Goal: Information Seeking & Learning: Learn about a topic

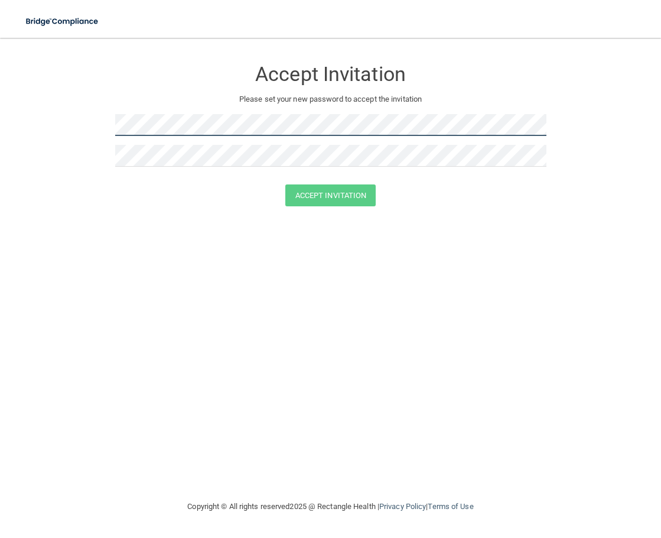
click at [0, 130] on html "Toggle navigation Manage My Enterprise Manage My Location Accept Invitation Ple…" at bounding box center [330, 269] width 661 height 538
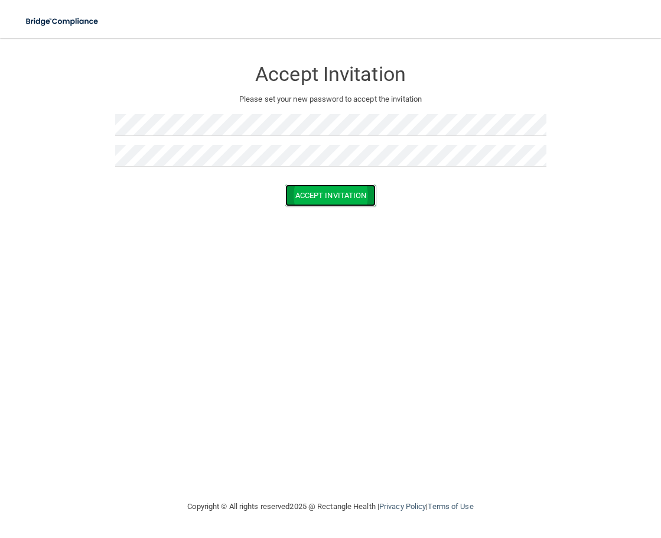
click at [352, 201] on button "Accept Invitation" at bounding box center [330, 195] width 91 height 22
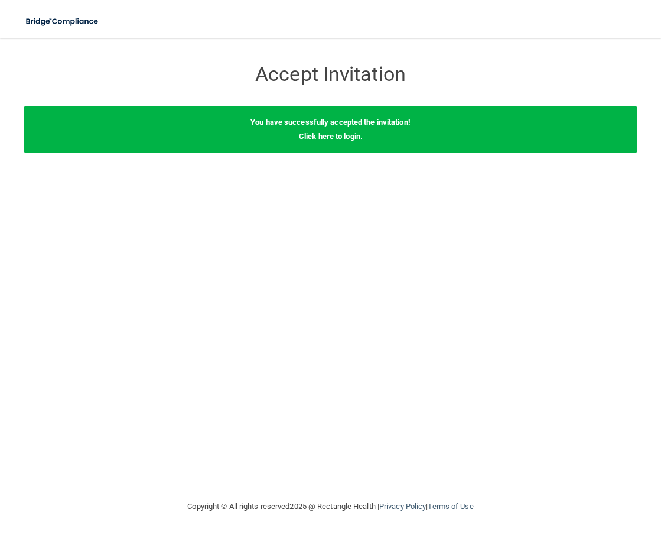
click at [340, 138] on link "Click here to login" at bounding box center [329, 136] width 61 height 9
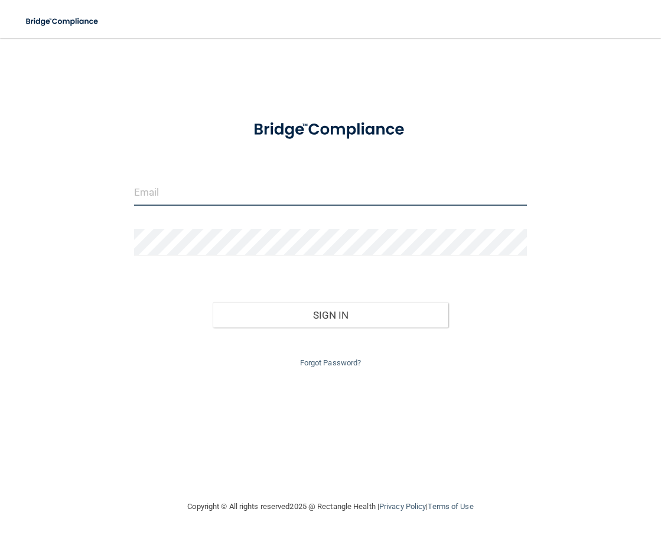
click at [213, 193] on input "email" at bounding box center [330, 192] width 393 height 27
type input "[EMAIL_ADDRESS][DOMAIN_NAME]"
click at [211, 255] on div at bounding box center [330, 246] width 411 height 35
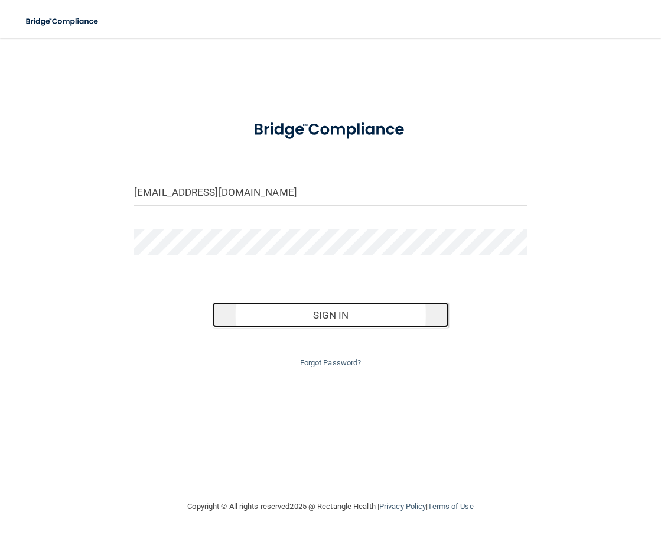
click at [300, 318] on button "Sign In" at bounding box center [331, 315] width 236 height 26
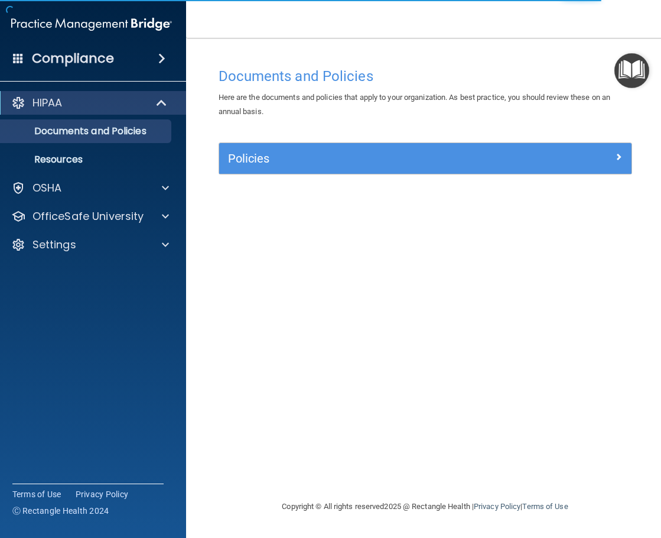
click at [323, 218] on div "Documents and Policies Here are the documents and policies that apply to your o…" at bounding box center [425, 280] width 431 height 438
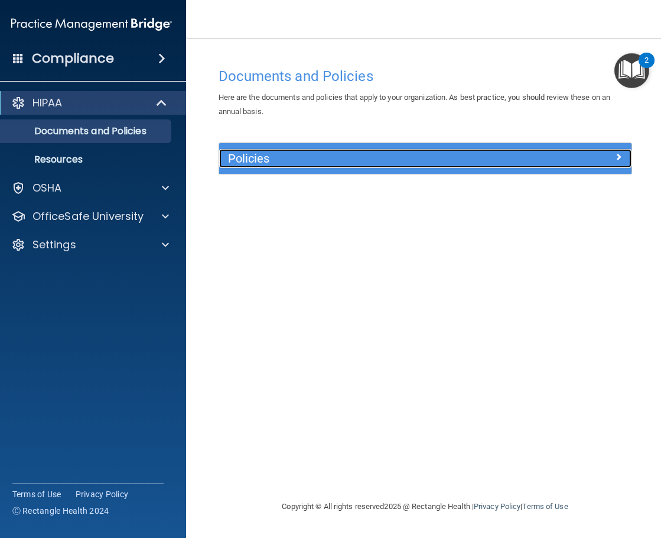
click at [357, 159] on h5 "Policies" at bounding box center [374, 158] width 292 height 13
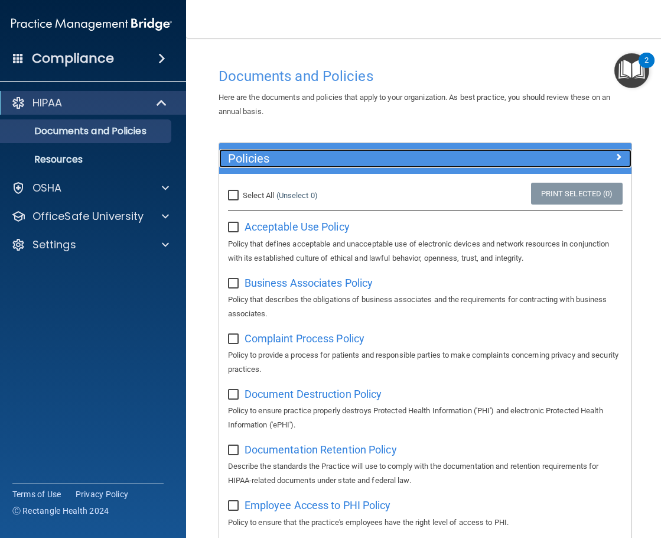
click at [357, 159] on h5 "Policies" at bounding box center [374, 158] width 292 height 13
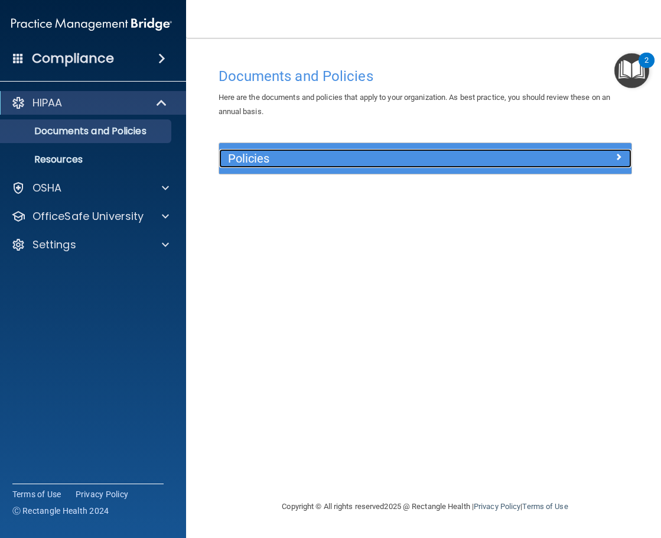
click at [366, 158] on h5 "Policies" at bounding box center [374, 158] width 292 height 13
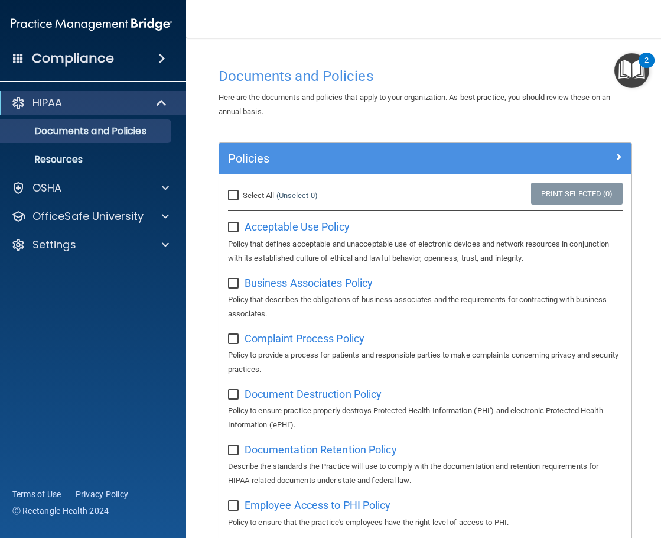
click at [230, 198] on input "Select All (Unselect 0) Unselect All" at bounding box center [235, 195] width 14 height 9
checkbox input "true"
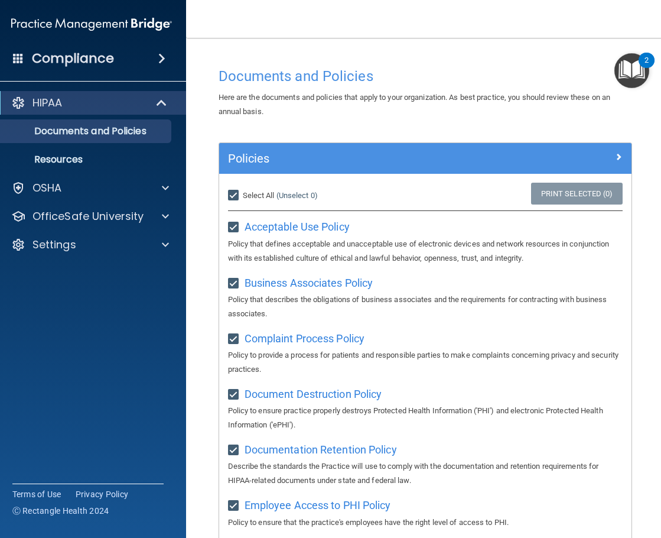
checkbox input "true"
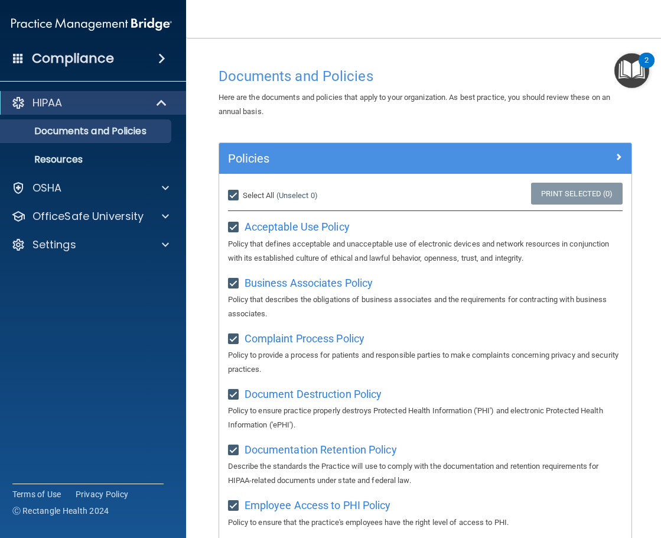
checkbox input "true"
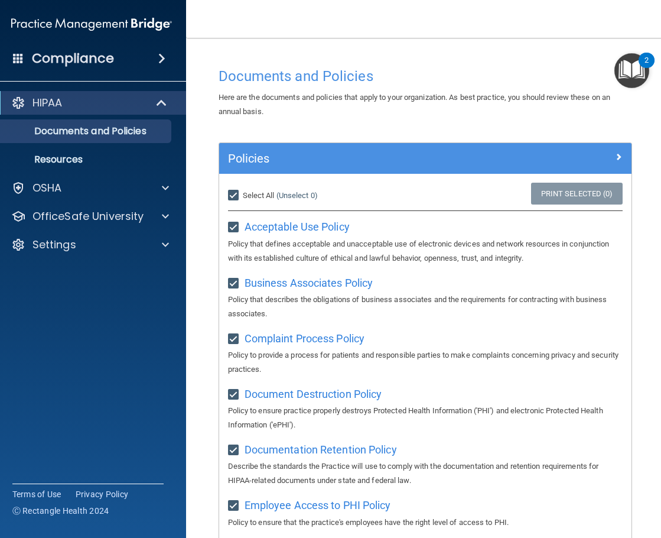
checkbox input "true"
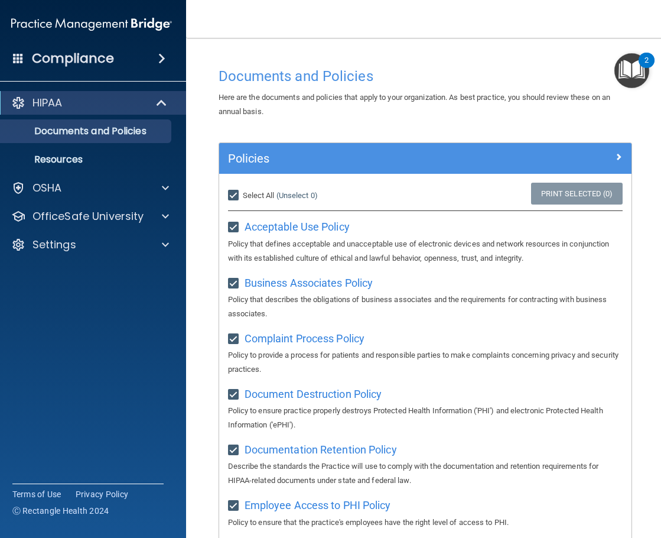
checkbox input "true"
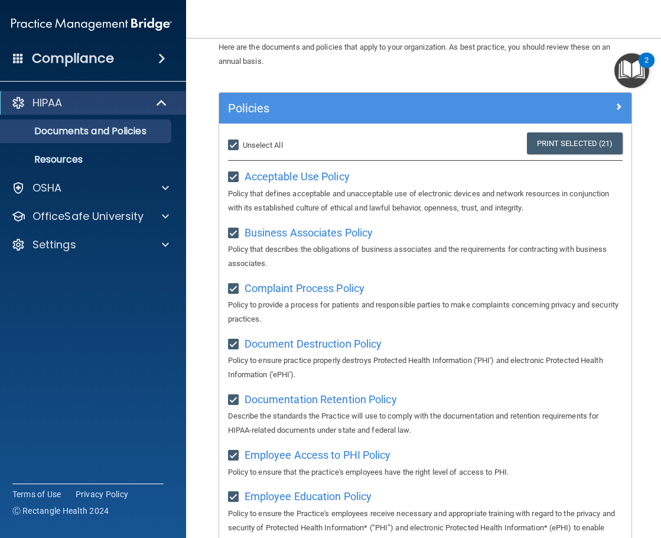
scroll to position [44, 0]
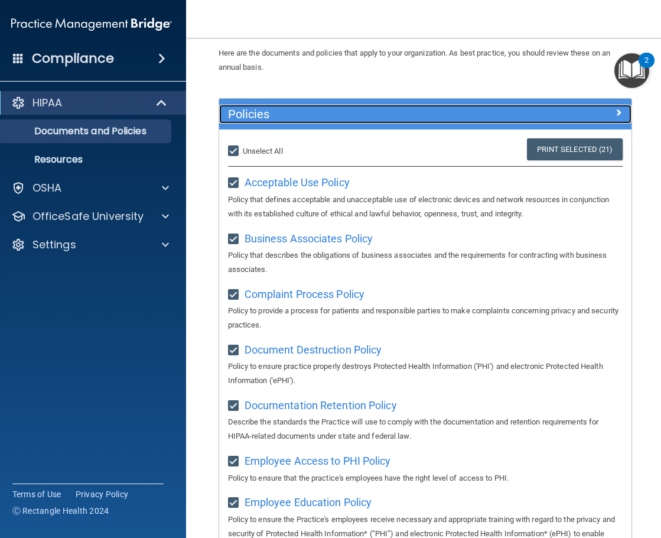
click at [381, 116] on h5 "Policies" at bounding box center [374, 114] width 292 height 13
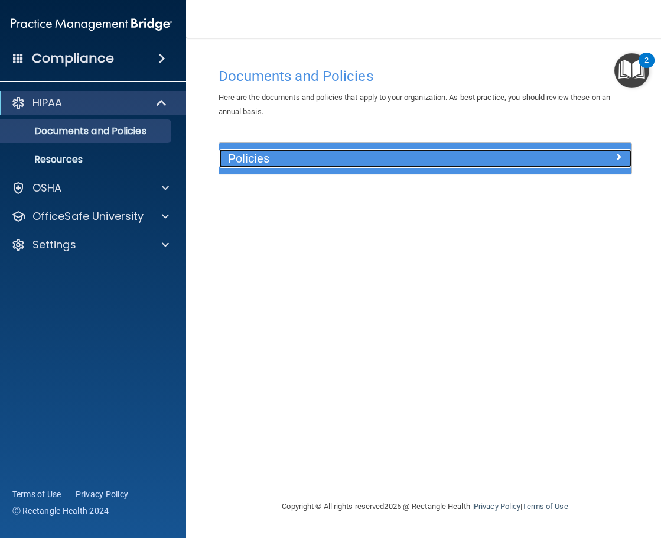
scroll to position [0, 0]
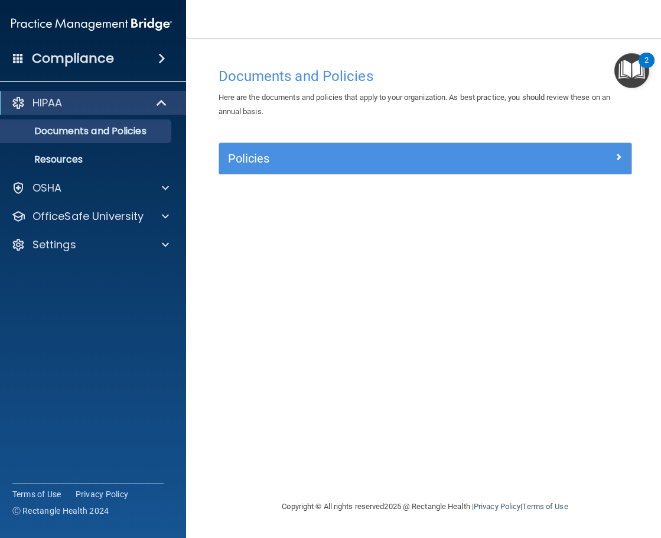
click at [316, 330] on div "Documents and Policies Here are the documents and policies that apply to your o…" at bounding box center [425, 280] width 431 height 438
click at [296, 307] on div "Documents and Policies Here are the documents and policies that apply to your o…" at bounding box center [425, 280] width 431 height 438
drag, startPoint x: 211, startPoint y: 282, endPoint x: 239, endPoint y: 196, distance: 90.6
click at [212, 275] on div "Documents and Policies Here are the documents and policies that apply to your o…" at bounding box center [425, 280] width 431 height 438
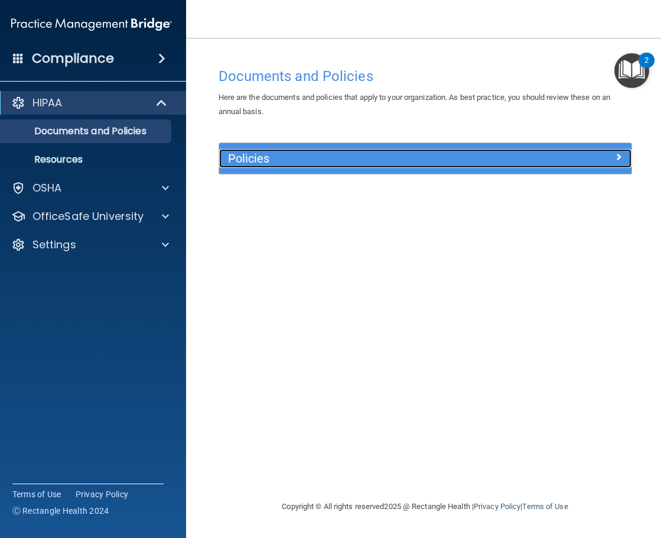
click at [256, 153] on h5 "Policies" at bounding box center [374, 158] width 292 height 13
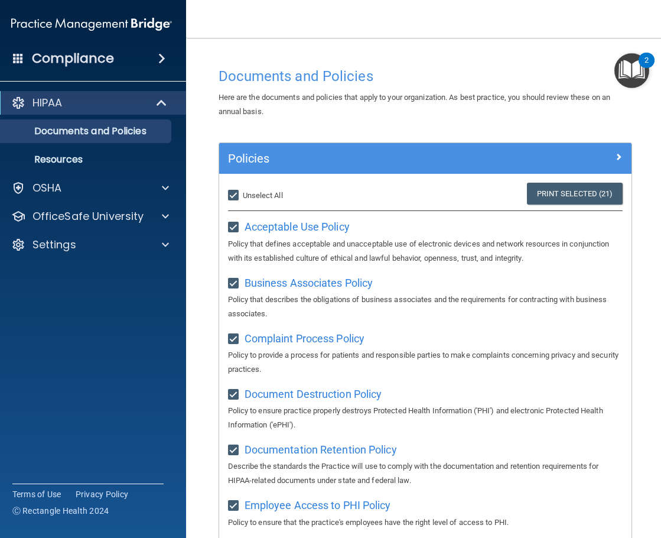
click at [632, 64] on img "Open Resource Center, 2 new notifications" at bounding box center [631, 70] width 35 height 35
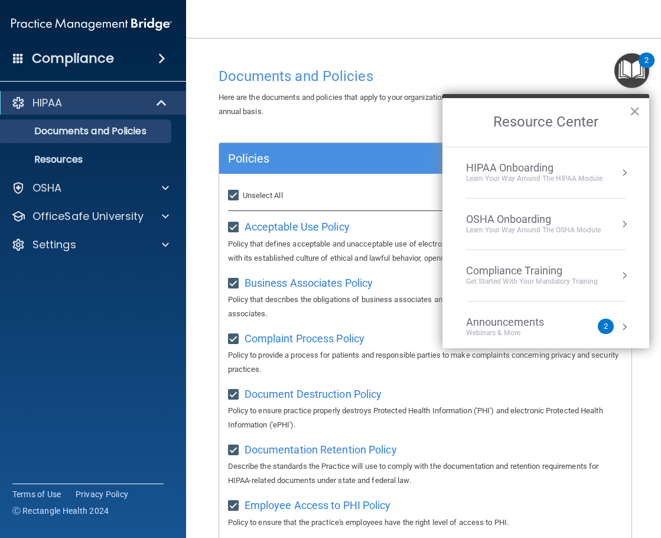
click at [516, 62] on div "Documents and Policies" at bounding box center [425, 75] width 431 height 29
click at [649, 67] on div "2" at bounding box center [646, 67] width 4 height 15
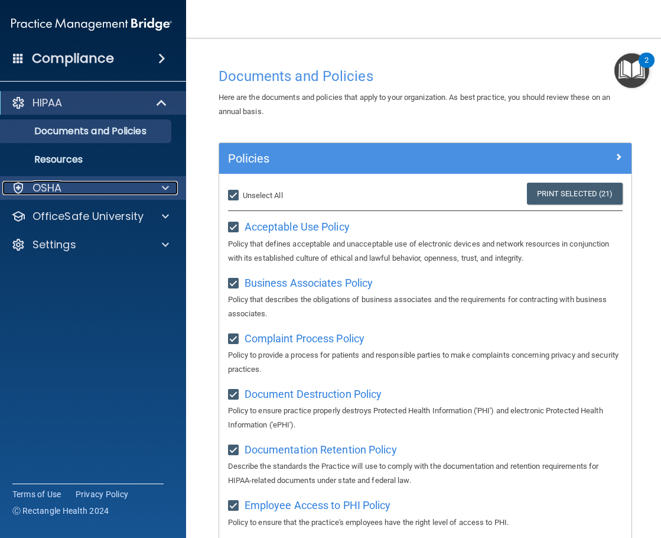
click at [123, 191] on div "OSHA" at bounding box center [75, 188] width 146 height 14
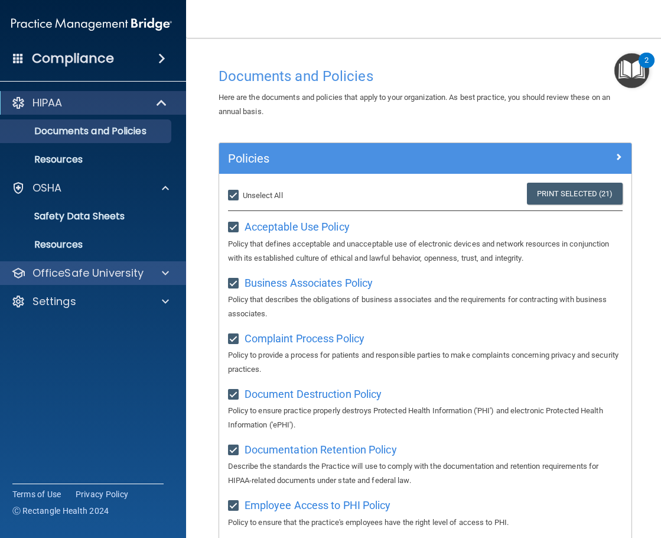
click at [102, 283] on div "OfficeSafe University" at bounding box center [92, 273] width 190 height 24
click at [100, 275] on p "OfficeSafe University" at bounding box center [88, 273] width 112 height 14
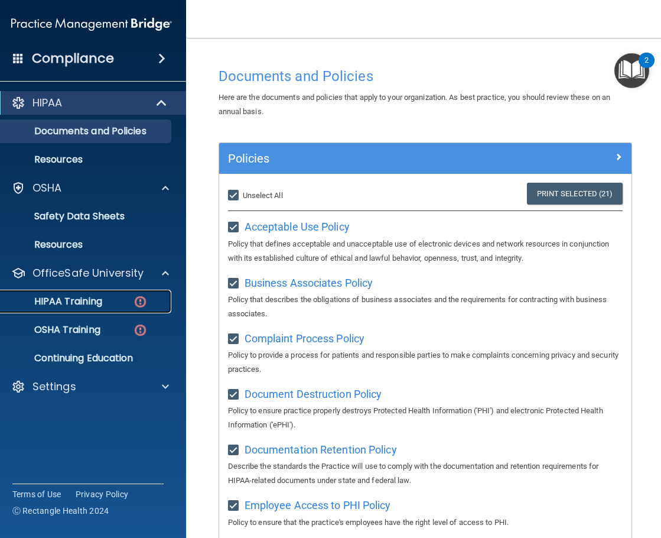
click at [68, 308] on link "HIPAA Training" at bounding box center [78, 301] width 186 height 24
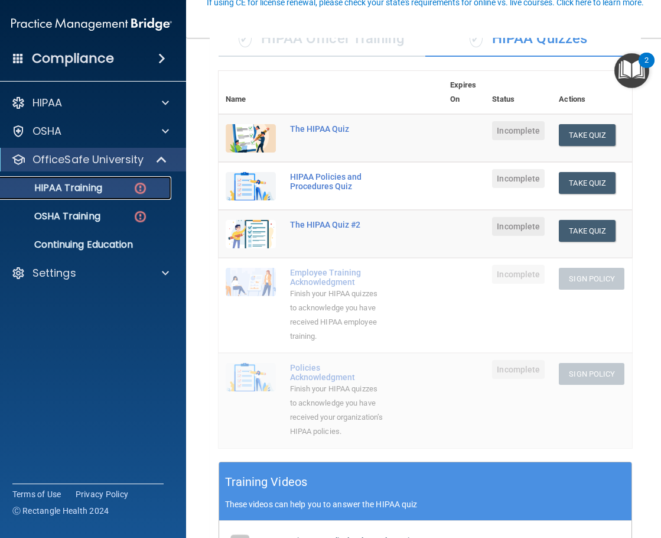
scroll to position [118, 0]
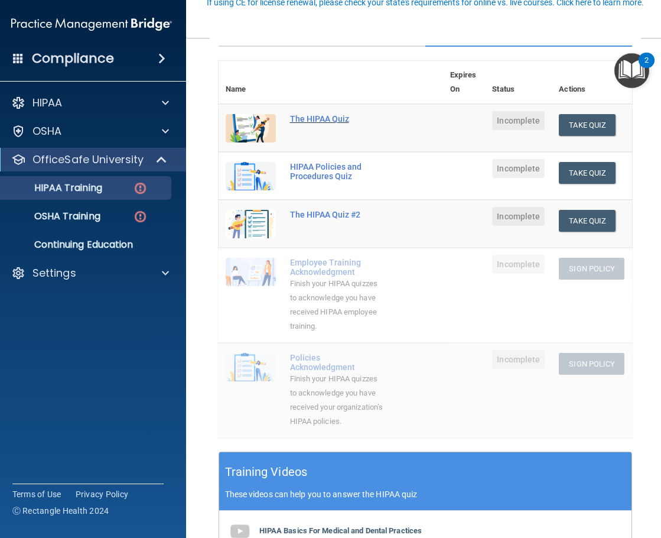
click at [318, 120] on div "The HIPAA Quiz" at bounding box center [337, 118] width 95 height 9
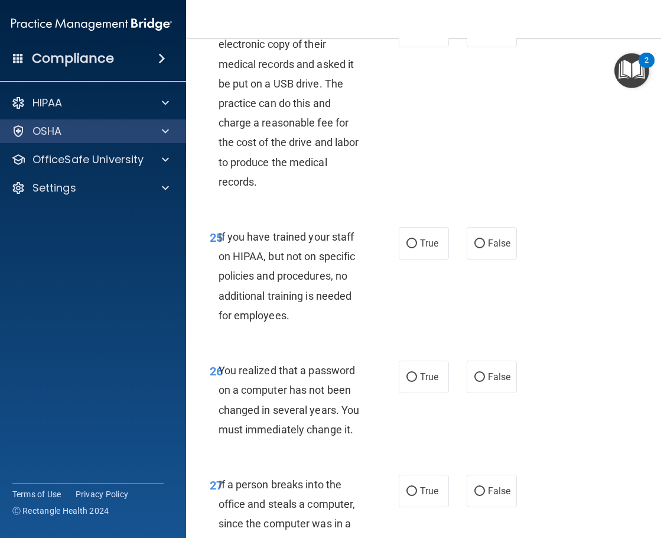
scroll to position [3053, 0]
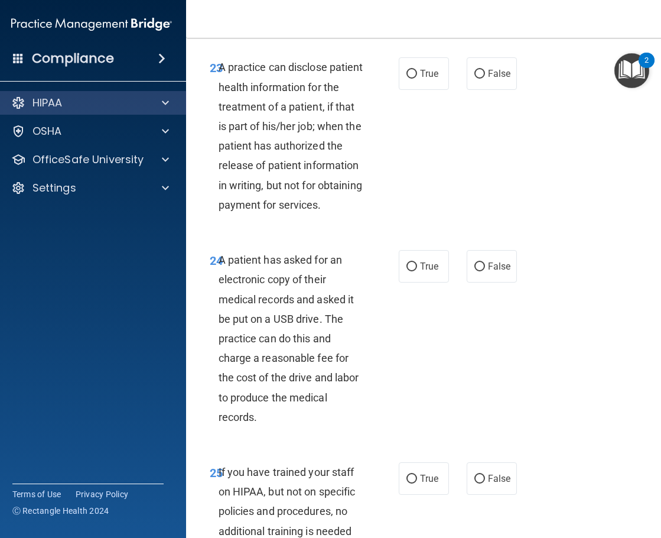
click at [67, 113] on div "HIPAA" at bounding box center [92, 103] width 190 height 24
click at [51, 101] on p "HIPAA" at bounding box center [47, 103] width 30 height 14
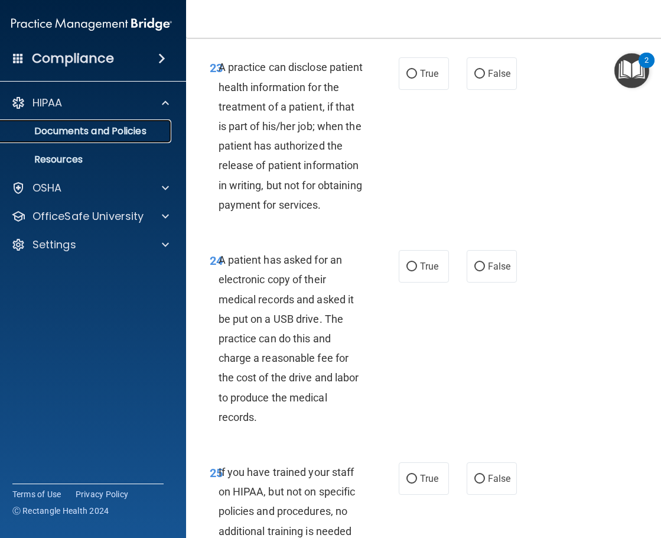
click at [58, 134] on p "Documents and Policies" at bounding box center [85, 131] width 161 height 12
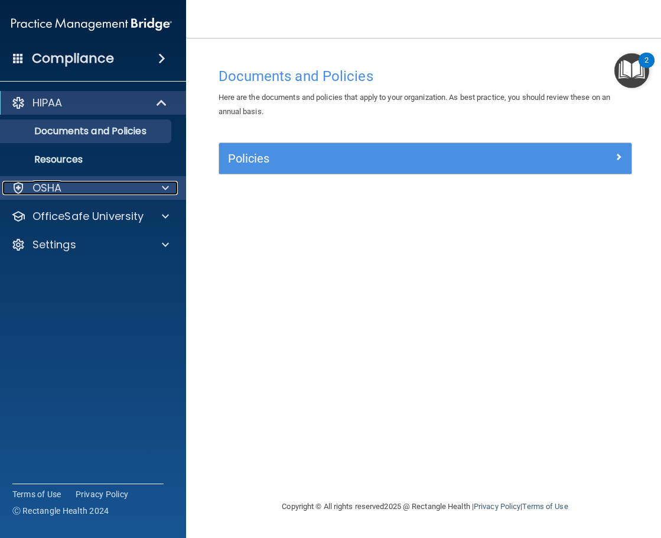
click at [47, 187] on p "OSHA" at bounding box center [47, 188] width 30 height 14
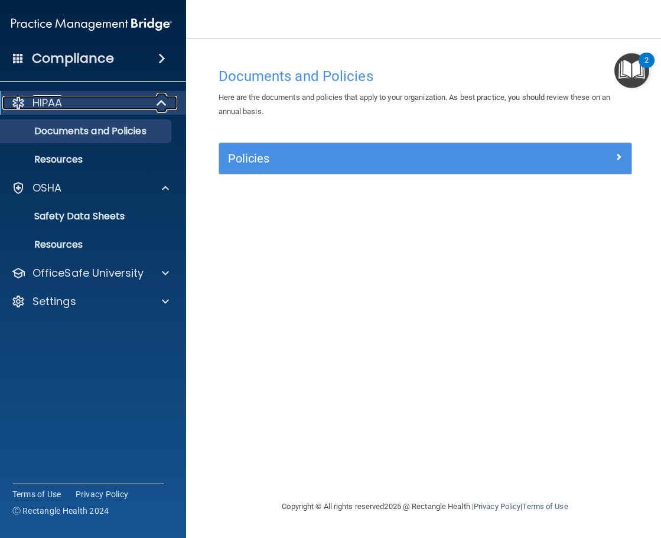
click at [71, 103] on div "HIPAA" at bounding box center [75, 103] width 146 height 14
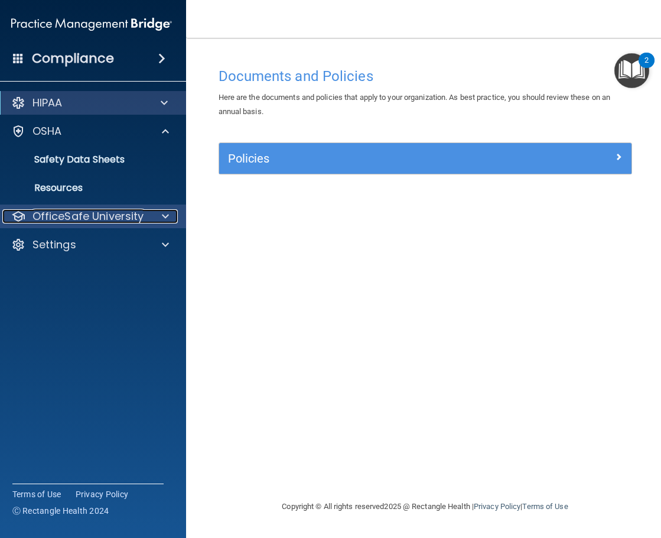
click at [112, 216] on p "OfficeSafe University" at bounding box center [88, 216] width 112 height 14
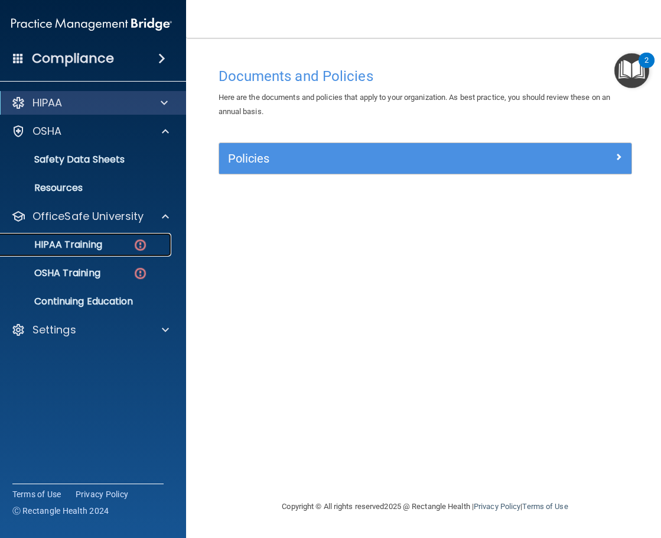
click at [83, 245] on p "HIPAA Training" at bounding box center [53, 245] width 97 height 12
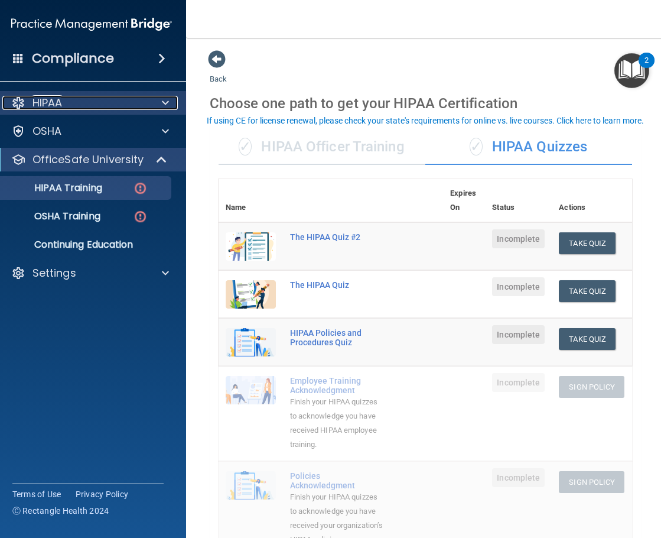
click at [87, 99] on div "HIPAA" at bounding box center [75, 103] width 146 height 14
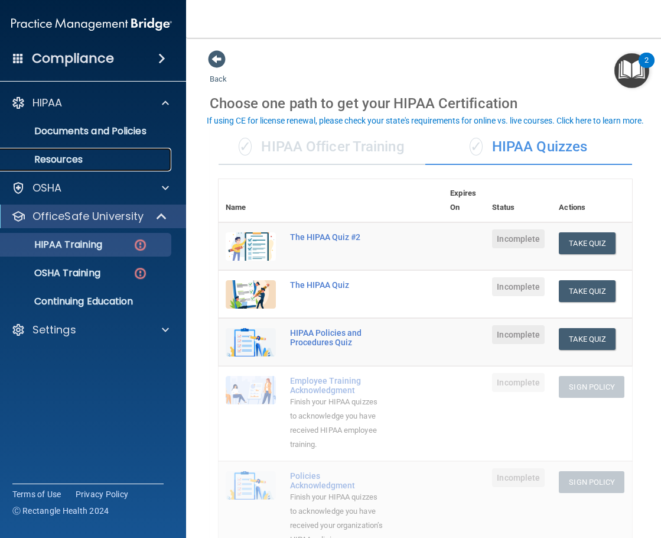
click at [81, 158] on p "Resources" at bounding box center [85, 160] width 161 height 12
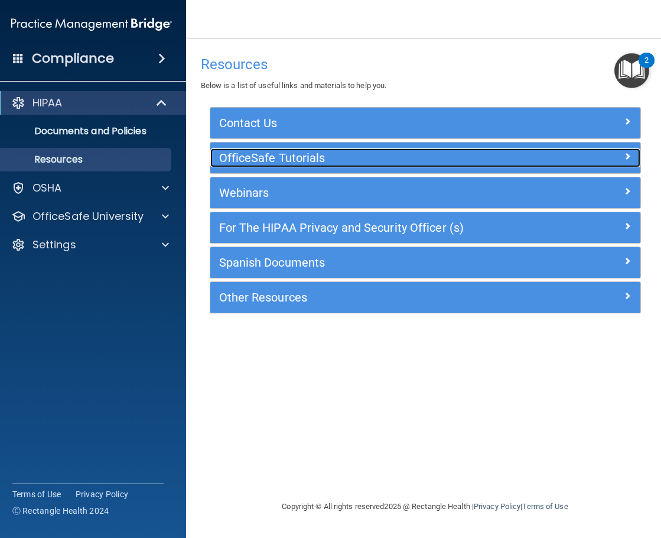
click at [259, 163] on h5 "OfficeSafe Tutorials" at bounding box center [371, 157] width 305 height 13
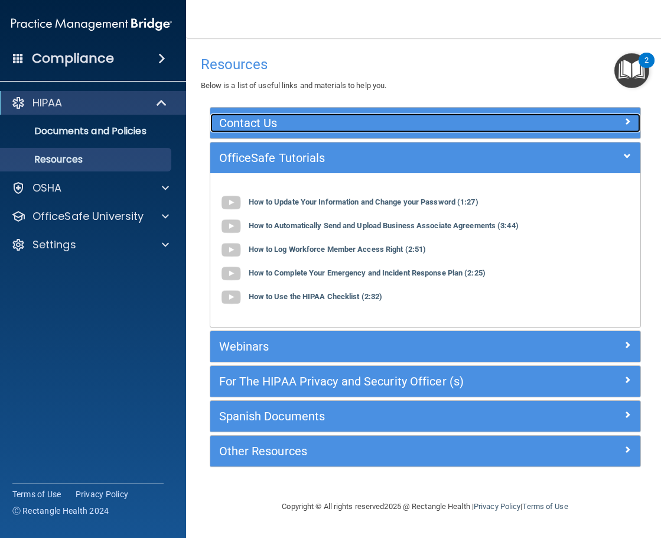
click at [246, 125] on h5 "Contact Us" at bounding box center [371, 122] width 305 height 13
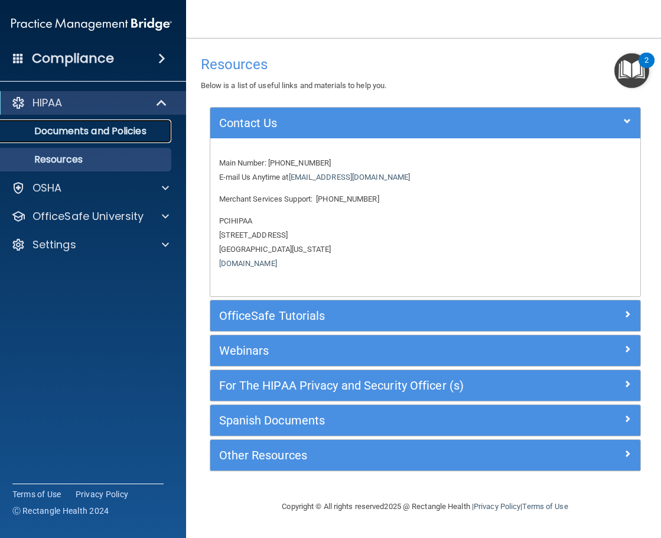
click at [105, 135] on p "Documents and Policies" at bounding box center [85, 131] width 161 height 12
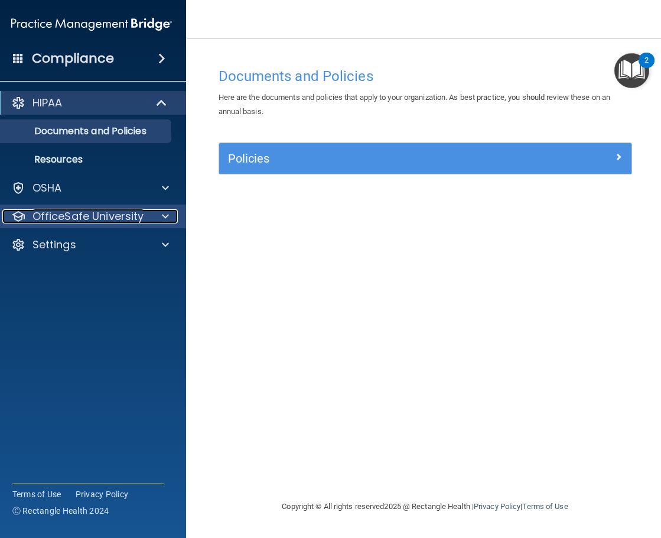
click at [80, 214] on p "OfficeSafe University" at bounding box center [88, 216] width 112 height 14
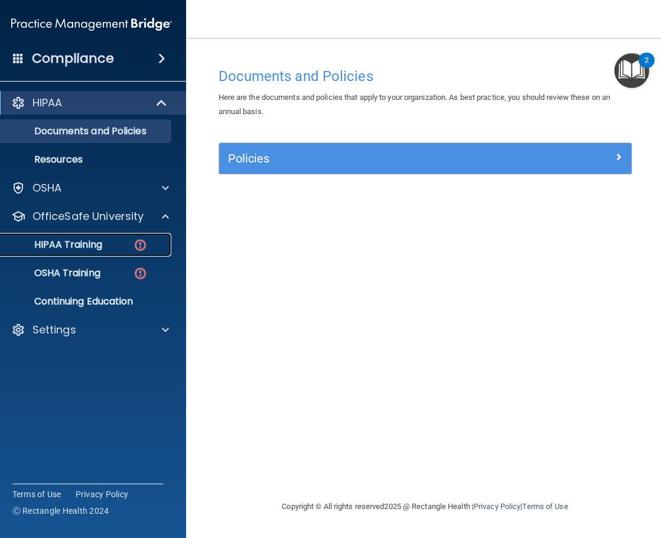
click at [74, 241] on p "HIPAA Training" at bounding box center [53, 245] width 97 height 12
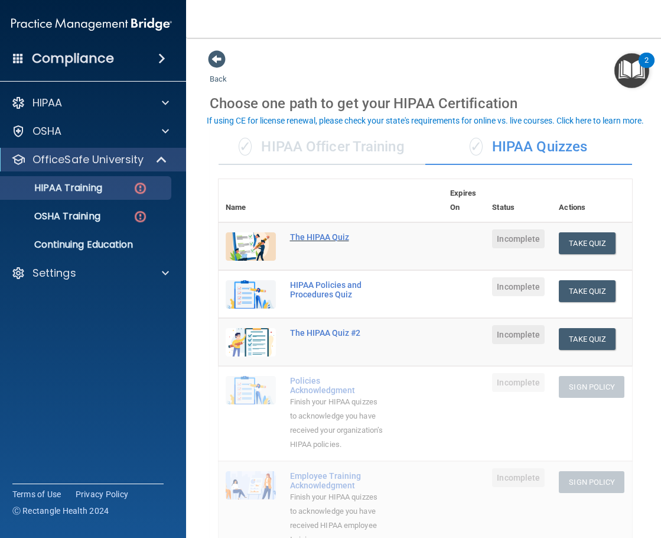
click at [320, 238] on div "The HIPAA Quiz" at bounding box center [337, 236] width 95 height 9
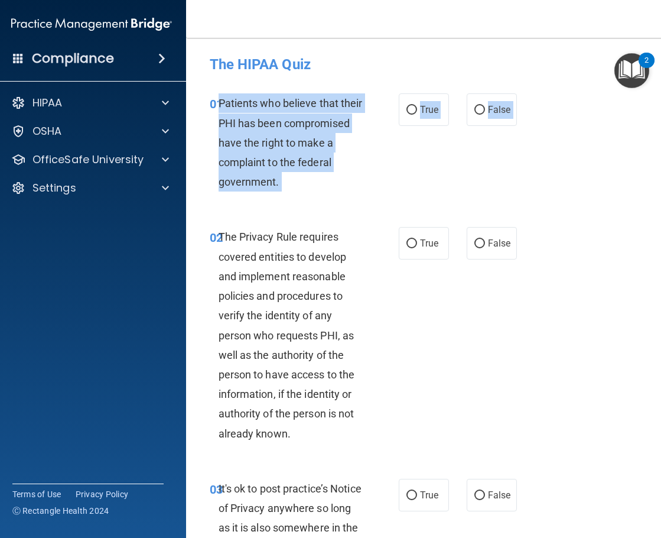
drag, startPoint x: 216, startPoint y: 103, endPoint x: 276, endPoint y: 191, distance: 107.2
click at [276, 195] on div "01 Patients who believe that their PHI has been compromised have the right to m…" at bounding box center [304, 145] width 224 height 104
click at [277, 179] on div "Patients who believe that their PHI has been compromised have the right to make…" at bounding box center [296, 142] width 155 height 98
drag, startPoint x: 283, startPoint y: 183, endPoint x: 255, endPoint y: 112, distance: 76.1
click at [219, 99] on div "Patients who believe that their PHI has been compromised have the right to make…" at bounding box center [296, 142] width 155 height 98
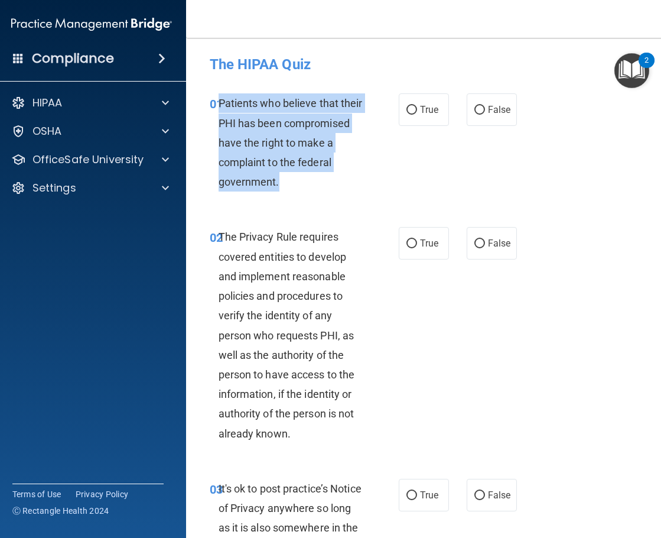
copy span "Patients who believe that their PHI has been compromised have the right to make…"
drag, startPoint x: 406, startPoint y: 109, endPoint x: 405, endPoint y: 144, distance: 34.9
click at [406, 110] on input "True" at bounding box center [411, 110] width 11 height 9
radio input "true"
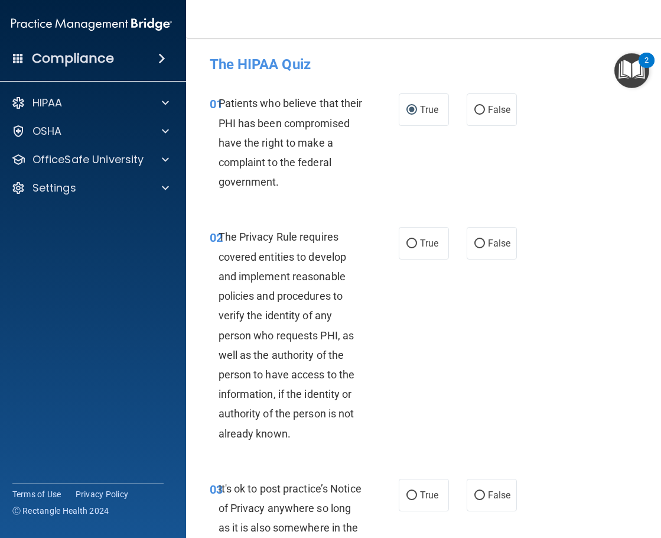
click at [316, 211] on div "01 Patients who believe that their PHI has been compromised have the right to m…" at bounding box center [425, 146] width 449 height 134
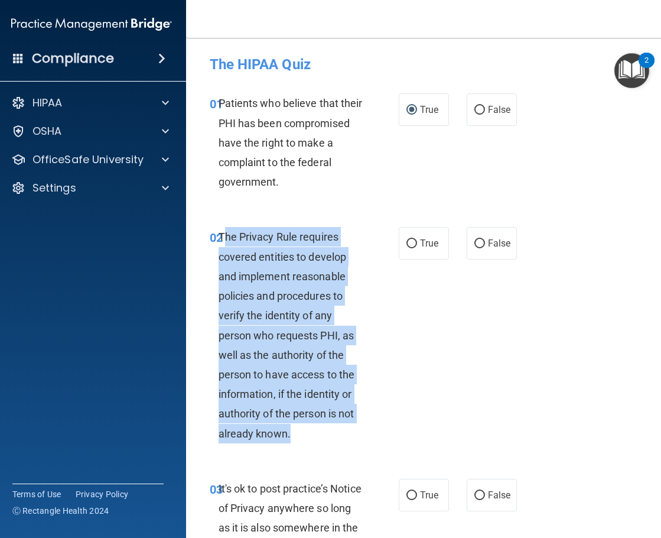
drag, startPoint x: 218, startPoint y: 237, endPoint x: 313, endPoint y: 438, distance: 222.2
click at [313, 438] on div "The Privacy Rule requires covered entities to develop and implement reasonable …" at bounding box center [296, 335] width 155 height 216
copy span "he Privacy Rule requires covered entities to develop and implement reasonable p…"
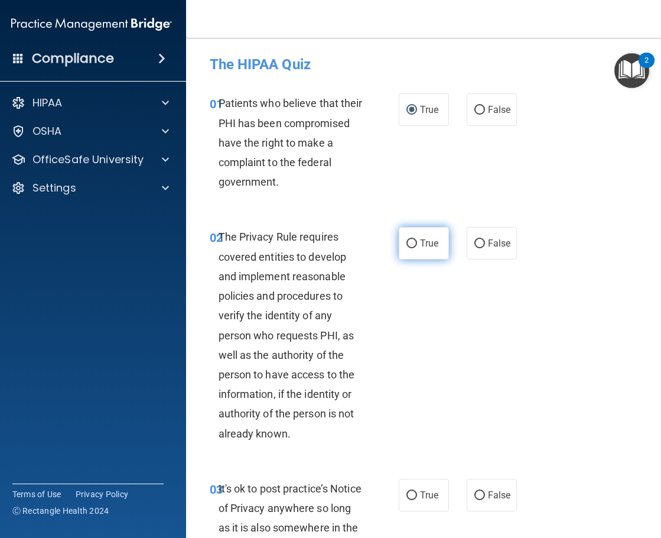
click at [420, 243] on span "True" at bounding box center [429, 242] width 18 height 11
click at [416, 243] on input "True" at bounding box center [411, 243] width 11 height 9
radio input "true"
drag, startPoint x: 453, startPoint y: 385, endPoint x: 452, endPoint y: 377, distance: 7.8
click at [451, 380] on div "02 The Privacy Rule requires covered entities to develop and implement reasonab…" at bounding box center [425, 337] width 449 height 251
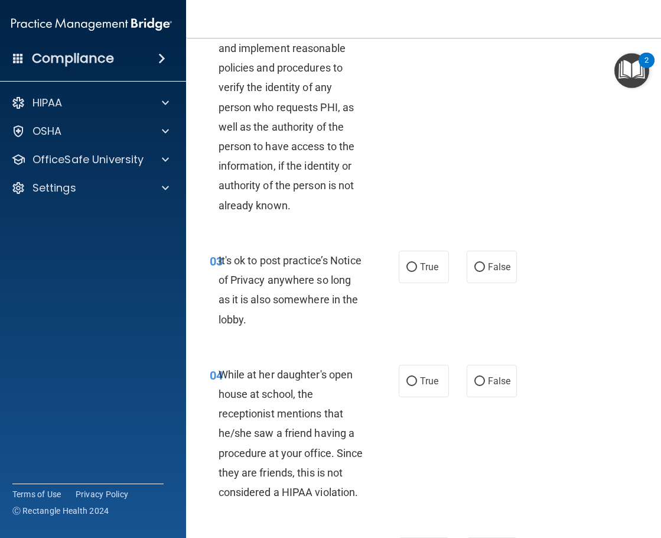
scroll to position [236, 0]
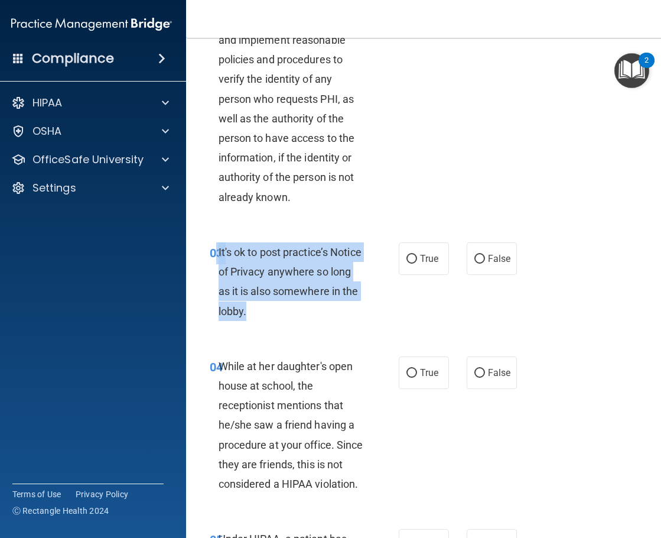
drag, startPoint x: 213, startPoint y: 253, endPoint x: 229, endPoint y: 294, distance: 43.4
click at [249, 319] on div "03 It's ok to post practice’s Notice of Privacy anywhere so long as it is also …" at bounding box center [304, 284] width 224 height 84
copy div "3 It's ok to post practice’s Notice of Privacy anywhere so long as it is also s…"
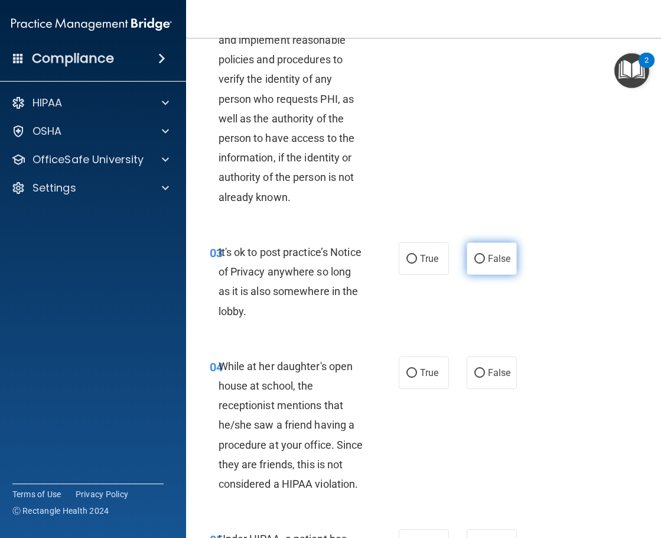
drag, startPoint x: 490, startPoint y: 249, endPoint x: 487, endPoint y: 254, distance: 6.1
click at [487, 254] on label "False" at bounding box center [492, 258] width 50 height 32
click at [485, 255] on input "False" at bounding box center [479, 259] width 11 height 9
radio input "true"
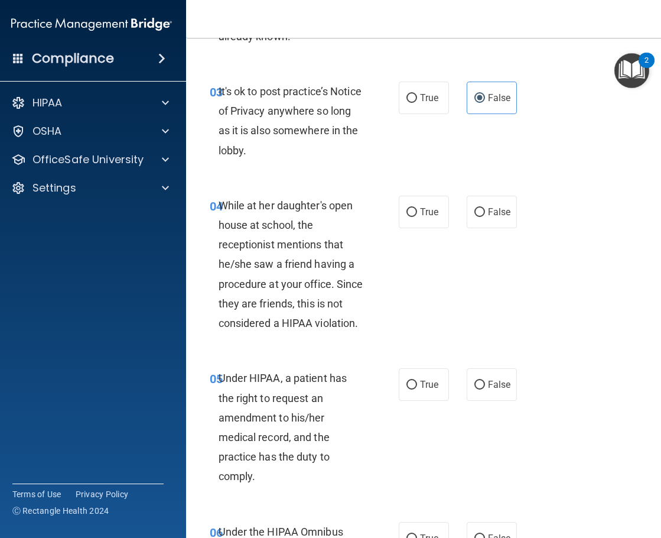
scroll to position [414, 0]
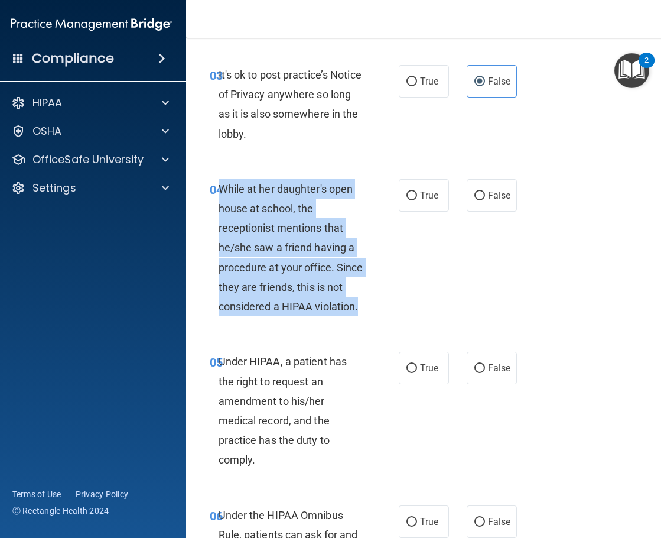
drag, startPoint x: 215, startPoint y: 185, endPoint x: 372, endPoint y: 308, distance: 198.6
click at [372, 308] on div "04 While at her daughter's open house at school, the receptionist mentions that…" at bounding box center [304, 251] width 224 height 144
copy span "While at her daughter's open house at school, the receptionist mentions that he…"
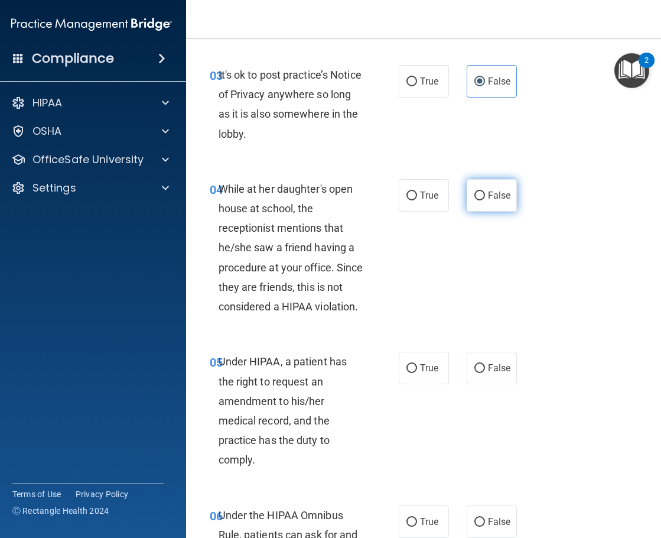
click at [474, 202] on label "False" at bounding box center [492, 195] width 50 height 32
click at [474, 200] on input "False" at bounding box center [479, 195] width 11 height 9
radio input "true"
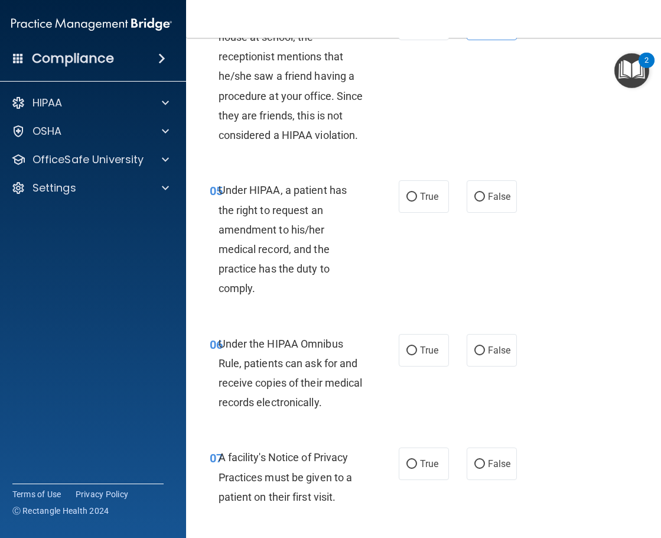
scroll to position [591, 0]
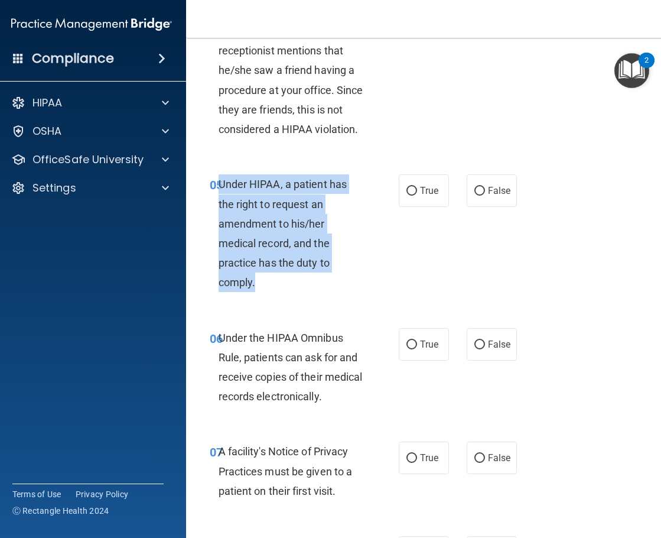
drag, startPoint x: 214, startPoint y: 183, endPoint x: 254, endPoint y: 259, distance: 85.3
click at [262, 283] on div "Under HIPAA, a patient has the right to request an amendment to his/her medical…" at bounding box center [296, 233] width 155 height 118
copy span "Under HIPAA, a patient has the right to request an amendment to his/her medical…"
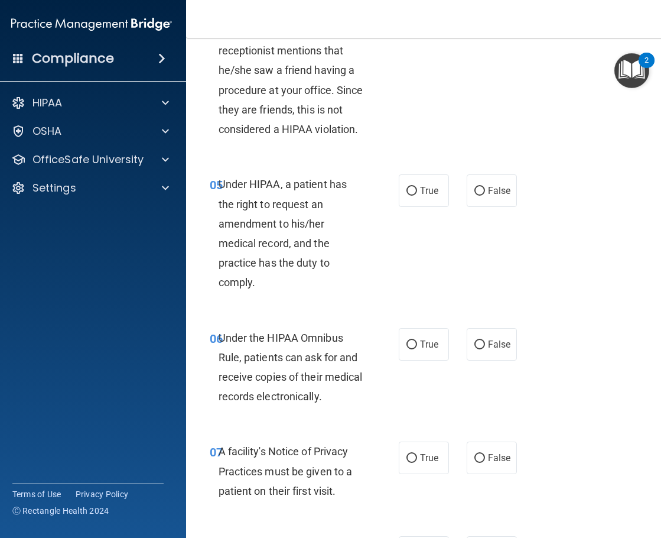
drag, startPoint x: 416, startPoint y: 194, endPoint x: 409, endPoint y: 236, distance: 42.5
click at [420, 196] on span "True" at bounding box center [429, 190] width 18 height 11
click at [415, 196] on input "True" at bounding box center [411, 191] width 11 height 9
radio input "true"
click at [350, 296] on div "05 Under HIPAA, a patient has the right to request an amendment to his/her medi…" at bounding box center [304, 235] width 224 height 123
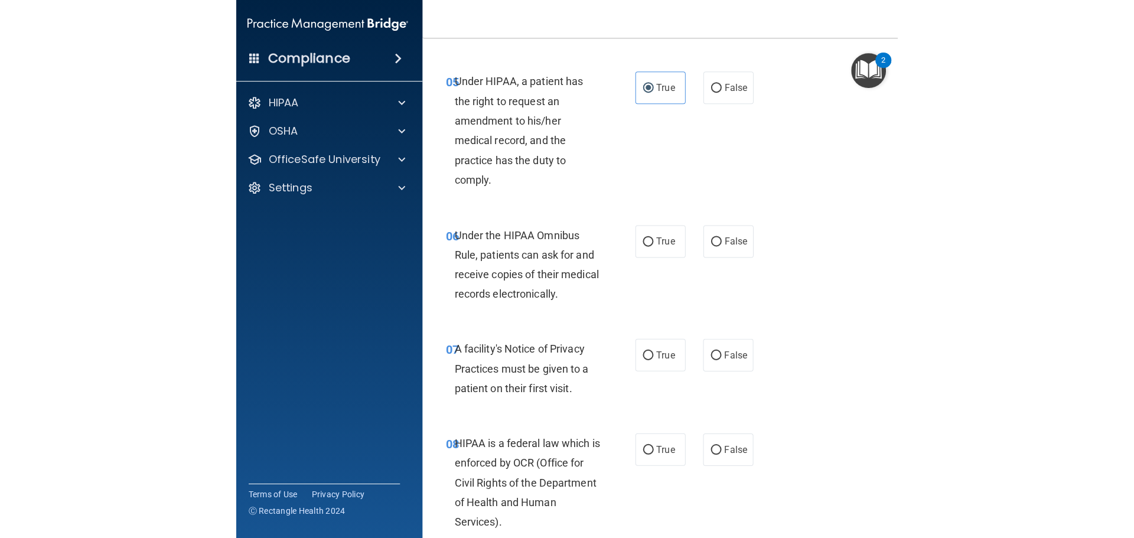
scroll to position [709, 0]
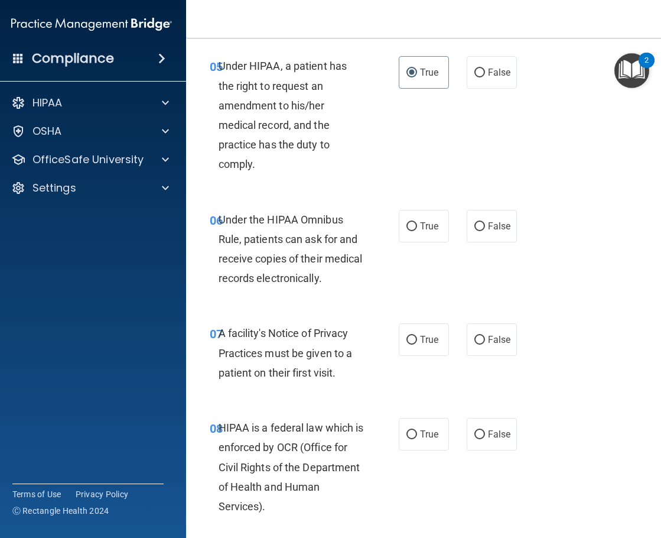
click at [308, 268] on div "Under the HIPAA Omnibus Rule, patients can ask for and receive copies of their …" at bounding box center [296, 249] width 155 height 79
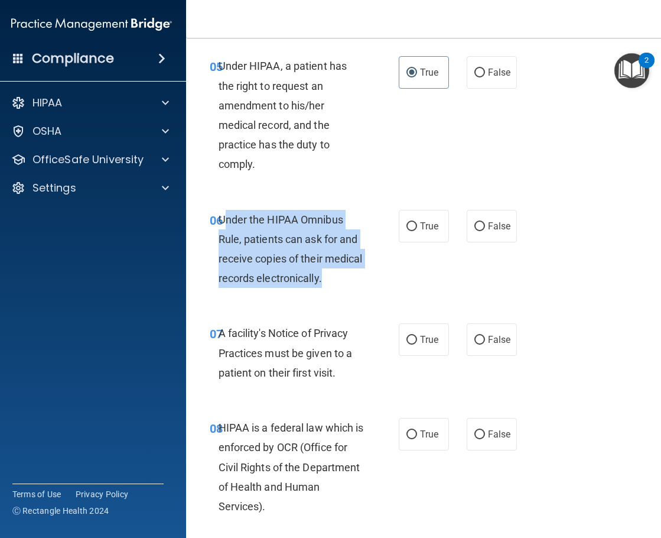
drag, startPoint x: 217, startPoint y: 219, endPoint x: 343, endPoint y: 280, distance: 139.8
click at [343, 280] on div "Under the HIPAA Omnibus Rule, patients can ask for and receive copies of their …" at bounding box center [296, 249] width 155 height 79
click at [240, 235] on span "Under the HIPAA Omnibus Rule, patients can ask for and receive copies of their …" at bounding box center [291, 248] width 144 height 71
drag, startPoint x: 211, startPoint y: 218, endPoint x: 297, endPoint y: 259, distance: 95.1
click at [336, 281] on div "06 Under the HIPAA Omnibus Rule, patients can ask for and receive copies of the…" at bounding box center [304, 252] width 224 height 84
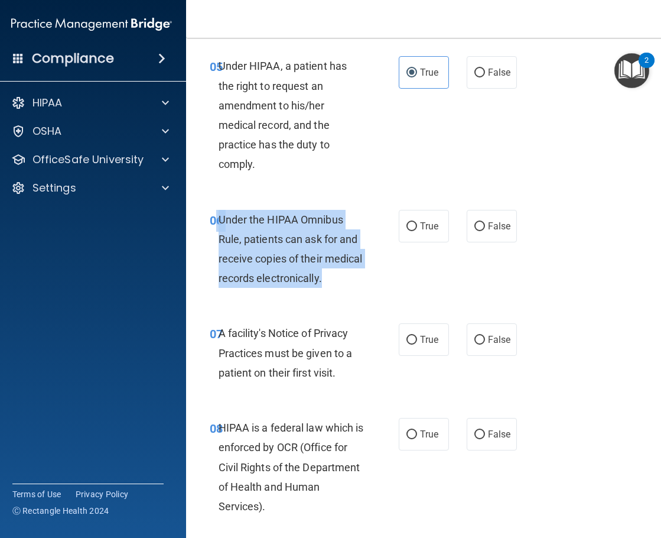
copy div "6 Under the HIPAA Omnibus Rule, patients can ask for and receive copies of thei…"
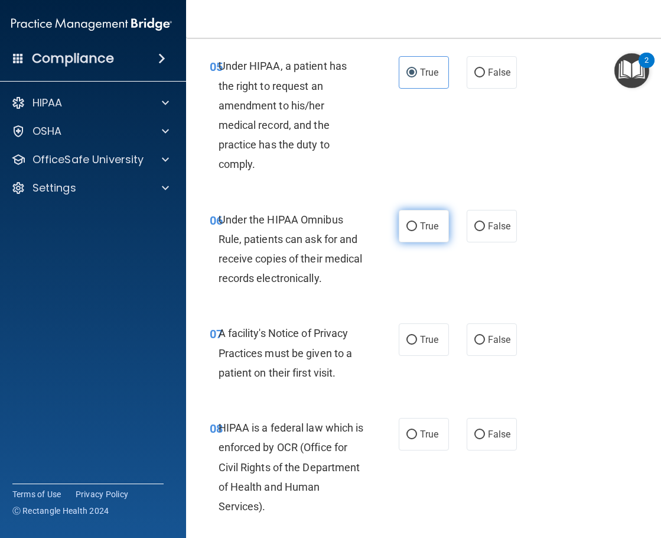
click at [411, 220] on label "True" at bounding box center [424, 226] width 50 height 32
click at [411, 222] on input "True" at bounding box center [411, 226] width 11 height 9
radio input "true"
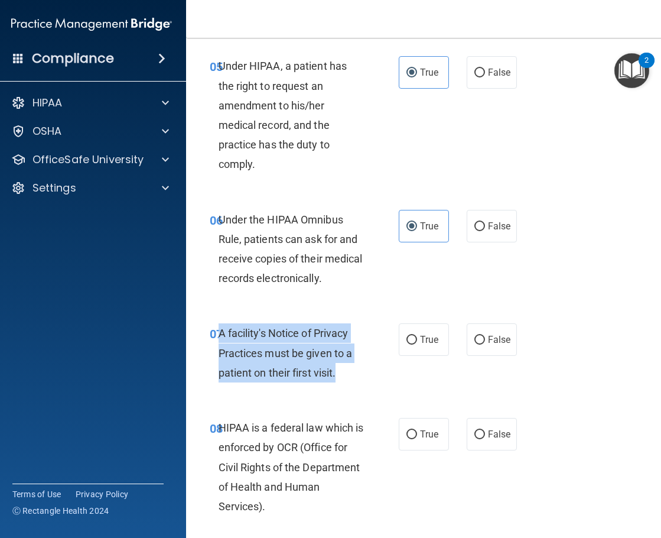
drag, startPoint x: 213, startPoint y: 334, endPoint x: 328, endPoint y: 368, distance: 120.0
click at [344, 376] on div "A facility's Notice of Privacy Practices must be given to a patient on their fi…" at bounding box center [296, 352] width 155 height 59
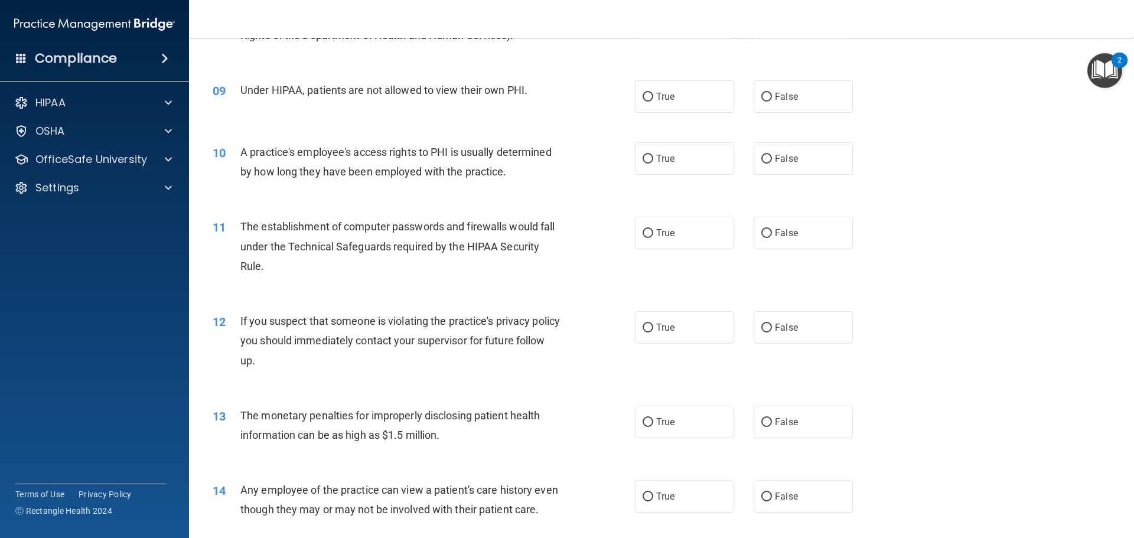
scroll to position [493, 0]
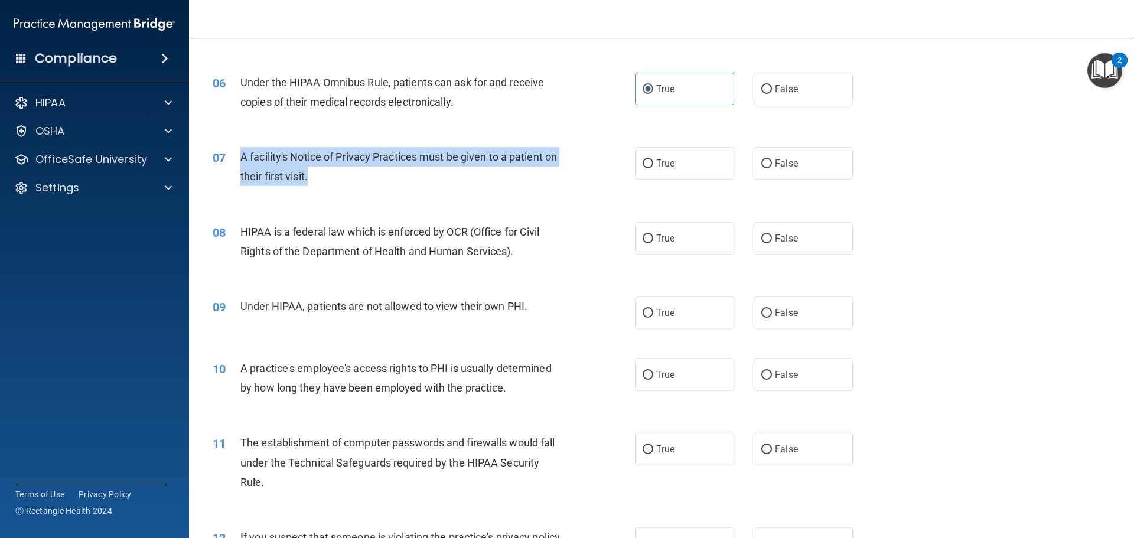
copy span "A facility's Notice of Privacy Practices must be given to a patient on their fi…"
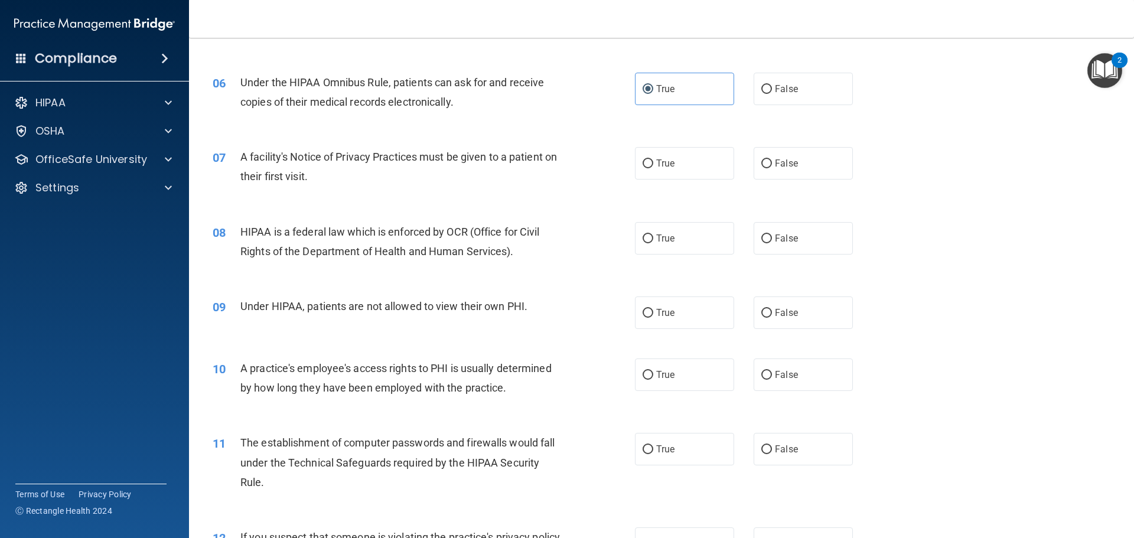
drag, startPoint x: 512, startPoint y: 215, endPoint x: 618, endPoint y: 172, distance: 114.0
click at [521, 211] on div "08 HIPAA is a federal law which is enforced by OCR (Office for Civil Rights of …" at bounding box center [662, 244] width 916 height 74
click at [660, 157] on label "True" at bounding box center [684, 163] width 99 height 32
click at [653, 159] on input "True" at bounding box center [648, 163] width 11 height 9
radio input "true"
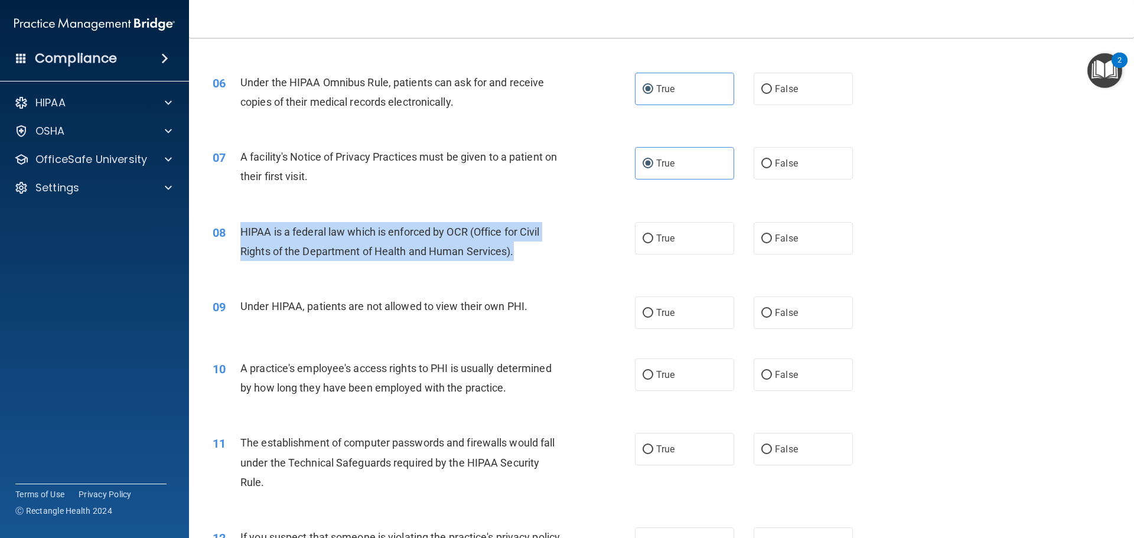
drag, startPoint x: 238, startPoint y: 229, endPoint x: 492, endPoint y: 257, distance: 255.6
click at [535, 252] on div "08 HIPAA is a federal law which is enforced by OCR (Office for Civil Rights of …" at bounding box center [424, 244] width 458 height 45
copy div "HIPAA is a federal law which is enforced by OCR (Office for Civil Rights of the…"
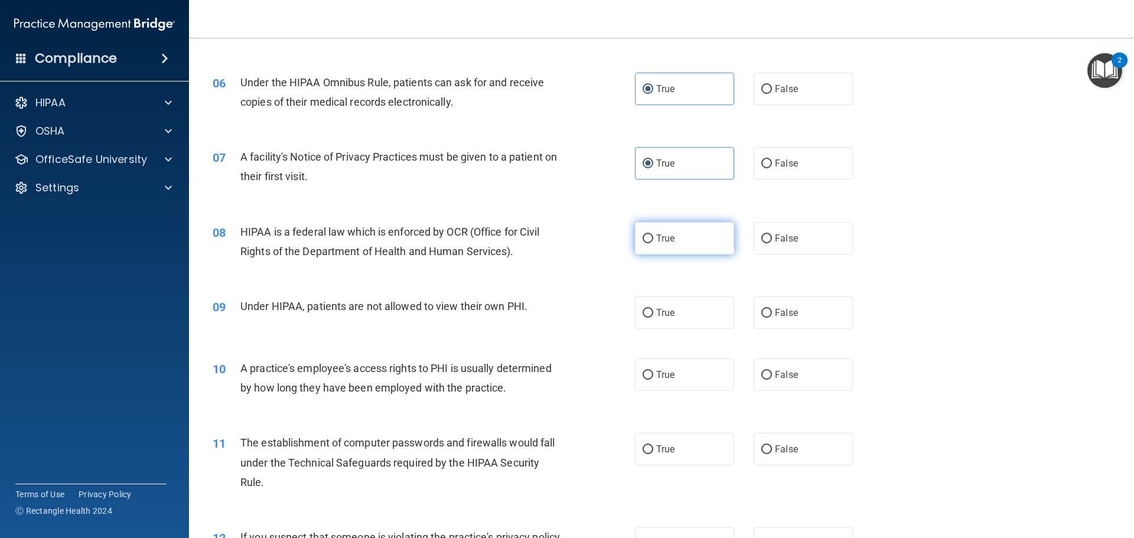
click at [660, 253] on label "True" at bounding box center [684, 238] width 99 height 32
click at [653, 243] on input "True" at bounding box center [648, 239] width 11 height 9
radio input "true"
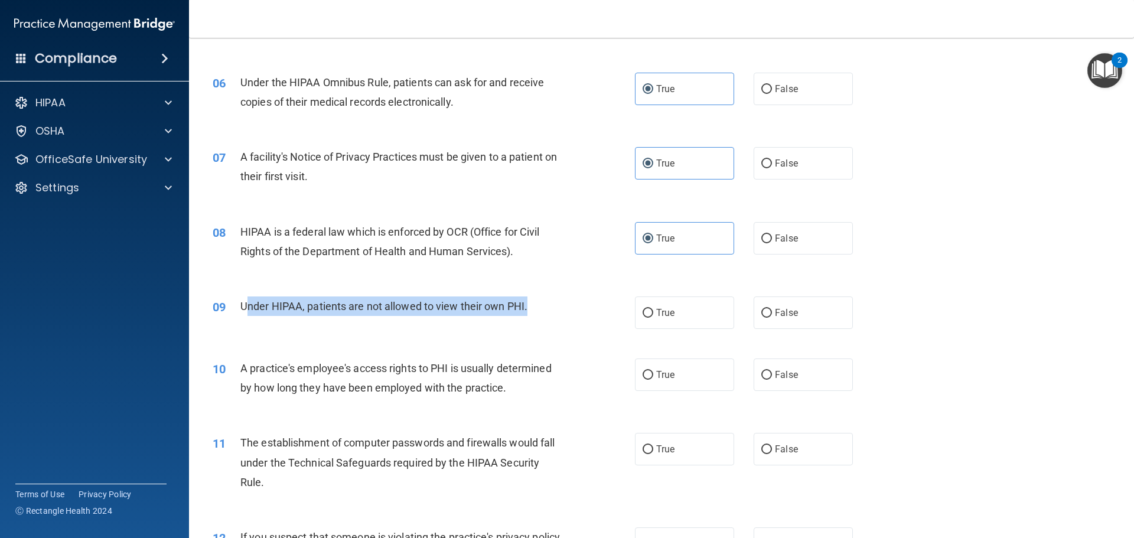
drag, startPoint x: 245, startPoint y: 306, endPoint x: 546, endPoint y: 311, distance: 301.9
click at [546, 311] on div "Under HIPAA, patients are not allowed to view their own PHI." at bounding box center [405, 306] width 330 height 19
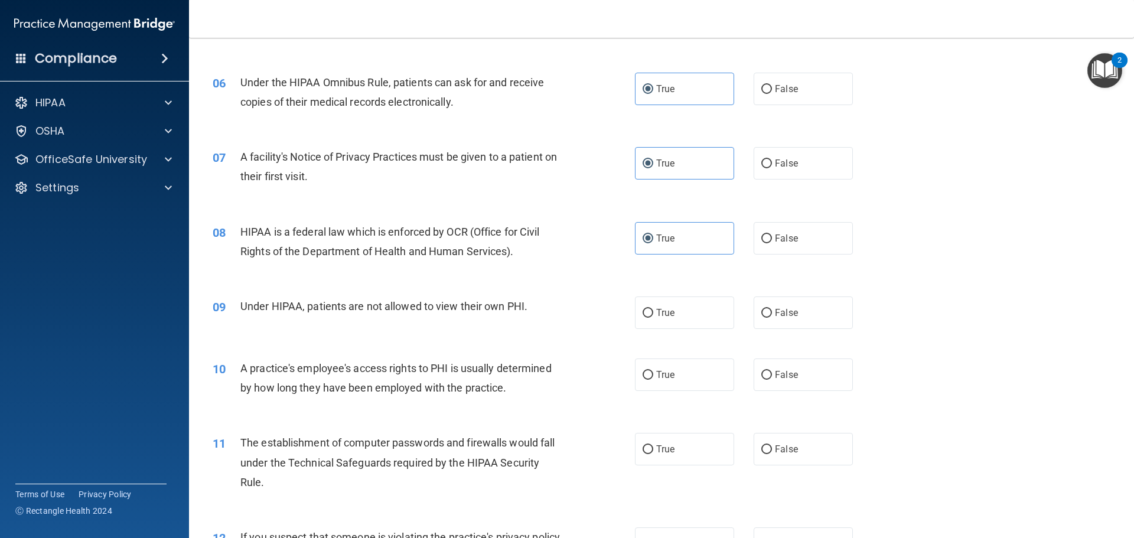
drag, startPoint x: 233, startPoint y: 349, endPoint x: 268, endPoint y: 321, distance: 44.1
click at [237, 347] on div "10 A practice's employee's access rights to PHI is usually determined by how lo…" at bounding box center [662, 381] width 916 height 74
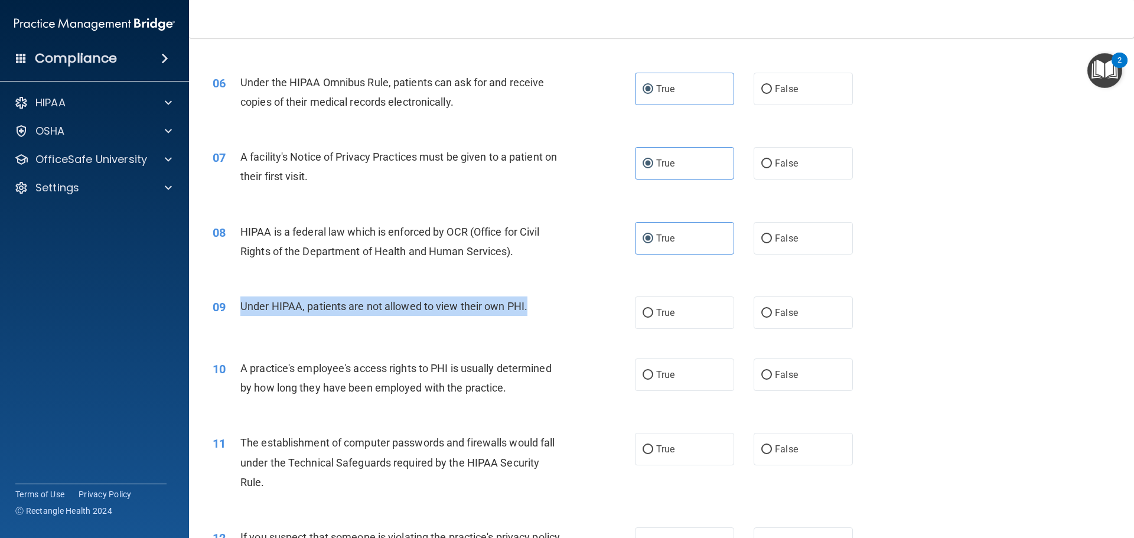
drag, startPoint x: 239, startPoint y: 305, endPoint x: 550, endPoint y: 313, distance: 311.4
click at [550, 313] on div "09 Under HIPAA, patients are not allowed to view their own PHI." at bounding box center [424, 309] width 458 height 25
drag, startPoint x: 478, startPoint y: 306, endPoint x: 484, endPoint y: 307, distance: 5.9
copy div "Under HIPAA, patients are not allowed to view their own PHI."
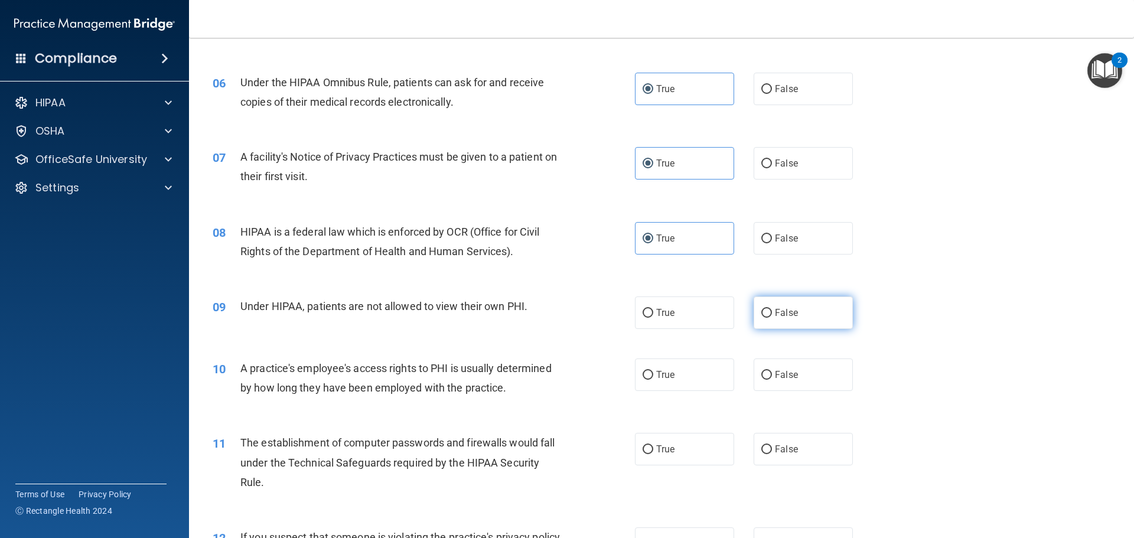
click at [660, 313] on label "False" at bounding box center [803, 313] width 99 height 32
click at [660, 313] on input "False" at bounding box center [766, 313] width 11 height 9
radio input "true"
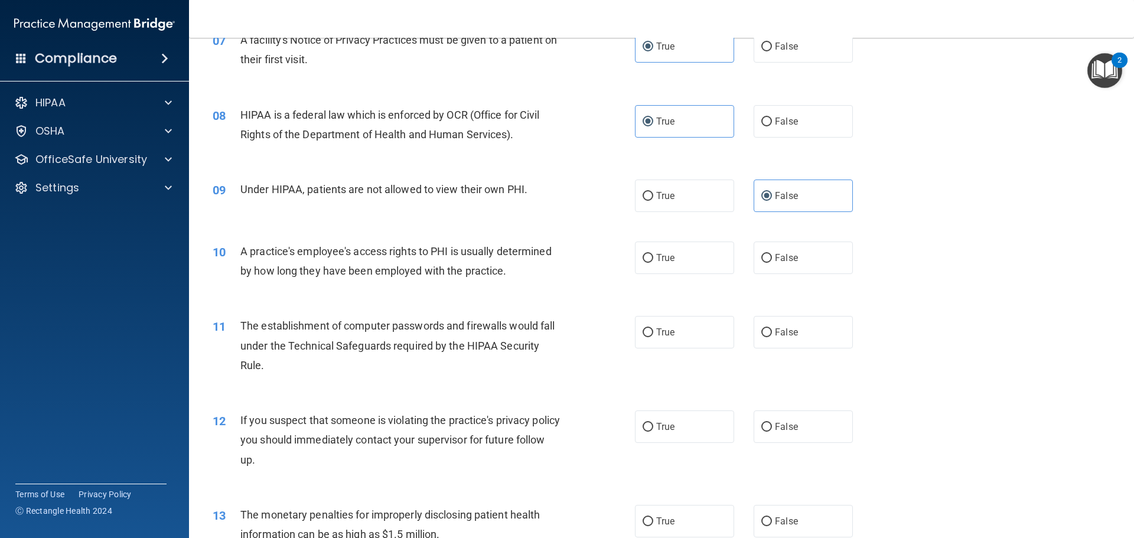
scroll to position [611, 0]
click at [274, 250] on span "A practice's employee's access rights to PHI is usually determined by how long …" at bounding box center [395, 260] width 311 height 32
drag, startPoint x: 239, startPoint y: 249, endPoint x: 541, endPoint y: 287, distance: 303.6
click at [541, 287] on div "10 A practice's employee's access rights to PHI is usually determined by how lo…" at bounding box center [662, 263] width 916 height 74
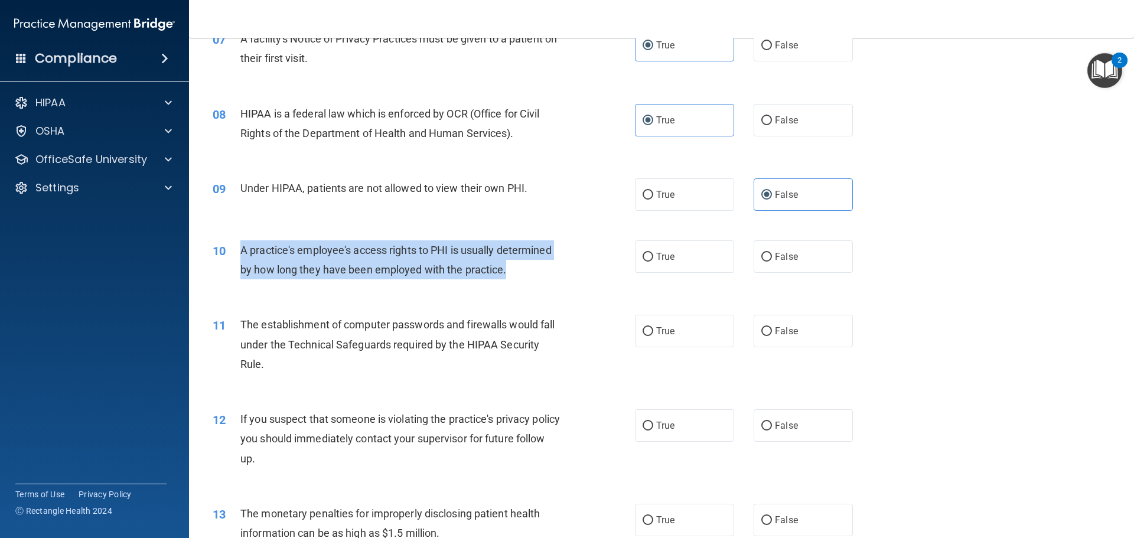
drag, startPoint x: 533, startPoint y: 273, endPoint x: 240, endPoint y: 250, distance: 293.9
click at [240, 250] on div "A practice's employee's access rights to PHI is usually determined by how long …" at bounding box center [405, 259] width 330 height 39
copy span "A practice's employee's access rights to PHI is usually determined by how long …"
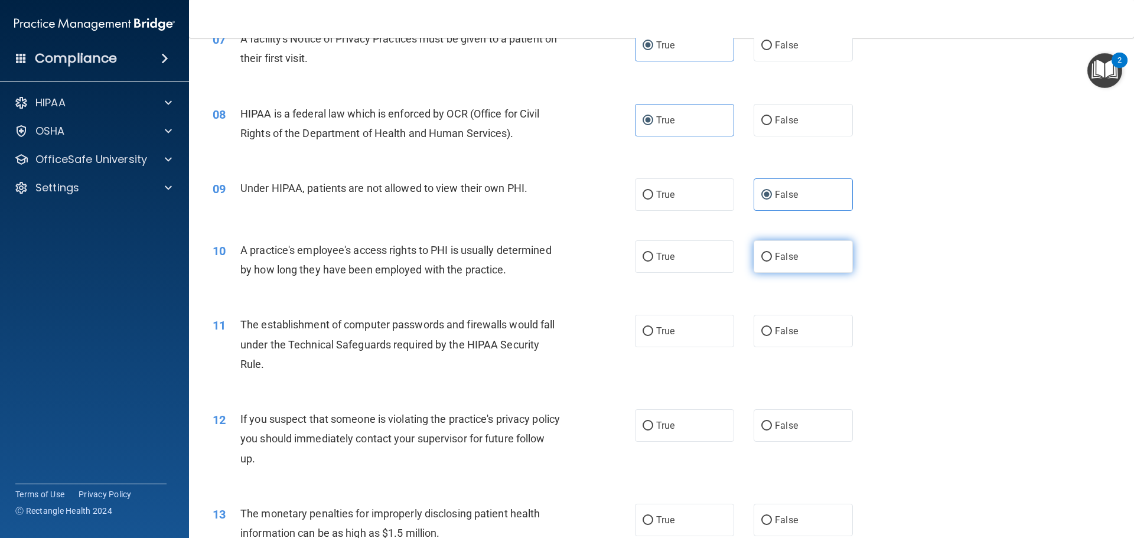
click at [660, 265] on label "False" at bounding box center [803, 256] width 99 height 32
click at [660, 262] on input "False" at bounding box center [766, 257] width 11 height 9
radio input "true"
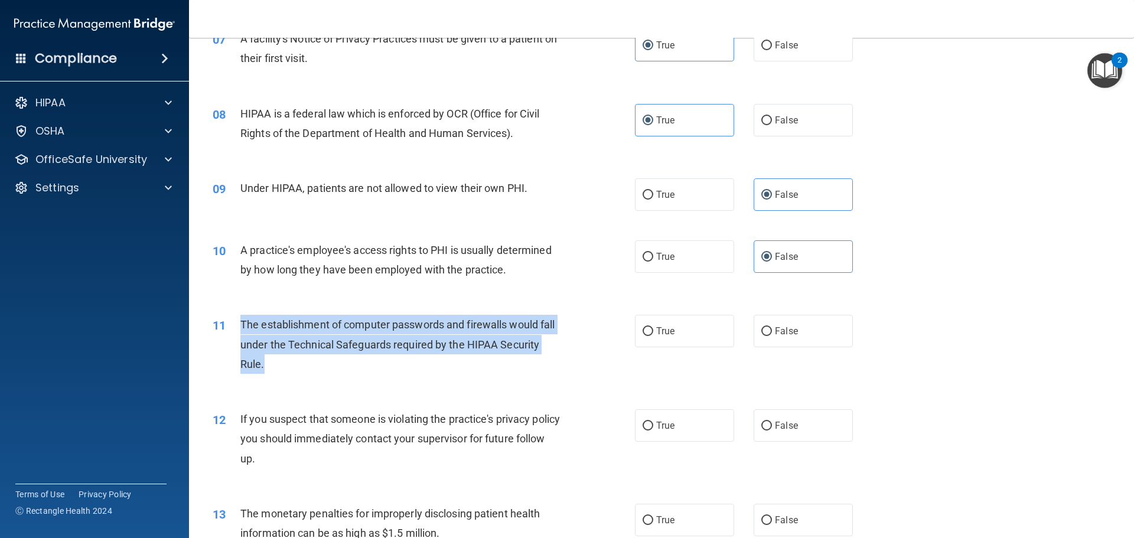
drag, startPoint x: 240, startPoint y: 329, endPoint x: 272, endPoint y: 353, distance: 39.7
click at [282, 367] on div "The establishment of computer passwords and firewalls would fall under the Tech…" at bounding box center [405, 344] width 330 height 59
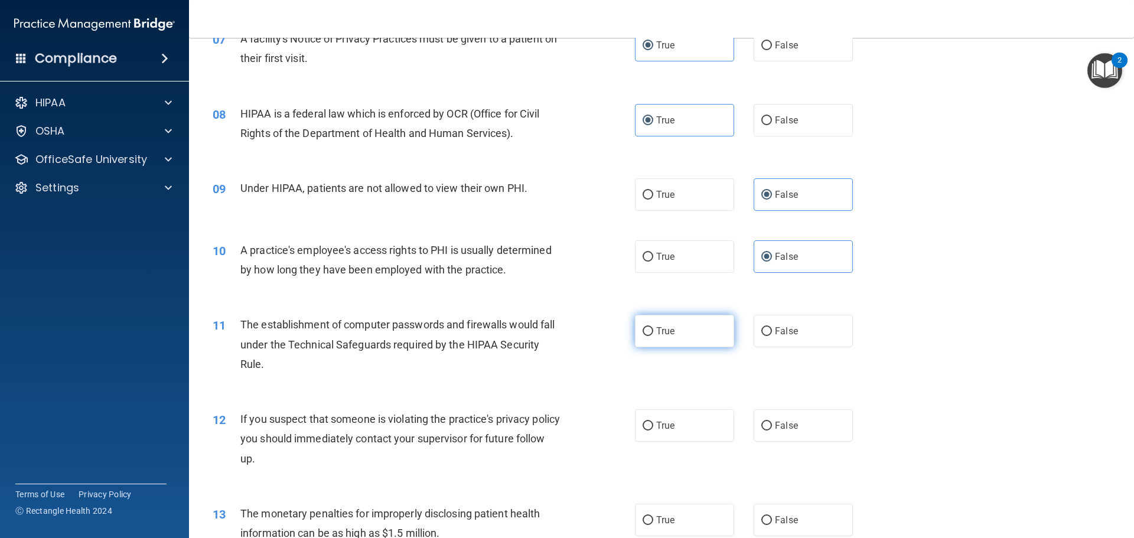
click at [660, 334] on label "True" at bounding box center [684, 331] width 99 height 32
click at [653, 334] on input "True" at bounding box center [648, 331] width 11 height 9
radio input "true"
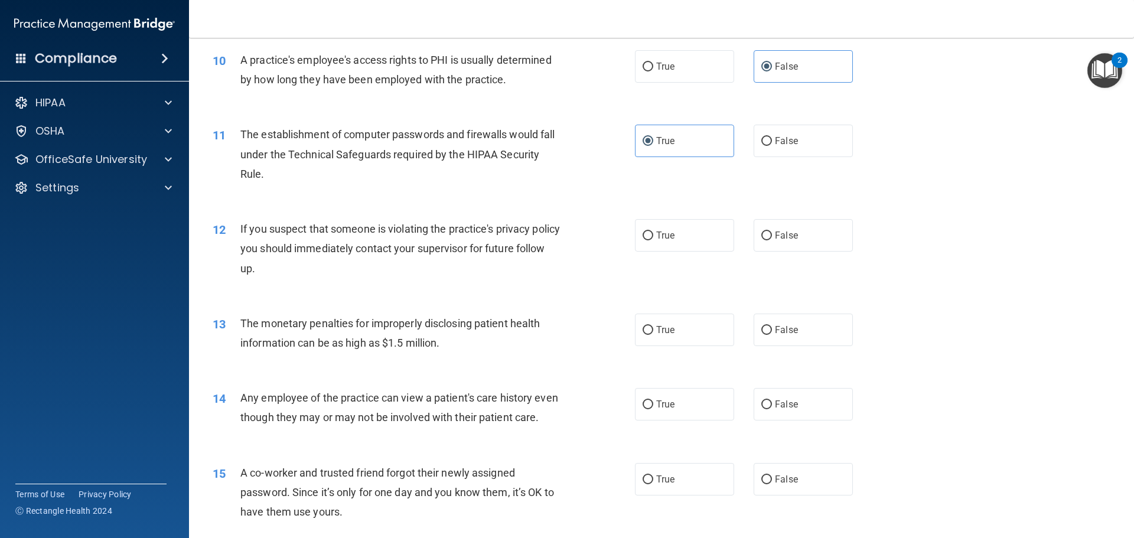
scroll to position [781, 0]
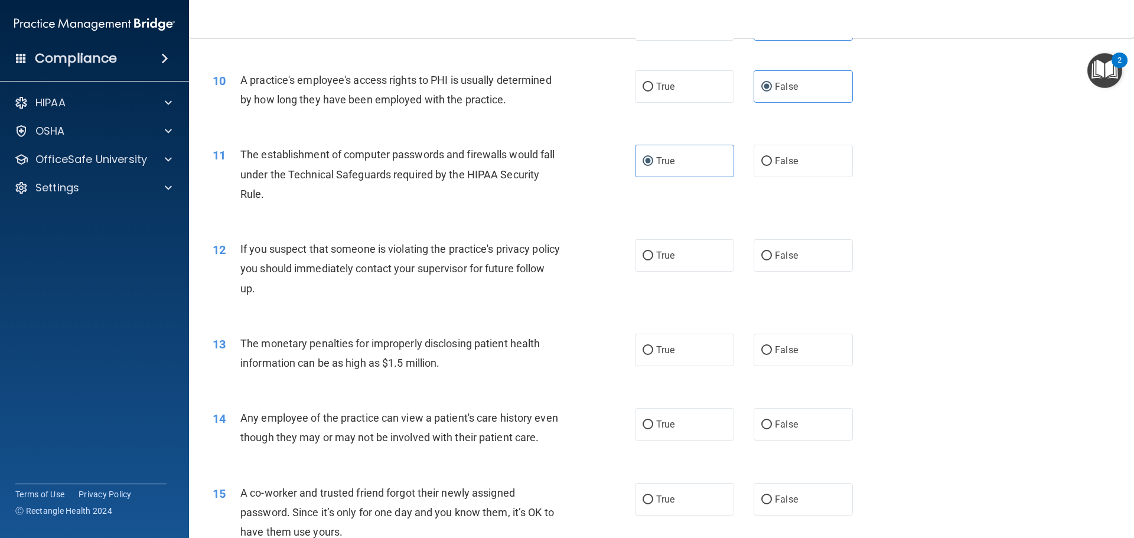
click at [370, 297] on div "If you suspect that someone is violating the practice's privacy policy you shou…" at bounding box center [405, 268] width 330 height 59
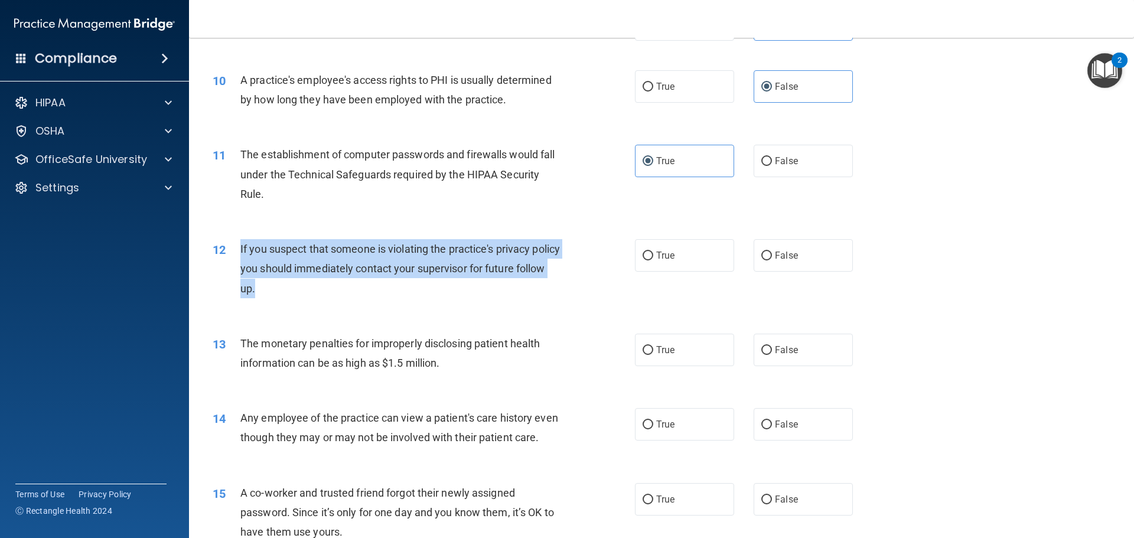
drag, startPoint x: 241, startPoint y: 249, endPoint x: 282, endPoint y: 270, distance: 45.7
click at [313, 287] on div "If you suspect that someone is violating the practice's privacy policy you shou…" at bounding box center [405, 268] width 330 height 59
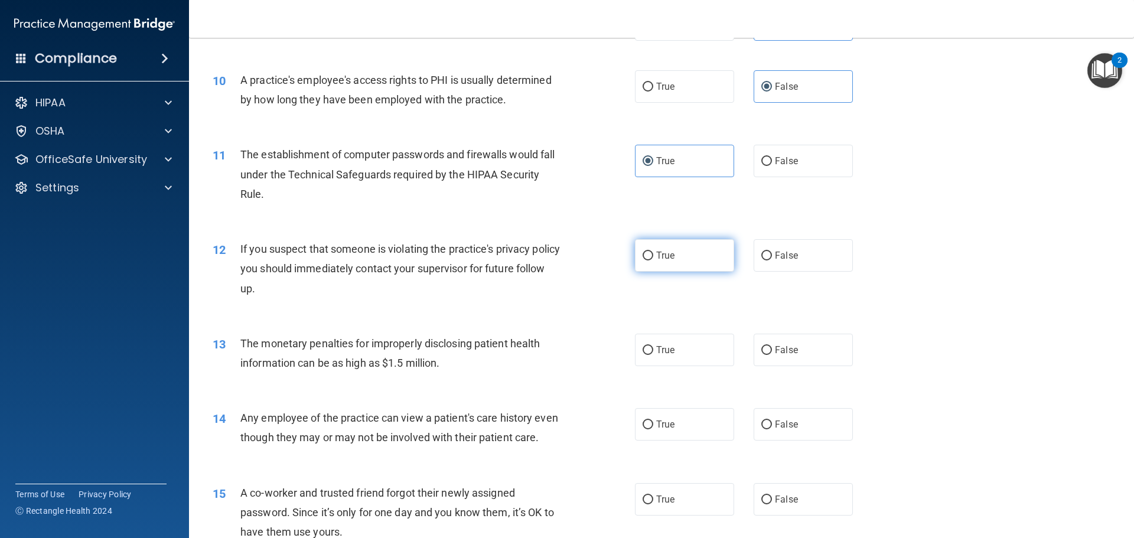
click at [660, 256] on label "True" at bounding box center [684, 255] width 99 height 32
click at [653, 256] on input "True" at bounding box center [648, 256] width 11 height 9
radio input "true"
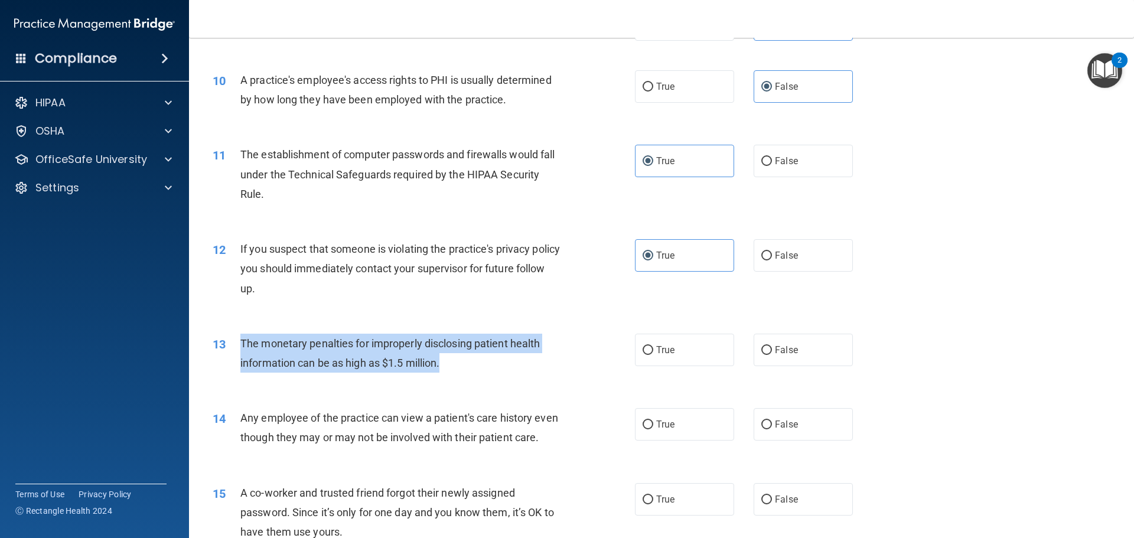
drag, startPoint x: 240, startPoint y: 342, endPoint x: 457, endPoint y: 369, distance: 219.1
click at [457, 369] on div "The monetary penalties for improperly disclosing patient health information can…" at bounding box center [405, 353] width 330 height 39
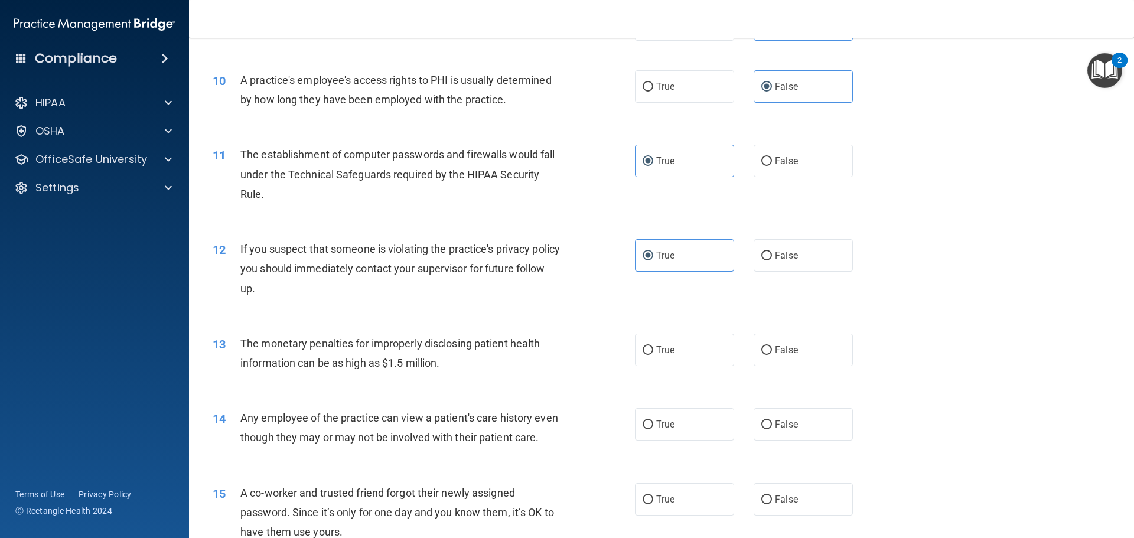
click at [442, 388] on div "13 The monetary penalties for improperly disclosing patient health information …" at bounding box center [662, 356] width 916 height 74
click at [265, 440] on span "Any employee of the practice can view a patient's care history even though they…" at bounding box center [399, 428] width 318 height 32
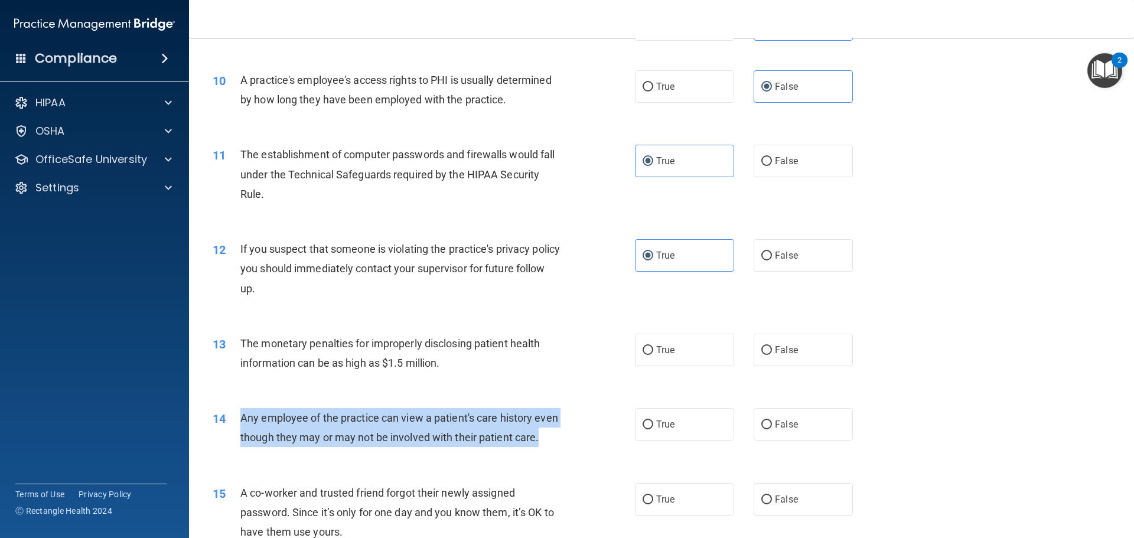
drag, startPoint x: 241, startPoint y: 422, endPoint x: 271, endPoint y: 449, distance: 40.1
click at [283, 447] on div "Any employee of the practice can view a patient's care history even though they…" at bounding box center [405, 427] width 330 height 39
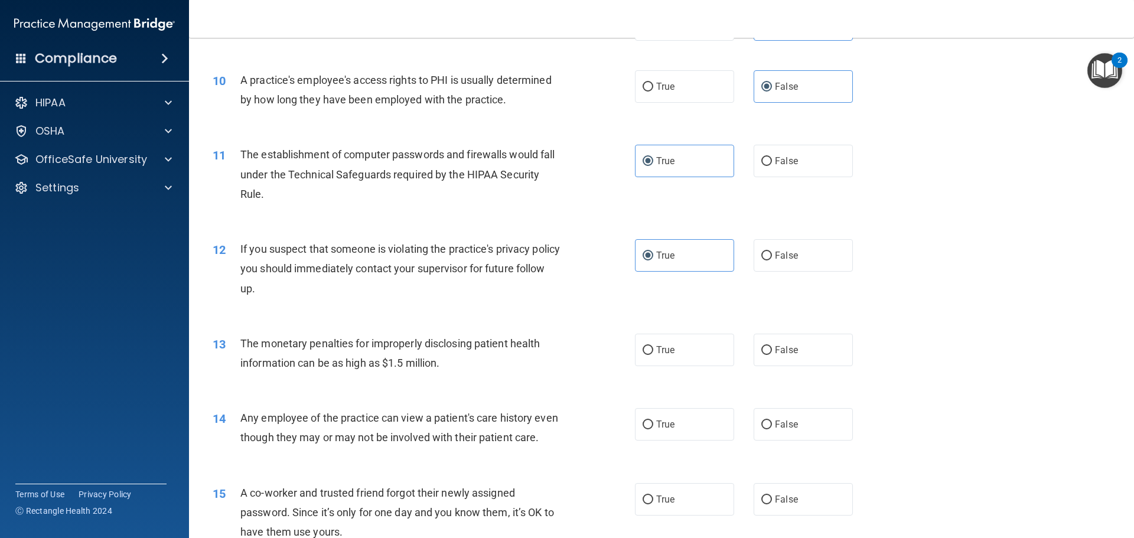
click at [660, 442] on div "14 Any employee of the practice can view a patient's care history even though t…" at bounding box center [662, 430] width 916 height 74
click at [660, 422] on span "False" at bounding box center [786, 424] width 23 height 11
click at [660, 422] on input "False" at bounding box center [766, 425] width 11 height 9
radio input "true"
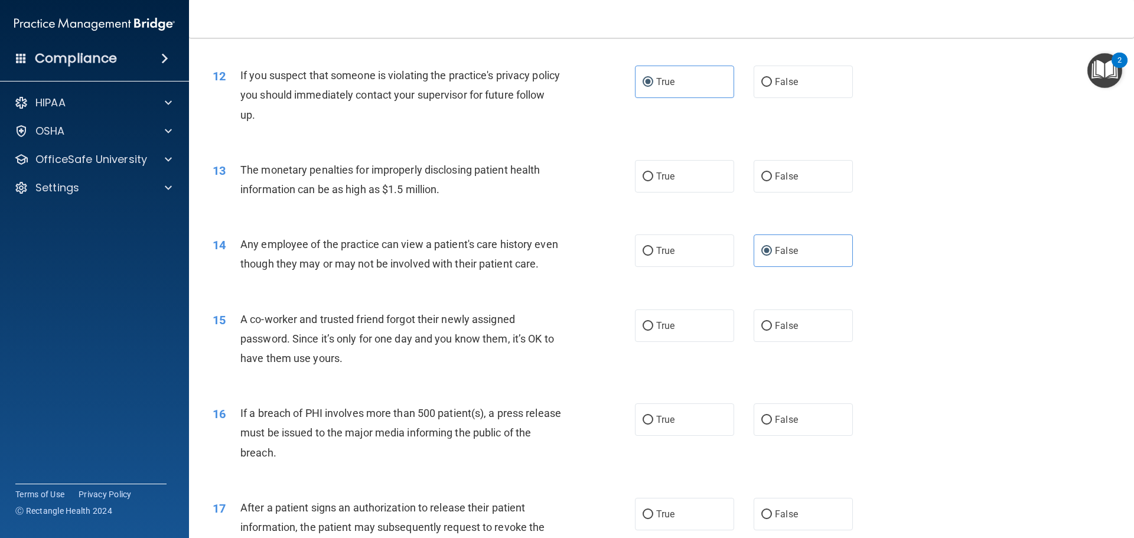
scroll to position [958, 0]
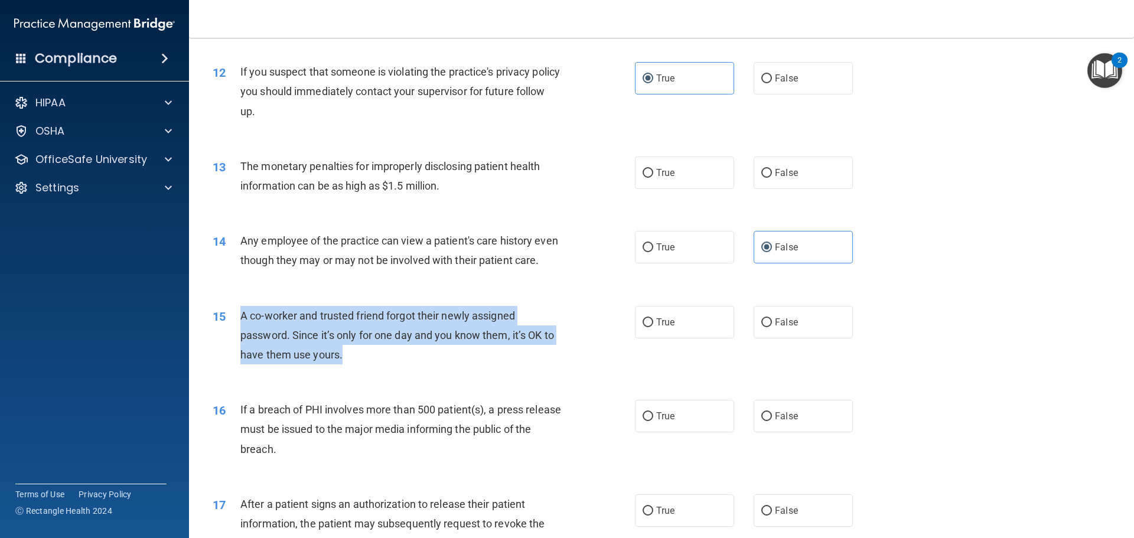
drag, startPoint x: 240, startPoint y: 335, endPoint x: 357, endPoint y: 380, distance: 125.5
click at [357, 365] on div "A co-worker and trusted friend forgot their newly assigned password. Since it’s…" at bounding box center [405, 335] width 330 height 59
drag, startPoint x: 445, startPoint y: 382, endPoint x: 454, endPoint y: 381, distance: 8.9
click at [447, 365] on div "A co-worker and trusted friend forgot their newly assigned password. Since it’s…" at bounding box center [405, 335] width 330 height 59
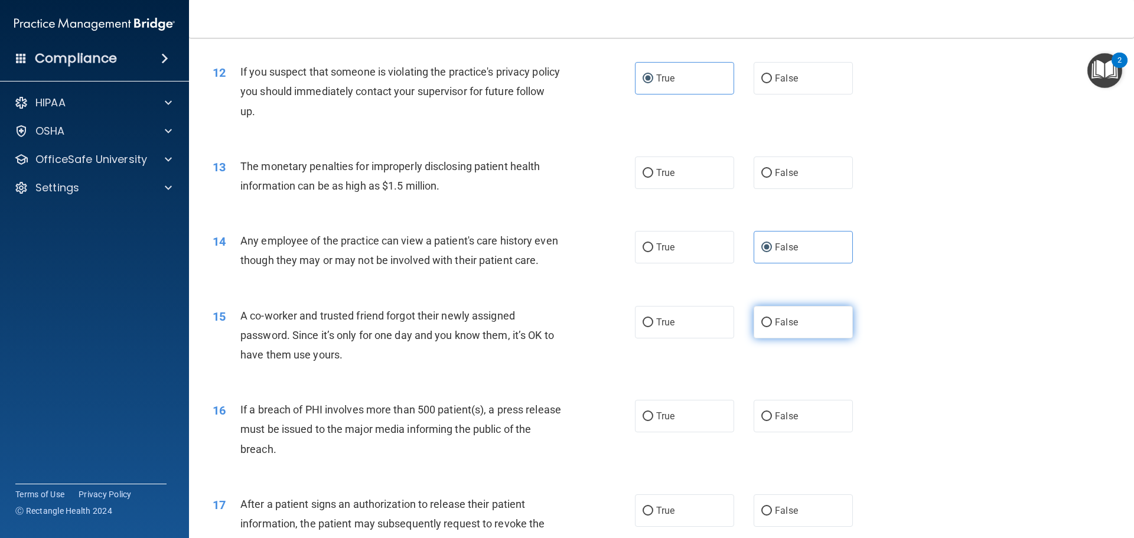
click at [660, 328] on span "False" at bounding box center [786, 322] width 23 height 11
click at [660, 327] on input "False" at bounding box center [766, 322] width 11 height 9
radio input "true"
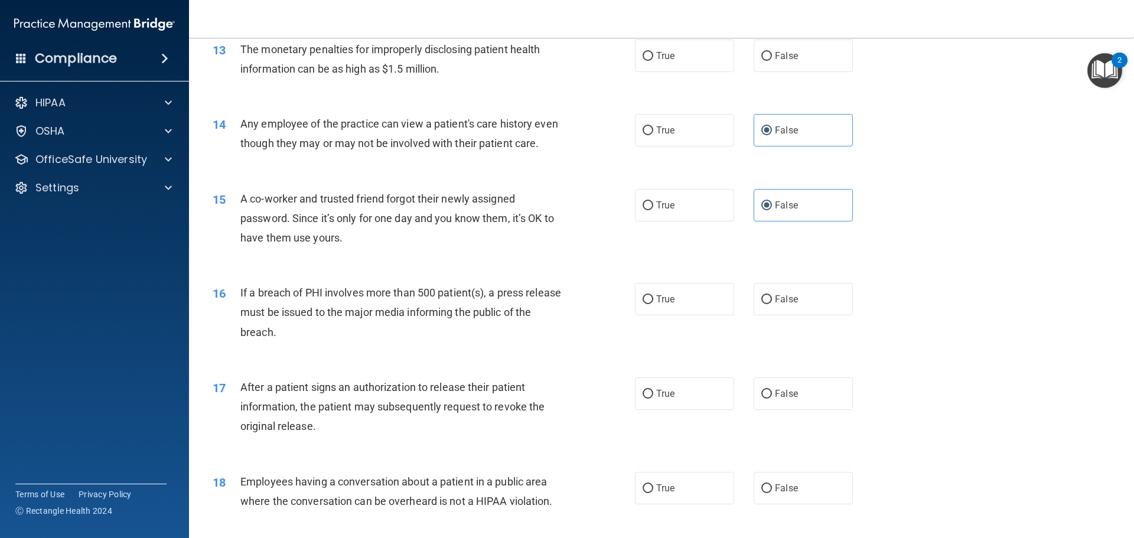
scroll to position [1076, 0]
click at [263, 314] on span "If a breach of PHI involves more than 500 patient(s), a press release must be i…" at bounding box center [400, 310] width 321 height 51
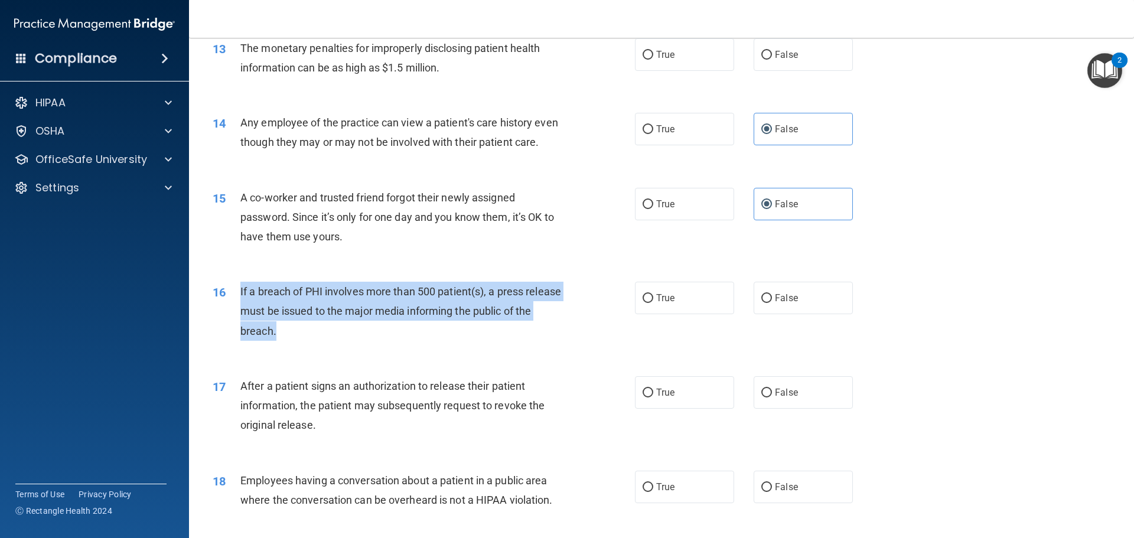
drag, startPoint x: 236, startPoint y: 311, endPoint x: 311, endPoint y: 353, distance: 85.4
click at [311, 347] on div "16 If a breach of PHI involves more than 500 patient(s), a press release must b…" at bounding box center [424, 314] width 458 height 65
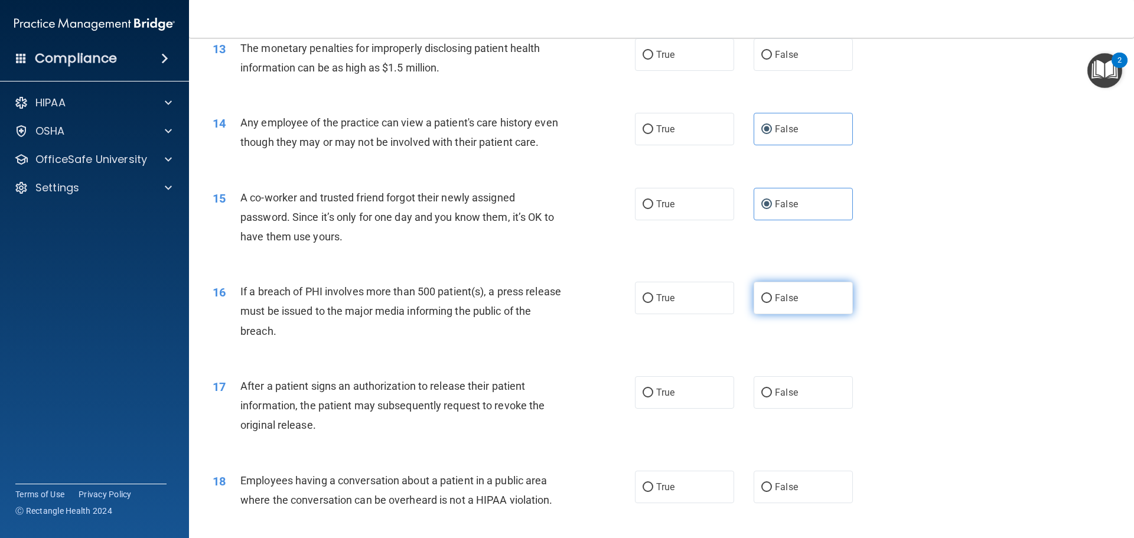
click at [660, 304] on span "False" at bounding box center [786, 297] width 23 height 11
click at [660, 303] on input "False" at bounding box center [766, 298] width 11 height 9
radio input "true"
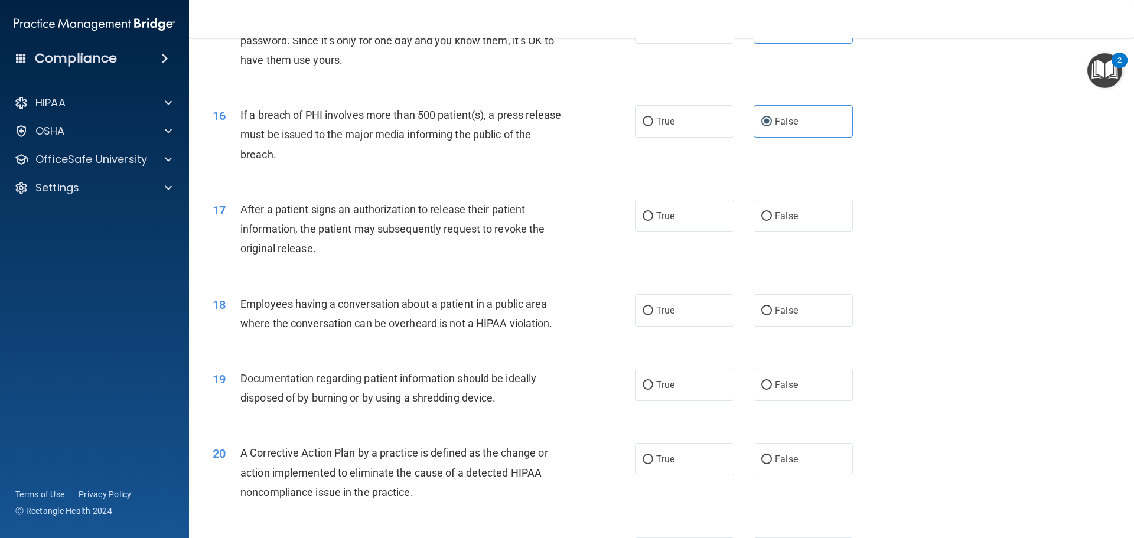
scroll to position [1254, 0]
click at [303, 264] on div "17 After a patient signs an authorization to release their patient information,…" at bounding box center [424, 231] width 458 height 65
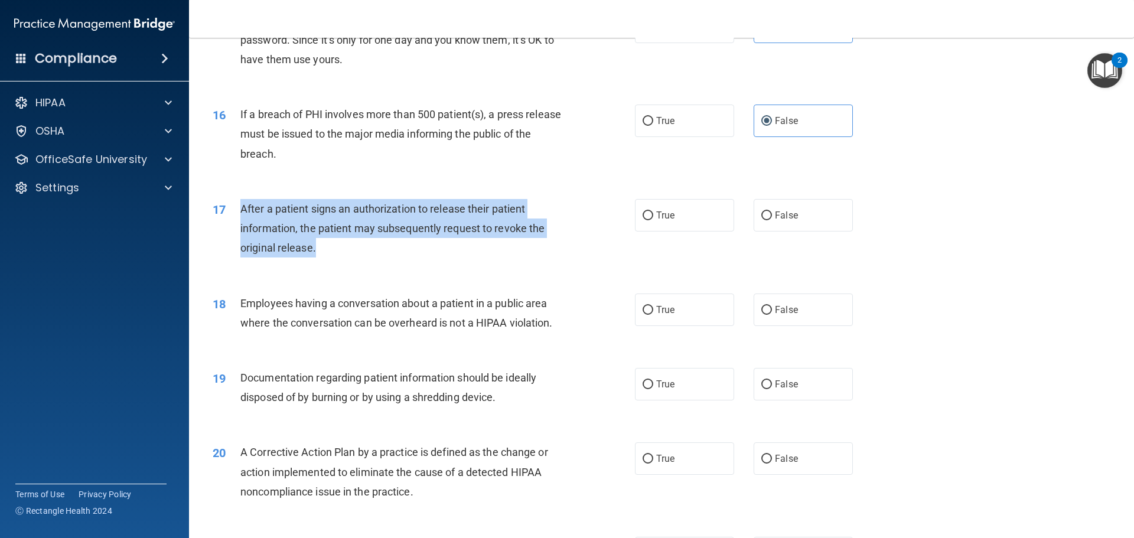
drag, startPoint x: 243, startPoint y: 235, endPoint x: 330, endPoint y: 266, distance: 92.5
click at [330, 258] on div "After a patient signs an authorization to release their patient information, th…" at bounding box center [405, 228] width 330 height 59
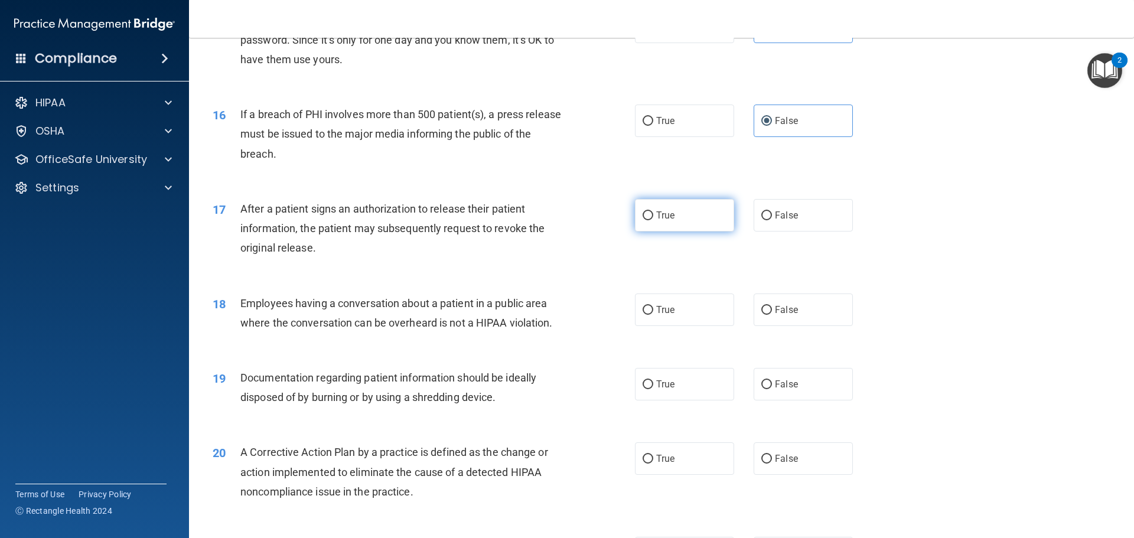
click at [660, 232] on label "True" at bounding box center [684, 215] width 99 height 32
click at [653, 220] on input "True" at bounding box center [648, 215] width 11 height 9
radio input "true"
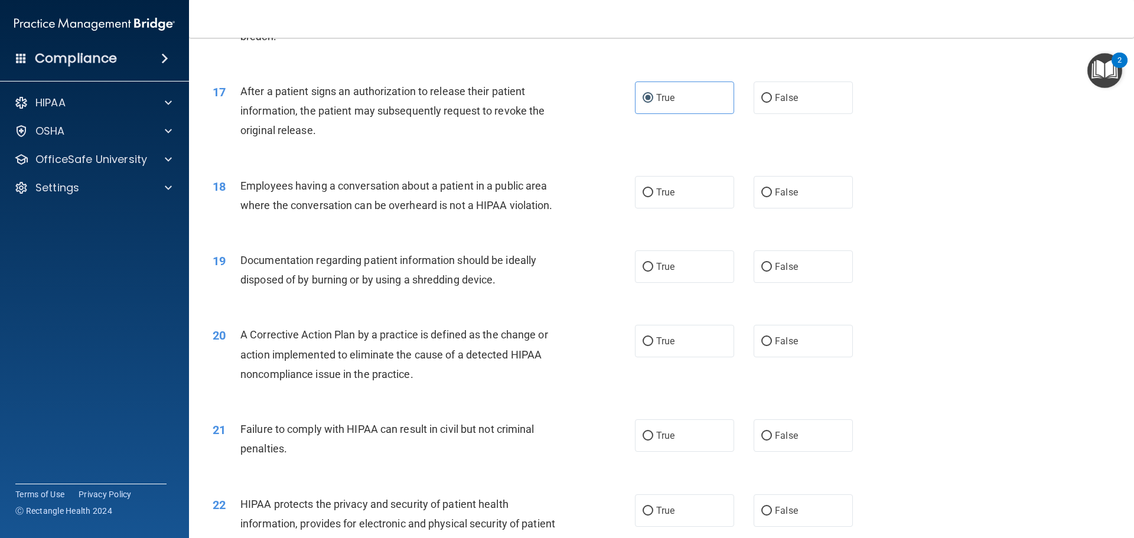
scroll to position [1372, 0]
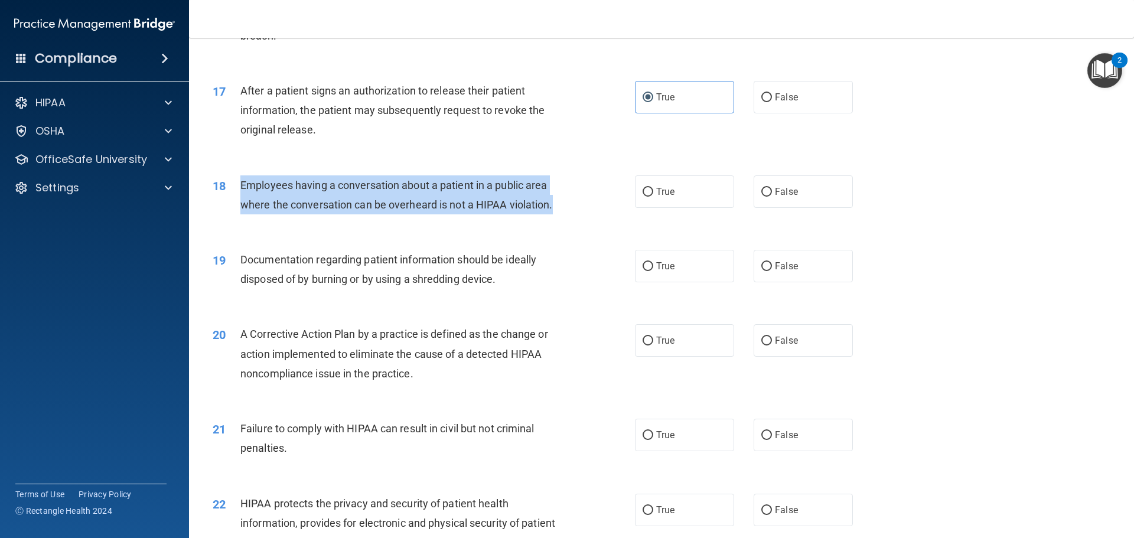
drag, startPoint x: 243, startPoint y: 206, endPoint x: 574, endPoint y: 226, distance: 331.4
click at [574, 220] on div "18 Employees having a conversation about a patient in a public area where the c…" at bounding box center [424, 197] width 458 height 45
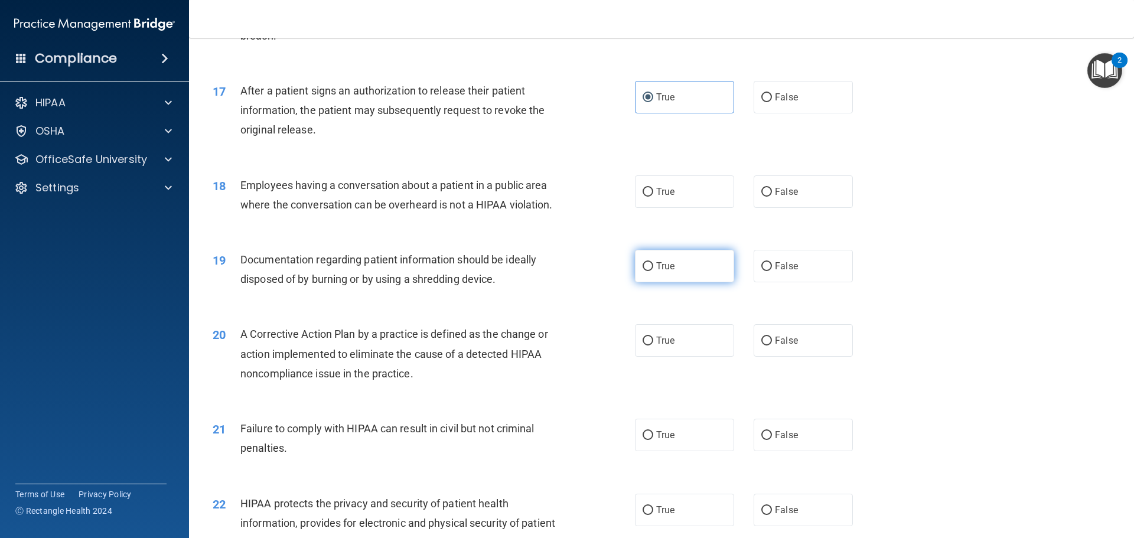
drag, startPoint x: 682, startPoint y: 291, endPoint x: 669, endPoint y: 292, distance: 13.0
click at [660, 282] on label "True" at bounding box center [684, 266] width 99 height 32
click at [653, 271] on input "True" at bounding box center [648, 266] width 11 height 9
radio input "true"
drag, startPoint x: 696, startPoint y: 199, endPoint x: 633, endPoint y: 230, distance: 70.0
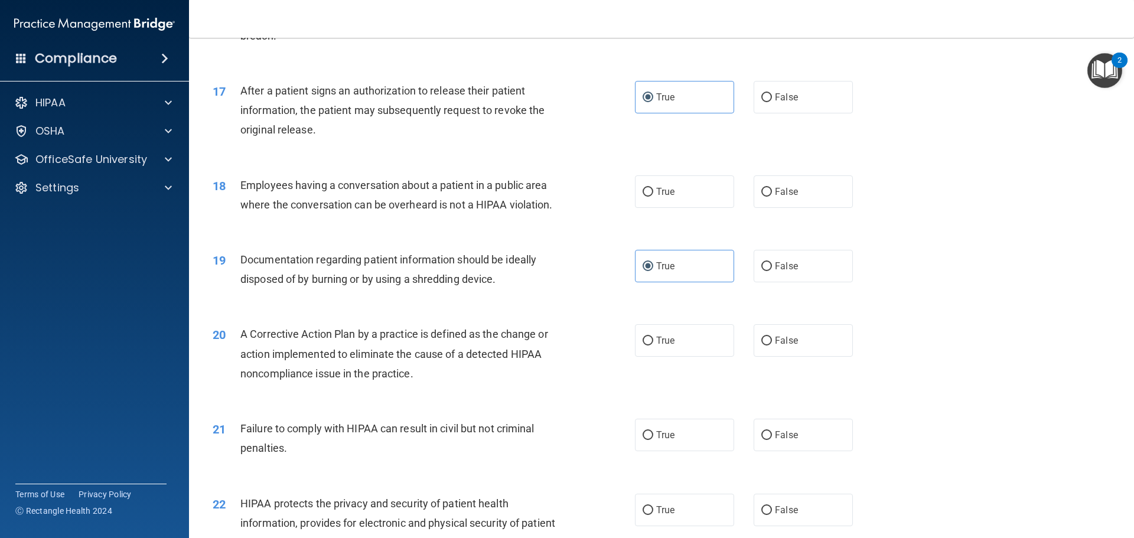
click at [660, 201] on label "True" at bounding box center [684, 191] width 99 height 32
click at [653, 197] on input "True" at bounding box center [648, 192] width 11 height 9
radio input "true"
click at [272, 289] on div "Documentation regarding patient information should be ideally disposed of by bu…" at bounding box center [405, 269] width 330 height 39
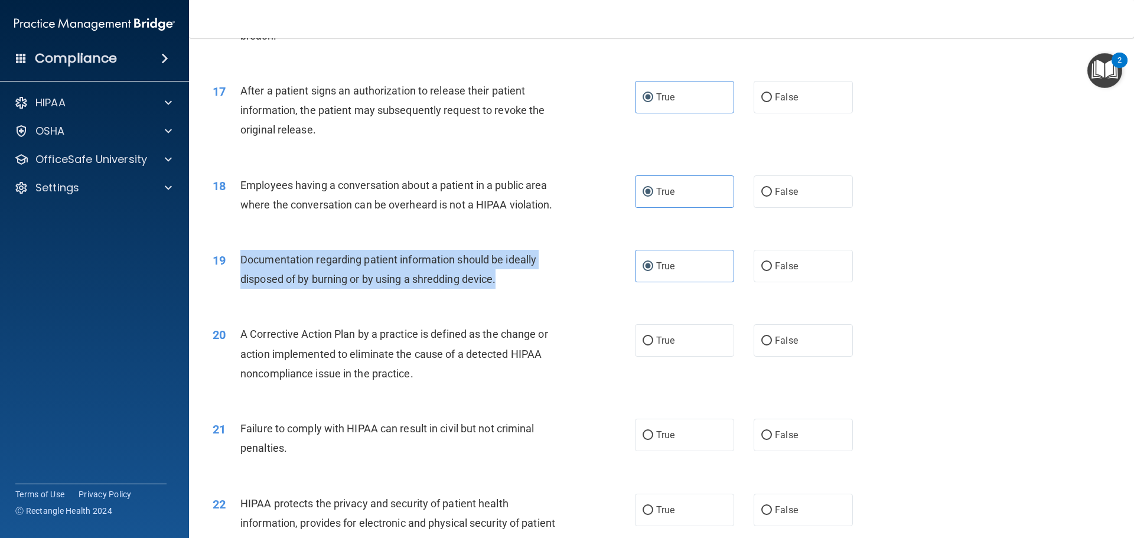
drag, startPoint x: 242, startPoint y: 281, endPoint x: 529, endPoint y: 307, distance: 288.9
click at [529, 289] on div "Documentation regarding patient information should be ideally disposed of by bu…" at bounding box center [405, 269] width 330 height 39
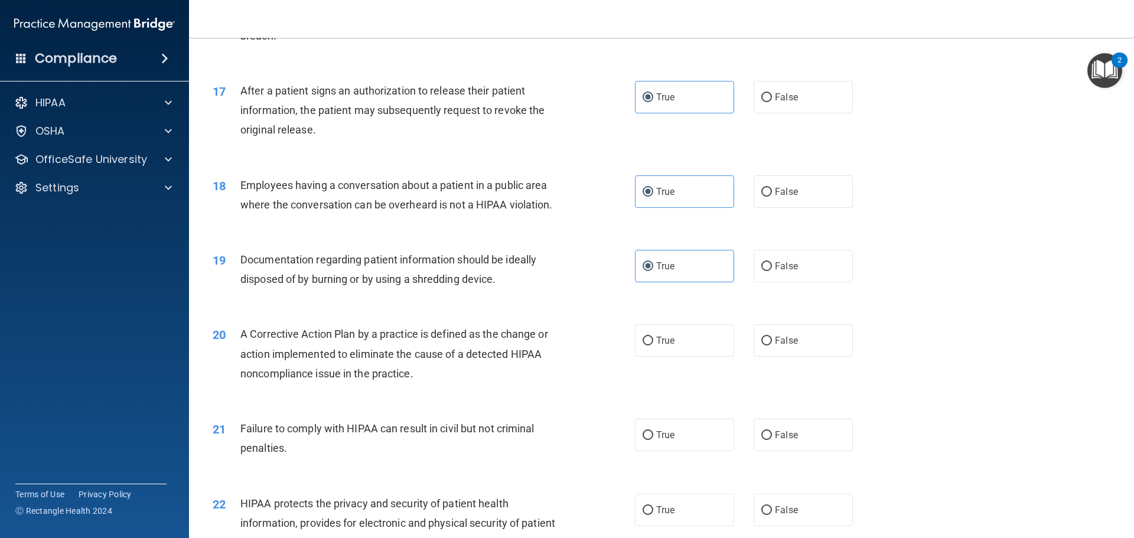
click at [327, 379] on span "A Corrective Action Plan by a practice is defined as the change or action imple…" at bounding box center [394, 353] width 308 height 51
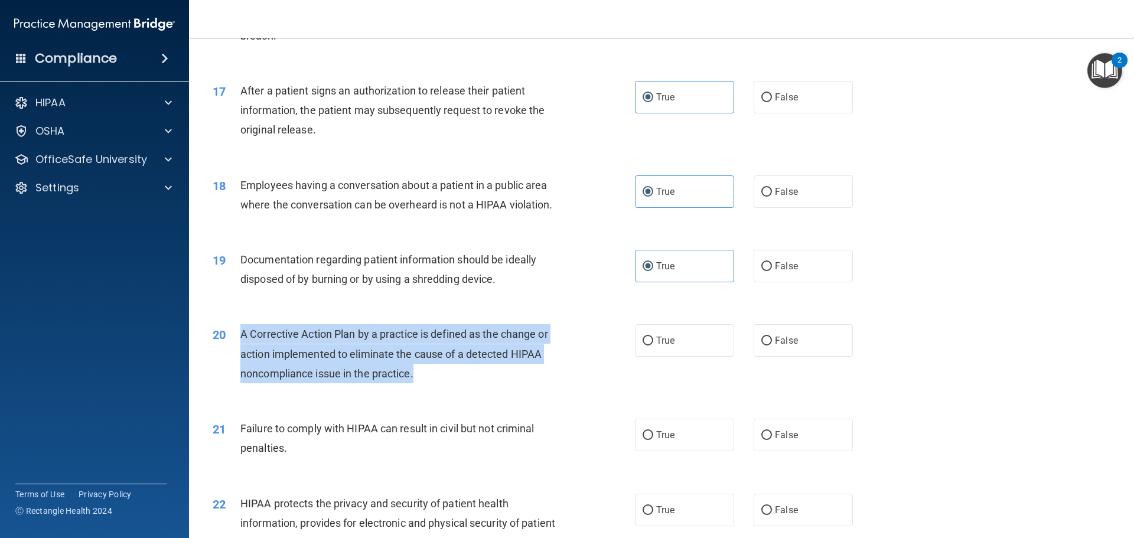
drag, startPoint x: 242, startPoint y: 353, endPoint x: 402, endPoint y: 385, distance: 163.8
click at [444, 383] on div "A Corrective Action Plan by a practice is defined as the change or action imple…" at bounding box center [405, 353] width 330 height 59
drag, startPoint x: 380, startPoint y: 383, endPoint x: 388, endPoint y: 382, distance: 7.7
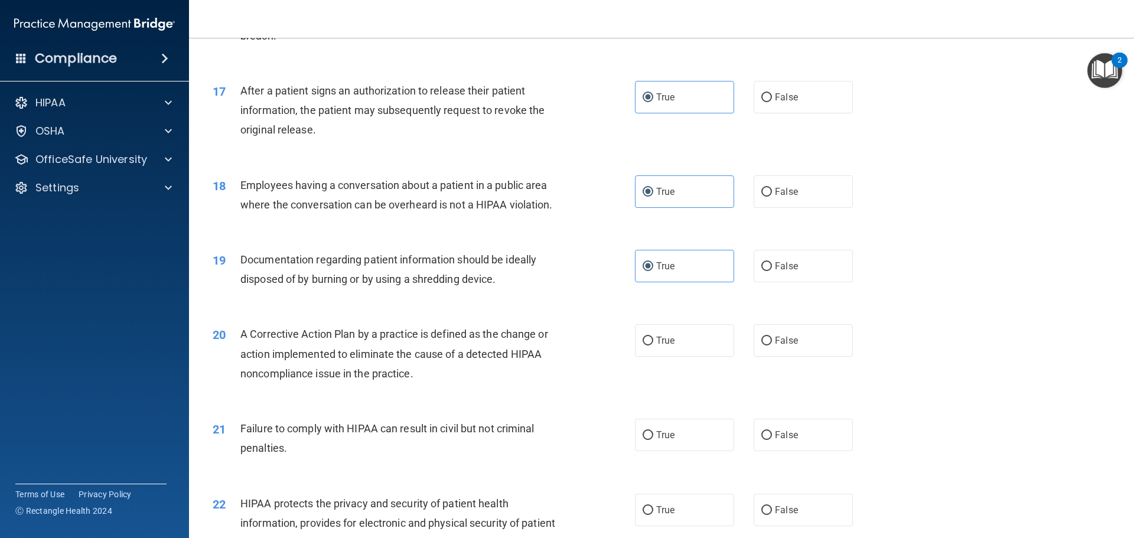
drag, startPoint x: 670, startPoint y: 363, endPoint x: 606, endPoint y: 366, distance: 64.5
click at [660, 346] on span "True" at bounding box center [665, 340] width 18 height 11
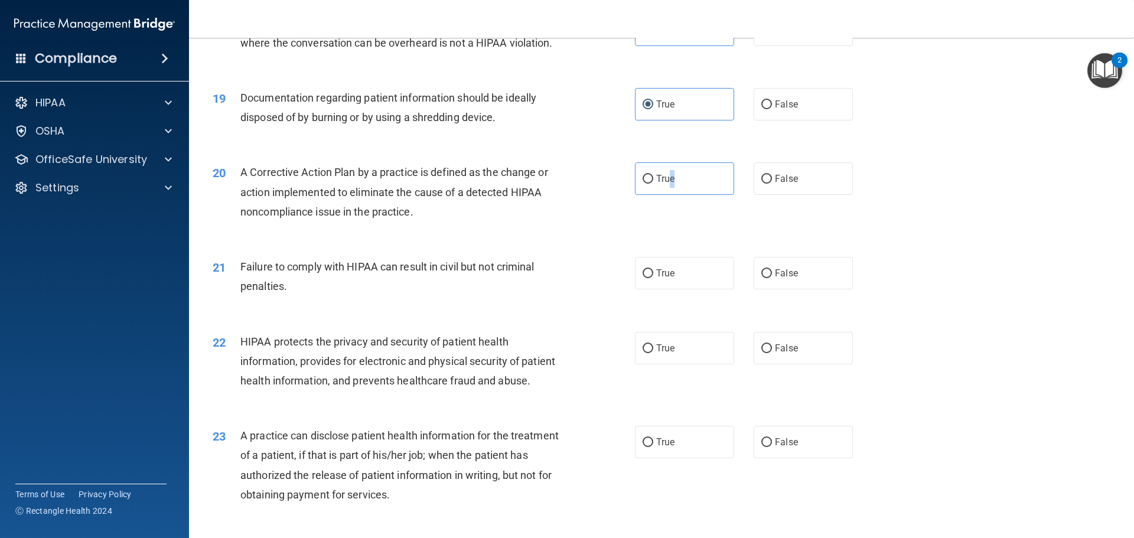
scroll to position [1549, 0]
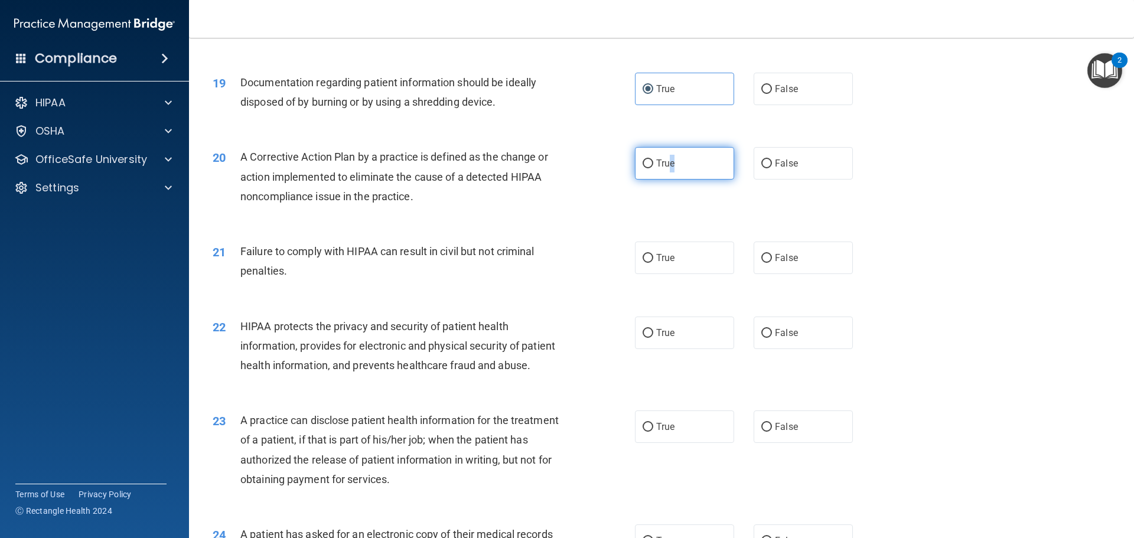
drag, startPoint x: 644, startPoint y: 187, endPoint x: 640, endPoint y: 191, distance: 6.3
click at [644, 180] on label "True" at bounding box center [684, 163] width 99 height 32
click at [643, 168] on input "True" at bounding box center [648, 163] width 11 height 9
radio input "true"
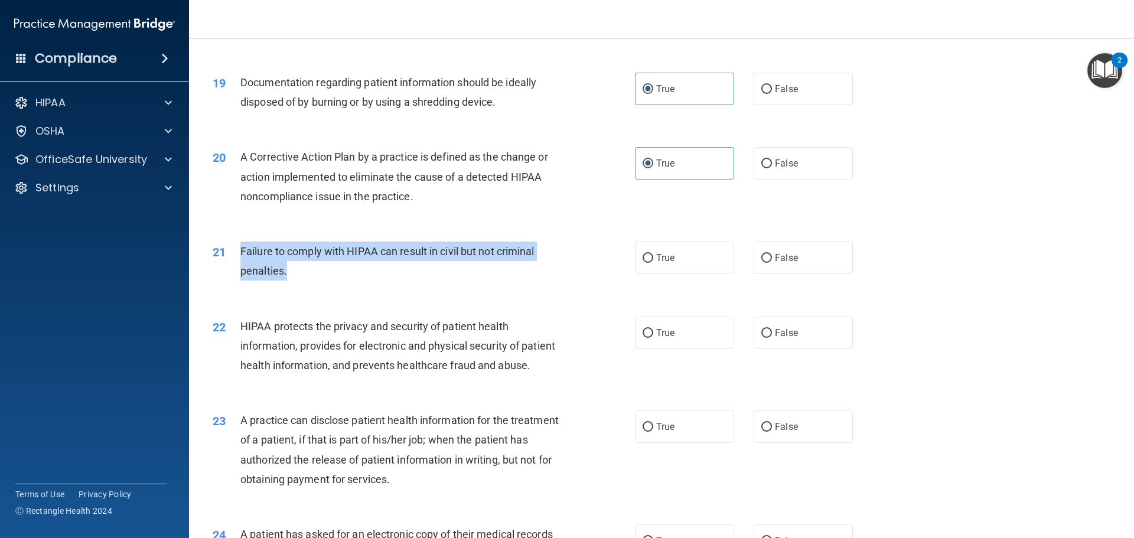
drag, startPoint x: 235, startPoint y: 272, endPoint x: 315, endPoint y: 297, distance: 84.5
click at [316, 287] on div "21 Failure to comply with HIPAA can result in civil but not criminal penalties." at bounding box center [424, 264] width 458 height 45
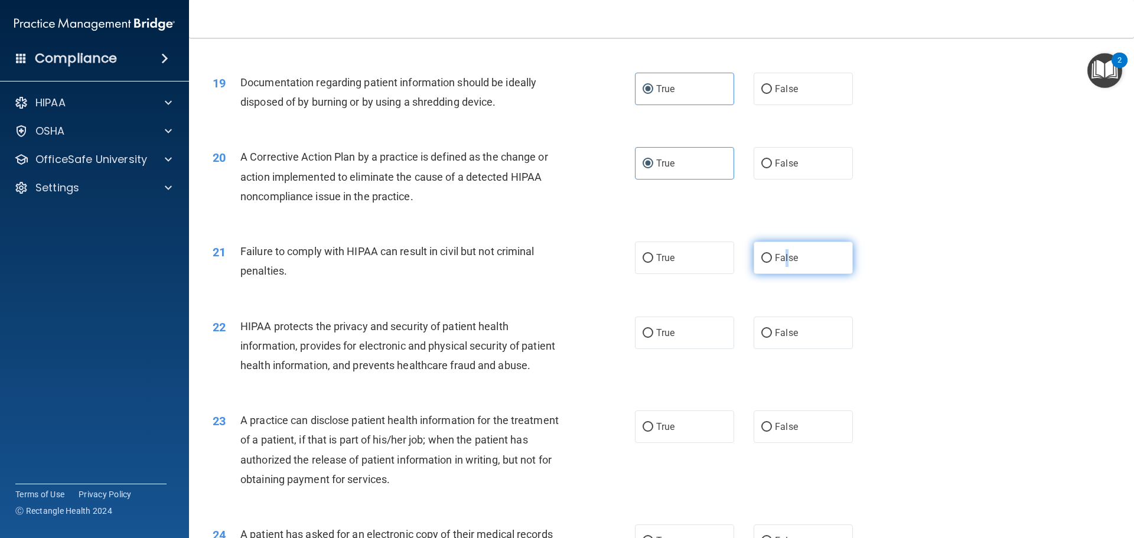
drag, startPoint x: 782, startPoint y: 283, endPoint x: 771, endPoint y: 283, distance: 10.6
click at [660, 274] on label "False" at bounding box center [803, 258] width 99 height 32
click at [660, 263] on input "False" at bounding box center [766, 258] width 11 height 9
radio input "true"
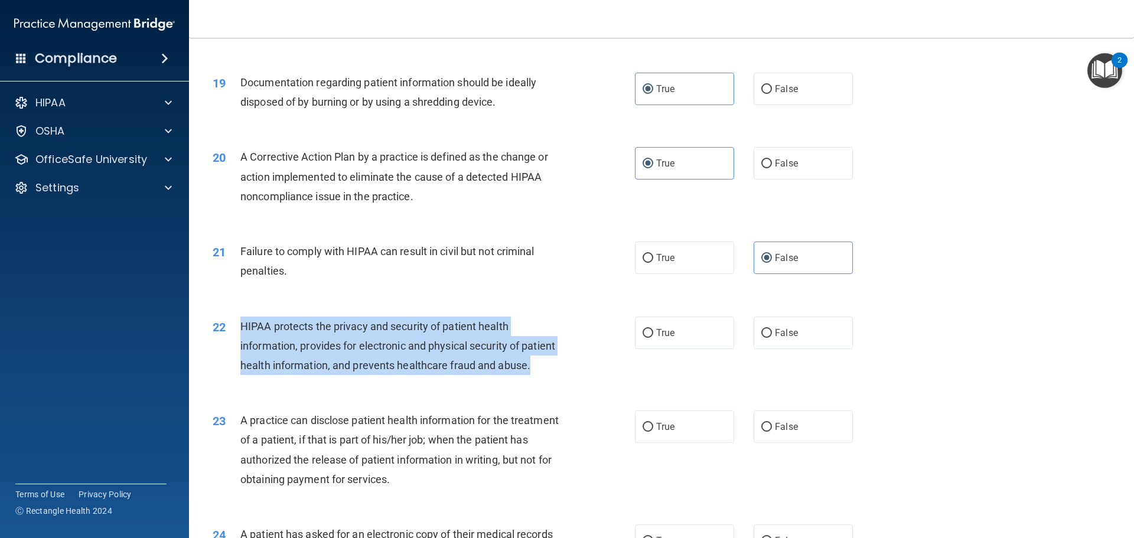
drag, startPoint x: 243, startPoint y: 345, endPoint x: 285, endPoint y: 397, distance: 66.4
click at [285, 376] on div "HIPAA protects the privacy and security of patient health information, provides…" at bounding box center [405, 346] width 330 height 59
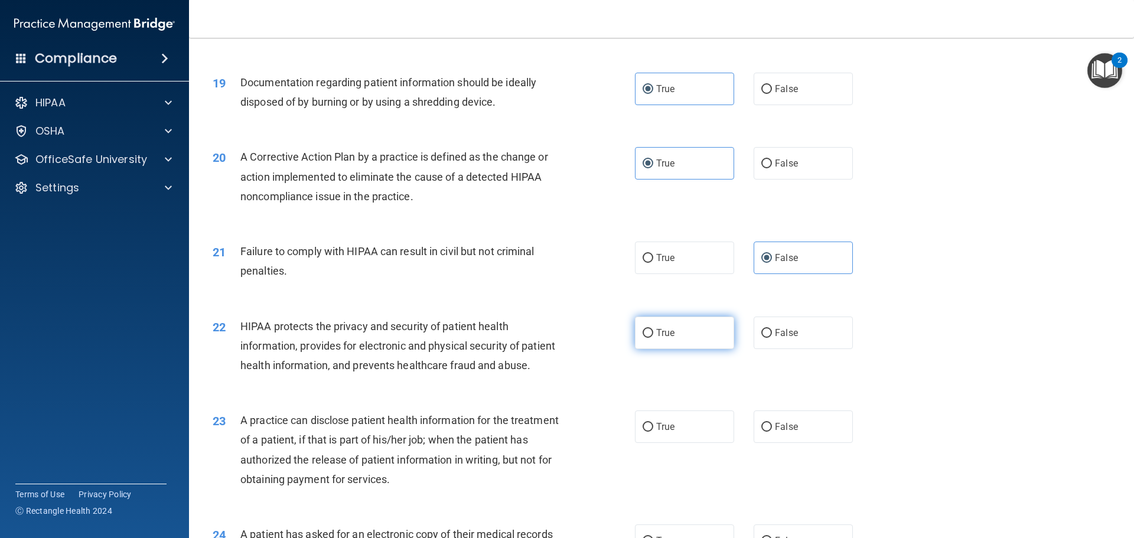
click at [660, 349] on label "True" at bounding box center [684, 333] width 99 height 32
click at [653, 338] on input "True" at bounding box center [648, 333] width 11 height 9
radio input "true"
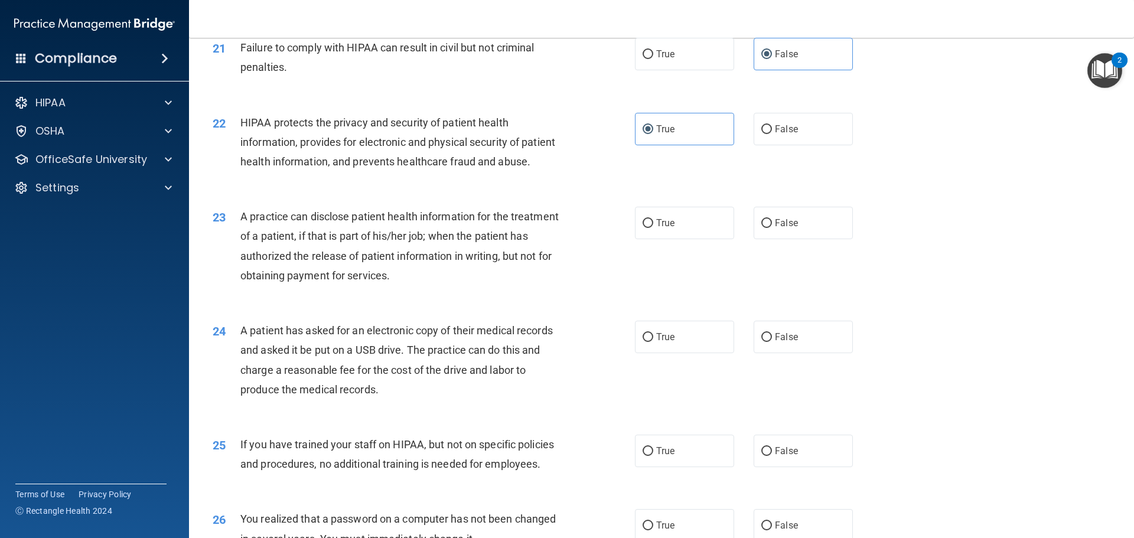
scroll to position [1785, 0]
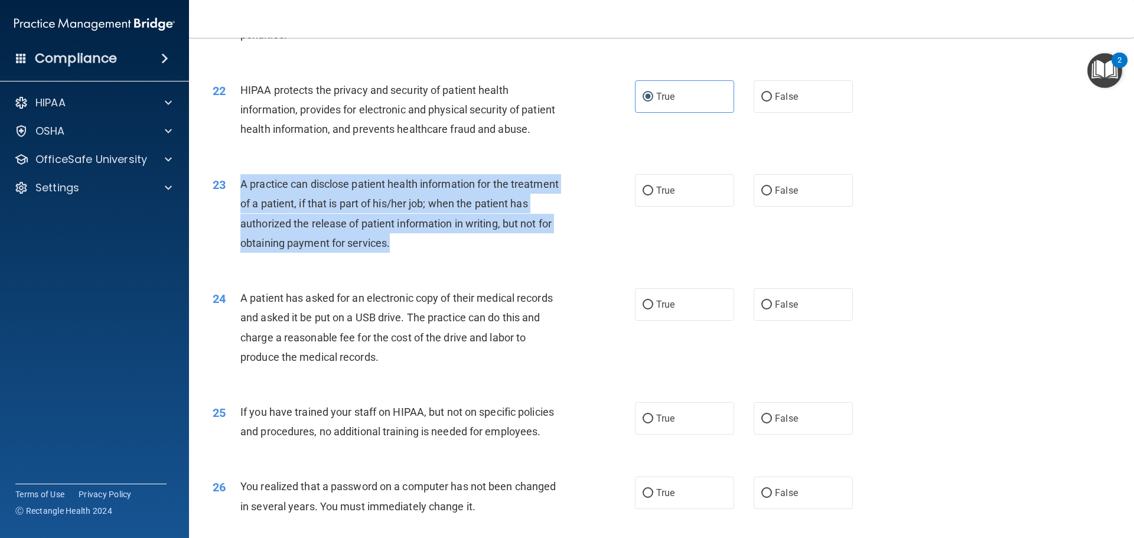
drag, startPoint x: 243, startPoint y: 222, endPoint x: 414, endPoint y: 259, distance: 174.6
click at [483, 253] on div "A practice can disclose patient health information for the treatment of a patie…" at bounding box center [405, 213] width 330 height 79
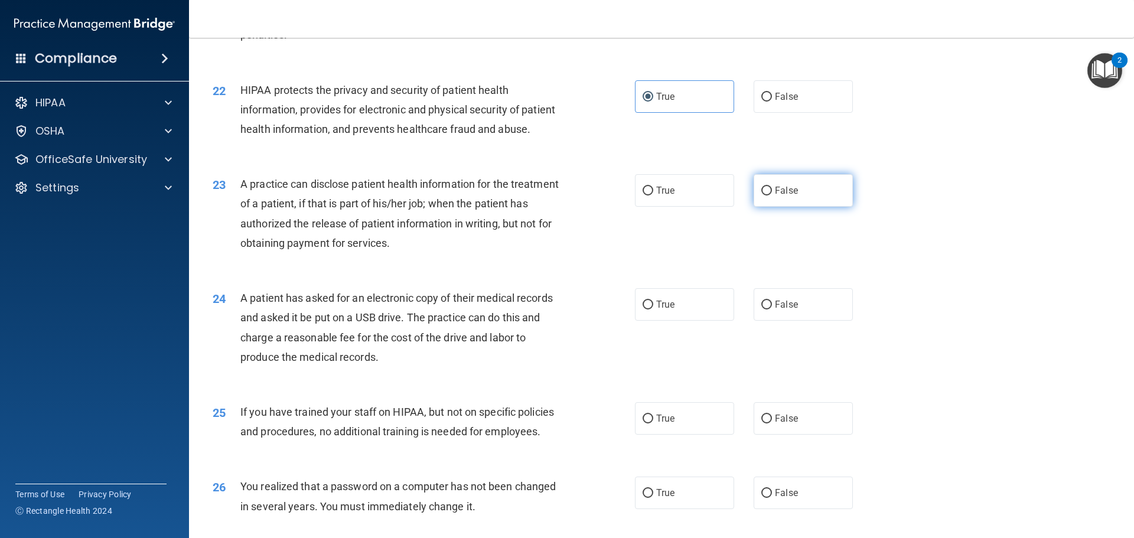
drag, startPoint x: 782, startPoint y: 225, endPoint x: 753, endPoint y: 236, distance: 31.4
click at [660, 196] on span "False" at bounding box center [786, 190] width 23 height 11
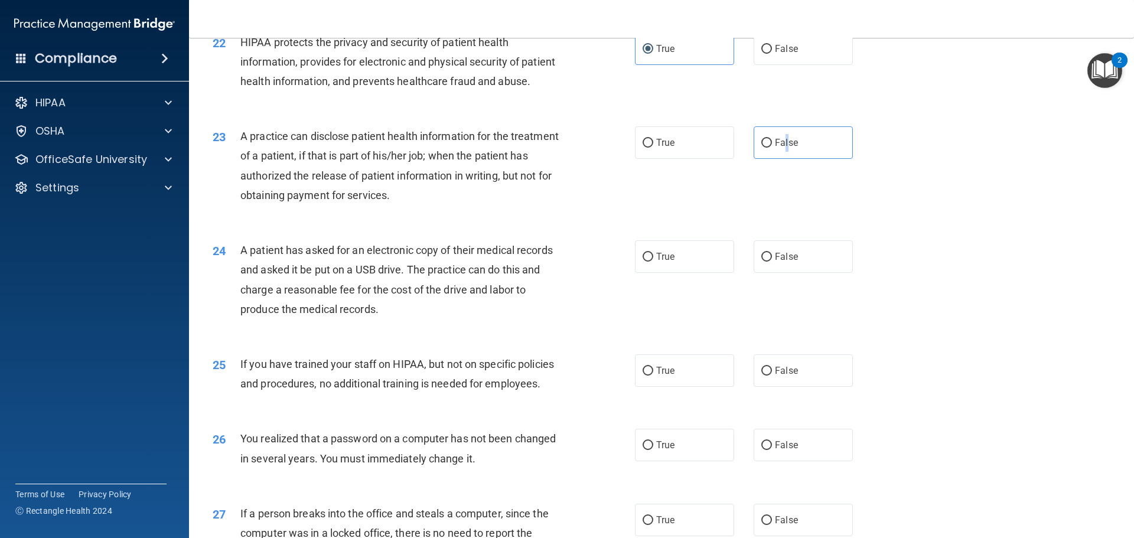
scroll to position [1903, 0]
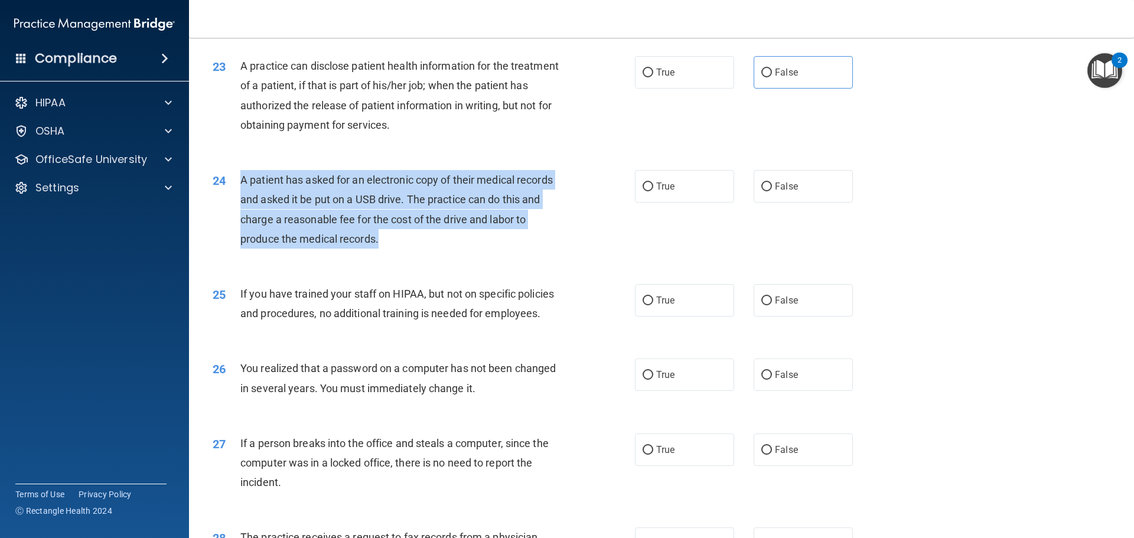
drag, startPoint x: 243, startPoint y: 216, endPoint x: 370, endPoint y: 258, distance: 134.3
click at [415, 249] on div "A patient has asked for an electronic copy of their medical records and asked i…" at bounding box center [405, 209] width 330 height 79
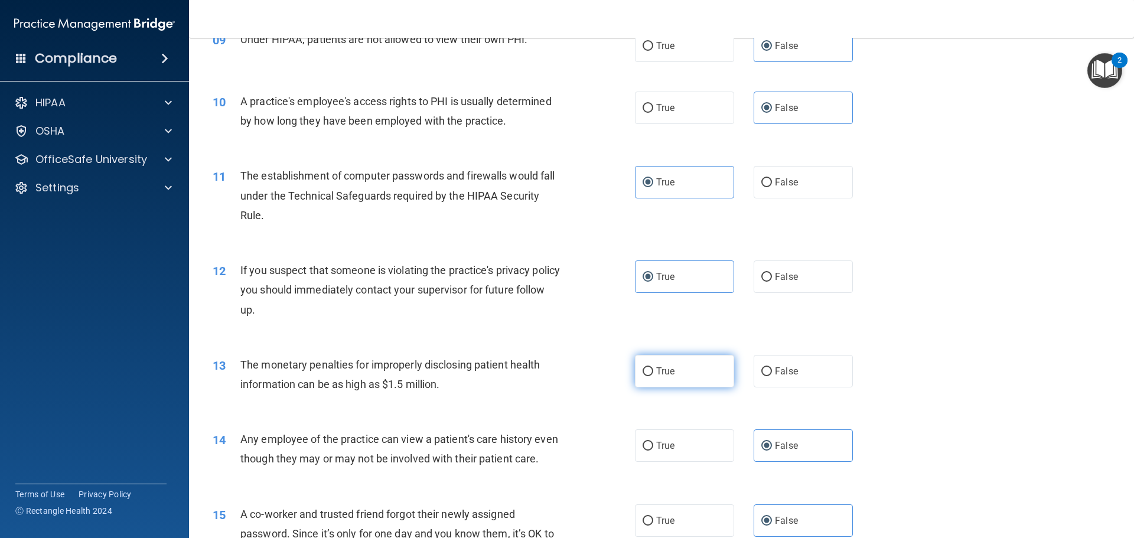
scroll to position [768, 0]
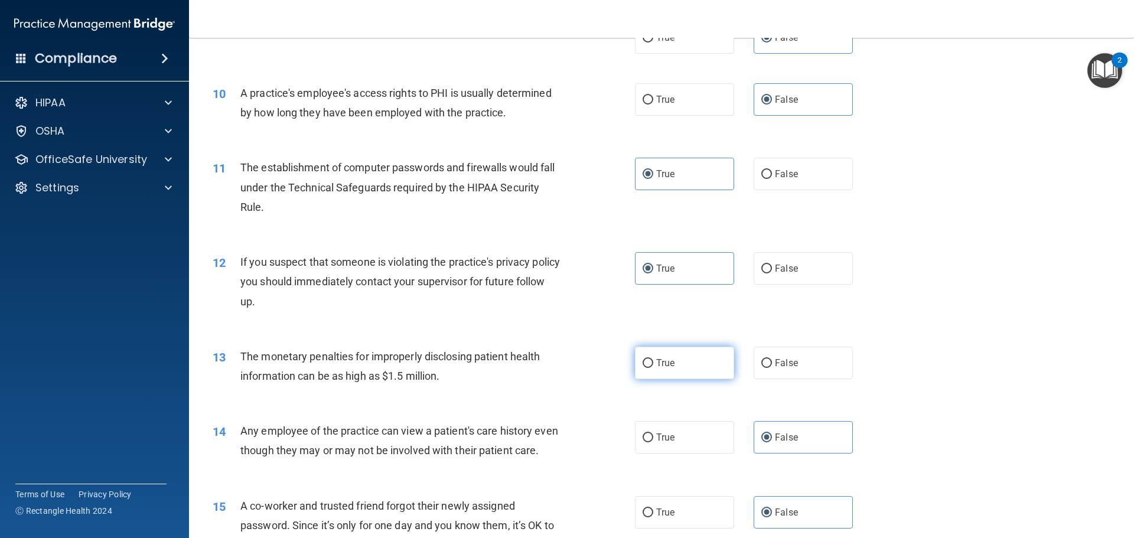
drag, startPoint x: 740, startPoint y: 375, endPoint x: 721, endPoint y: 367, distance: 20.7
click at [660, 375] on div "True False" at bounding box center [754, 363] width 238 height 32
click at [660, 365] on label "True" at bounding box center [684, 363] width 99 height 32
click at [653, 365] on input "True" at bounding box center [648, 363] width 11 height 9
radio input "true"
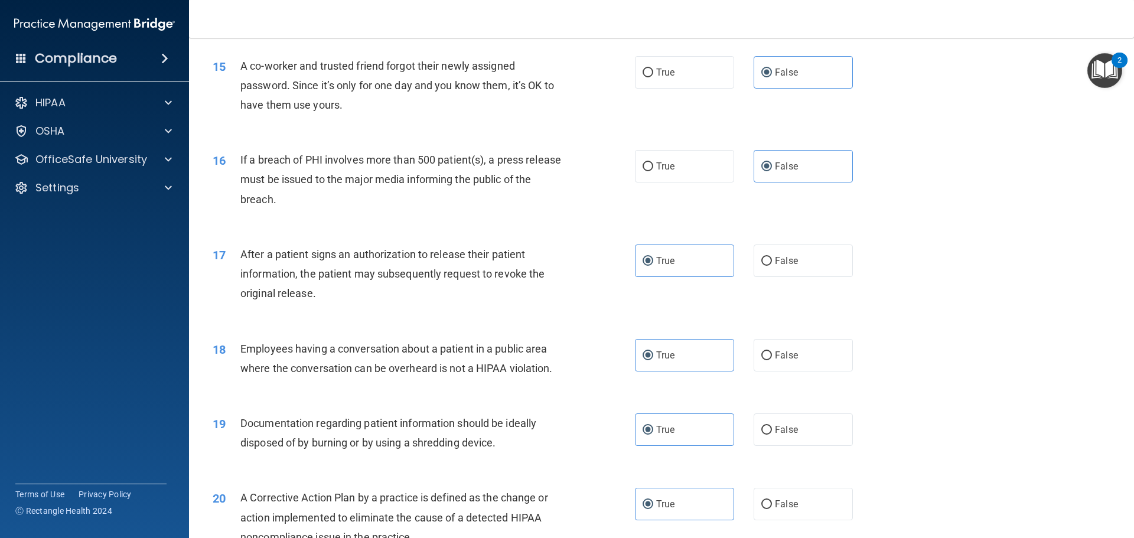
scroll to position [1300, 0]
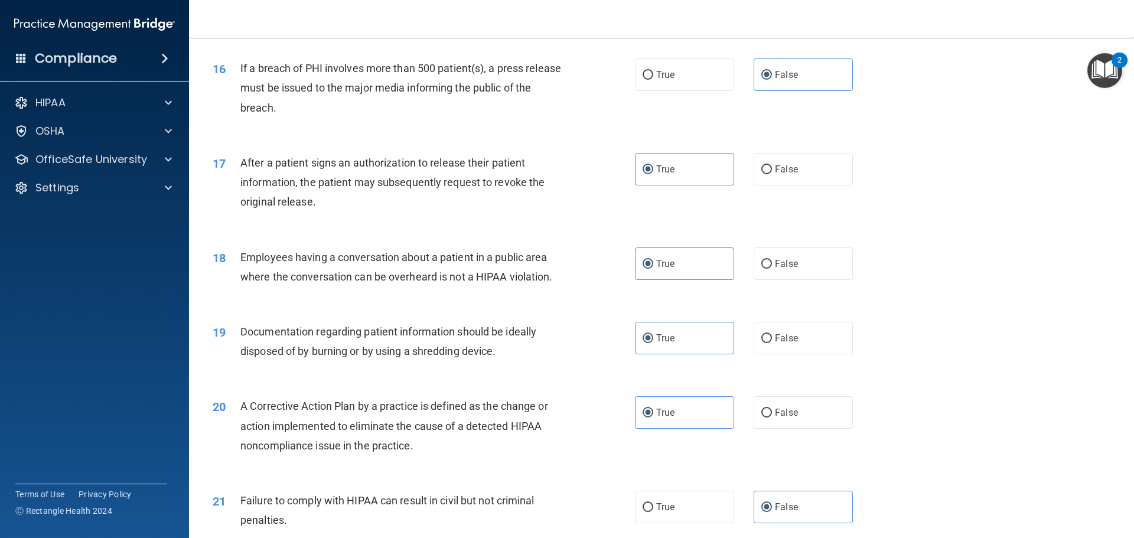
click at [660, 306] on div "18 Employees having a conversation about a patient in a public area where the c…" at bounding box center [662, 270] width 916 height 74
click at [660, 269] on input "False" at bounding box center [766, 264] width 11 height 9
radio input "true"
radio input "false"
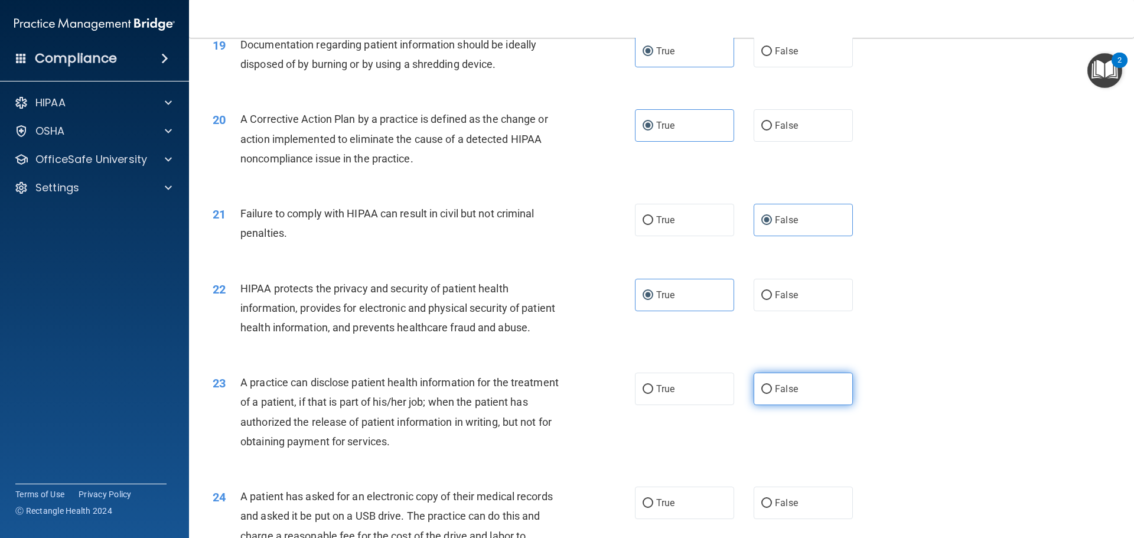
scroll to position [1595, 0]
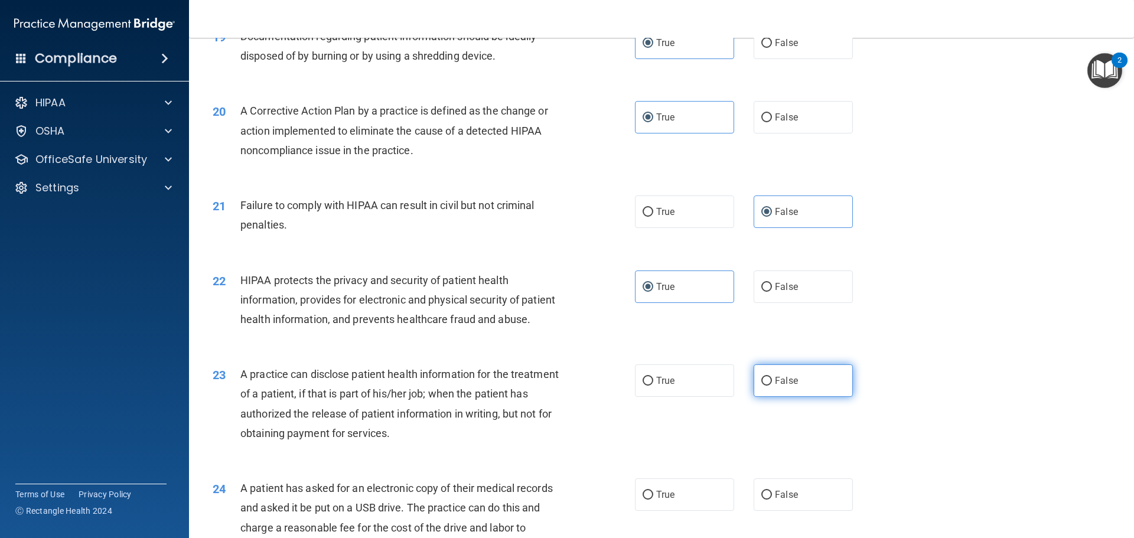
click at [660, 397] on label "False" at bounding box center [803, 380] width 99 height 32
click at [660, 386] on input "False" at bounding box center [766, 381] width 11 height 9
radio input "true"
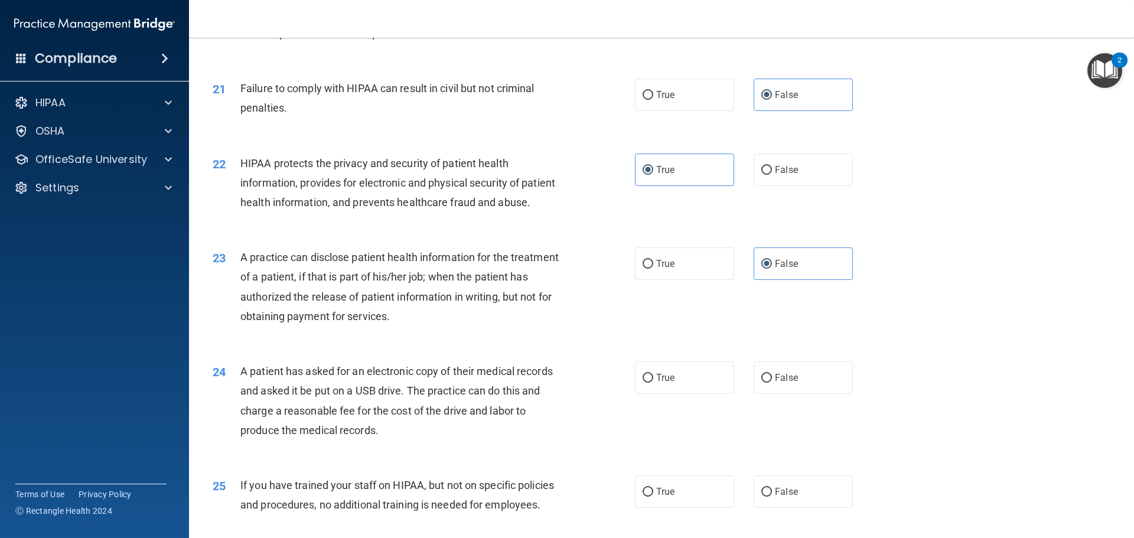
scroll to position [1713, 0]
drag, startPoint x: 667, startPoint y: 419, endPoint x: 667, endPoint y: 429, distance: 9.5
click at [660, 382] on span "True" at bounding box center [665, 376] width 18 height 11
click at [653, 382] on input "True" at bounding box center [648, 377] width 11 height 9
radio input "true"
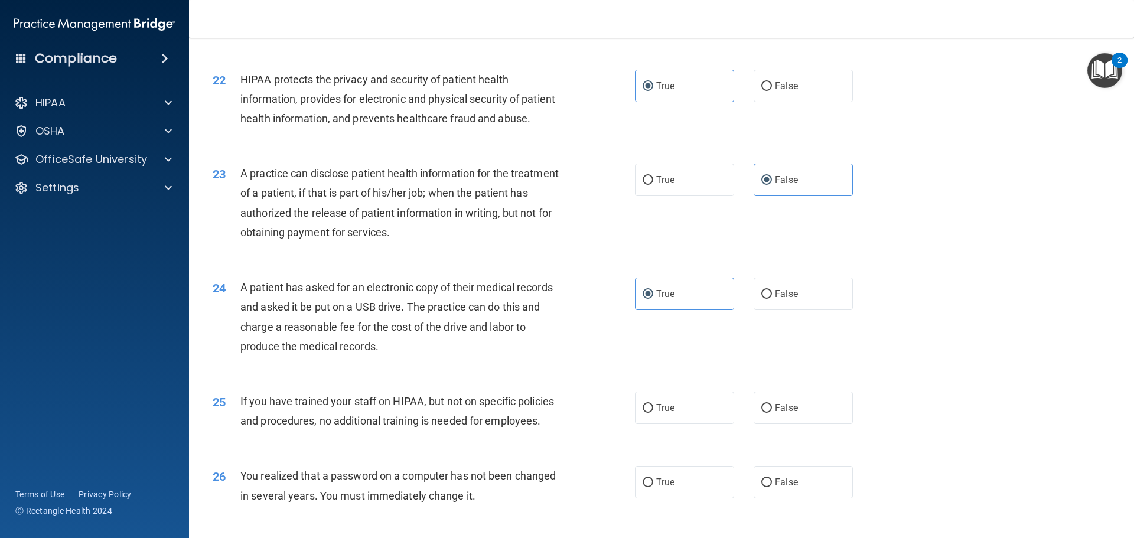
scroll to position [1831, 0]
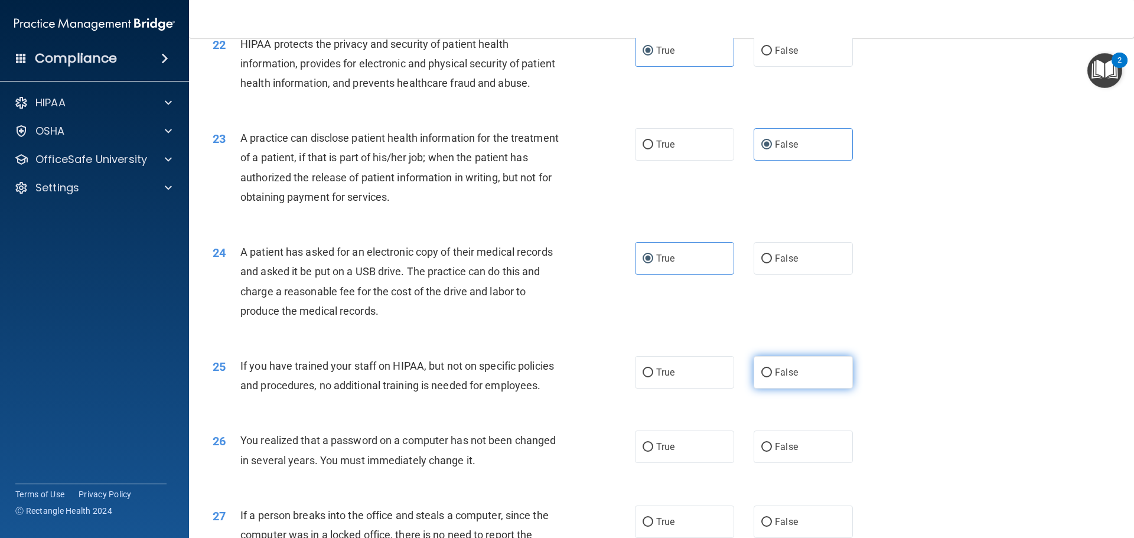
drag, startPoint x: 773, startPoint y: 417, endPoint x: 766, endPoint y: 425, distance: 10.5
click at [660, 389] on label "False" at bounding box center [803, 372] width 99 height 32
click at [660, 377] on input "False" at bounding box center [766, 373] width 11 height 9
radio input "true"
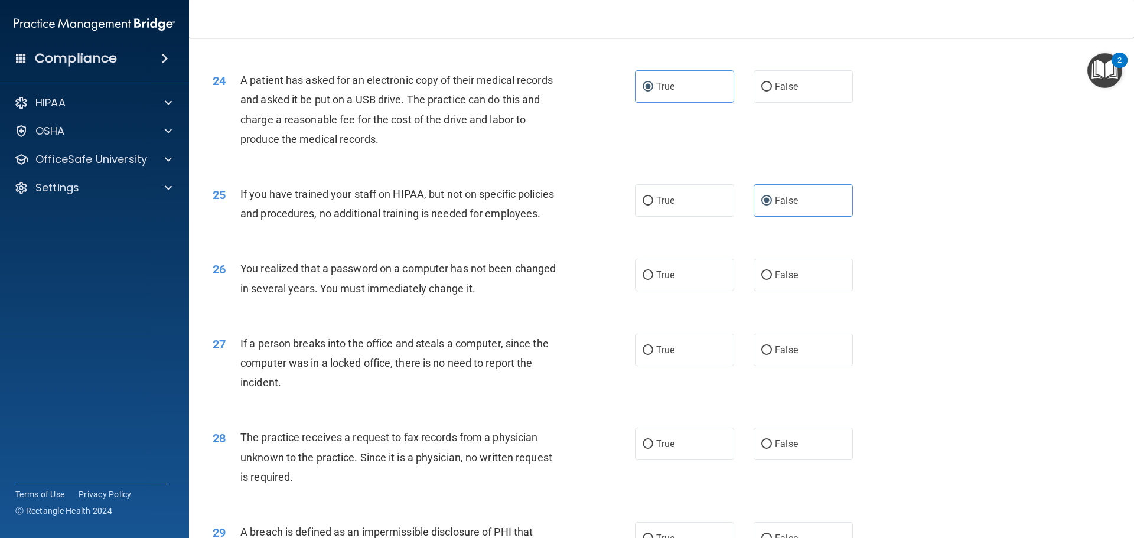
scroll to position [2008, 0]
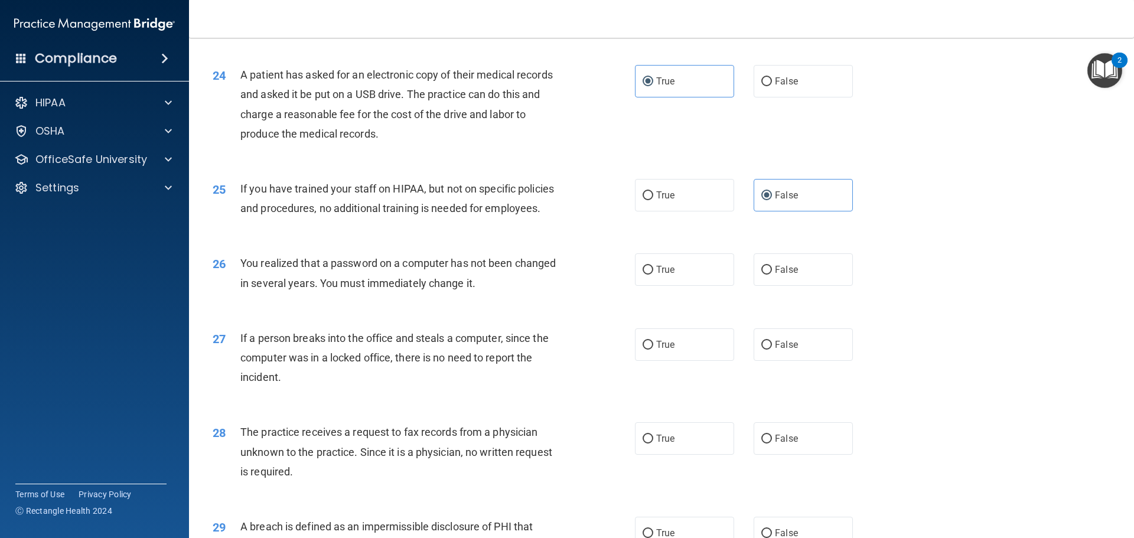
click at [660, 313] on div "26 You realized that a password on a computer has not been changed in several y…" at bounding box center [662, 276] width 916 height 74
click at [660, 275] on span "True" at bounding box center [665, 269] width 18 height 11
click at [653, 275] on input "True" at bounding box center [648, 270] width 11 height 9
radio input "true"
drag, startPoint x: 780, startPoint y: 377, endPoint x: 779, endPoint y: 383, distance: 6.0
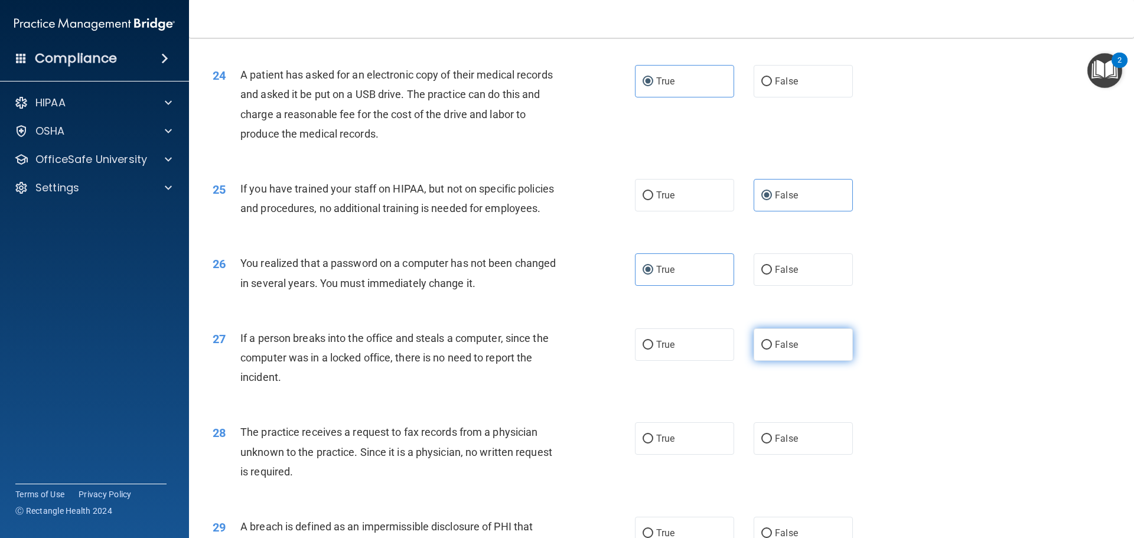
click at [660, 361] on label "False" at bounding box center [803, 344] width 99 height 32
click at [660, 350] on input "False" at bounding box center [766, 345] width 11 height 9
radio input "true"
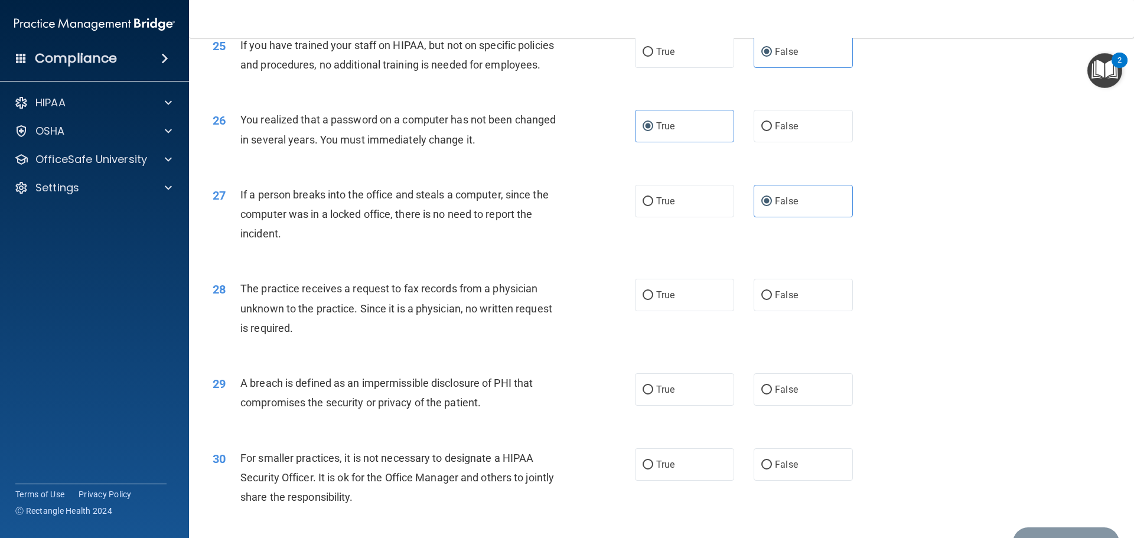
scroll to position [2186, 0]
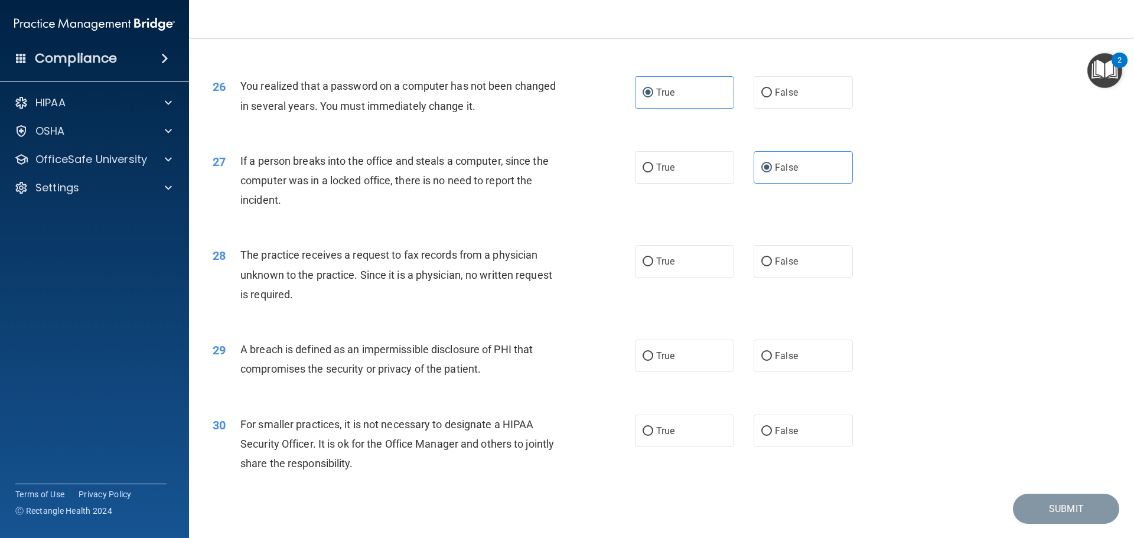
click at [660, 323] on div "28 The practice receives a request to fax records from a physician unknown to t…" at bounding box center [662, 277] width 916 height 95
click at [660, 278] on label "False" at bounding box center [803, 261] width 99 height 32
click at [660, 266] on input "False" at bounding box center [766, 262] width 11 height 9
radio input "true"
click at [660, 436] on input "False" at bounding box center [766, 431] width 11 height 9
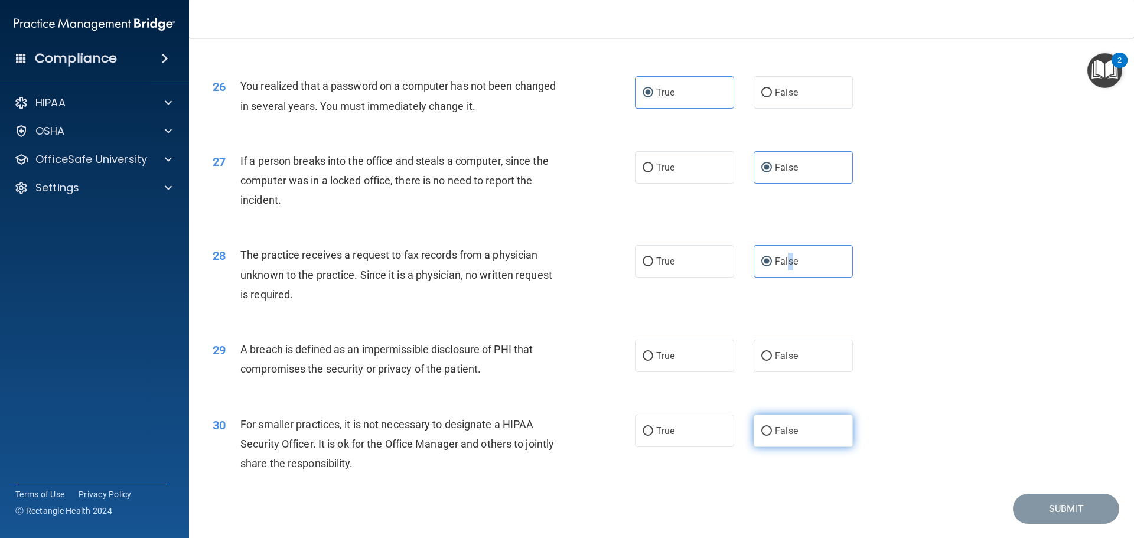
radio input "true"
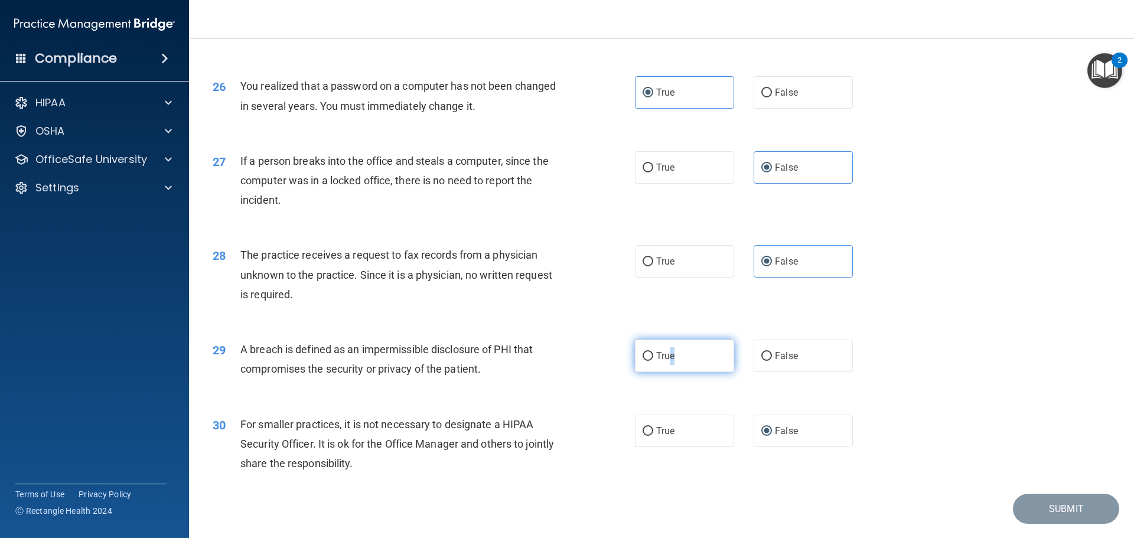
click at [660, 372] on label "True" at bounding box center [684, 356] width 99 height 32
click at [637, 372] on label "True" at bounding box center [684, 356] width 99 height 32
click at [643, 361] on input "True" at bounding box center [648, 356] width 11 height 9
radio input "true"
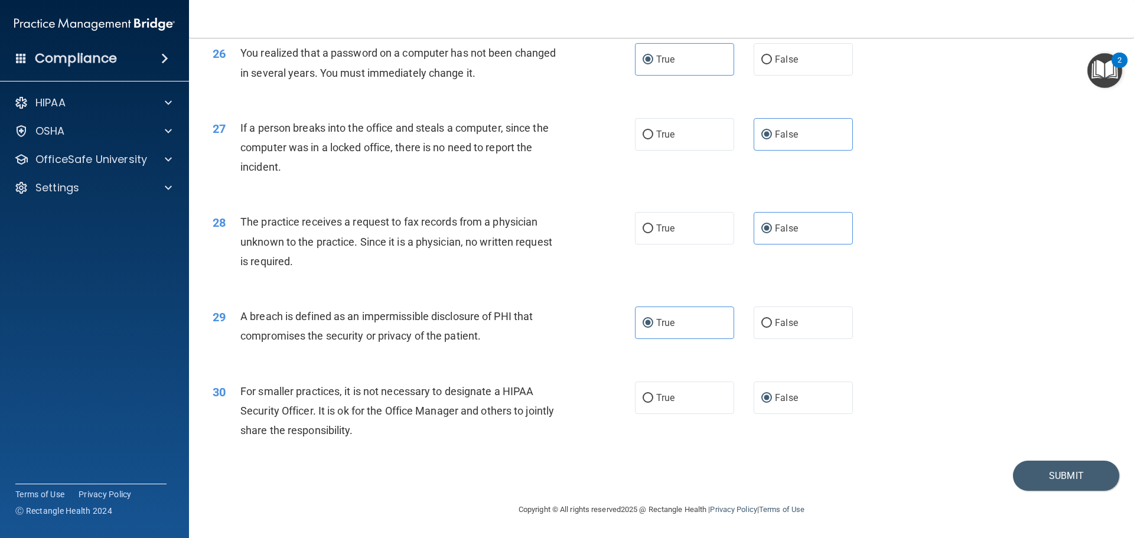
scroll to position [2258, 0]
click at [660, 482] on button "Submit" at bounding box center [1066, 476] width 106 height 30
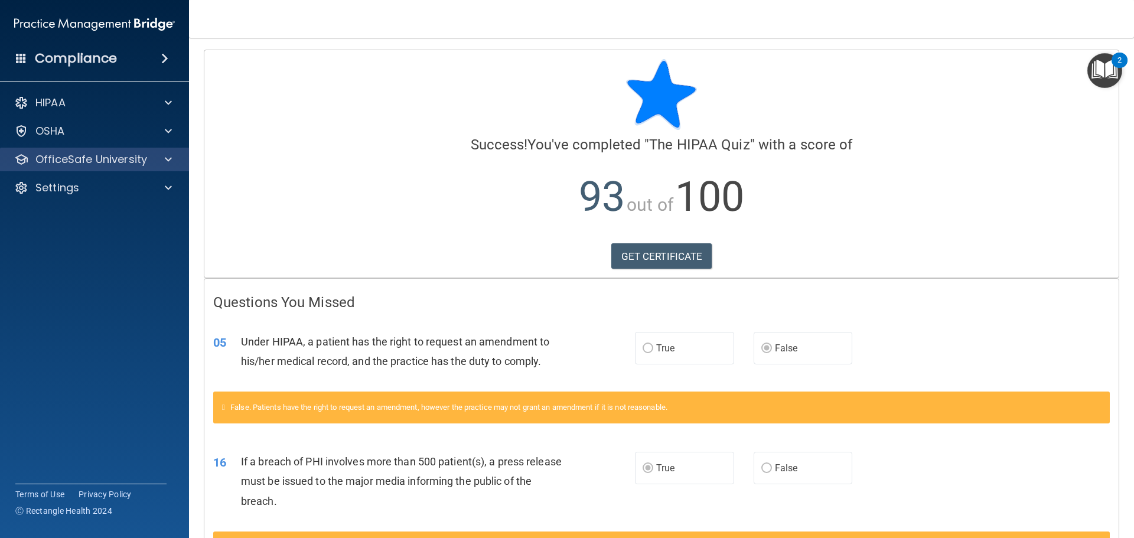
click at [113, 169] on div "OfficeSafe University" at bounding box center [95, 160] width 190 height 24
click at [163, 168] on div "OfficeSafe University" at bounding box center [95, 160] width 190 height 24
click at [168, 164] on span at bounding box center [168, 159] width 7 height 14
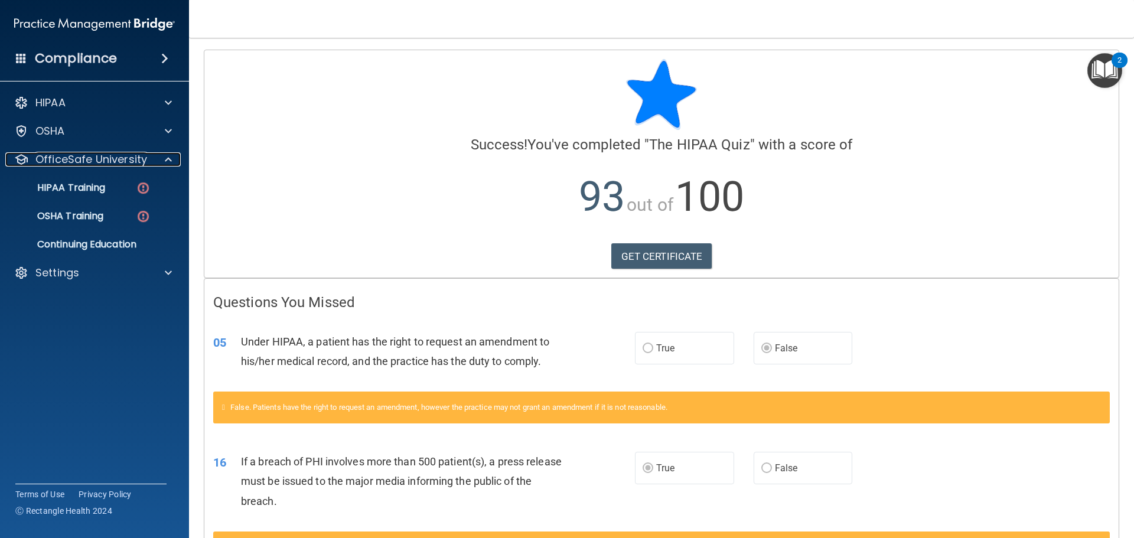
scroll to position [110, 0]
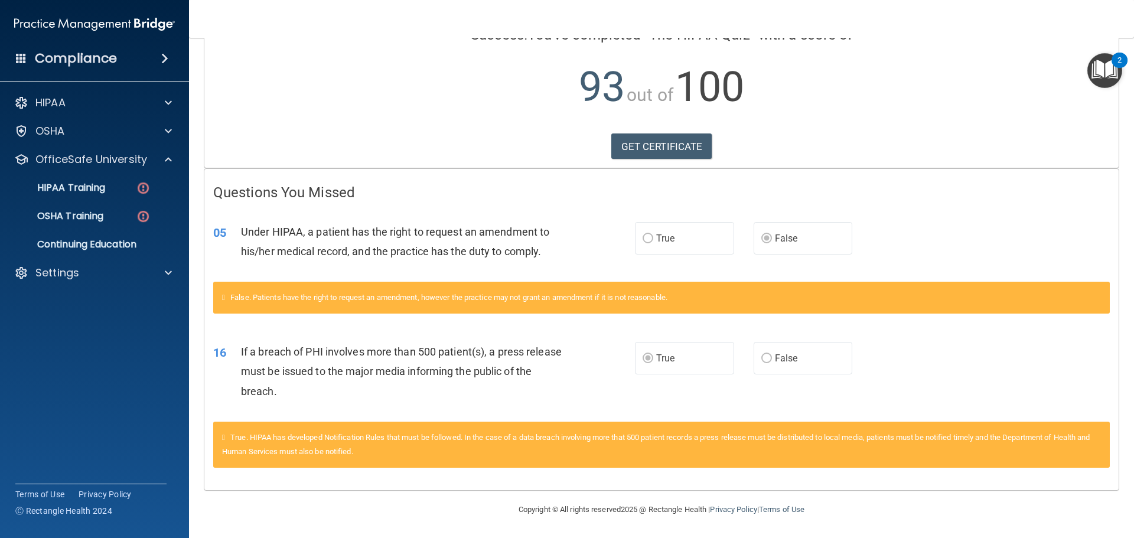
click at [229, 437] on div "True. HIPAA has developed Notification Rules that must be followed. In the case…" at bounding box center [661, 445] width 897 height 46
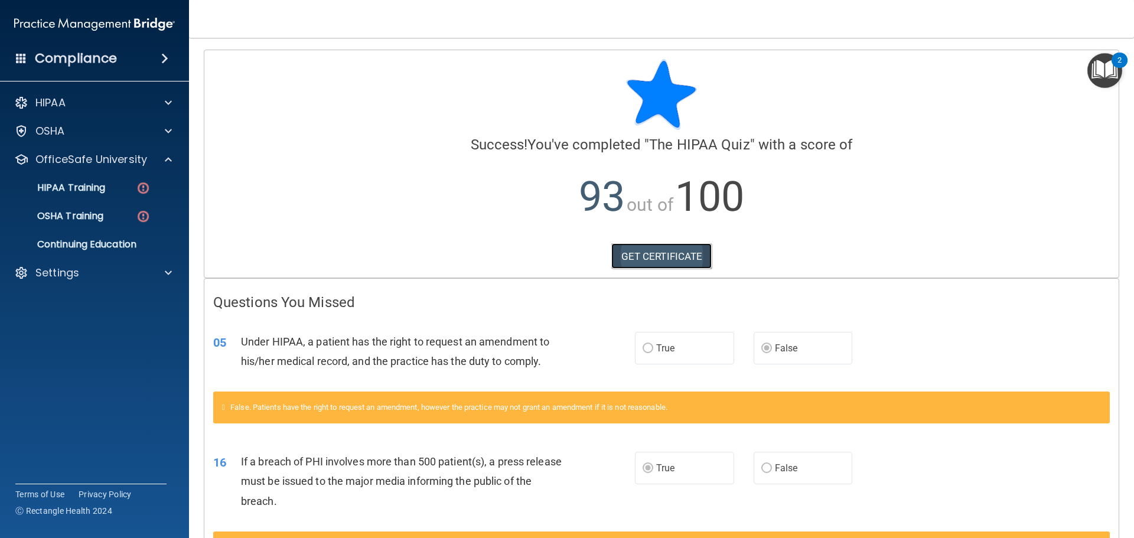
click at [632, 253] on link "GET CERTIFICATE" at bounding box center [661, 256] width 101 height 26
click at [95, 222] on p "OSHA Training" at bounding box center [56, 216] width 96 height 12
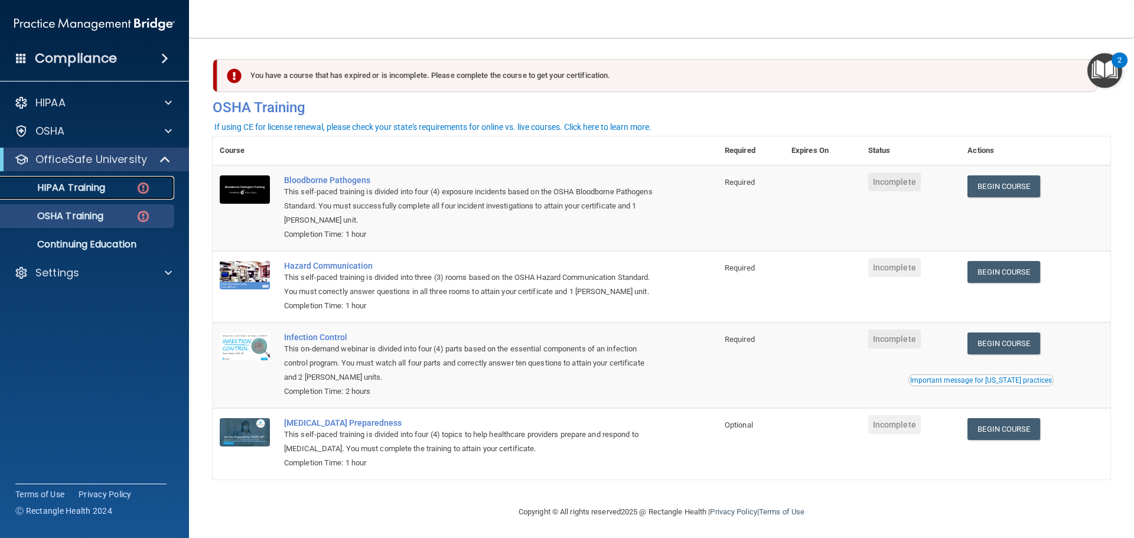
click at [93, 187] on p "HIPAA Training" at bounding box center [56, 188] width 97 height 12
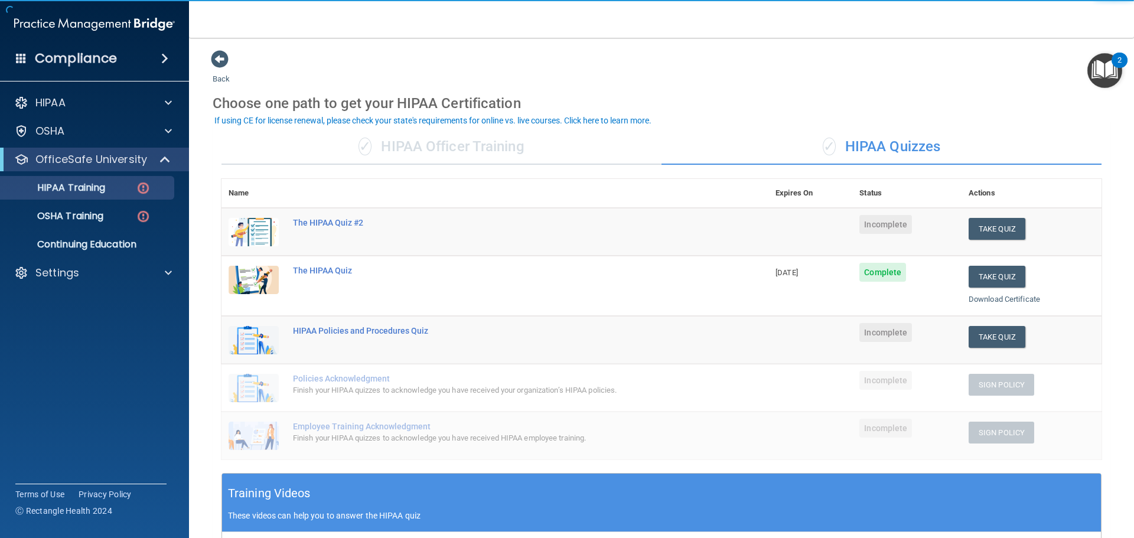
click at [592, 308] on td "The HIPAA Quiz" at bounding box center [527, 286] width 483 height 60
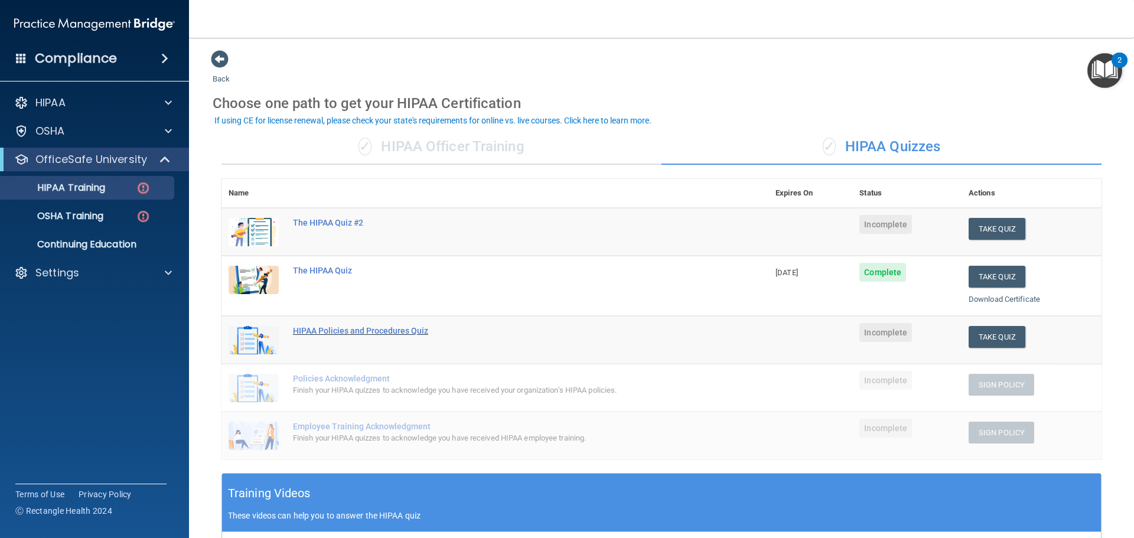
click at [339, 330] on div "HIPAA Policies and Procedures Quiz" at bounding box center [501, 330] width 416 height 9
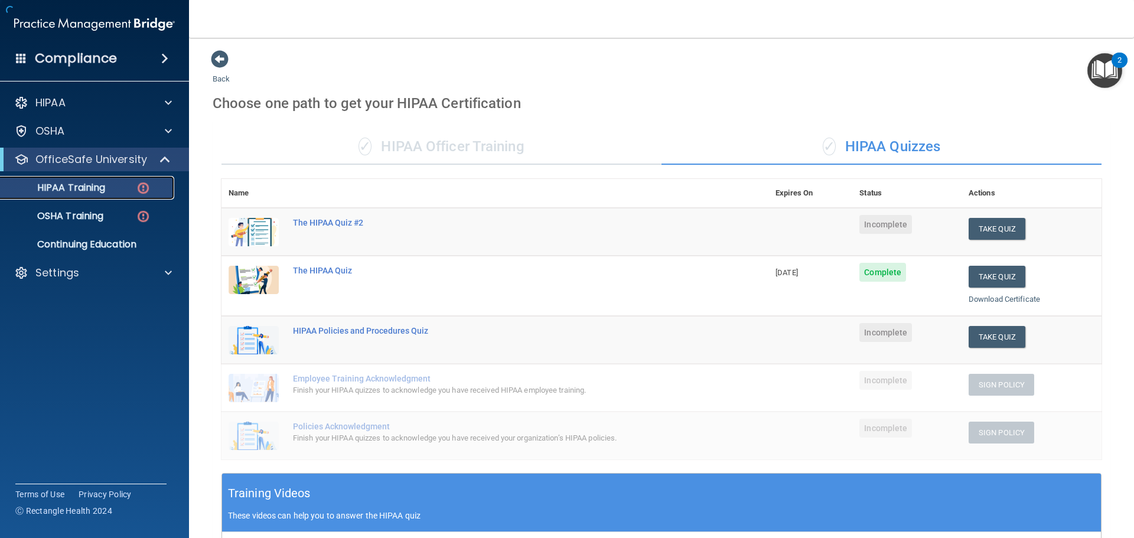
click at [97, 198] on link "HIPAA Training" at bounding box center [81, 188] width 186 height 24
click at [109, 211] on div "OSHA Training" at bounding box center [88, 216] width 161 height 12
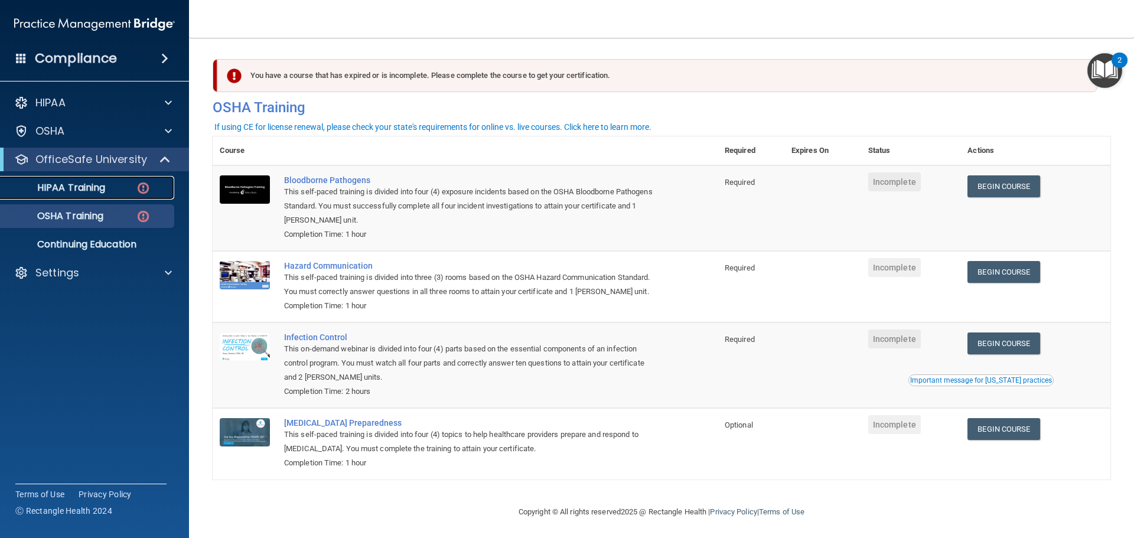
click at [70, 187] on p "HIPAA Training" at bounding box center [56, 188] width 97 height 12
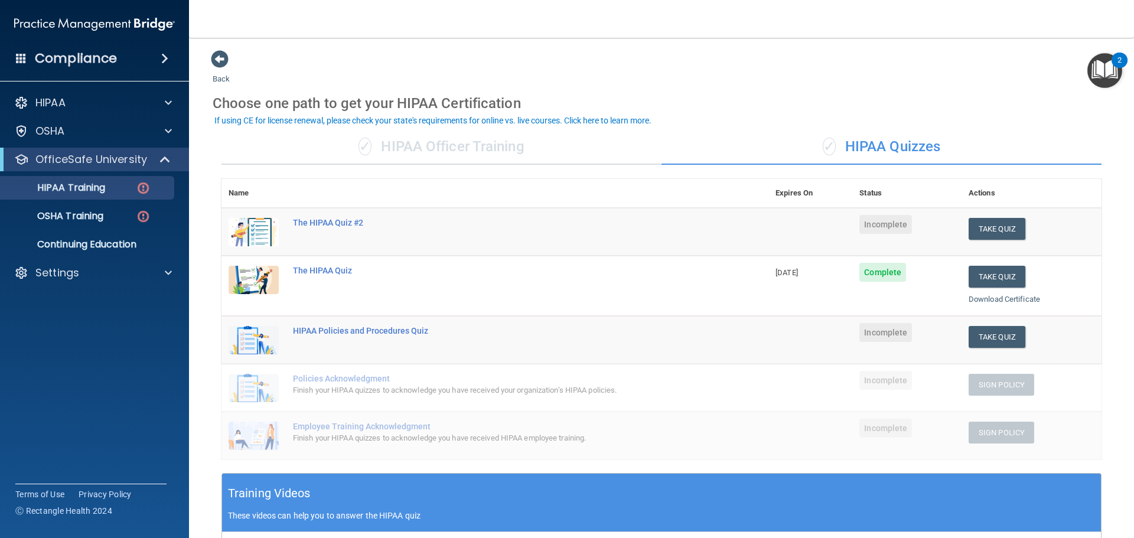
click at [351, 337] on td "HIPAA Policies and Procedures Quiz" at bounding box center [527, 340] width 483 height 48
click at [353, 331] on div "HIPAA Policies and Procedures Quiz" at bounding box center [501, 330] width 416 height 9
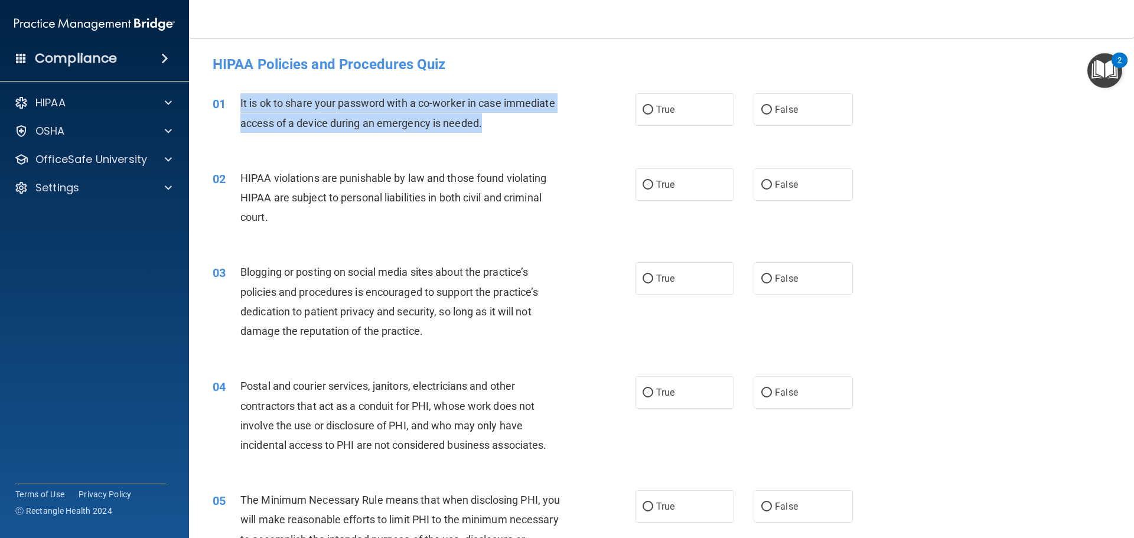
drag, startPoint x: 237, startPoint y: 100, endPoint x: 470, endPoint y: 137, distance: 236.2
click at [525, 130] on div "01 It is ok to share your password with a co-worker in case immediate access of…" at bounding box center [424, 115] width 458 height 45
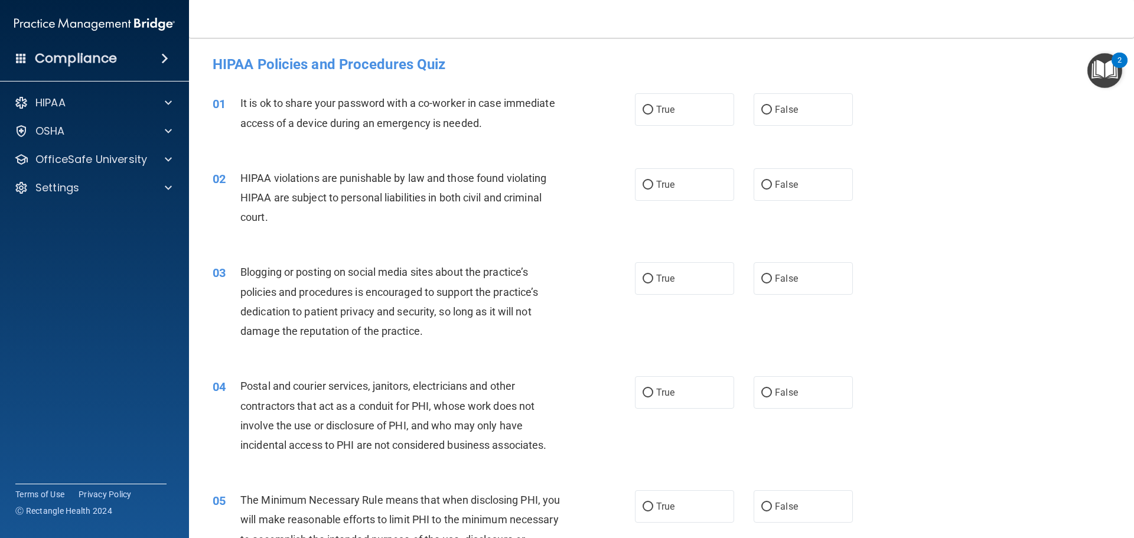
drag, startPoint x: 814, startPoint y: 106, endPoint x: 701, endPoint y: 126, distance: 115.2
click at [660, 109] on label "False" at bounding box center [803, 109] width 99 height 32
click at [660, 109] on input "False" at bounding box center [766, 110] width 11 height 9
radio input "true"
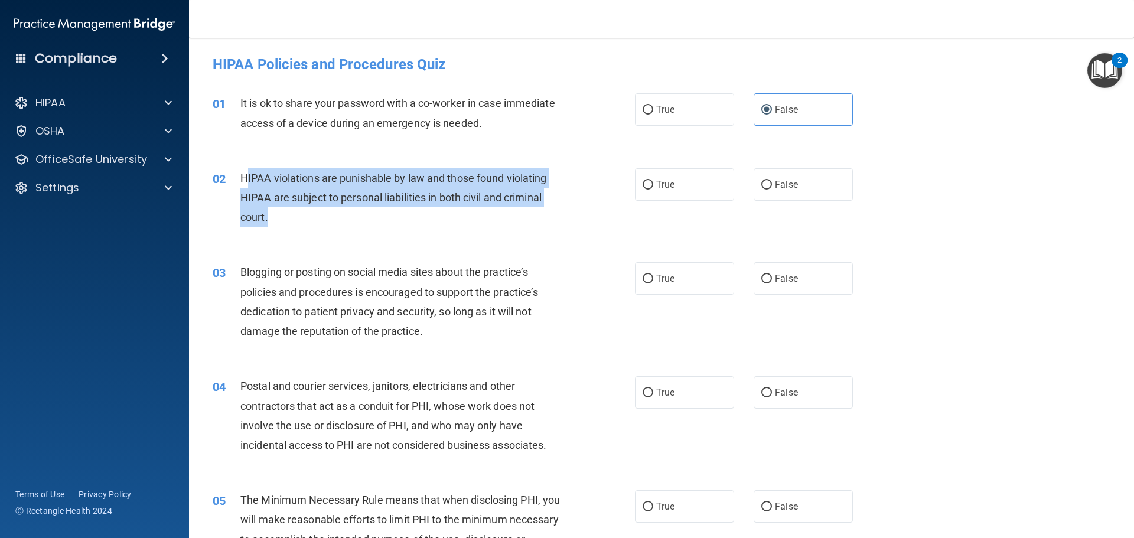
drag, startPoint x: 245, startPoint y: 181, endPoint x: 276, endPoint y: 224, distance: 53.6
click at [276, 224] on div "HIPAA violations are punishable by law and those found violating HIPAA are subj…" at bounding box center [405, 197] width 330 height 59
drag, startPoint x: 276, startPoint y: 221, endPoint x: 272, endPoint y: 216, distance: 6.3
click at [276, 220] on div "HIPAA violations are punishable by law and those found violating HIPAA are subj…" at bounding box center [405, 197] width 330 height 59
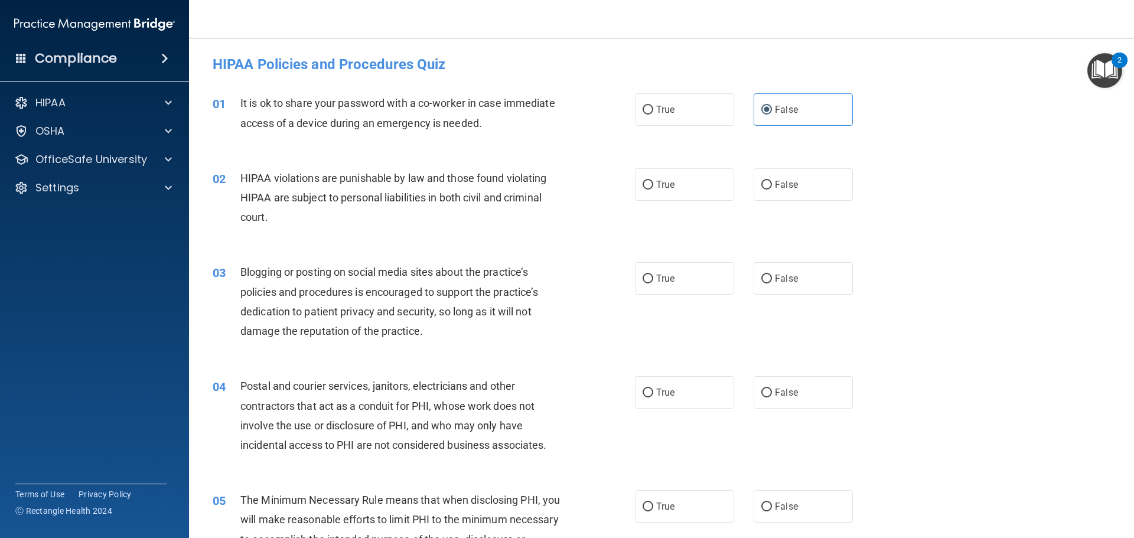
click at [243, 175] on span "HIPAA violations are punishable by law and those found violating HIPAA are subj…" at bounding box center [393, 197] width 306 height 51
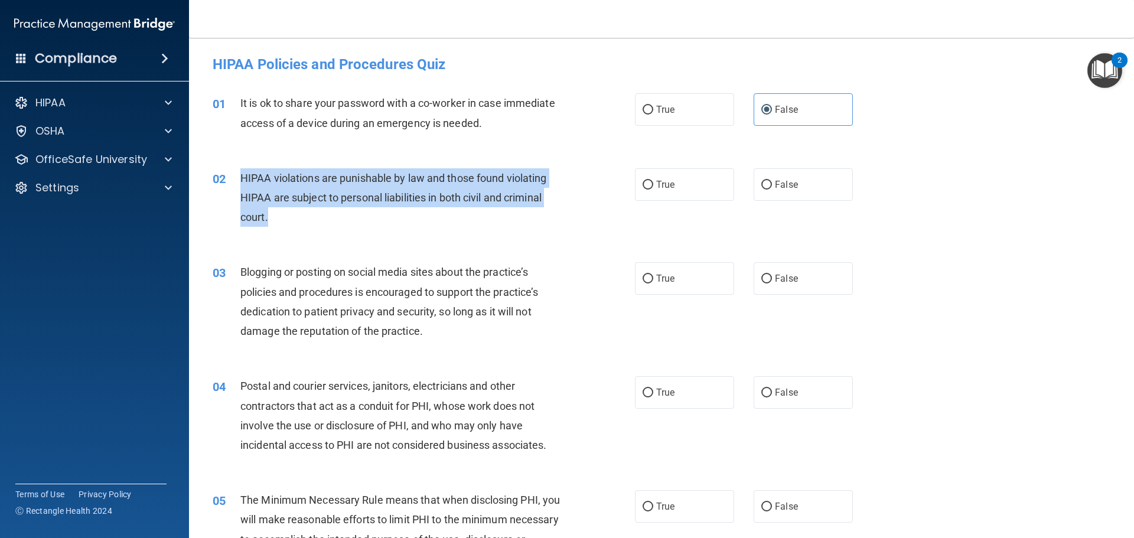
drag, startPoint x: 238, startPoint y: 175, endPoint x: 269, endPoint y: 207, distance: 44.7
click at [275, 219] on div "02 HIPAA violations are punishable by law and those found violating HIPAA are s…" at bounding box center [424, 200] width 458 height 65
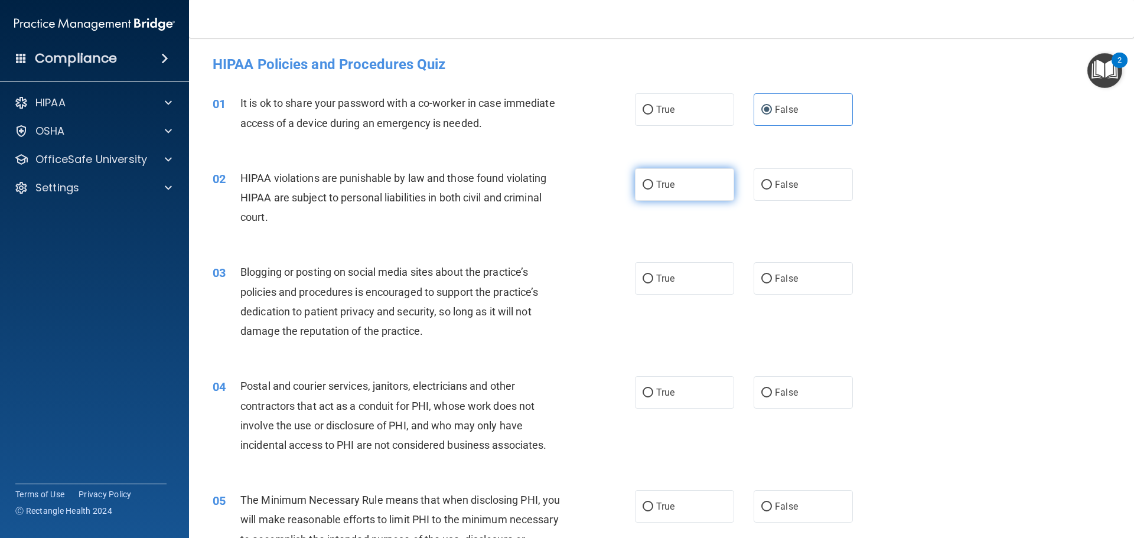
click at [660, 181] on label "True" at bounding box center [684, 184] width 99 height 32
click at [653, 181] on input "True" at bounding box center [648, 185] width 11 height 9
radio input "true"
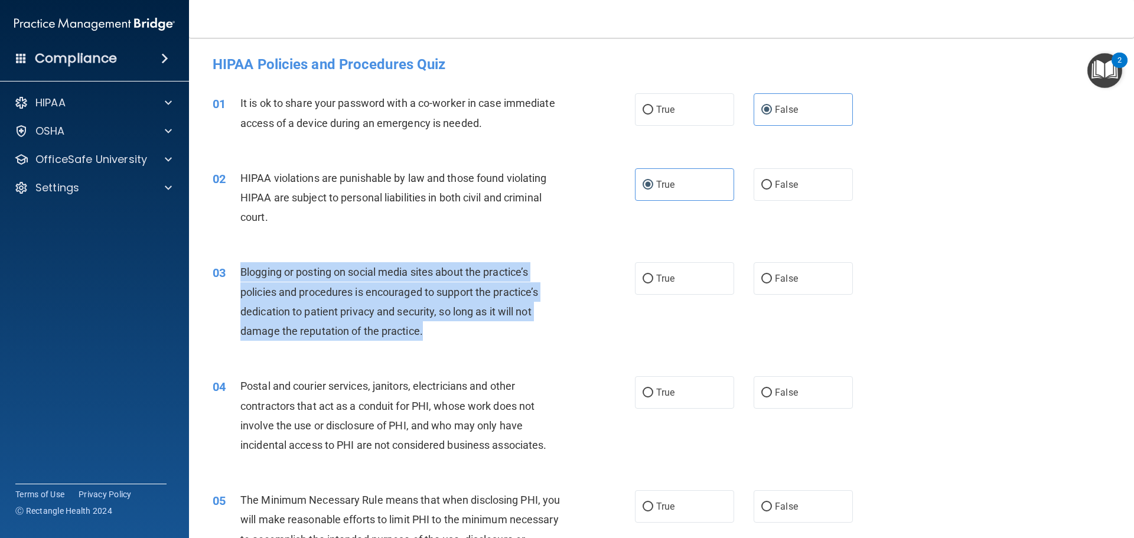
drag, startPoint x: 242, startPoint y: 271, endPoint x: 395, endPoint y: 320, distance: 160.7
click at [455, 345] on div "03 Blogging or posting on social media sites about the practice’s policies and …" at bounding box center [424, 304] width 458 height 84
drag, startPoint x: 386, startPoint y: 311, endPoint x: 393, endPoint y: 311, distance: 6.5
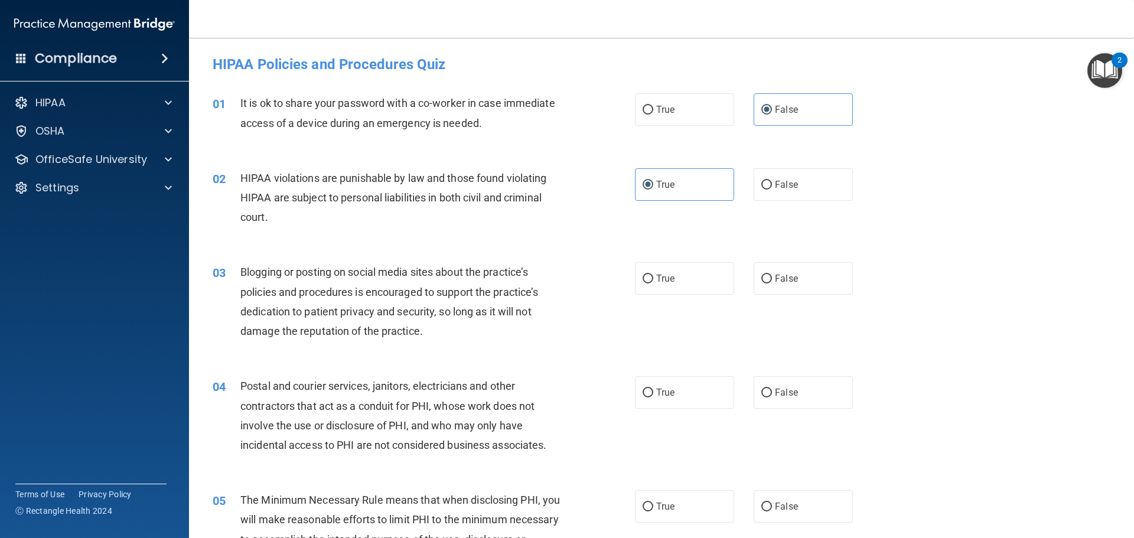
click at [500, 388] on span "Postal and courier services, janitors, electricians and other contractors that …" at bounding box center [393, 415] width 306 height 71
drag, startPoint x: 787, startPoint y: 278, endPoint x: 771, endPoint y: 276, distance: 16.0
click at [660, 278] on span "False" at bounding box center [786, 278] width 23 height 11
click at [660, 278] on input "False" at bounding box center [766, 279] width 11 height 9
radio input "true"
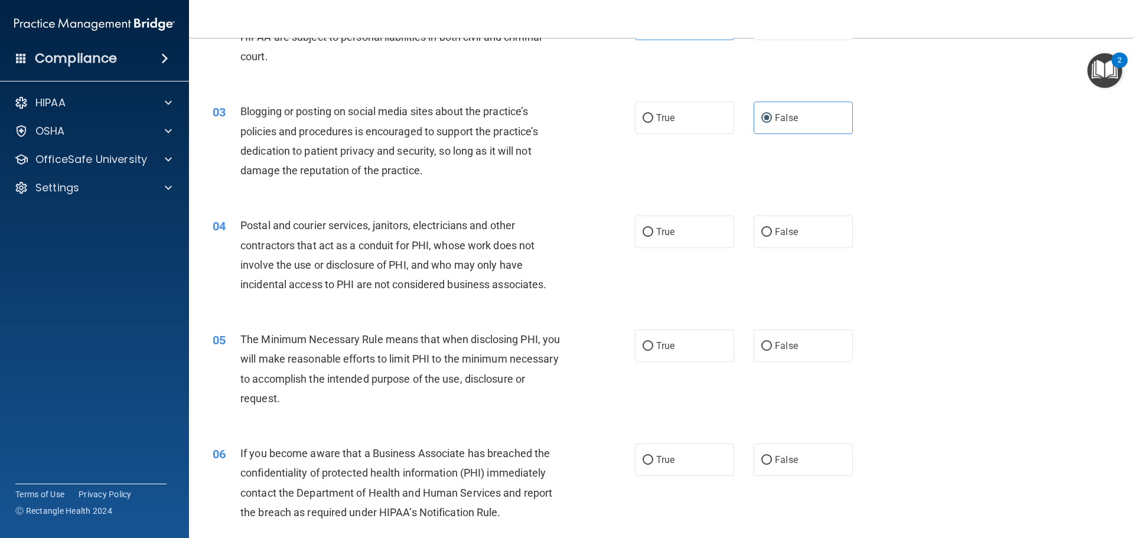
scroll to position [177, 0]
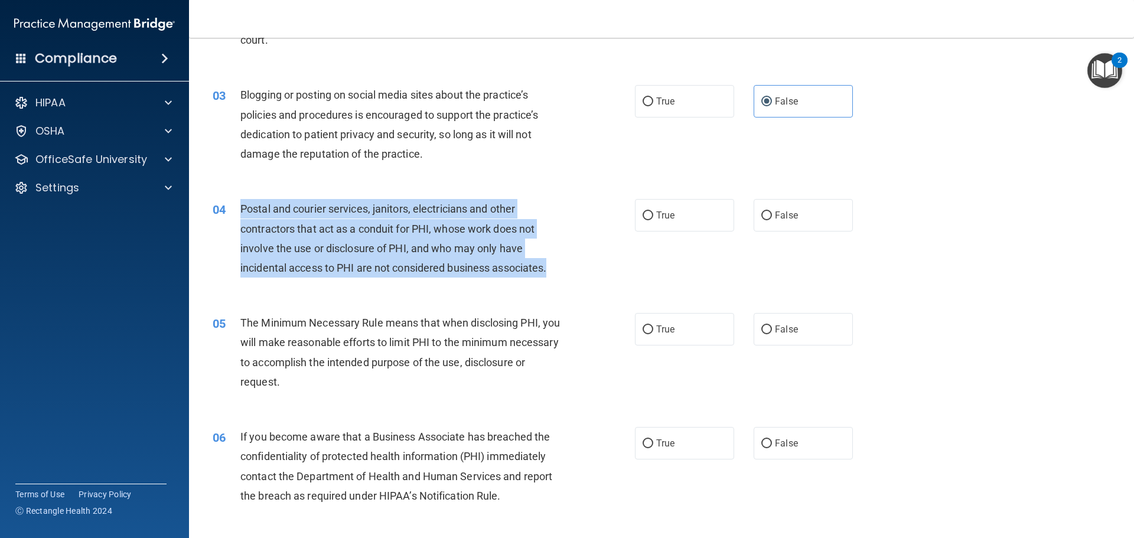
drag, startPoint x: 241, startPoint y: 206, endPoint x: 466, endPoint y: 248, distance: 228.9
click at [559, 272] on div "Postal and courier services, janitors, electricians and other contractors that …" at bounding box center [405, 238] width 330 height 79
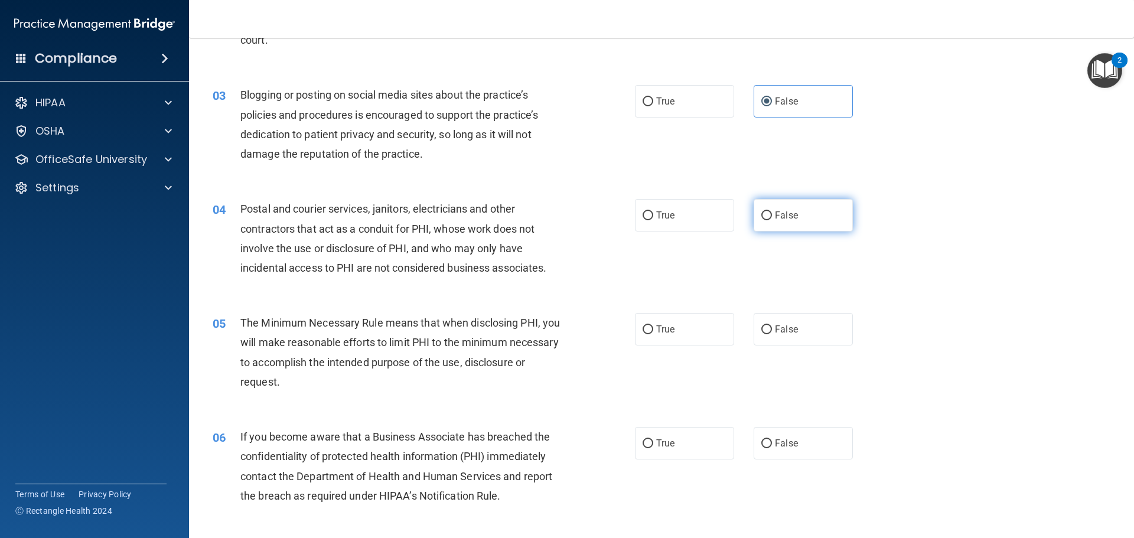
drag, startPoint x: 758, startPoint y: 178, endPoint x: 771, endPoint y: 199, distance: 24.6
click at [660, 181] on div "03 Blogging or posting on social media sites about the practice’s policies and …" at bounding box center [662, 127] width 916 height 114
click at [660, 205] on label "False" at bounding box center [803, 215] width 99 height 32
click at [660, 211] on input "False" at bounding box center [766, 215] width 11 height 9
radio input "true"
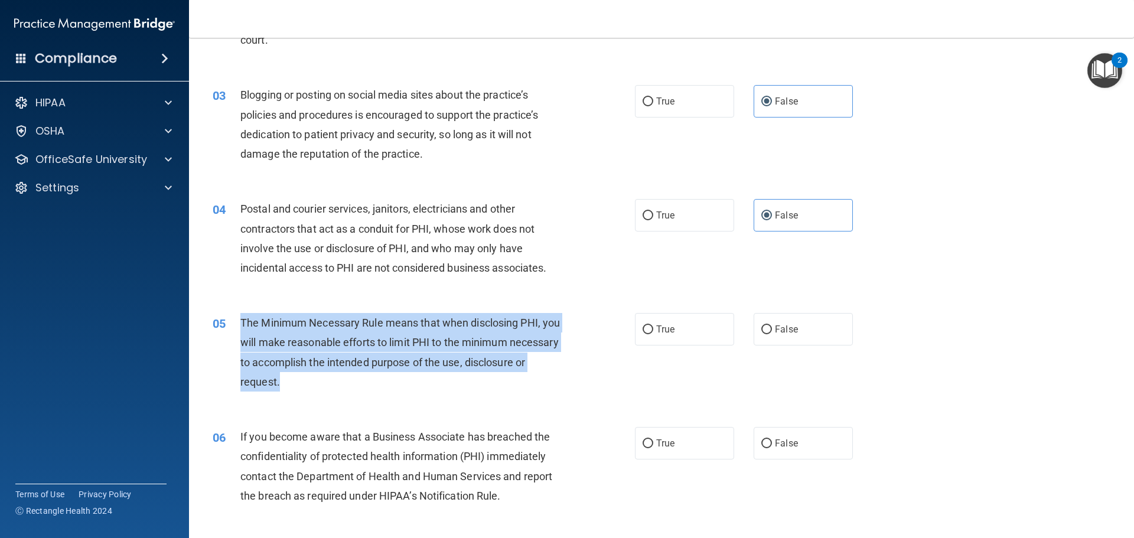
drag, startPoint x: 243, startPoint y: 324, endPoint x: 360, endPoint y: 387, distance: 133.5
click at [365, 395] on div "05 The Minimum Necessary Rule means that when disclosing PHI, you will make rea…" at bounding box center [424, 355] width 458 height 84
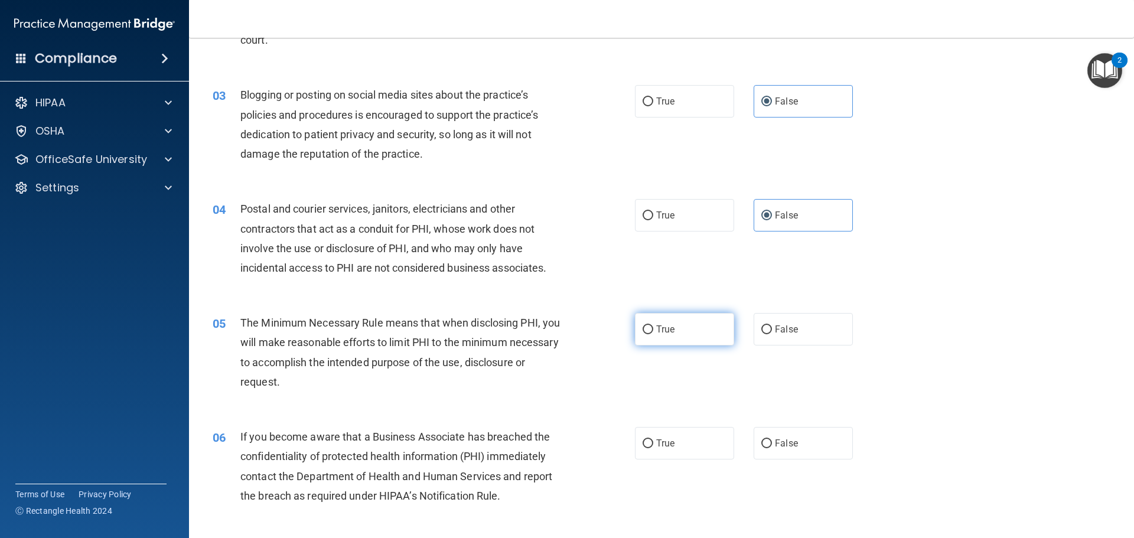
click at [660, 318] on label "True" at bounding box center [684, 329] width 99 height 32
click at [653, 325] on input "True" at bounding box center [648, 329] width 11 height 9
radio input "true"
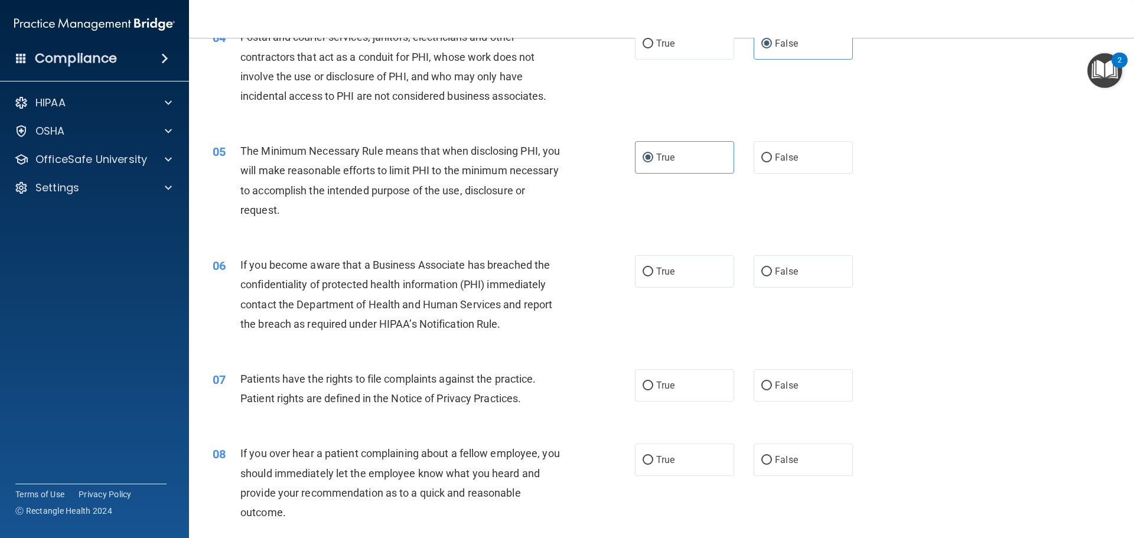
scroll to position [354, 0]
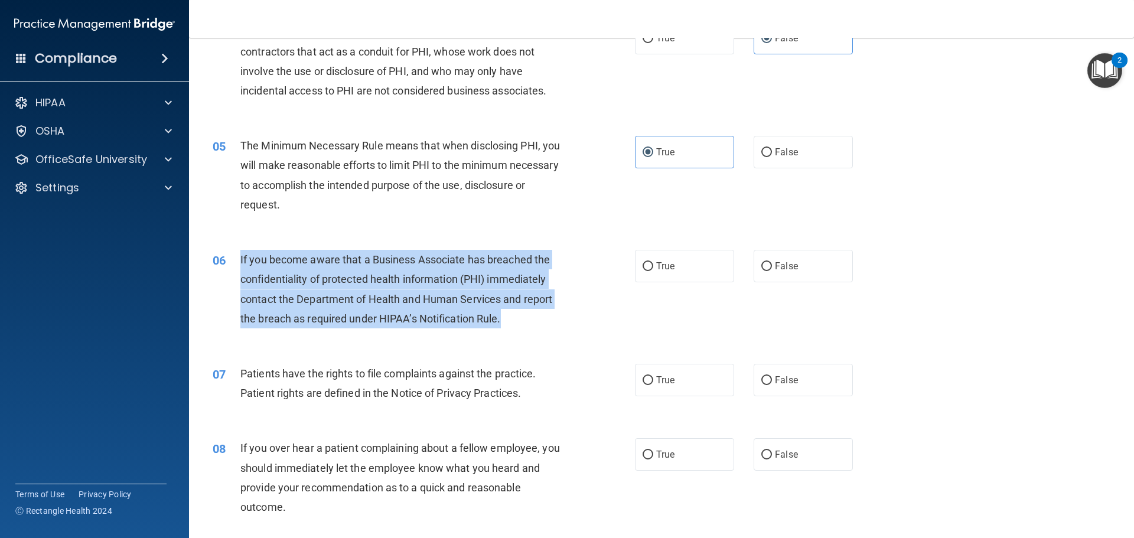
drag, startPoint x: 240, startPoint y: 259, endPoint x: 439, endPoint y: 298, distance: 203.0
click at [519, 323] on div "If you become aware that a Business Associate has breached the confidentiality …" at bounding box center [405, 289] width 330 height 79
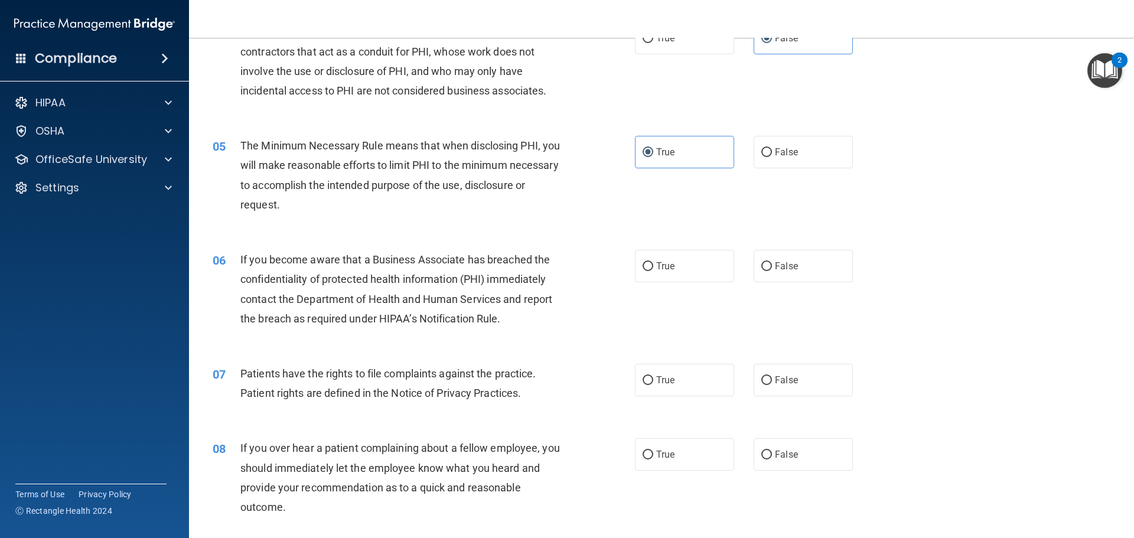
click at [331, 353] on div "07 Patients have the rights to file complaints against the practice. Patient ri…" at bounding box center [662, 386] width 916 height 74
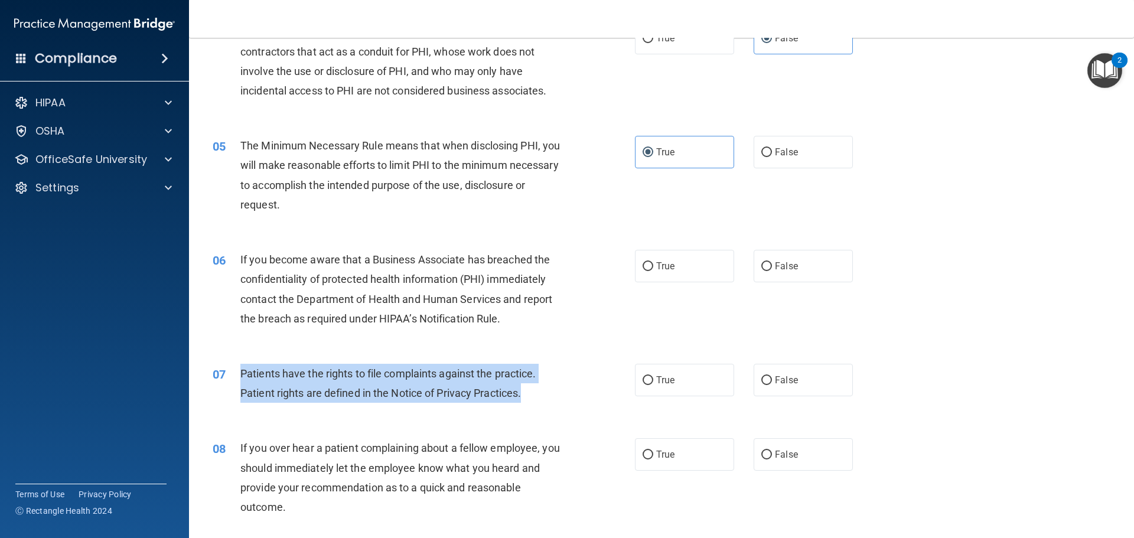
drag, startPoint x: 240, startPoint y: 373, endPoint x: 363, endPoint y: 333, distance: 129.3
click at [605, 394] on div "07 Patients have the rights to file complaints against the practice. Patient ri…" at bounding box center [424, 386] width 458 height 45
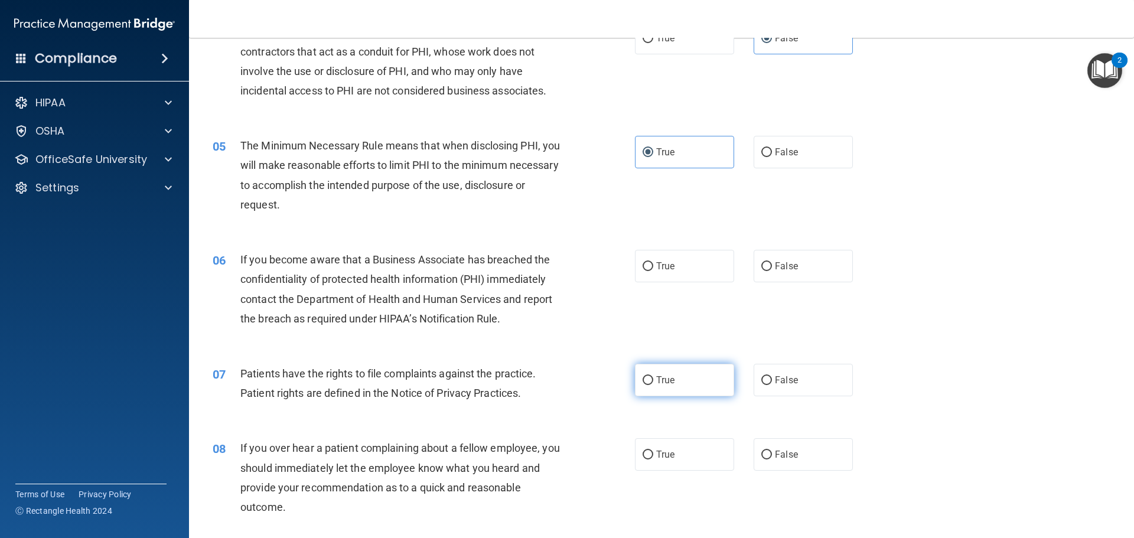
click at [660, 381] on label "True" at bounding box center [684, 380] width 99 height 32
click at [653, 381] on input "True" at bounding box center [648, 380] width 11 height 9
radio input "true"
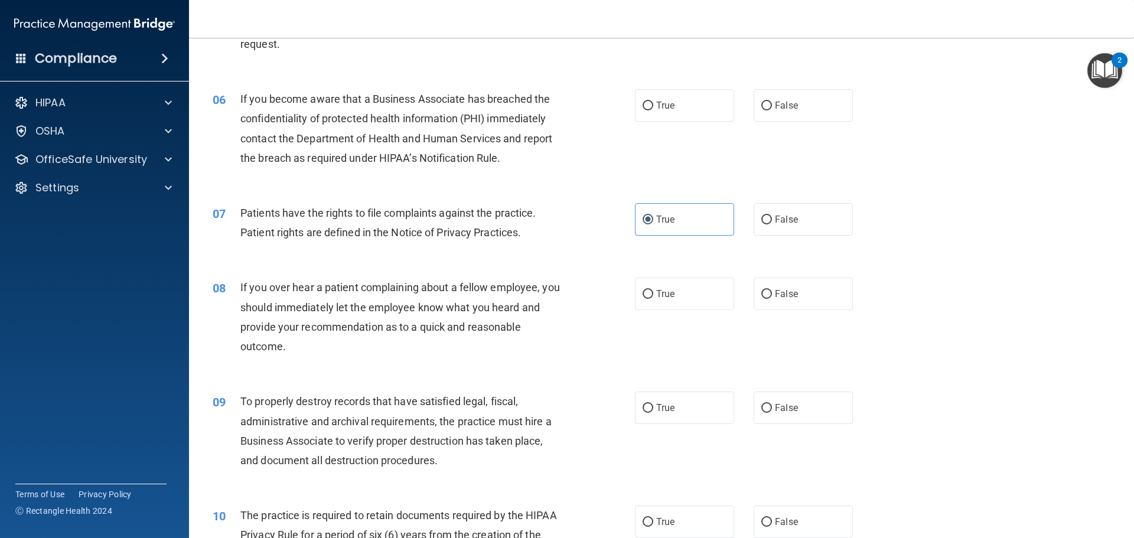
scroll to position [532, 0]
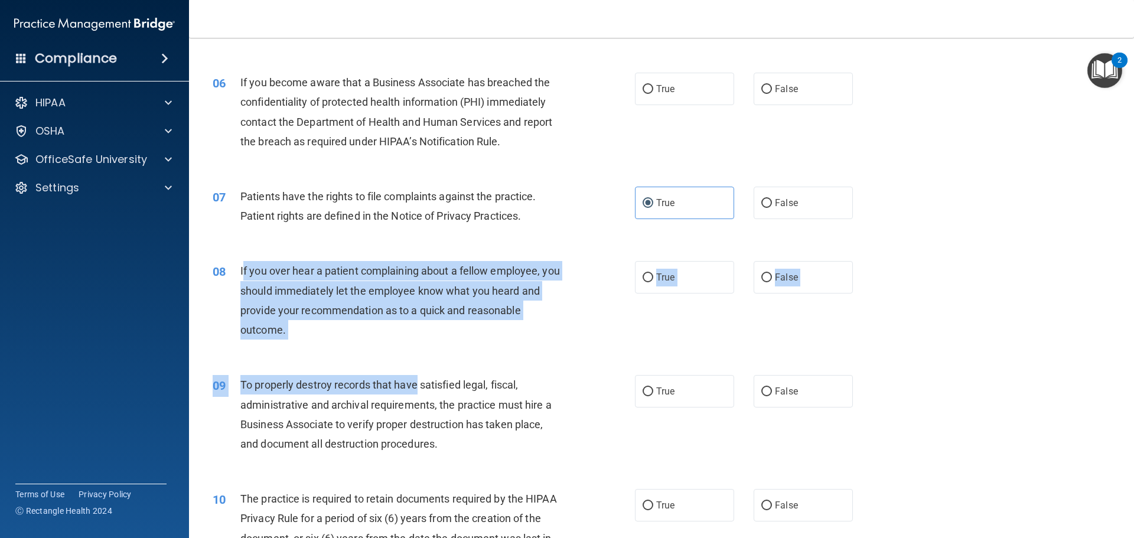
drag, startPoint x: 241, startPoint y: 271, endPoint x: 363, endPoint y: 324, distance: 132.6
click at [402, 353] on div "08 If you over hear a patient complaining about a fellow employee, you should i…" at bounding box center [662, 303] width 916 height 114
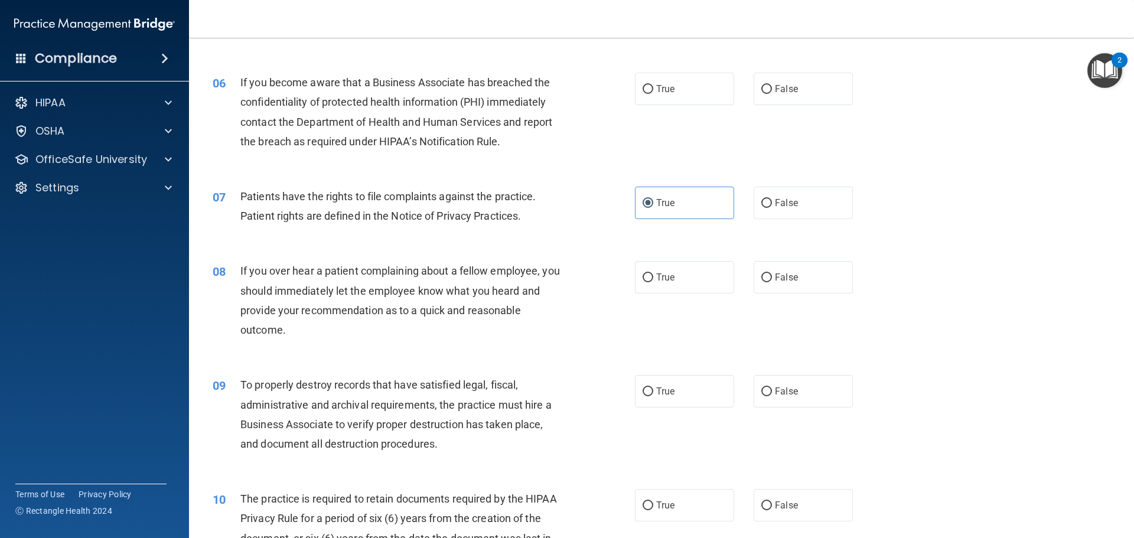
click at [336, 312] on span "If you over hear a patient complaining about a fellow employee, you should imme…" at bounding box center [400, 300] width 320 height 71
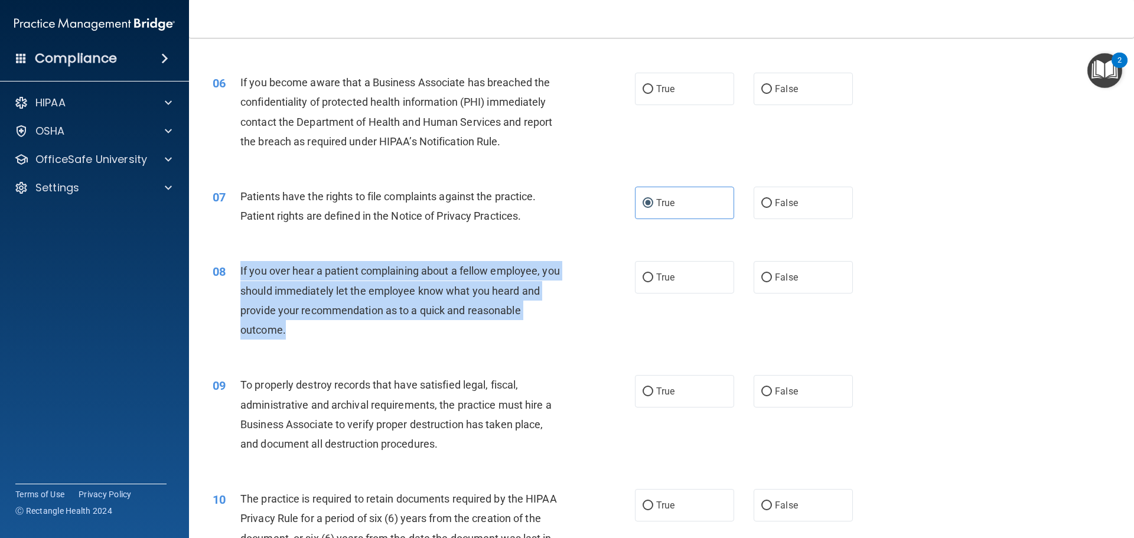
drag, startPoint x: 237, startPoint y: 269, endPoint x: 287, endPoint y: 317, distance: 69.3
click at [293, 328] on div "08 If you over hear a patient complaining about a fellow employee, you should i…" at bounding box center [424, 303] width 458 height 84
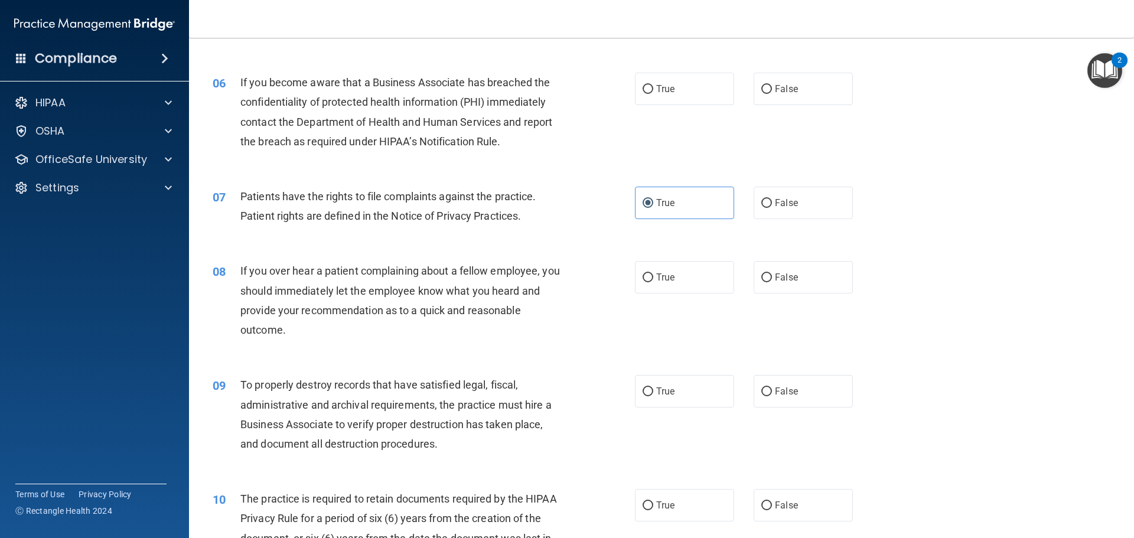
click at [550, 358] on div "08 If you over hear a patient complaining about a fellow employee, you should i…" at bounding box center [662, 303] width 916 height 114
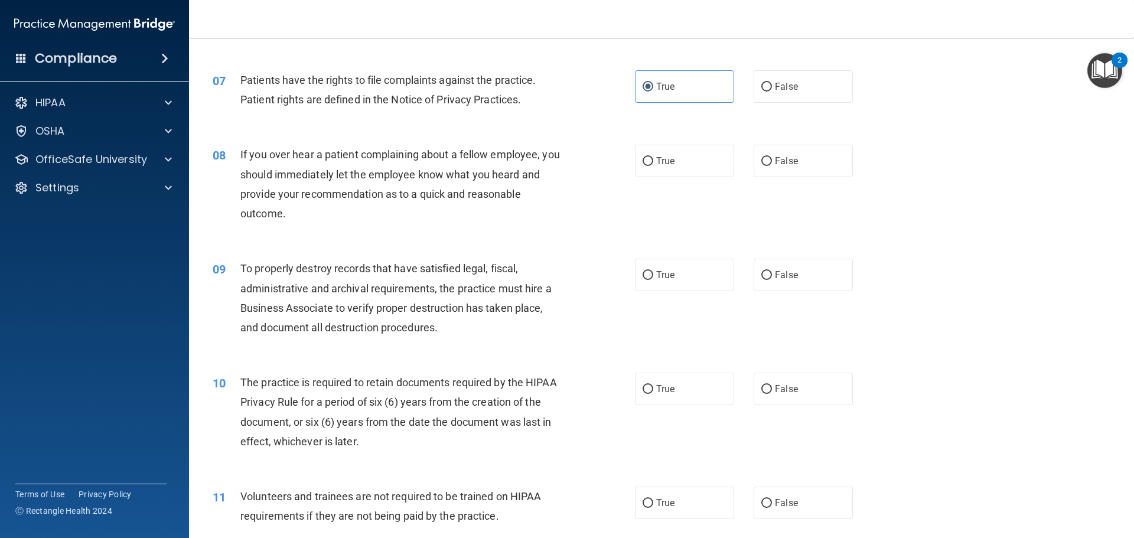
scroll to position [650, 0]
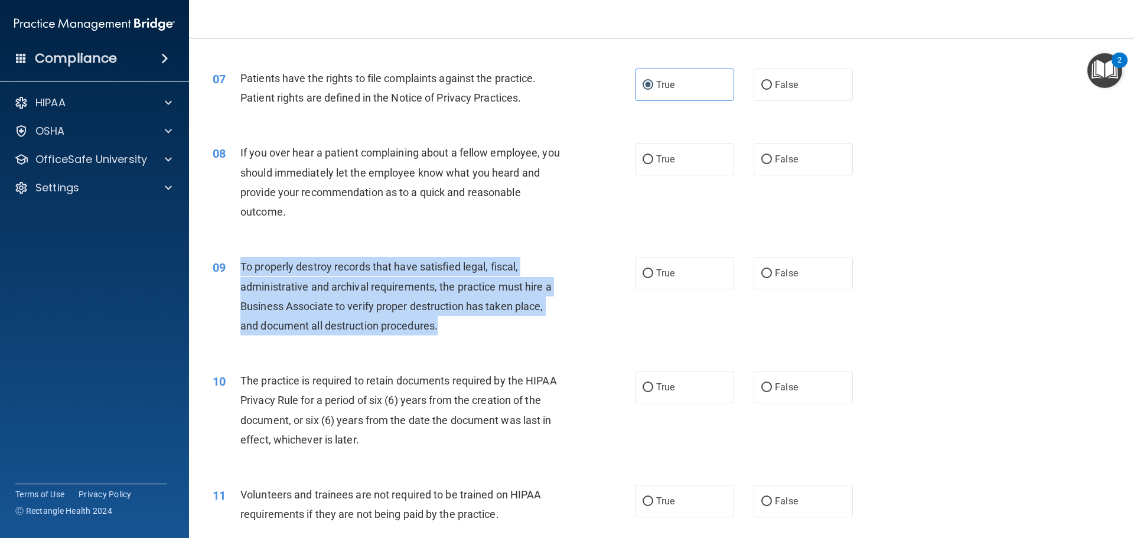
drag, startPoint x: 243, startPoint y: 266, endPoint x: 451, endPoint y: 324, distance: 216.4
click at [451, 324] on div "To properly destroy records that have satisfied legal, fiscal, administrative a…" at bounding box center [405, 296] width 330 height 79
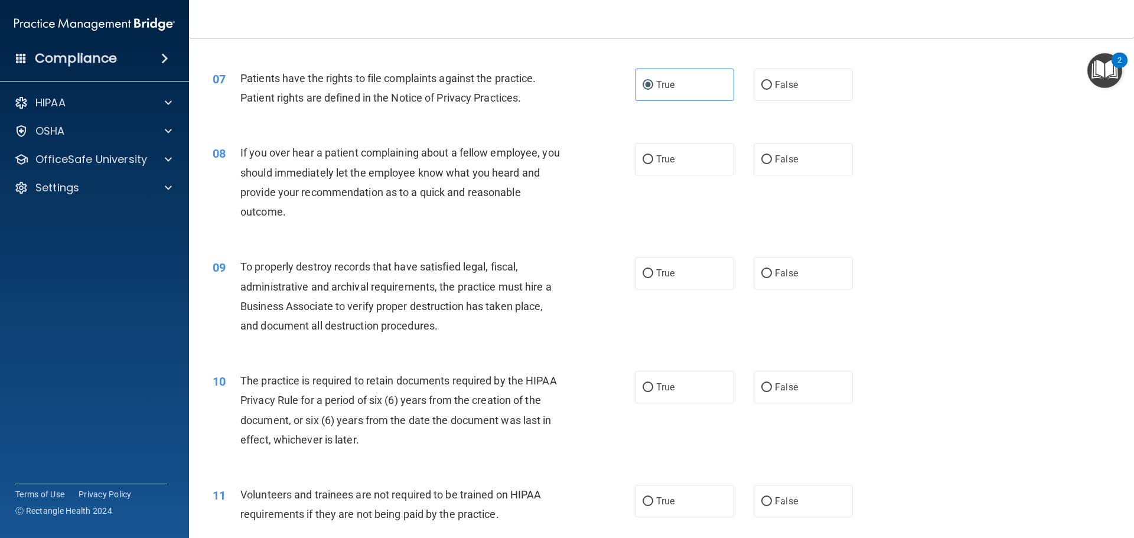
click at [440, 382] on span "The practice is required to retain documents required by the HIPAA Privacy Rule…" at bounding box center [398, 410] width 317 height 71
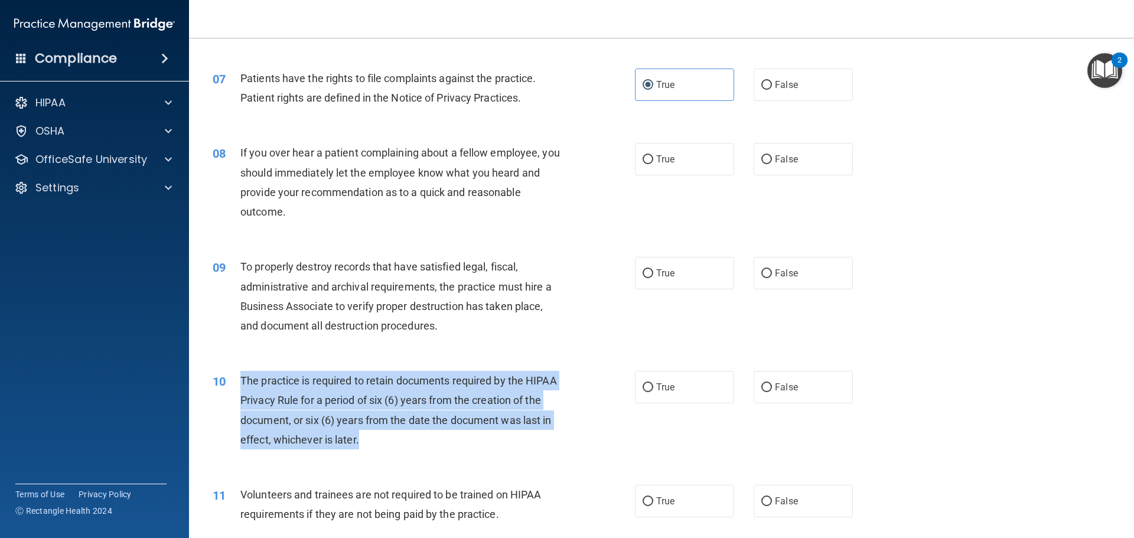
drag, startPoint x: 239, startPoint y: 380, endPoint x: 379, endPoint y: 437, distance: 150.8
click at [397, 451] on div "10 The practice is required to retain documents required by the HIPAA Privacy R…" at bounding box center [424, 413] width 458 height 84
drag, startPoint x: 506, startPoint y: 434, endPoint x: 513, endPoint y: 428, distance: 8.8
click at [508, 432] on div "The practice is required to retain documents required by the HIPAA Privacy Rule…" at bounding box center [405, 410] width 330 height 79
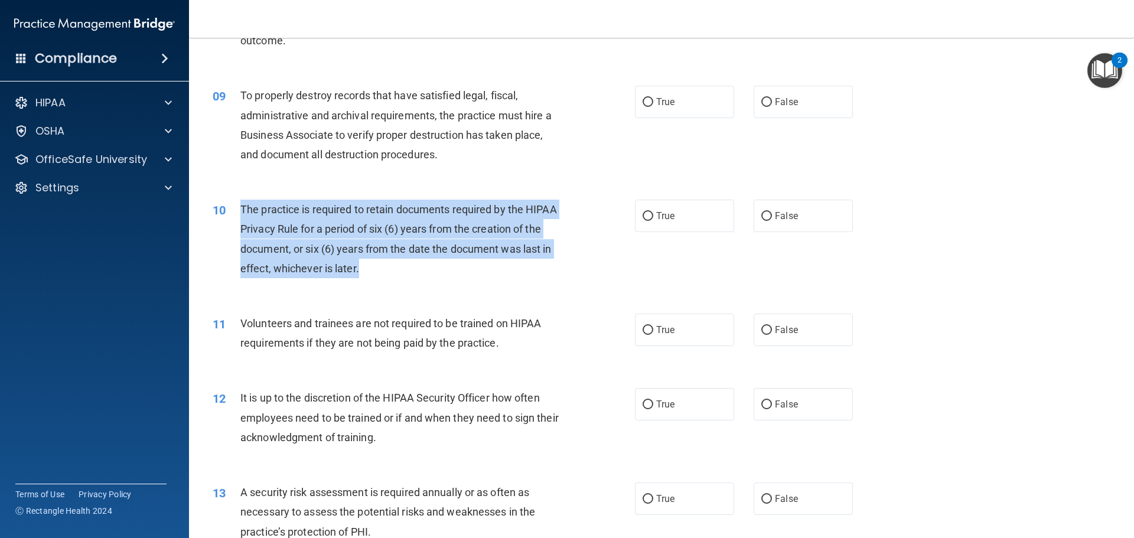
scroll to position [827, 0]
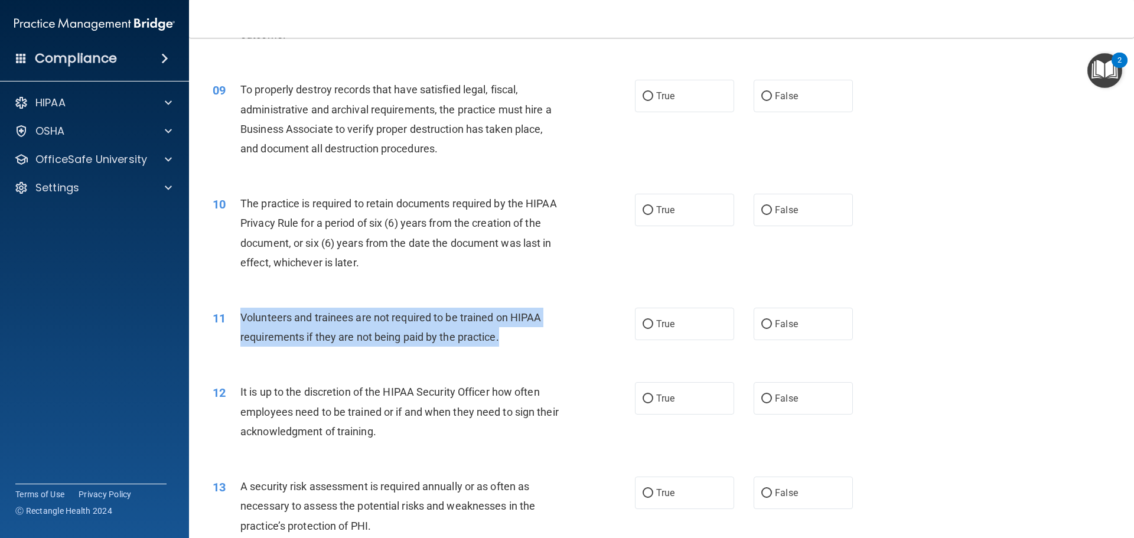
drag, startPoint x: 241, startPoint y: 314, endPoint x: 503, endPoint y: 345, distance: 264.1
click at [503, 345] on div "Volunteers and trainees are not required to be trained on HIPAA requirements if…" at bounding box center [405, 327] width 330 height 39
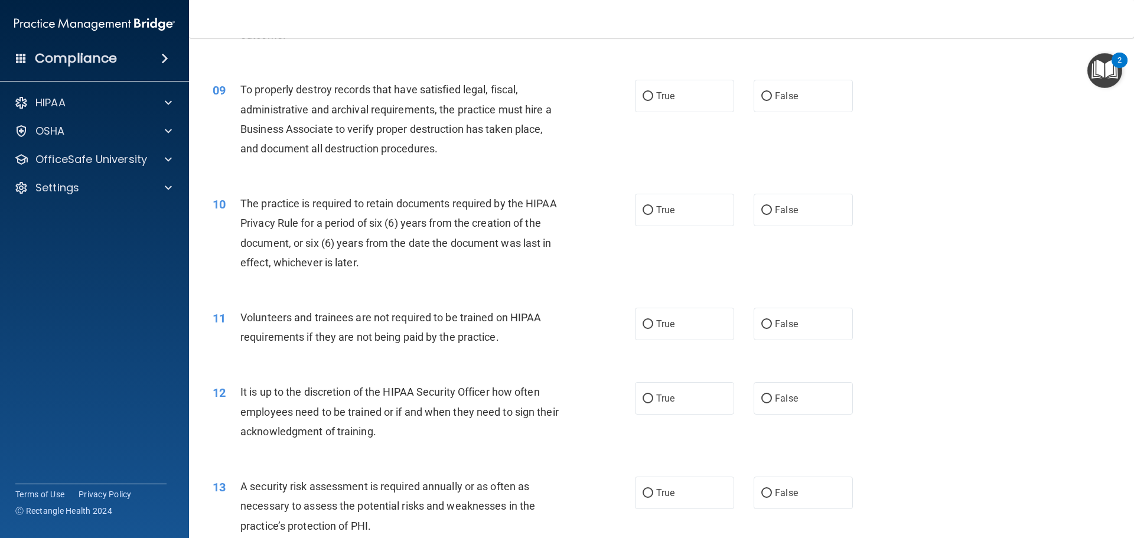
click at [660, 416] on div "12 It is up to the discretion of the HIPAA Security Officer how often employees…" at bounding box center [662, 414] width 916 height 95
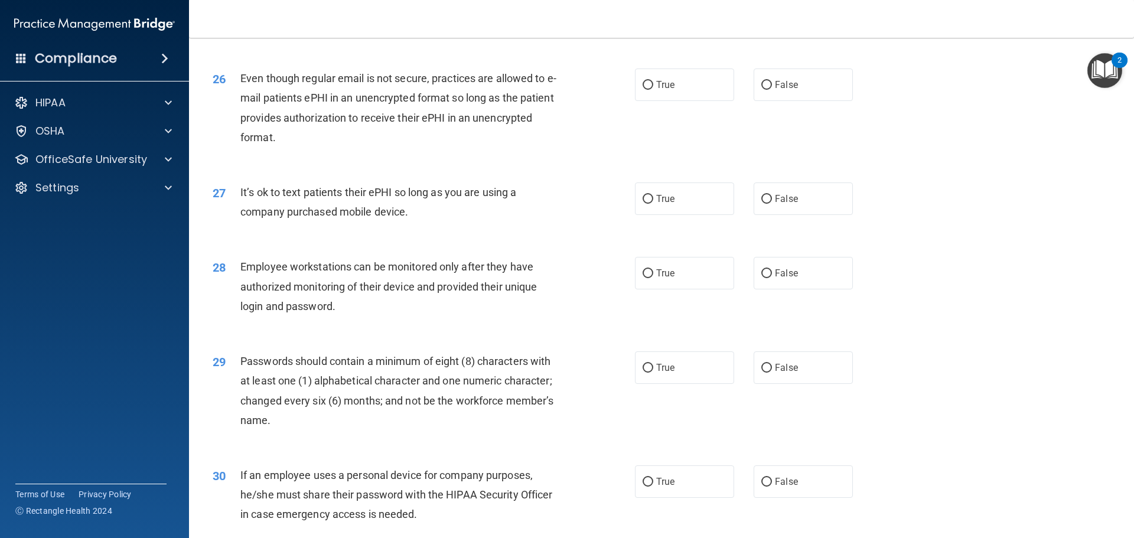
scroll to position [2427, 0]
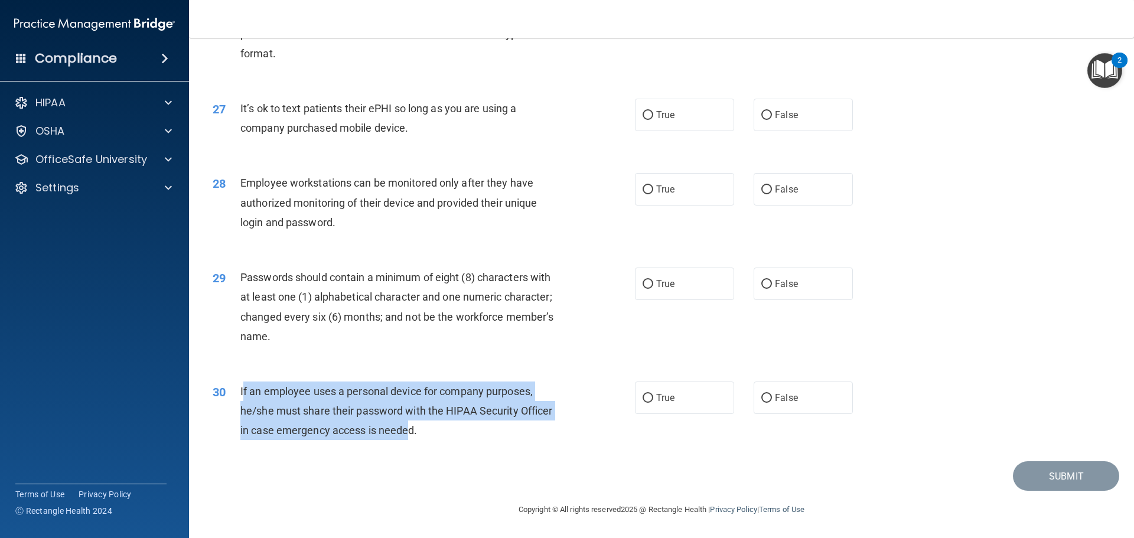
drag, startPoint x: 242, startPoint y: 390, endPoint x: 408, endPoint y: 430, distance: 170.6
click at [408, 430] on span "If an employee uses a personal device for company purposes, he/she must share t…" at bounding box center [396, 410] width 312 height 51
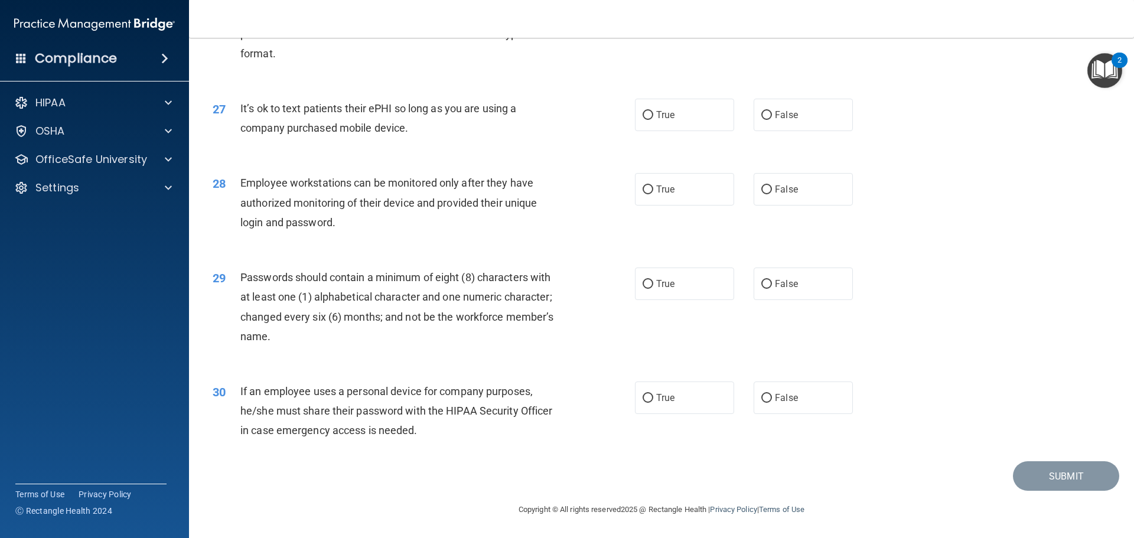
click at [441, 435] on div "If an employee uses a personal device for company purposes, he/she must share t…" at bounding box center [405, 411] width 330 height 59
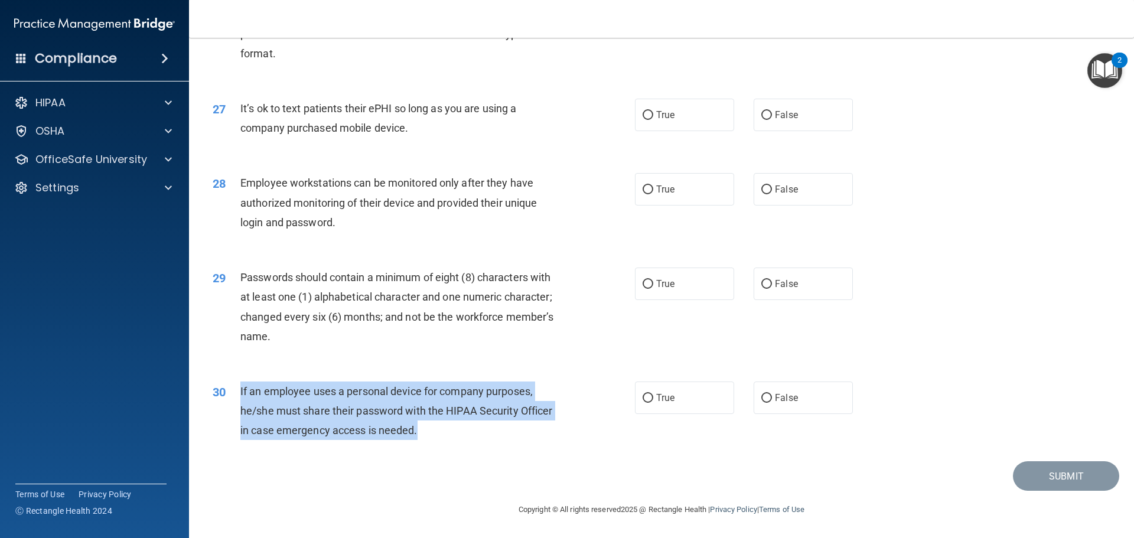
drag, startPoint x: 437, startPoint y: 431, endPoint x: 256, endPoint y: 389, distance: 185.7
click at [238, 389] on div "30 If an employee uses a personal device for company purposes, he/she must shar…" at bounding box center [424, 414] width 458 height 65
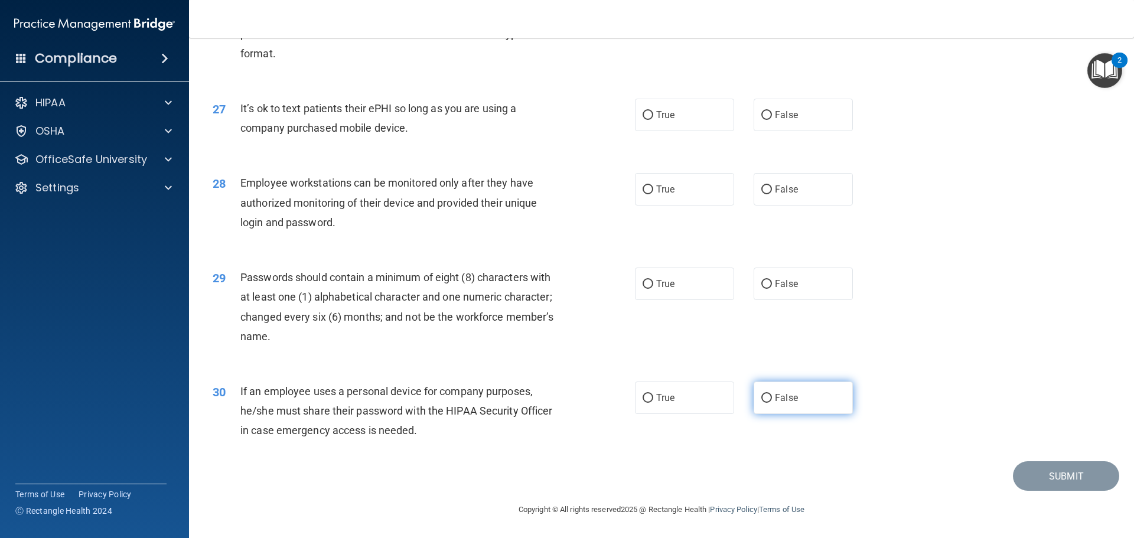
drag, startPoint x: 780, startPoint y: 390, endPoint x: 732, endPoint y: 369, distance: 51.8
click at [660, 390] on label "False" at bounding box center [803, 398] width 99 height 32
click at [660, 394] on input "False" at bounding box center [766, 398] width 11 height 9
radio input "true"
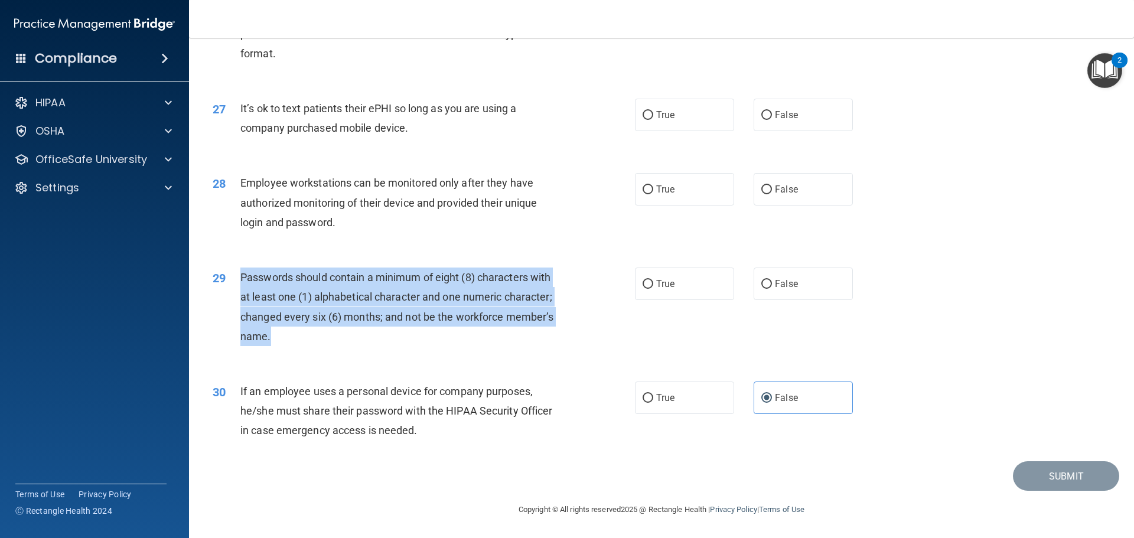
drag, startPoint x: 243, startPoint y: 276, endPoint x: 277, endPoint y: 297, distance: 40.0
click at [308, 347] on div "29 Passwords should contain a minimum of eight (8) characters with at least one…" at bounding box center [424, 310] width 458 height 84
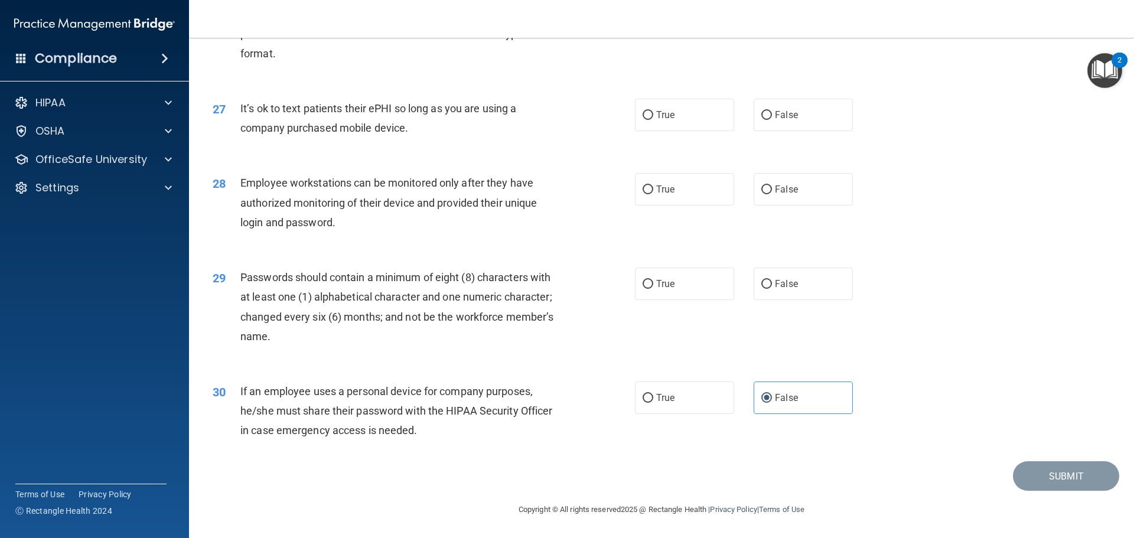
click at [517, 378] on div "30 If an employee uses a personal device for company purposes, he/she must shar…" at bounding box center [662, 414] width 916 height 95
click at [660, 282] on label "True" at bounding box center [684, 284] width 99 height 32
click at [653, 282] on input "True" at bounding box center [648, 284] width 11 height 9
radio input "true"
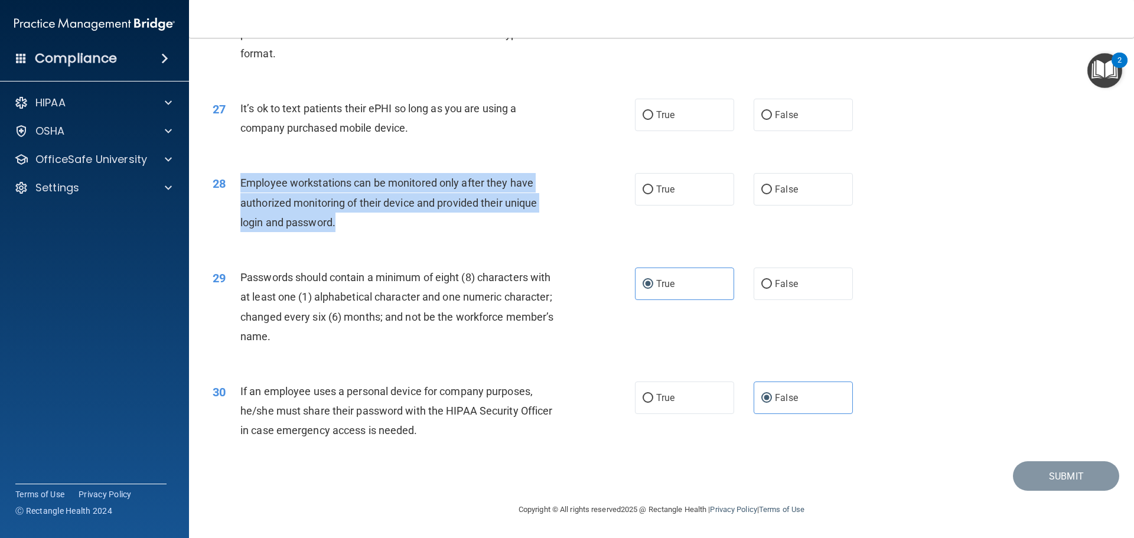
drag, startPoint x: 242, startPoint y: 184, endPoint x: 325, endPoint y: 217, distance: 89.6
click at [369, 229] on div "Employee workstations can be monitored only after they have authorized monitori…" at bounding box center [405, 202] width 330 height 59
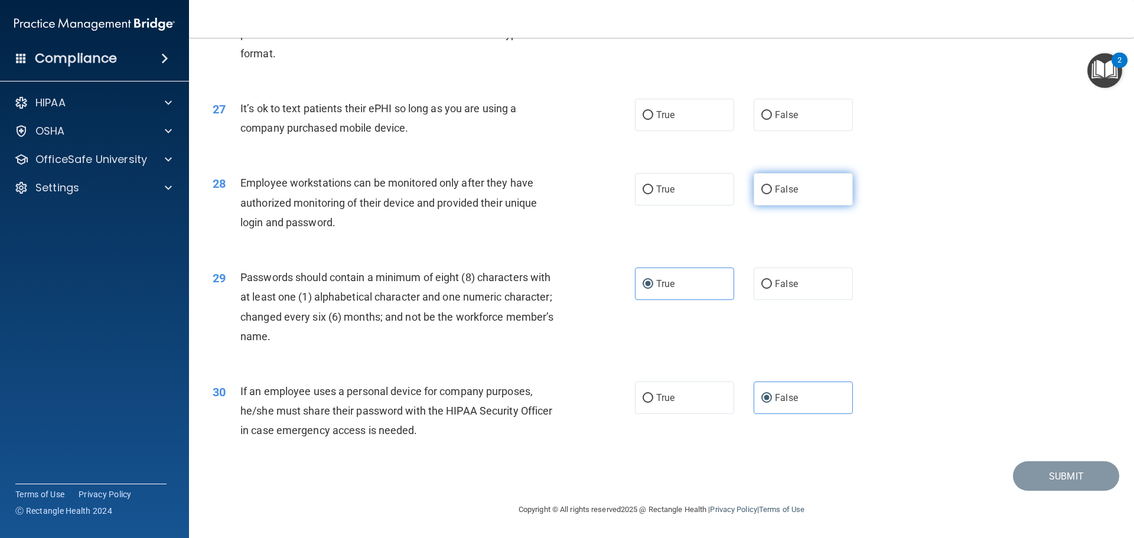
click at [660, 181] on label "False" at bounding box center [803, 189] width 99 height 32
click at [660, 185] on input "False" at bounding box center [766, 189] width 11 height 9
radio input "true"
click at [242, 105] on div "27 It’s ok to text patients their ePHI so long as you are using a company purch…" at bounding box center [424, 121] width 458 height 45
click at [242, 108] on span "It’s ok to text patients their ePHI so long as you are using a company purchase…" at bounding box center [378, 118] width 276 height 32
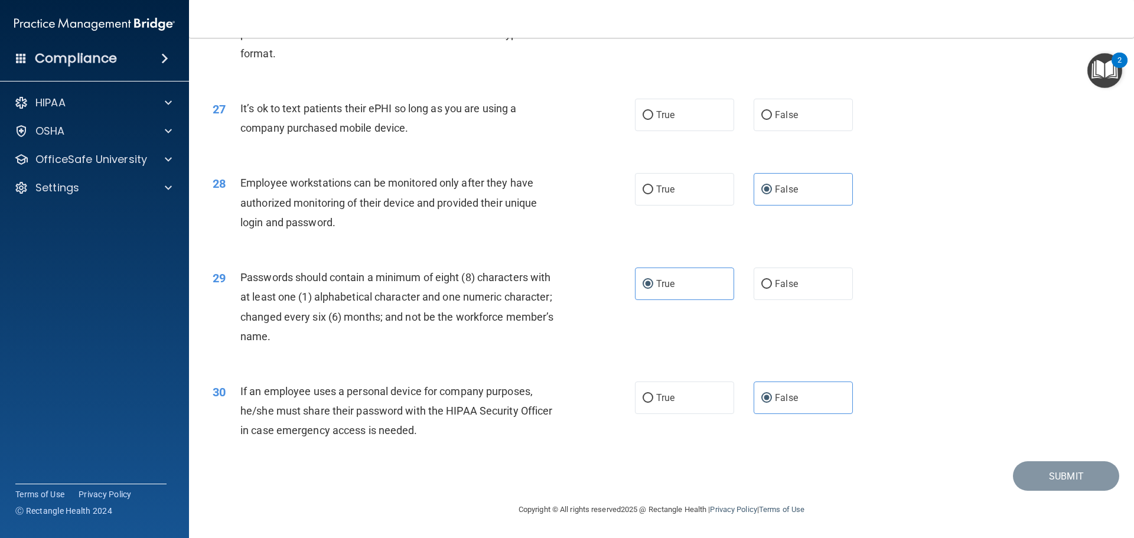
drag, startPoint x: 241, startPoint y: 107, endPoint x: 427, endPoint y: 138, distance: 188.1
click at [427, 138] on div "27 It’s ok to text patients their ePHI so long as you are using a company purch…" at bounding box center [424, 121] width 458 height 45
drag, startPoint x: 371, startPoint y: 125, endPoint x: 377, endPoint y: 125, distance: 6.5
click at [379, 200] on span "Employee workstations can be monitored only after they have authorized monitori…" at bounding box center [388, 202] width 297 height 51
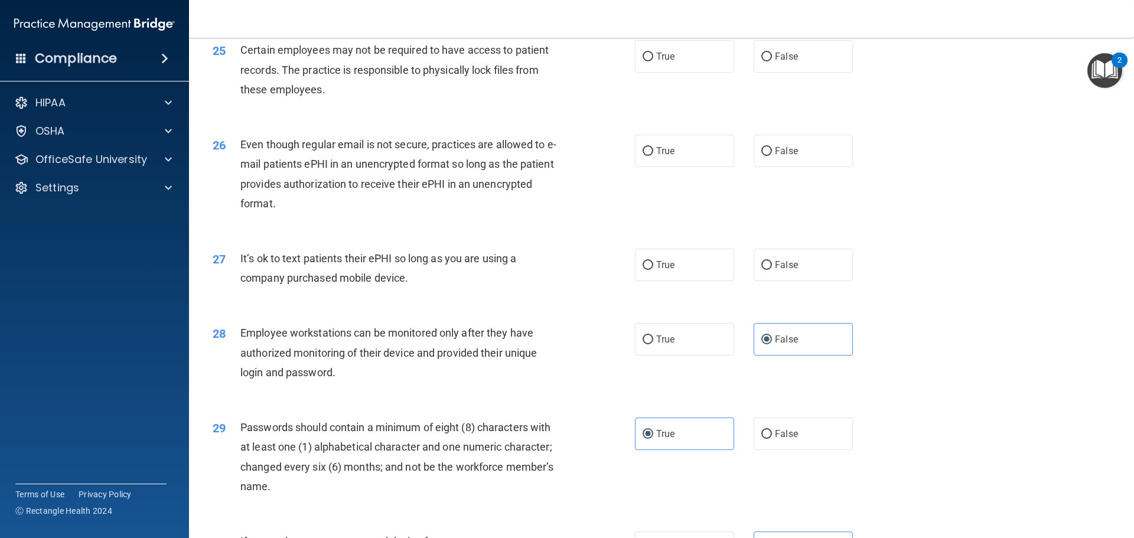
scroll to position [2250, 0]
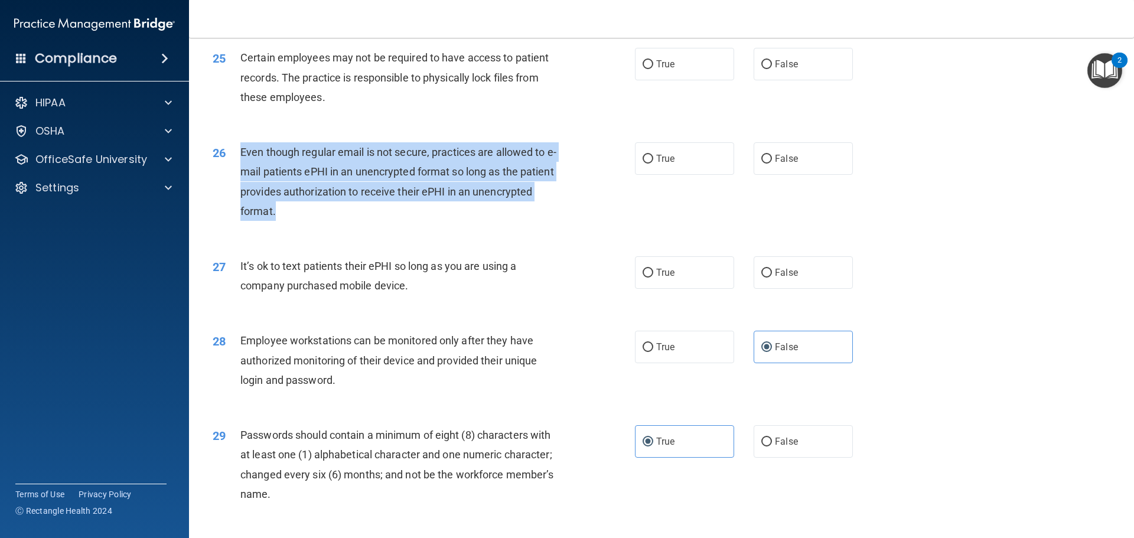
drag, startPoint x: 242, startPoint y: 170, endPoint x: 266, endPoint y: 220, distance: 55.5
click at [278, 221] on div "Even though regular email is not secure, practices are allowed to e-mail patien…" at bounding box center [405, 181] width 330 height 79
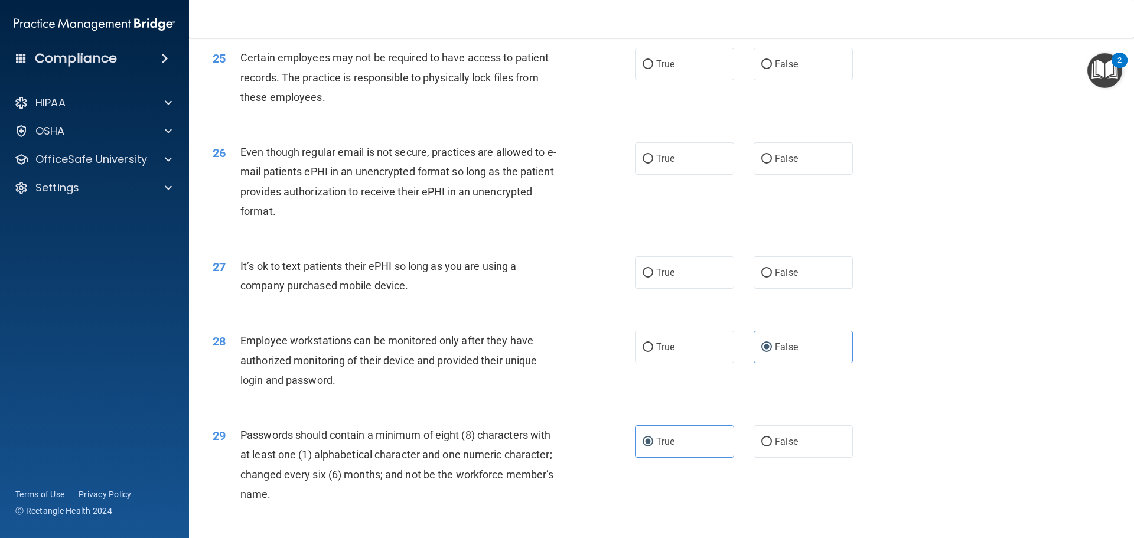
click at [486, 242] on div "26 Even though regular email is not secure, practices are allowed to e-mail pat…" at bounding box center [662, 185] width 916 height 114
click at [660, 289] on label "True" at bounding box center [684, 272] width 99 height 32
click at [653, 278] on input "True" at bounding box center [648, 273] width 11 height 9
radio input "true"
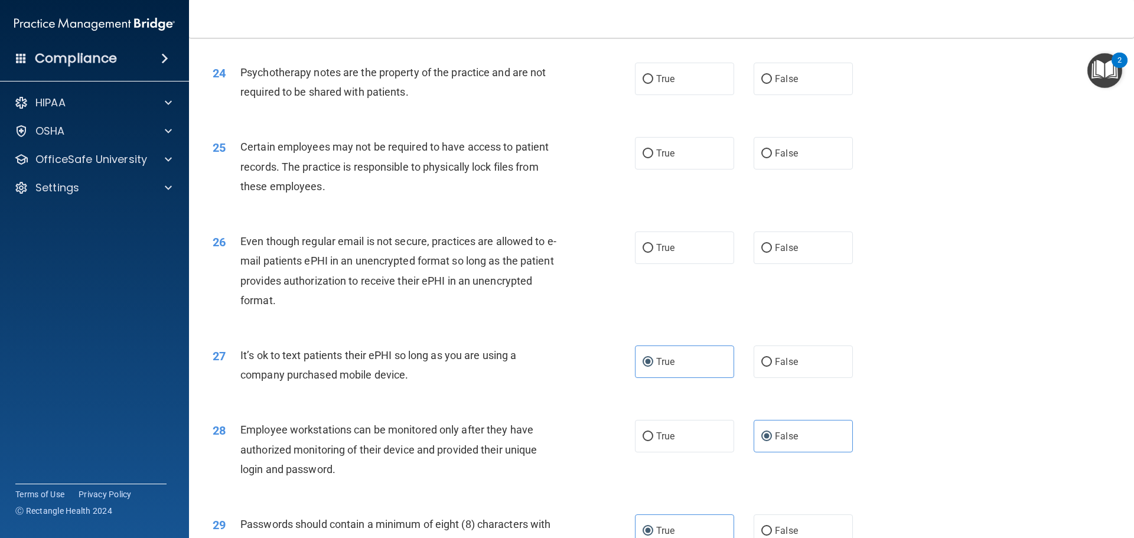
scroll to position [2132, 0]
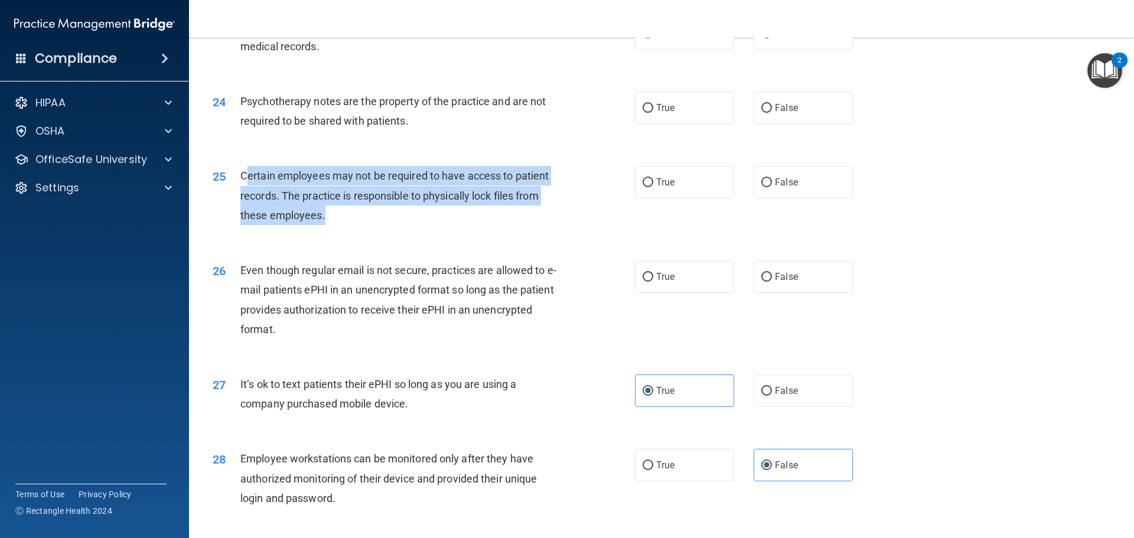
drag, startPoint x: 244, startPoint y: 195, endPoint x: 351, endPoint y: 243, distance: 117.1
click at [351, 225] on div "Certain employees may not be required to have access to patient records. The pr…" at bounding box center [405, 195] width 330 height 59
click at [349, 225] on div "Certain employees may not be required to have access to patient records. The pr…" at bounding box center [405, 195] width 330 height 59
drag, startPoint x: 241, startPoint y: 194, endPoint x: 337, endPoint y: 237, distance: 105.0
click at [337, 225] on div "Certain employees may not be required to have access to patient records. The pr…" at bounding box center [405, 195] width 330 height 59
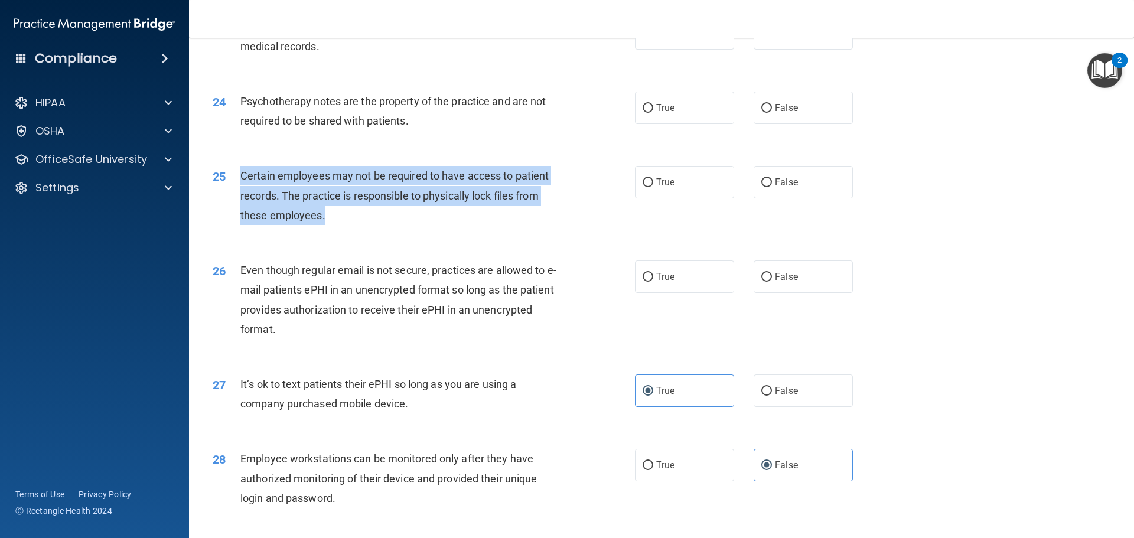
click at [431, 231] on div "25 Certain employees may not be required to have access to patient records. The…" at bounding box center [424, 198] width 458 height 65
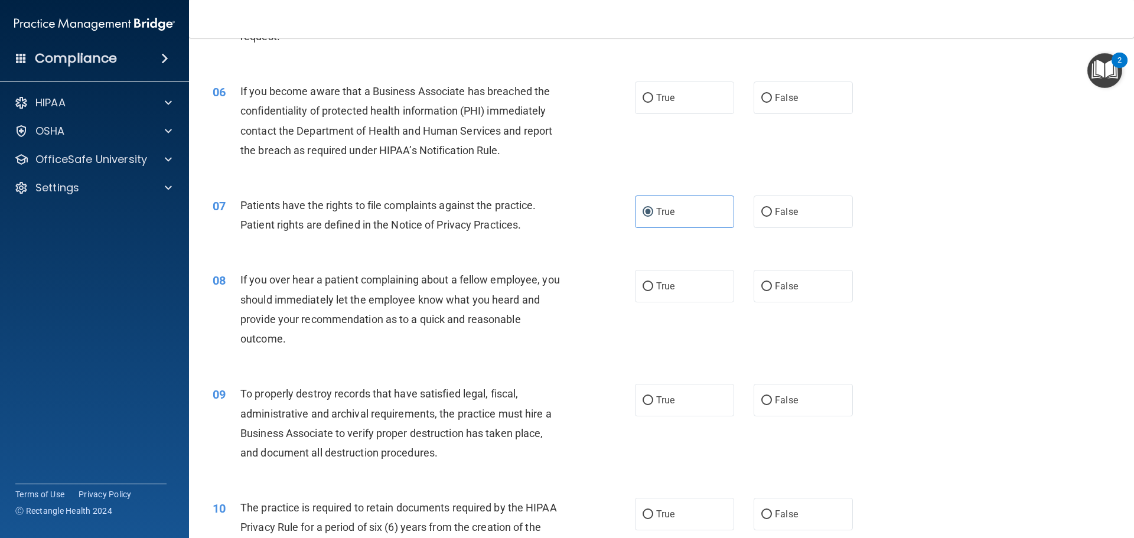
scroll to position [655, 0]
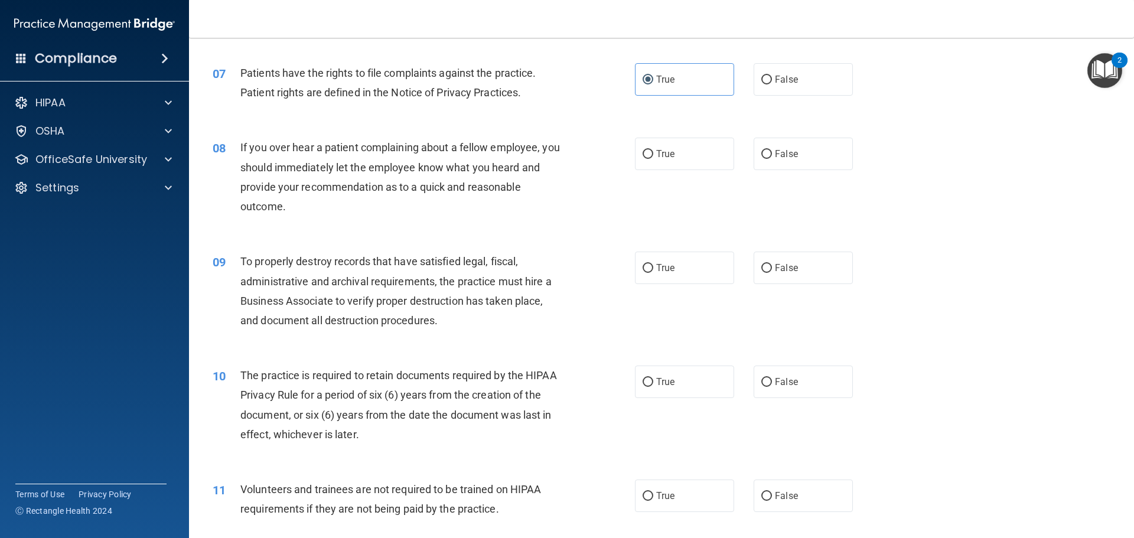
click at [455, 320] on div "To properly destroy records that have satisfied legal, fiscal, administrative a…" at bounding box center [405, 291] width 330 height 79
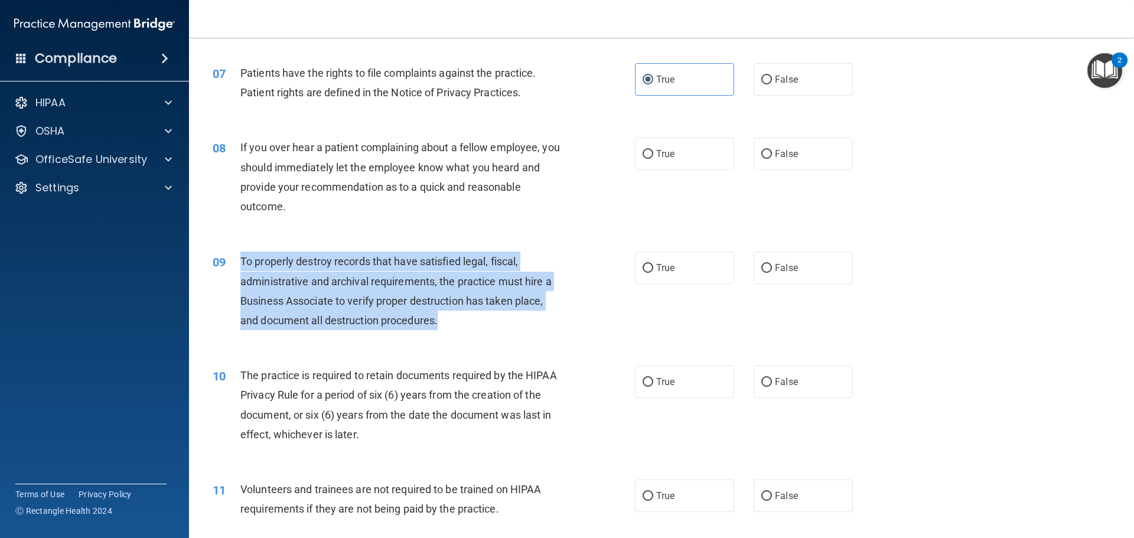
drag, startPoint x: 459, startPoint y: 327, endPoint x: 235, endPoint y: 271, distance: 230.8
click at [235, 271] on div "09 To properly destroy records that have satisfied legal, fiscal, administrativ…" at bounding box center [424, 294] width 458 height 84
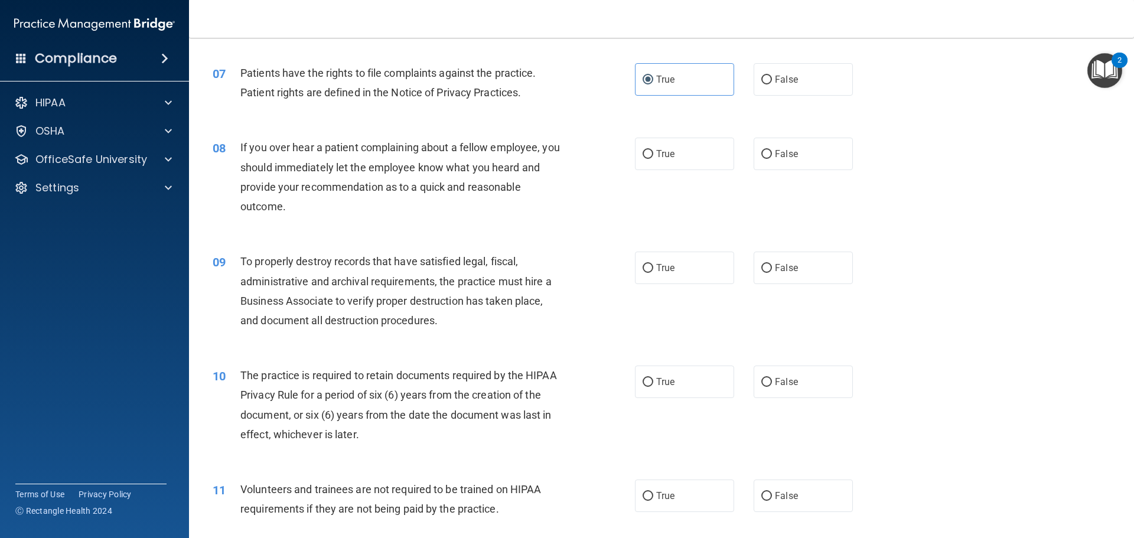
click at [529, 357] on div "10 The practice is required to retain documents required by the HIPAA Privacy R…" at bounding box center [662, 408] width 916 height 114
click at [660, 274] on label "True" at bounding box center [684, 268] width 99 height 32
click at [653, 273] on input "True" at bounding box center [648, 268] width 11 height 9
radio input "true"
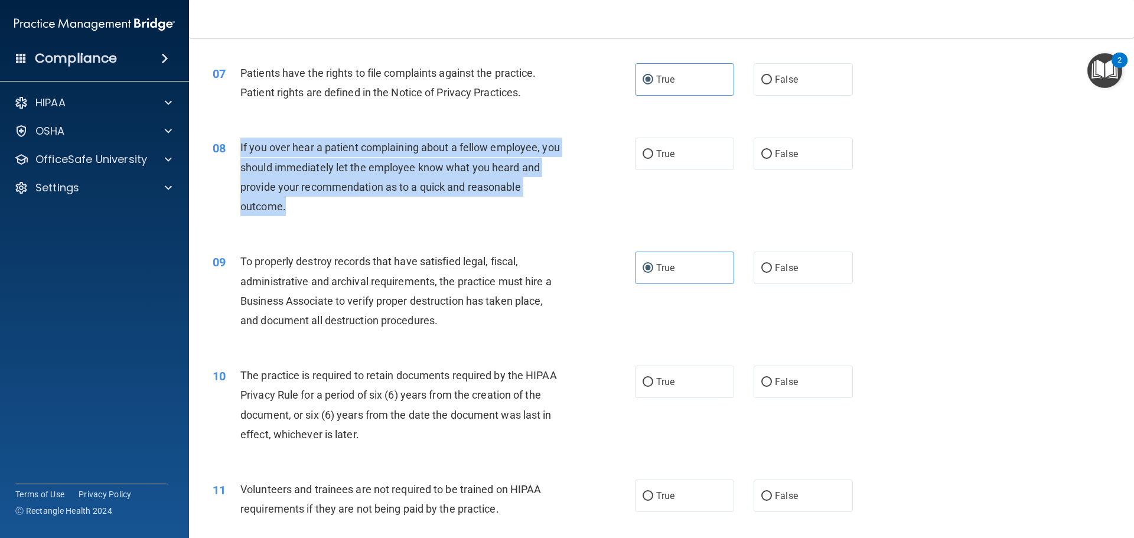
drag, startPoint x: 240, startPoint y: 145, endPoint x: 287, endPoint y: 193, distance: 66.4
click at [308, 211] on div "If you over hear a patient complaining about a fellow employee, you should imme…" at bounding box center [405, 177] width 330 height 79
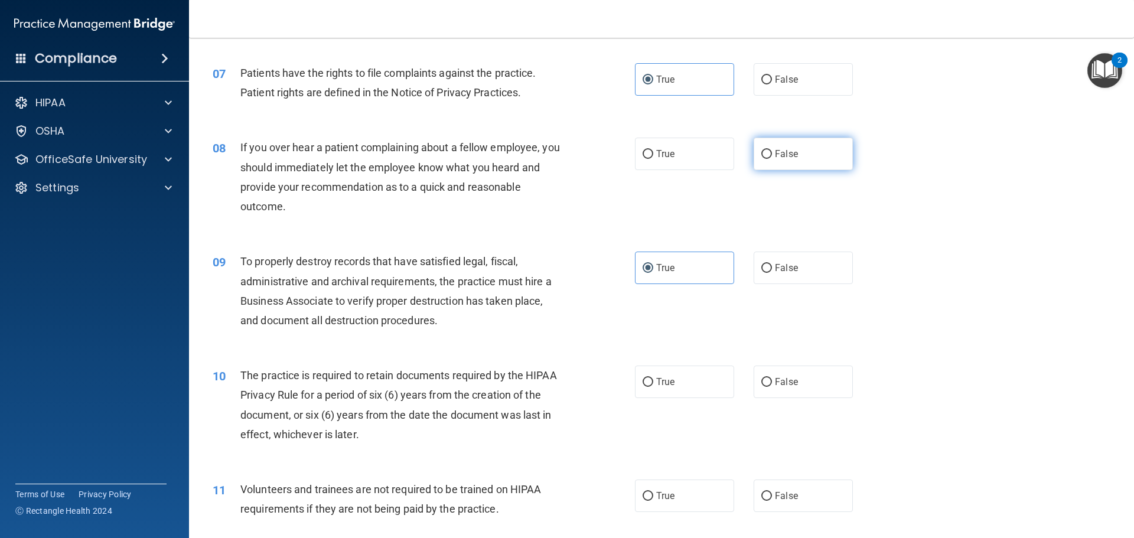
click at [660, 148] on label "False" at bounding box center [803, 154] width 99 height 32
click at [660, 150] on input "False" at bounding box center [766, 154] width 11 height 9
radio input "true"
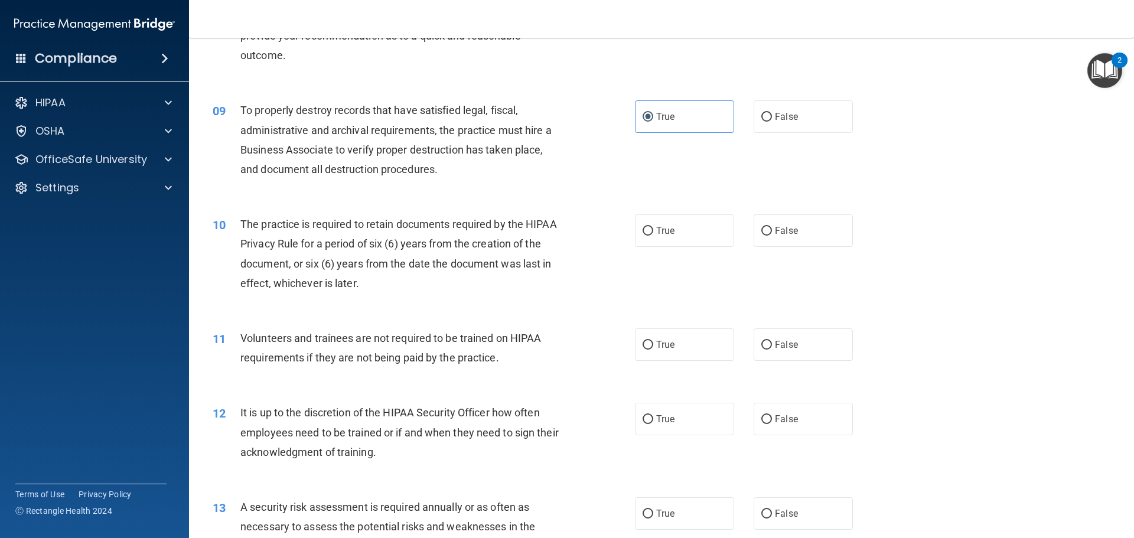
scroll to position [832, 0]
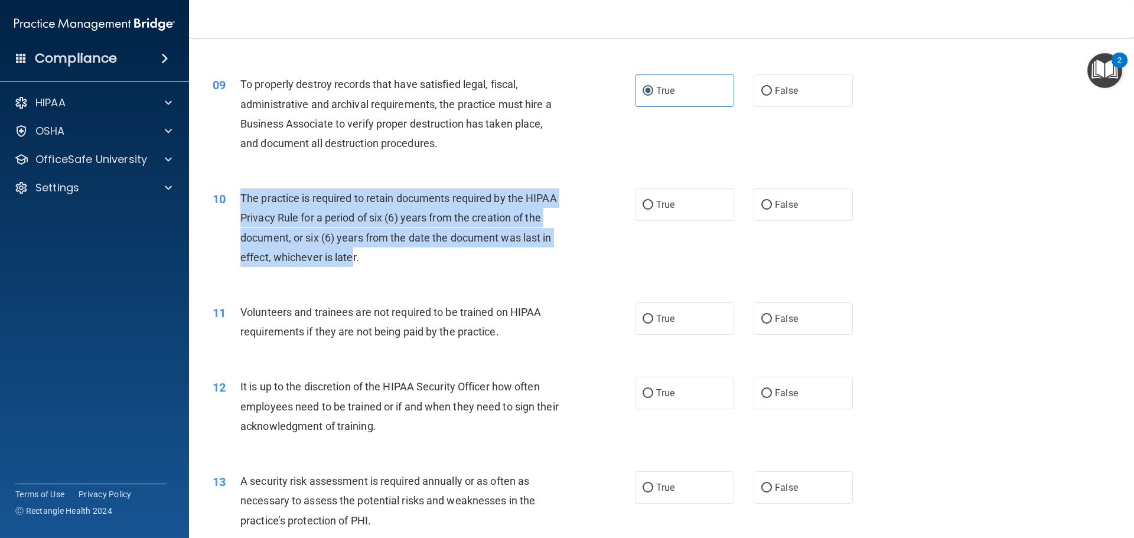
drag, startPoint x: 240, startPoint y: 199, endPoint x: 352, endPoint y: 258, distance: 126.3
click at [352, 258] on span "The practice is required to retain documents required by the HIPAA Privacy Rule…" at bounding box center [398, 227] width 317 height 71
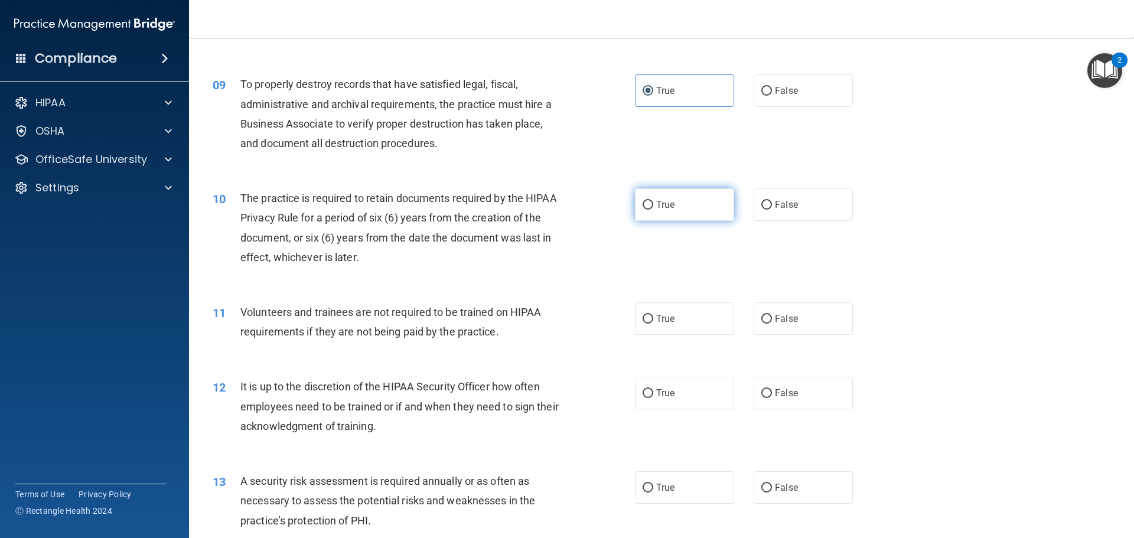
click at [660, 207] on label "True" at bounding box center [684, 204] width 99 height 32
click at [653, 207] on input "True" at bounding box center [648, 205] width 11 height 9
radio input "true"
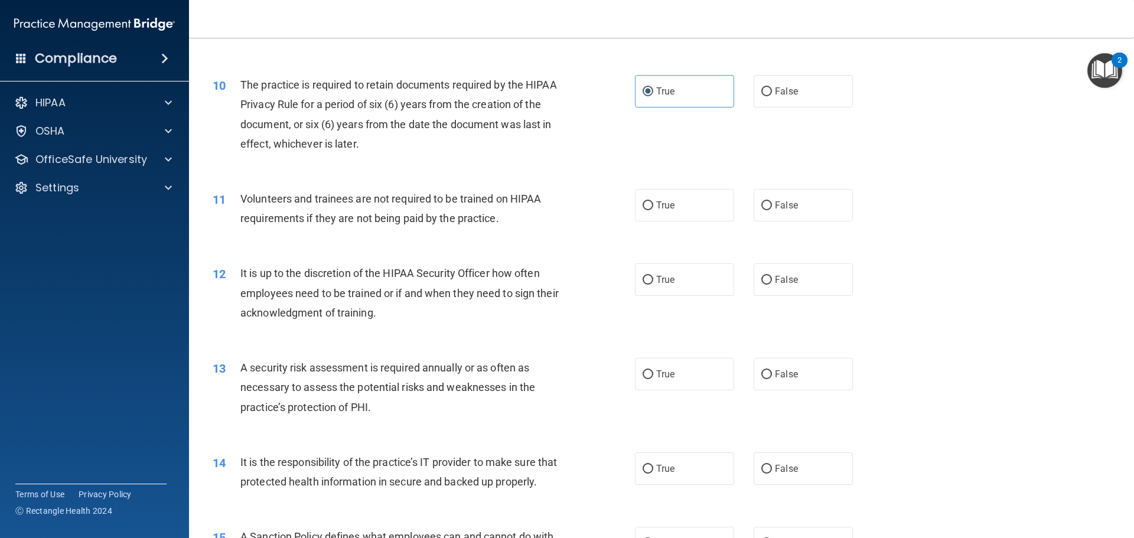
scroll to position [950, 0]
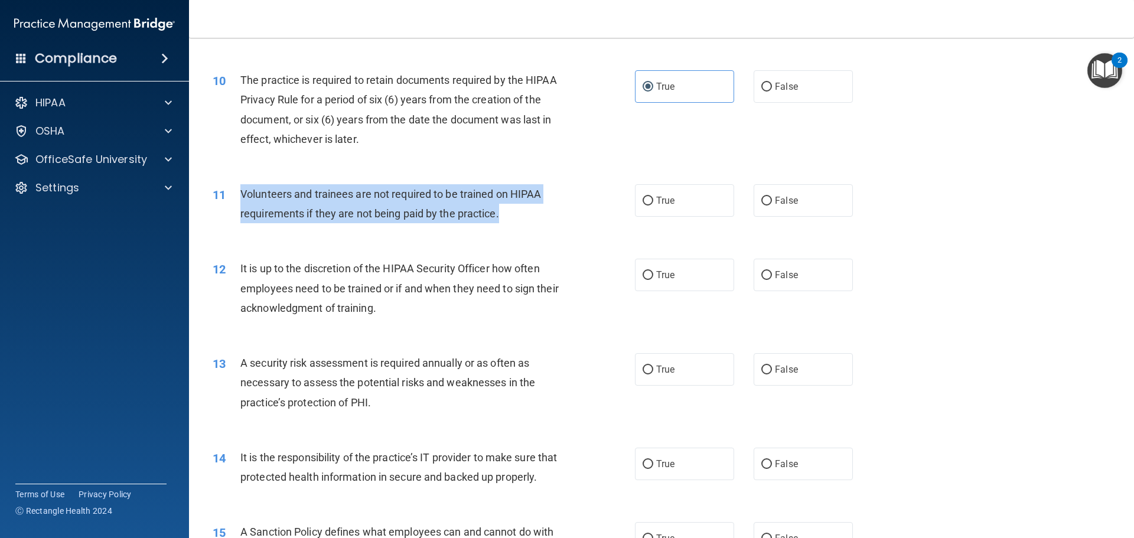
drag, startPoint x: 242, startPoint y: 193, endPoint x: 486, endPoint y: 211, distance: 244.6
click at [509, 213] on div "Volunteers and trainees are not required to be trained on HIPAA requirements if…" at bounding box center [405, 203] width 330 height 39
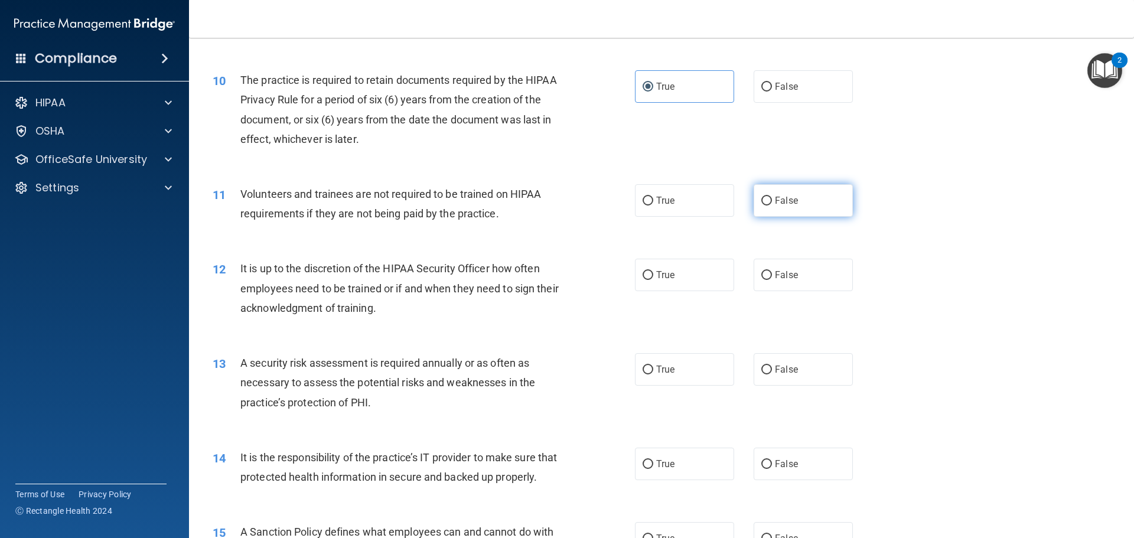
click at [660, 211] on label "False" at bounding box center [803, 200] width 99 height 32
click at [660, 206] on input "False" at bounding box center [766, 201] width 11 height 9
radio input "true"
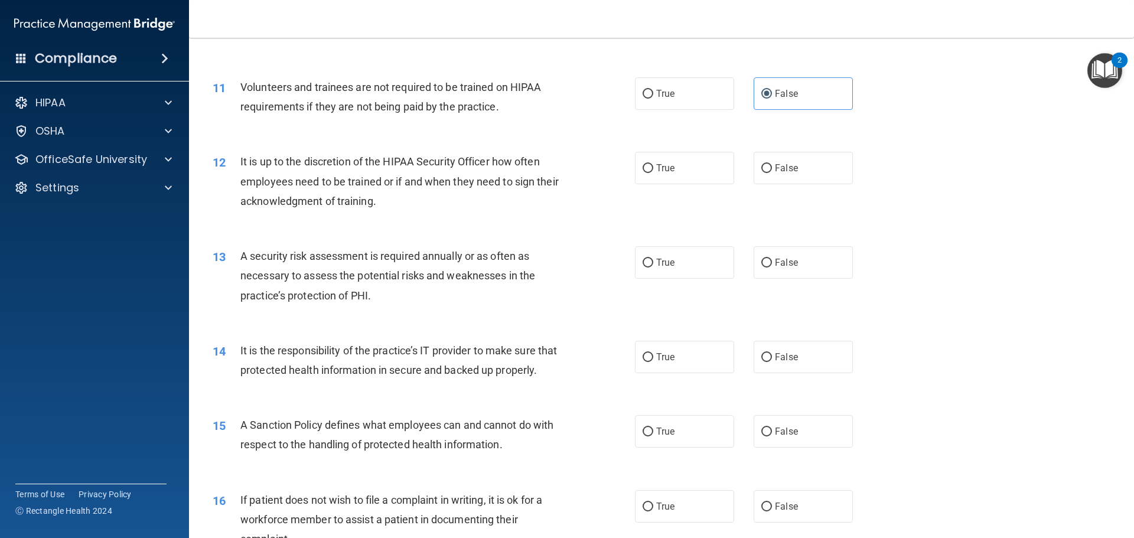
scroll to position [1128, 0]
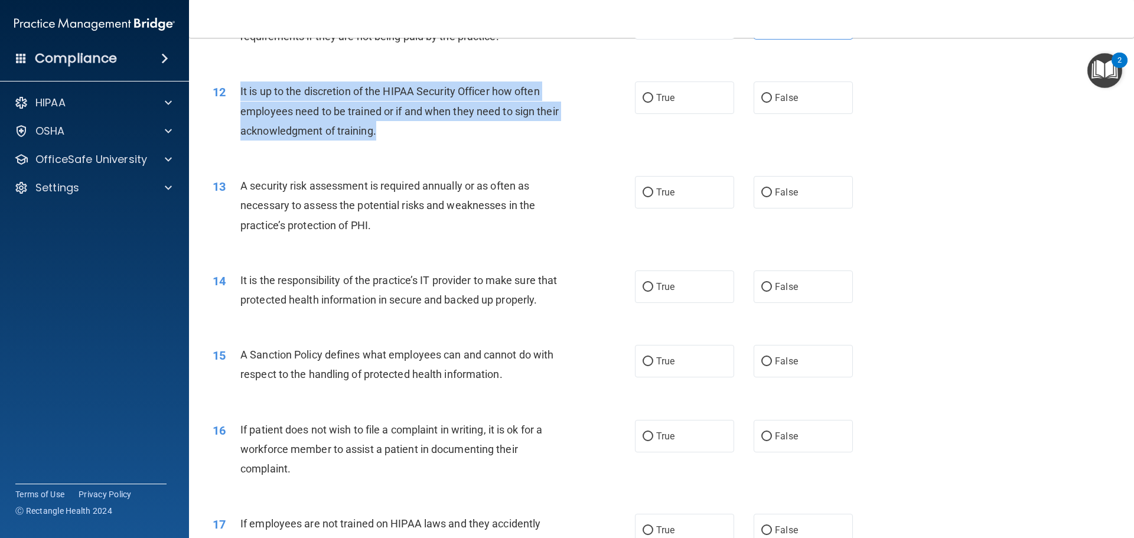
drag, startPoint x: 241, startPoint y: 90, endPoint x: 430, endPoint y: 144, distance: 196.7
click at [430, 144] on div "12 It is up to the discretion of the HIPAA Security Officer how often employees…" at bounding box center [424, 114] width 458 height 65
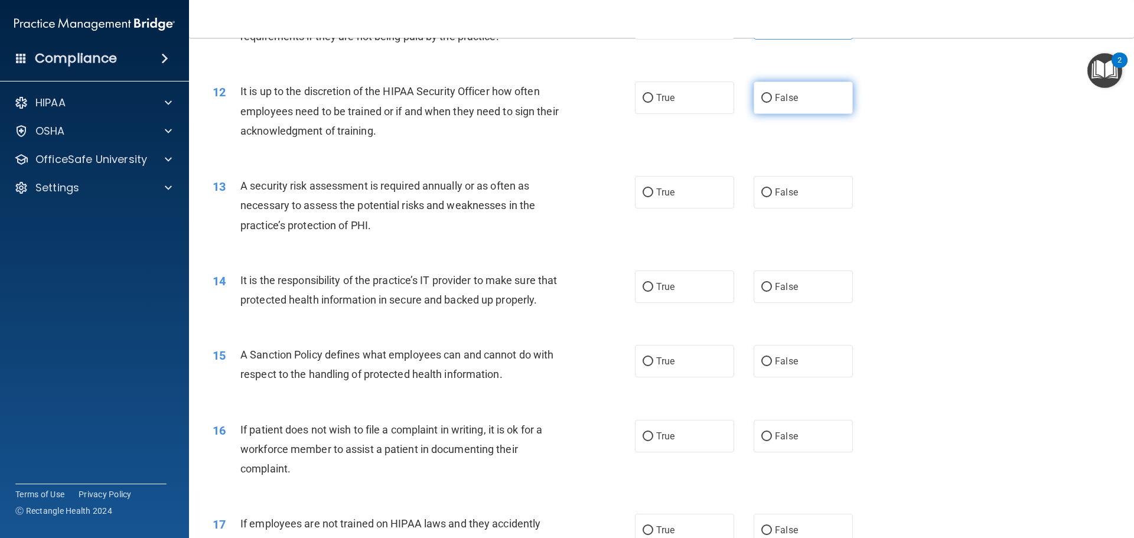
click at [660, 109] on label "False" at bounding box center [803, 98] width 99 height 32
click at [660, 103] on input "False" at bounding box center [766, 98] width 11 height 9
radio input "true"
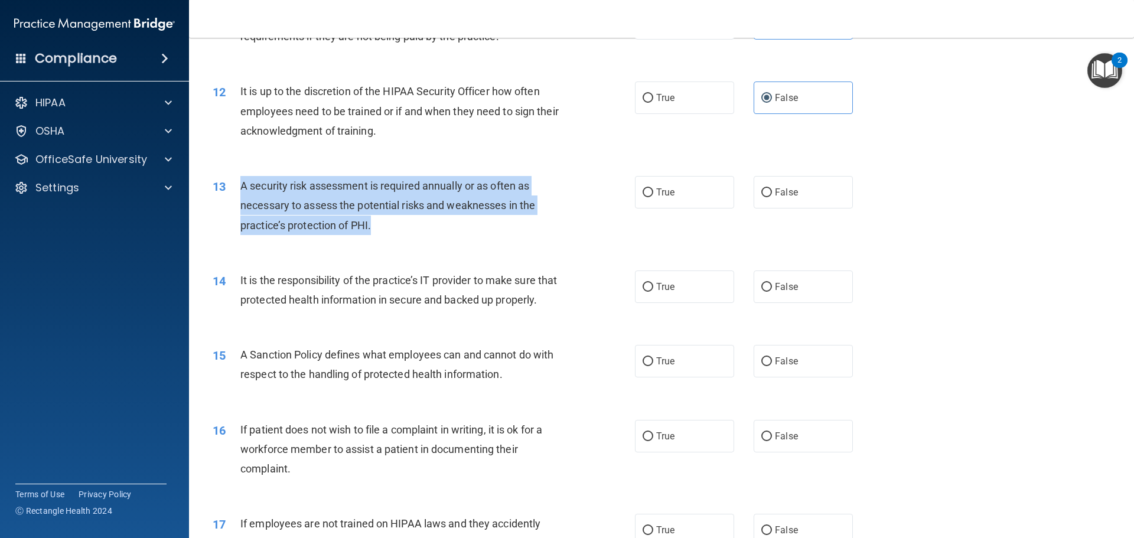
drag, startPoint x: 241, startPoint y: 187, endPoint x: 369, endPoint y: 230, distance: 135.1
click at [375, 235] on div "A security risk assessment is required annually or as often as necessary to ass…" at bounding box center [405, 205] width 330 height 59
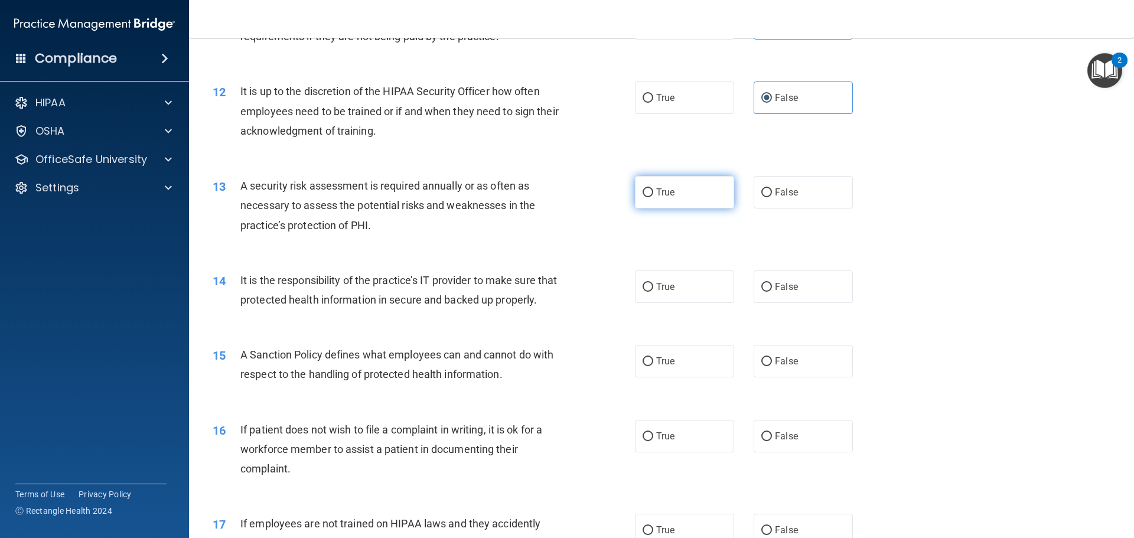
click at [660, 189] on span "True" at bounding box center [665, 192] width 18 height 11
click at [653, 189] on input "True" at bounding box center [648, 192] width 11 height 9
radio input "true"
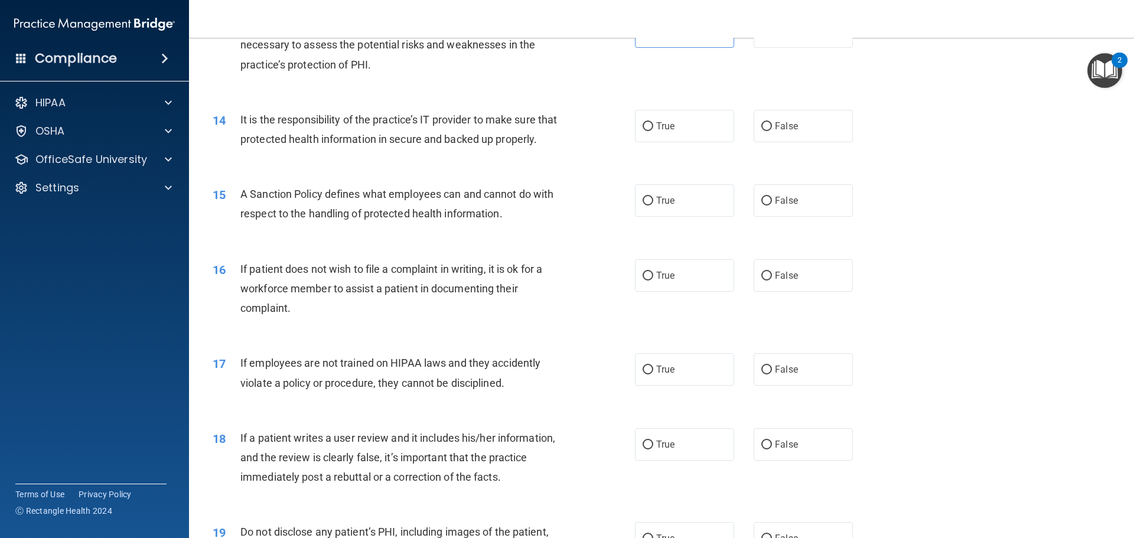
scroll to position [1305, 0]
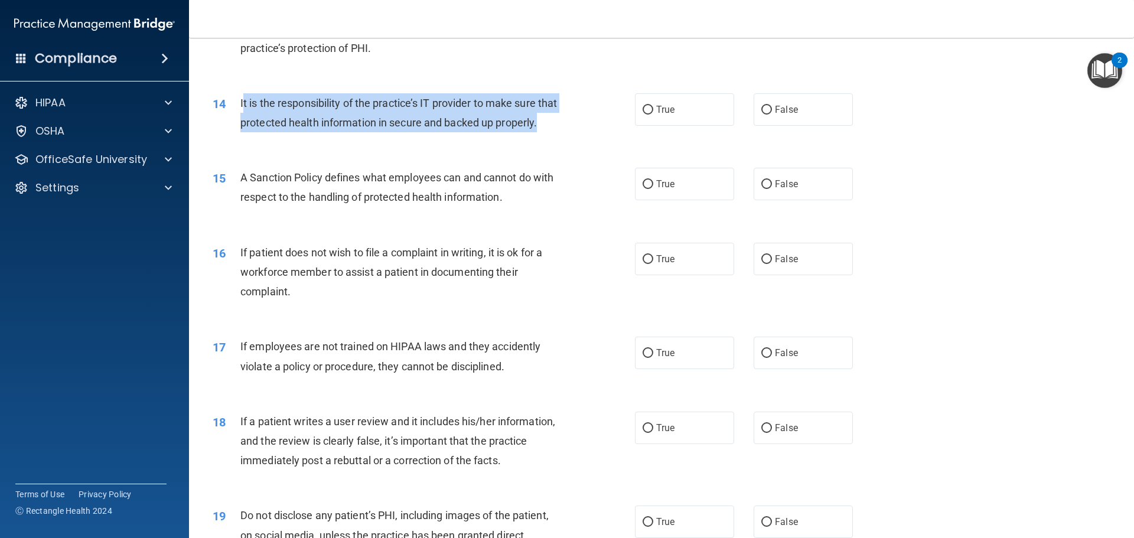
drag, startPoint x: 242, startPoint y: 103, endPoint x: 296, endPoint y: 142, distance: 66.9
click at [295, 132] on div "It is the responsibility of the practice’s IT provider to make sure that protec…" at bounding box center [405, 112] width 330 height 39
click at [296, 132] on div "It is the responsibility of the practice’s IT provider to make sure that protec…" at bounding box center [405, 112] width 330 height 39
drag, startPoint x: 291, startPoint y: 142, endPoint x: 245, endPoint y: 99, distance: 62.7
click at [243, 99] on div "It is the responsibility of the practice’s IT provider to make sure that protec…" at bounding box center [405, 112] width 330 height 39
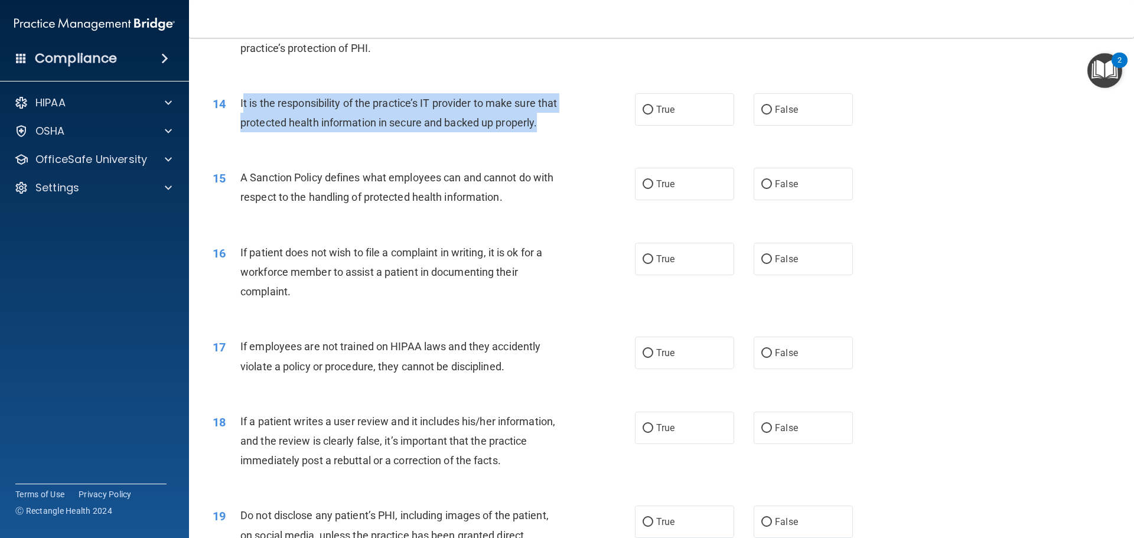
drag, startPoint x: 306, startPoint y: 112, endPoint x: 272, endPoint y: 107, distance: 34.1
click at [272, 107] on span "It is the responsibility of the practice’s IT provider to make sure that protec…" at bounding box center [398, 113] width 317 height 32
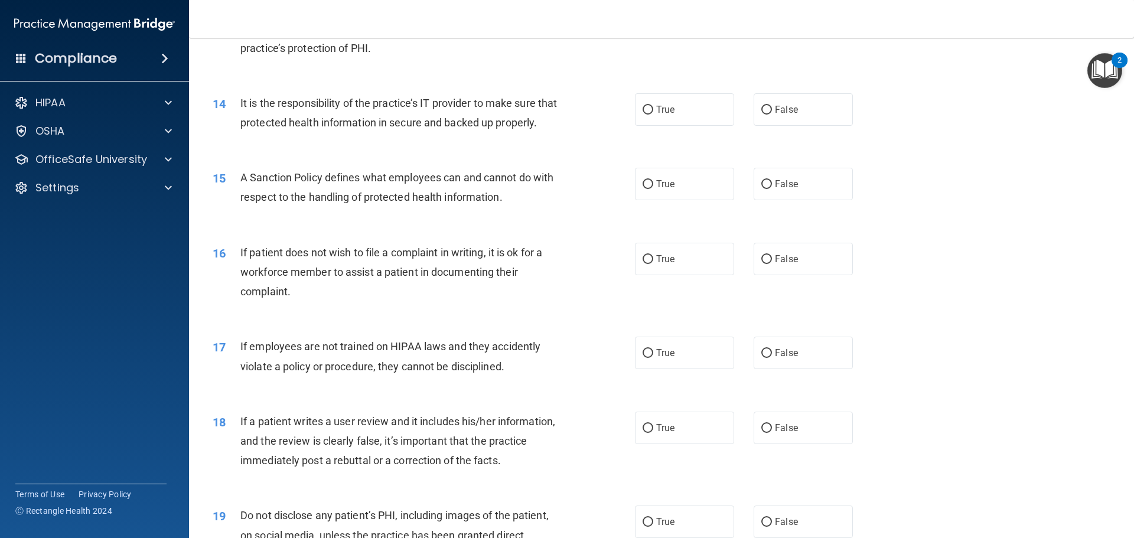
drag, startPoint x: 691, startPoint y: 114, endPoint x: 553, endPoint y: 120, distance: 137.8
click at [660, 115] on label "True" at bounding box center [684, 109] width 99 height 32
click at [653, 115] on input "True" at bounding box center [648, 110] width 11 height 9
radio input "true"
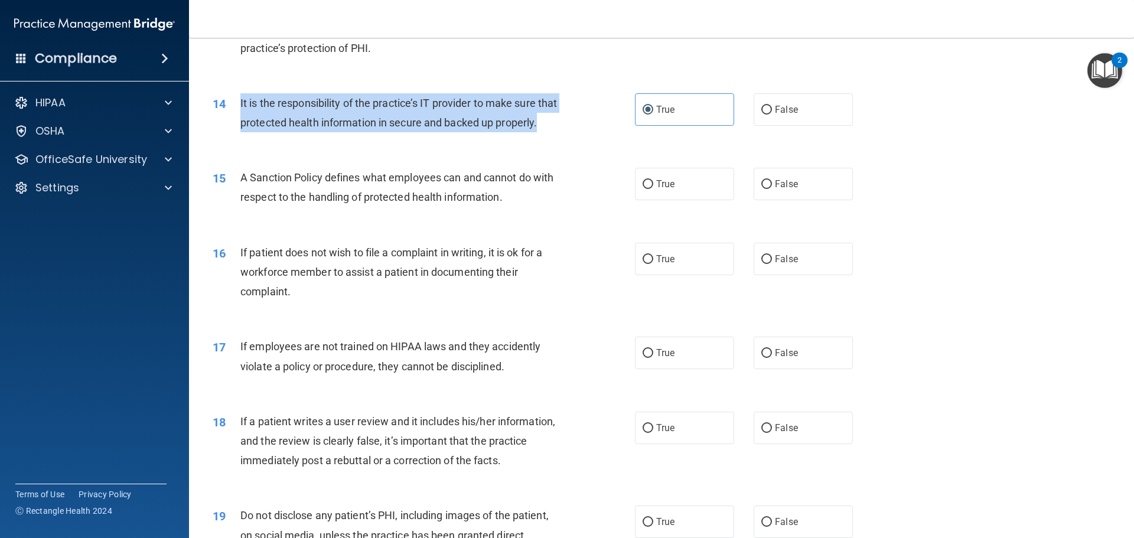
drag, startPoint x: 294, startPoint y: 143, endPoint x: 238, endPoint y: 102, distance: 69.7
click at [238, 102] on div "14 It is the responsibility of the practice’s IT provider to make sure that pro…" at bounding box center [424, 115] width 458 height 45
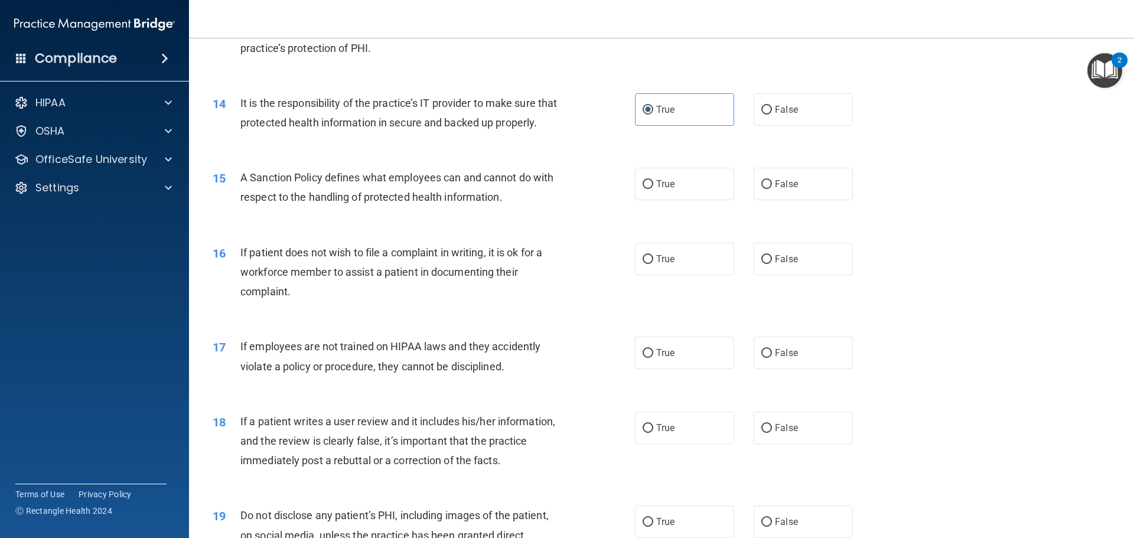
click at [346, 203] on span "A Sanction Policy defines what employees can and cannot do with respect to the …" at bounding box center [396, 187] width 313 height 32
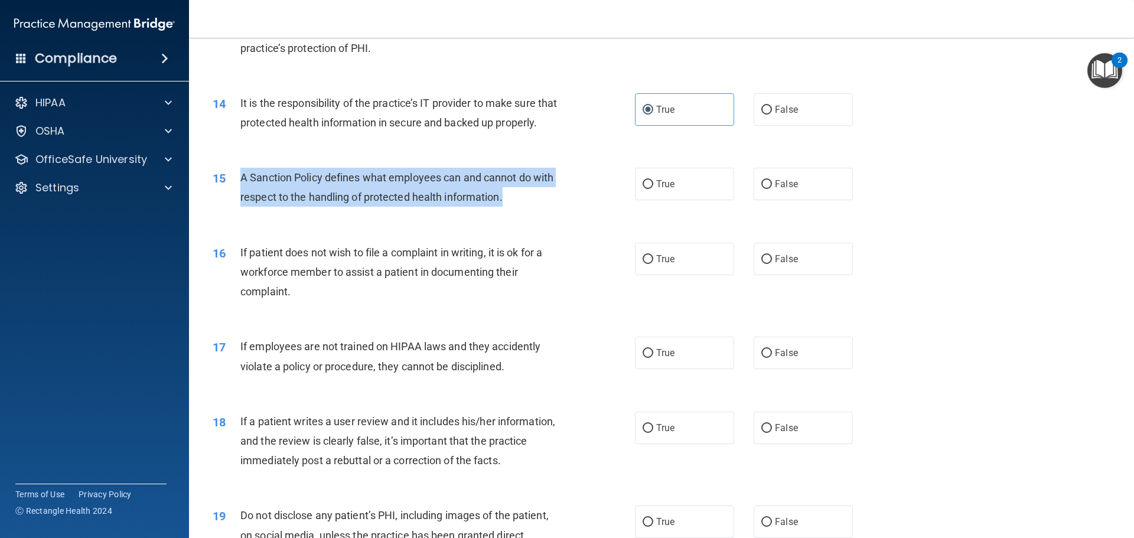
drag, startPoint x: 241, startPoint y: 197, endPoint x: 513, endPoint y: 220, distance: 272.7
click at [513, 207] on div "A Sanction Policy defines what employees can and cannot do with respect to the …" at bounding box center [405, 187] width 330 height 39
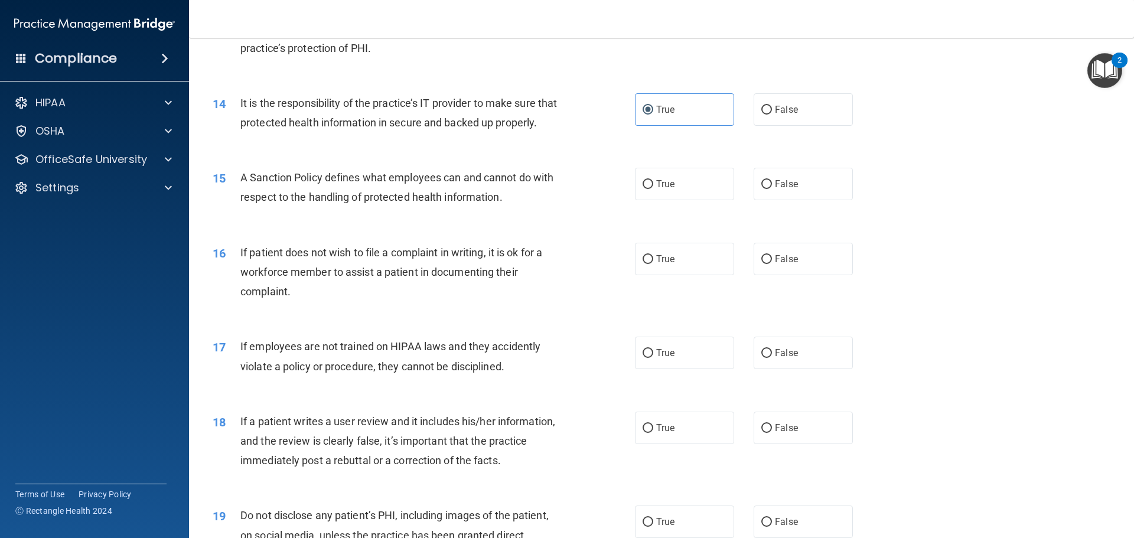
click at [312, 291] on span "If patient does not wish to file a complaint in writing, it is ok for a workfor…" at bounding box center [391, 271] width 302 height 51
drag, startPoint x: 376, startPoint y: 198, endPoint x: 410, endPoint y: 205, distance: 35.0
click at [442, 205] on div "A Sanction Policy defines what employees can and cannot do with respect to the …" at bounding box center [405, 187] width 330 height 39
drag, startPoint x: 669, startPoint y: 207, endPoint x: 654, endPoint y: 212, distance: 16.1
click at [659, 200] on label "True" at bounding box center [684, 184] width 99 height 32
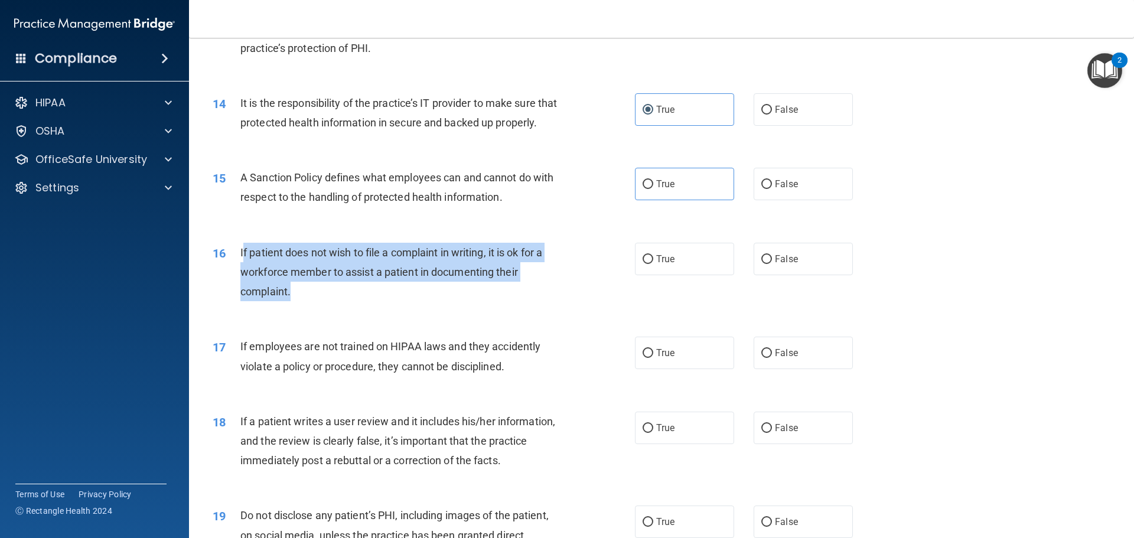
drag, startPoint x: 242, startPoint y: 270, endPoint x: 295, endPoint y: 312, distance: 67.7
click at [298, 302] on div "If patient does not wish to file a complaint in writing, it is ok for a workfor…" at bounding box center [405, 272] width 330 height 59
click at [294, 302] on div "If patient does not wish to file a complaint in writing, it is ok for a workfor…" at bounding box center [405, 272] width 330 height 59
drag, startPoint x: 300, startPoint y: 317, endPoint x: 259, endPoint y: 275, distance: 58.9
click at [239, 273] on div "16 If patient does not wish to file a complaint in writing, it is ok for a work…" at bounding box center [424, 275] width 458 height 65
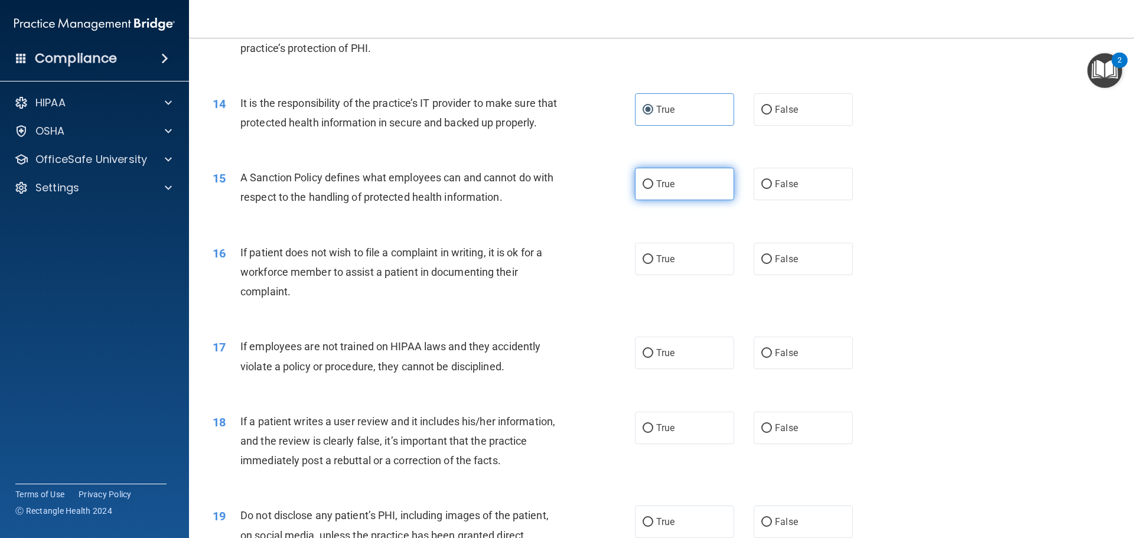
click at [660, 200] on label "True" at bounding box center [684, 184] width 99 height 32
click at [653, 189] on input "True" at bounding box center [648, 184] width 11 height 9
radio input "true"
drag, startPoint x: 677, startPoint y: 278, endPoint x: 491, endPoint y: 350, distance: 198.8
click at [660, 275] on label "True" at bounding box center [684, 259] width 99 height 32
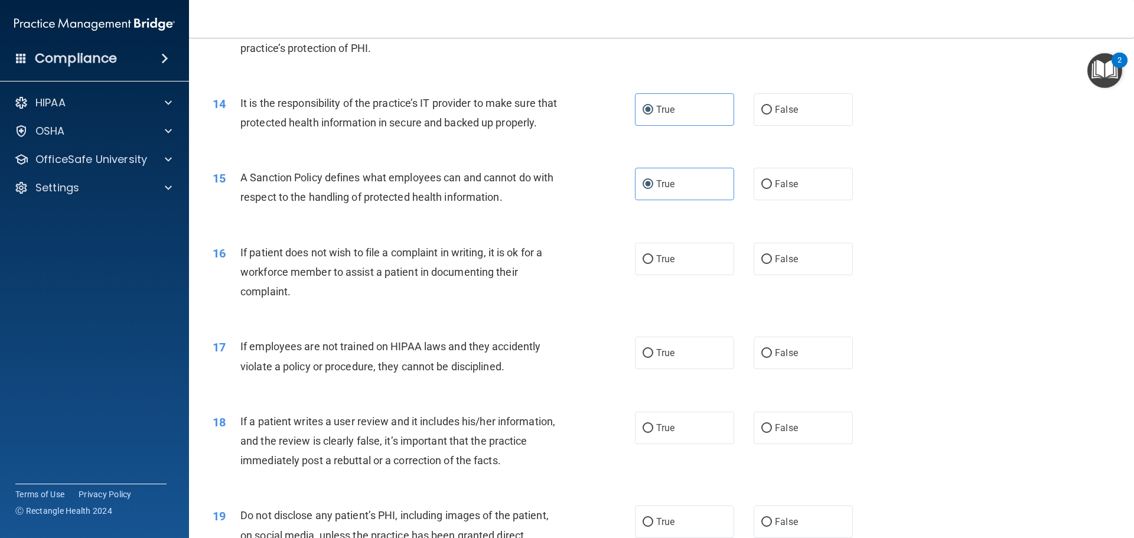
click at [653, 264] on input "True" at bounding box center [648, 259] width 11 height 9
radio input "true"
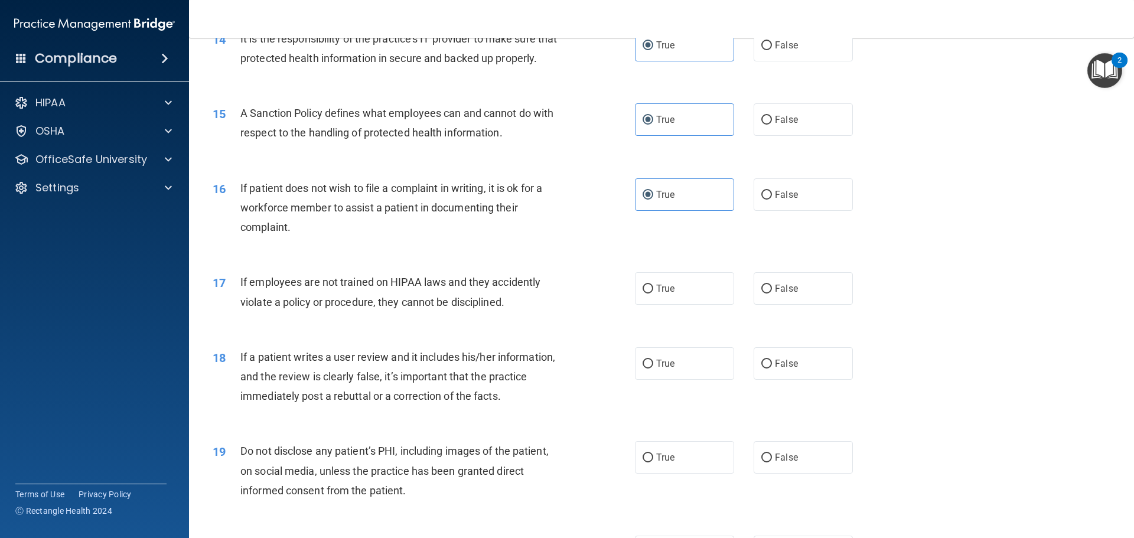
scroll to position [1482, 0]
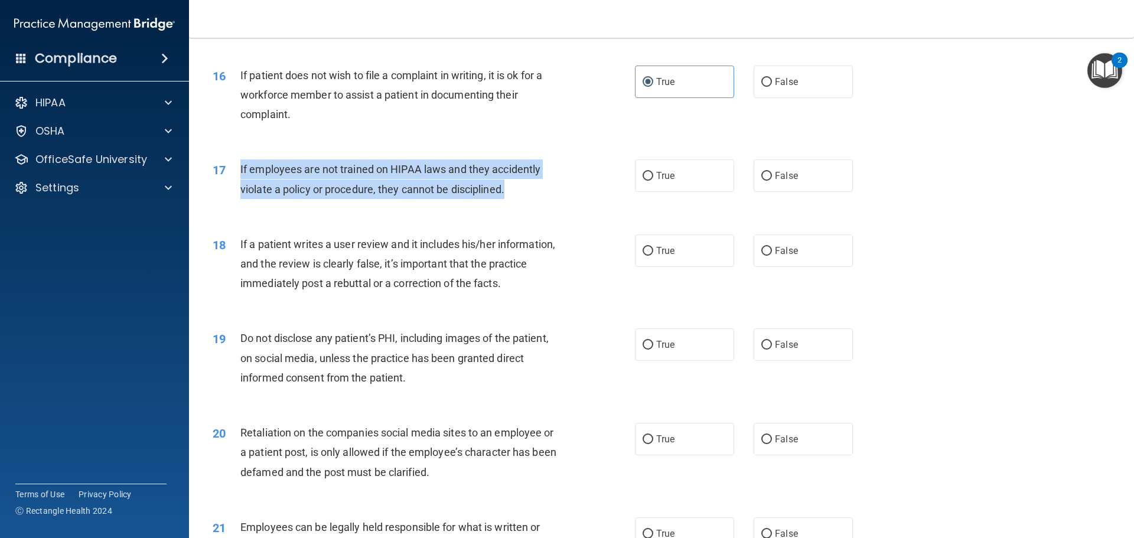
drag, startPoint x: 240, startPoint y: 189, endPoint x: 509, endPoint y: 207, distance: 269.4
click at [524, 198] on div "If employees are not trained on HIPAA laws and they accidently violate a policy…" at bounding box center [405, 178] width 330 height 39
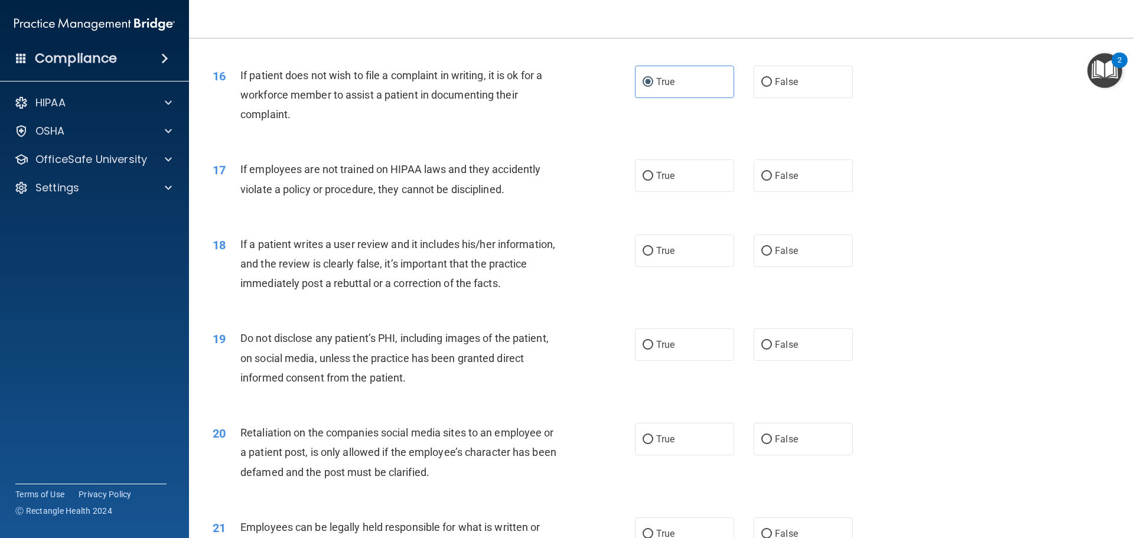
drag, startPoint x: 782, startPoint y: 196, endPoint x: 569, endPoint y: 251, distance: 220.4
click at [660, 181] on span "False" at bounding box center [786, 175] width 23 height 11
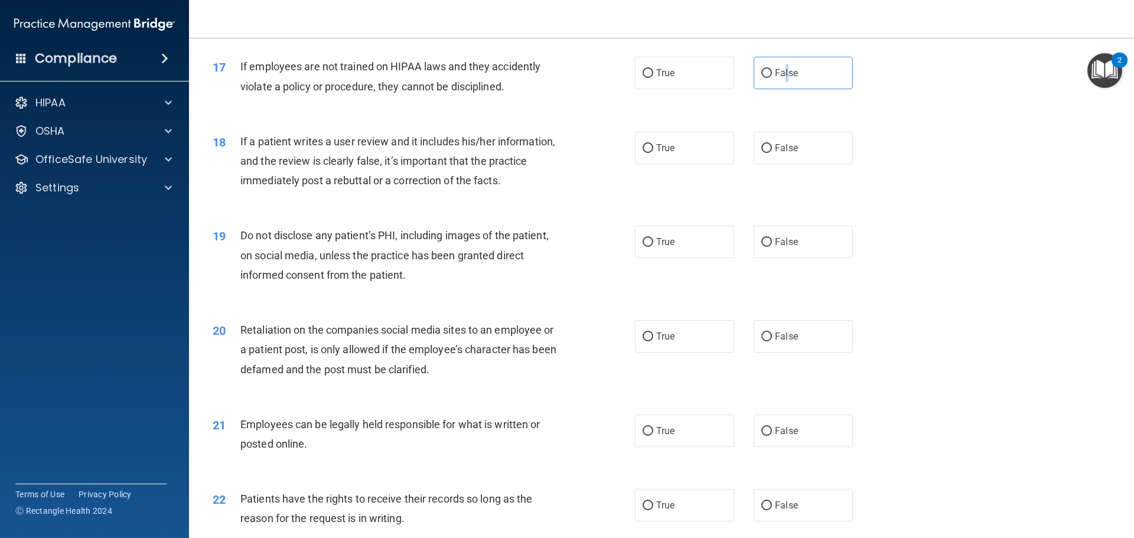
scroll to position [1600, 0]
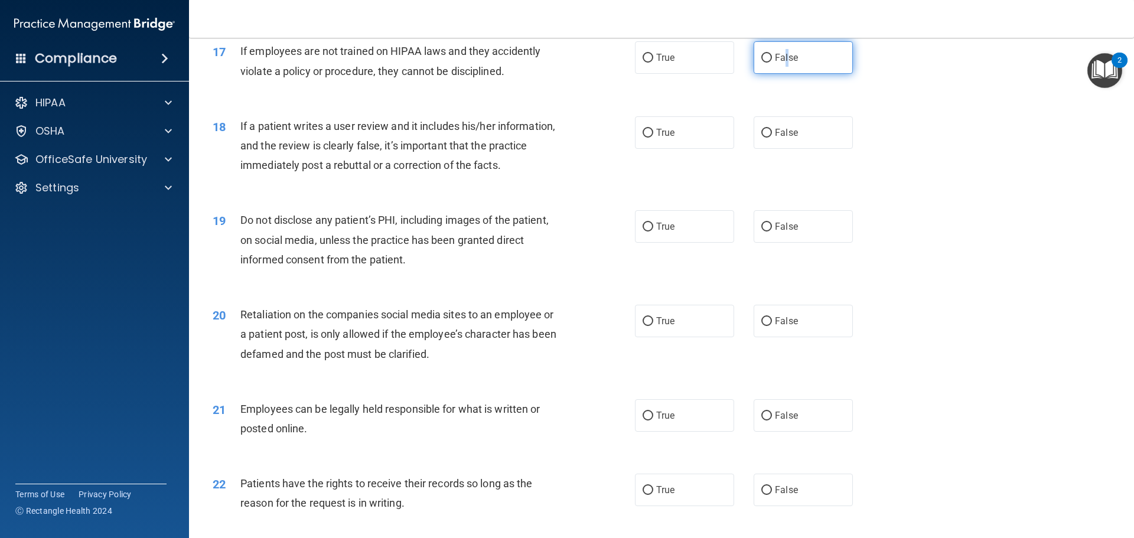
click at [660, 63] on input "False" at bounding box center [766, 58] width 11 height 9
radio input "true"
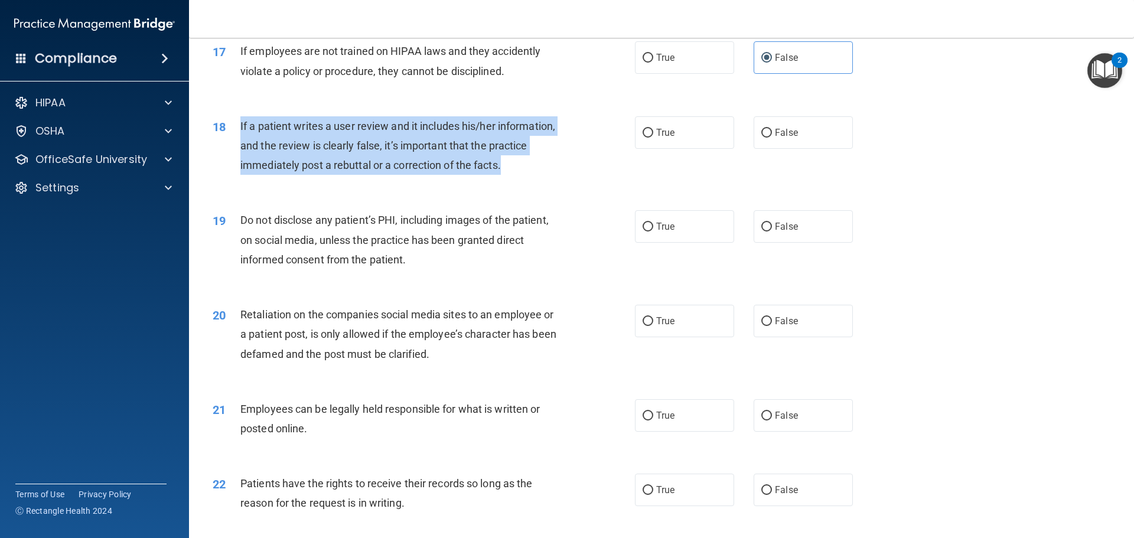
drag, startPoint x: 237, startPoint y: 146, endPoint x: 518, endPoint y: 185, distance: 283.9
click at [520, 181] on div "18 If a patient writes a user review and it includes his/her information, and t…" at bounding box center [424, 148] width 458 height 65
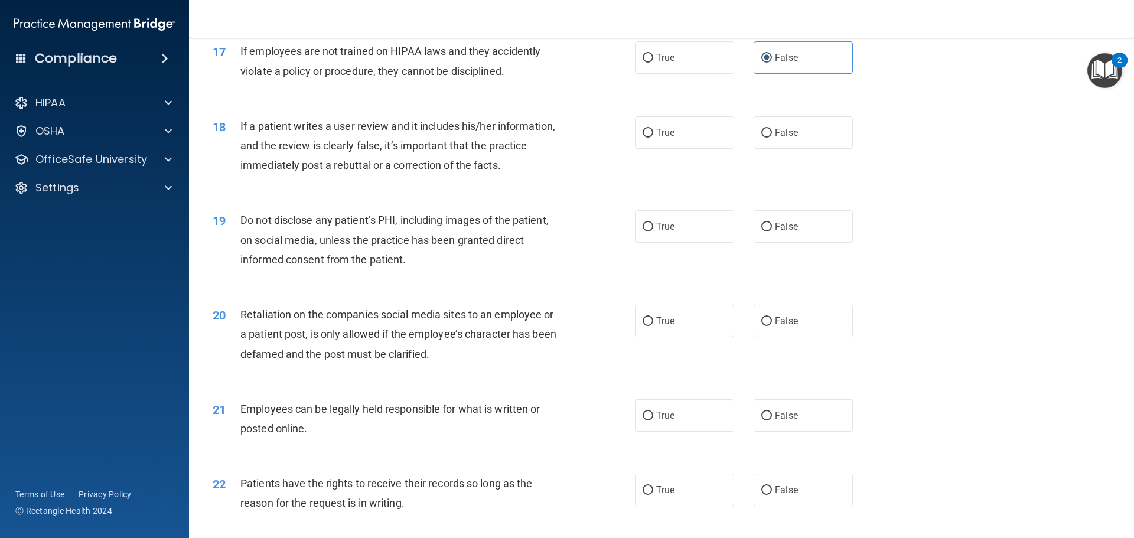
click at [396, 290] on div "19 Do not disclose any patient’s PHI, including images of the patient, on socia…" at bounding box center [662, 243] width 916 height 95
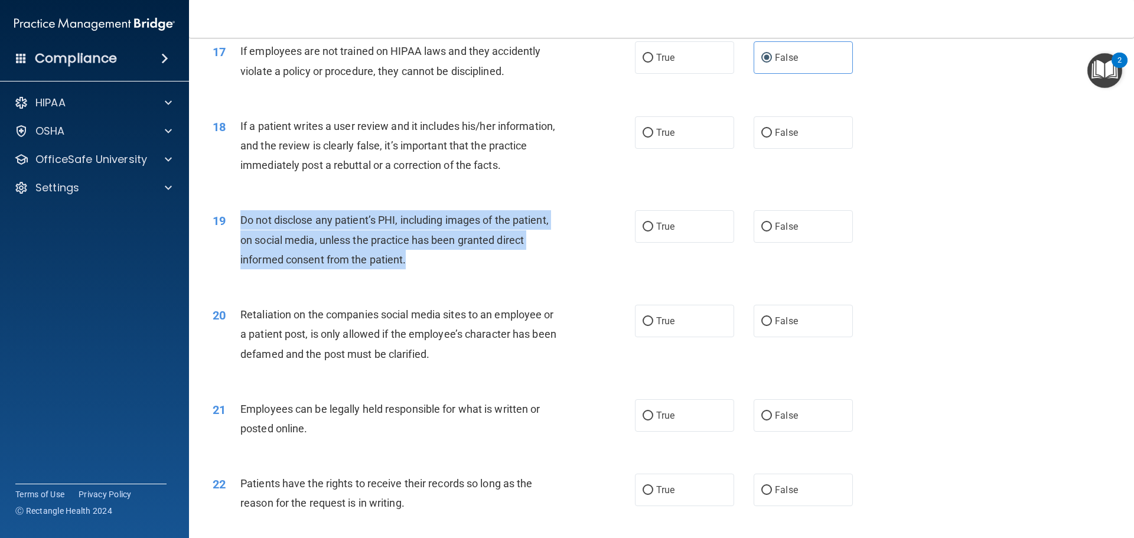
drag, startPoint x: 240, startPoint y: 239, endPoint x: 428, endPoint y: 281, distance: 192.9
click at [428, 269] on div "Do not disclose any patient’s PHI, including images of the patient, on social m…" at bounding box center [405, 239] width 330 height 59
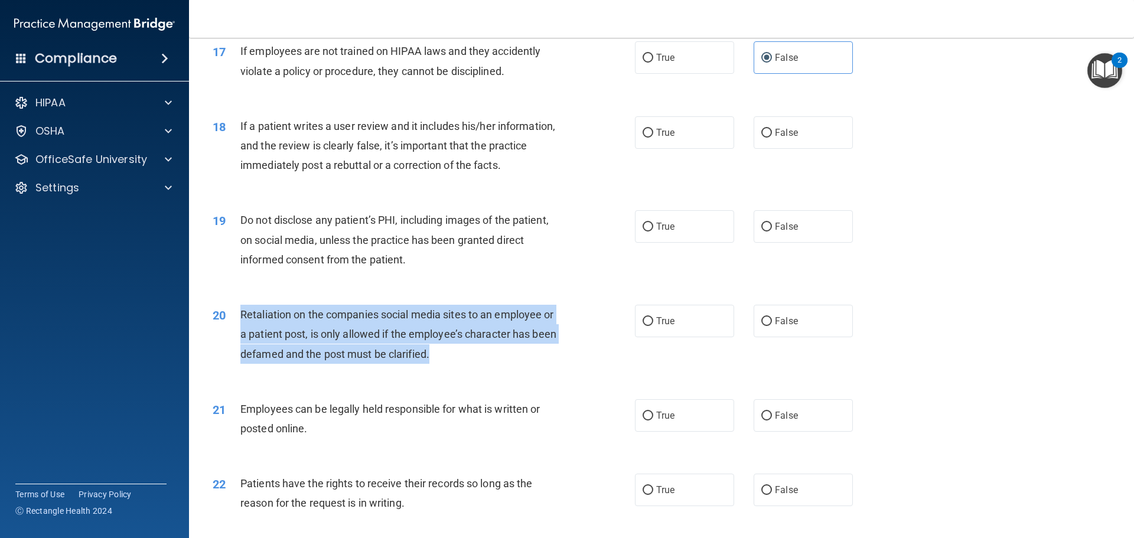
drag, startPoint x: 239, startPoint y: 335, endPoint x: 421, endPoint y: 373, distance: 185.4
click at [438, 370] on div "20 Retaliation on the companies social media sites to an employee or a patient …" at bounding box center [424, 337] width 458 height 65
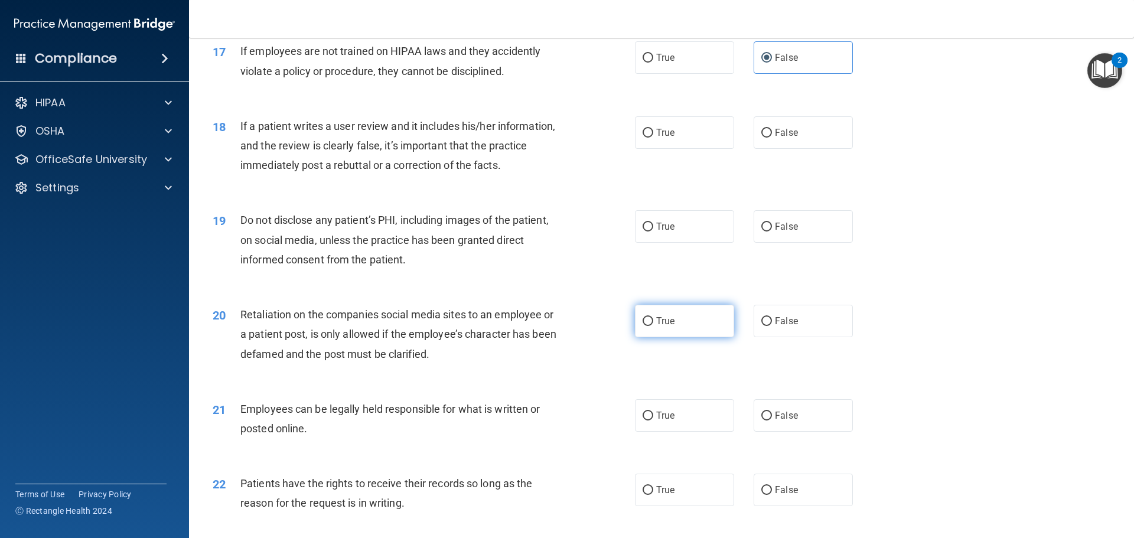
click at [659, 337] on label "True" at bounding box center [684, 321] width 99 height 32
click at [653, 326] on input "True" at bounding box center [648, 321] width 11 height 9
radio input "true"
click at [656, 232] on span "True" at bounding box center [665, 226] width 18 height 11
click at [652, 232] on input "True" at bounding box center [648, 227] width 11 height 9
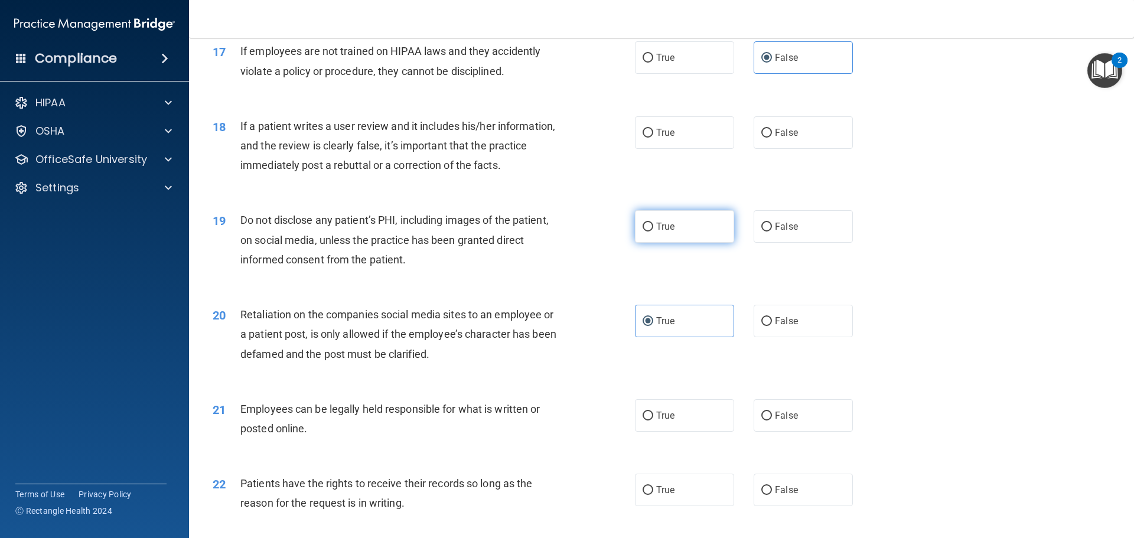
radio input "true"
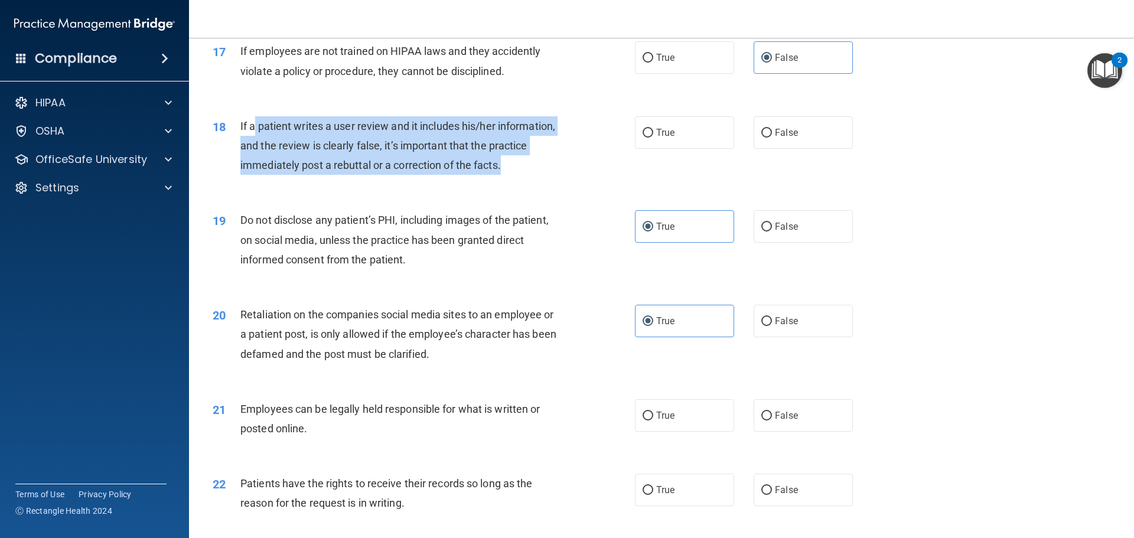
drag, startPoint x: 520, startPoint y: 186, endPoint x: 255, endPoint y: 146, distance: 268.8
click at [255, 146] on div "If a patient writes a user review and it includes his/her information, and the …" at bounding box center [405, 145] width 330 height 59
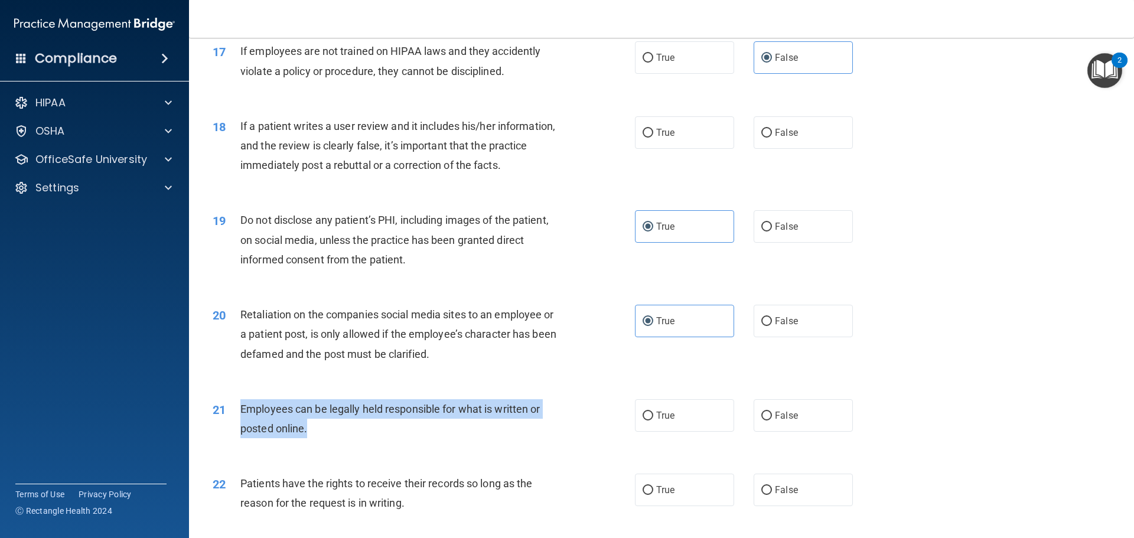
drag, startPoint x: 330, startPoint y: 454, endPoint x: 240, endPoint y: 430, distance: 93.0
click at [240, 430] on div "Employees can be legally held responsible for what is written or posted online." at bounding box center [405, 418] width 330 height 39
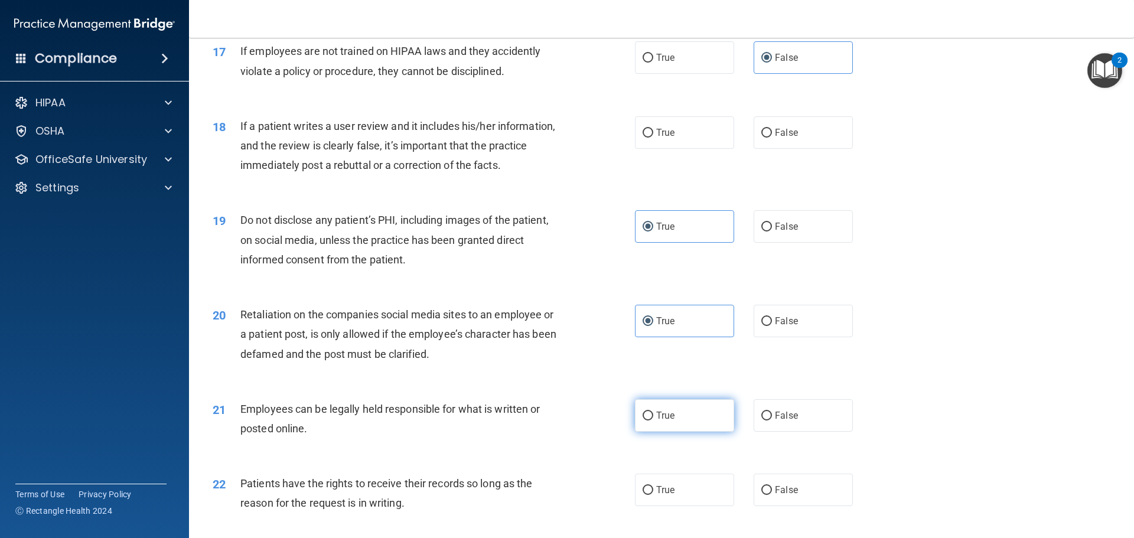
click at [660, 432] on label "True" at bounding box center [684, 415] width 99 height 32
click at [653, 421] on input "True" at bounding box center [648, 416] width 11 height 9
radio input "true"
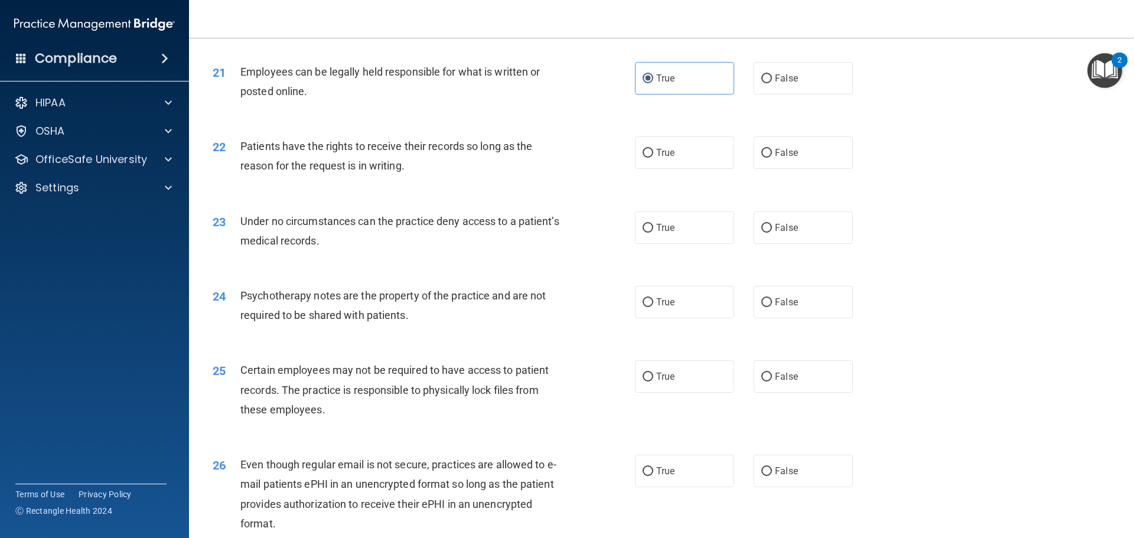
scroll to position [1955, 0]
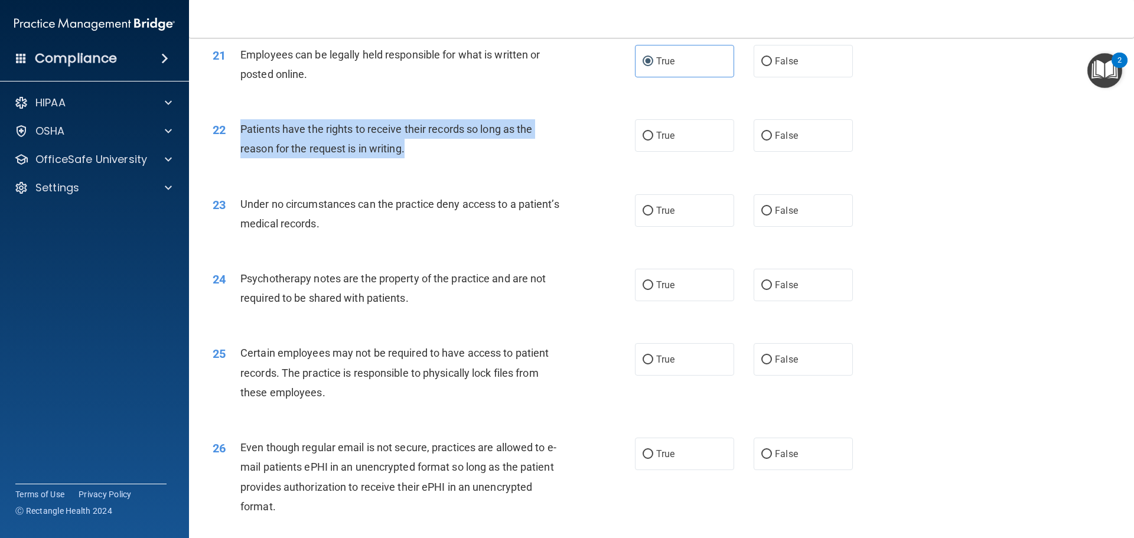
drag, startPoint x: 241, startPoint y: 149, endPoint x: 419, endPoint y: 169, distance: 178.9
click at [419, 158] on div "Patients have the rights to receive their records so long as the reason for the…" at bounding box center [405, 138] width 330 height 39
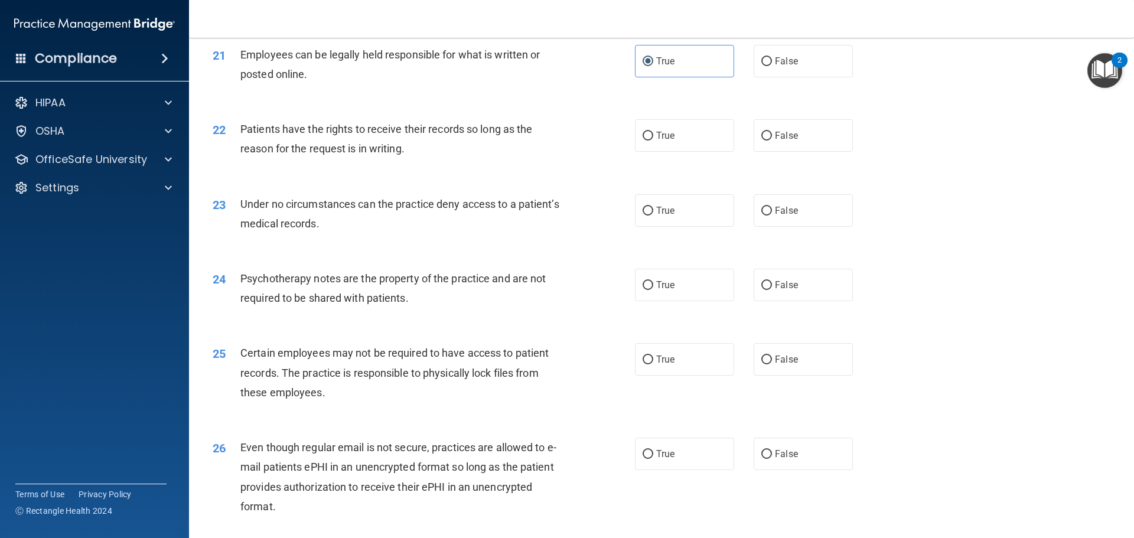
drag, startPoint x: 473, startPoint y: 188, endPoint x: 655, endPoint y: 188, distance: 181.9
click at [474, 179] on div "22 Patients have the rights to receive their records so long as the reason for …" at bounding box center [662, 142] width 916 height 74
click at [660, 152] on label "True" at bounding box center [684, 135] width 99 height 32
click at [653, 141] on input "True" at bounding box center [648, 136] width 11 height 9
radio input "true"
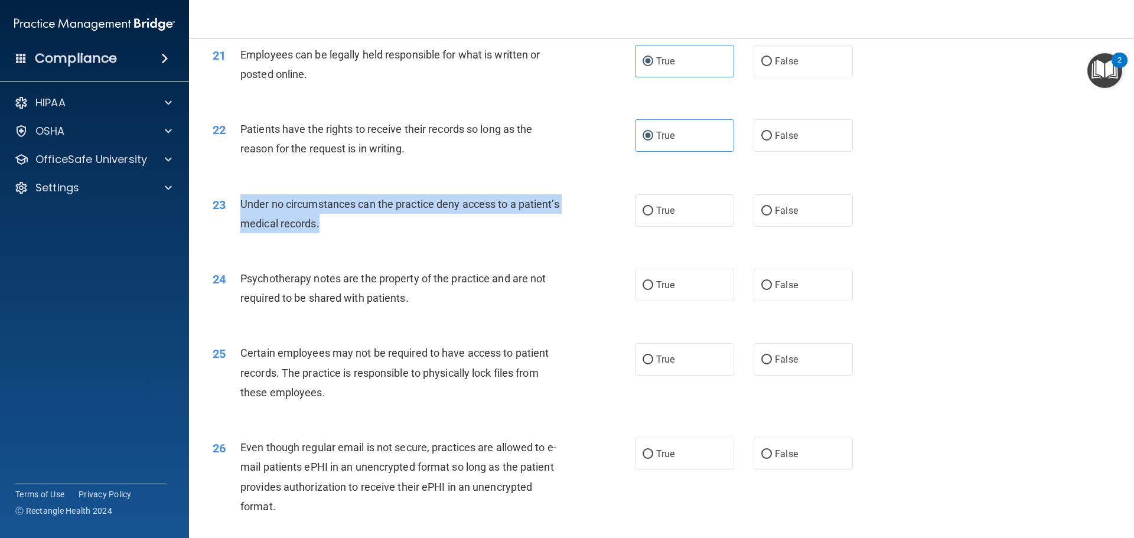
drag, startPoint x: 242, startPoint y: 222, endPoint x: 375, endPoint y: 246, distance: 135.1
click at [377, 233] on div "Under no circumstances can the practice deny access to a patient’s medical reco…" at bounding box center [405, 213] width 330 height 39
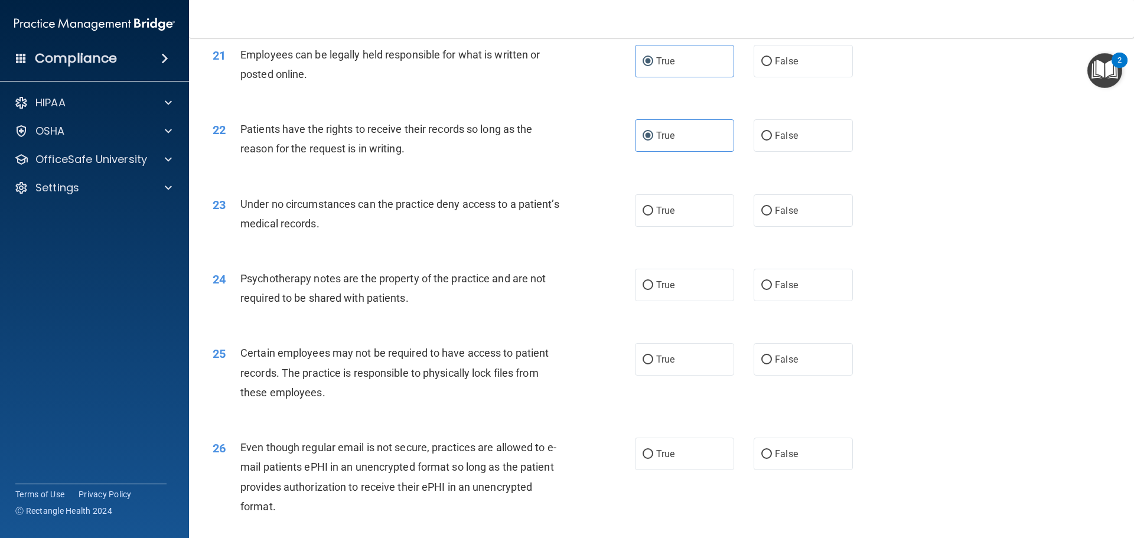
drag, startPoint x: 751, startPoint y: 230, endPoint x: 640, endPoint y: 256, distance: 113.5
click at [660, 227] on label "False" at bounding box center [803, 210] width 99 height 32
click at [660, 216] on input "False" at bounding box center [766, 211] width 11 height 9
radio input "true"
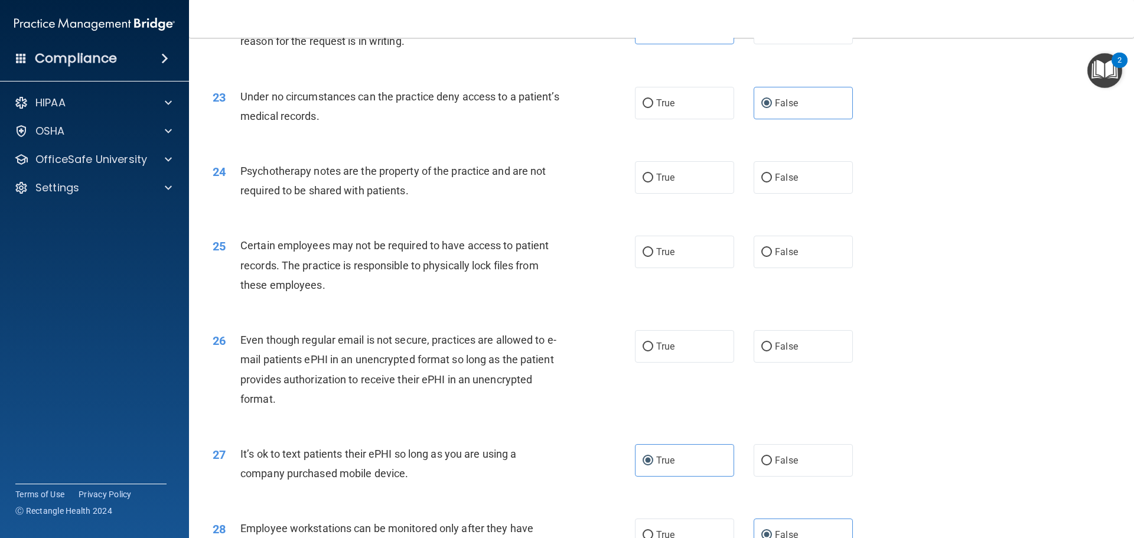
scroll to position [2073, 0]
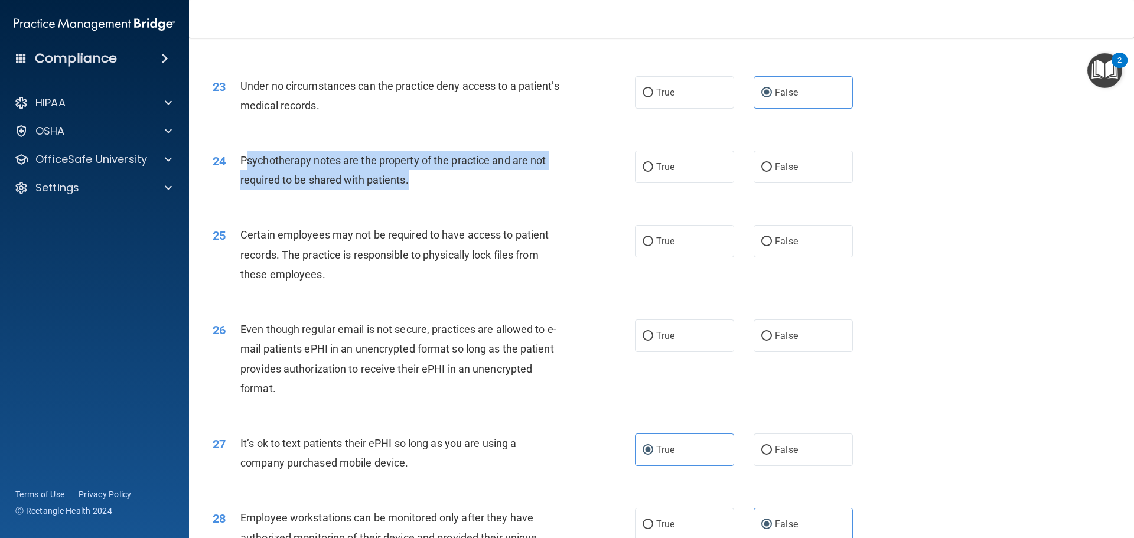
drag, startPoint x: 246, startPoint y: 183, endPoint x: 398, endPoint y: 200, distance: 152.8
click at [425, 190] on div "Psychotherapy notes are the property of the practice and are not required to be…" at bounding box center [405, 170] width 330 height 39
drag, startPoint x: 398, startPoint y: 200, endPoint x: 409, endPoint y: 200, distance: 10.6
click at [400, 186] on span "Psychotherapy notes are the property of the practice and are not required to be…" at bounding box center [392, 170] width 305 height 32
drag, startPoint x: 240, startPoint y: 179, endPoint x: 416, endPoint y: 206, distance: 178.0
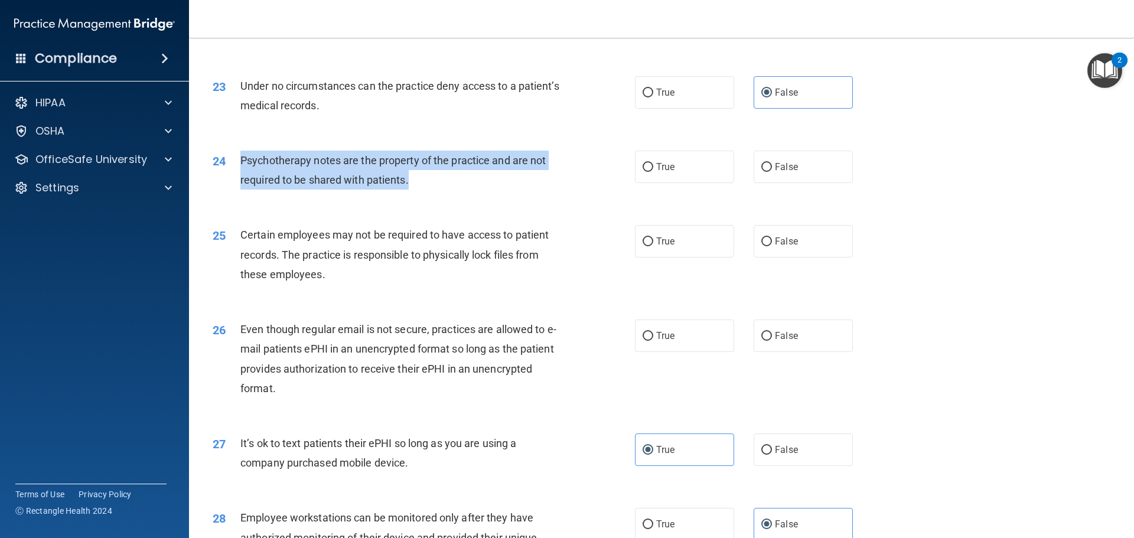
click at [424, 190] on div "Psychotherapy notes are the property of the practice and are not required to be…" at bounding box center [405, 170] width 330 height 39
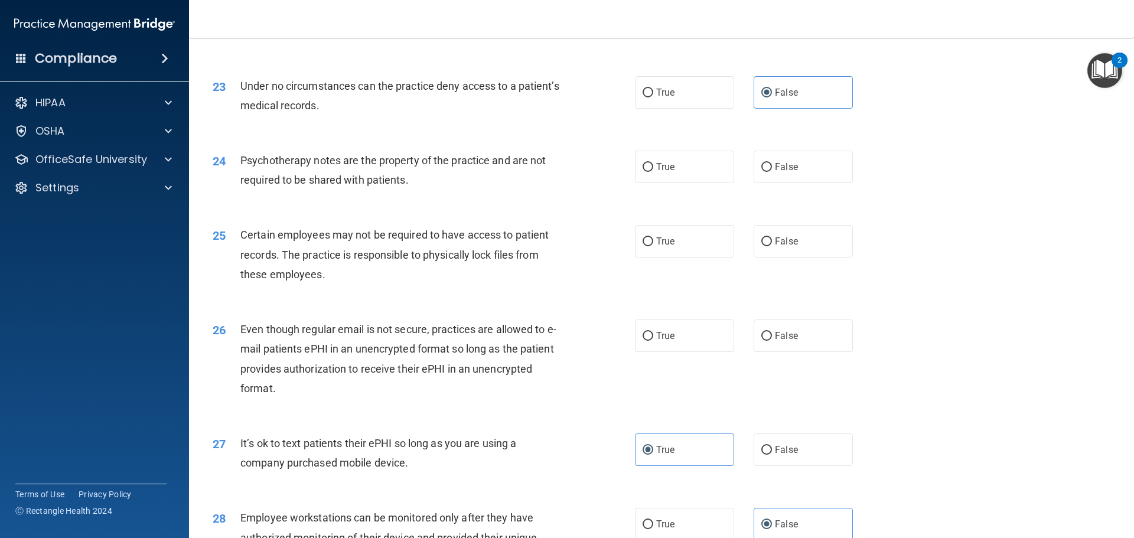
click at [457, 210] on div "24 Psychotherapy notes are the property of the practice and are not required to…" at bounding box center [662, 173] width 916 height 74
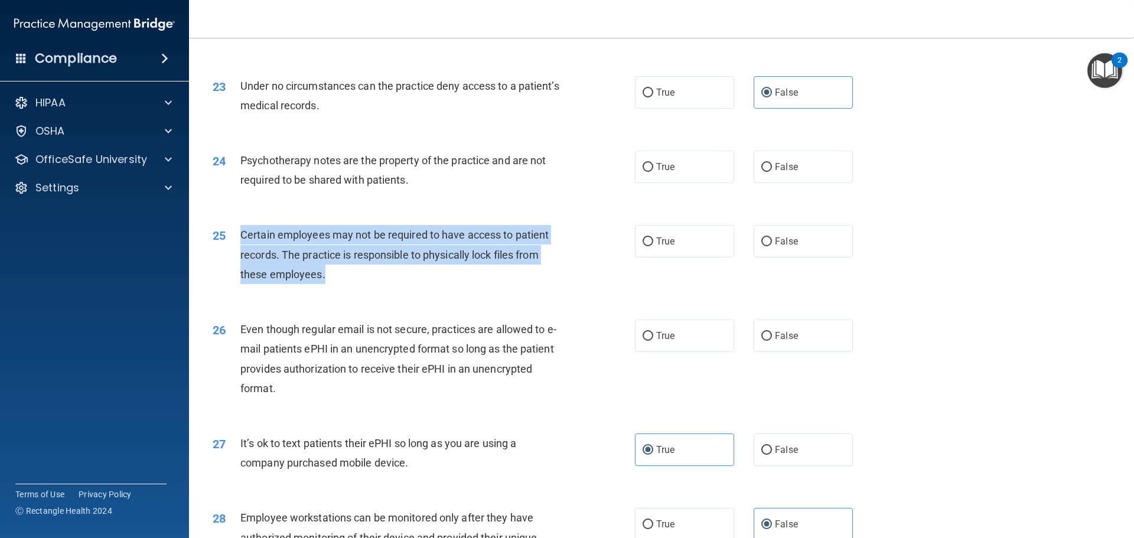
drag, startPoint x: 241, startPoint y: 255, endPoint x: 338, endPoint y: 301, distance: 107.3
click at [339, 284] on div "Certain employees may not be required to have access to patient records. The pr…" at bounding box center [405, 254] width 330 height 59
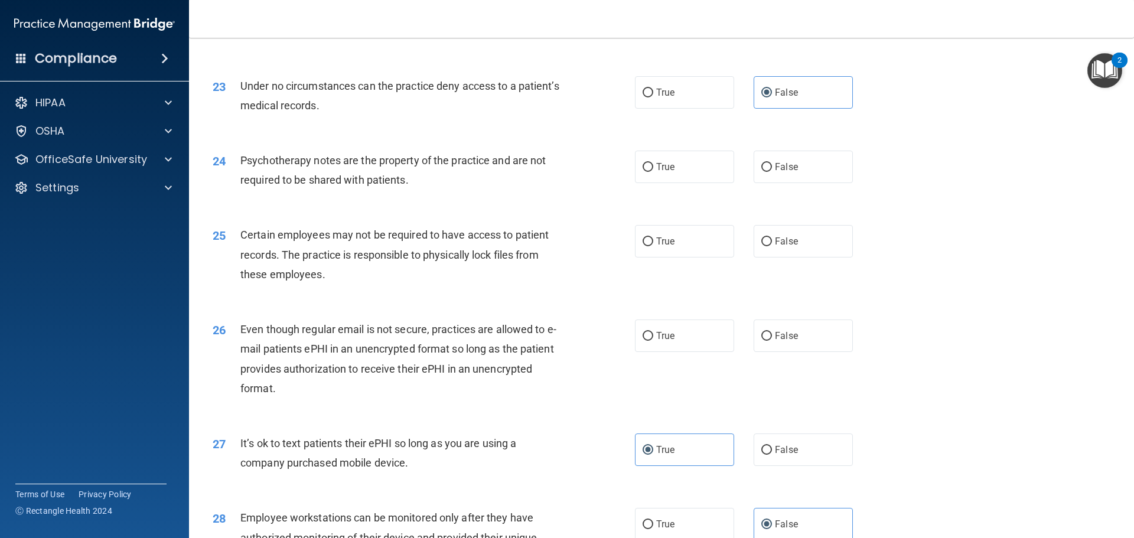
drag, startPoint x: 665, startPoint y: 262, endPoint x: 594, endPoint y: 292, distance: 76.8
click at [660, 247] on span "True" at bounding box center [665, 241] width 18 height 11
click at [653, 246] on input "True" at bounding box center [648, 241] width 11 height 9
radio input "true"
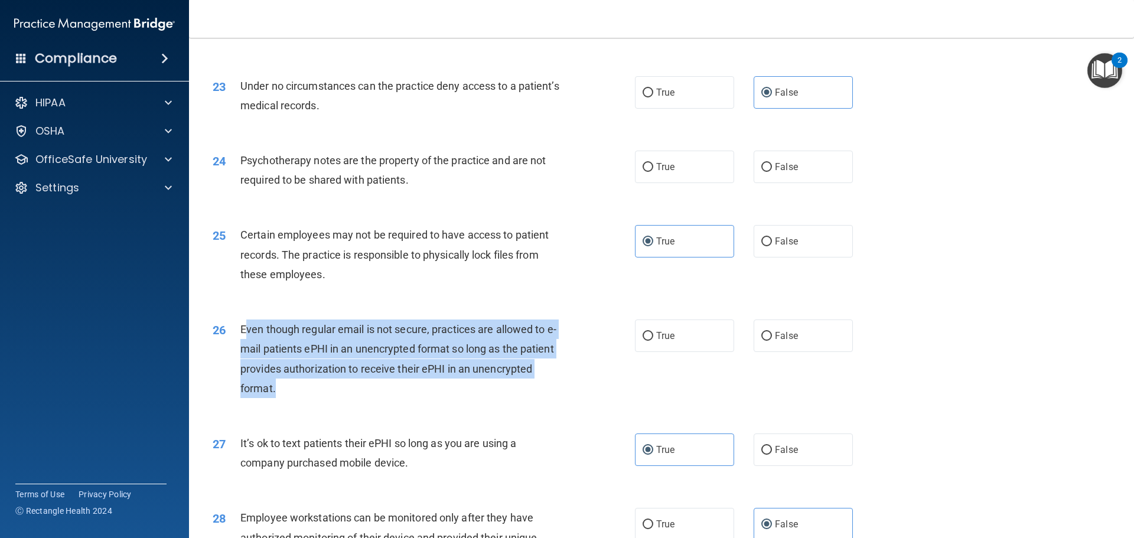
drag, startPoint x: 244, startPoint y: 347, endPoint x: 284, endPoint y: 406, distance: 71.4
click at [283, 398] on div "Even though regular email is not secure, practices are allowed to e-mail patien…" at bounding box center [405, 359] width 330 height 79
click at [284, 398] on div "Even though regular email is not secure, practices are allowed to e-mail patien…" at bounding box center [405, 359] width 330 height 79
drag, startPoint x: 289, startPoint y: 418, endPoint x: 239, endPoint y: 352, distance: 83.4
click at [239, 352] on div "26 Even though regular email is not secure, practices are allowed to e-mail pat…" at bounding box center [424, 362] width 458 height 84
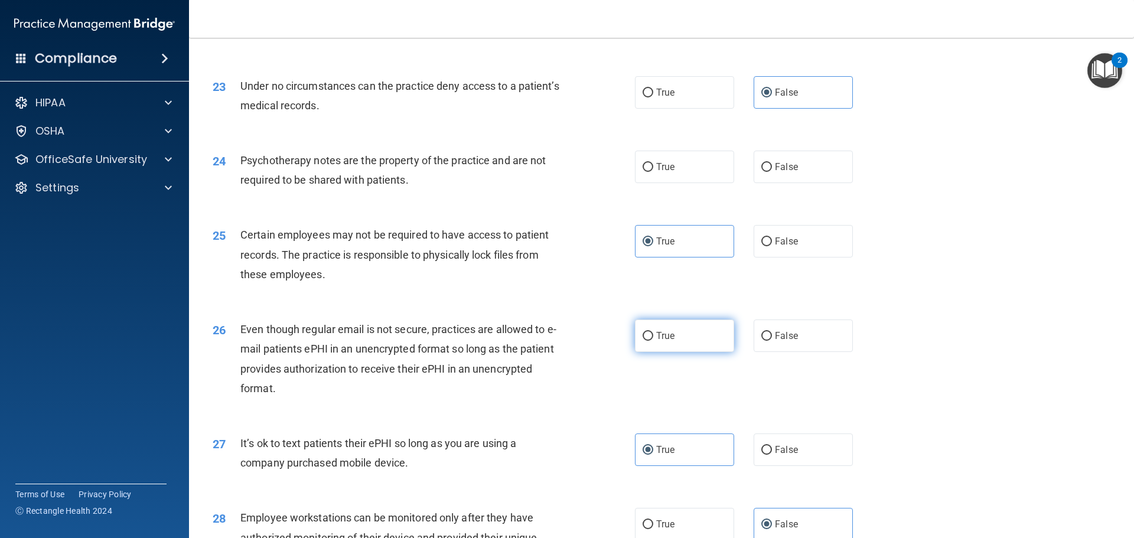
click at [660, 347] on label "True" at bounding box center [684, 336] width 99 height 32
click at [653, 341] on input "True" at bounding box center [648, 336] width 11 height 9
radio input "true"
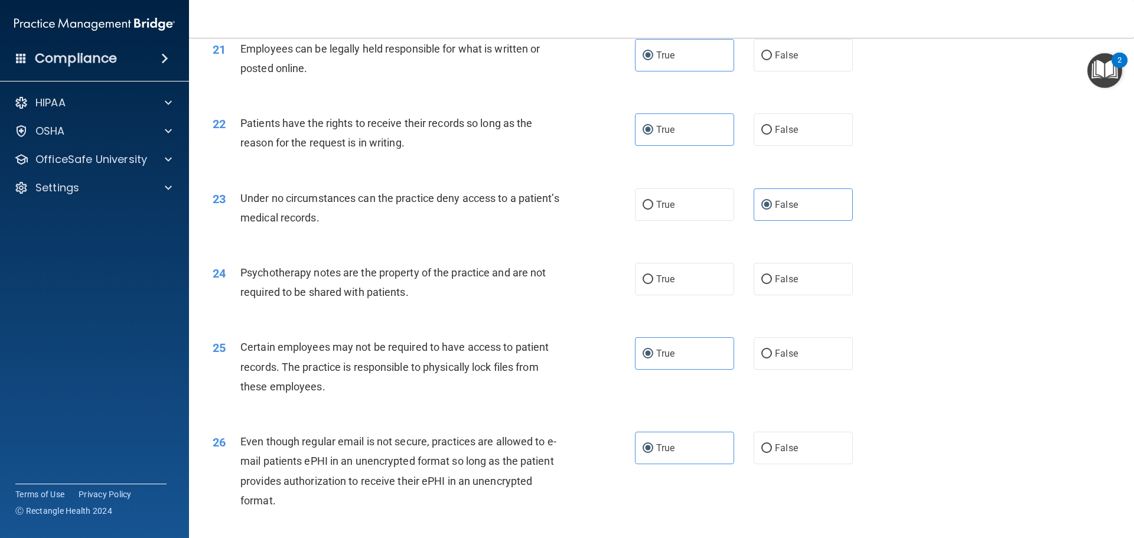
scroll to position [1955, 0]
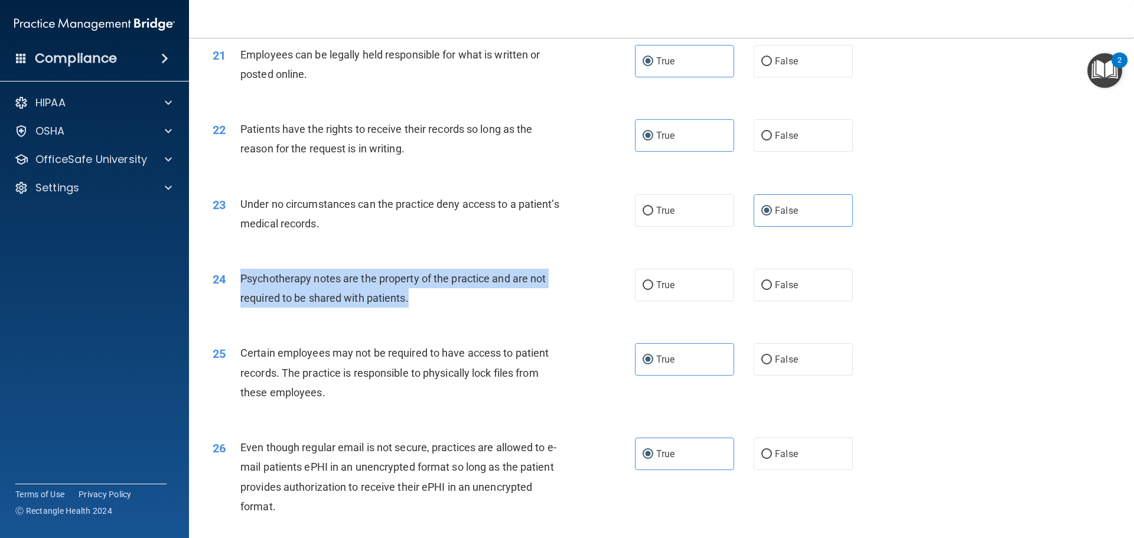
drag, startPoint x: 415, startPoint y: 317, endPoint x: 241, endPoint y: 298, distance: 174.6
click at [234, 299] on div "24 Psychotherapy notes are the property of the practice and are not required to…" at bounding box center [424, 291] width 458 height 45
drag, startPoint x: 443, startPoint y: 331, endPoint x: 430, endPoint y: 324, distance: 14.5
click at [372, 314] on div "24 Psychotherapy notes are the property of the practice and are not required to…" at bounding box center [424, 291] width 458 height 45
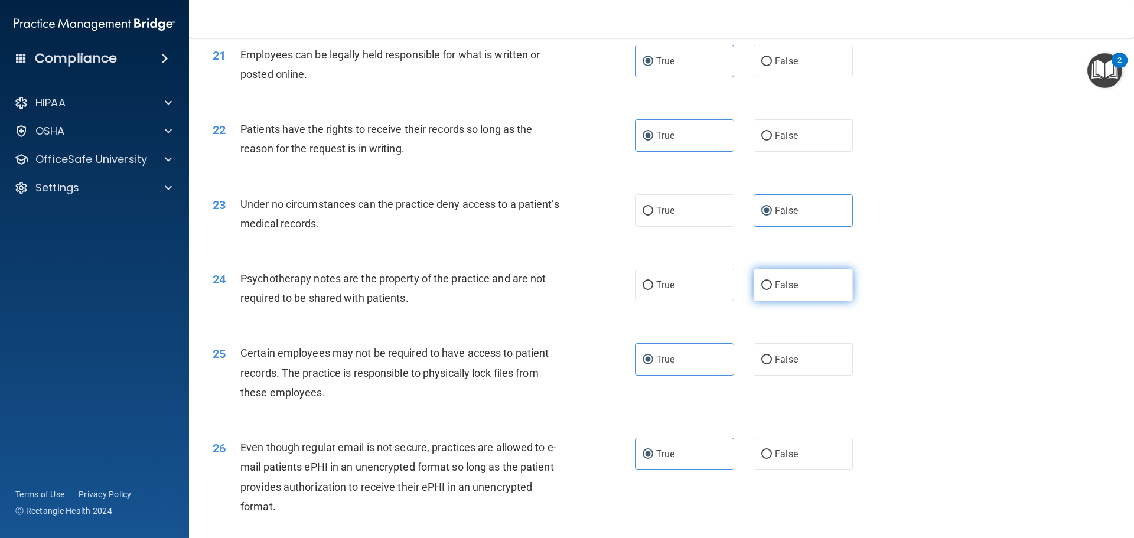
click at [660, 301] on label "False" at bounding box center [803, 285] width 99 height 32
click at [660, 290] on input "False" at bounding box center [766, 285] width 11 height 9
radio input "true"
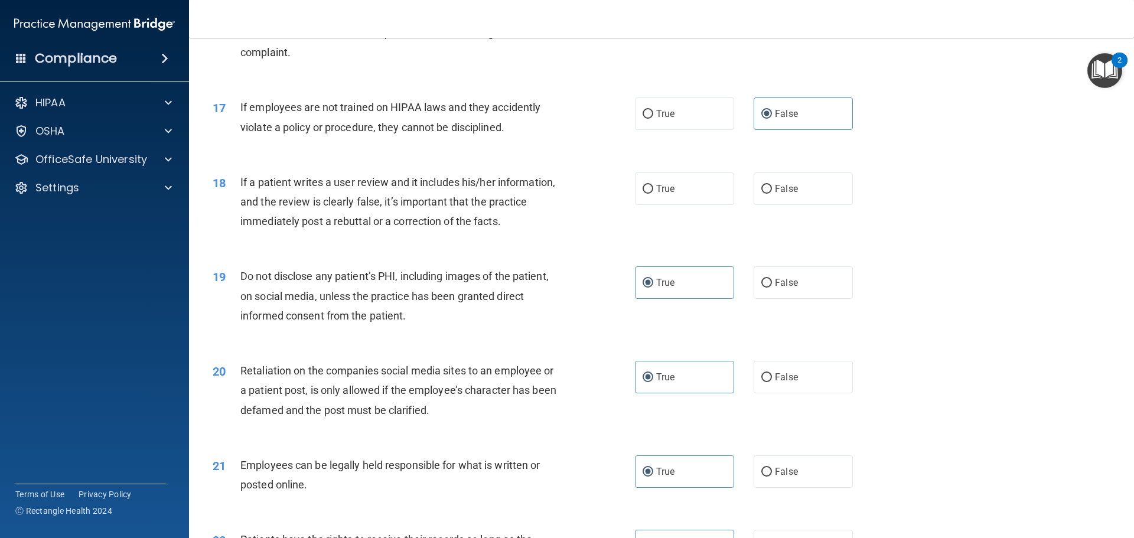
scroll to position [1541, 0]
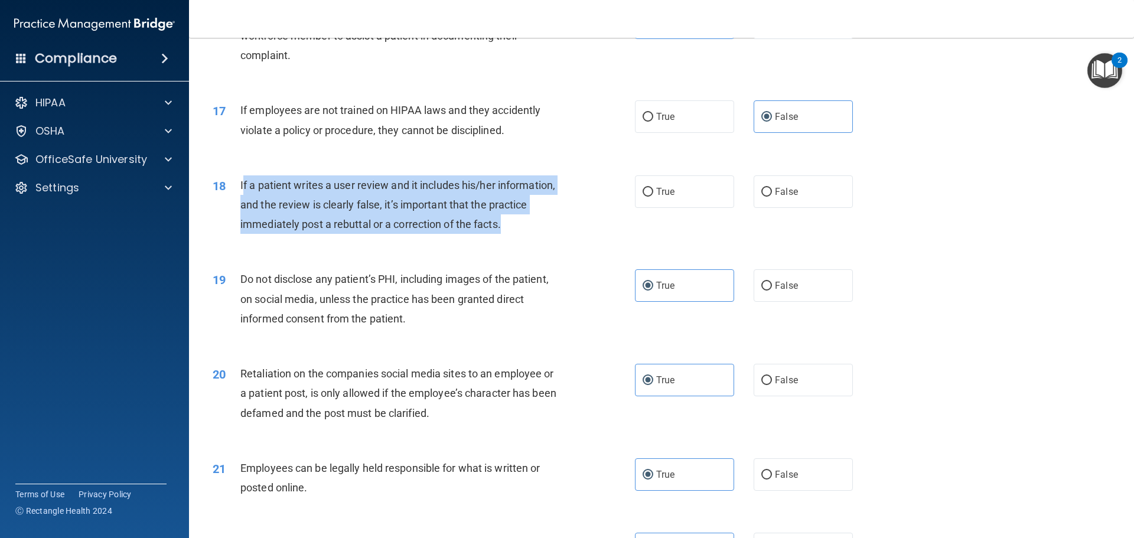
drag, startPoint x: 513, startPoint y: 246, endPoint x: 242, endPoint y: 207, distance: 273.8
click at [242, 207] on div "If a patient writes a user review and it includes his/her information, and the …" at bounding box center [405, 204] width 330 height 59
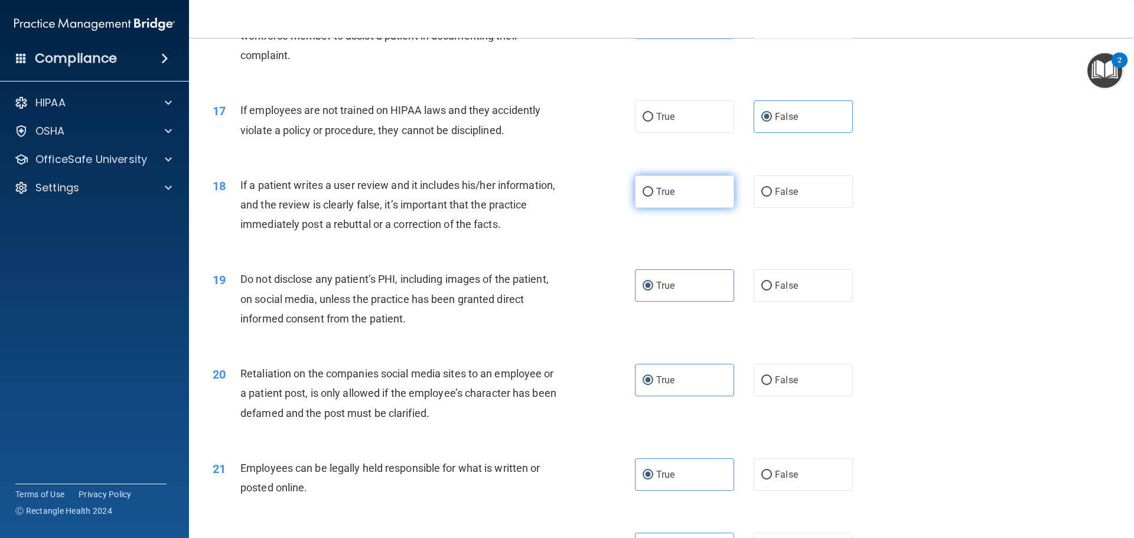
click at [660, 208] on label "True" at bounding box center [684, 191] width 99 height 32
click at [653, 197] on input "True" at bounding box center [648, 192] width 11 height 9
radio input "true"
click at [495, 255] on div "18 If a patient writes a user review and it includes his/her information, and t…" at bounding box center [662, 208] width 916 height 95
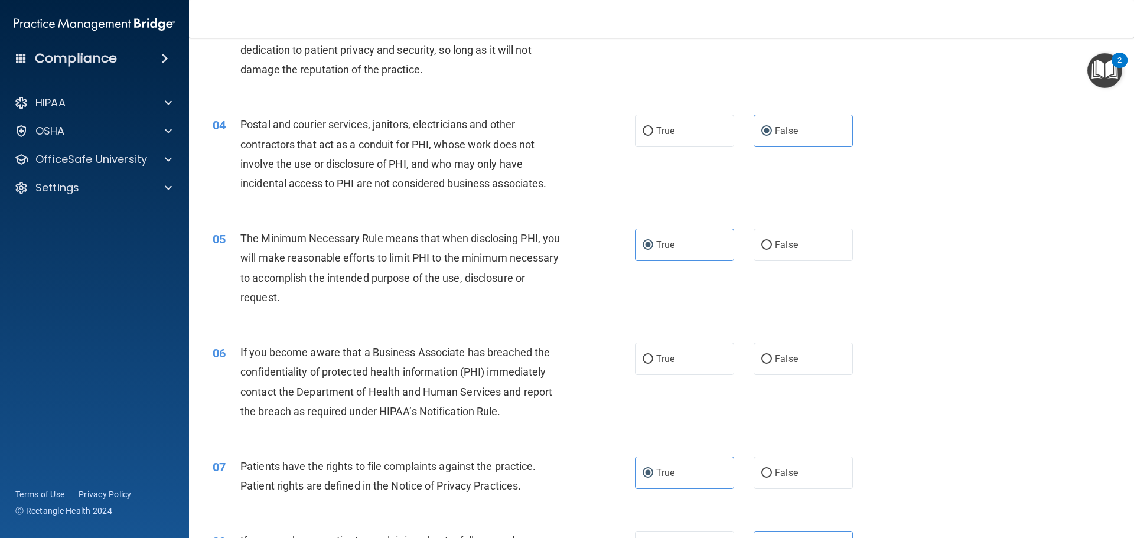
scroll to position [301, 0]
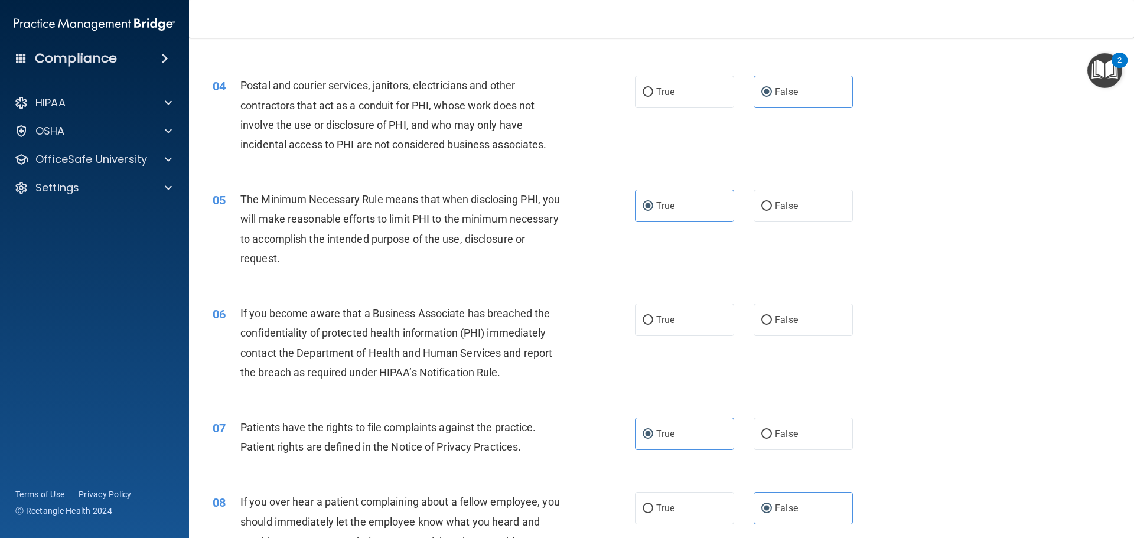
drag, startPoint x: 460, startPoint y: 332, endPoint x: 429, endPoint y: 335, distance: 31.4
click at [460, 333] on span "If you become aware that a Business Associate has breached the confidentiality …" at bounding box center [396, 342] width 312 height 71
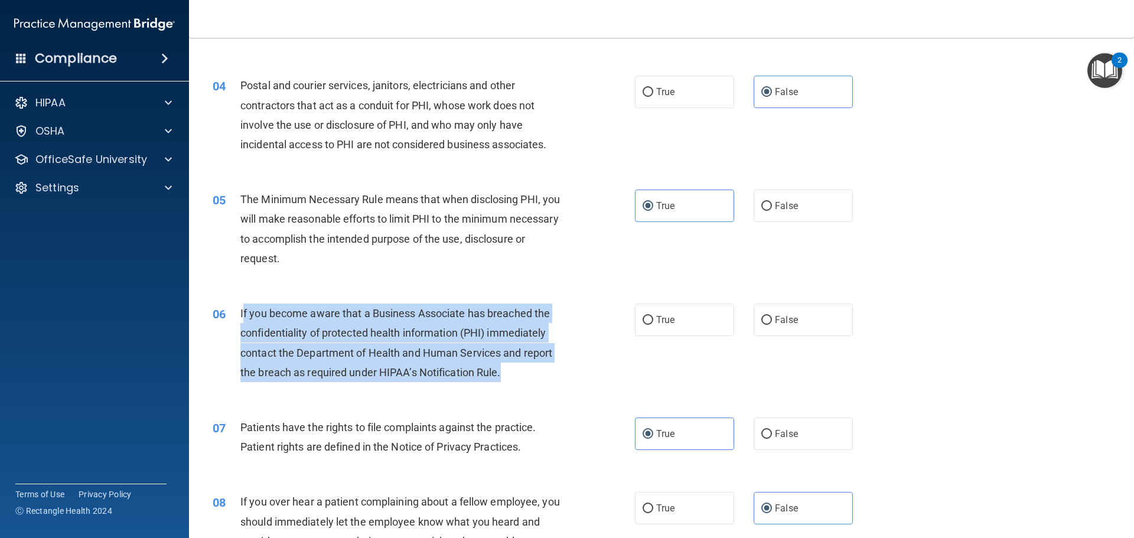
drag, startPoint x: 242, startPoint y: 314, endPoint x: 523, endPoint y: 369, distance: 286.5
click at [523, 369] on div "If you become aware that a Business Associate has breached the confidentiality …" at bounding box center [405, 343] width 330 height 79
drag, startPoint x: 522, startPoint y: 372, endPoint x: 269, endPoint y: 314, distance: 259.4
click at [233, 314] on div "06 If you become aware that a Business Associate has breached the confidentiali…" at bounding box center [424, 346] width 458 height 84
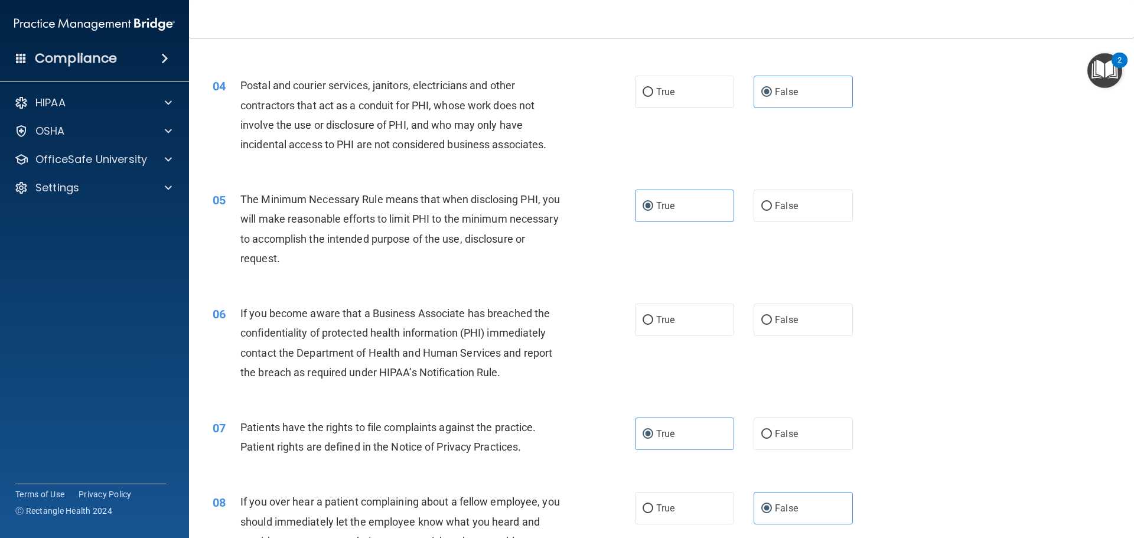
drag, startPoint x: 723, startPoint y: 380, endPoint x: 331, endPoint y: 414, distance: 393.1
click at [330, 412] on div "07 Patients have the rights to file complaints against the practice. Patient ri…" at bounding box center [662, 440] width 916 height 74
drag, startPoint x: 395, startPoint y: 339, endPoint x: 389, endPoint y: 344, distance: 7.6
drag, startPoint x: 389, startPoint y: 344, endPoint x: 345, endPoint y: 360, distance: 47.1
click at [346, 359] on div "If you become aware that a Business Associate has breached the confidentiality …" at bounding box center [405, 343] width 330 height 79
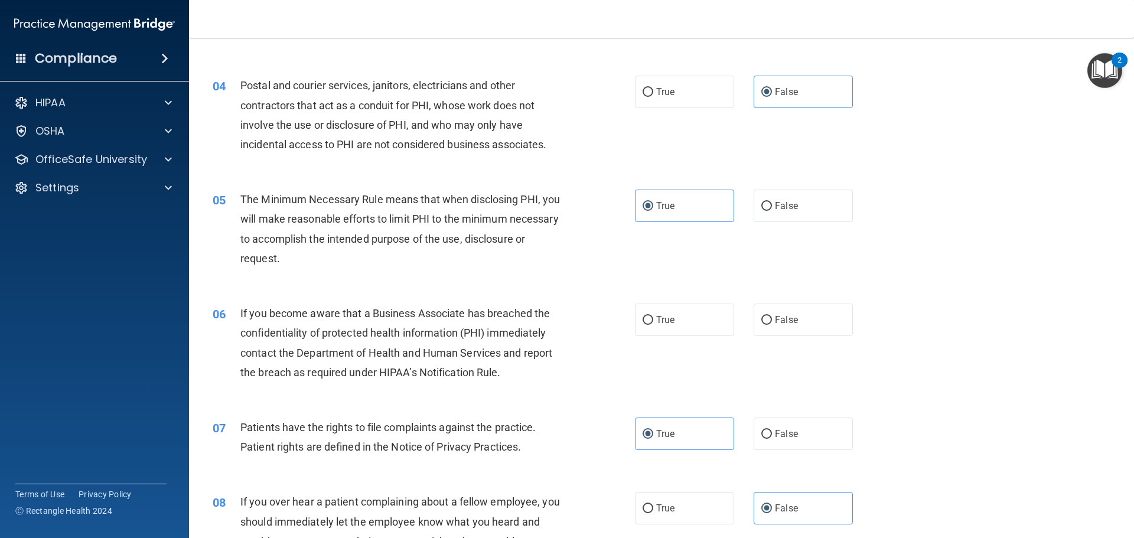
drag, startPoint x: 284, startPoint y: 389, endPoint x: 249, endPoint y: 391, distance: 34.9
drag, startPoint x: 249, startPoint y: 391, endPoint x: 698, endPoint y: 328, distance: 453.4
click at [660, 328] on label "True" at bounding box center [684, 320] width 99 height 32
click at [653, 325] on input "True" at bounding box center [648, 320] width 11 height 9
radio input "true"
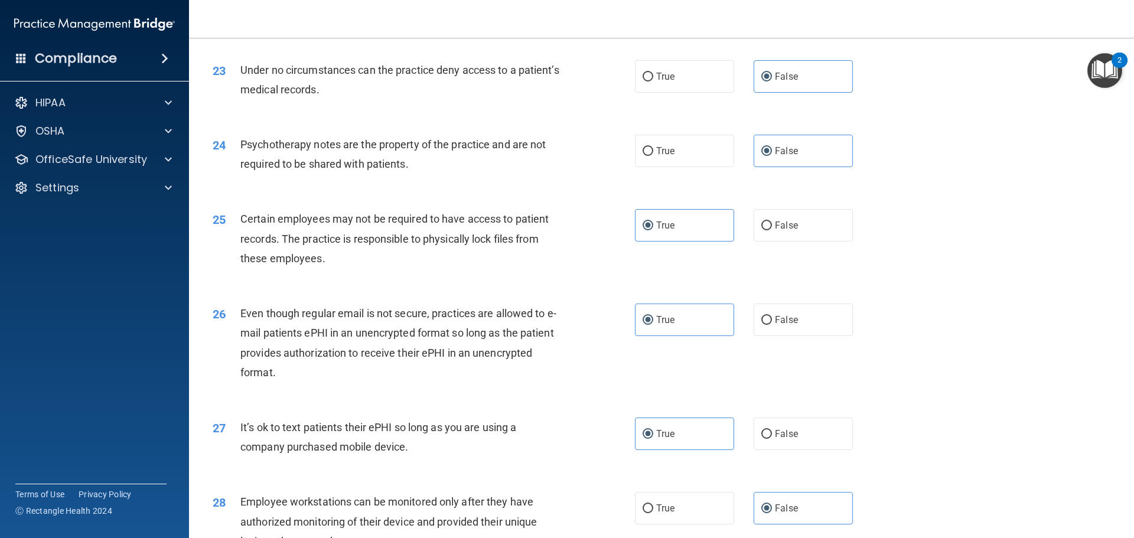
scroll to position [2427, 0]
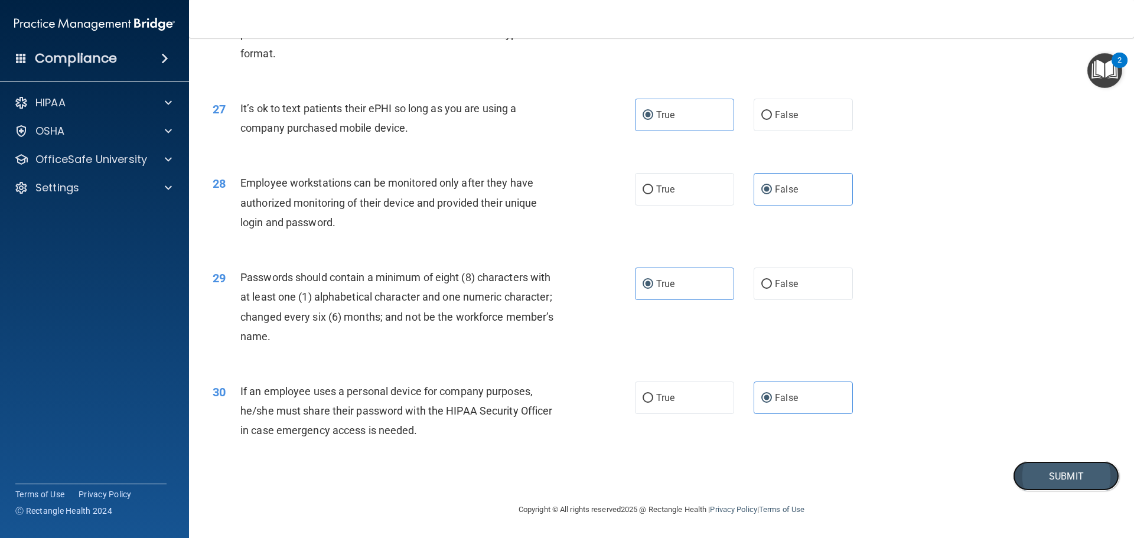
click at [660, 467] on button "Submit" at bounding box center [1066, 476] width 106 height 30
click at [660, 477] on button "Submit" at bounding box center [1066, 476] width 106 height 30
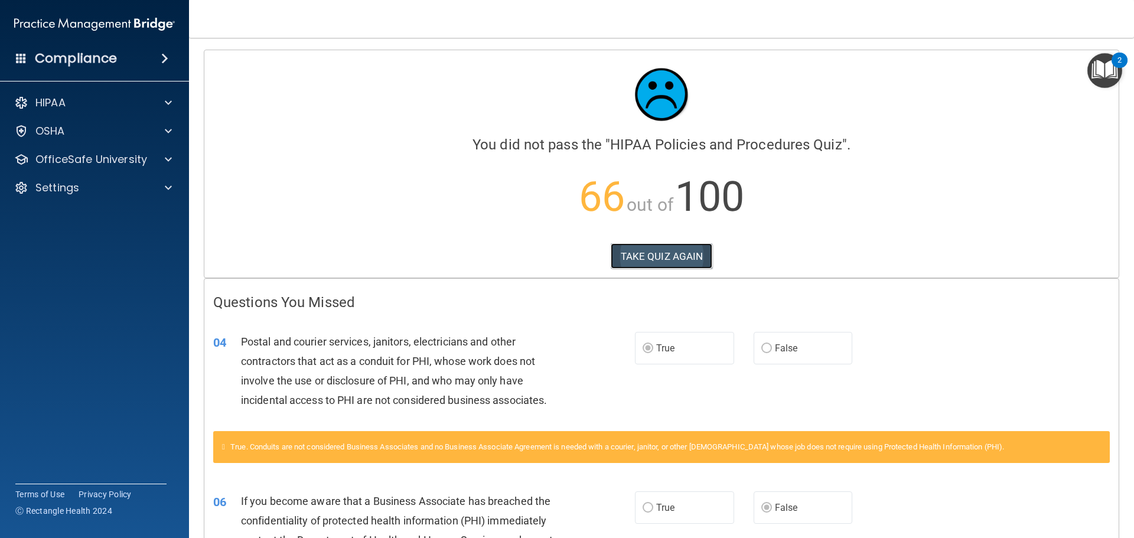
click at [660, 259] on button "TAKE QUIZ AGAIN" at bounding box center [662, 256] width 102 height 26
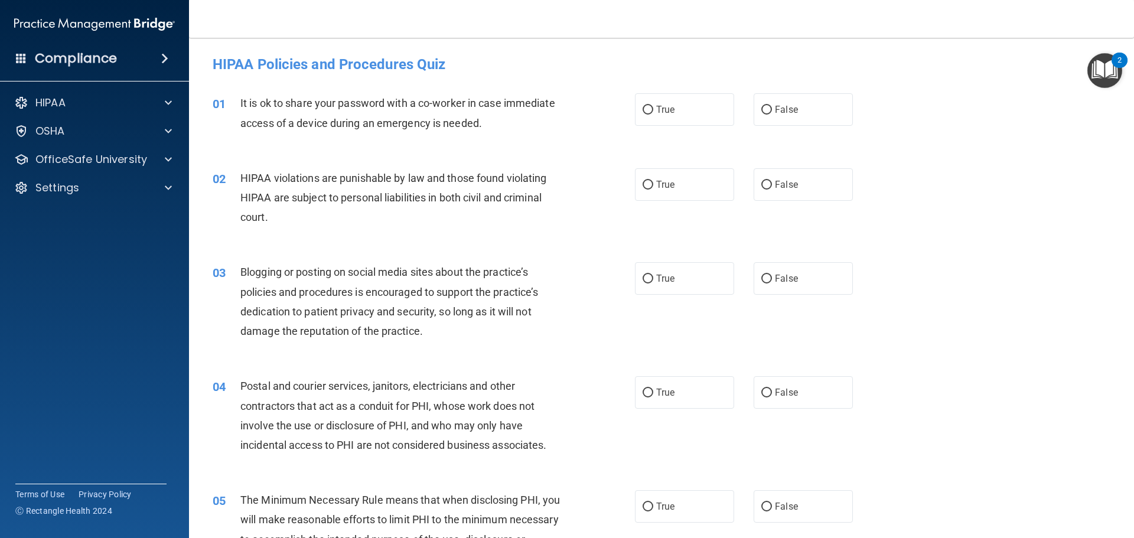
drag, startPoint x: 653, startPoint y: 281, endPoint x: 621, endPoint y: 301, distance: 37.9
click at [651, 286] on label "True" at bounding box center [684, 278] width 99 height 32
click at [651, 284] on input "True" at bounding box center [648, 279] width 11 height 9
radio input "true"
click at [243, 103] on span "It is ok to share your password with a co-worker in case immediate access of a …" at bounding box center [397, 113] width 315 height 32
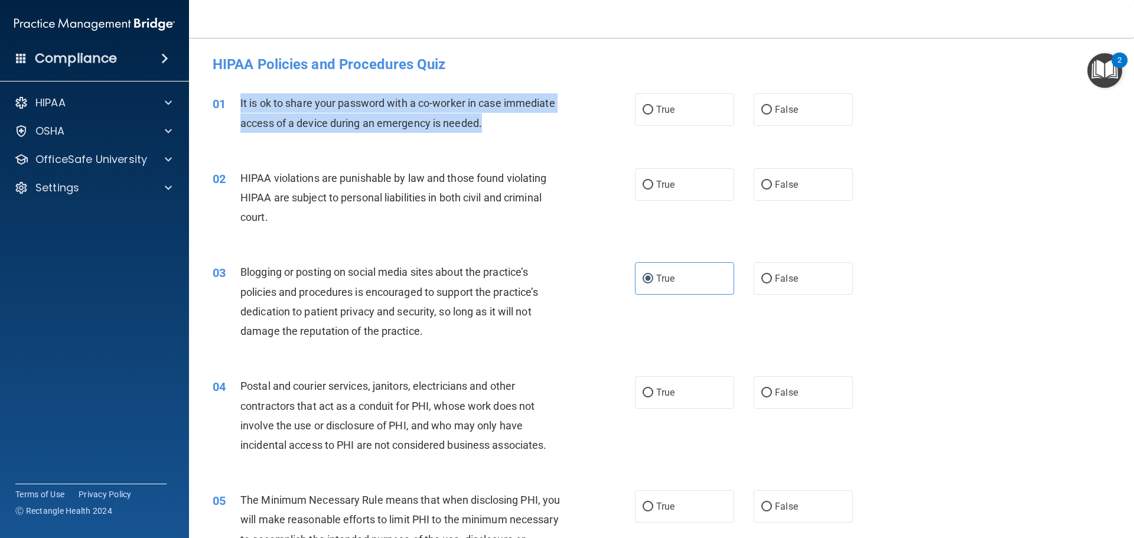
drag, startPoint x: 240, startPoint y: 103, endPoint x: 512, endPoint y: 127, distance: 272.2
click at [512, 127] on div "It is ok to share your password with a co-worker in case immediate access of a …" at bounding box center [405, 112] width 330 height 39
drag, startPoint x: 341, startPoint y: 81, endPoint x: 292, endPoint y: 105, distance: 54.7
click at [660, 113] on input "False" at bounding box center [766, 110] width 11 height 9
radio input "true"
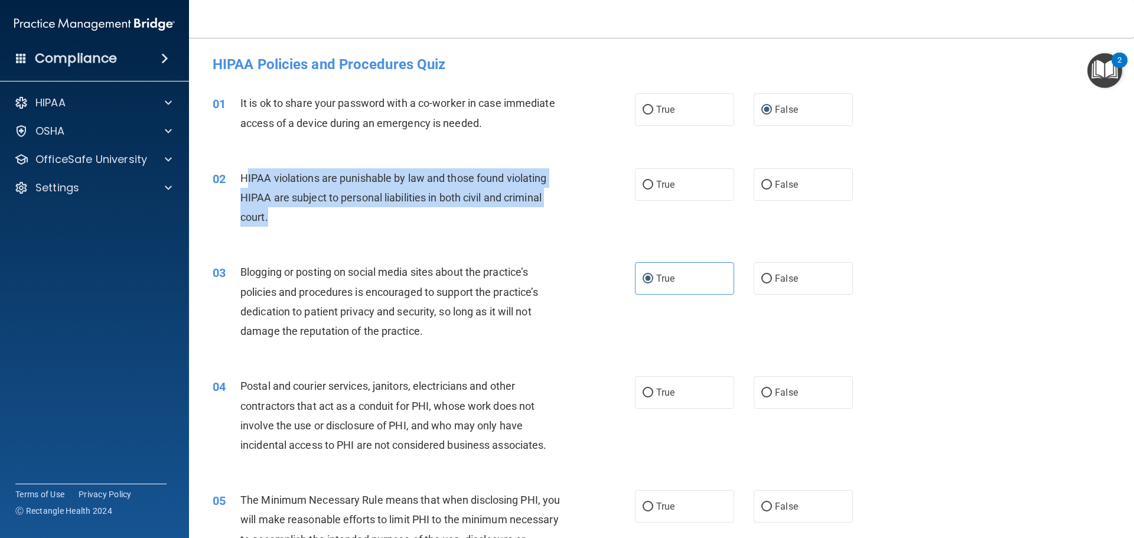
drag, startPoint x: 244, startPoint y: 178, endPoint x: 293, endPoint y: 232, distance: 72.8
click at [293, 232] on div "02 HIPAA violations are punishable by law and those found violating HIPAA are s…" at bounding box center [424, 200] width 458 height 65
drag, startPoint x: 294, startPoint y: 230, endPoint x: 270, endPoint y: 207, distance: 32.6
click at [293, 228] on div "02 HIPAA violations are punishable by law and those found violating HIPAA are s…" at bounding box center [424, 200] width 458 height 65
drag, startPoint x: 240, startPoint y: 178, endPoint x: 274, endPoint y: 214, distance: 50.2
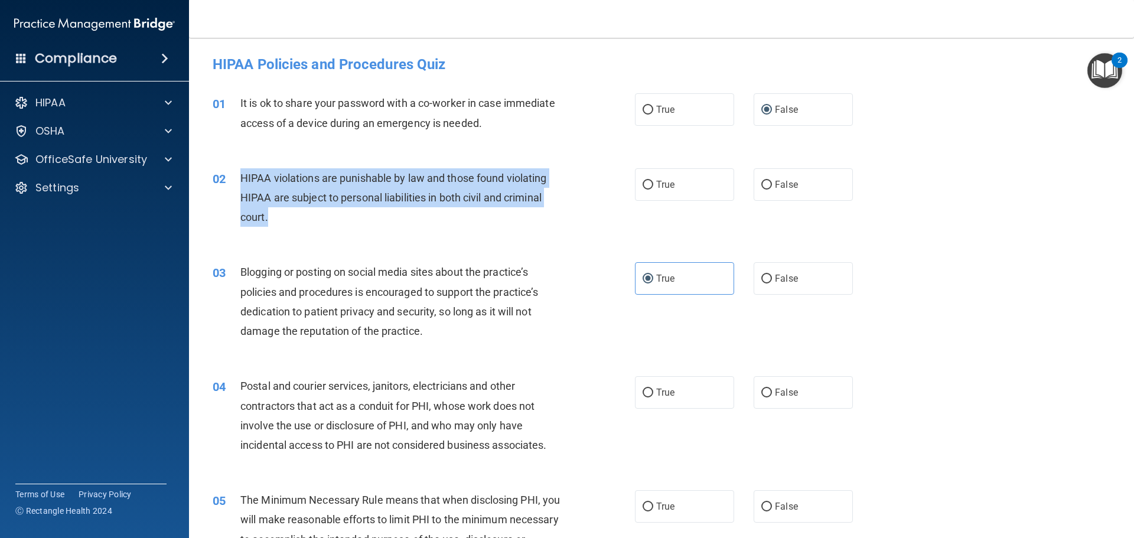
click at [285, 229] on div "02 HIPAA violations are punishable by law and those found violating HIPAA are s…" at bounding box center [424, 200] width 458 height 65
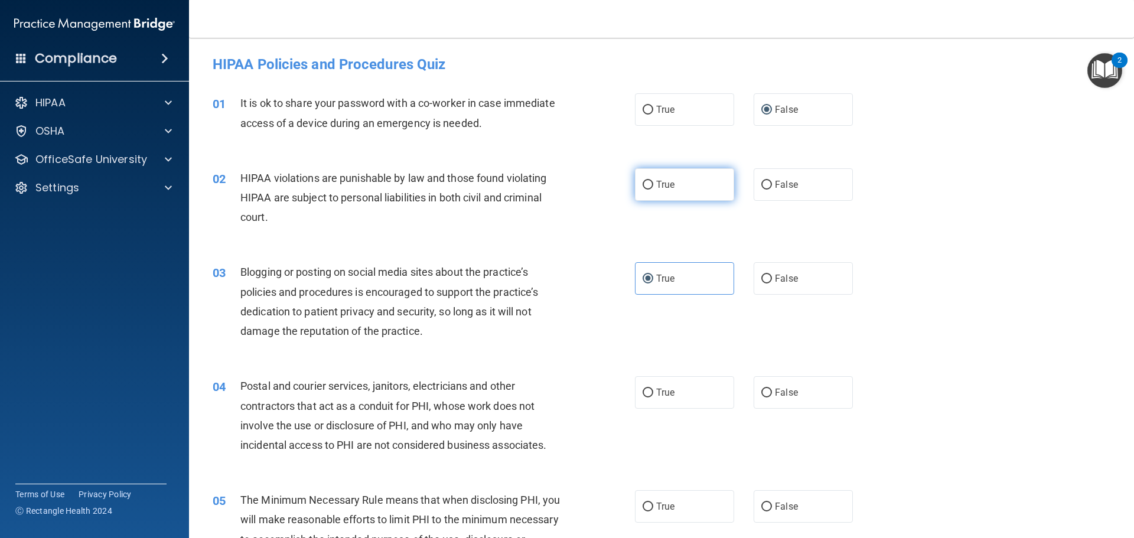
click at [660, 182] on label "True" at bounding box center [684, 184] width 99 height 32
click at [653, 182] on input "True" at bounding box center [648, 185] width 11 height 9
radio input "true"
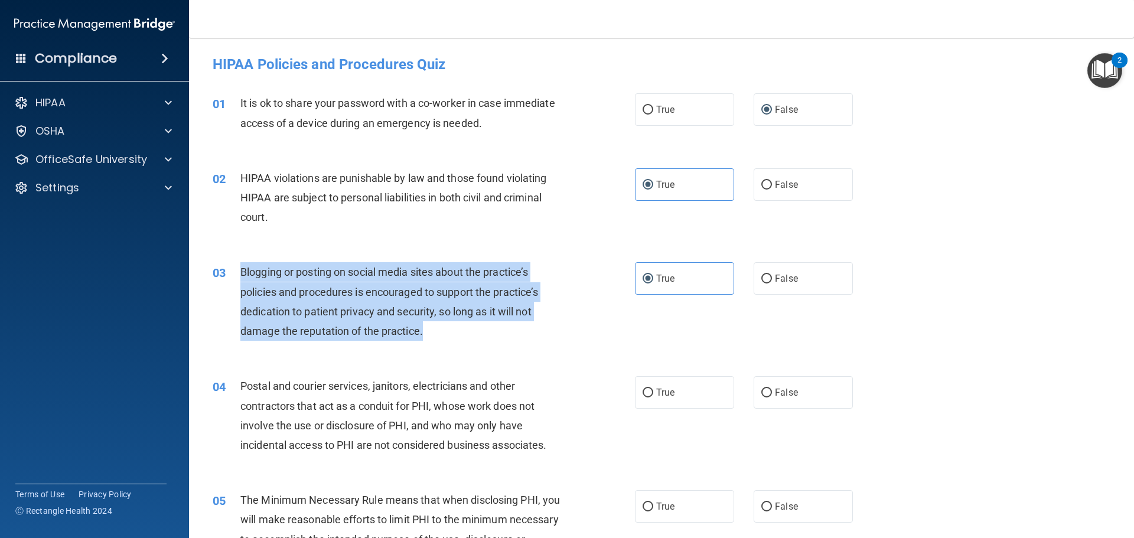
drag, startPoint x: 243, startPoint y: 273, endPoint x: 438, endPoint y: 341, distance: 205.9
click at [438, 341] on div "Blogging or posting on social media sites about the practice’s policies and pro…" at bounding box center [405, 301] width 330 height 79
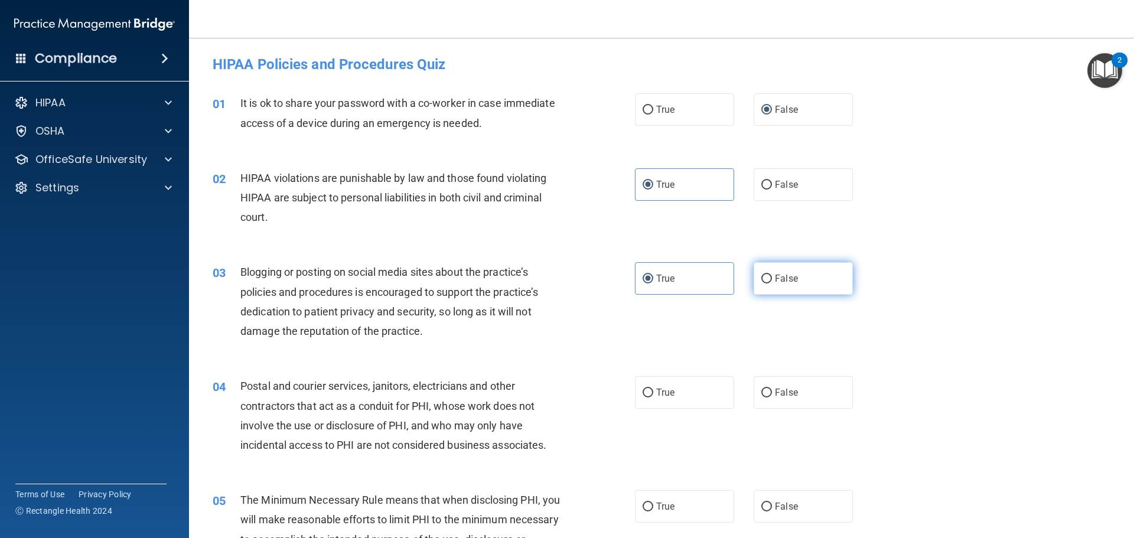
click at [660, 282] on span "False" at bounding box center [786, 278] width 23 height 11
click at [660, 282] on input "False" at bounding box center [766, 279] width 11 height 9
radio input "true"
radio input "false"
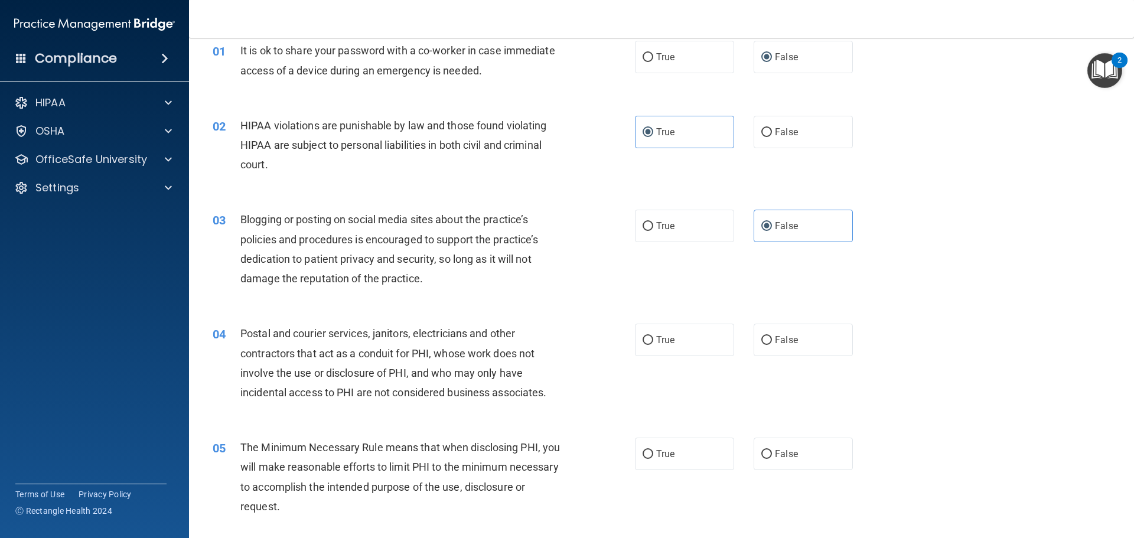
scroll to position [177, 0]
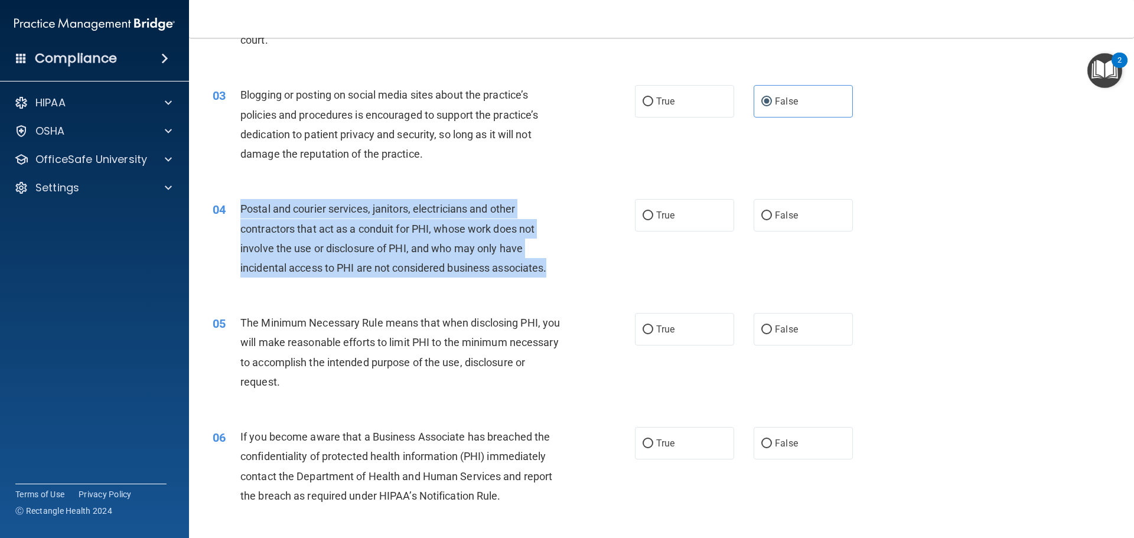
drag, startPoint x: 241, startPoint y: 207, endPoint x: 581, endPoint y: 269, distance: 345.9
click at [610, 278] on div "04 Postal and courier services, janitors, electricians and other contractors th…" at bounding box center [424, 241] width 458 height 84
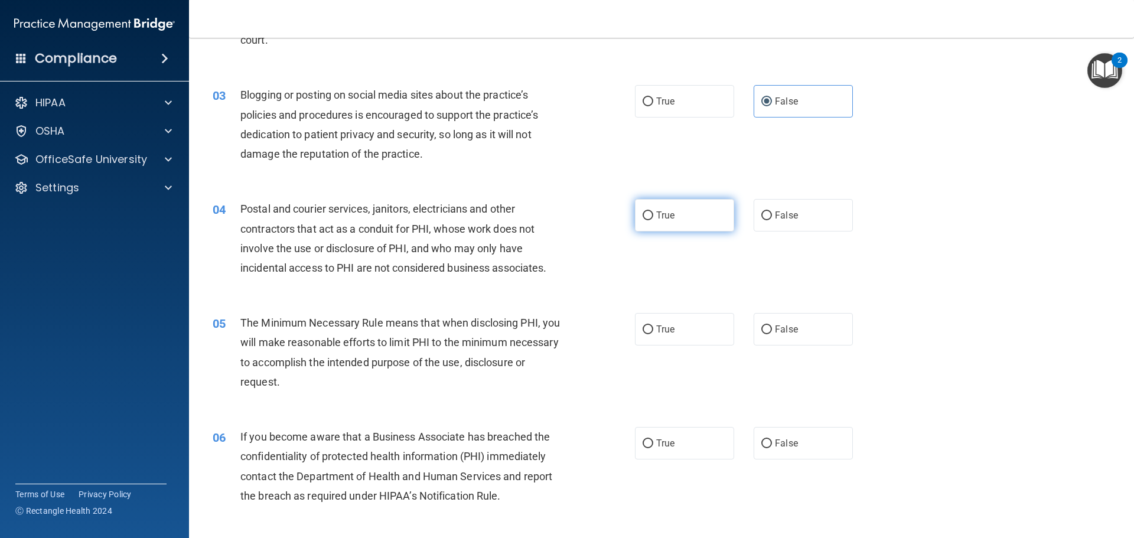
click at [660, 219] on span "True" at bounding box center [665, 215] width 18 height 11
click at [653, 219] on input "True" at bounding box center [648, 215] width 11 height 9
radio input "true"
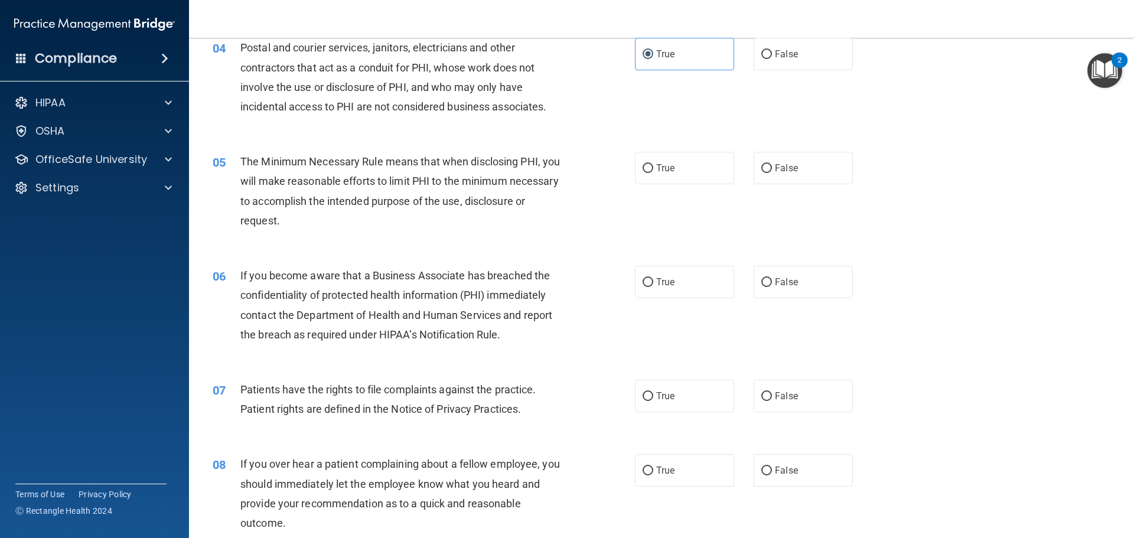
scroll to position [354, 0]
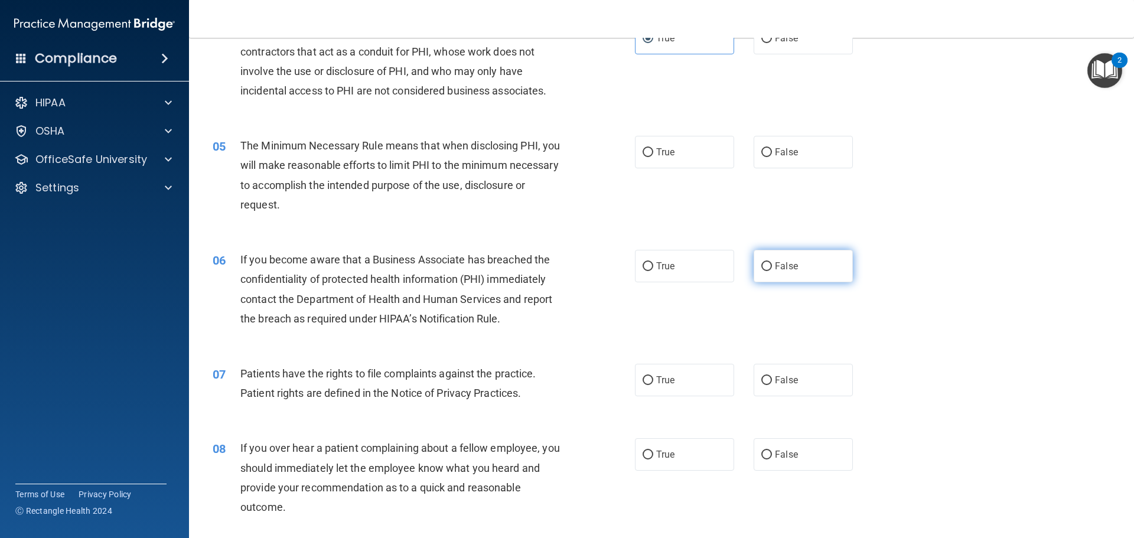
click at [660, 266] on label "False" at bounding box center [803, 266] width 99 height 32
click at [660, 266] on input "False" at bounding box center [766, 266] width 11 height 9
radio input "true"
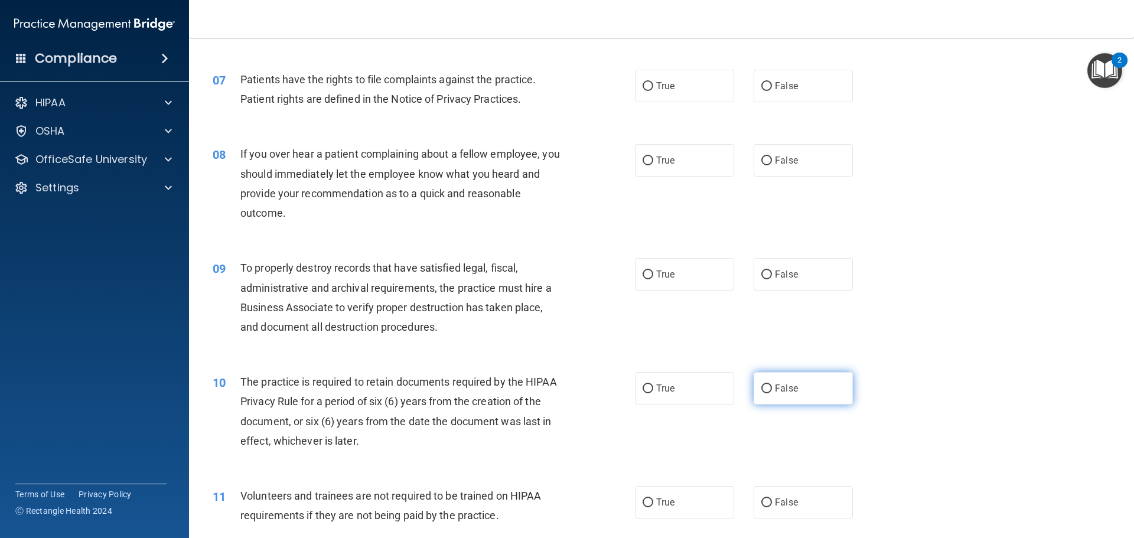
scroll to position [650, 0]
click at [660, 281] on label "False" at bounding box center [803, 273] width 99 height 32
click at [660, 278] on input "False" at bounding box center [766, 273] width 11 height 9
radio input "true"
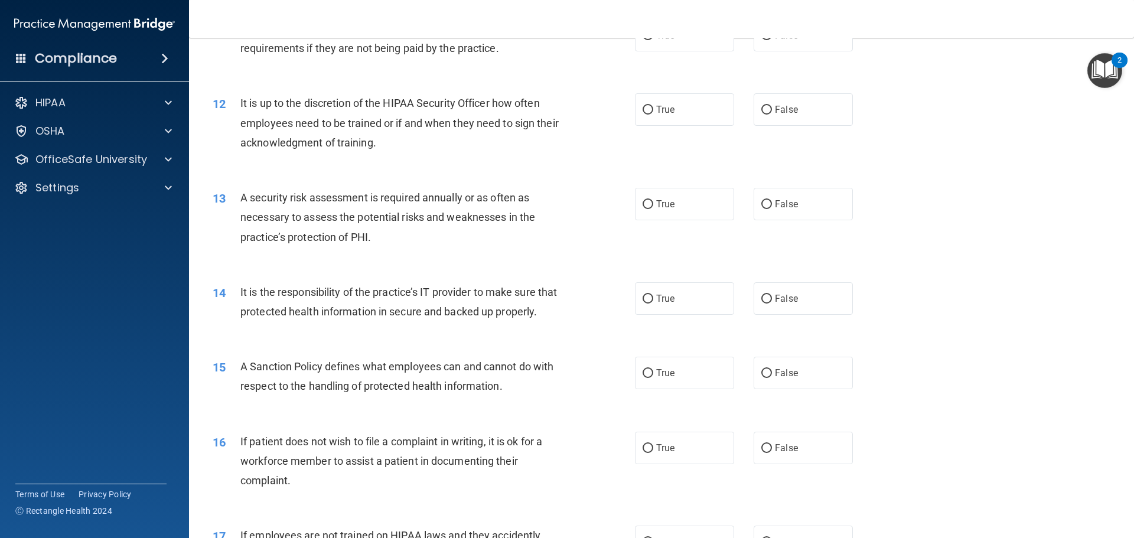
scroll to position [1122, 0]
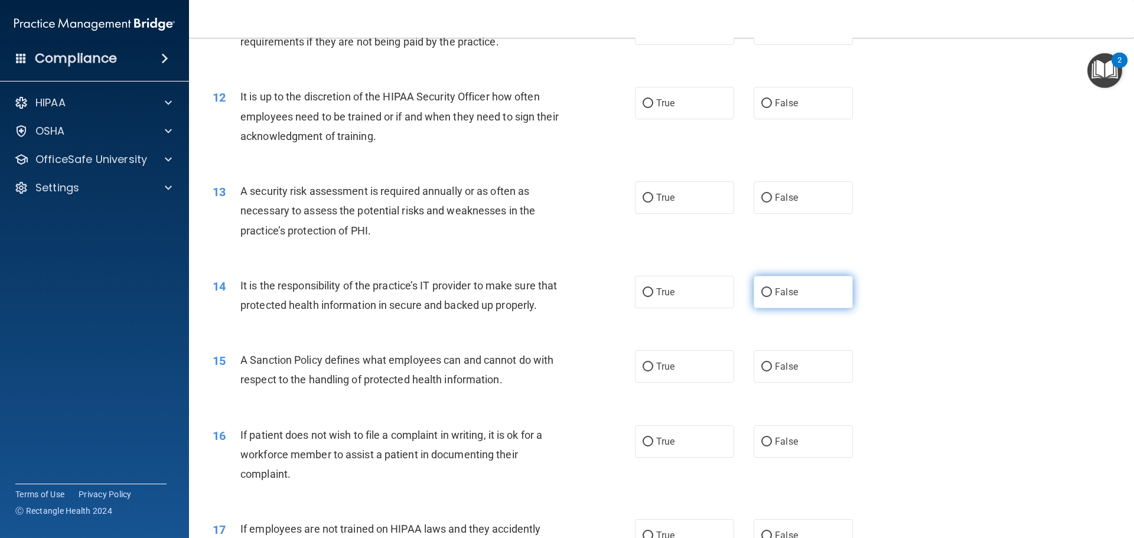
click at [660, 307] on label "False" at bounding box center [803, 292] width 99 height 32
click at [660, 297] on input "False" at bounding box center [766, 292] width 11 height 9
radio input "true"
click at [660, 372] on span "False" at bounding box center [786, 366] width 23 height 11
click at [660, 372] on input "False" at bounding box center [766, 367] width 11 height 9
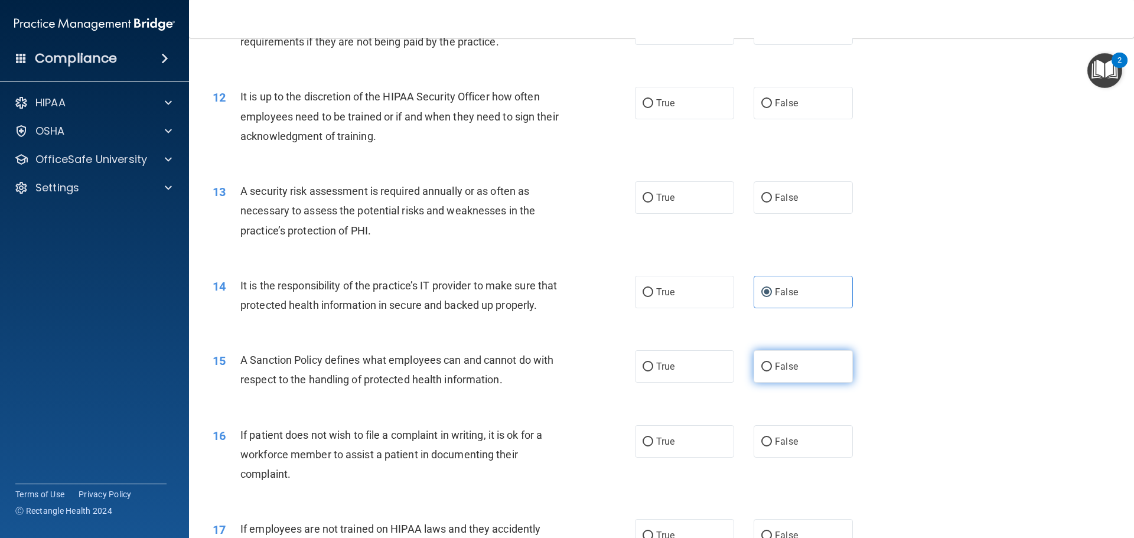
radio input "true"
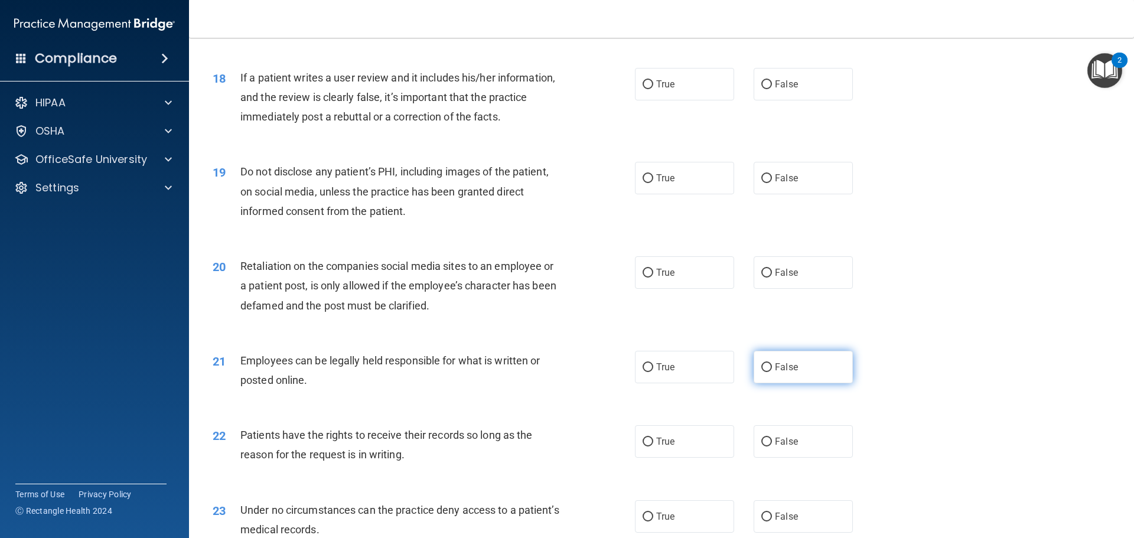
scroll to position [1654, 0]
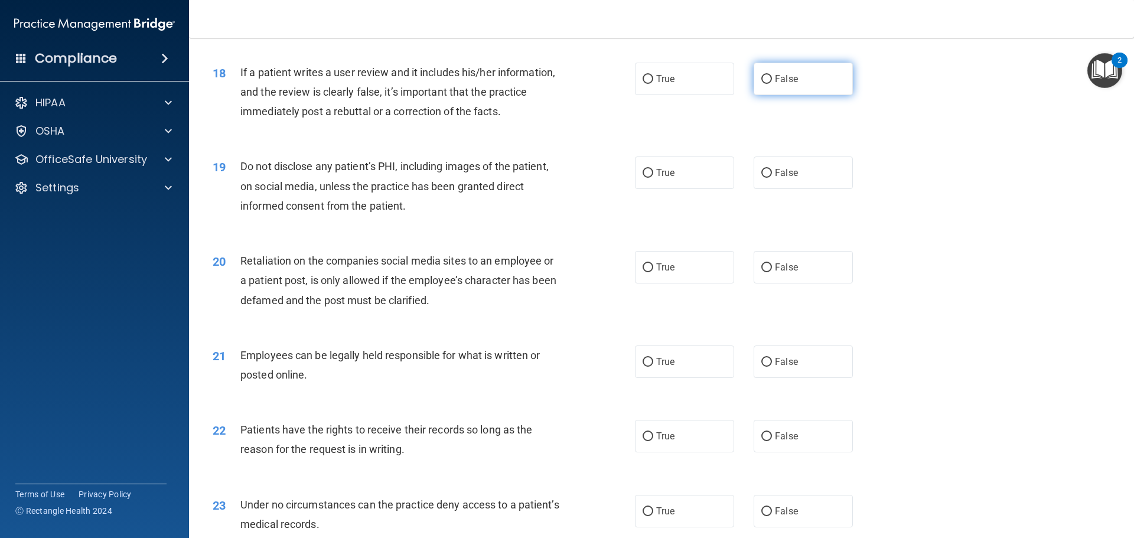
click at [660, 95] on label "False" at bounding box center [803, 79] width 99 height 32
click at [660, 84] on input "False" at bounding box center [766, 79] width 11 height 9
radio input "true"
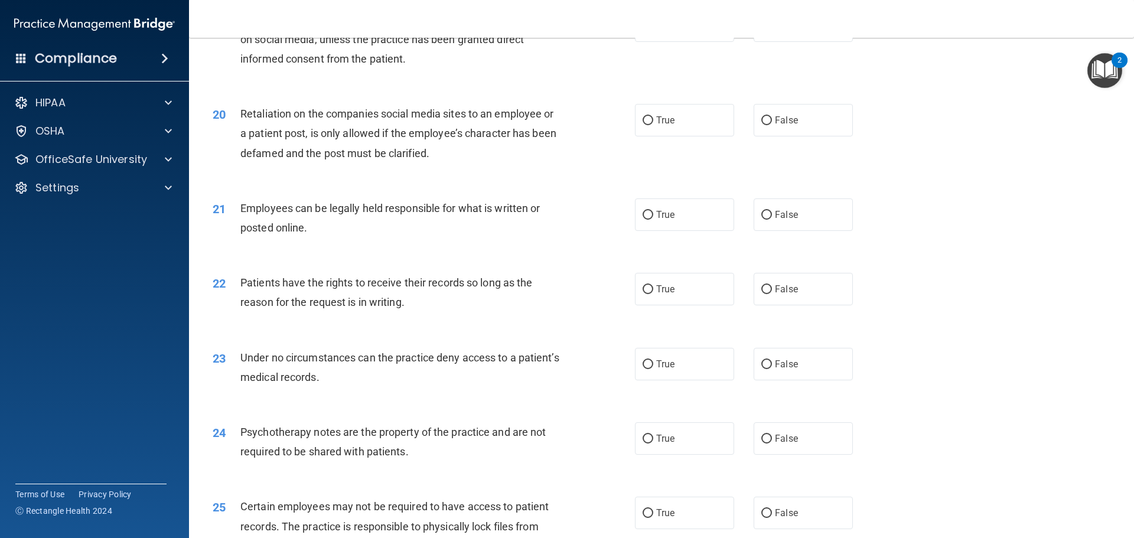
scroll to position [1772, 0]
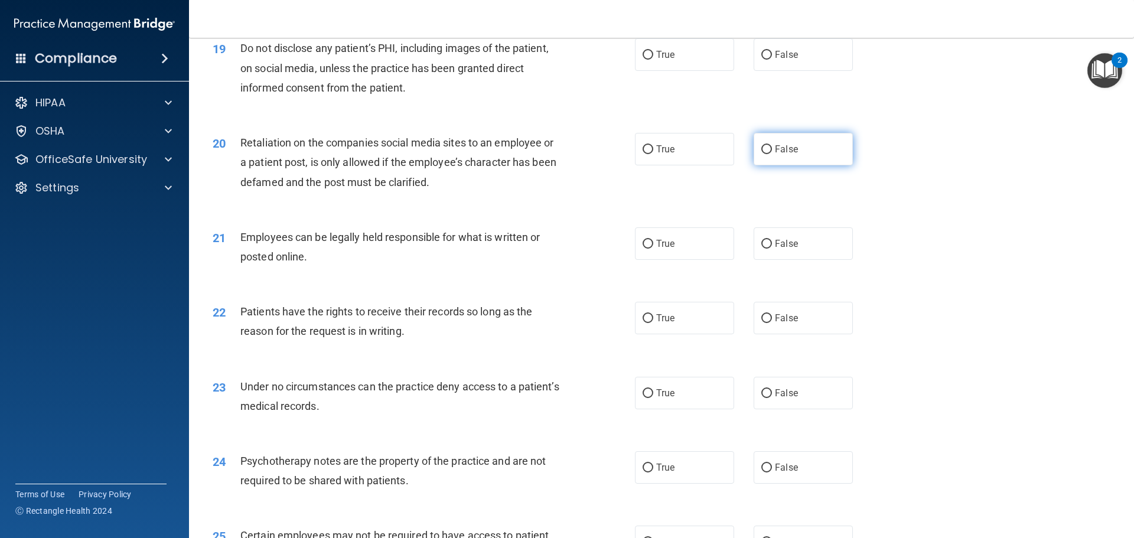
click at [660, 155] on span "False" at bounding box center [786, 149] width 23 height 11
click at [660, 154] on input "False" at bounding box center [766, 149] width 11 height 9
radio input "true"
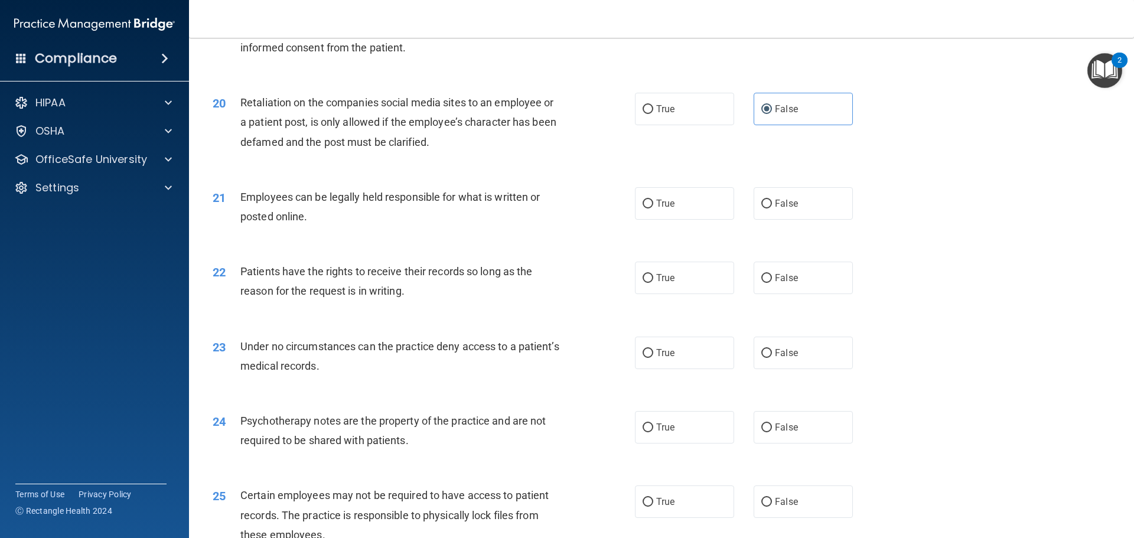
scroll to position [1890, 0]
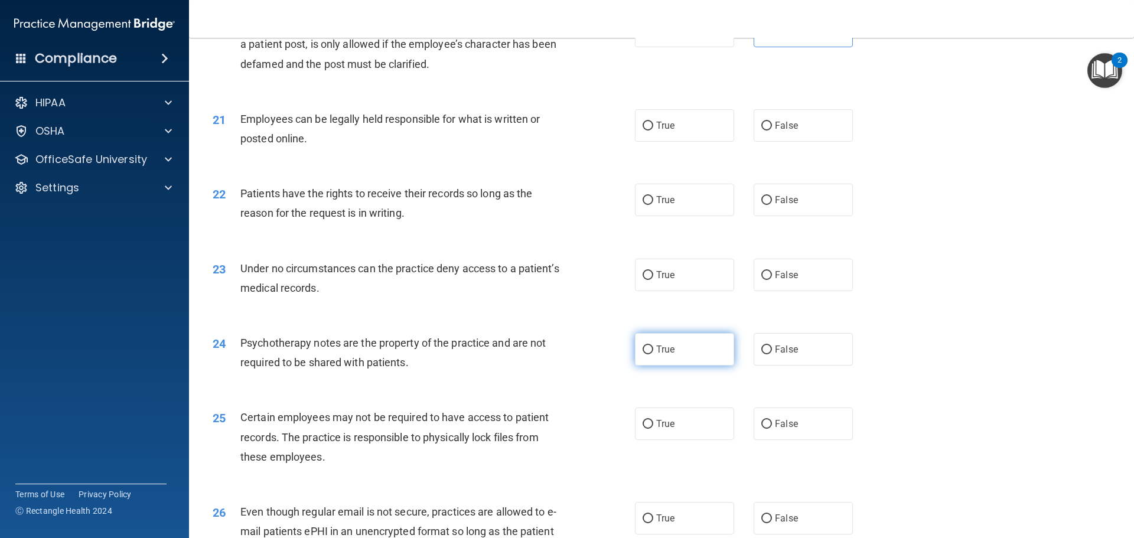
click at [660, 366] on label "True" at bounding box center [684, 349] width 99 height 32
click at [653, 354] on input "True" at bounding box center [648, 350] width 11 height 9
radio input "true"
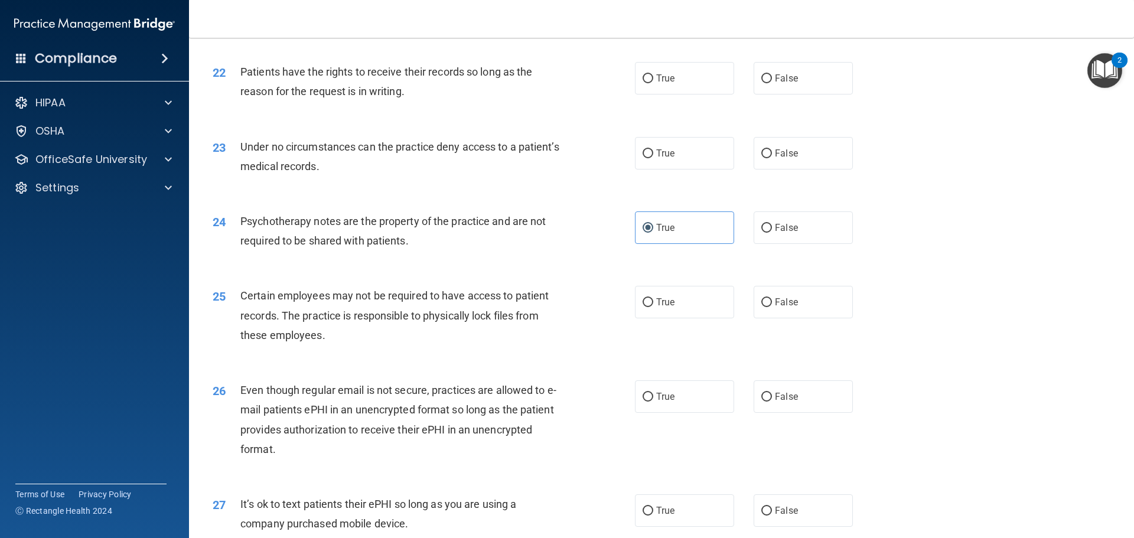
scroll to position [2068, 0]
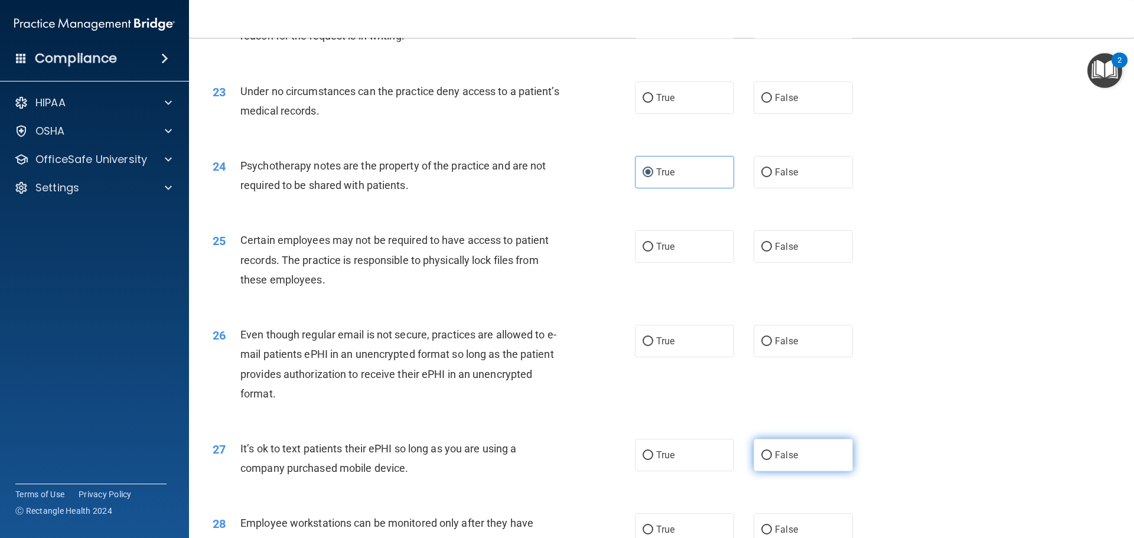
click at [660, 461] on span "False" at bounding box center [786, 455] width 23 height 11
click at [660, 460] on input "False" at bounding box center [766, 455] width 11 height 9
radio input "true"
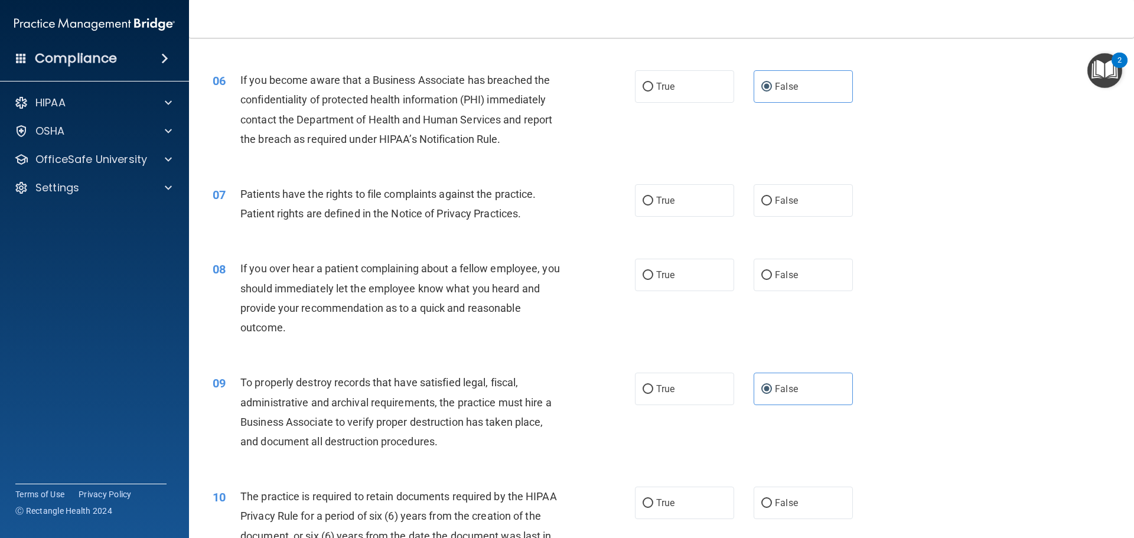
scroll to position [532, 0]
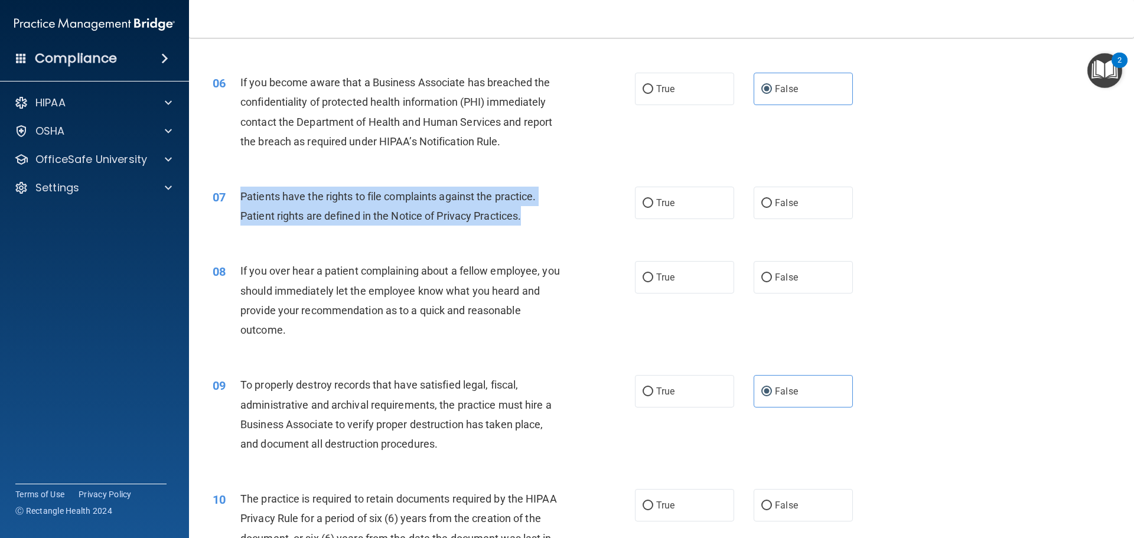
drag, startPoint x: 537, startPoint y: 219, endPoint x: 240, endPoint y: 202, distance: 297.0
click at [240, 202] on div "Patients have the rights to file complaints against the practice. Patient right…" at bounding box center [405, 206] width 330 height 39
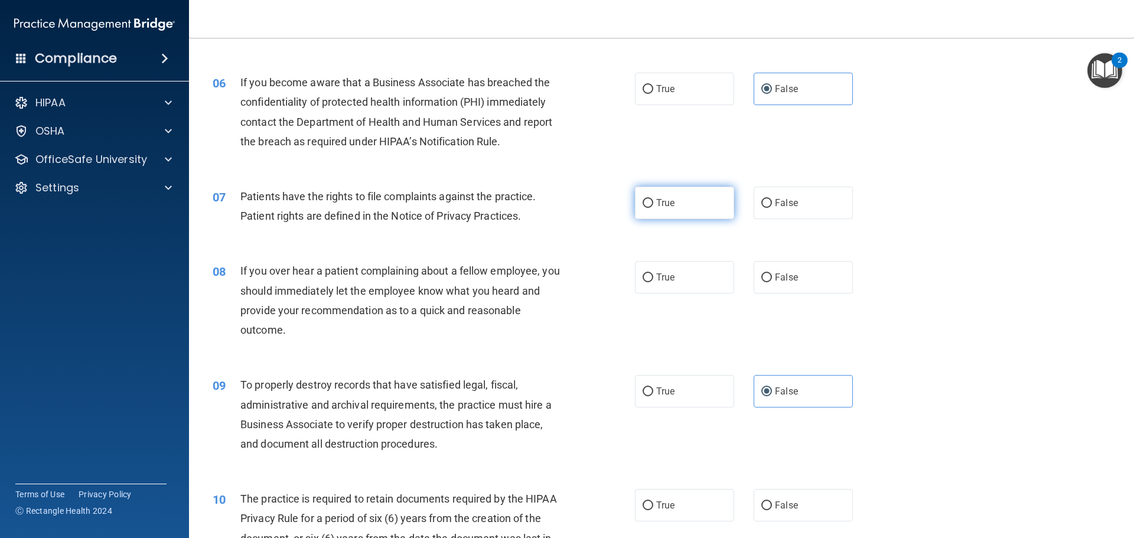
click at [660, 187] on label "True" at bounding box center [684, 203] width 99 height 32
click at [653, 199] on input "True" at bounding box center [648, 203] width 11 height 9
radio input "true"
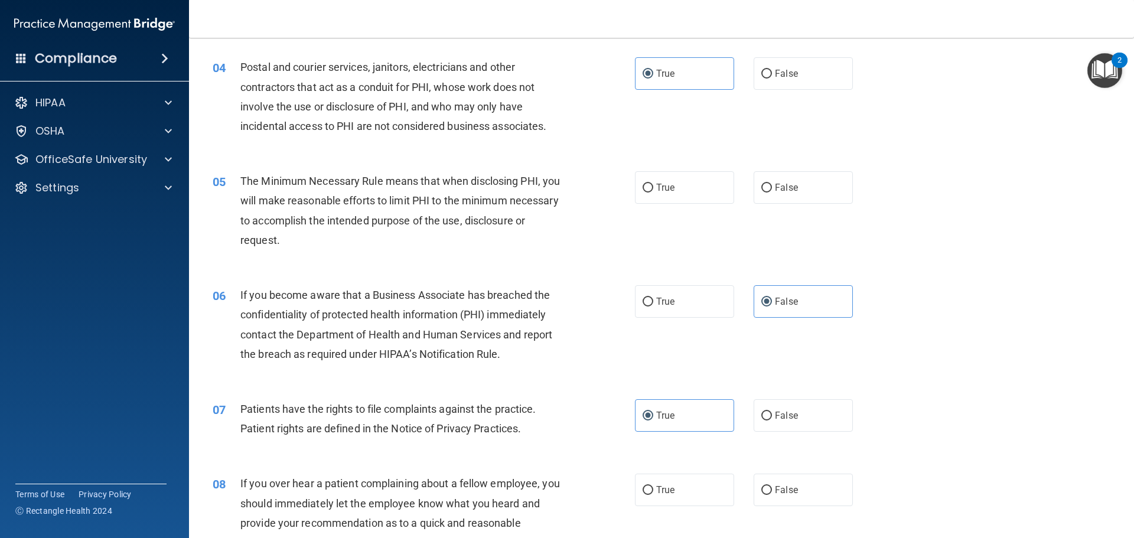
scroll to position [295, 0]
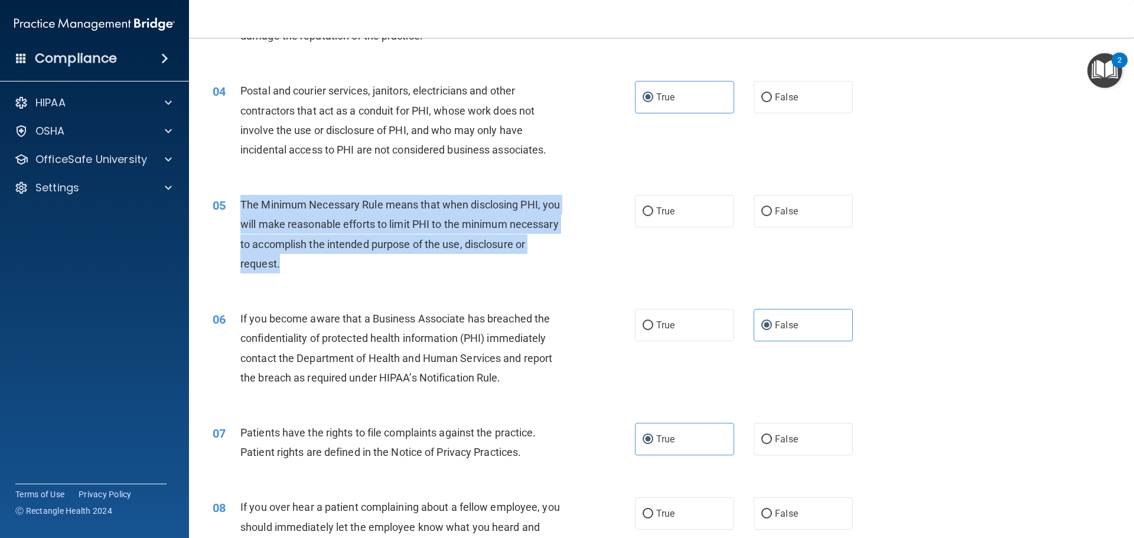
drag, startPoint x: 240, startPoint y: 204, endPoint x: 326, endPoint y: 257, distance: 100.8
click at [353, 274] on div "05 The Minimum Necessary Rule means that when disclosing PHI, you will make rea…" at bounding box center [424, 237] width 458 height 84
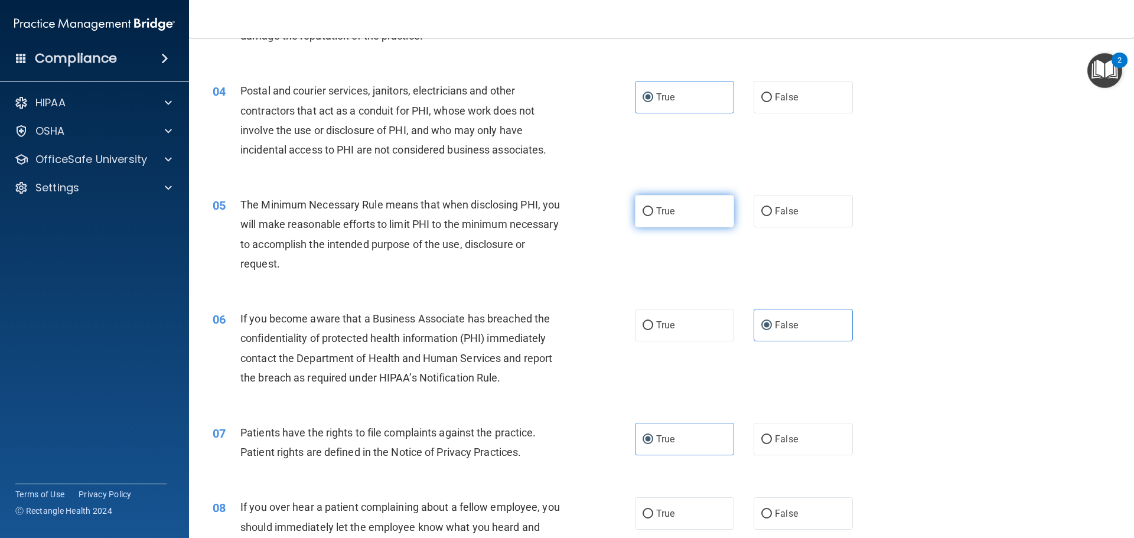
click at [660, 200] on label "True" at bounding box center [684, 211] width 99 height 32
click at [653, 207] on input "True" at bounding box center [648, 211] width 11 height 9
radio input "true"
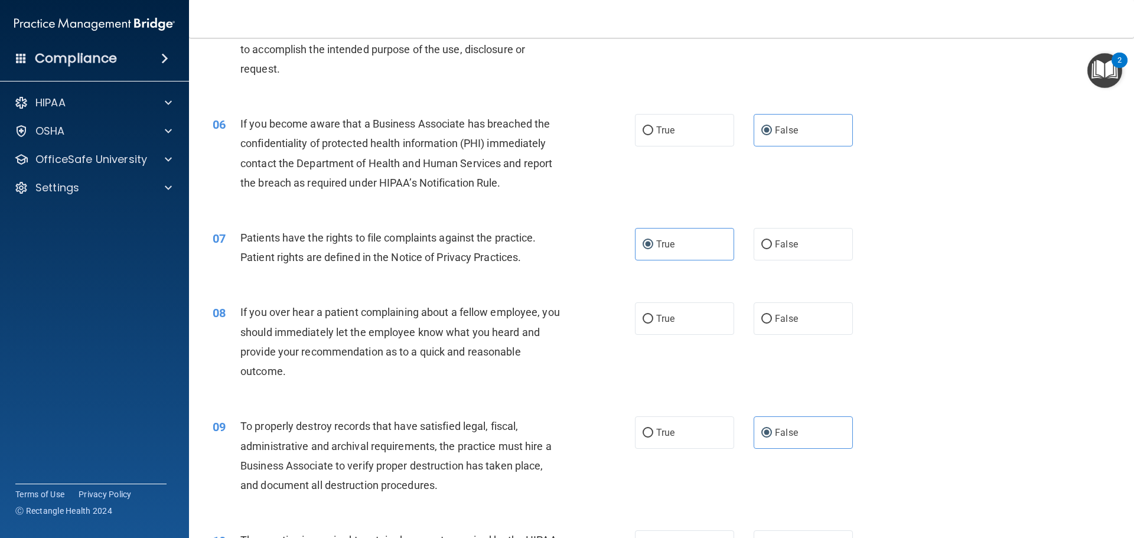
scroll to position [532, 0]
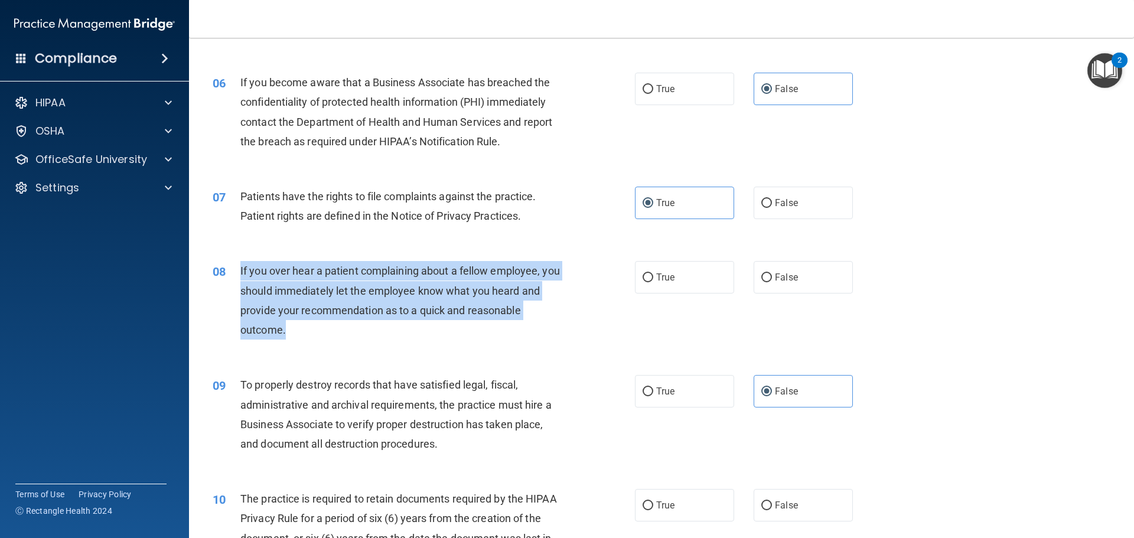
drag, startPoint x: 299, startPoint y: 337, endPoint x: 230, endPoint y: 269, distance: 97.3
click at [230, 269] on div "08 If you over hear a patient complaining about a fellow employee, you should i…" at bounding box center [424, 303] width 458 height 84
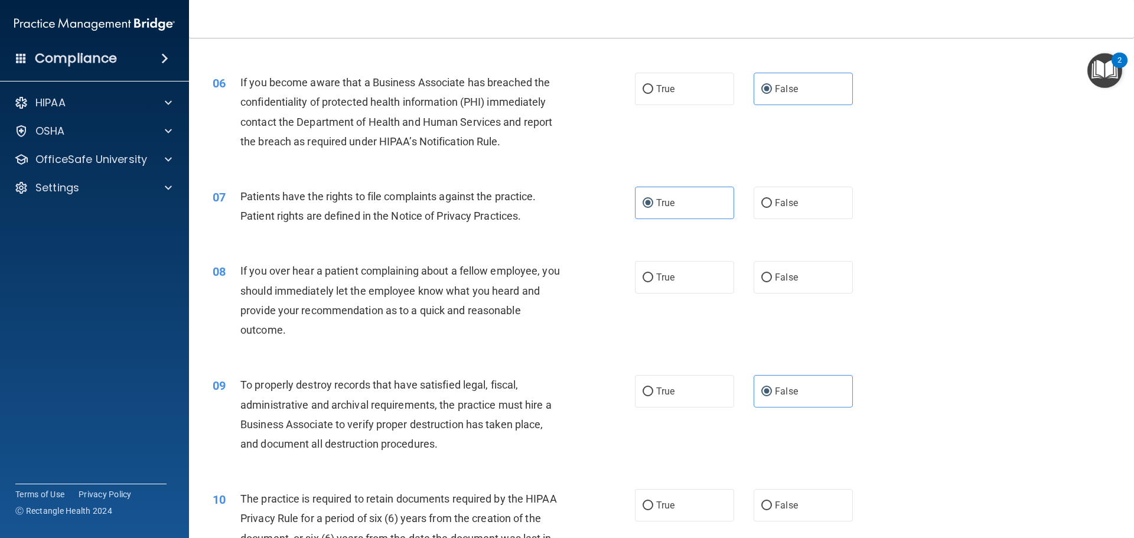
drag, startPoint x: 409, startPoint y: 294, endPoint x: 326, endPoint y: 347, distance: 98.0
click at [326, 347] on div "08 If you over hear a patient complaining about a fellow employee, you should i…" at bounding box center [662, 303] width 916 height 114
click at [660, 292] on label "False" at bounding box center [803, 277] width 99 height 32
click at [660, 282] on input "False" at bounding box center [766, 278] width 11 height 9
radio input "true"
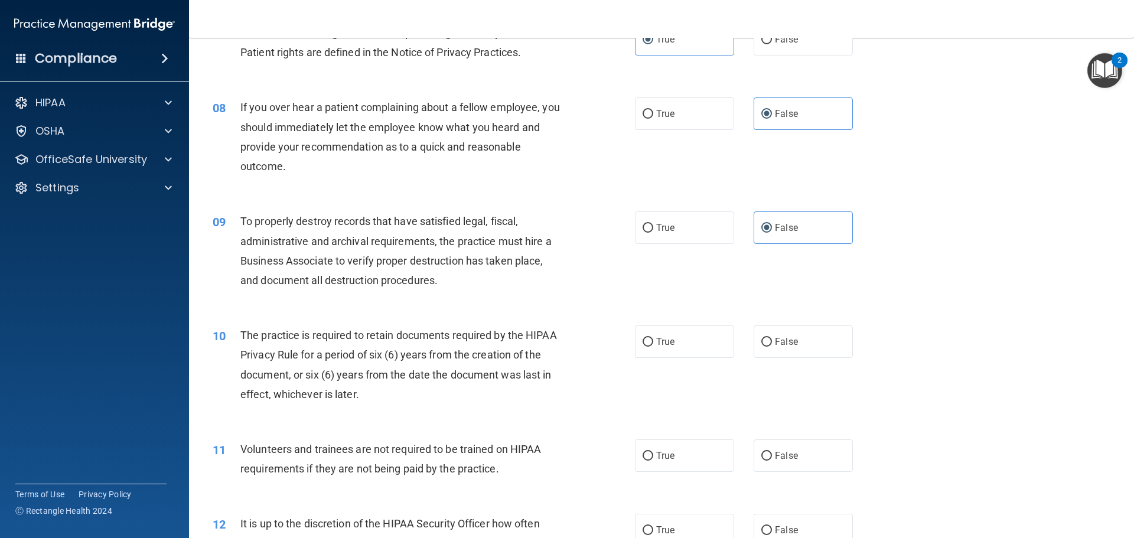
scroll to position [768, 0]
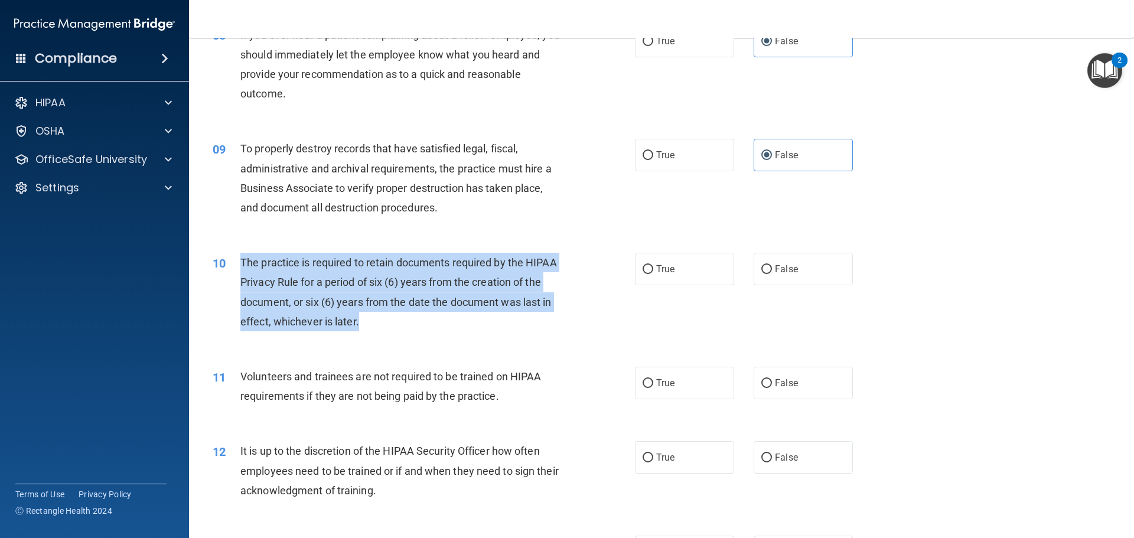
drag, startPoint x: 360, startPoint y: 324, endPoint x: 244, endPoint y: 262, distance: 131.9
click at [242, 262] on div "The practice is required to retain documents required by the HIPAA Privacy Rule…" at bounding box center [405, 292] width 330 height 79
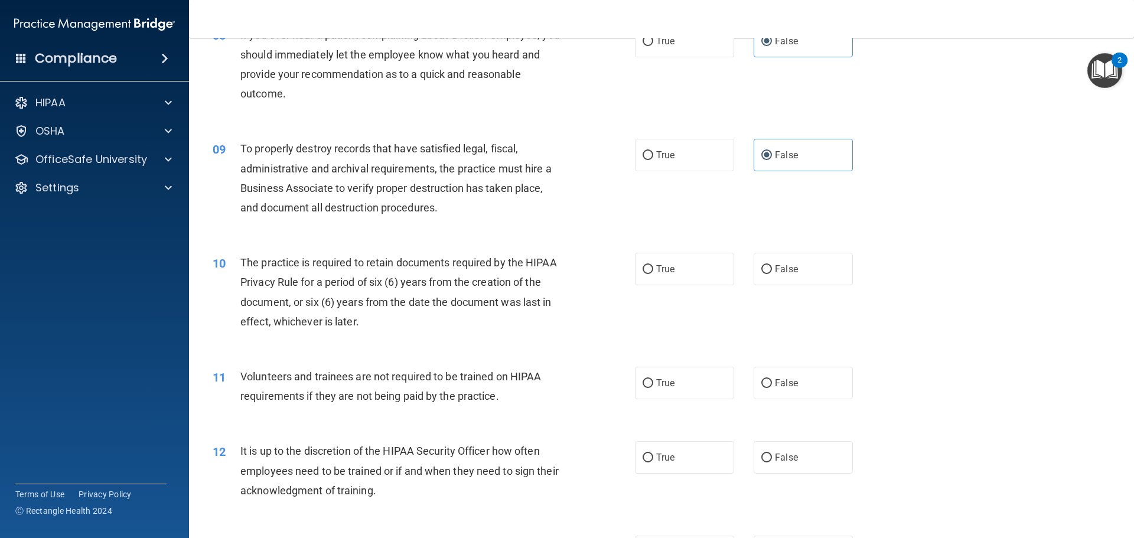
click at [660, 375] on div "11 Volunteers and trainees are not required to be trained on HIPAA requirements…" at bounding box center [662, 389] width 916 height 74
click at [515, 325] on div "The practice is required to retain documents required by the HIPAA Privacy Rule…" at bounding box center [405, 292] width 330 height 79
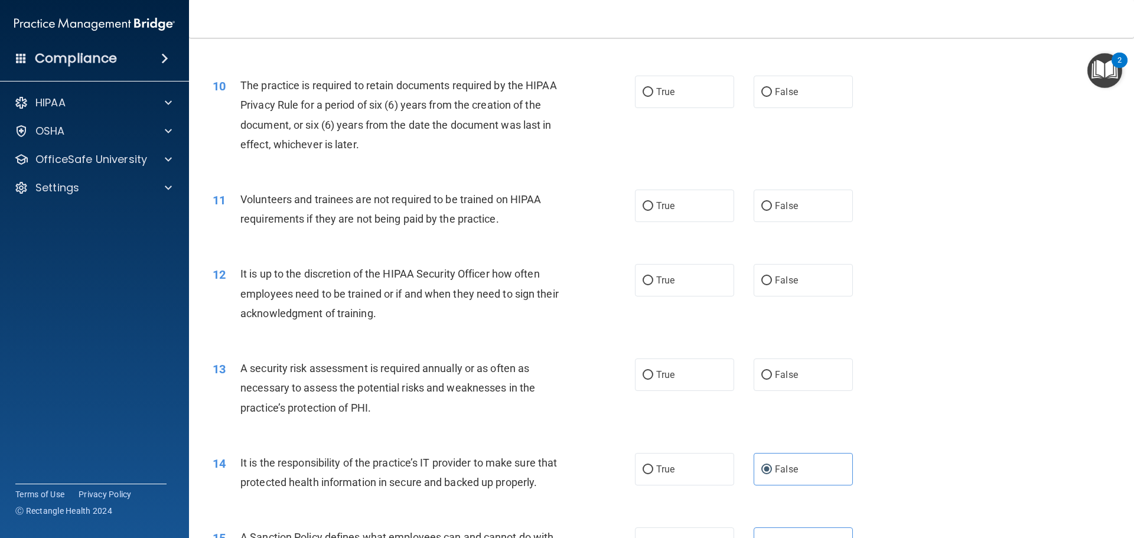
scroll to position [886, 0]
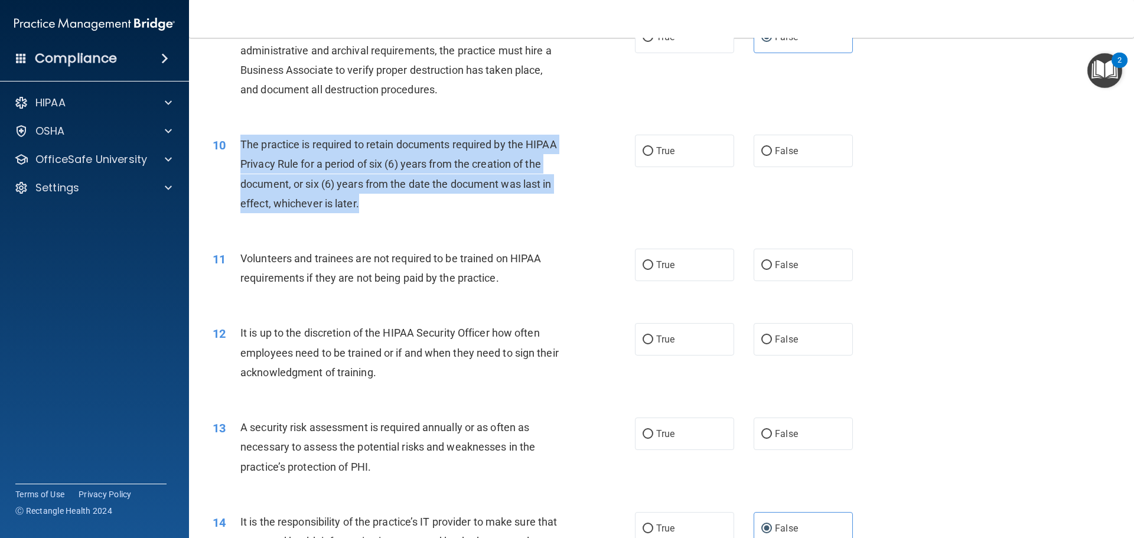
drag, startPoint x: 371, startPoint y: 206, endPoint x: 236, endPoint y: 143, distance: 148.8
click at [235, 143] on div "10 The practice is required to retain documents required by the HIPAA Privacy R…" at bounding box center [424, 177] width 458 height 84
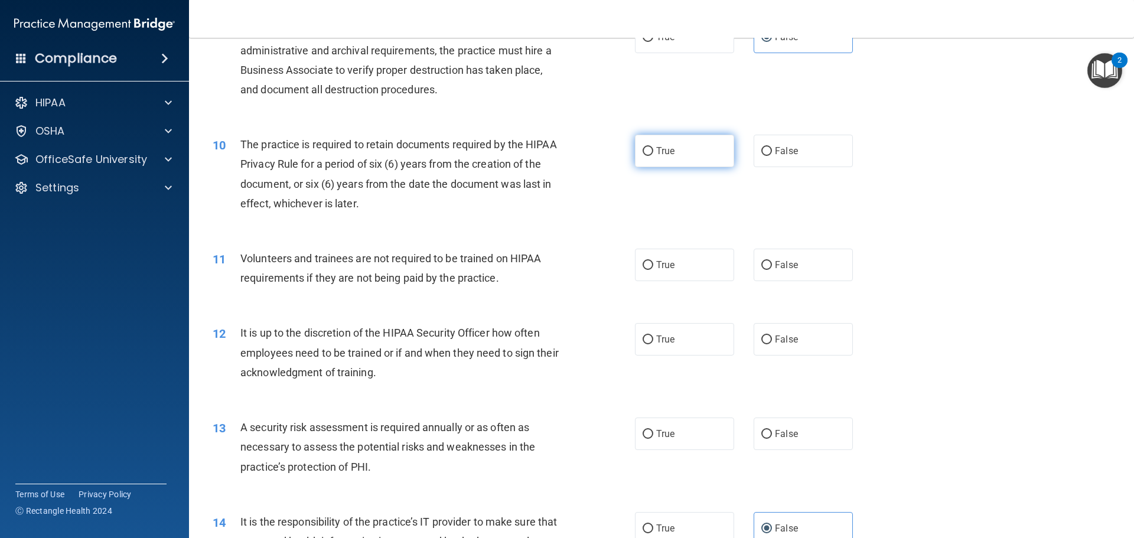
click at [644, 157] on label "True" at bounding box center [684, 151] width 99 height 32
click at [644, 156] on input "True" at bounding box center [648, 151] width 11 height 9
radio input "true"
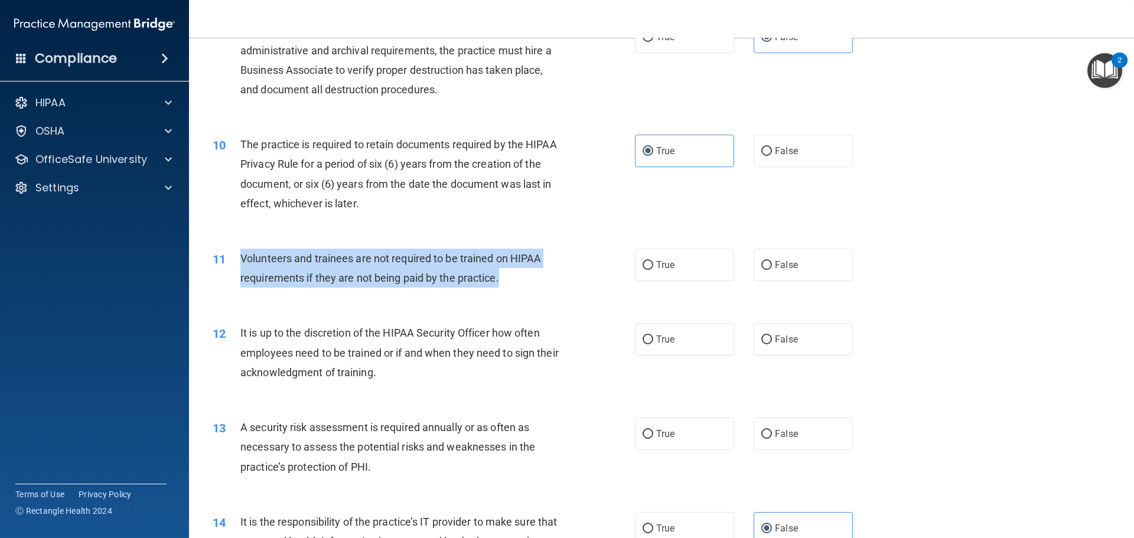
drag, startPoint x: 517, startPoint y: 287, endPoint x: 230, endPoint y: 258, distance: 288.6
click at [230, 258] on div "11 Volunteers and trainees are not required to be trained on HIPAA requirements…" at bounding box center [424, 271] width 458 height 45
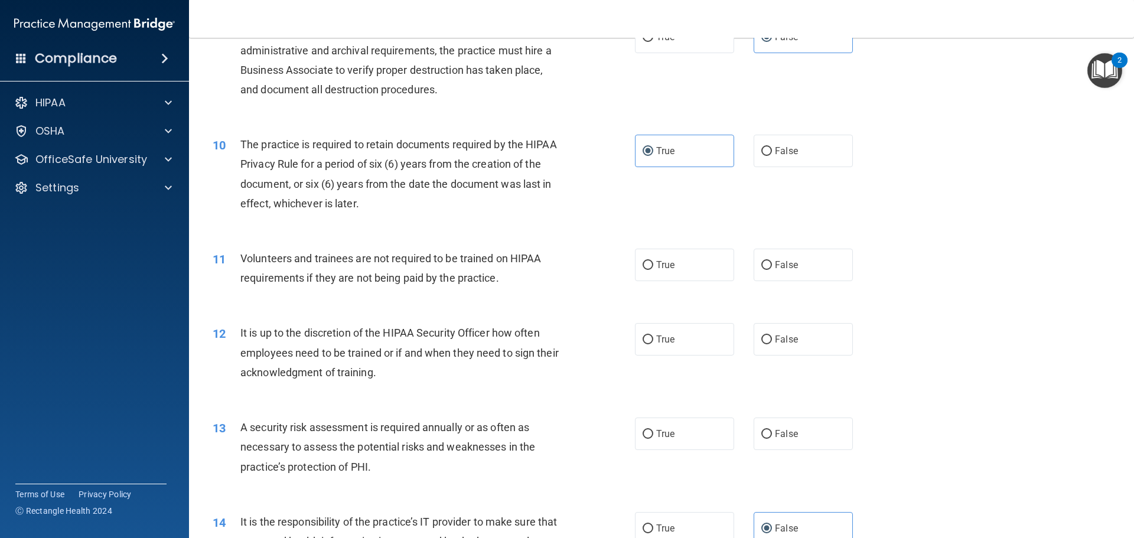
click at [502, 301] on div "11 Volunteers and trainees are not required to be trained on HIPAA requirements…" at bounding box center [662, 271] width 916 height 74
drag, startPoint x: 810, startPoint y: 269, endPoint x: 383, endPoint y: 341, distance: 433.1
click at [660, 269] on label "False" at bounding box center [803, 265] width 99 height 32
click at [660, 269] on input "False" at bounding box center [766, 265] width 11 height 9
radio input "true"
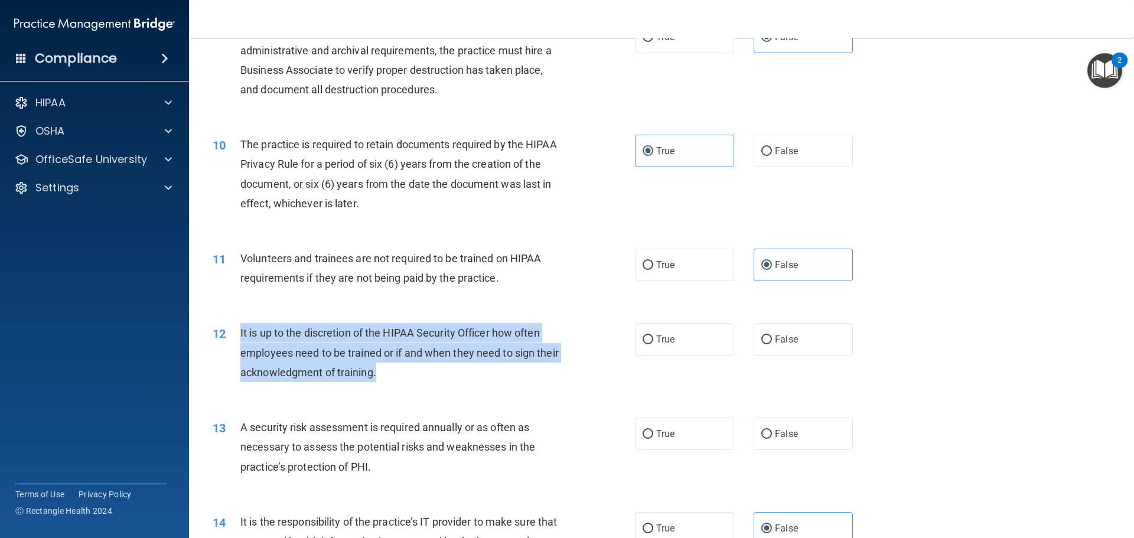
drag, startPoint x: 436, startPoint y: 383, endPoint x: 235, endPoint y: 334, distance: 207.2
click at [229, 334] on div "12 It is up to the discretion of the HIPAA Security Officer how often employees…" at bounding box center [424, 355] width 458 height 65
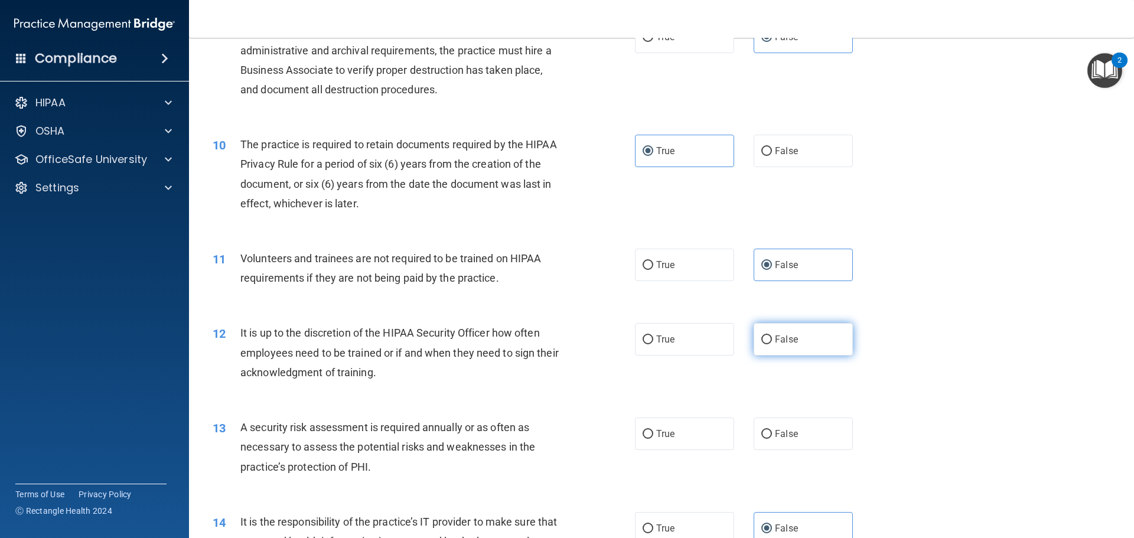
click at [660, 343] on span "False" at bounding box center [786, 339] width 23 height 11
click at [660, 343] on input "False" at bounding box center [766, 340] width 11 height 9
radio input "true"
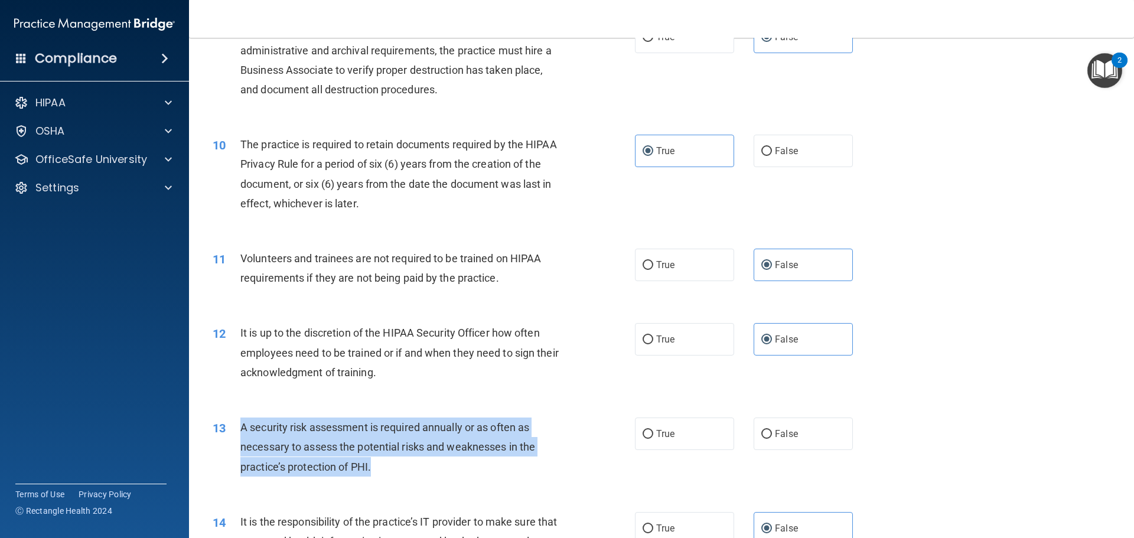
drag, startPoint x: 393, startPoint y: 471, endPoint x: 293, endPoint y: 439, distance: 104.8
click at [238, 425] on div "13 A security risk assessment is required annually or as often as necessary to …" at bounding box center [424, 450] width 458 height 65
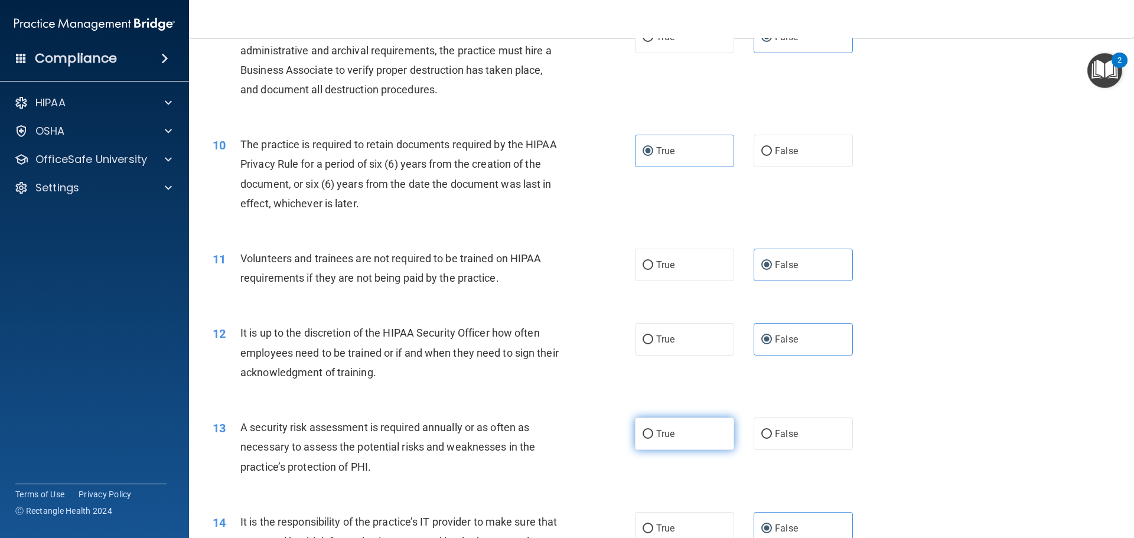
click at [660, 421] on label "True" at bounding box center [684, 434] width 99 height 32
click at [653, 430] on input "True" at bounding box center [648, 434] width 11 height 9
radio input "true"
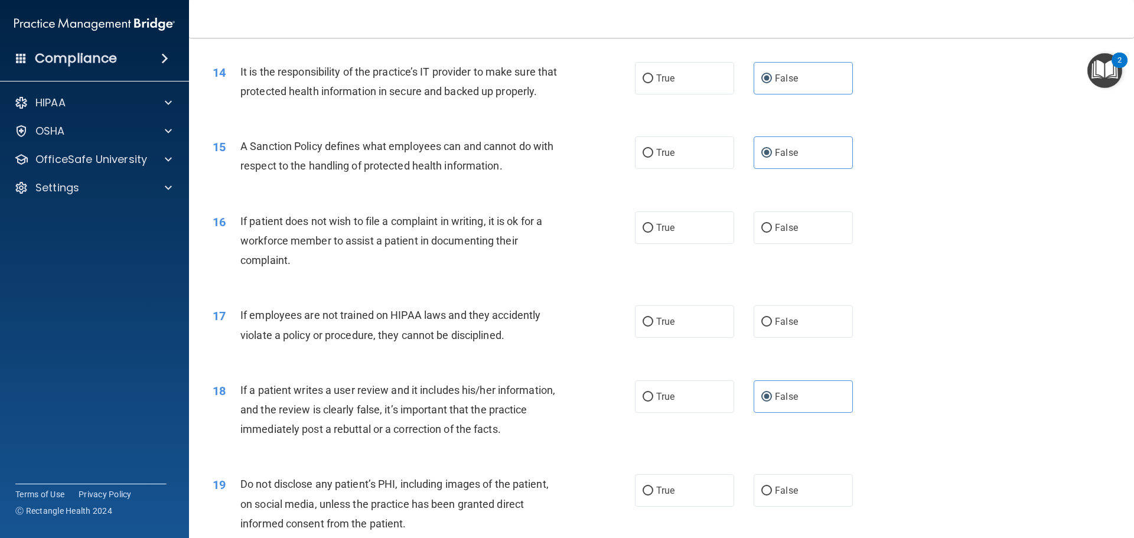
scroll to position [1359, 0]
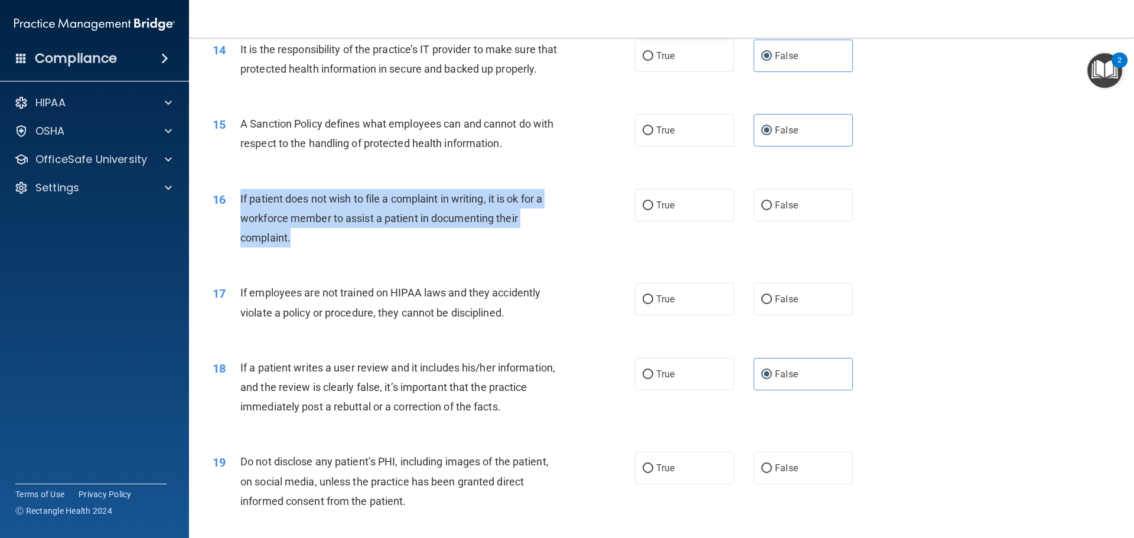
drag, startPoint x: 302, startPoint y: 263, endPoint x: 233, endPoint y: 217, distance: 83.4
click at [233, 217] on div "16 If patient does not wish to file a complaint in writing, it is ok for a work…" at bounding box center [424, 221] width 458 height 65
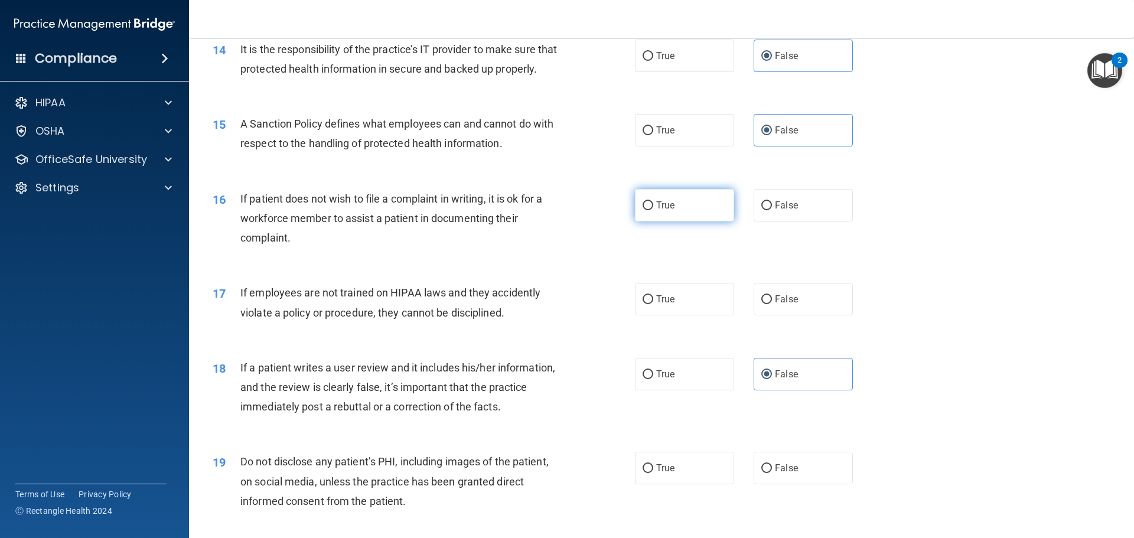
drag, startPoint x: 664, startPoint y: 224, endPoint x: 657, endPoint y: 235, distance: 13.0
click at [660, 211] on span "True" at bounding box center [665, 205] width 18 height 11
click at [653, 210] on input "True" at bounding box center [648, 205] width 11 height 9
radio input "true"
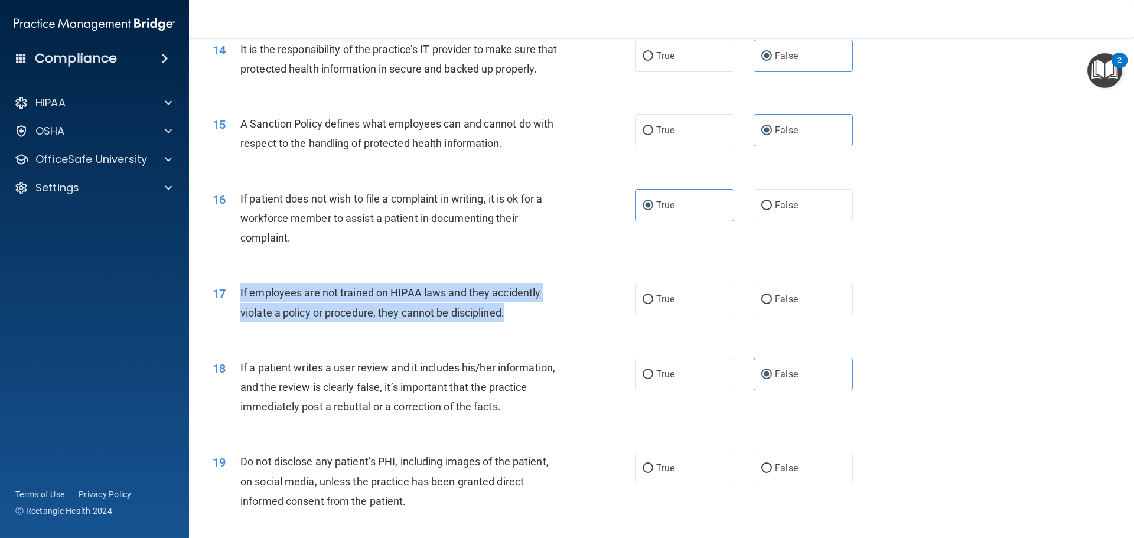
drag, startPoint x: 532, startPoint y: 334, endPoint x: 226, endPoint y: 315, distance: 306.6
click at [226, 315] on div "17 If employees are not trained on HIPAA laws and they accidently violate a pol…" at bounding box center [424, 305] width 458 height 45
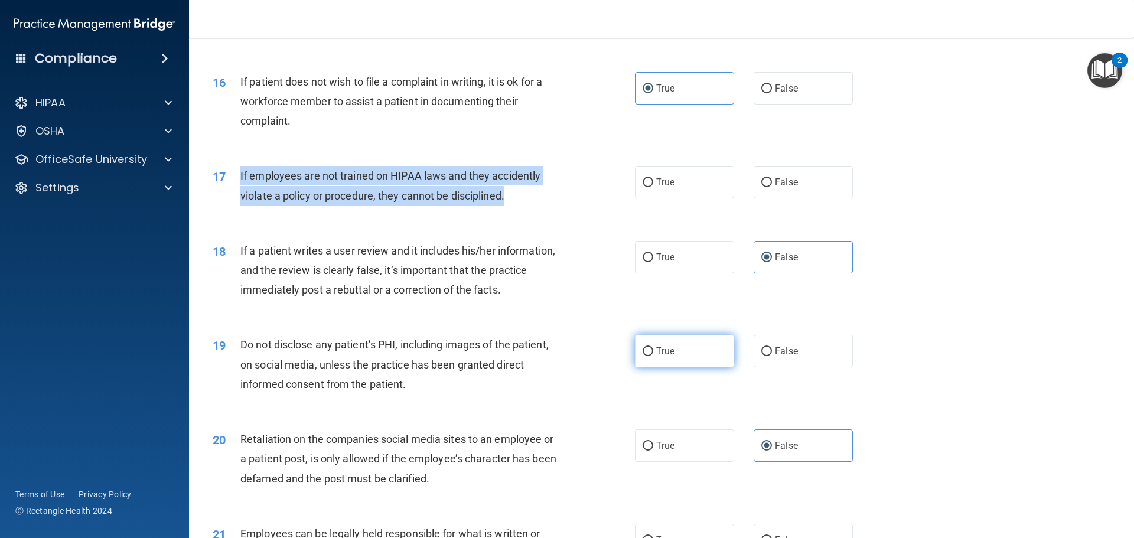
scroll to position [1477, 0]
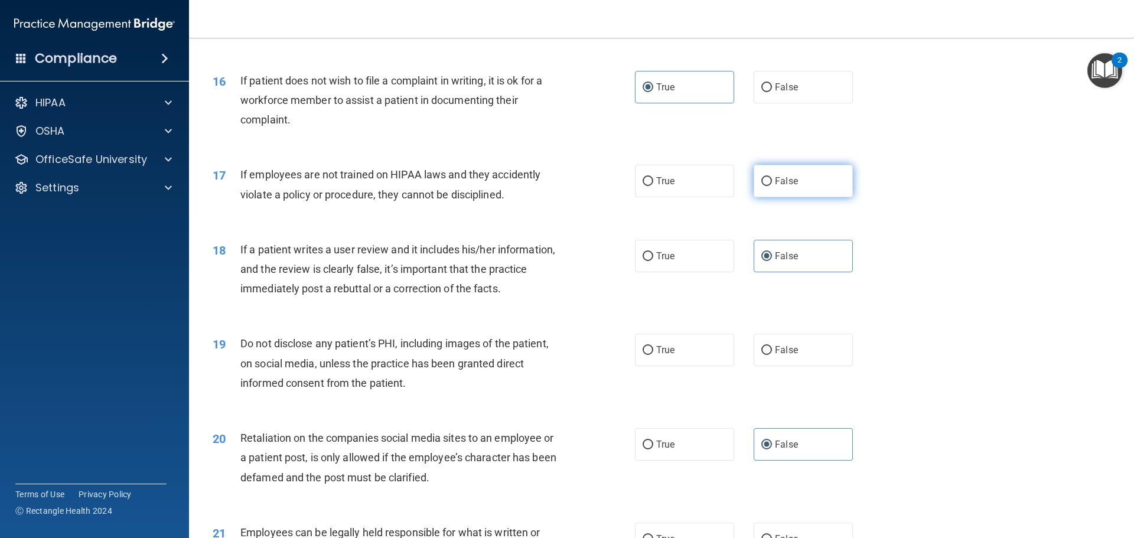
click at [660, 197] on label "False" at bounding box center [803, 181] width 99 height 32
click at [660, 186] on input "False" at bounding box center [766, 181] width 11 height 9
radio input "true"
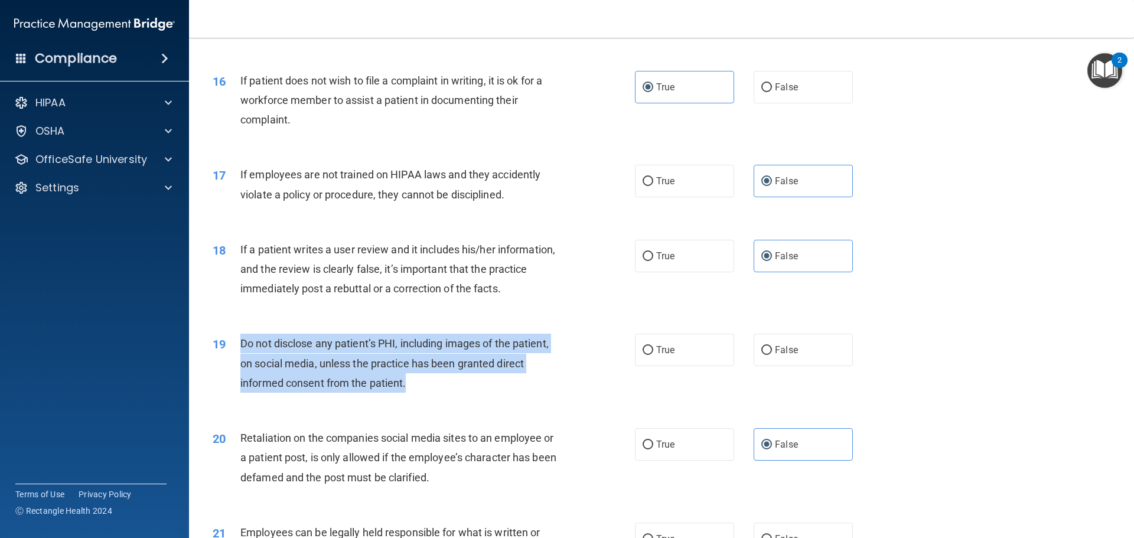
drag, startPoint x: 414, startPoint y: 403, endPoint x: 236, endPoint y: 362, distance: 183.0
click at [234, 362] on div "19 Do not disclose any patient’s PHI, including images of the patient, on socia…" at bounding box center [424, 366] width 458 height 65
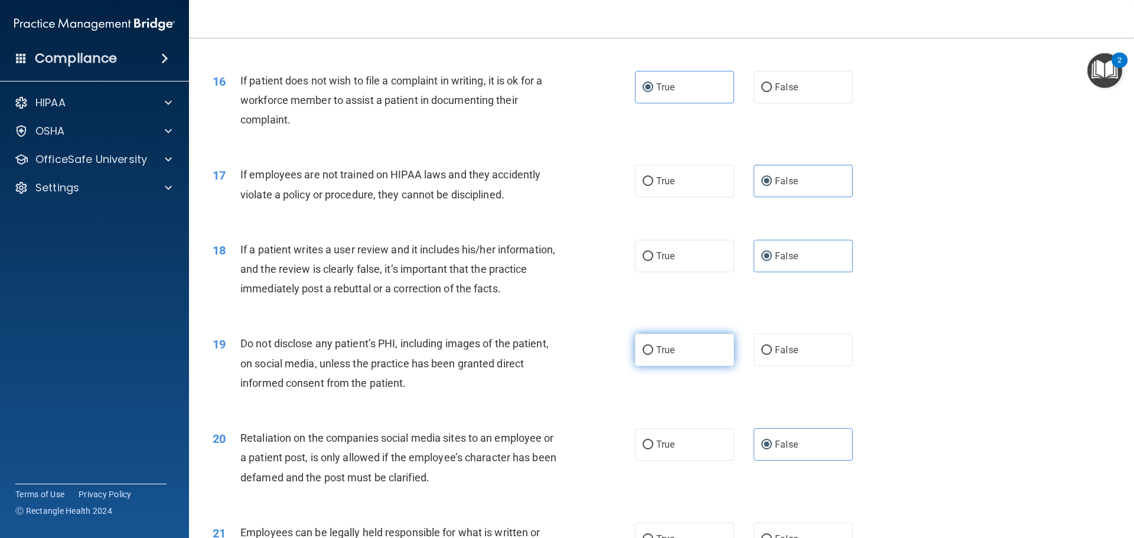
click at [660, 366] on label "True" at bounding box center [684, 350] width 99 height 32
click at [653, 355] on input "True" at bounding box center [648, 350] width 11 height 9
radio input "true"
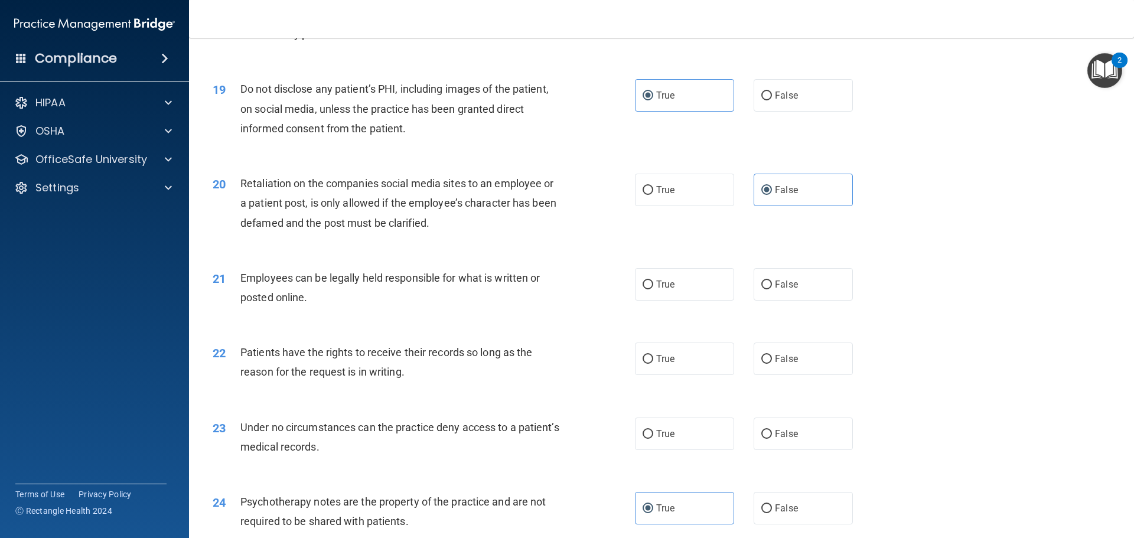
scroll to position [1772, 0]
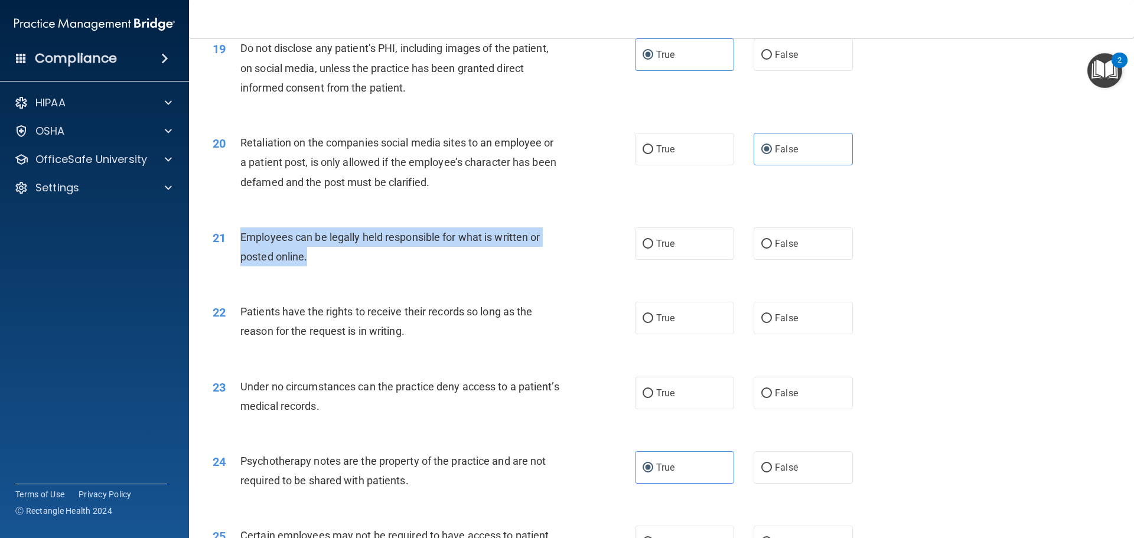
drag, startPoint x: 321, startPoint y: 279, endPoint x: 276, endPoint y: 262, distance: 47.8
click at [239, 255] on div "21 Employees can be legally held responsible for what is written or posted onli…" at bounding box center [424, 249] width 458 height 45
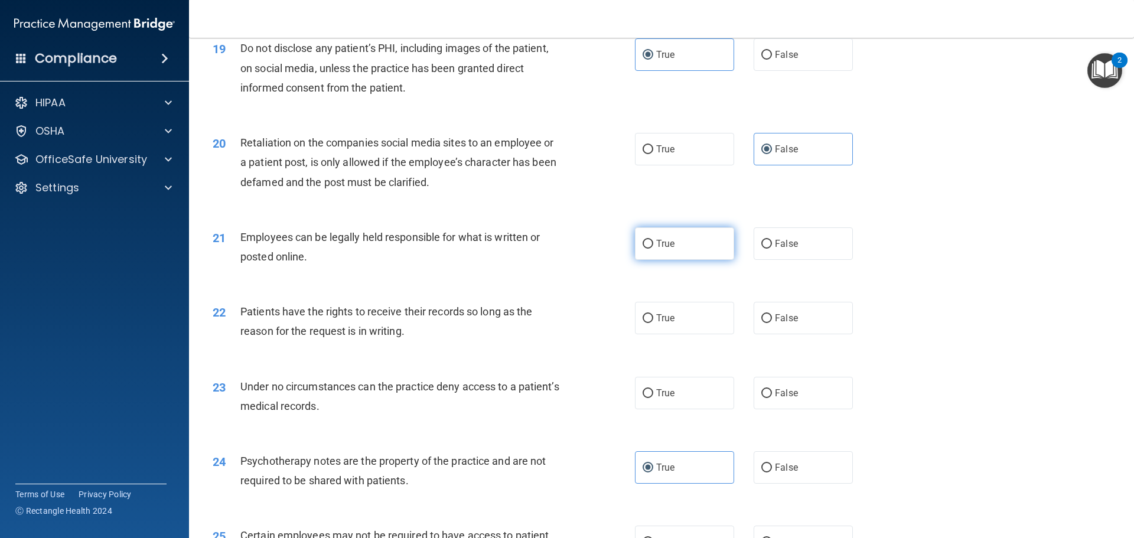
click at [652, 253] on label "True" at bounding box center [684, 243] width 99 height 32
click at [652, 249] on input "True" at bounding box center [648, 244] width 11 height 9
radio input "true"
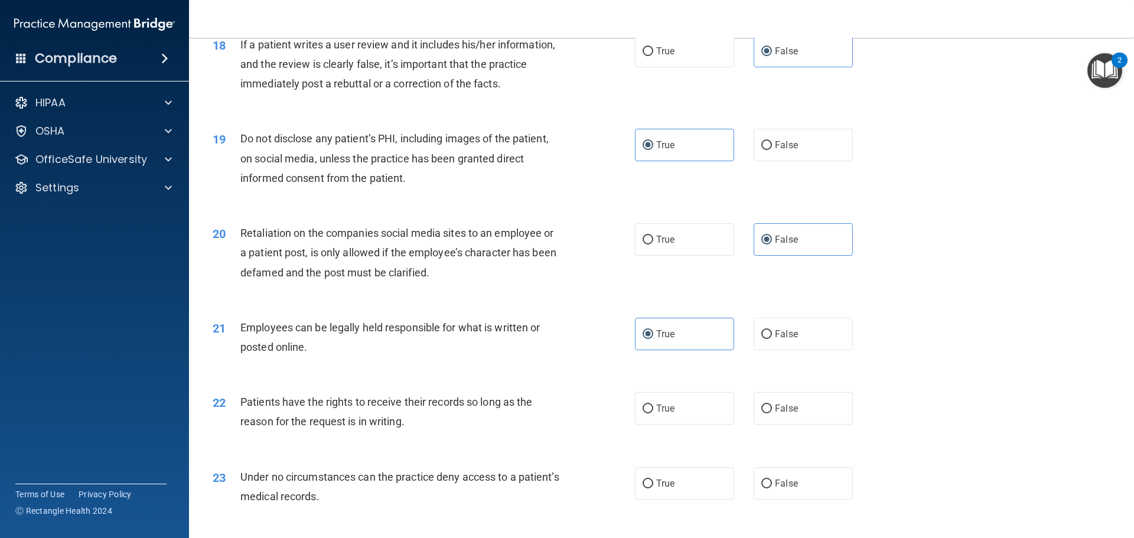
scroll to position [1654, 0]
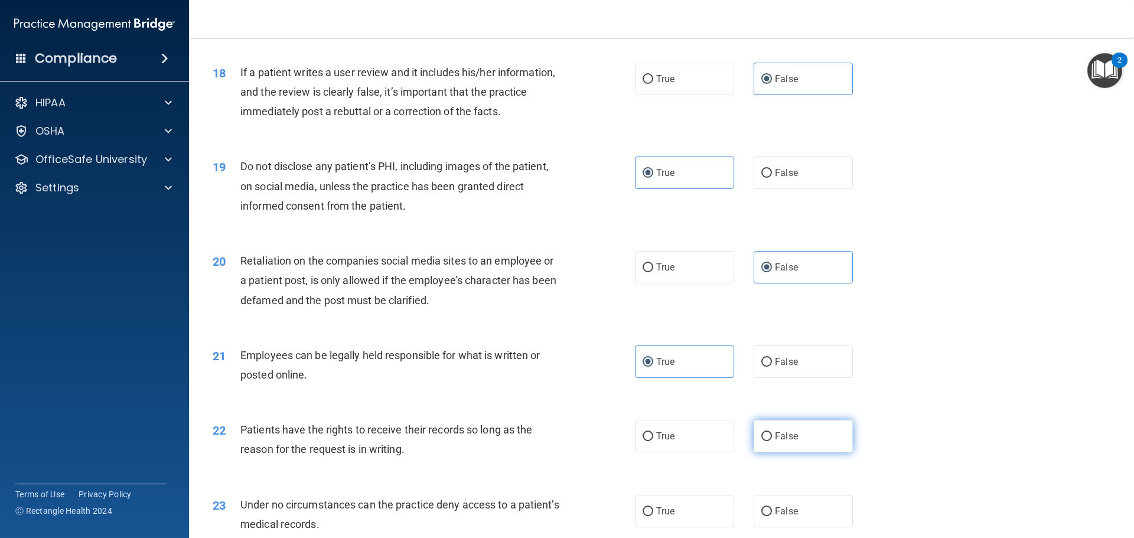
click at [660, 442] on span "False" at bounding box center [786, 436] width 23 height 11
click at [660, 441] on input "False" at bounding box center [766, 436] width 11 height 9
radio input "true"
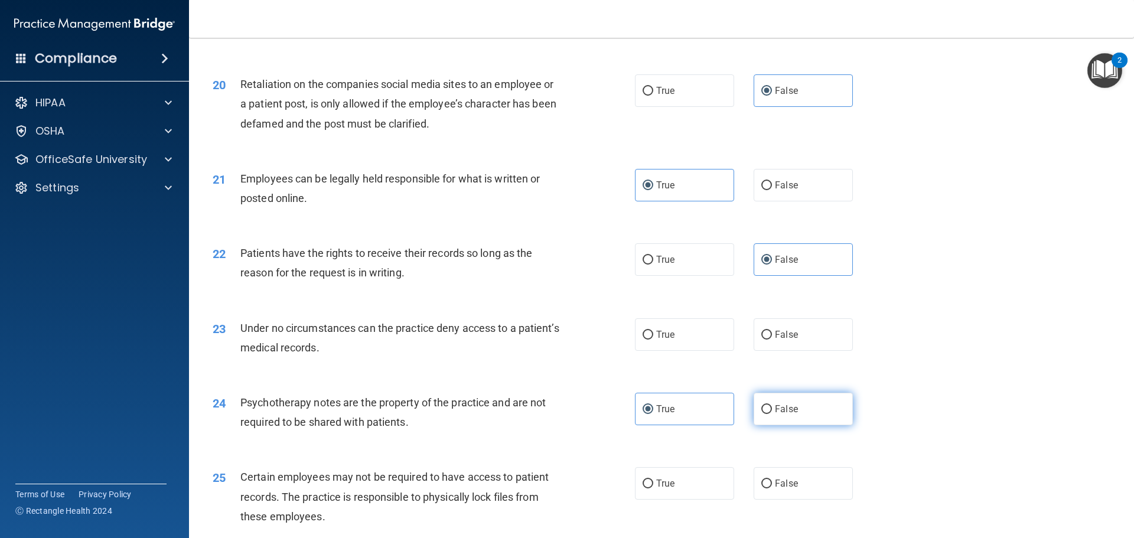
scroll to position [1831, 0]
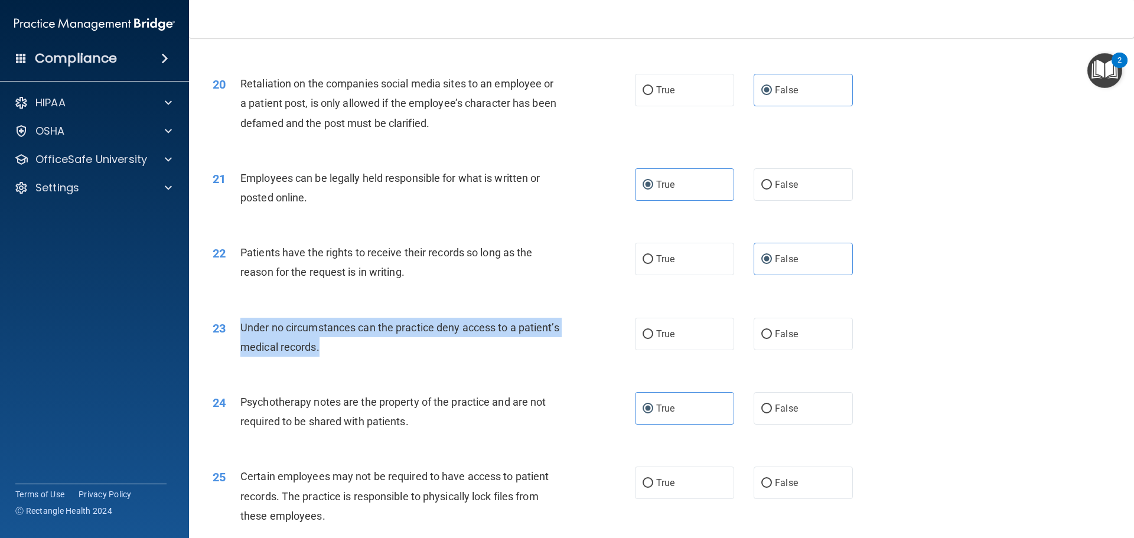
drag, startPoint x: 381, startPoint y: 371, endPoint x: 235, endPoint y: 352, distance: 147.7
click at [235, 352] on div "23 Under no circumstances can the practice deny access to a patient’s medical r…" at bounding box center [424, 340] width 458 height 45
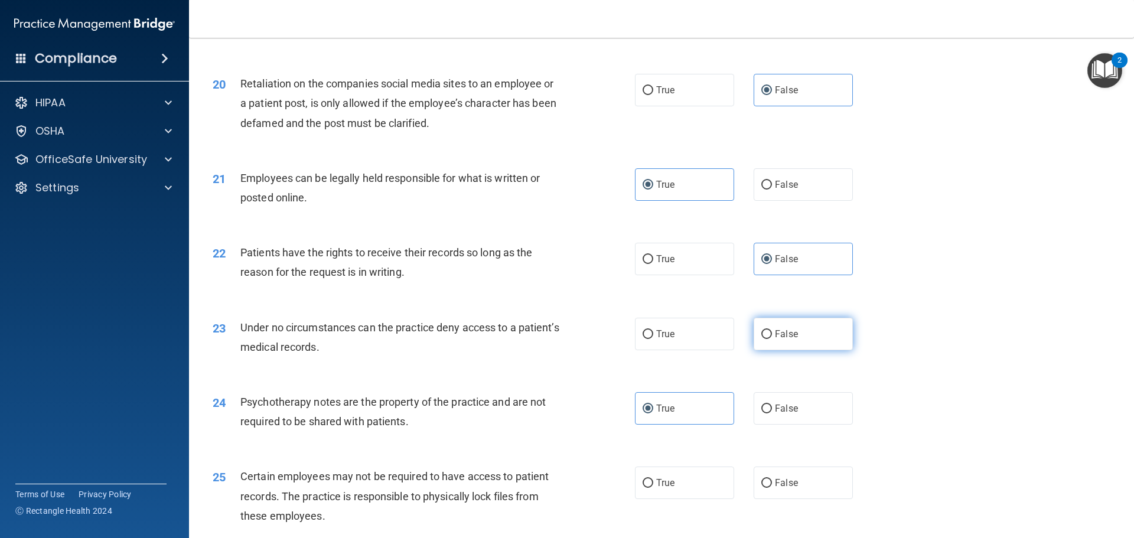
click at [660, 342] on label "False" at bounding box center [803, 334] width 99 height 32
click at [660, 339] on input "False" at bounding box center [766, 334] width 11 height 9
radio input "true"
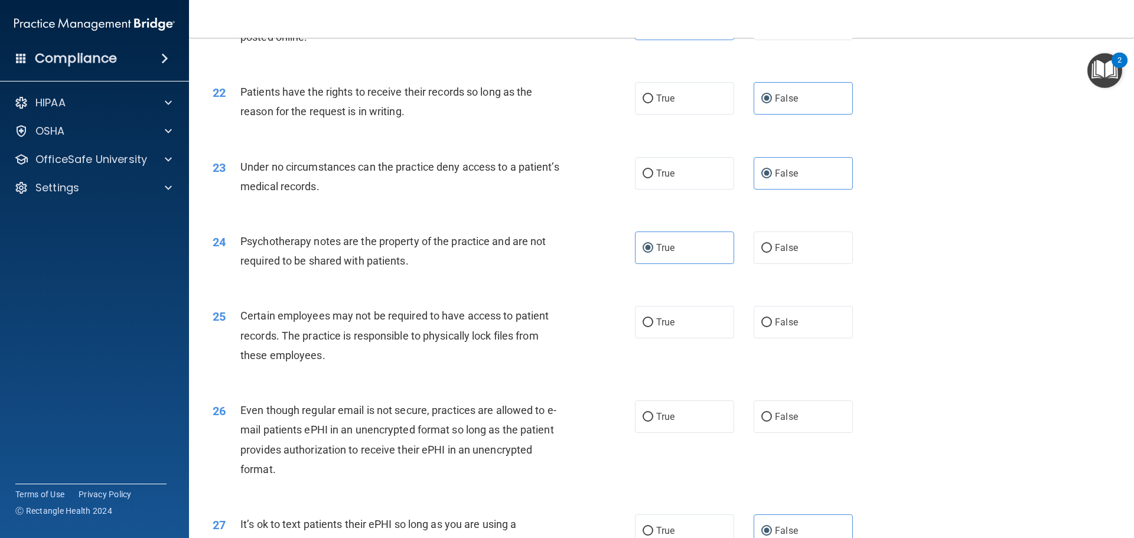
scroll to position [2008, 0]
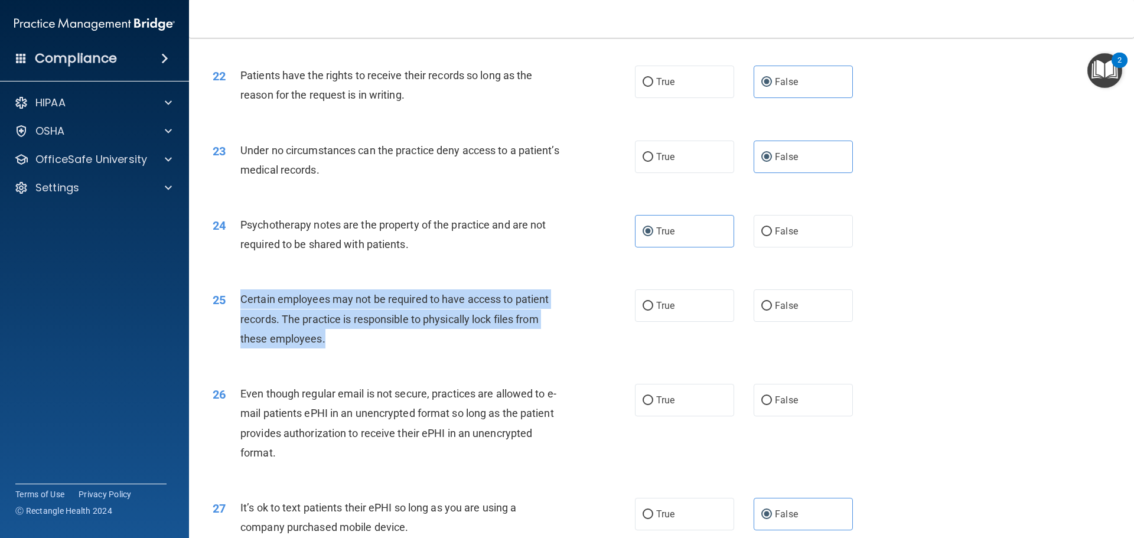
drag, startPoint x: 331, startPoint y: 362, endPoint x: 236, endPoint y: 310, distance: 108.4
click at [236, 310] on div "25 Certain employees may not be required to have access to patient records. The…" at bounding box center [424, 321] width 458 height 65
click at [643, 311] on input "True" at bounding box center [648, 306] width 11 height 9
radio input "true"
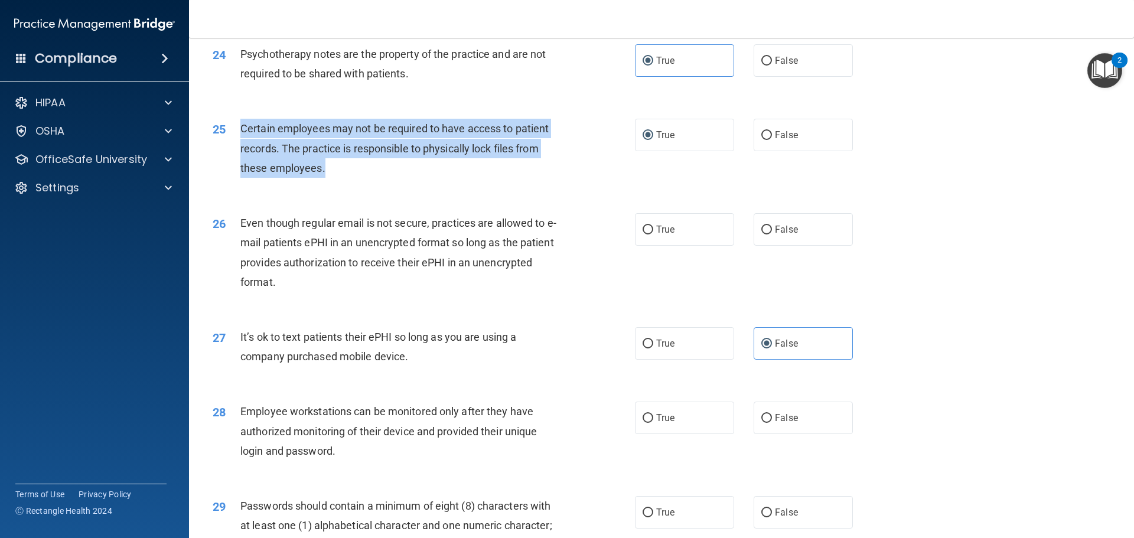
scroll to position [2186, 0]
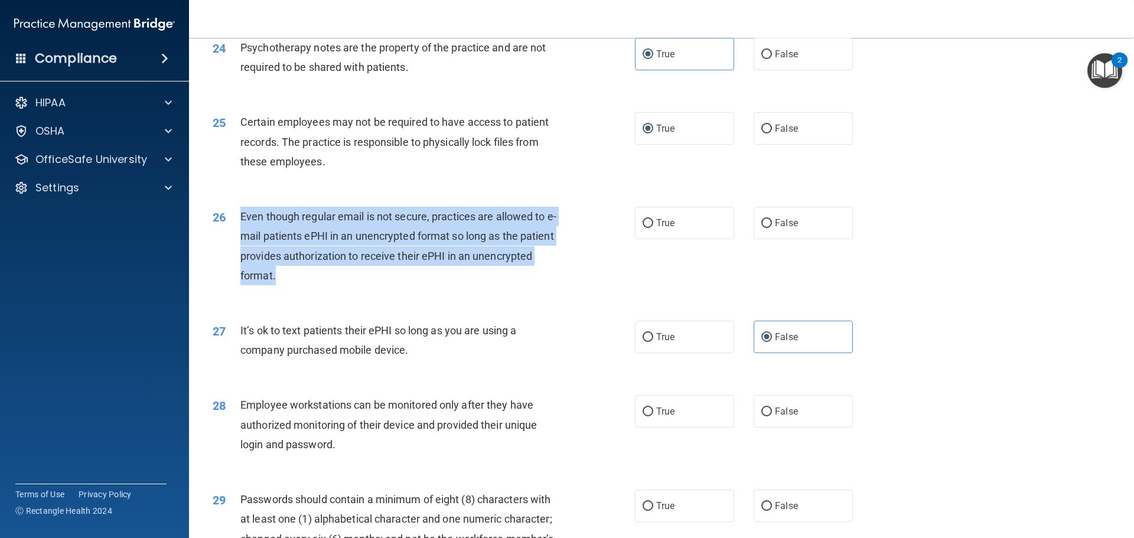
drag, startPoint x: 327, startPoint y: 299, endPoint x: 265, endPoint y: 246, distance: 82.1
click at [235, 237] on div "26 Even though regular email is not secure, practices are allowed to e-mail pat…" at bounding box center [424, 249] width 458 height 84
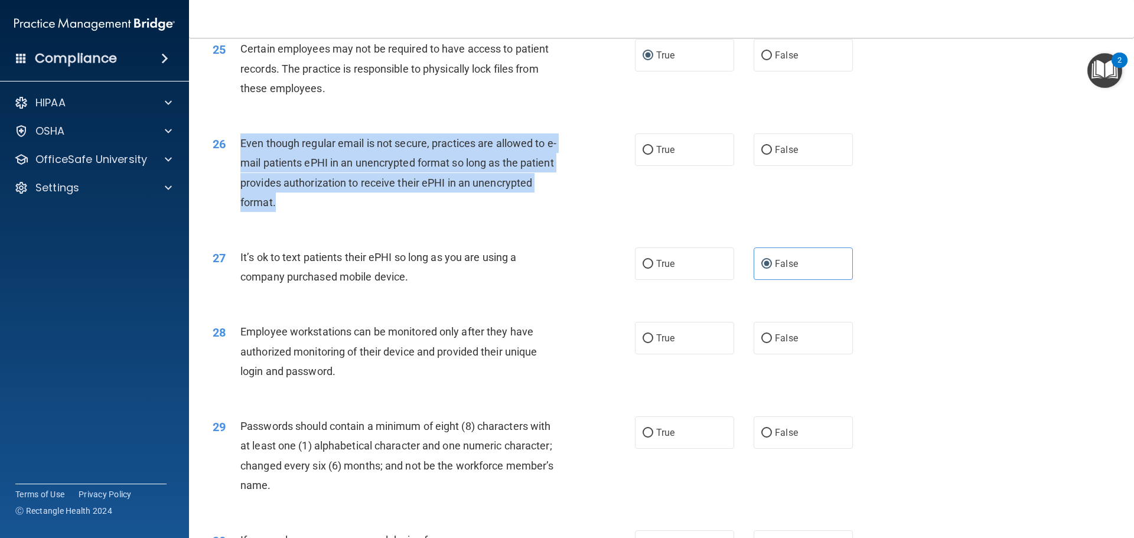
scroll to position [2245, 0]
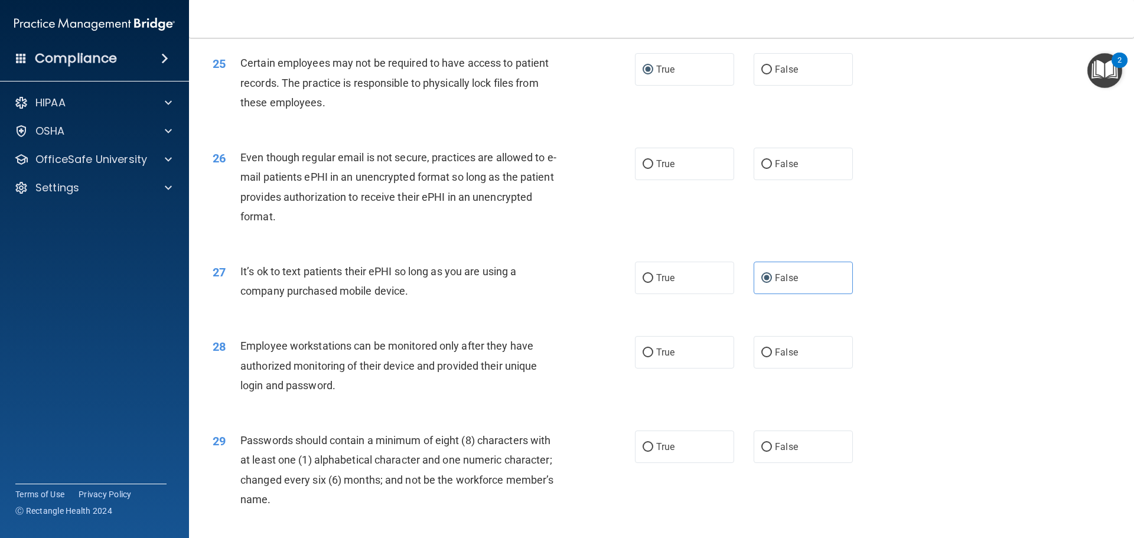
click at [377, 267] on div "27 It’s ok to text patients their ePHI so long as you are using a company purch…" at bounding box center [662, 284] width 916 height 74
click at [621, 270] on div "27 It’s ok to text patients their ePHI so long as you are using a company purch…" at bounding box center [662, 284] width 916 height 74
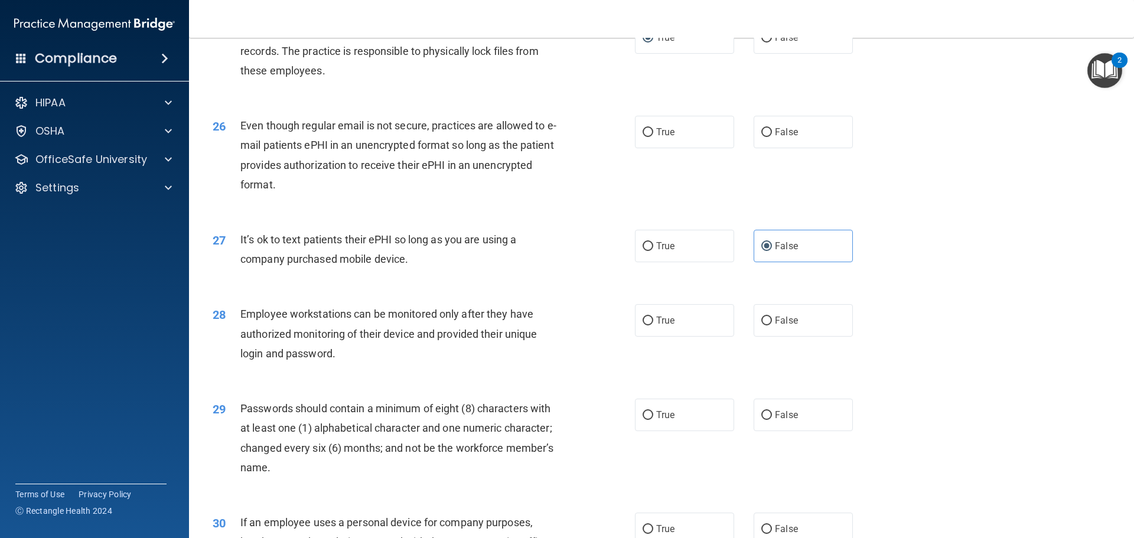
scroll to position [2304, 0]
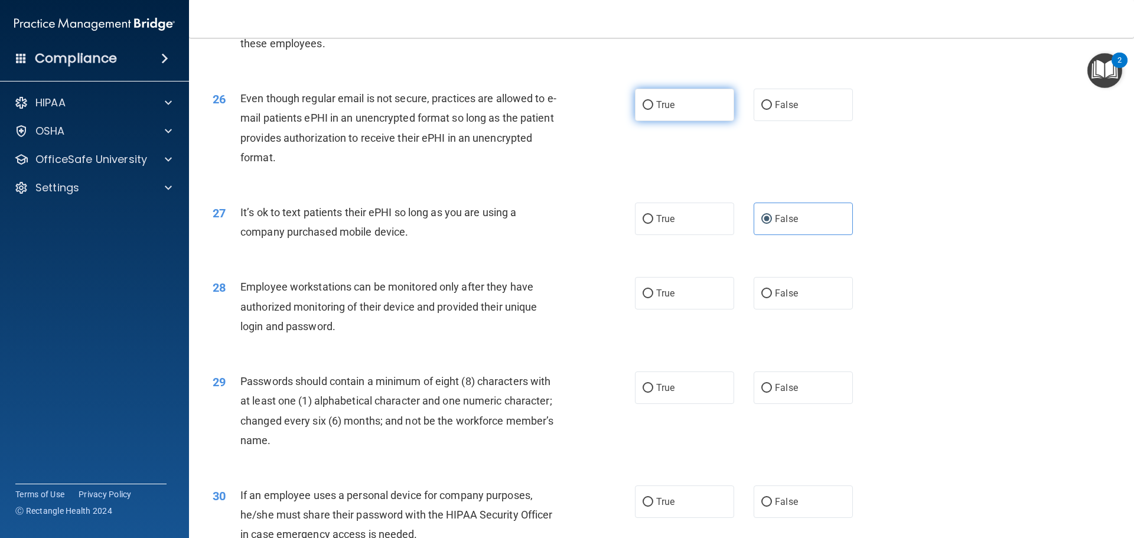
click at [660, 110] on span "True" at bounding box center [665, 104] width 18 height 11
click at [653, 110] on input "True" at bounding box center [648, 105] width 11 height 9
radio input "true"
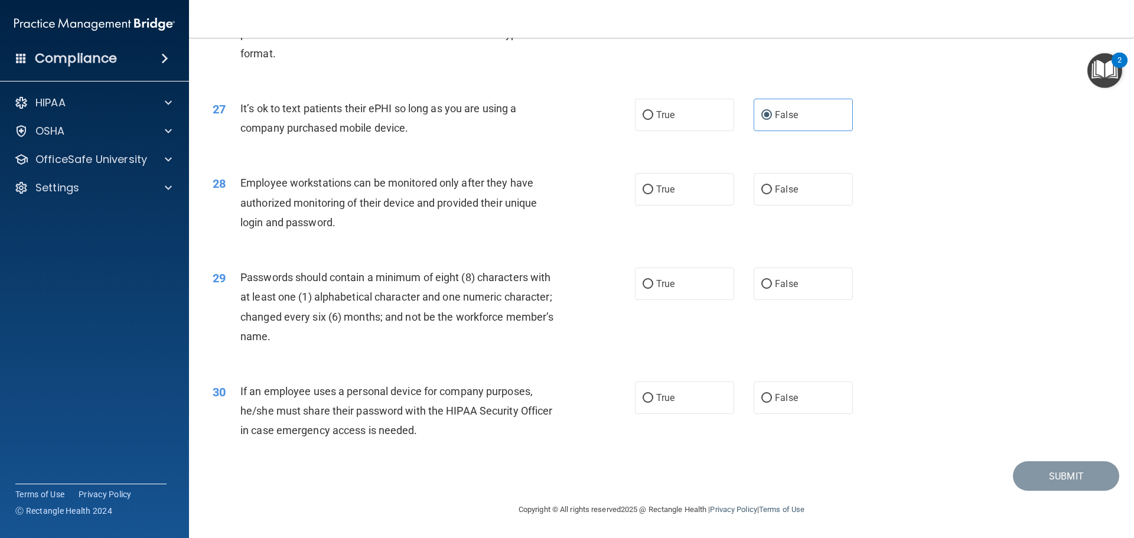
scroll to position [2422, 0]
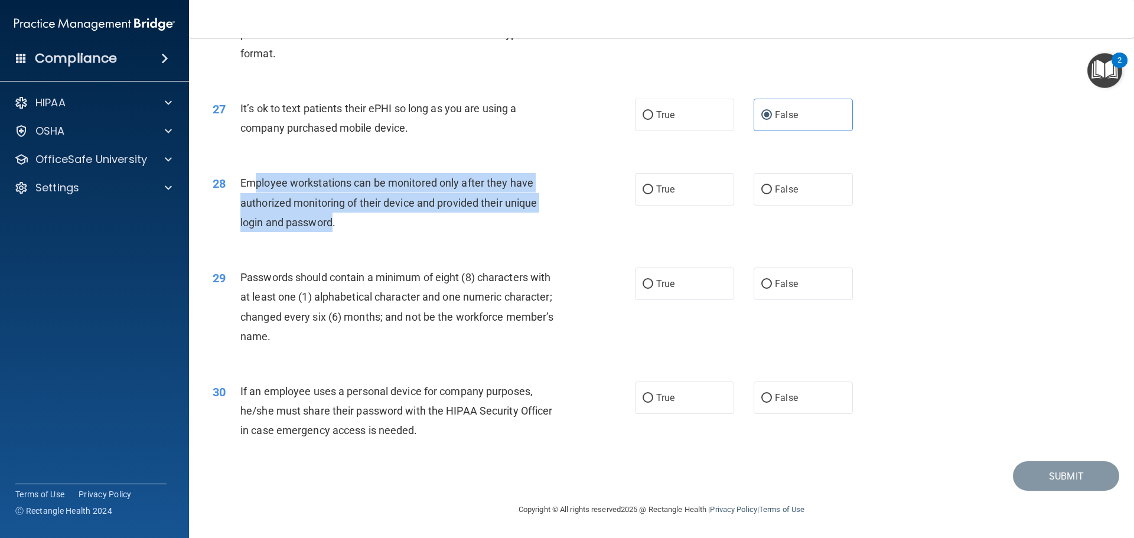
drag, startPoint x: 323, startPoint y: 228, endPoint x: 258, endPoint y: 192, distance: 74.3
click at [258, 192] on div "Employee workstations can be monitored only after they have authorized monitori…" at bounding box center [405, 202] width 330 height 59
drag, startPoint x: 357, startPoint y: 235, endPoint x: 223, endPoint y: 178, distance: 145.6
click at [223, 178] on div "28 Employee workstations can be monitored only after they have authorized monit…" at bounding box center [662, 205] width 916 height 95
drag, startPoint x: 321, startPoint y: 203, endPoint x: 276, endPoint y: 190, distance: 47.1
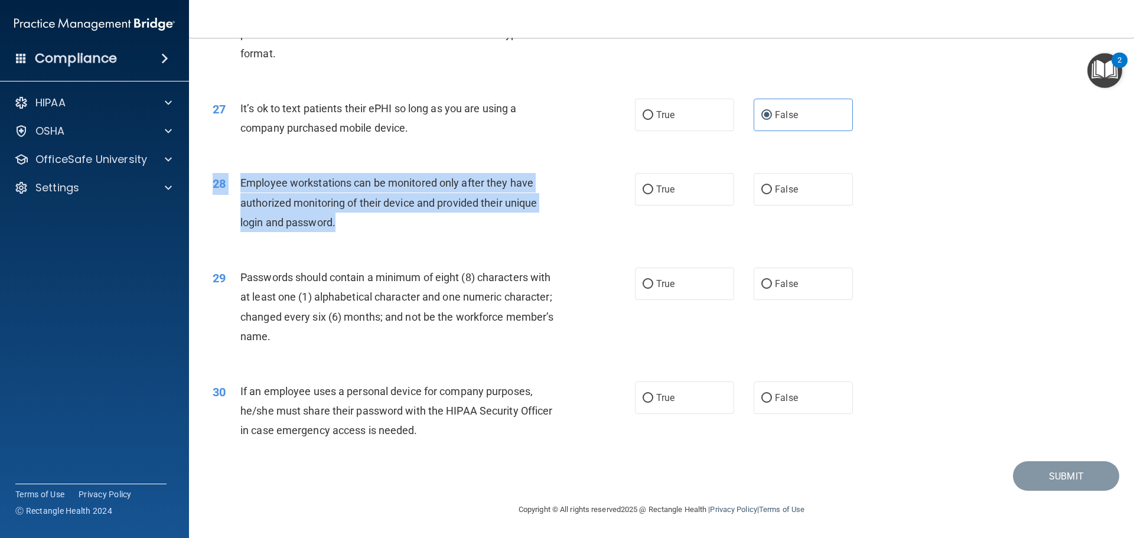
click at [276, 190] on span "Employee workstations can be monitored only after they have authorized monitori…" at bounding box center [388, 202] width 297 height 51
drag, startPoint x: 240, startPoint y: 185, endPoint x: 319, endPoint y: 210, distance: 83.1
click at [369, 227] on div "Employee workstations can be monitored only after they have authorized monitori…" at bounding box center [405, 202] width 330 height 59
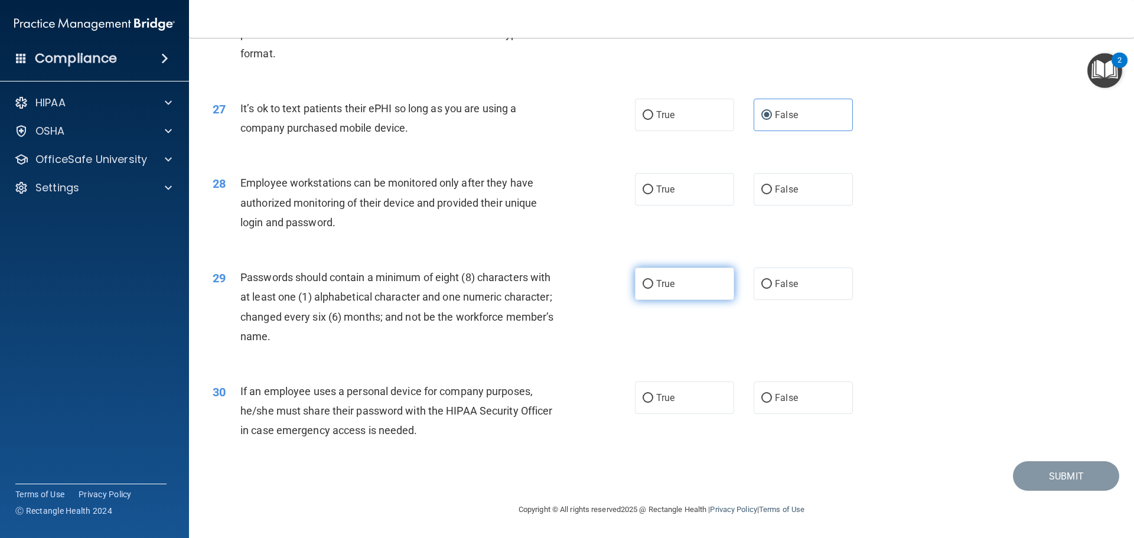
click at [660, 288] on label "True" at bounding box center [684, 284] width 99 height 32
click at [653, 288] on input "True" at bounding box center [648, 284] width 11 height 9
radio input "true"
click at [660, 195] on span "False" at bounding box center [786, 189] width 23 height 11
click at [660, 194] on input "False" at bounding box center [766, 189] width 11 height 9
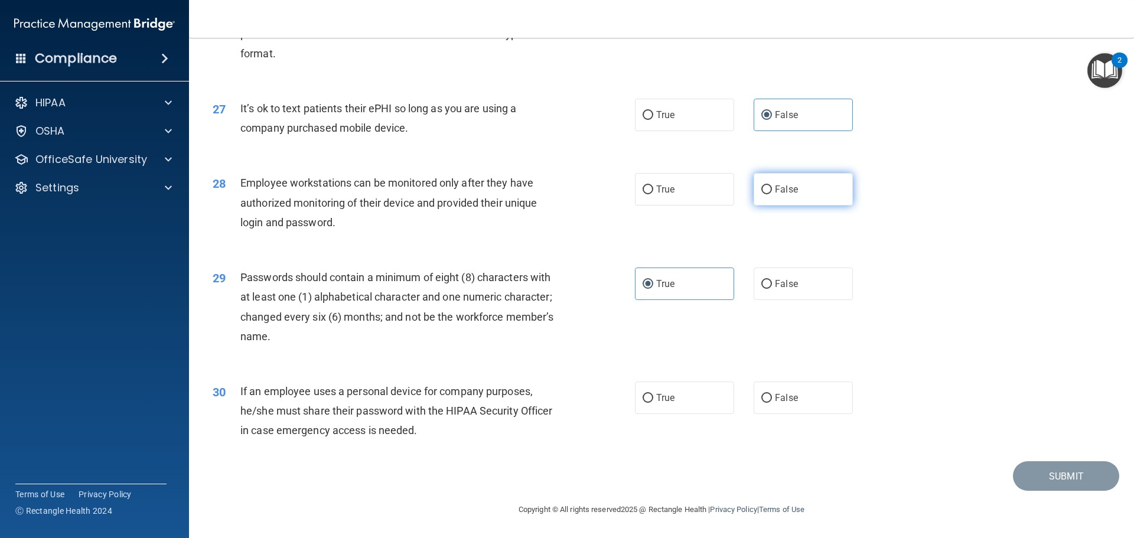
radio input "true"
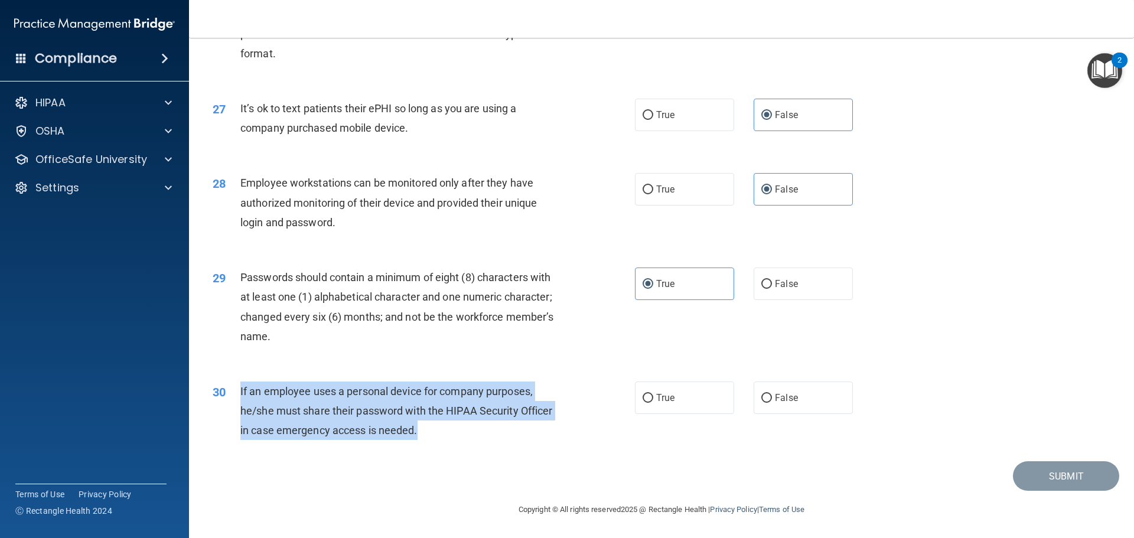
drag, startPoint x: 439, startPoint y: 437, endPoint x: 239, endPoint y: 392, distance: 204.6
click at [239, 392] on div "30 If an employee uses a personal device for company purposes, he/she must shar…" at bounding box center [424, 414] width 458 height 65
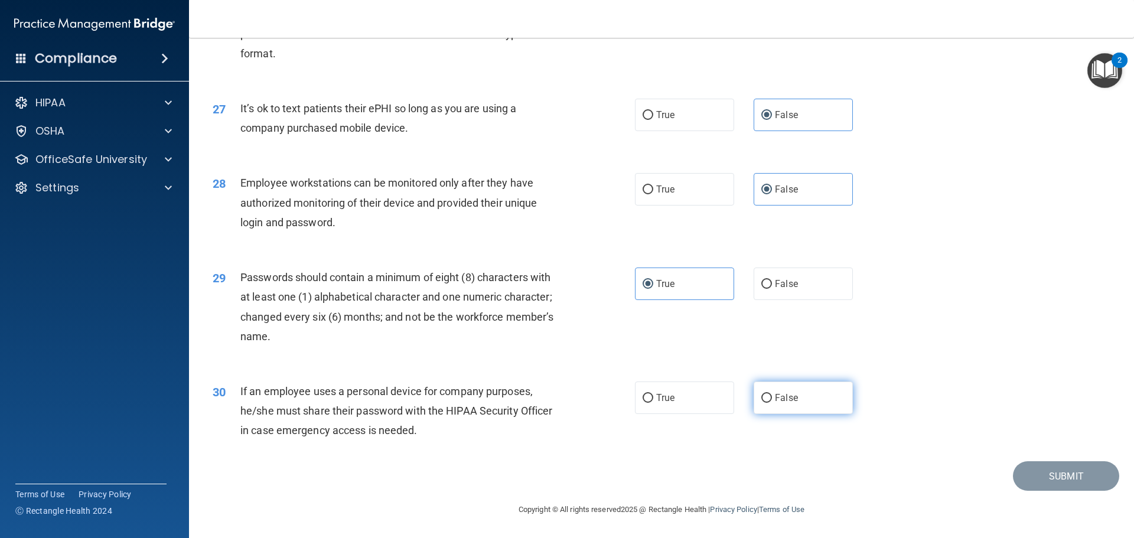
click at [660, 399] on label "False" at bounding box center [803, 398] width 99 height 32
click at [660, 399] on input "False" at bounding box center [766, 398] width 11 height 9
radio input "true"
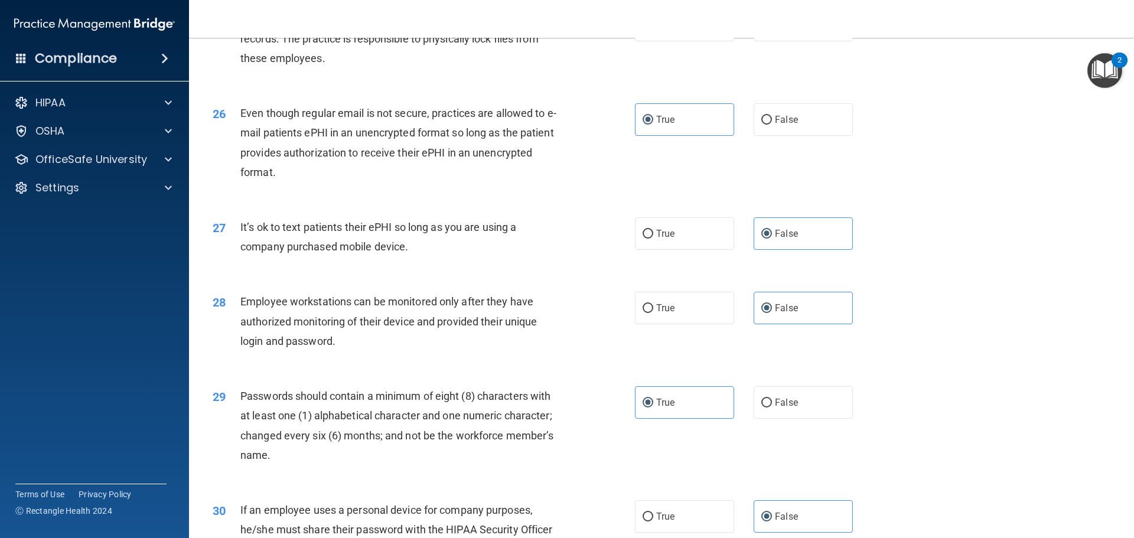
scroll to position [2245, 0]
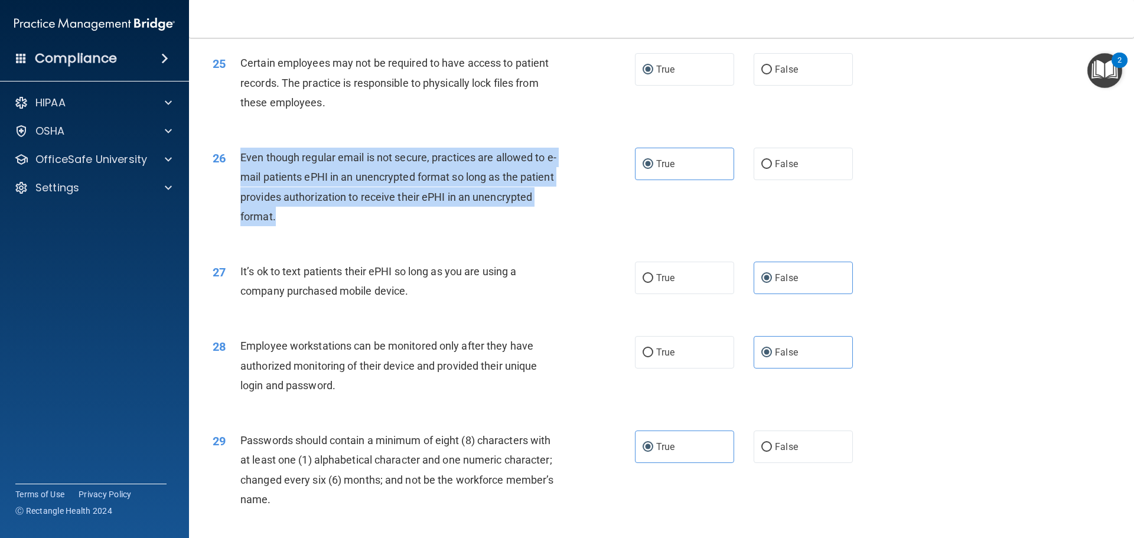
drag, startPoint x: 277, startPoint y: 239, endPoint x: 227, endPoint y: 185, distance: 73.6
click at [227, 185] on div "26 Even though regular email is not secure, practices are allowed to e-mail pat…" at bounding box center [424, 190] width 458 height 84
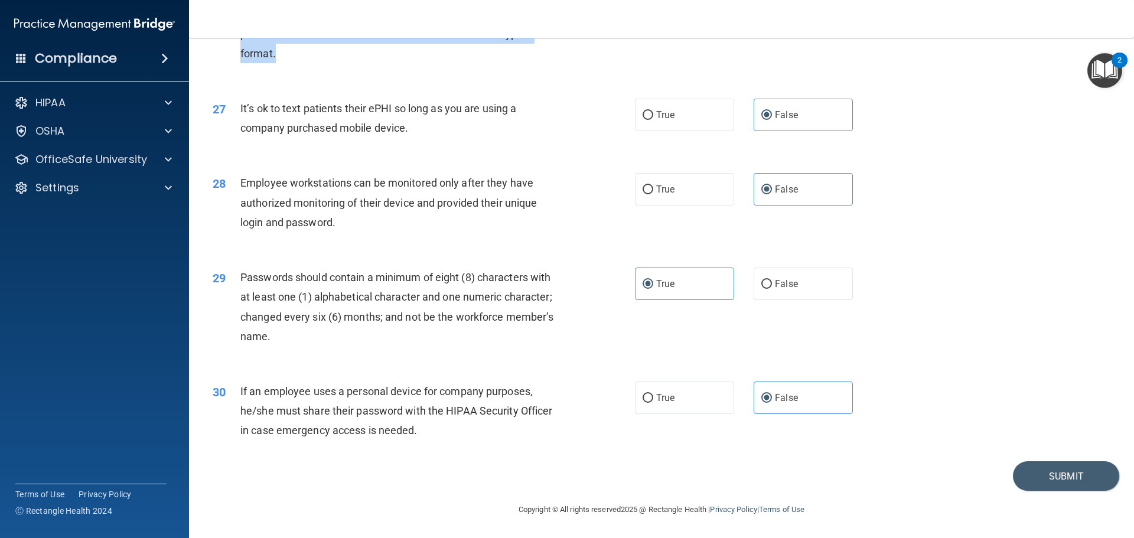
scroll to position [2427, 0]
click at [660, 478] on button "Submit" at bounding box center [1066, 476] width 106 height 30
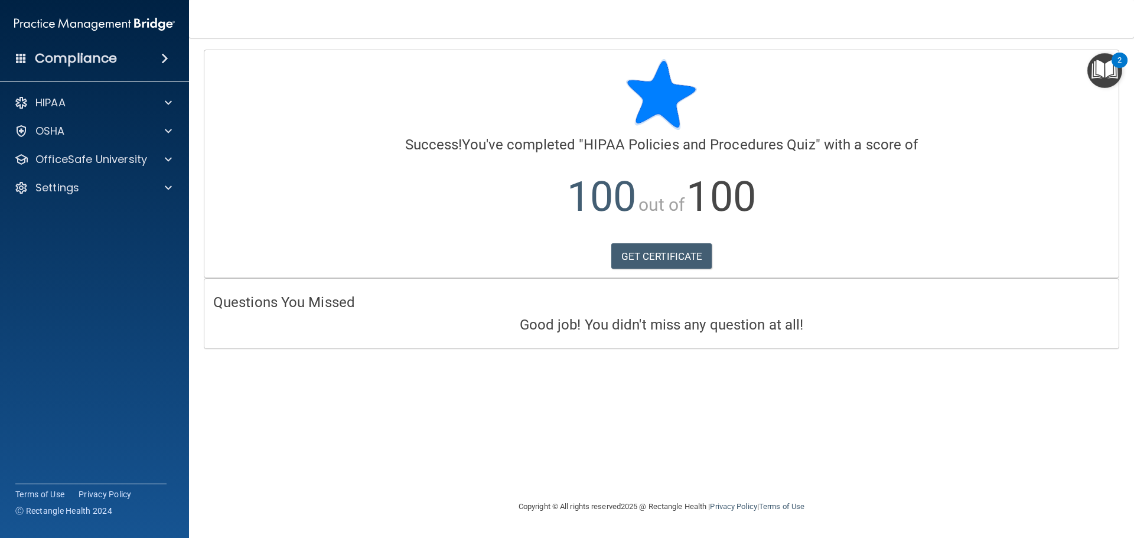
click at [362, 483] on div "Calculating your score.... Success! You've completed " HIPAA Policies and Proce…" at bounding box center [662, 269] width 898 height 438
click at [60, 128] on p "OSHA" at bounding box center [50, 131] width 30 height 14
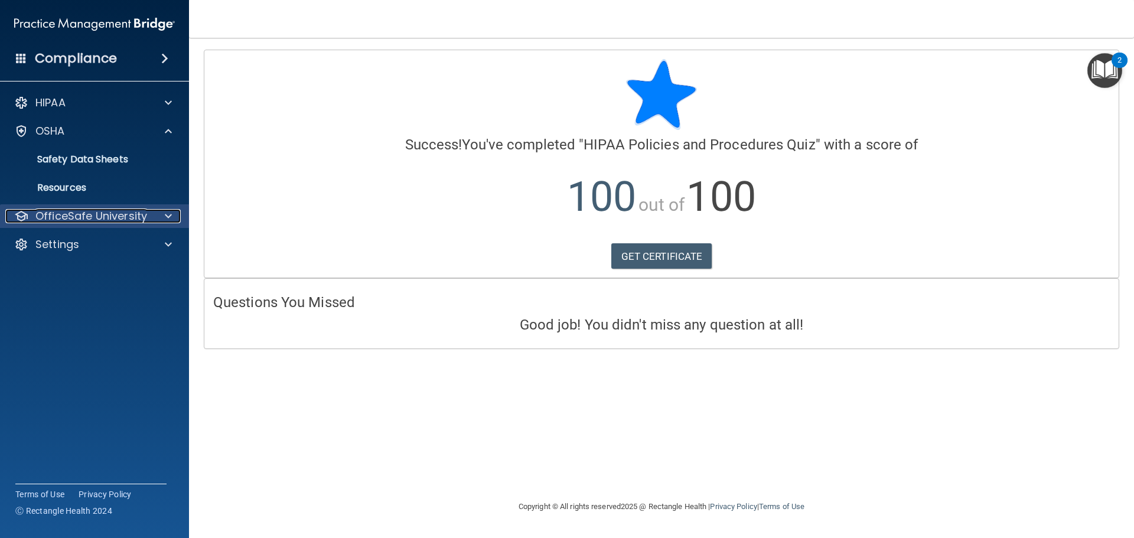
click at [114, 221] on p "OfficeSafe University" at bounding box center [91, 216] width 112 height 14
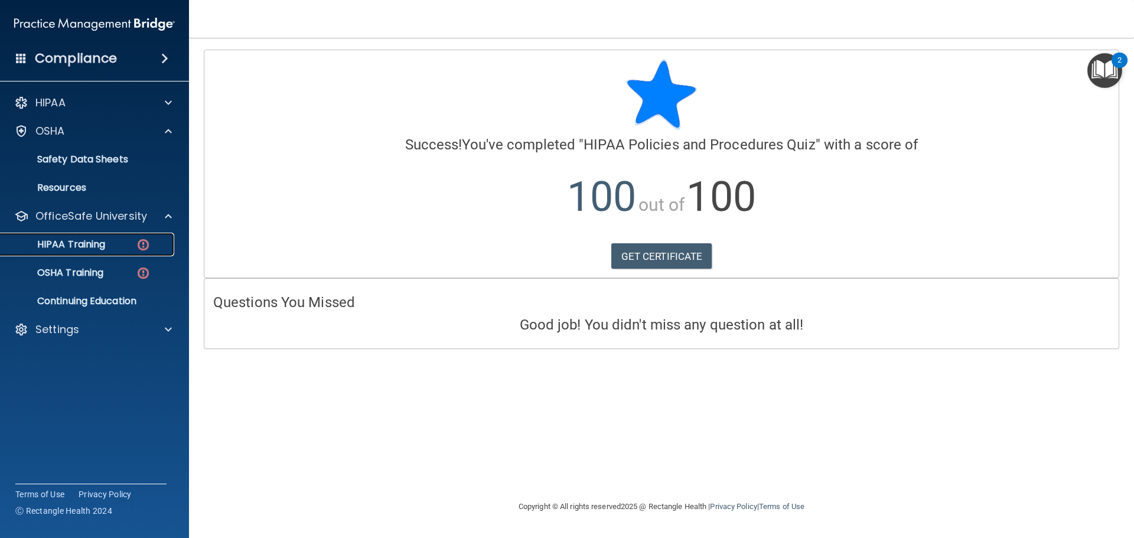
click at [115, 245] on div "HIPAA Training" at bounding box center [88, 245] width 161 height 12
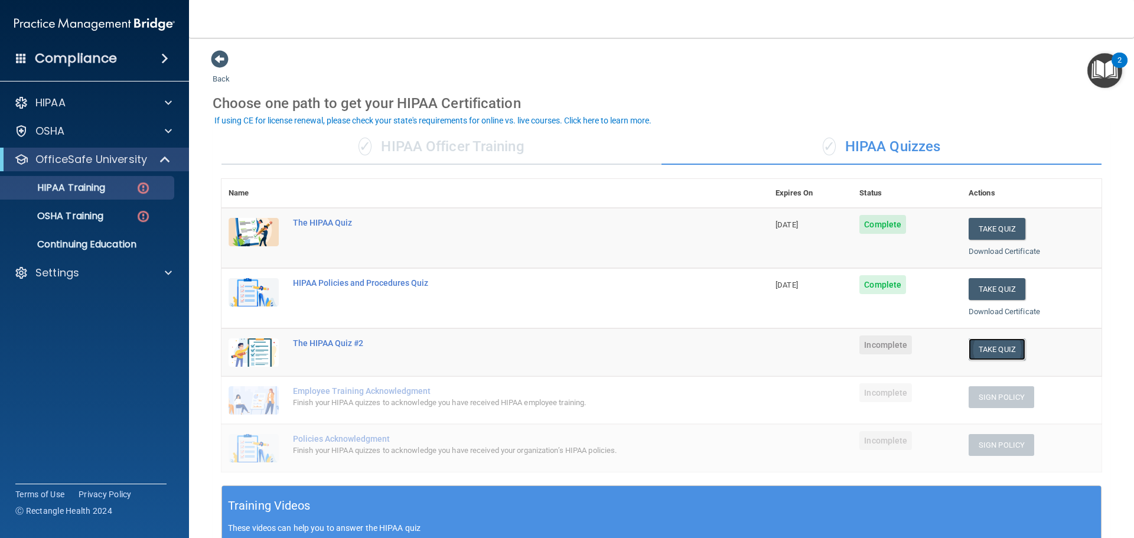
click at [660, 356] on button "Take Quiz" at bounding box center [997, 349] width 57 height 22
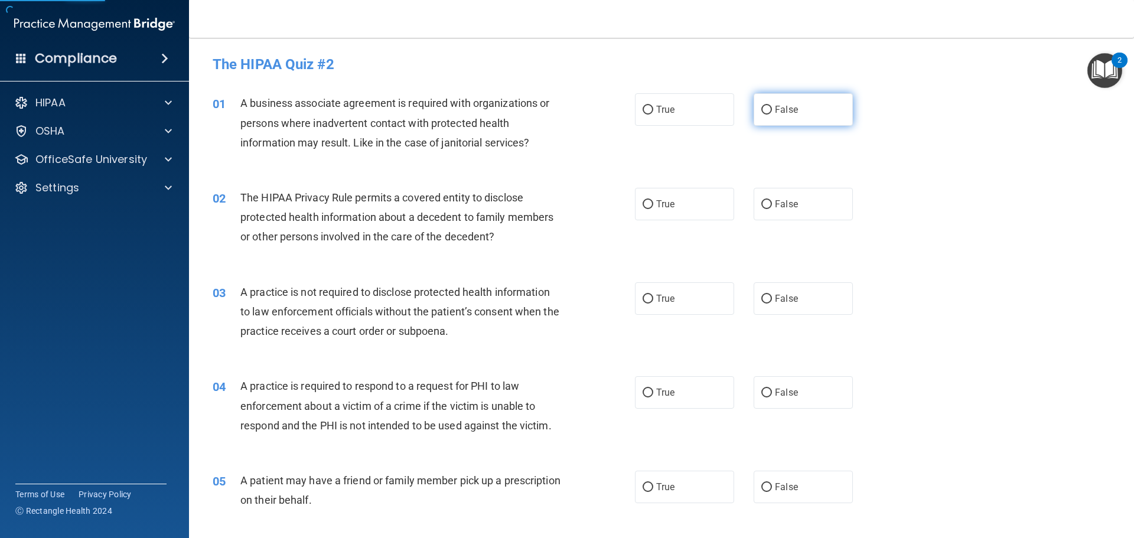
click at [660, 116] on label "False" at bounding box center [803, 109] width 99 height 32
click at [660, 115] on input "False" at bounding box center [766, 110] width 11 height 9
radio input "true"
drag, startPoint x: 687, startPoint y: 213, endPoint x: 707, endPoint y: 236, distance: 30.2
click at [660, 222] on div "02 The HIPAA Privacy Rule permits a covered entity to disclose protected health…" at bounding box center [662, 220] width 916 height 95
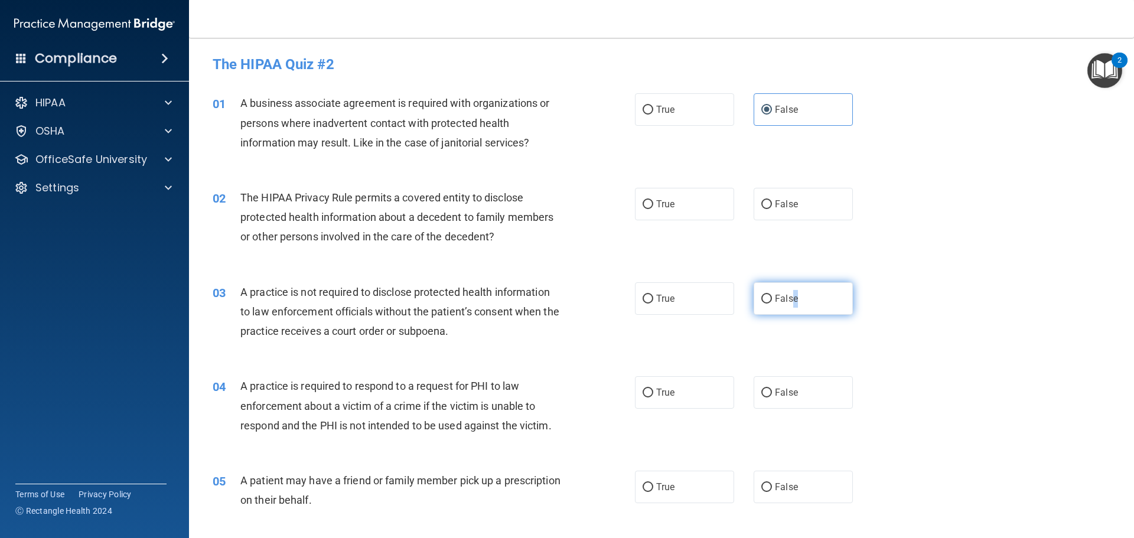
click at [660, 306] on label "False" at bounding box center [803, 298] width 99 height 32
drag, startPoint x: 655, startPoint y: 193, endPoint x: 657, endPoint y: 204, distance: 11.9
click at [656, 203] on label "True" at bounding box center [684, 204] width 99 height 32
click at [653, 203] on input "True" at bounding box center [648, 204] width 11 height 9
radio input "true"
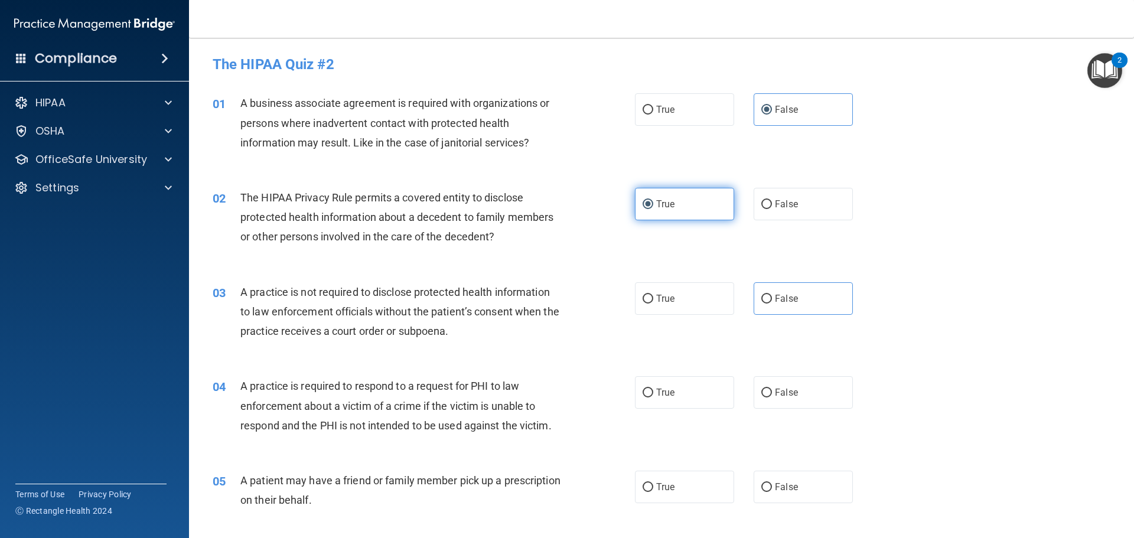
click at [645, 208] on input "True" at bounding box center [648, 204] width 11 height 9
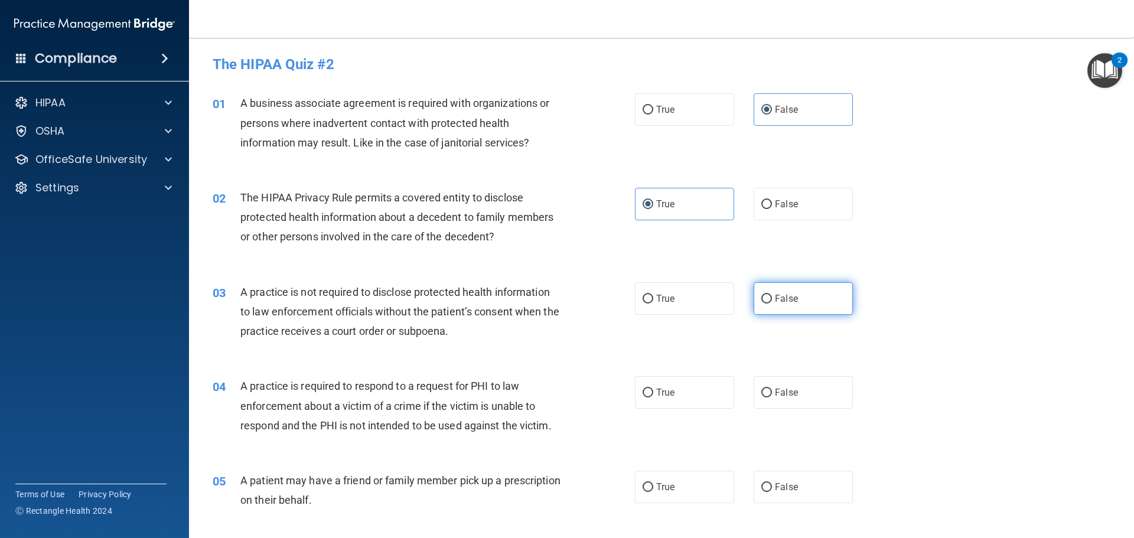
click at [660, 300] on input "False" at bounding box center [766, 299] width 11 height 9
radio input "true"
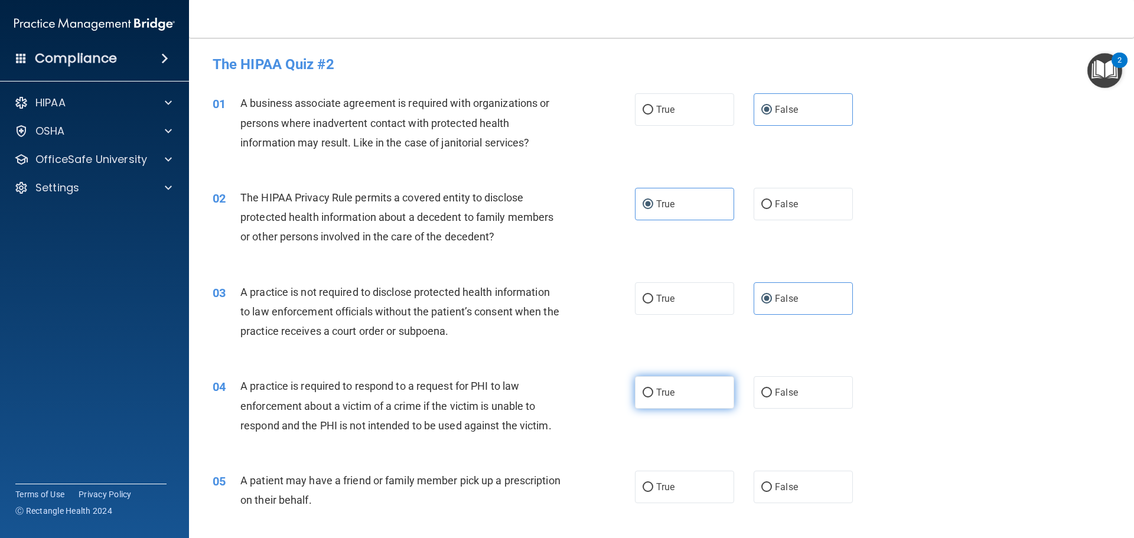
click at [657, 399] on label "True" at bounding box center [684, 392] width 99 height 32
click at [653, 398] on input "True" at bounding box center [648, 393] width 11 height 9
radio input "true"
click at [643, 492] on input "True" at bounding box center [648, 487] width 11 height 9
radio input "true"
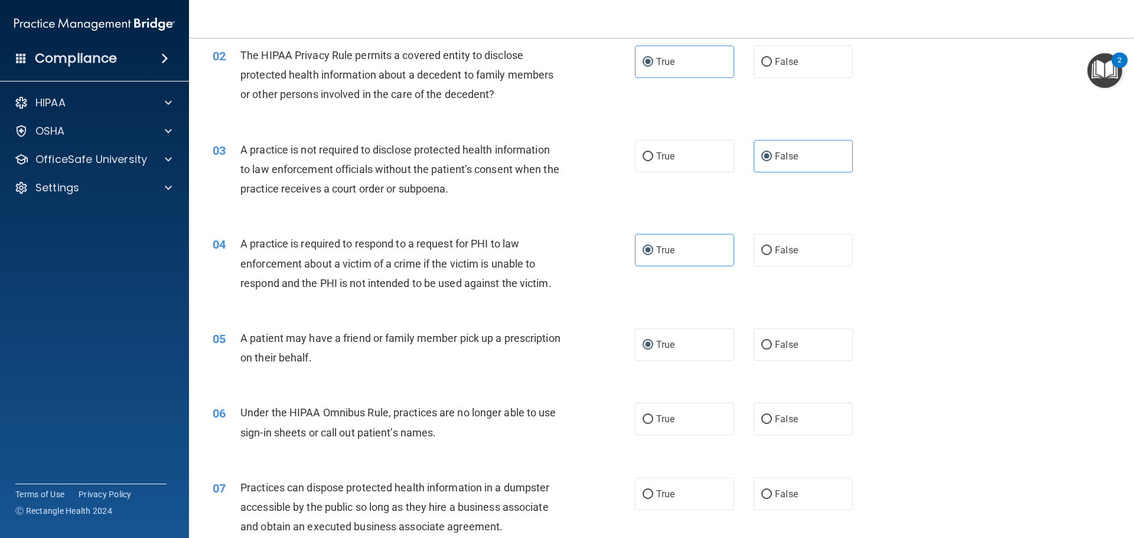
scroll to position [177, 0]
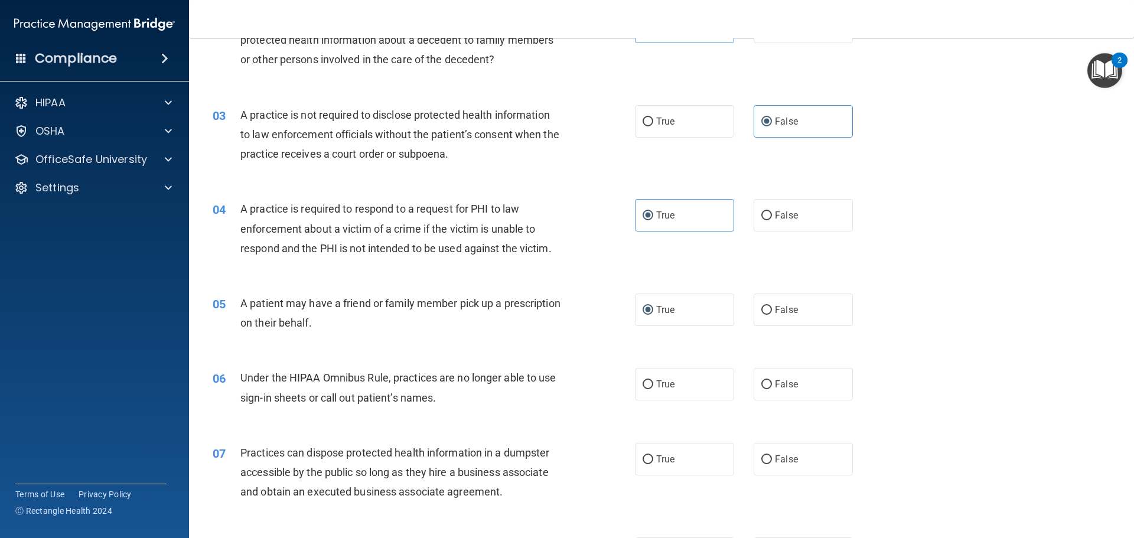
drag, startPoint x: 759, startPoint y: 389, endPoint x: 771, endPoint y: 441, distance: 53.4
click at [660, 400] on label "False" at bounding box center [803, 384] width 99 height 32
click at [660, 389] on input "False" at bounding box center [766, 384] width 11 height 9
radio input "true"
click at [660, 465] on label "False" at bounding box center [803, 459] width 99 height 32
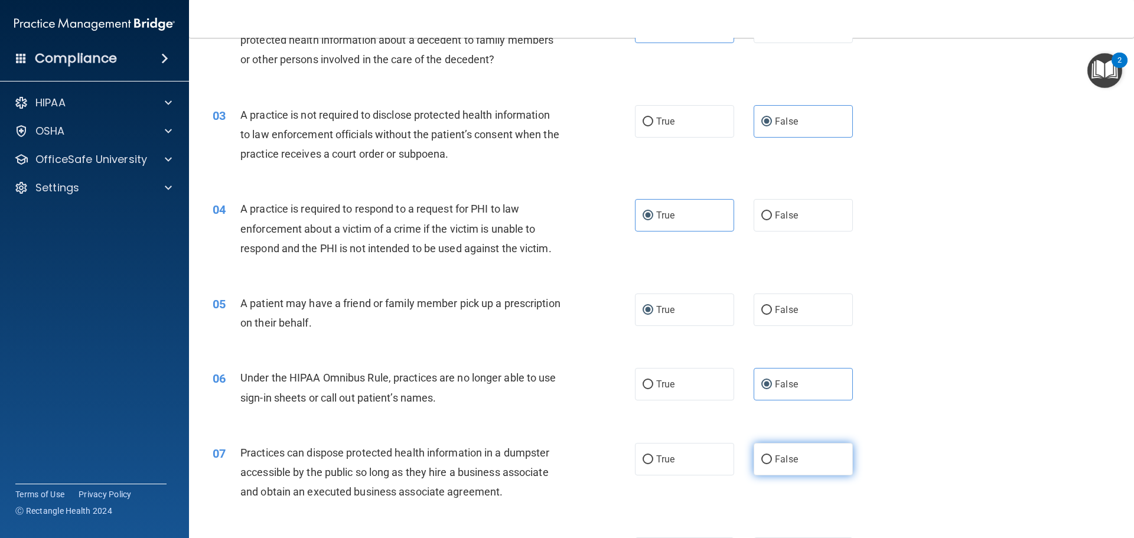
click at [660, 464] on input "False" at bounding box center [766, 459] width 11 height 9
radio input "true"
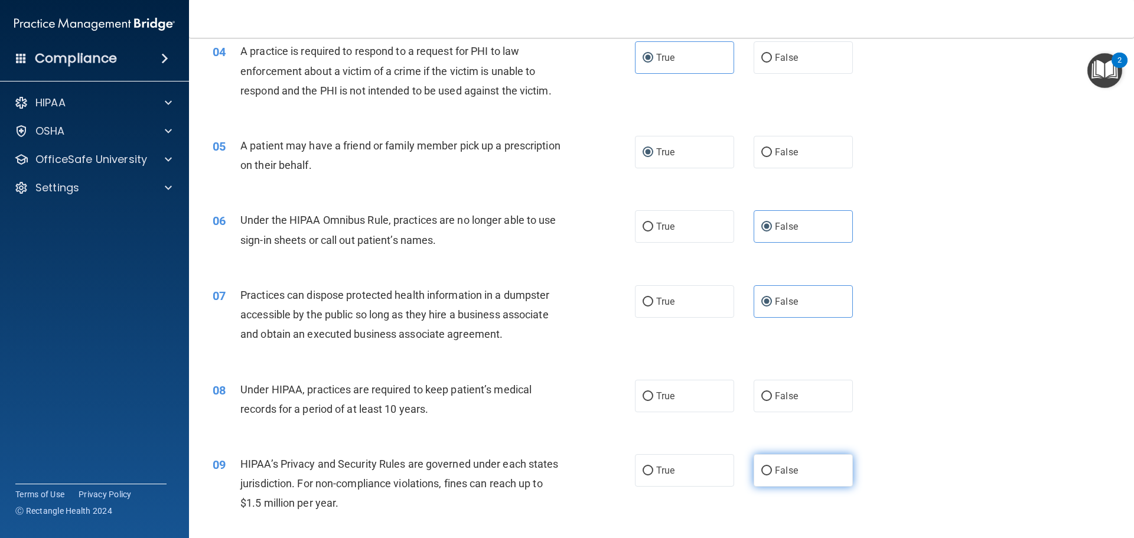
scroll to position [354, 0]
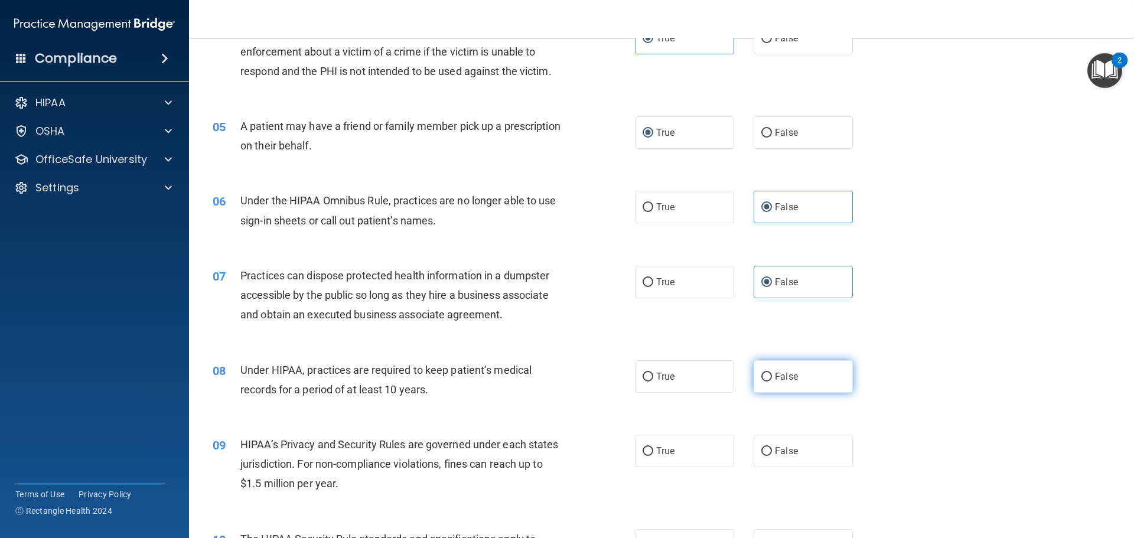
drag, startPoint x: 767, startPoint y: 384, endPoint x: 765, endPoint y: 390, distance: 6.9
click at [660, 389] on label "False" at bounding box center [803, 376] width 99 height 32
click at [660, 382] on input "False" at bounding box center [766, 377] width 11 height 9
radio input "true"
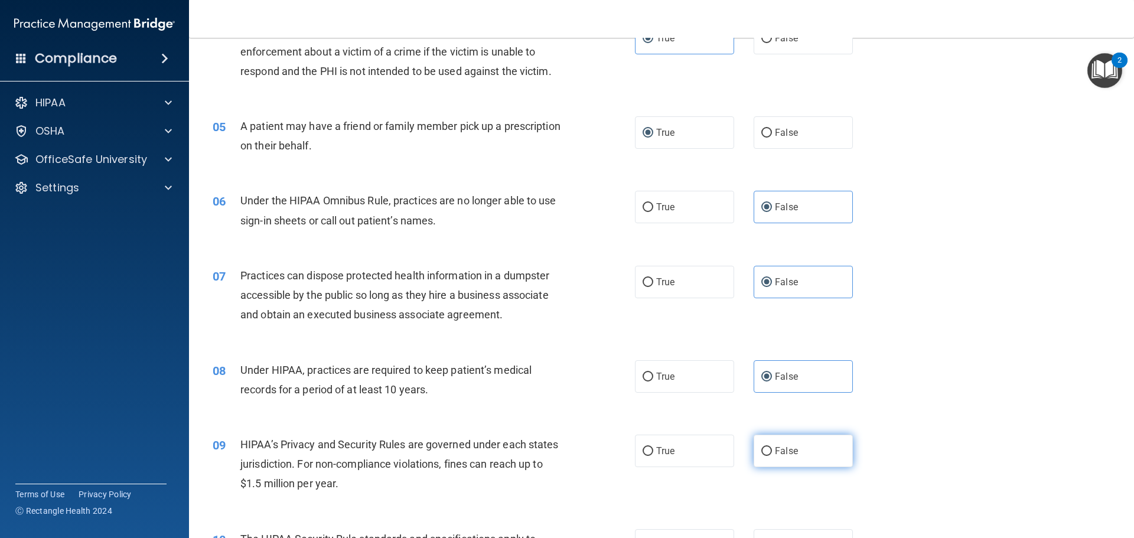
click at [660, 460] on label "False" at bounding box center [803, 451] width 99 height 32
click at [660, 456] on input "False" at bounding box center [766, 451] width 11 height 9
radio input "true"
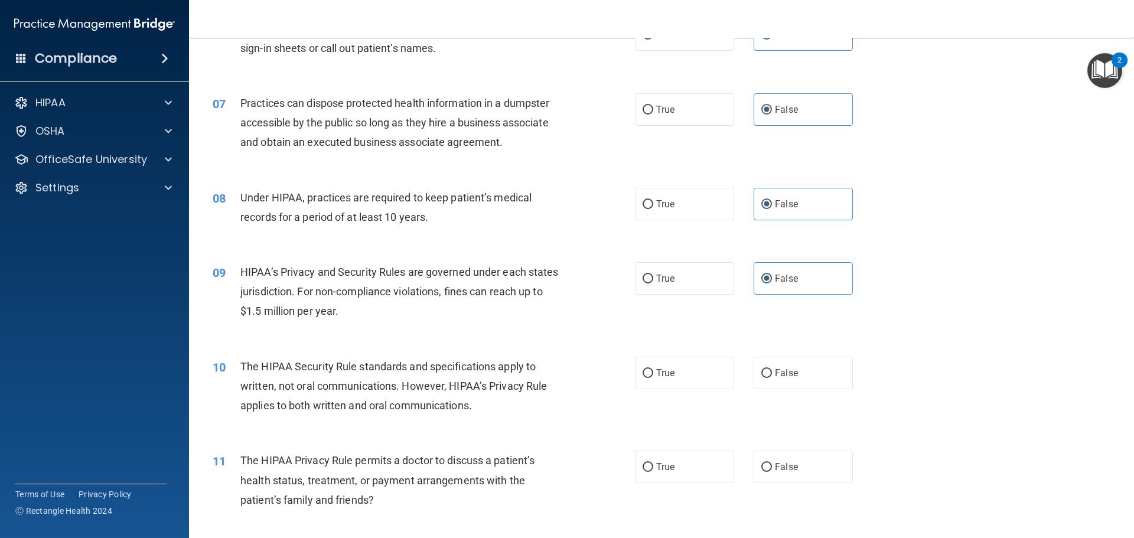
scroll to position [532, 0]
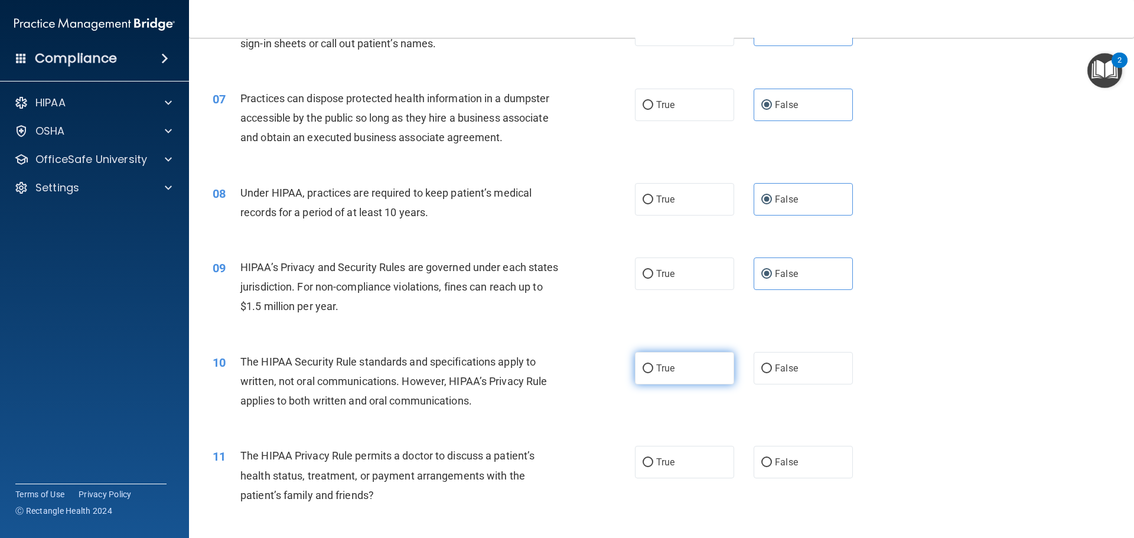
drag, startPoint x: 644, startPoint y: 372, endPoint x: 653, endPoint y: 429, distance: 58.0
click at [644, 373] on input "True" at bounding box center [648, 368] width 11 height 9
radio input "true"
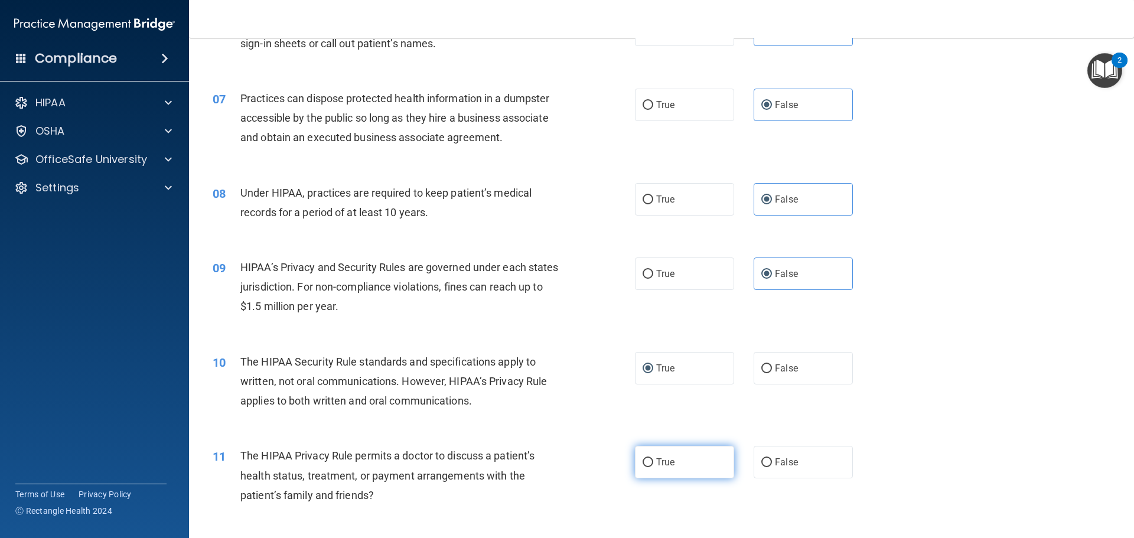
click at [656, 465] on span "True" at bounding box center [665, 462] width 18 height 11
click at [653, 465] on input "True" at bounding box center [648, 462] width 11 height 9
radio input "true"
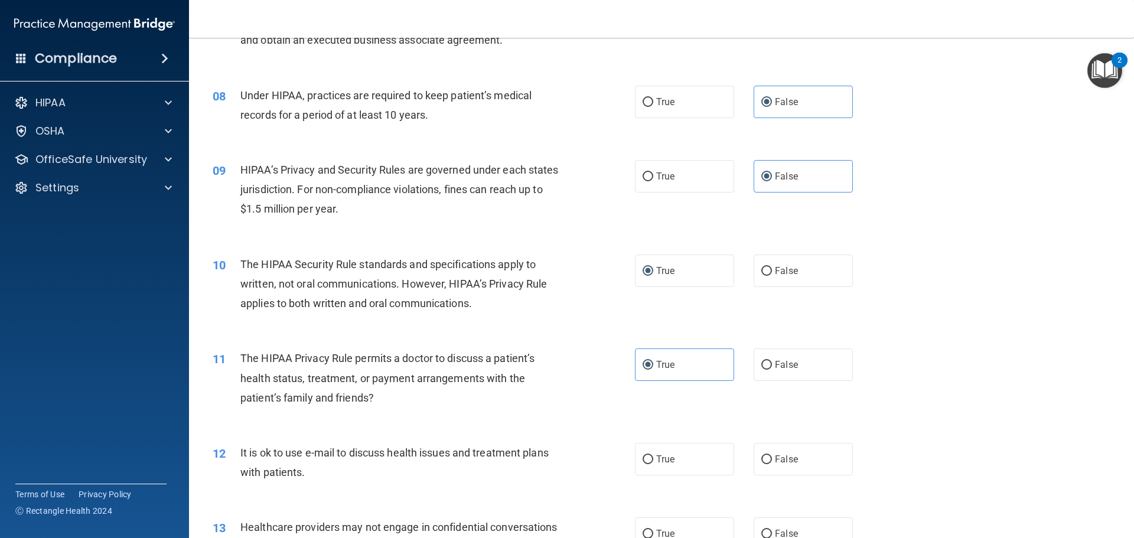
scroll to position [650, 0]
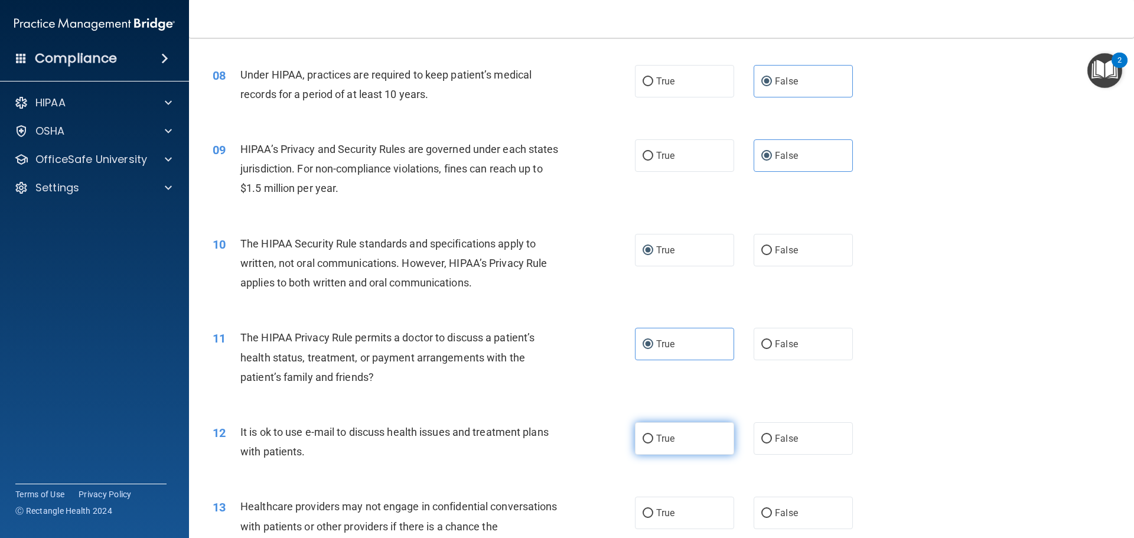
drag, startPoint x: 647, startPoint y: 445, endPoint x: 647, endPoint y: 452, distance: 6.5
click at [647, 448] on label "True" at bounding box center [684, 438] width 99 height 32
click at [647, 444] on input "True" at bounding box center [648, 439] width 11 height 9
radio input "true"
click at [660, 509] on label "False" at bounding box center [803, 513] width 99 height 32
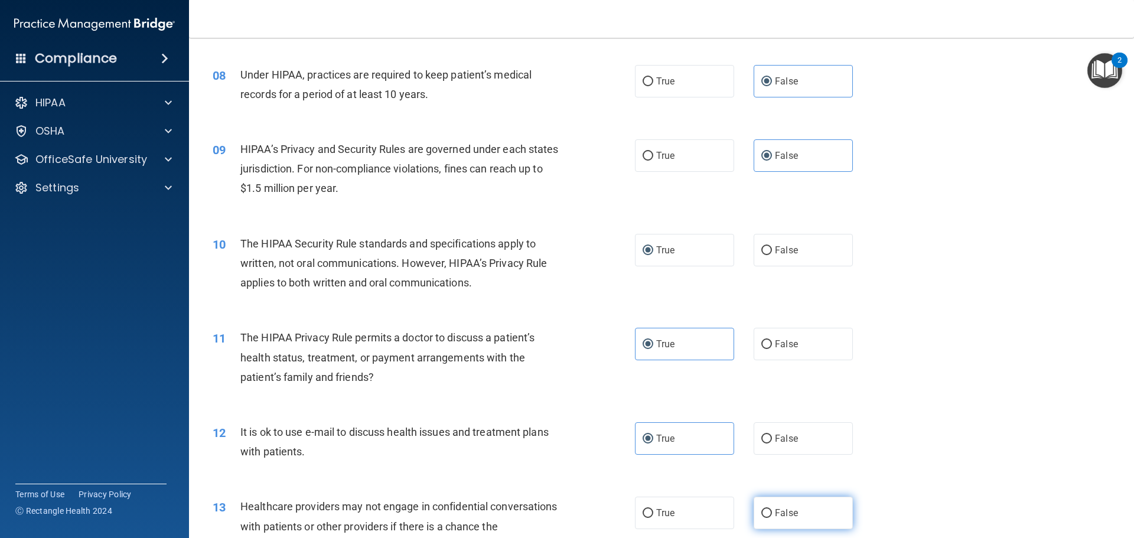
click at [660, 509] on input "False" at bounding box center [766, 513] width 11 height 9
radio input "true"
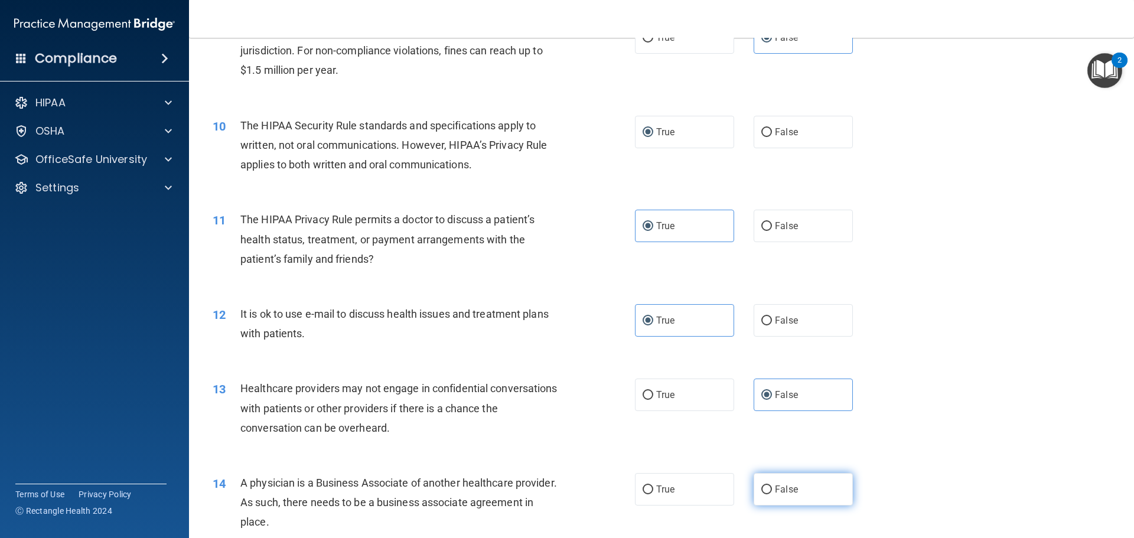
click at [660, 492] on label "False" at bounding box center [803, 489] width 99 height 32
click at [660, 492] on input "False" at bounding box center [766, 490] width 11 height 9
radio input "true"
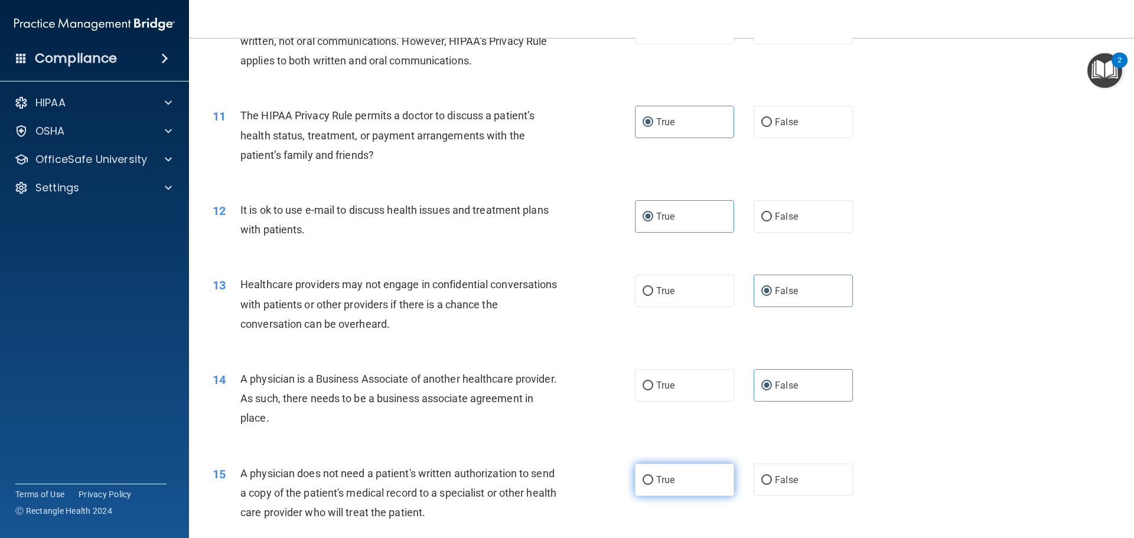
scroll to position [886, 0]
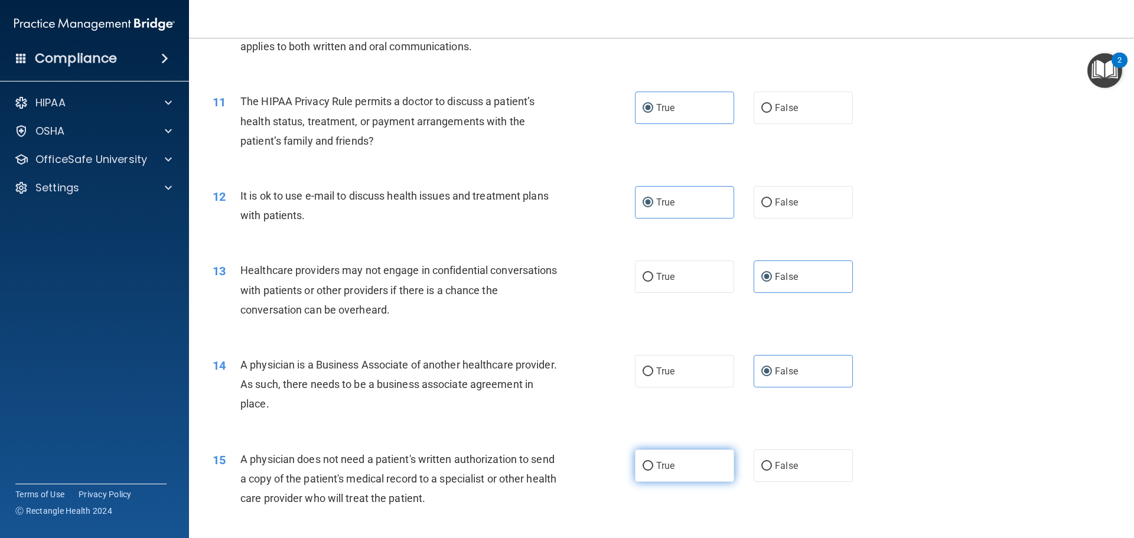
click at [646, 466] on input "True" at bounding box center [648, 466] width 11 height 9
radio input "true"
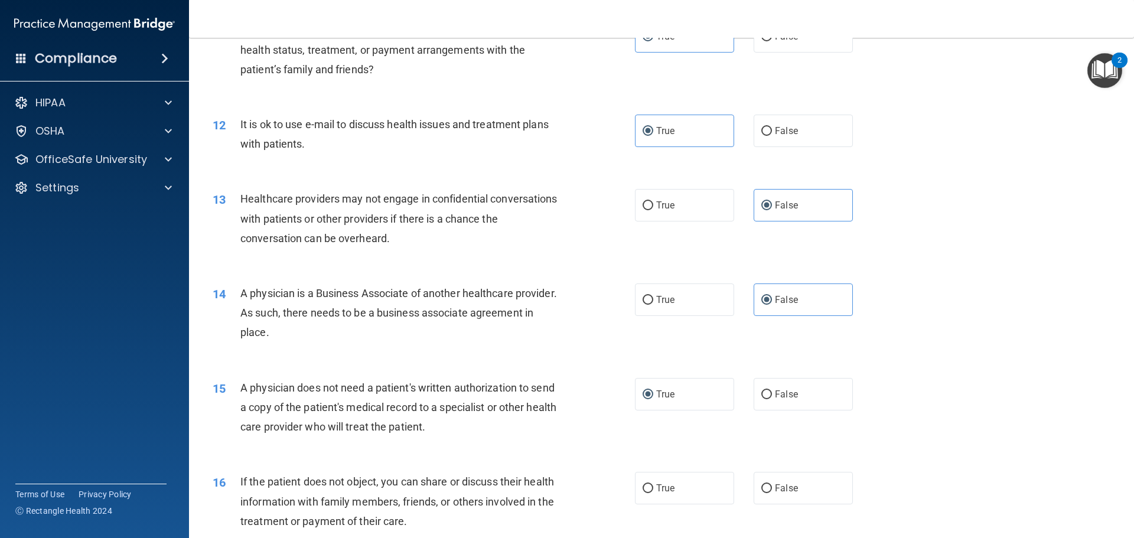
scroll to position [1004, 0]
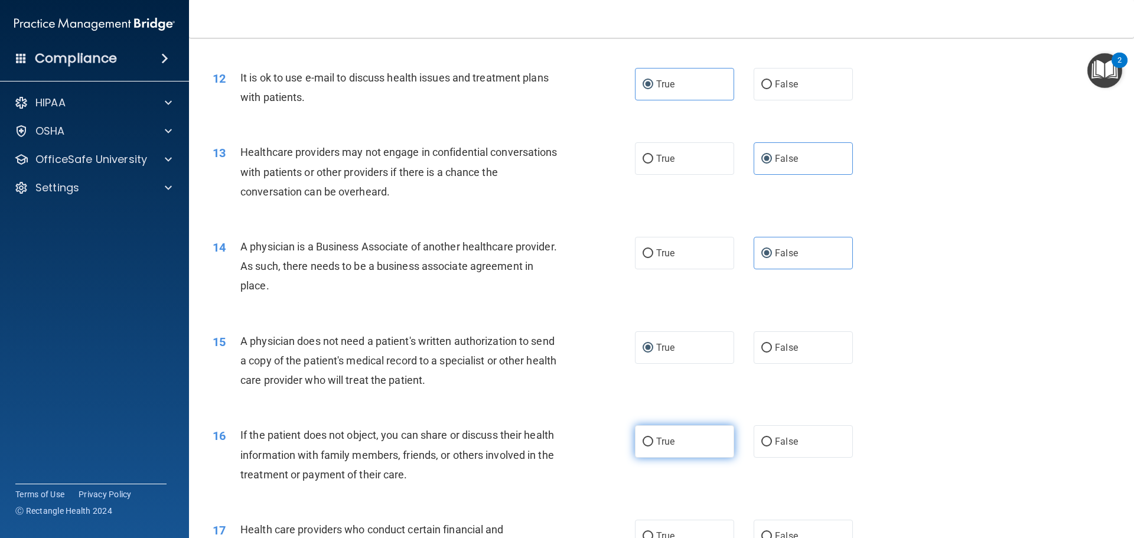
click at [644, 451] on label "True" at bounding box center [684, 441] width 99 height 32
click at [644, 447] on input "True" at bounding box center [648, 442] width 11 height 9
radio input "true"
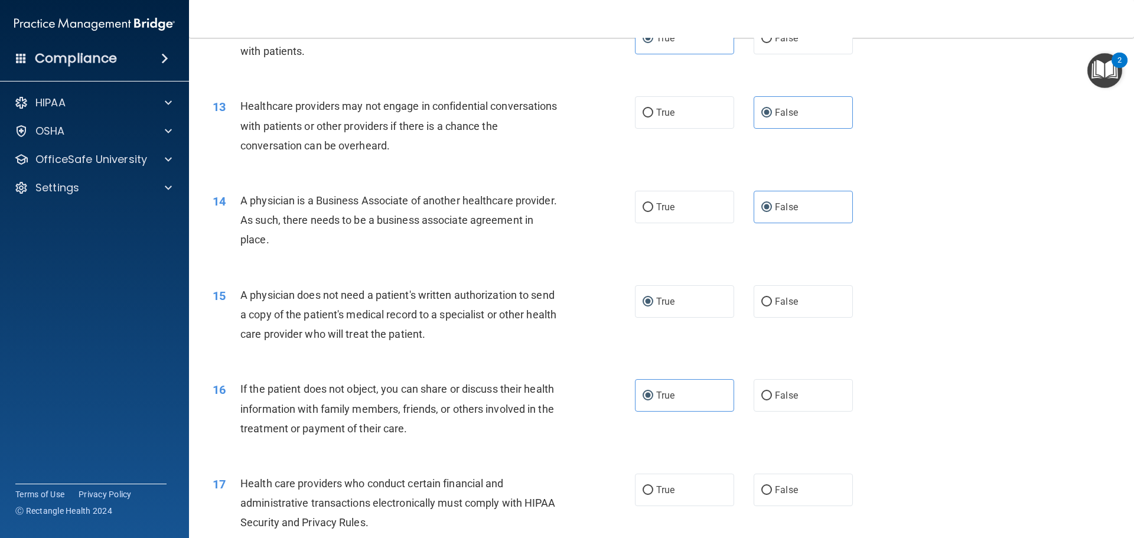
scroll to position [1122, 0]
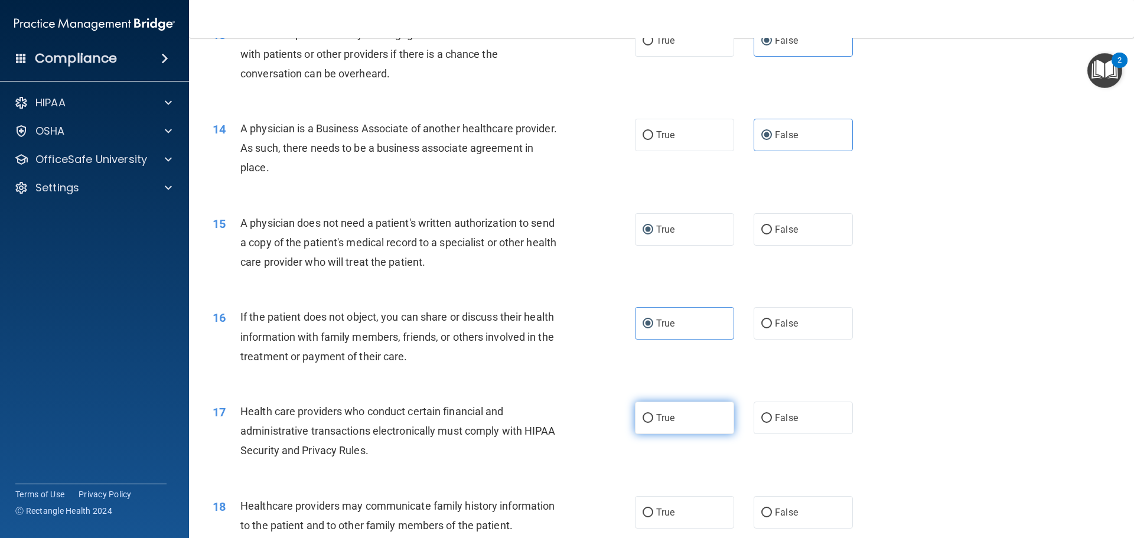
click at [643, 428] on label "True" at bounding box center [684, 418] width 99 height 32
click at [643, 423] on input "True" at bounding box center [648, 418] width 11 height 9
radio input "true"
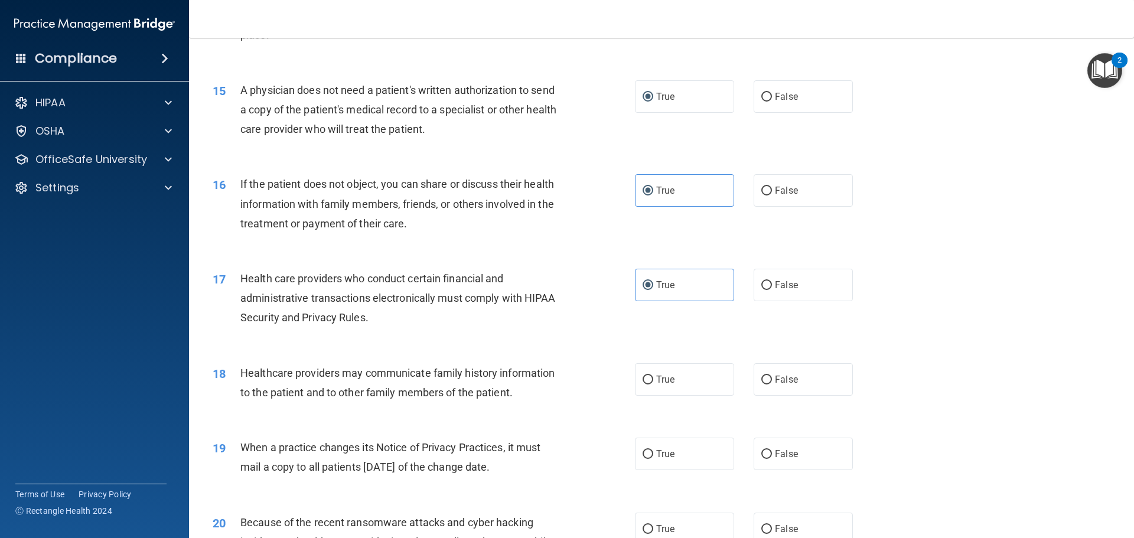
scroll to position [1300, 0]
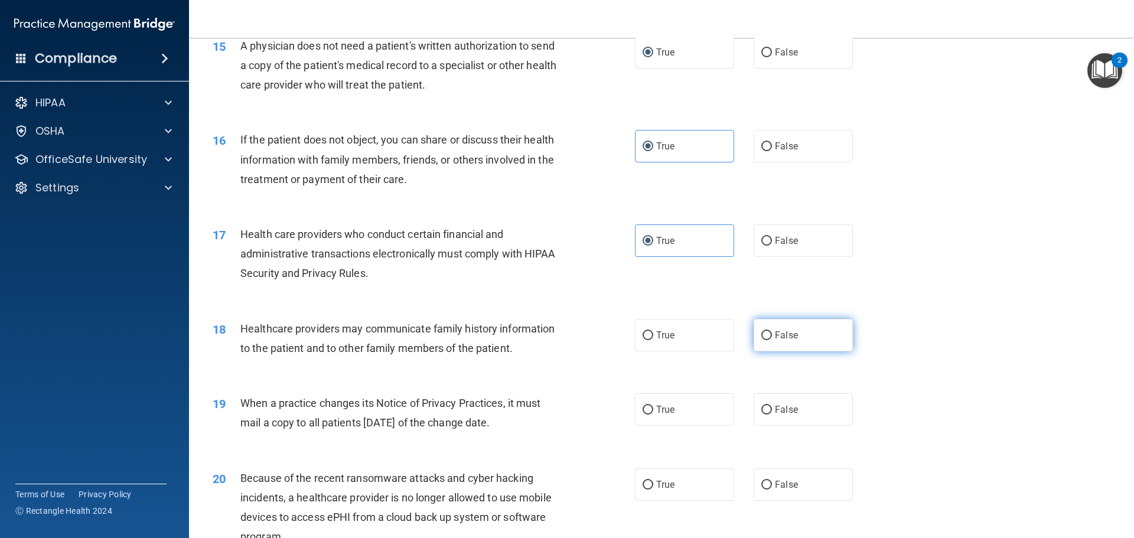
drag, startPoint x: 756, startPoint y: 339, endPoint x: 757, endPoint y: 346, distance: 7.1
click at [660, 342] on label "False" at bounding box center [803, 335] width 99 height 32
click at [660, 340] on input "False" at bounding box center [766, 335] width 11 height 9
radio input "true"
click at [660, 414] on input "False" at bounding box center [766, 410] width 11 height 9
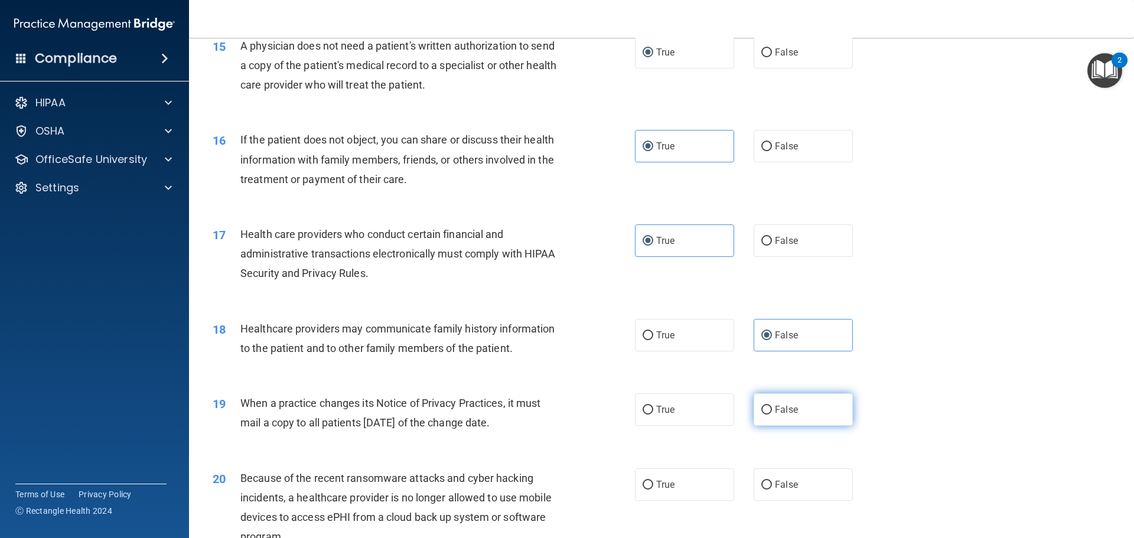
radio input "true"
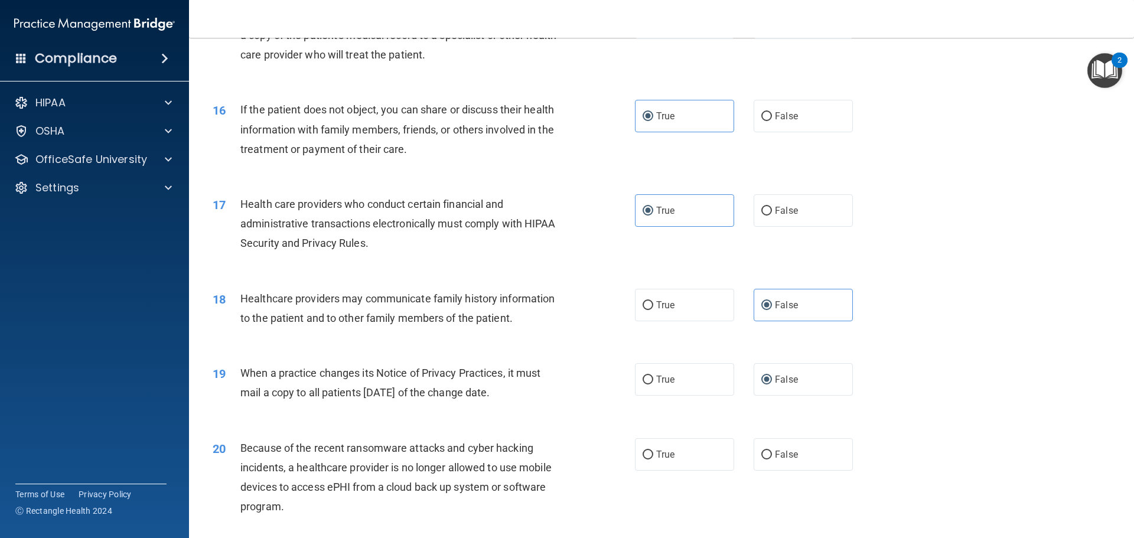
scroll to position [1418, 0]
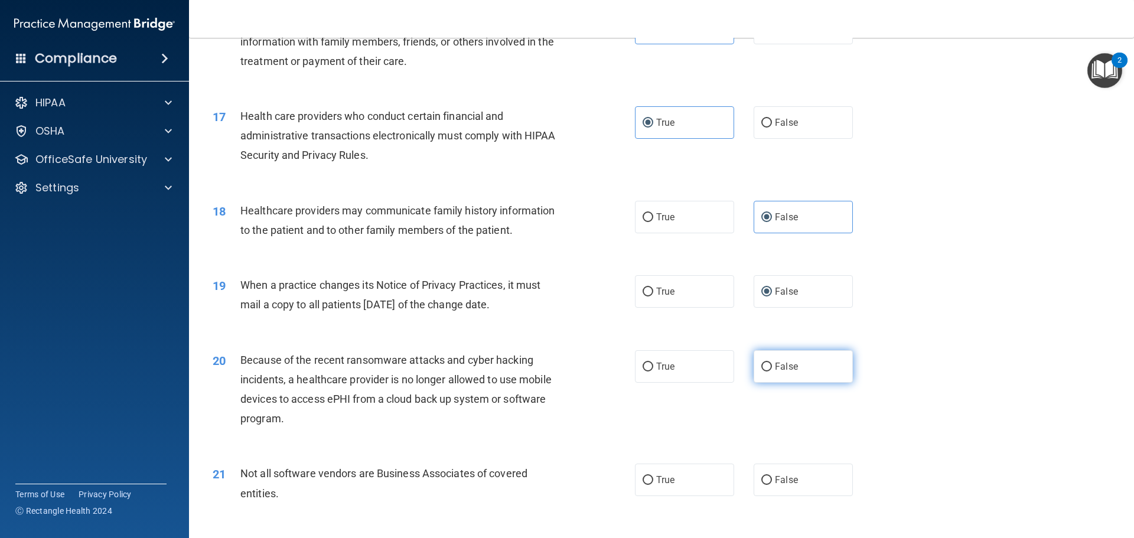
click at [660, 370] on label "False" at bounding box center [803, 366] width 99 height 32
click at [660, 370] on input "False" at bounding box center [766, 367] width 11 height 9
radio input "true"
click at [643, 481] on input "True" at bounding box center [648, 480] width 11 height 9
radio input "true"
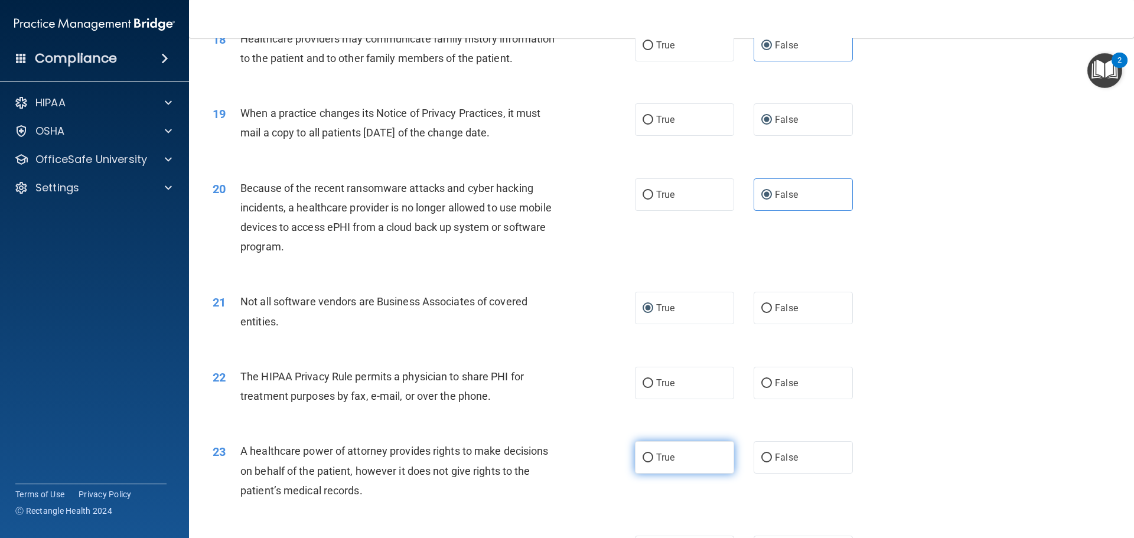
scroll to position [1595, 0]
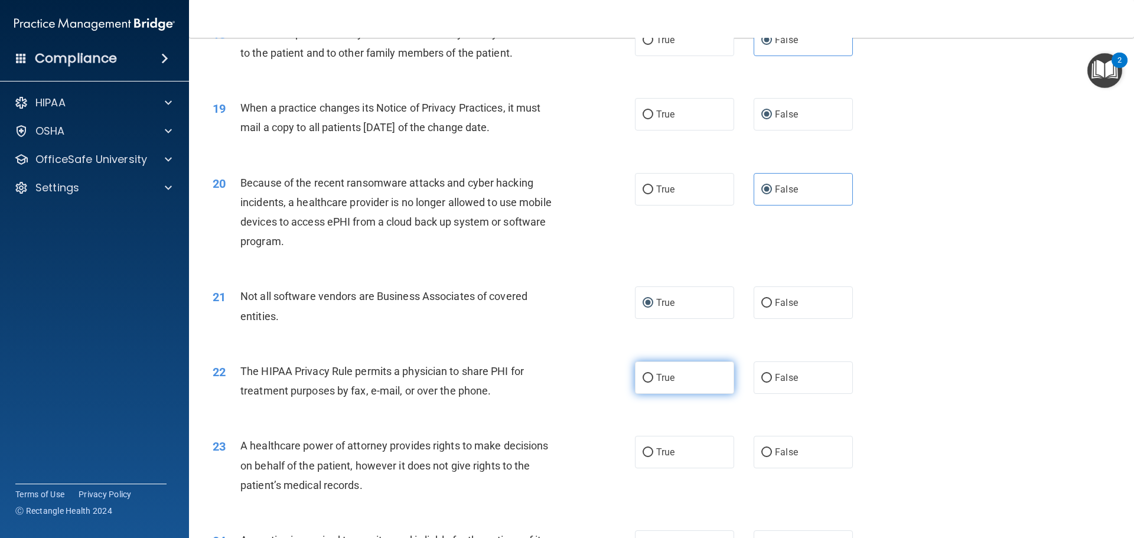
click at [643, 380] on input "True" at bounding box center [648, 378] width 11 height 9
radio input "true"
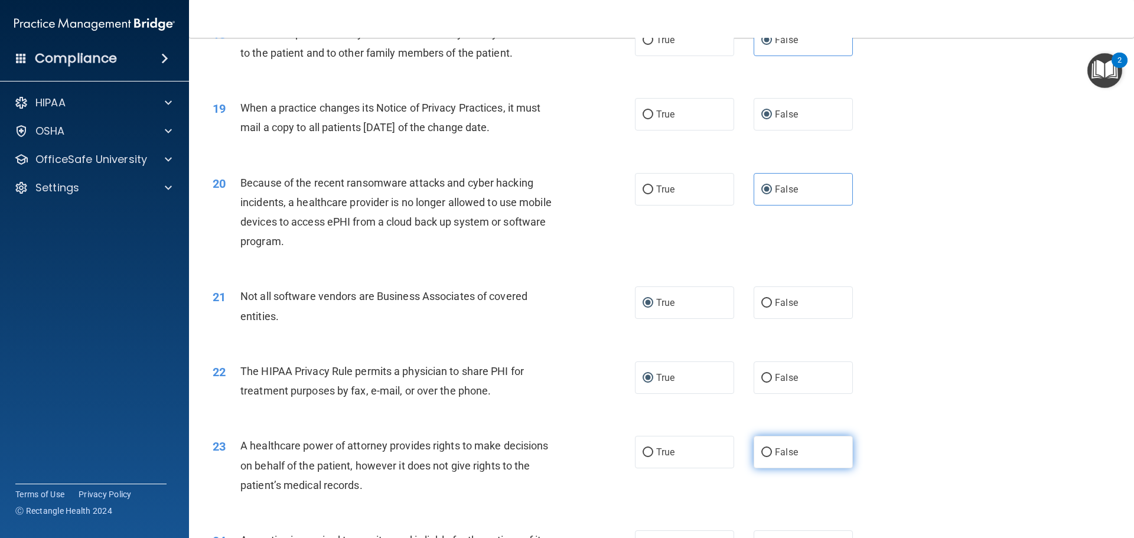
click at [660, 460] on label "False" at bounding box center [803, 452] width 99 height 32
click at [660, 457] on input "False" at bounding box center [766, 452] width 11 height 9
radio input "true"
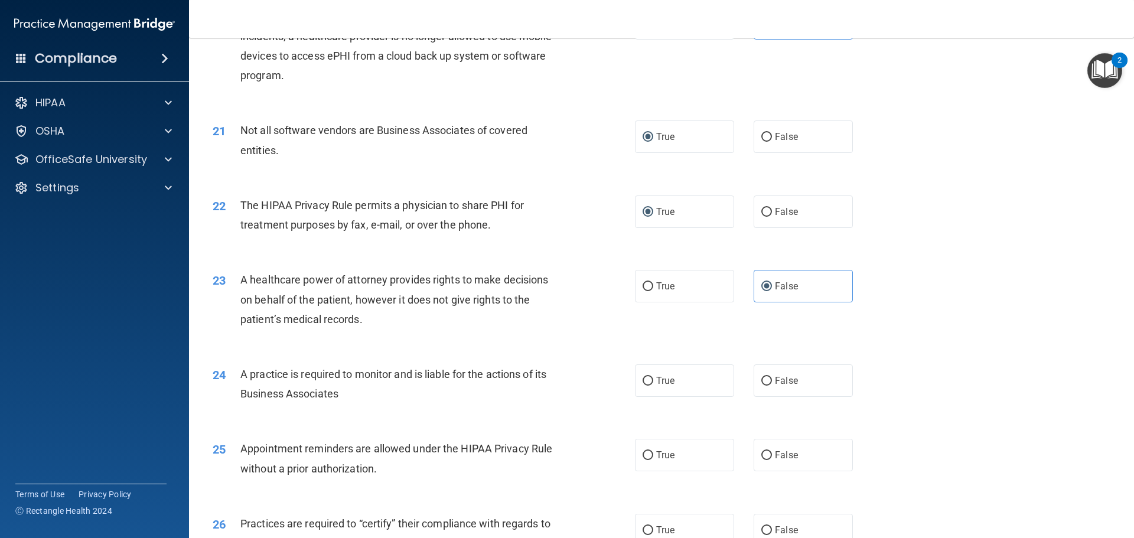
scroll to position [1772, 0]
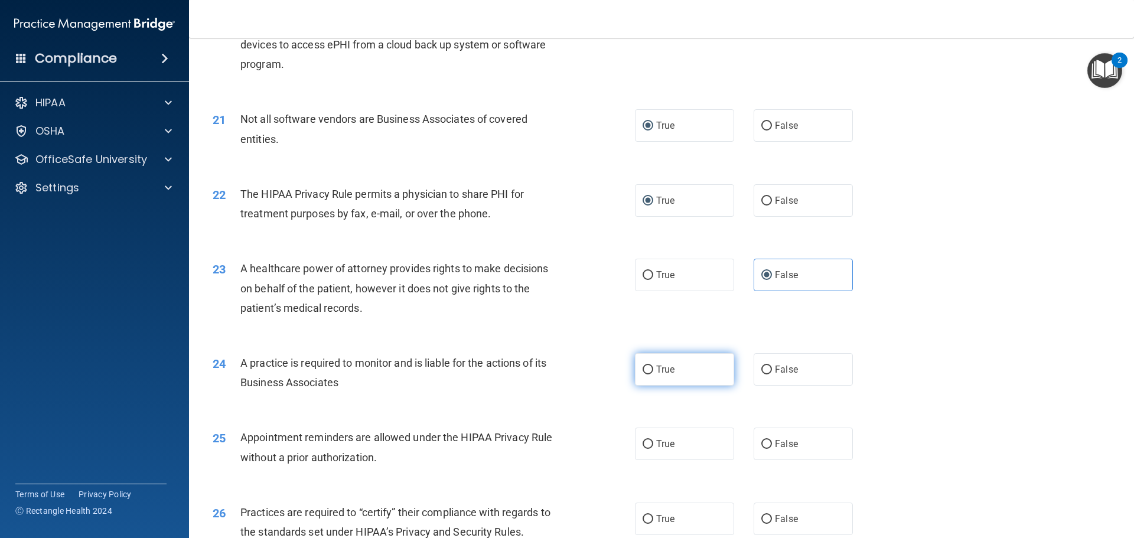
click at [650, 377] on label "True" at bounding box center [684, 369] width 99 height 32
click at [650, 375] on input "True" at bounding box center [648, 370] width 11 height 9
radio input "true"
click at [660, 366] on input "False" at bounding box center [766, 370] width 11 height 9
radio input "true"
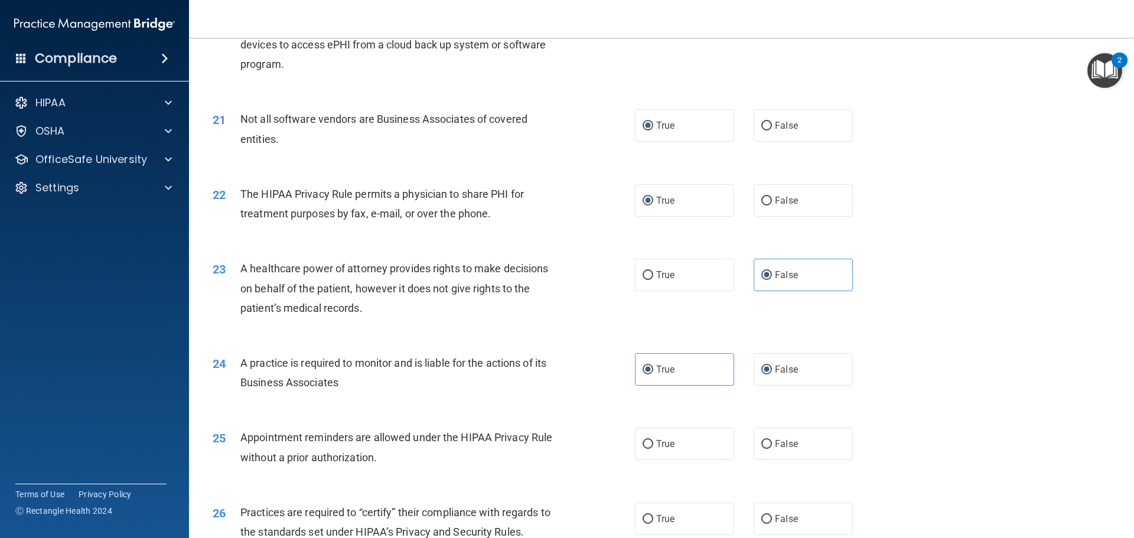
radio input "false"
click at [640, 450] on label "True" at bounding box center [684, 444] width 99 height 32
click at [643, 449] on input "True" at bounding box center [648, 444] width 11 height 9
radio input "true"
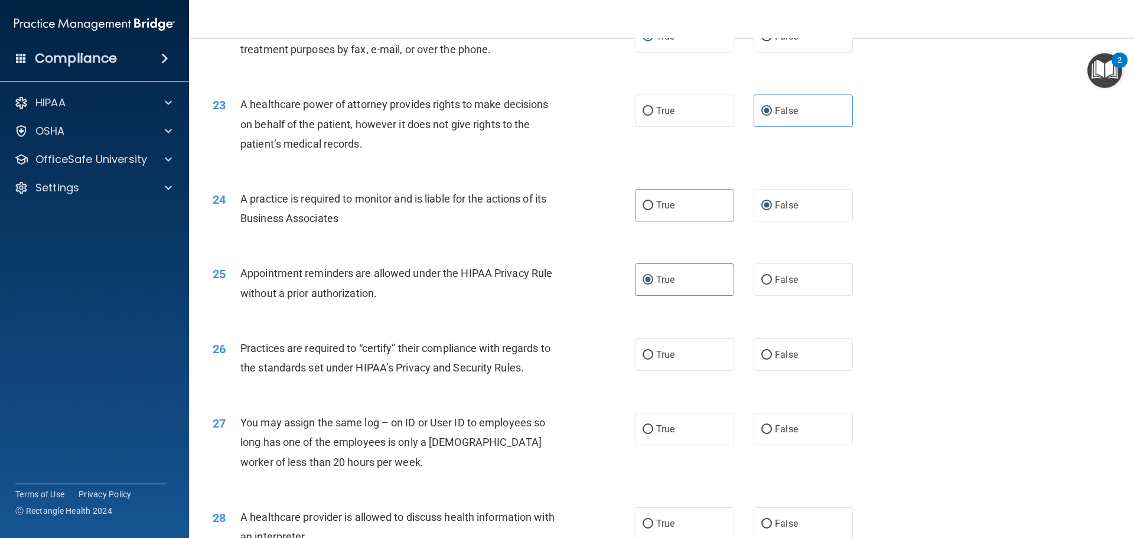
scroll to position [1949, 0]
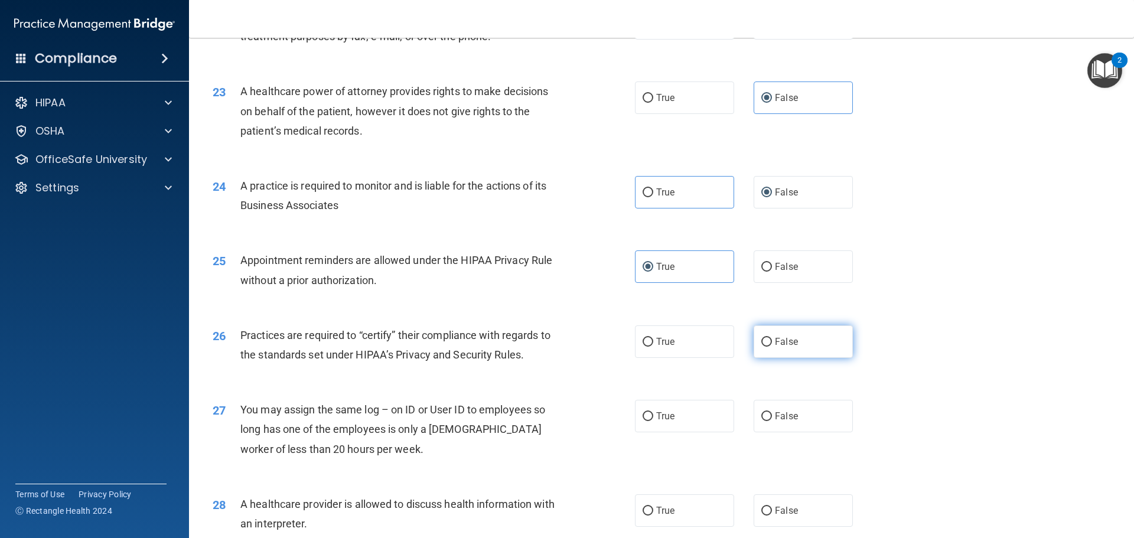
click at [660, 343] on input "False" at bounding box center [766, 342] width 11 height 9
radio input "true"
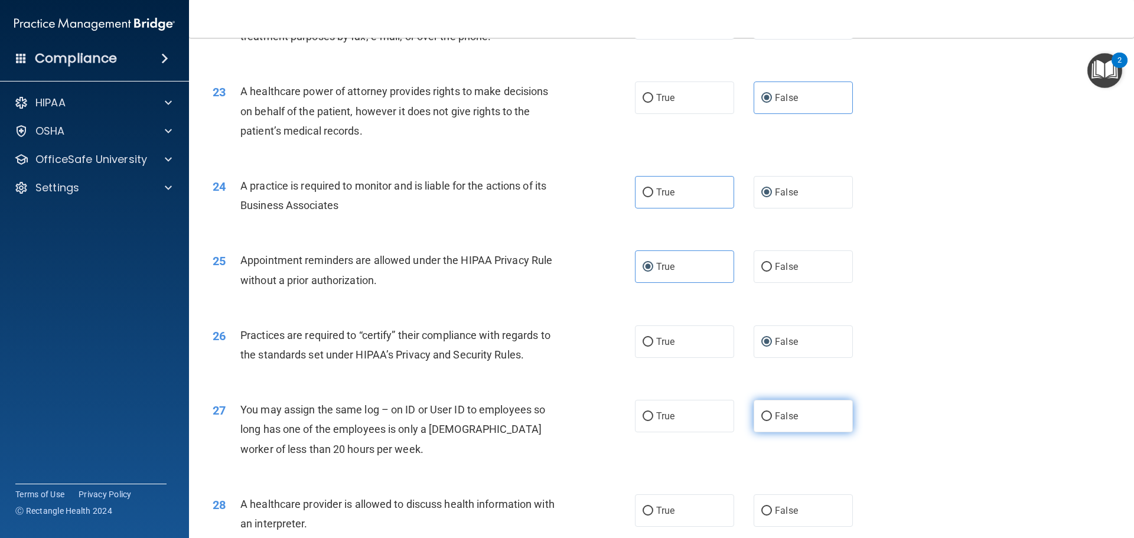
click at [660, 419] on input "False" at bounding box center [766, 416] width 11 height 9
radio input "true"
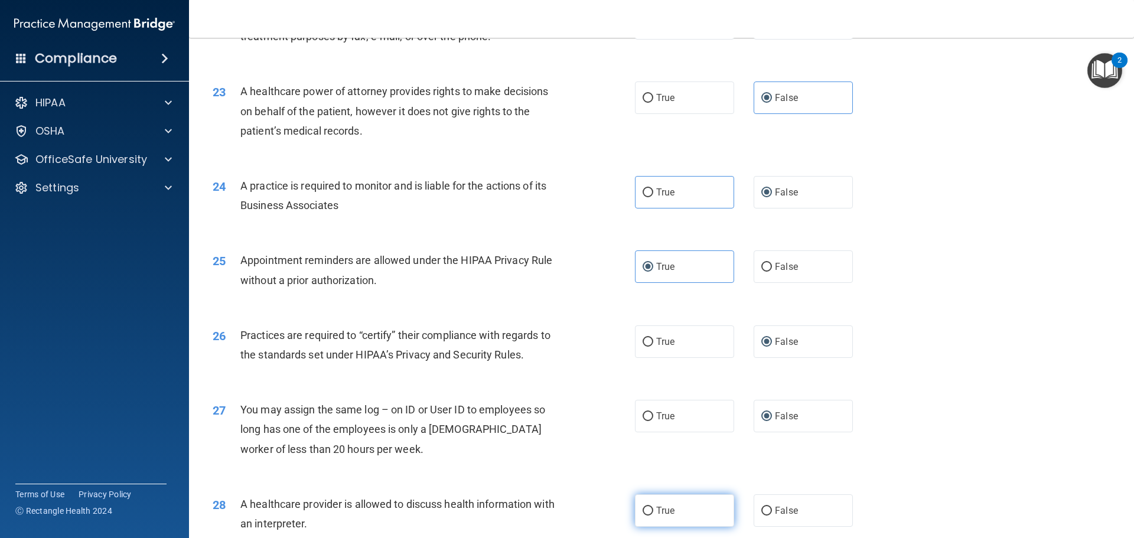
click at [637, 512] on label "True" at bounding box center [684, 510] width 99 height 32
click at [643, 512] on input "True" at bounding box center [648, 511] width 11 height 9
radio input "true"
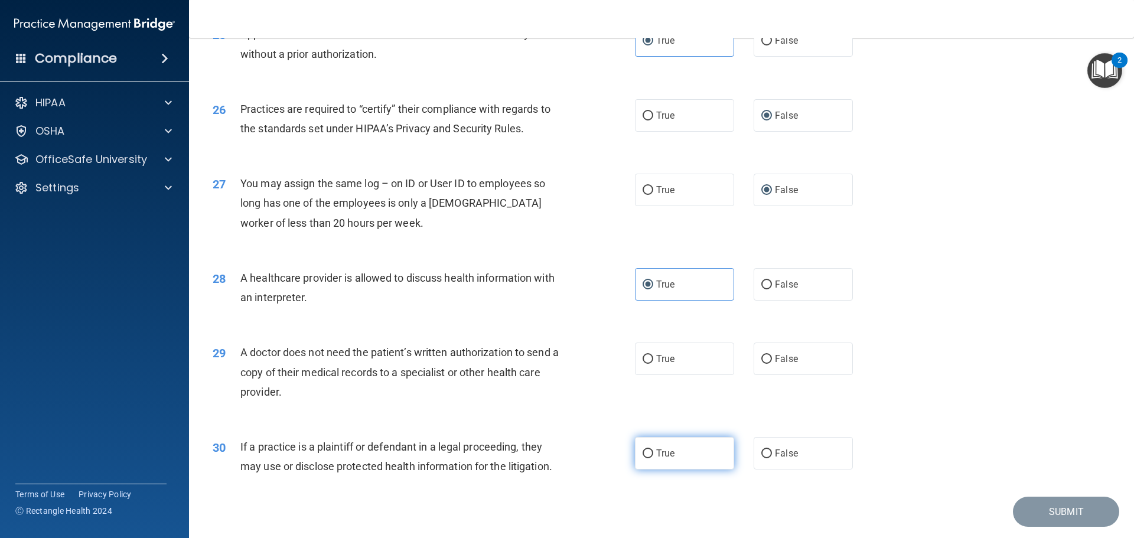
scroll to position [2186, 0]
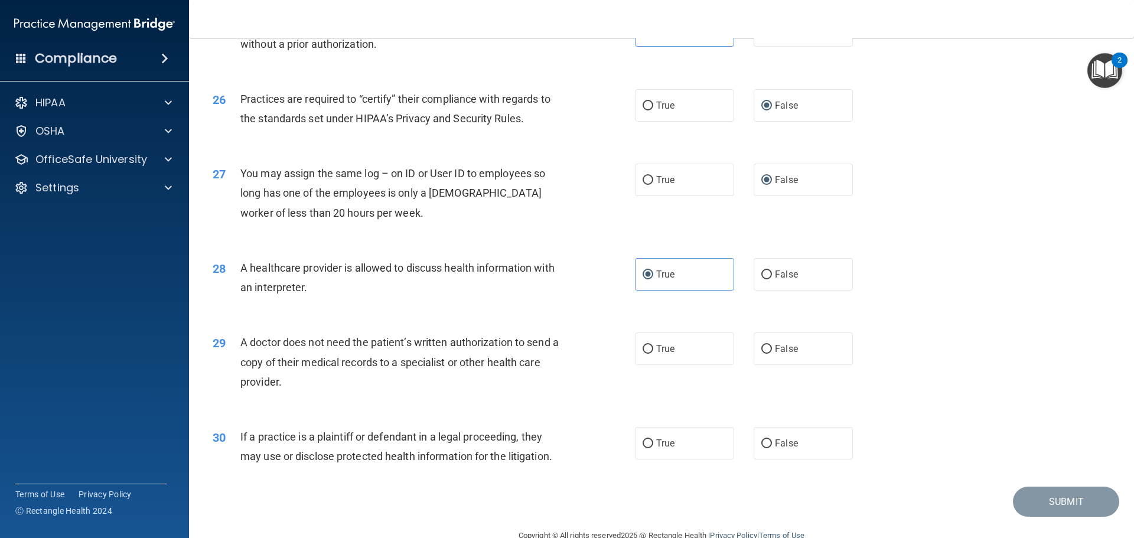
drag, startPoint x: 641, startPoint y: 353, endPoint x: 681, endPoint y: 424, distance: 80.7
click at [646, 362] on label "True" at bounding box center [684, 349] width 99 height 32
click at [646, 354] on input "True" at bounding box center [648, 349] width 11 height 9
radio input "true"
click at [643, 444] on input "True" at bounding box center [648, 443] width 11 height 9
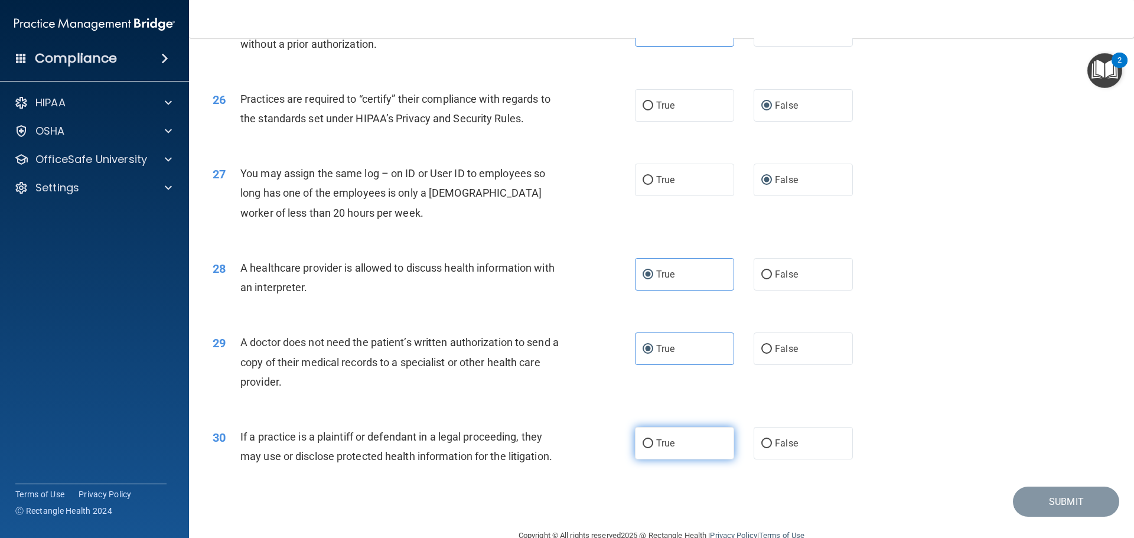
radio input "true"
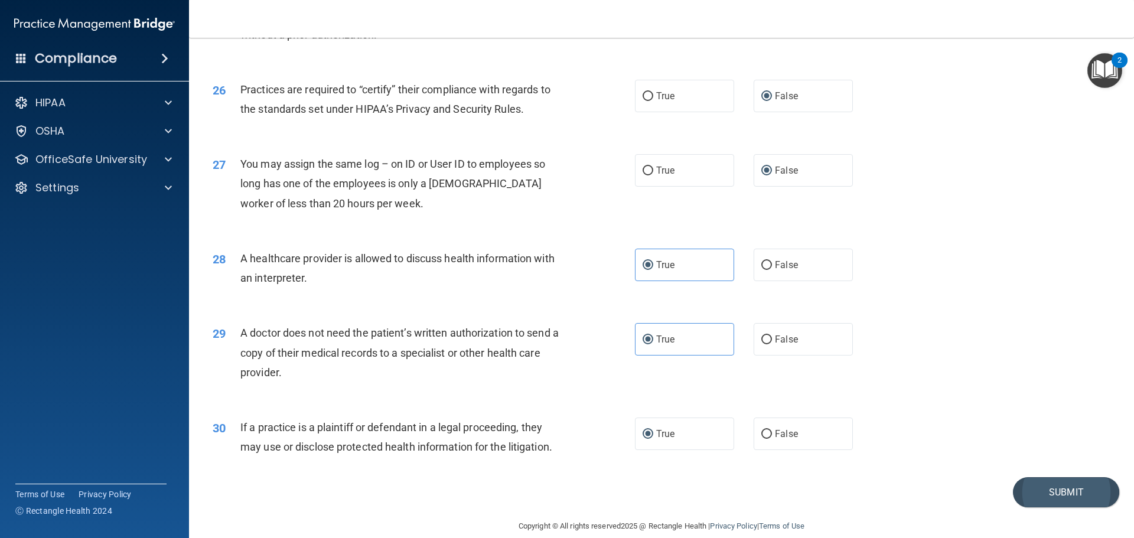
scroll to position [2212, 0]
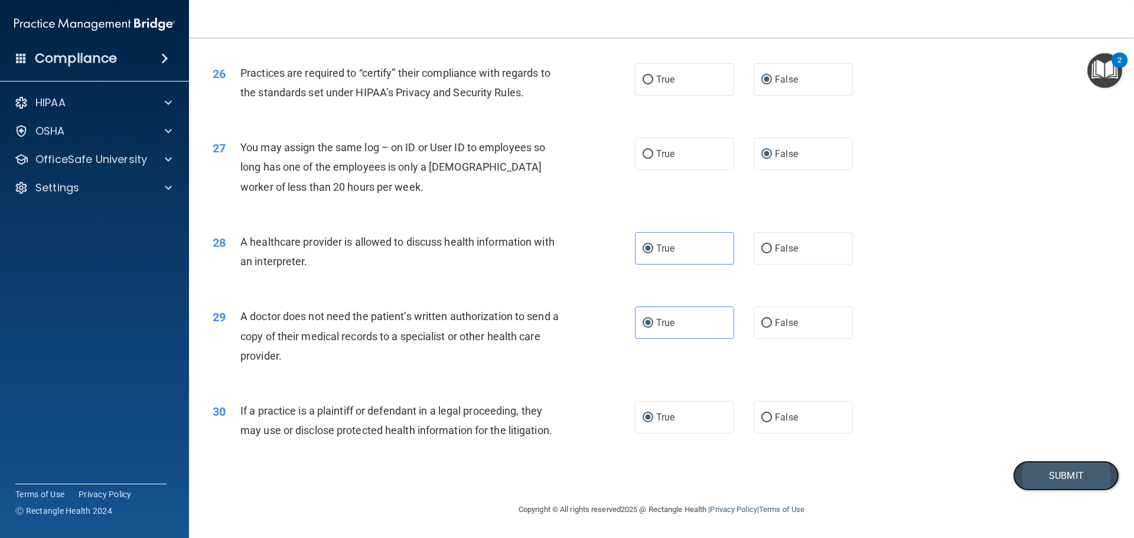
click at [660, 480] on button "Submit" at bounding box center [1066, 476] width 106 height 30
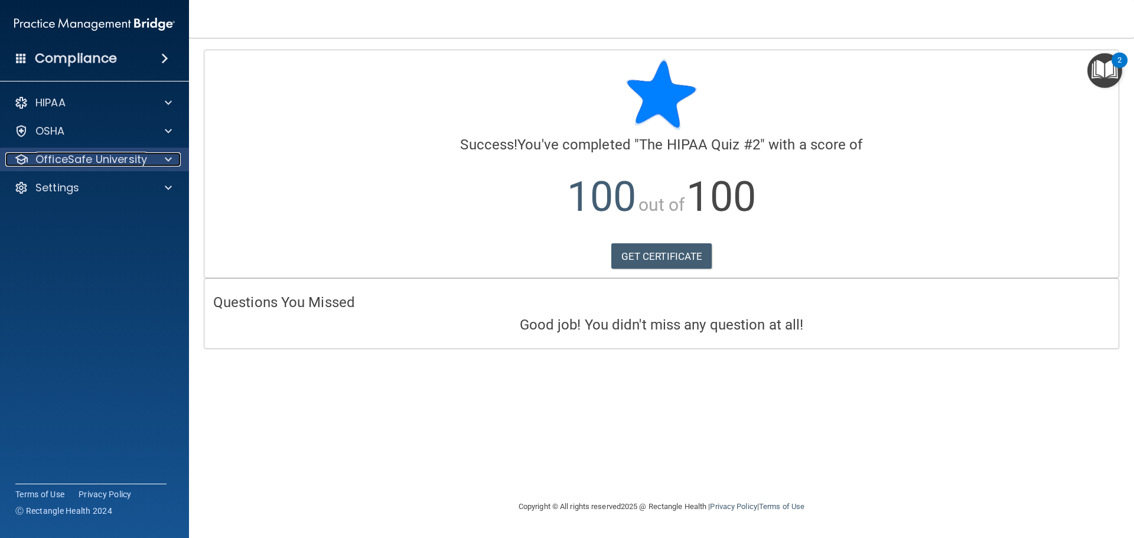
click at [90, 161] on p "OfficeSafe University" at bounding box center [91, 159] width 112 height 14
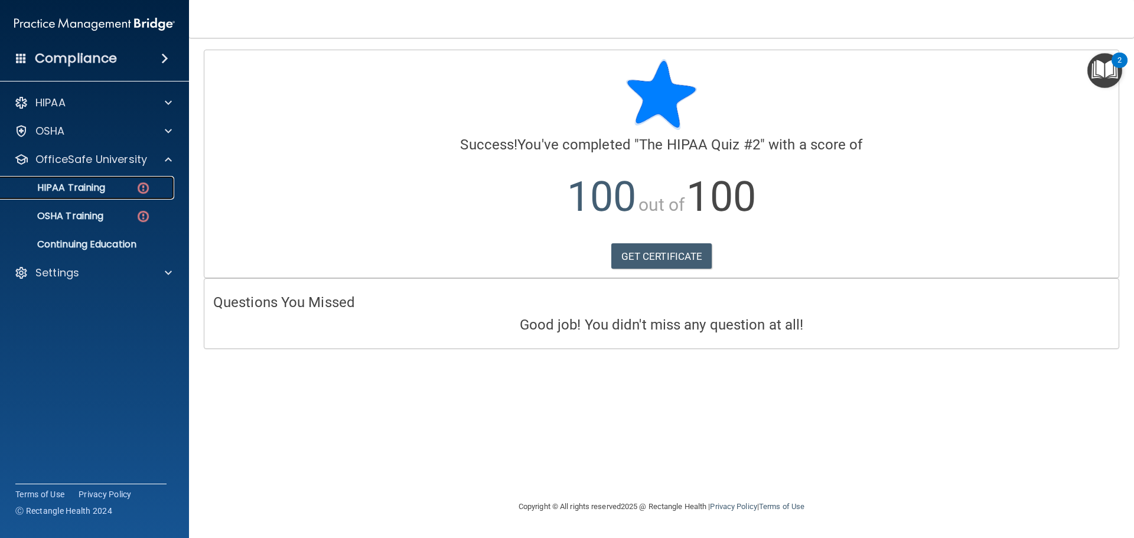
click at [82, 177] on link "HIPAA Training" at bounding box center [81, 188] width 186 height 24
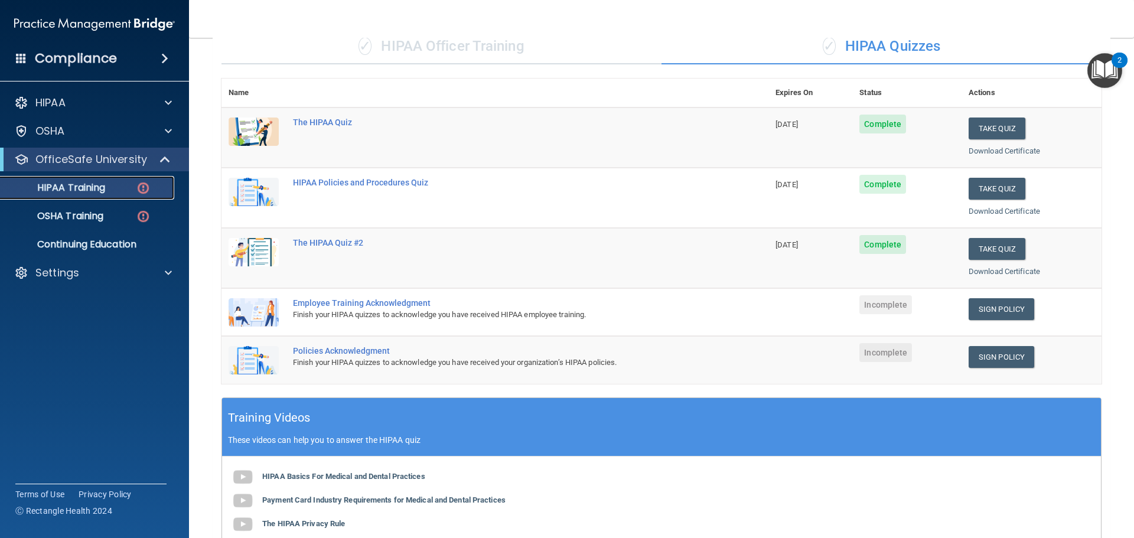
scroll to position [177, 0]
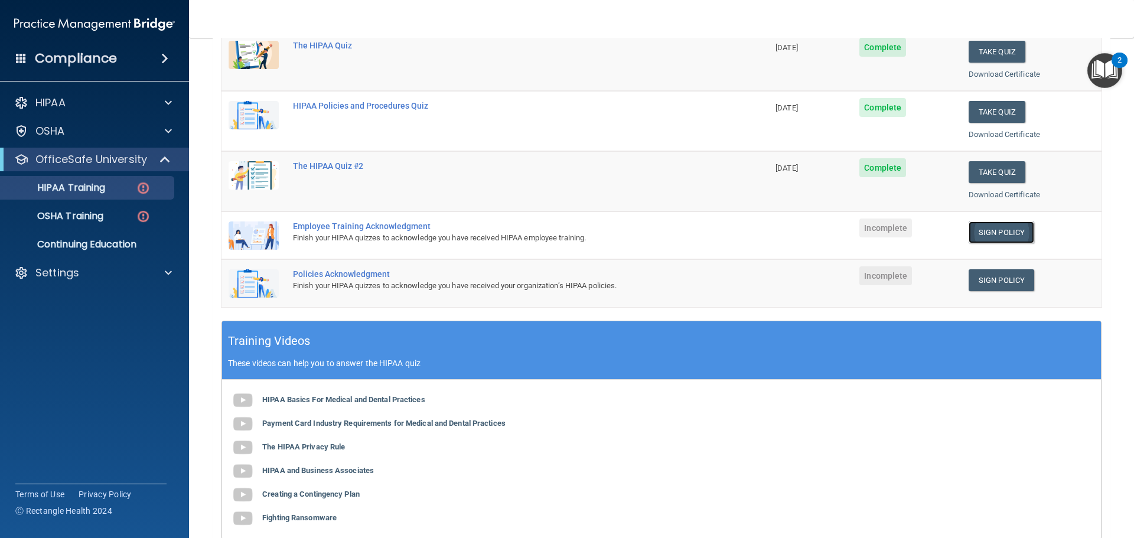
click at [660, 227] on link "Sign Policy" at bounding box center [1002, 233] width 66 height 22
click at [82, 156] on p "OfficeSafe University" at bounding box center [91, 159] width 112 height 14
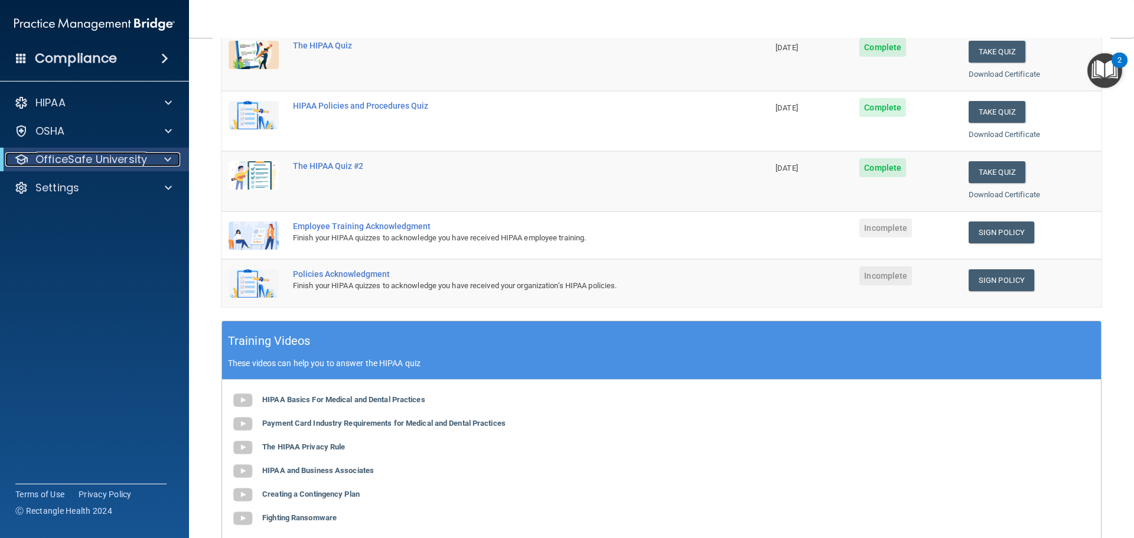
drag, startPoint x: 87, startPoint y: 157, endPoint x: 89, endPoint y: 171, distance: 14.3
click at [87, 158] on p "OfficeSafe University" at bounding box center [91, 159] width 112 height 14
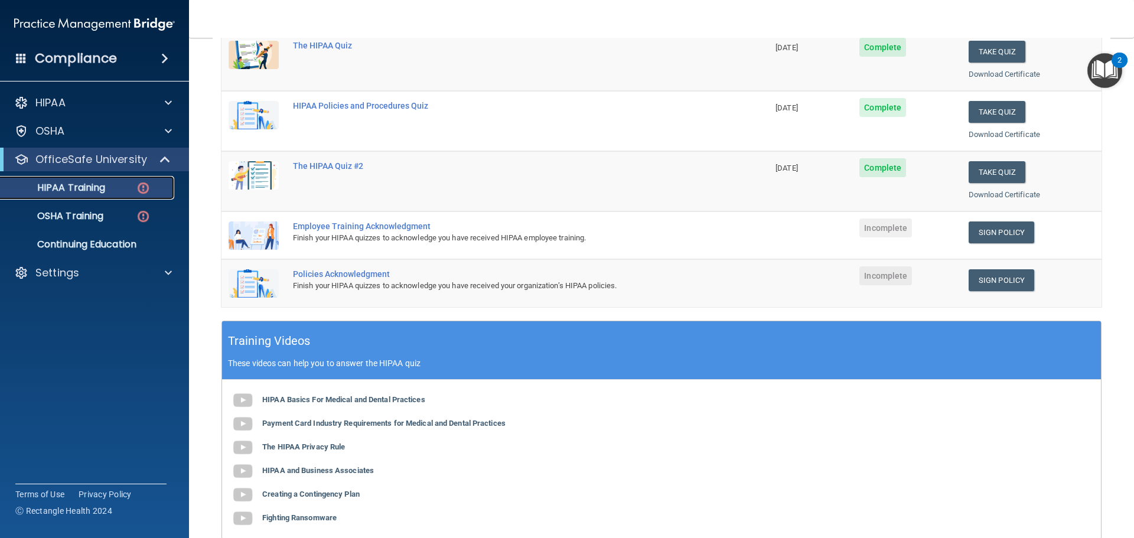
click at [108, 191] on div "HIPAA Training" at bounding box center [88, 188] width 161 height 12
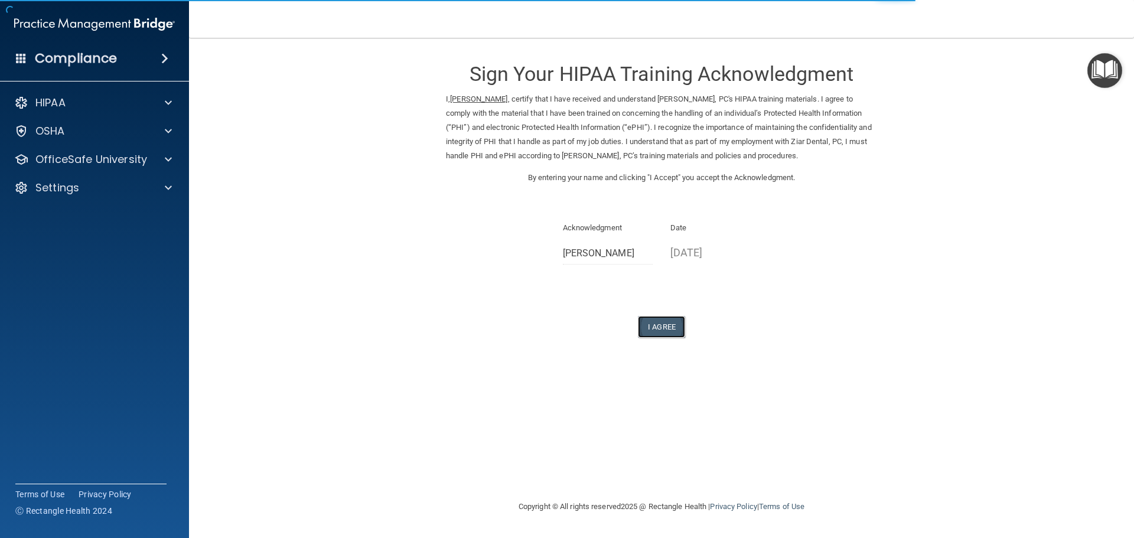
click at [662, 320] on button "I Agree" at bounding box center [661, 327] width 47 height 22
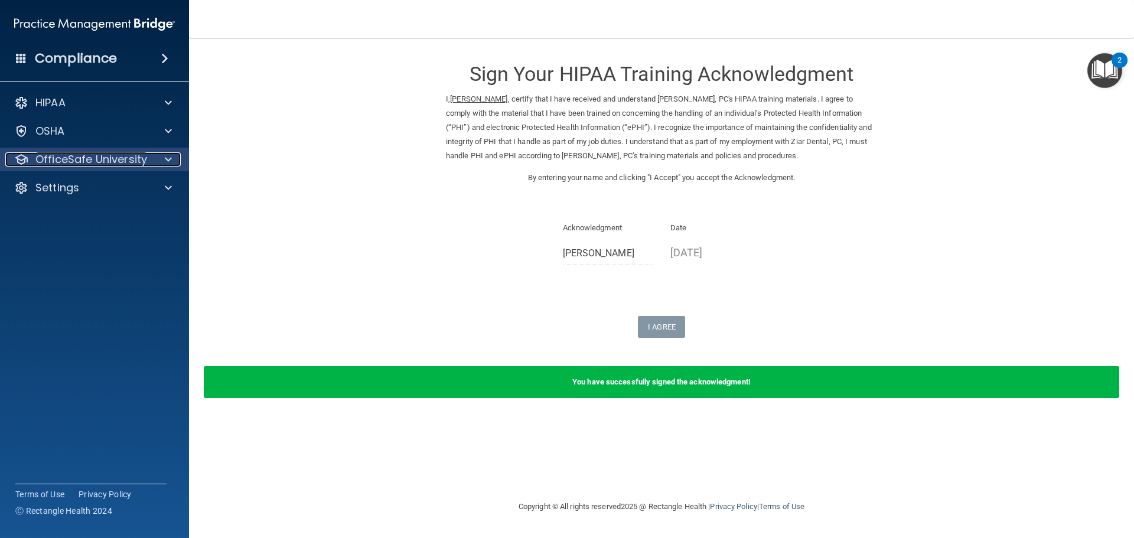
click at [103, 159] on p "OfficeSafe University" at bounding box center [91, 159] width 112 height 14
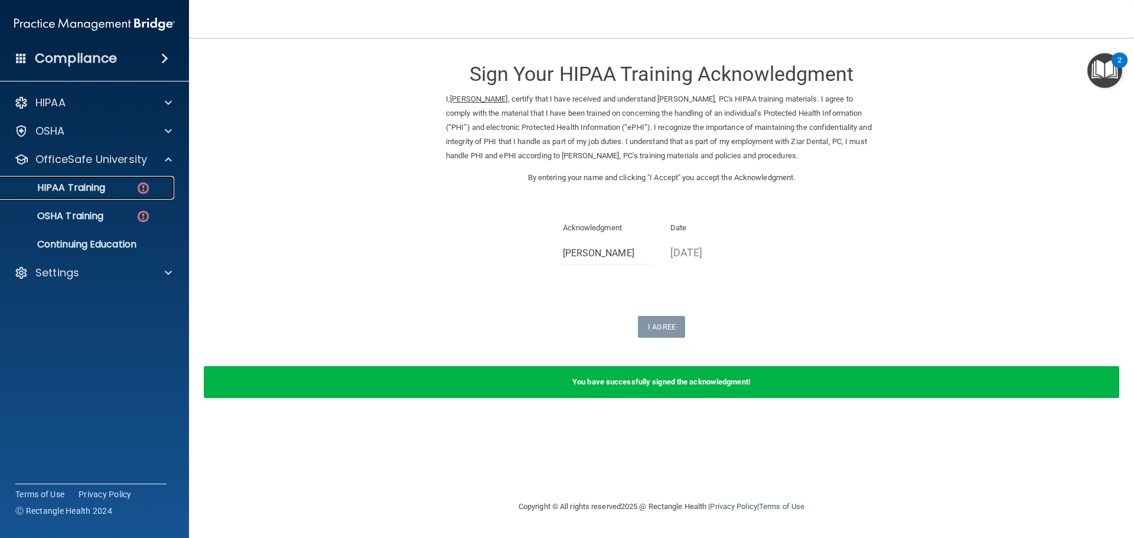
click at [84, 189] on p "HIPAA Training" at bounding box center [56, 188] width 97 height 12
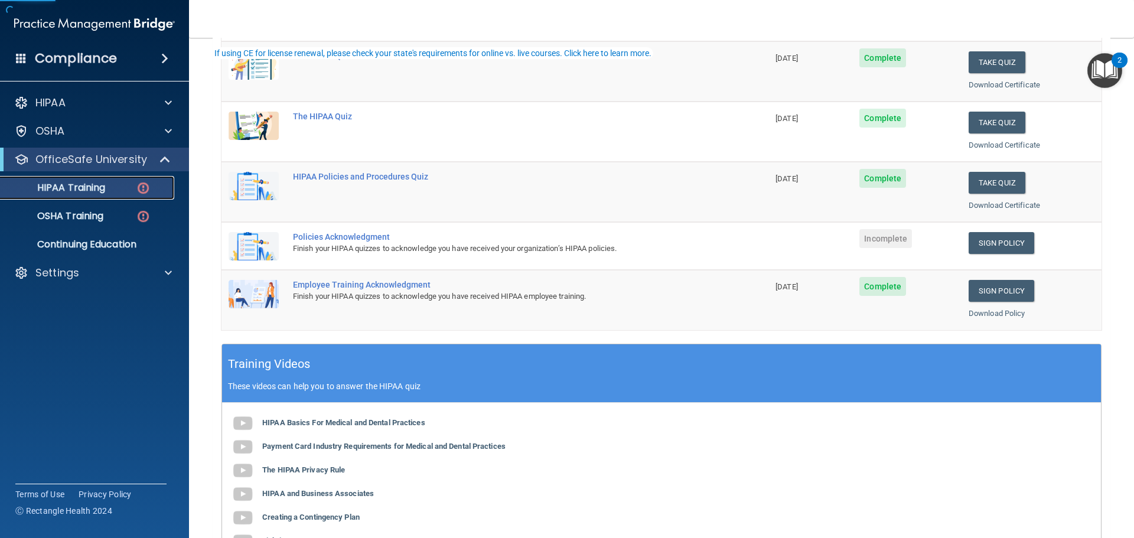
scroll to position [177, 0]
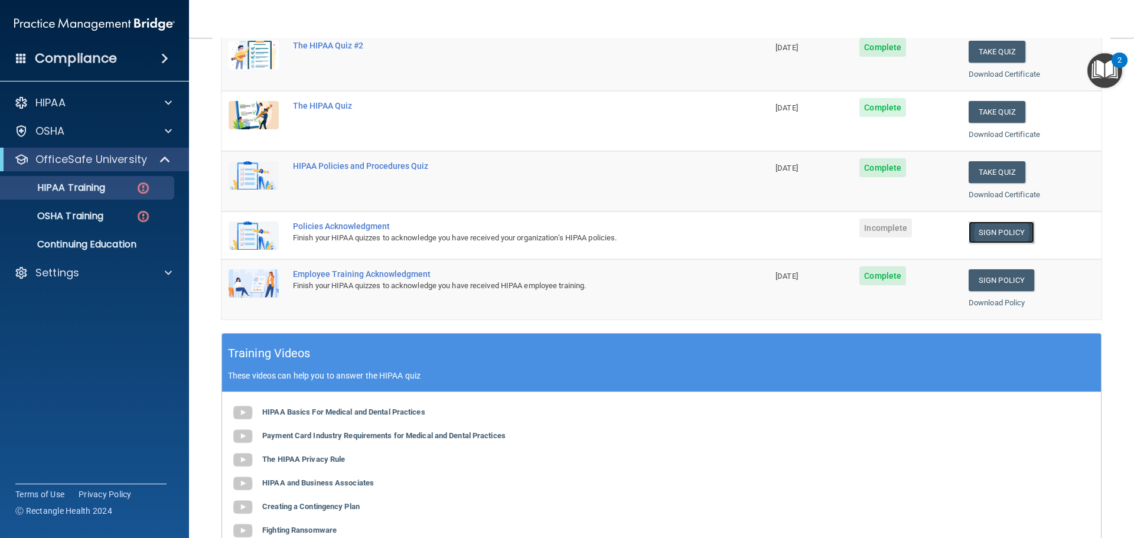
click at [984, 229] on link "Sign Policy" at bounding box center [1002, 233] width 66 height 22
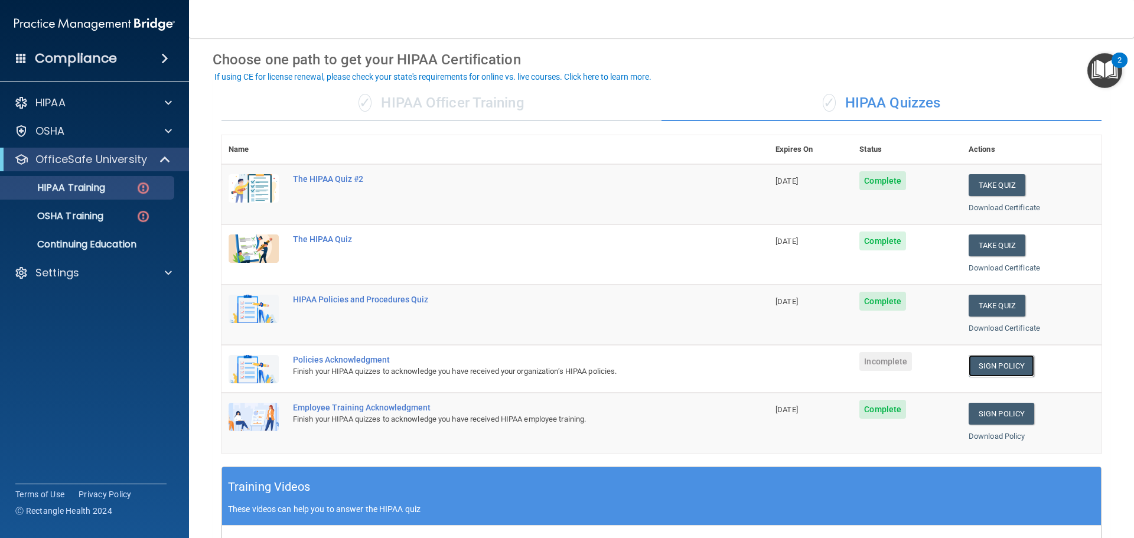
scroll to position [0, 0]
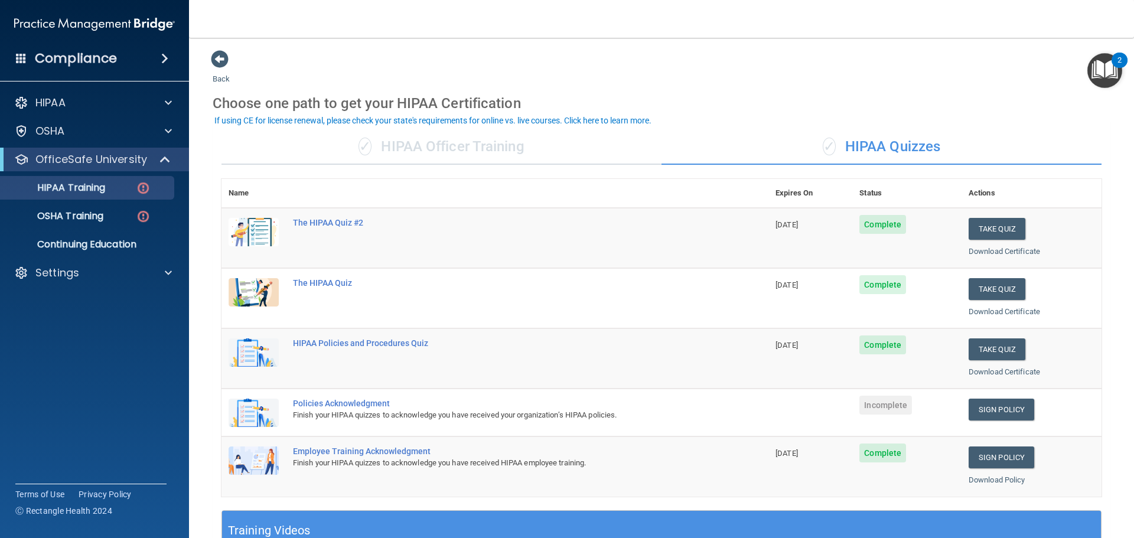
click at [465, 157] on div "✓ HIPAA Officer Training" at bounding box center [442, 146] width 440 height 35
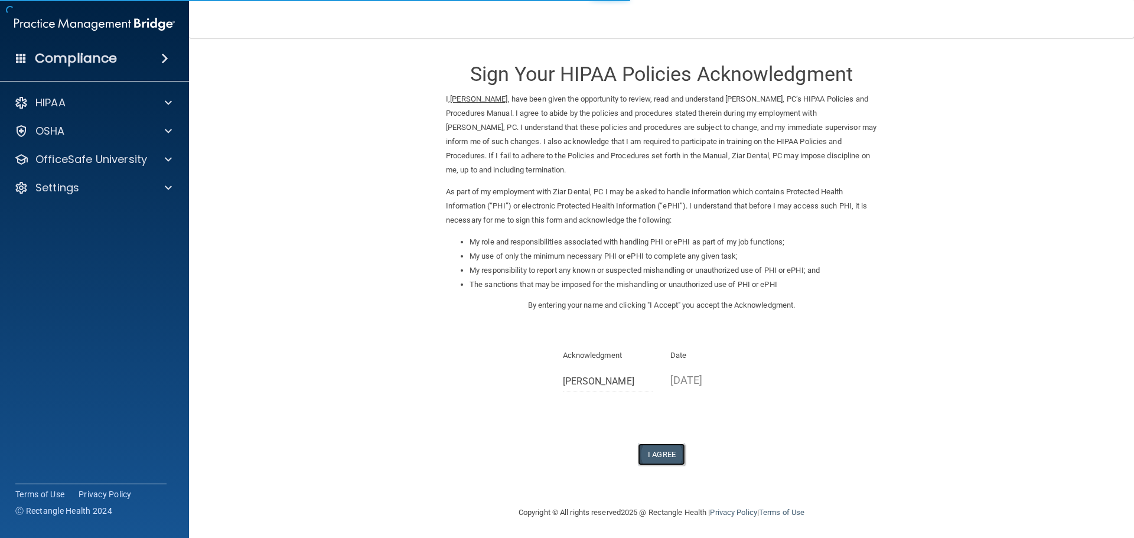
click at [662, 459] on button "I Agree" at bounding box center [661, 455] width 47 height 22
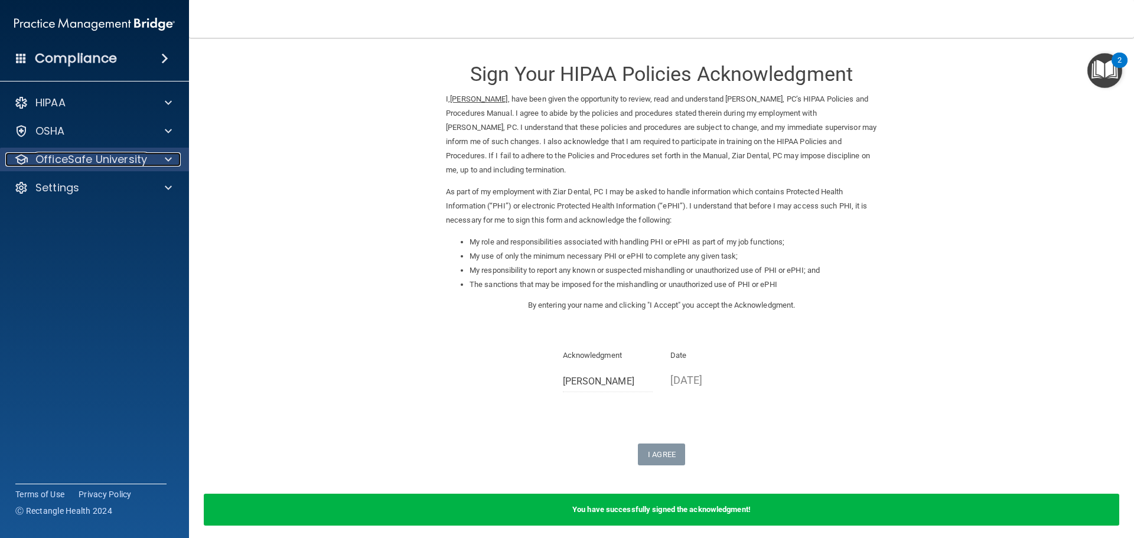
click at [112, 161] on p "OfficeSafe University" at bounding box center [91, 159] width 112 height 14
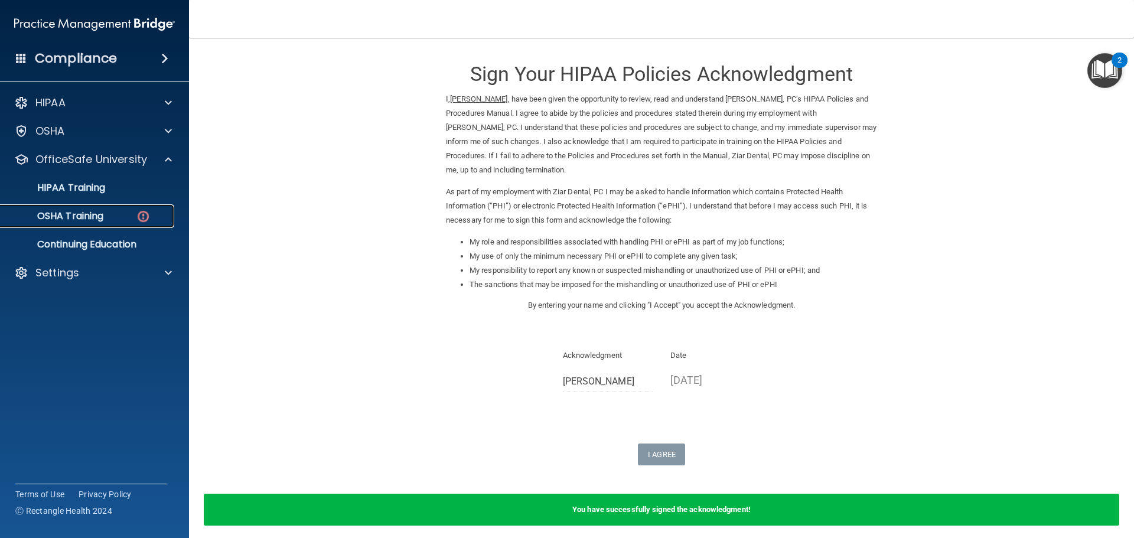
click at [106, 221] on div "OSHA Training" at bounding box center [88, 216] width 161 height 12
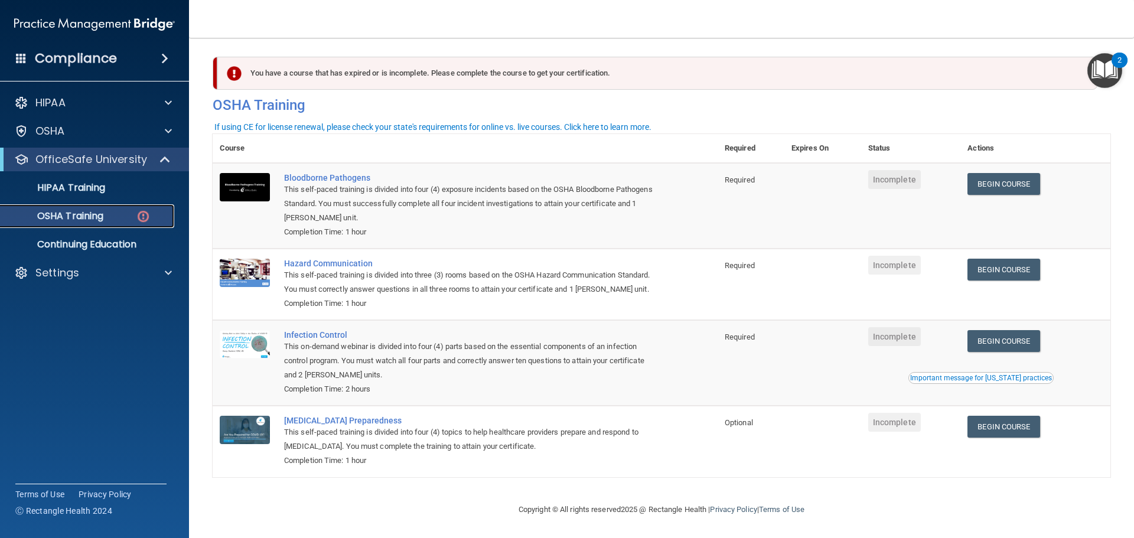
scroll to position [19, 0]
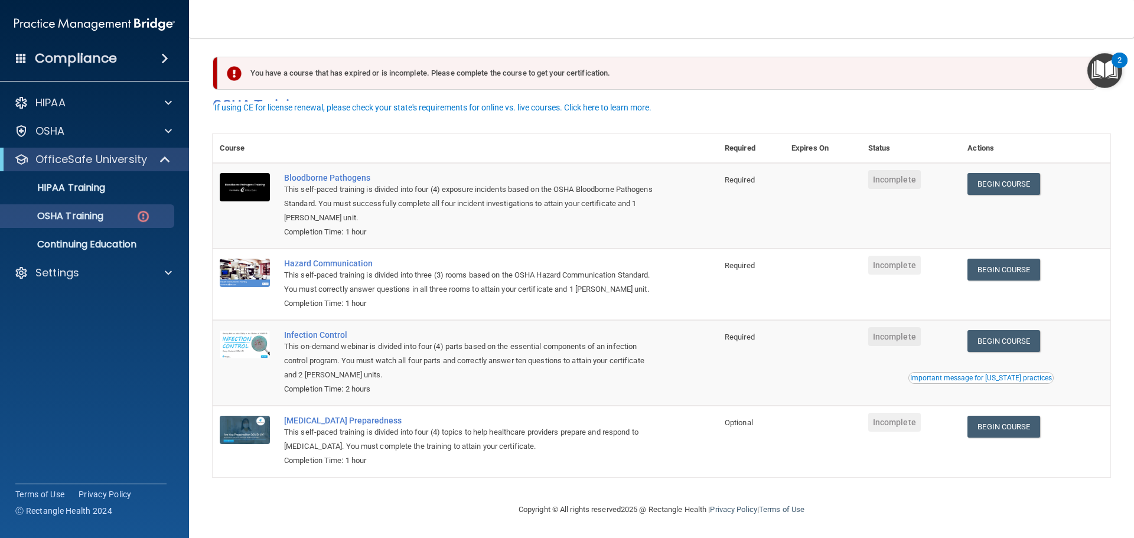
click at [421, 281] on div "This self-paced training is divided into three (3) rooms based on the OSHA Haza…" at bounding box center [471, 282] width 375 height 28
click at [642, 356] on div "This on-demand webinar is divided into four (4) parts based on the essential co…" at bounding box center [471, 361] width 375 height 43
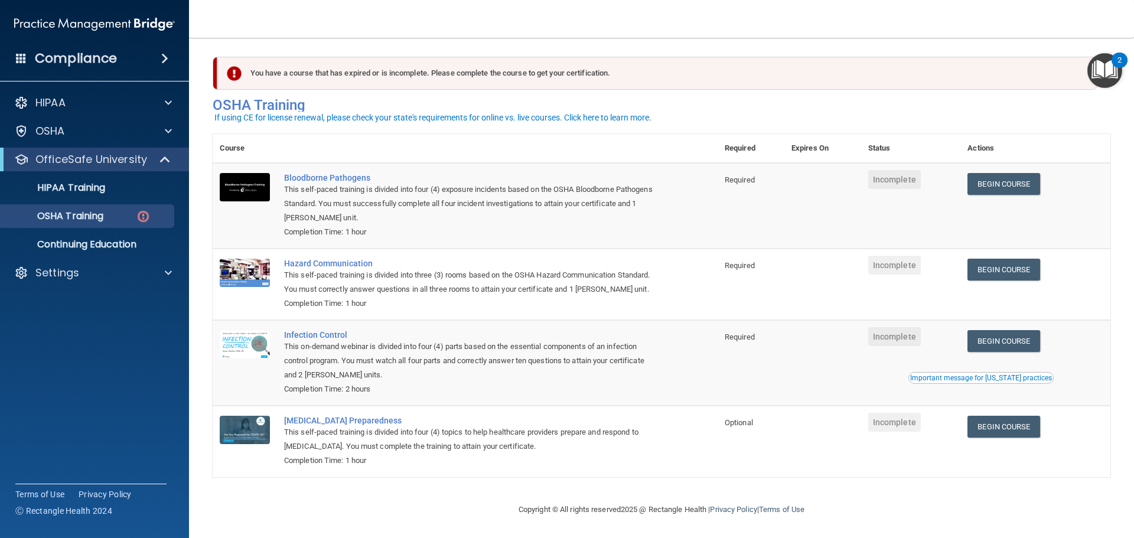
scroll to position [0, 0]
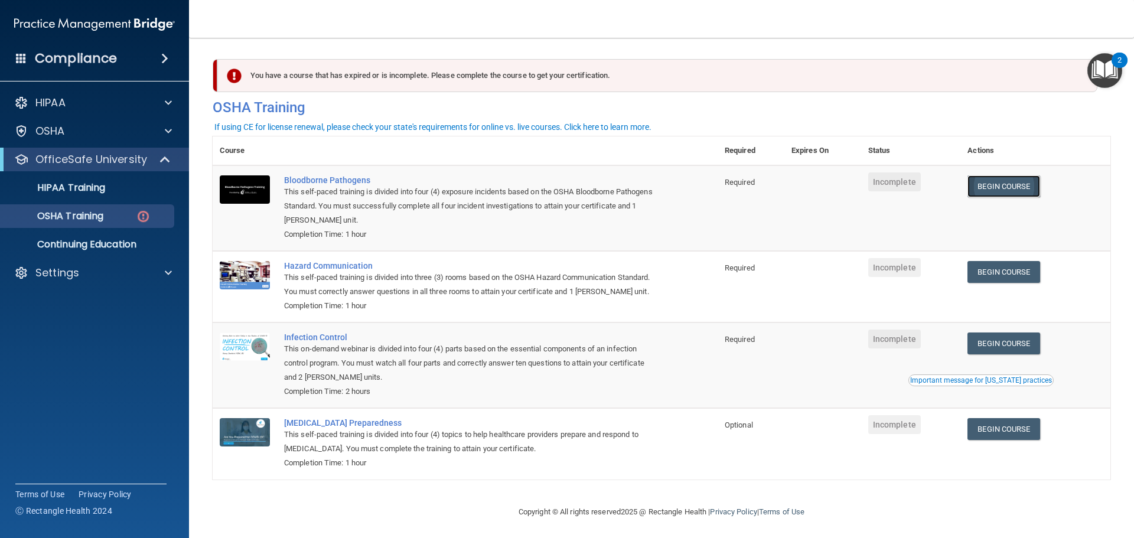
click at [1002, 190] on link "Begin Course" at bounding box center [1004, 186] width 72 height 22
click at [90, 220] on p "OSHA Training" at bounding box center [56, 216] width 96 height 12
click at [80, 214] on p "OSHA Training" at bounding box center [56, 216] width 96 height 12
click at [69, 217] on p "OSHA Training" at bounding box center [56, 216] width 96 height 12
drag, startPoint x: 624, startPoint y: 281, endPoint x: 588, endPoint y: 266, distance: 38.9
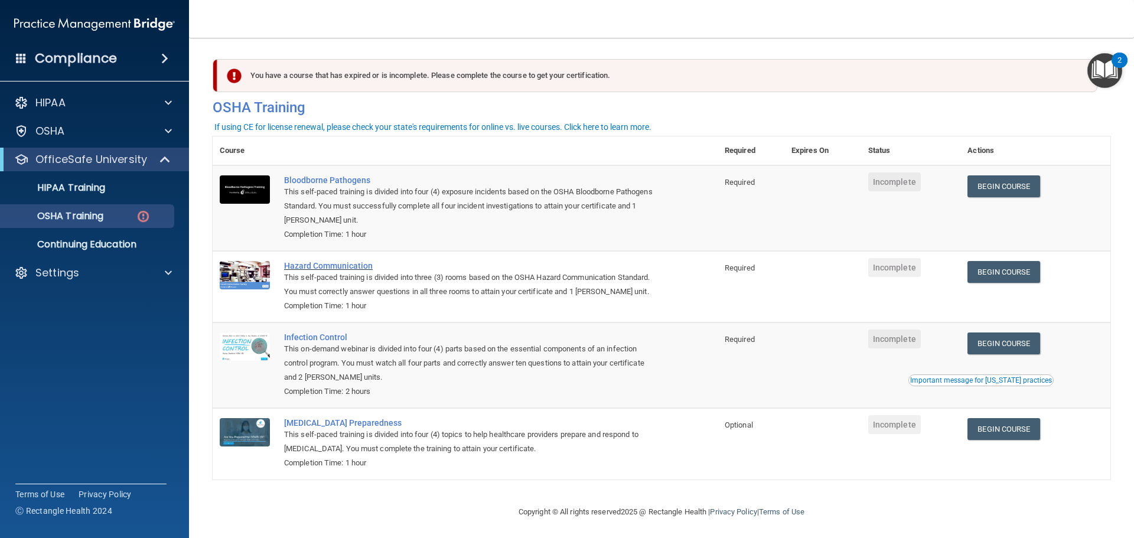
click at [588, 266] on td "Hazard Communication This self-paced training is divided into three (3) rooms b…" at bounding box center [497, 286] width 441 height 71
click at [83, 229] on ul "HIPAA Training OSHA Training Continuing Education" at bounding box center [95, 213] width 214 height 85
click at [83, 214] on p "OSHA Training" at bounding box center [56, 216] width 96 height 12
click at [79, 213] on p "OSHA Training" at bounding box center [56, 216] width 96 height 12
click at [81, 185] on p "HIPAA Training" at bounding box center [56, 188] width 97 height 12
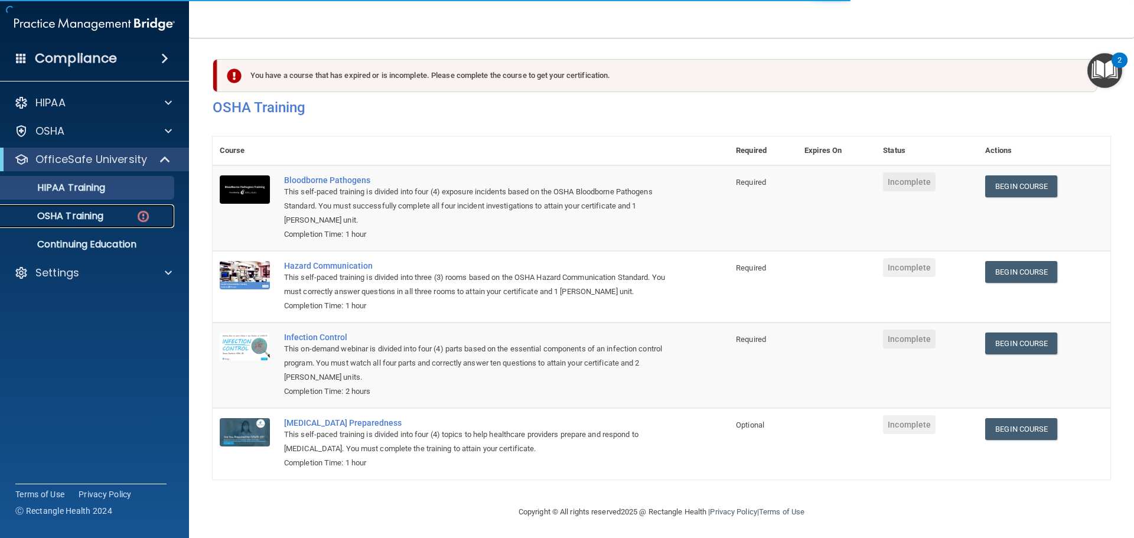
click at [67, 218] on p "OSHA Training" at bounding box center [56, 216] width 96 height 12
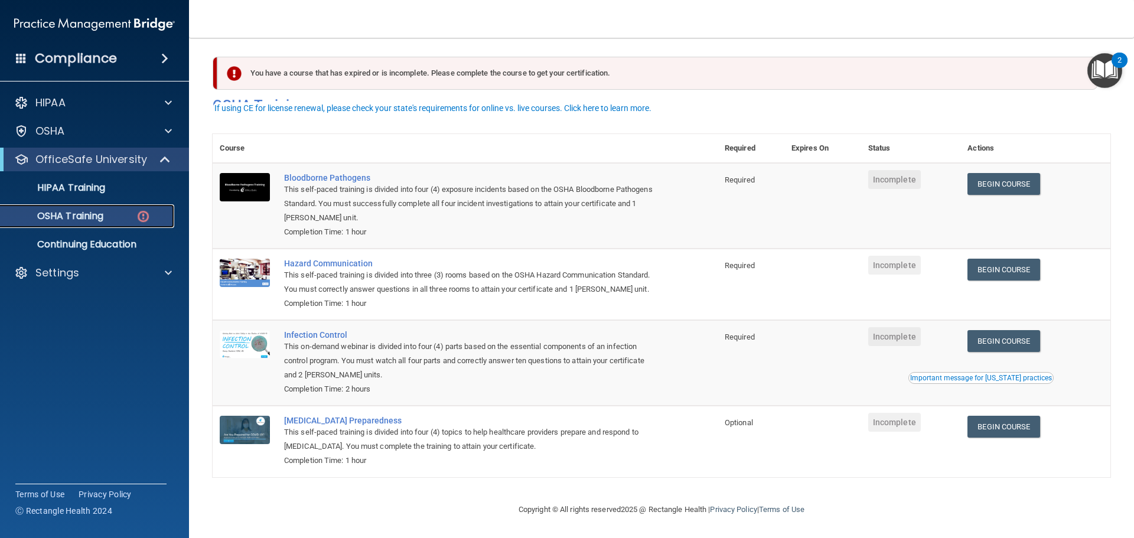
scroll to position [19, 0]
click at [603, 353] on div "This on-demand webinar is divided into four (4) parts based on the essential co…" at bounding box center [471, 361] width 375 height 43
drag, startPoint x: 555, startPoint y: 307, endPoint x: 576, endPoint y: 237, distance: 72.1
click at [562, 297] on div "Completion Time: 1 hour" at bounding box center [471, 304] width 375 height 14
click at [414, 269] on div "This self-paced training is divided into three (3) rooms based on the OSHA Haza…" at bounding box center [471, 282] width 375 height 28
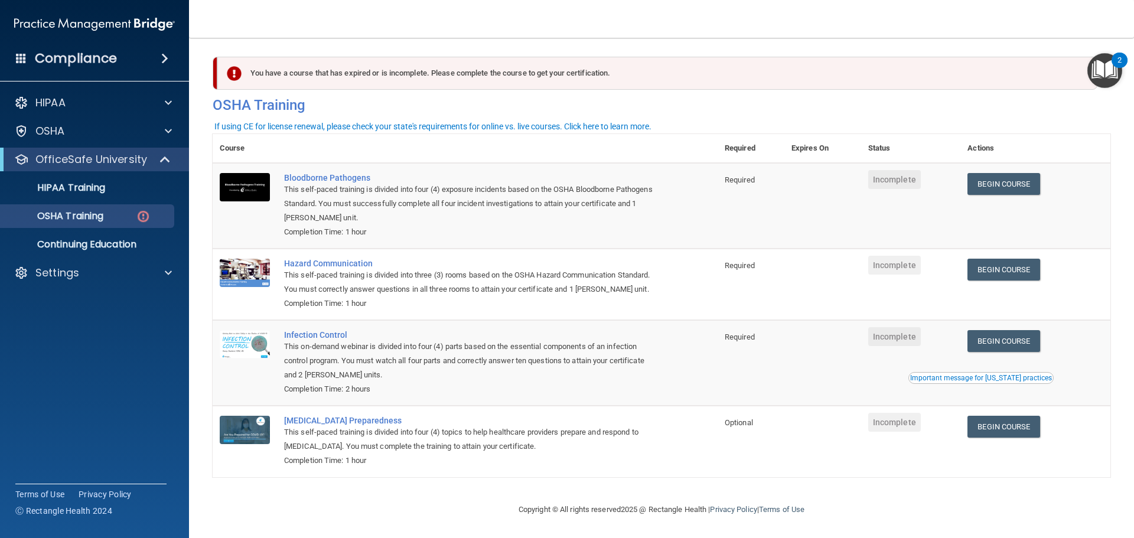
scroll to position [0, 0]
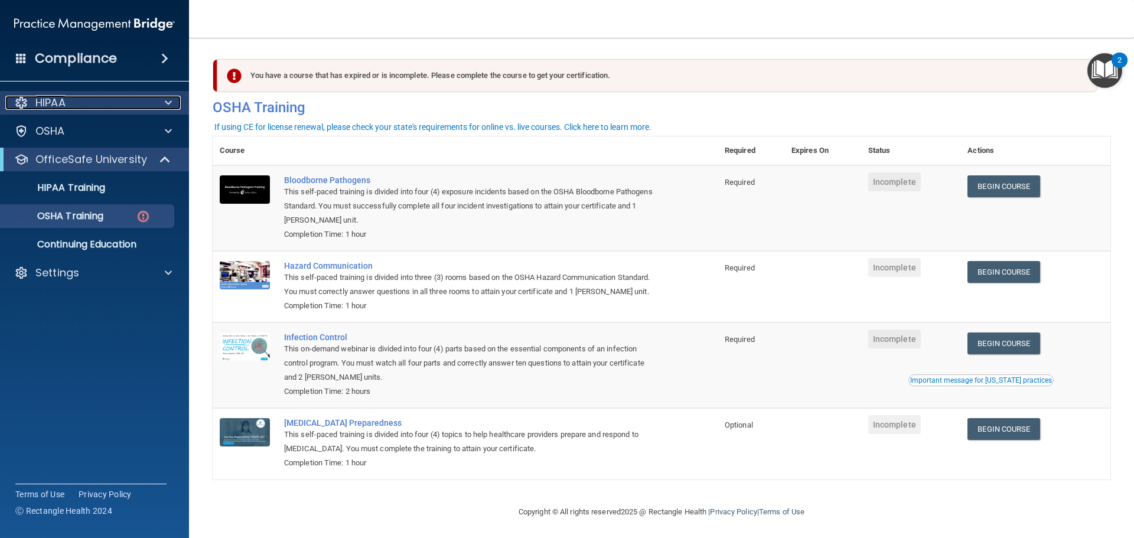
click at [82, 102] on div "HIPAA" at bounding box center [78, 103] width 146 height 14
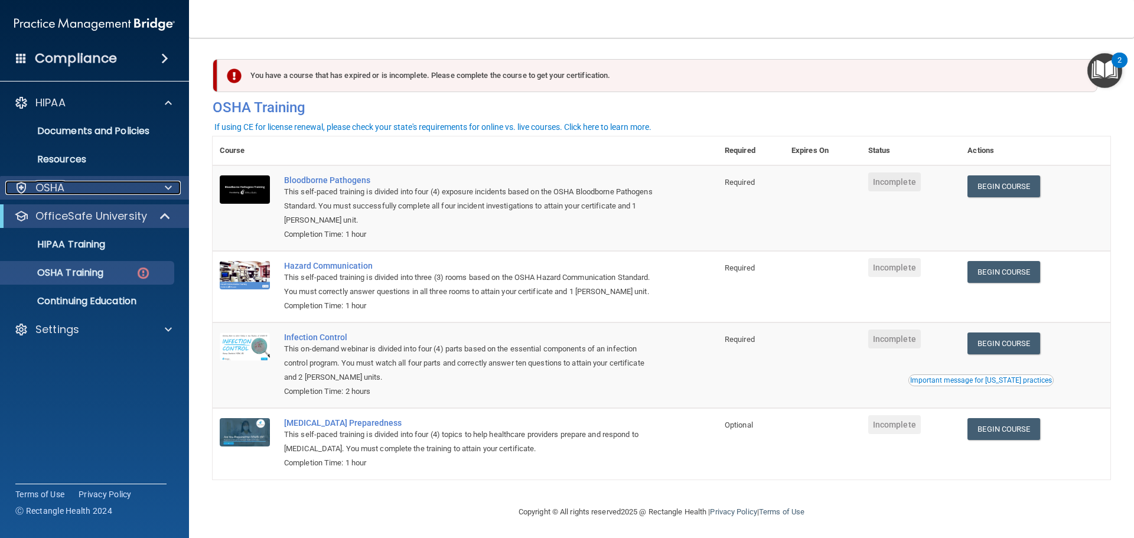
click at [89, 183] on div "OSHA" at bounding box center [78, 188] width 146 height 14
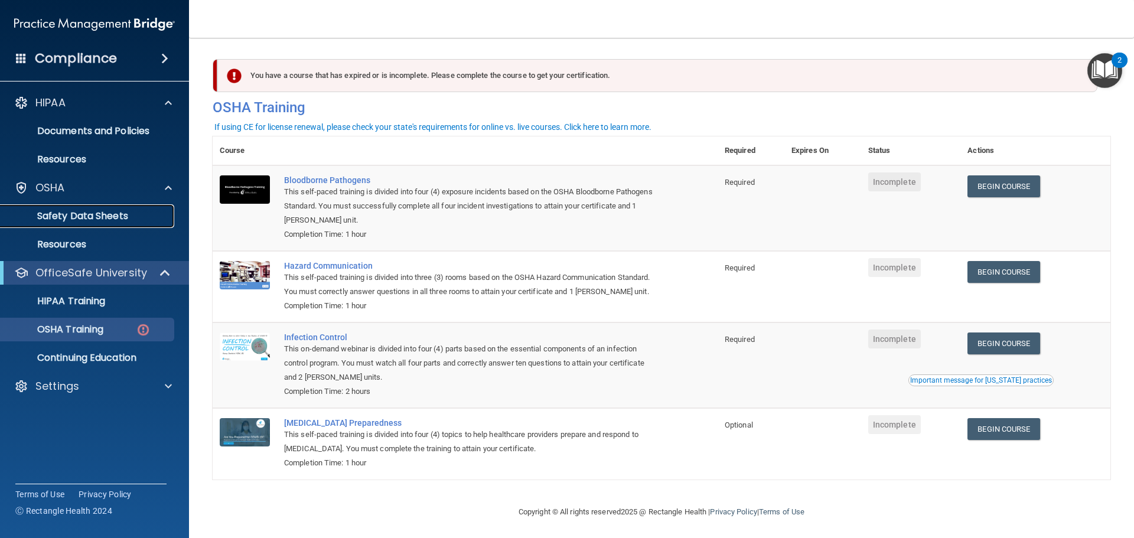
click at [87, 210] on p "Safety Data Sheets" at bounding box center [88, 216] width 161 height 12
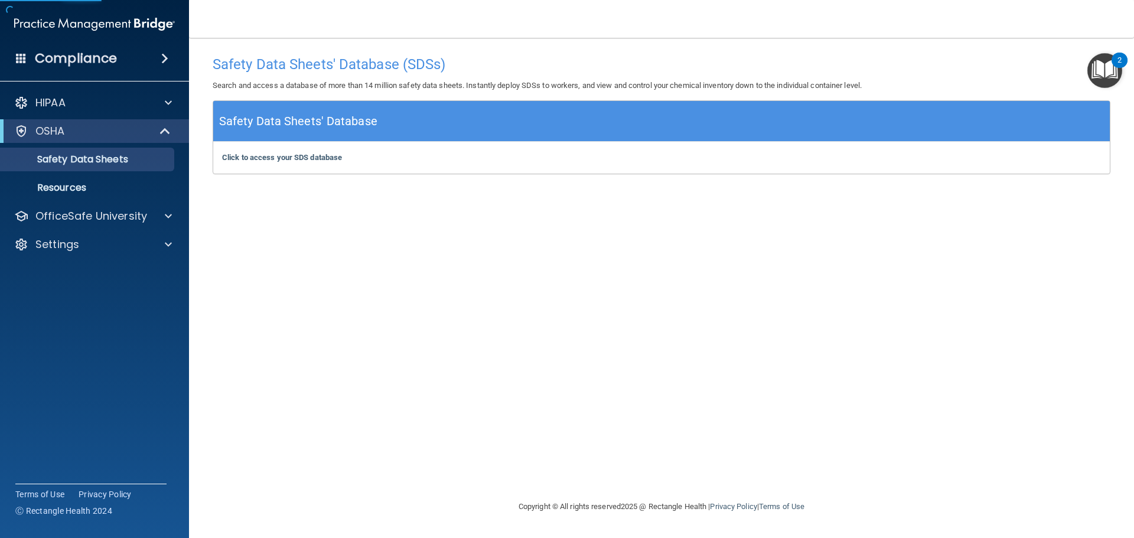
click at [720, 359] on div "Safety Data Sheets' Database (SDSs) Search and access a database of more than 1…" at bounding box center [662, 269] width 898 height 438
click at [87, 210] on p "OfficeSafe University" at bounding box center [91, 216] width 112 height 14
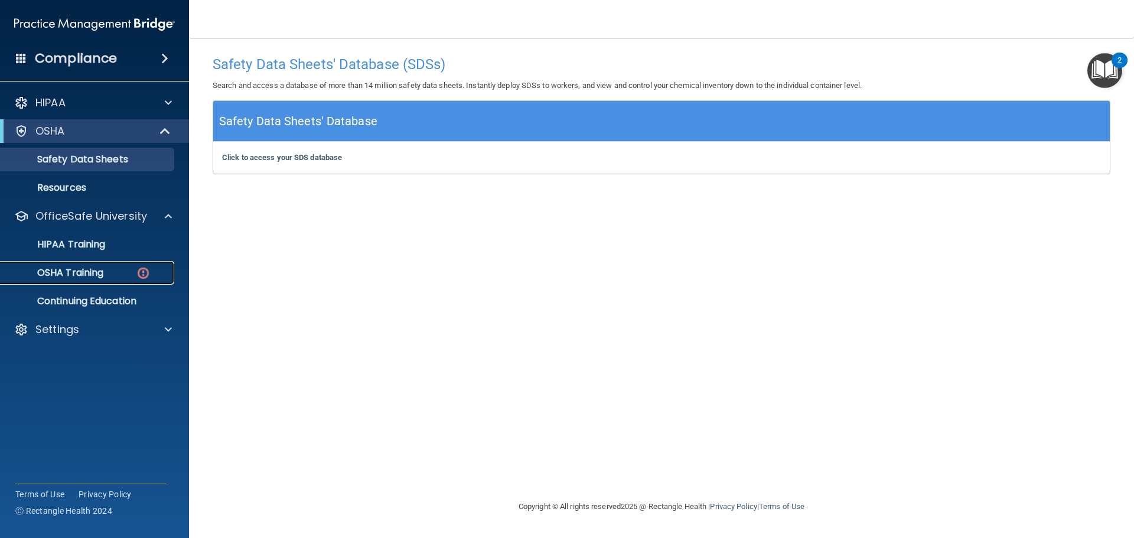
click at [109, 276] on div "OSHA Training" at bounding box center [88, 273] width 161 height 12
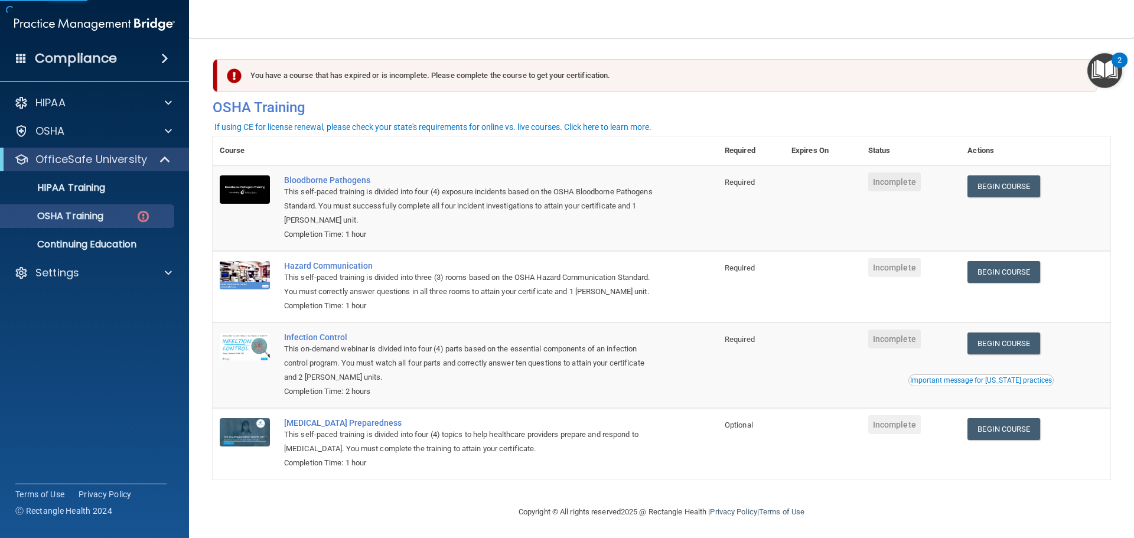
click at [618, 346] on td "Infection Control This on-demand webinar is divided into four (4) parts based o…" at bounding box center [497, 366] width 441 height 86
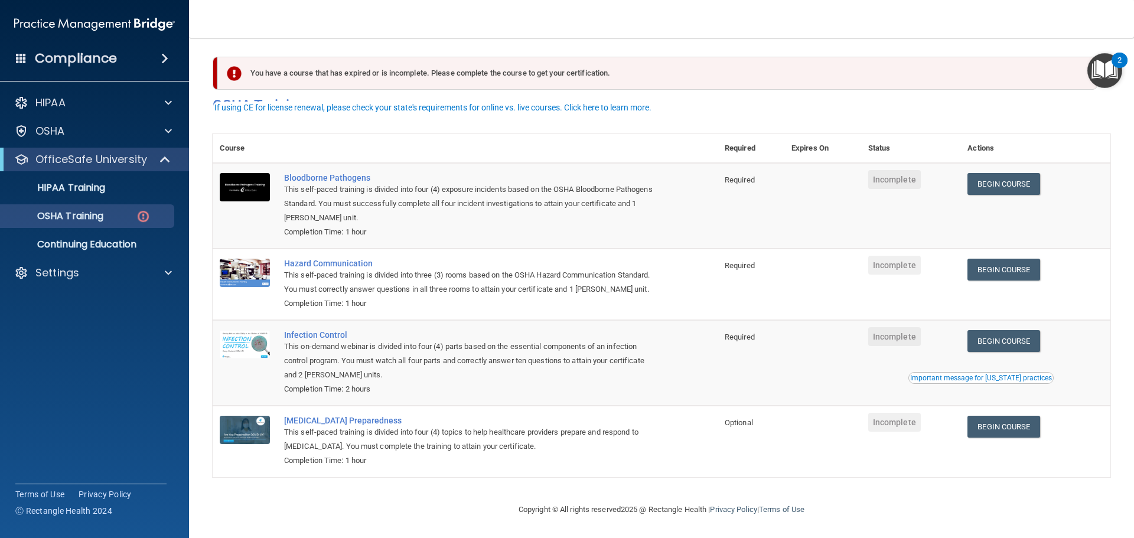
scroll to position [19, 0]
click at [978, 173] on link "Begin Course" at bounding box center [1004, 184] width 72 height 22
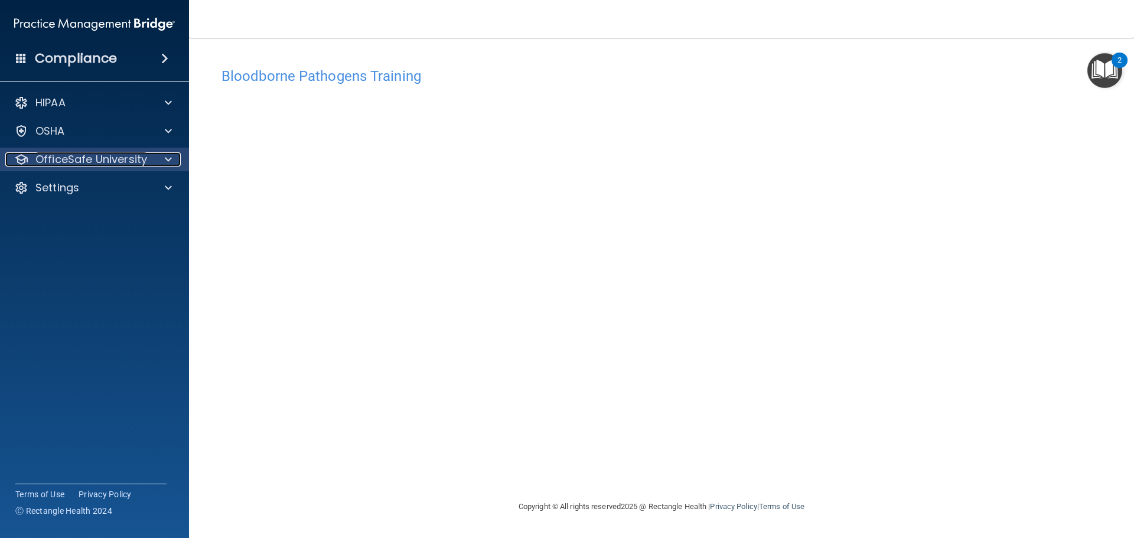
click at [107, 164] on p "OfficeSafe University" at bounding box center [91, 159] width 112 height 14
click at [187, 337] on accordion "HIPAA Documents and Policies Report an Incident Business Associates Emergency P…" at bounding box center [95, 235] width 190 height 299
click at [172, 342] on accordion "HIPAA Documents and Policies Report an Incident Business Associates Emergency P…" at bounding box center [95, 235] width 190 height 299
click at [85, 167] on div "OfficeSafe University" at bounding box center [95, 160] width 190 height 24
click at [170, 161] on span at bounding box center [168, 159] width 7 height 14
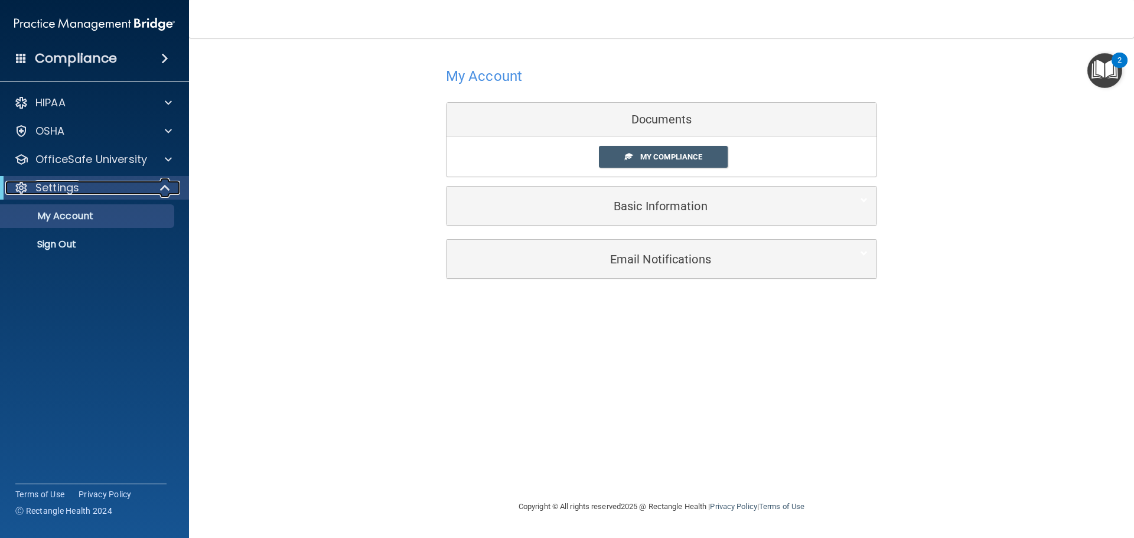
click at [114, 191] on div "Settings" at bounding box center [78, 188] width 146 height 14
click at [118, 123] on div "OSHA" at bounding box center [95, 131] width 190 height 24
click at [114, 133] on div "OSHA" at bounding box center [78, 131] width 146 height 14
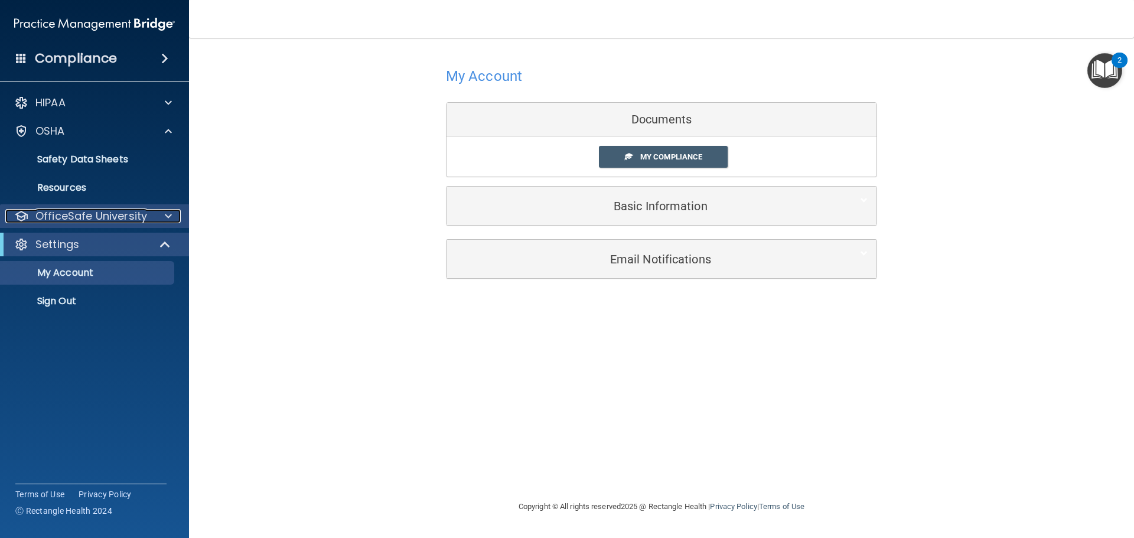
click at [83, 211] on p "OfficeSafe University" at bounding box center [91, 216] width 112 height 14
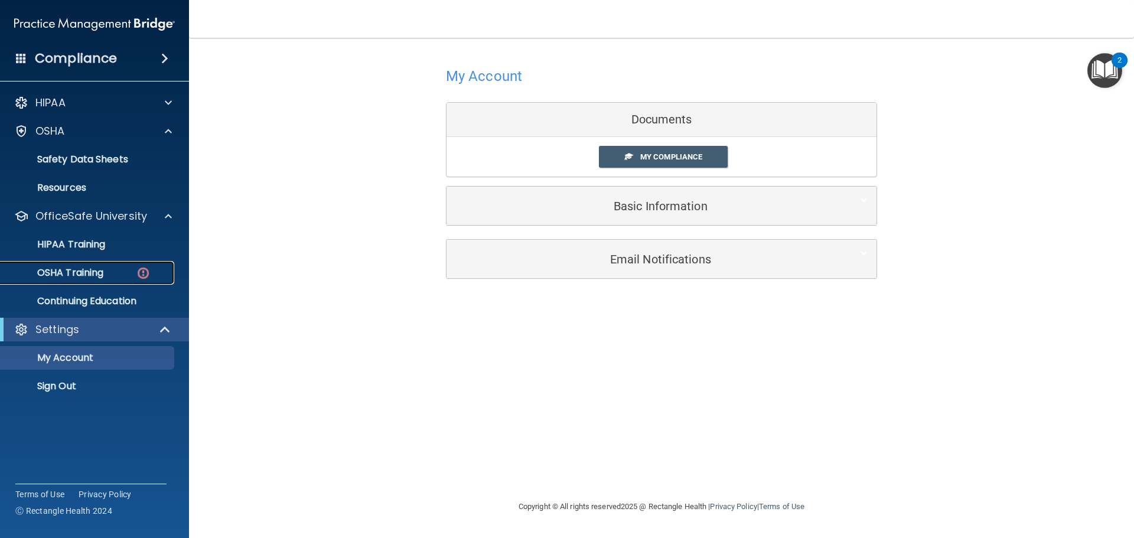
click at [100, 269] on p "OSHA Training" at bounding box center [56, 273] width 96 height 12
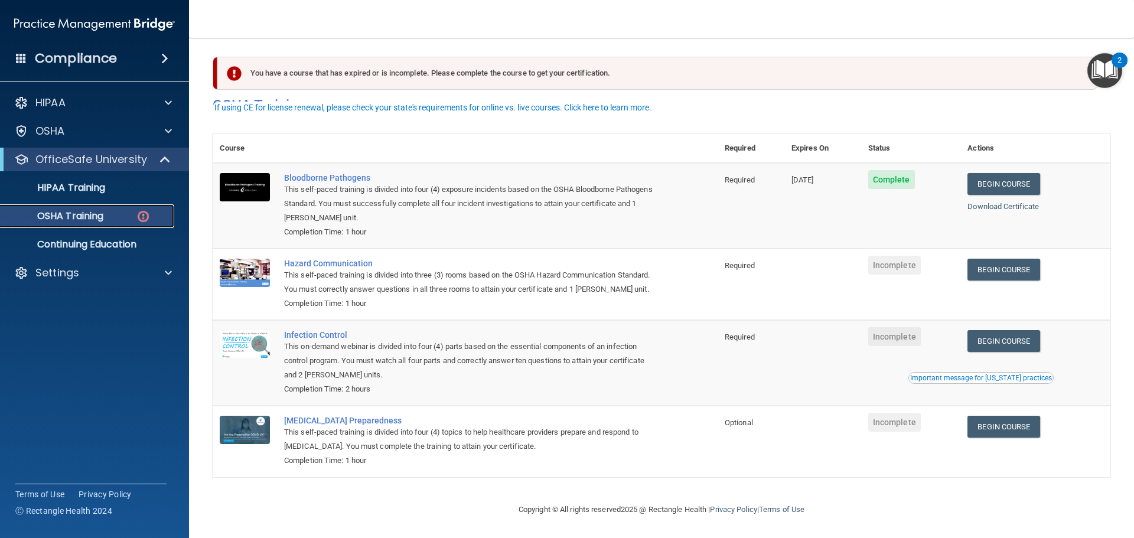
scroll to position [19, 0]
click at [604, 302] on div "Completion Time: 1 hour" at bounding box center [471, 304] width 375 height 14
click at [1006, 259] on link "Begin Course" at bounding box center [1004, 270] width 72 height 22
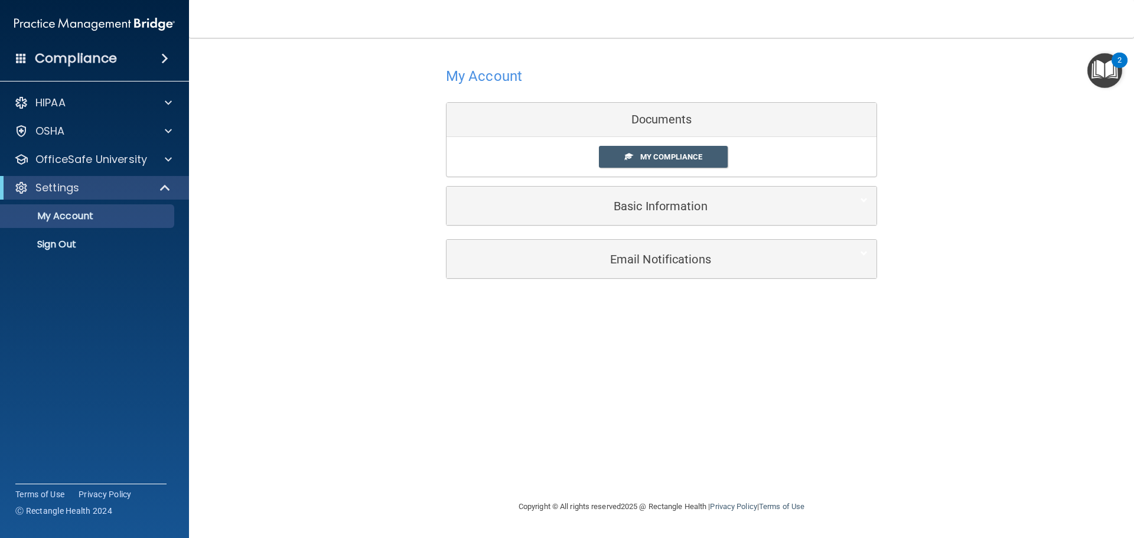
click at [947, 409] on div "My Account Documents My Compliance My Compliance My BAA Basic Information Full …" at bounding box center [662, 269] width 898 height 438
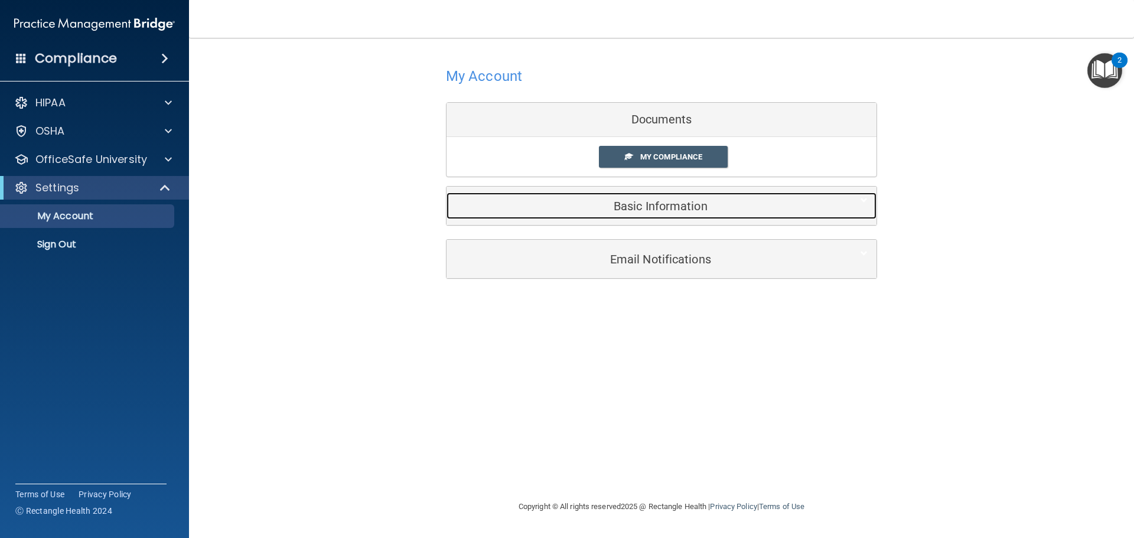
click at [656, 213] on h5 "Basic Information" at bounding box center [643, 206] width 376 height 13
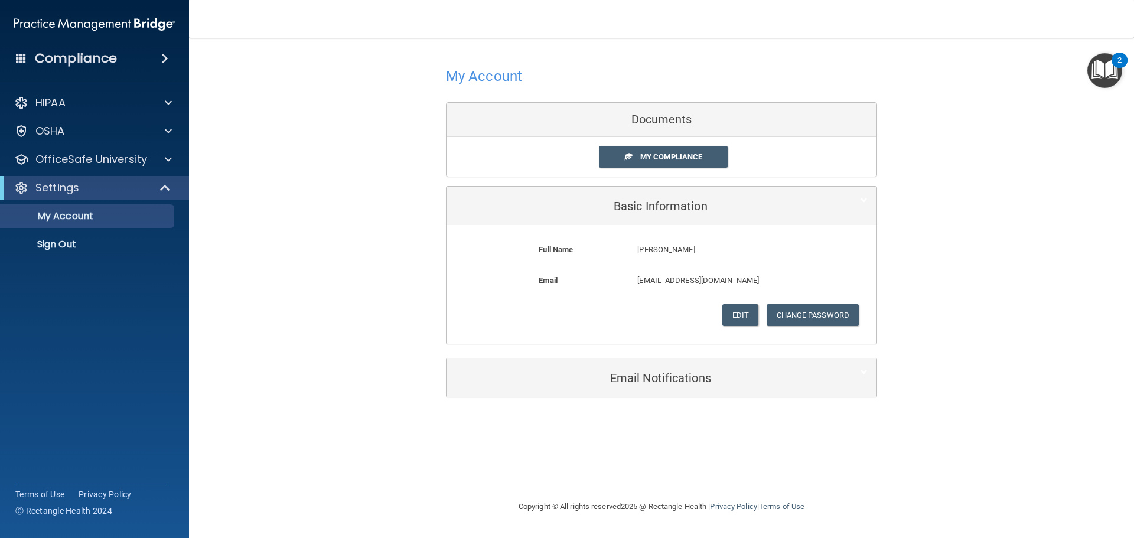
click at [440, 175] on div "My Account Documents My Compliance My Compliance My BAA Basic Information Full …" at bounding box center [662, 231] width 898 height 362
click at [141, 158] on p "OfficeSafe University" at bounding box center [91, 159] width 112 height 14
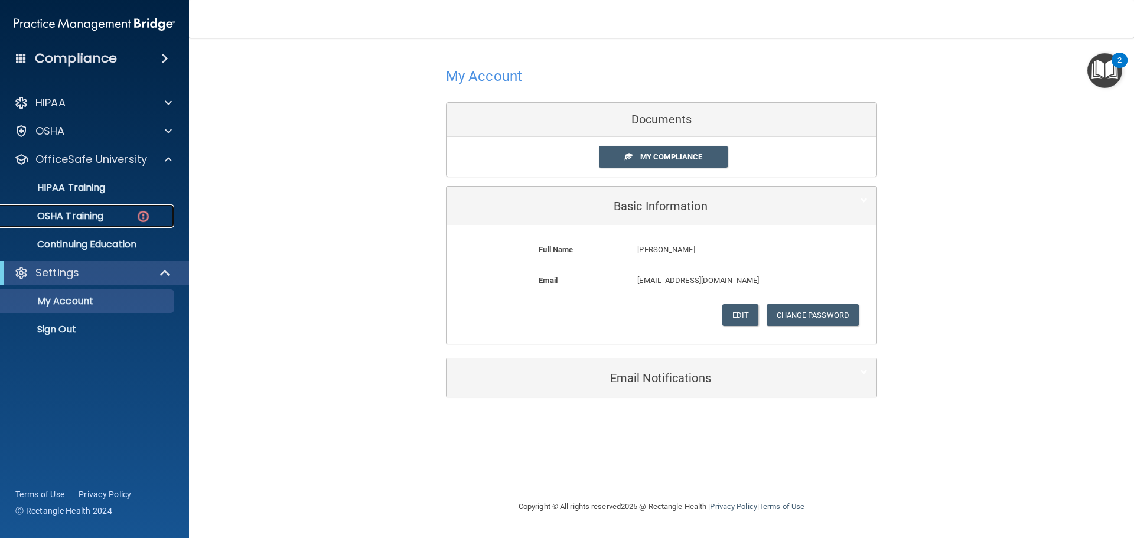
click at [134, 215] on div "OSHA Training" at bounding box center [88, 216] width 161 height 12
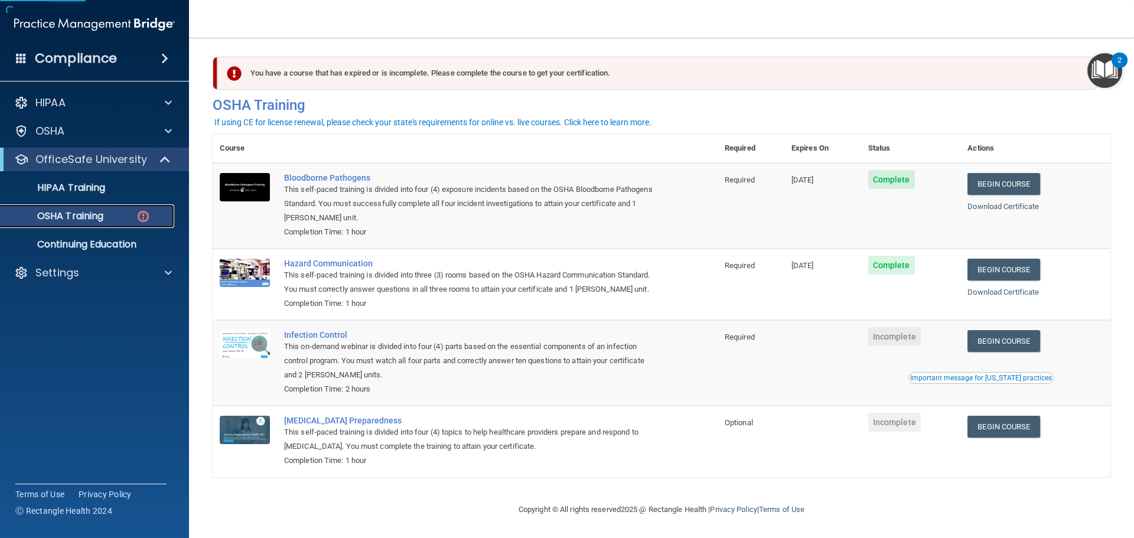
scroll to position [19, 0]
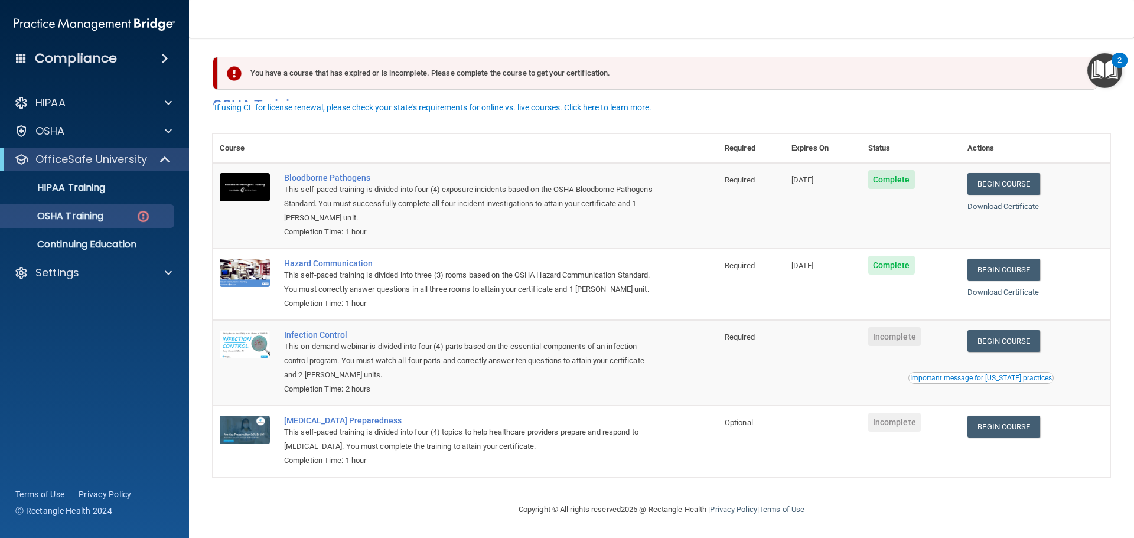
click at [894, 330] on span "Incomplete" at bounding box center [894, 336] width 53 height 19
click at [1010, 341] on link "Begin Course" at bounding box center [1004, 341] width 72 height 22
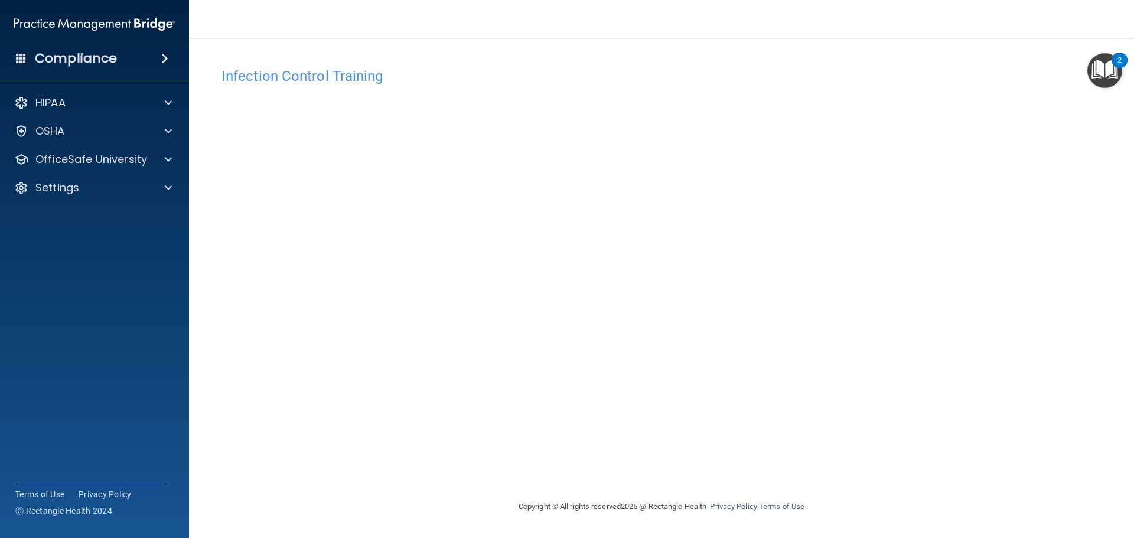
click at [125, 356] on accordion "HIPAA Documents and Policies Report an Incident Business Associates Emergency P…" at bounding box center [95, 235] width 190 height 299
click at [96, 158] on p "OfficeSafe University" at bounding box center [91, 159] width 112 height 14
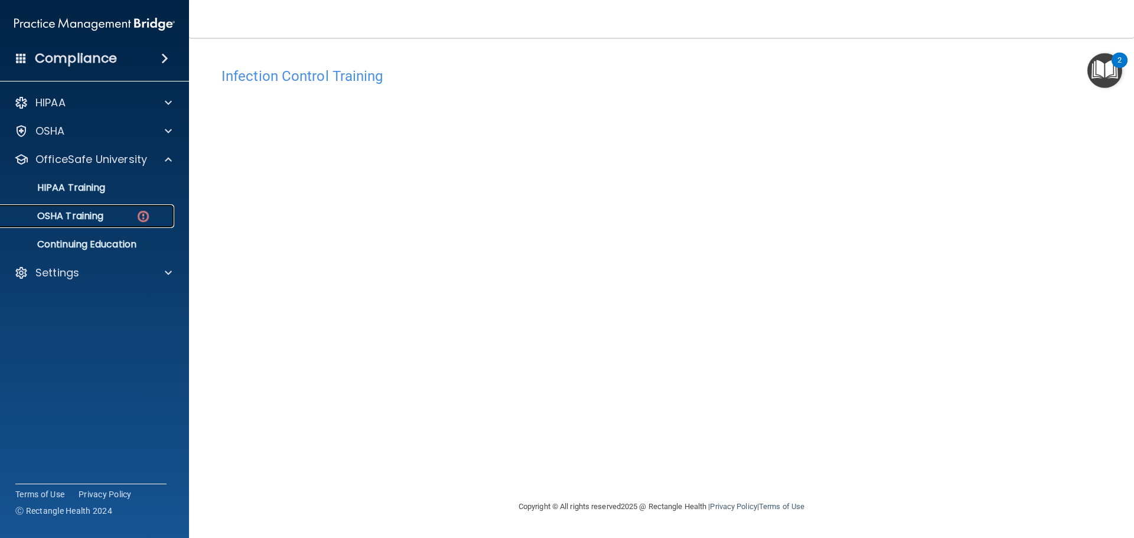
click at [97, 222] on p "OSHA Training" at bounding box center [56, 216] width 96 height 12
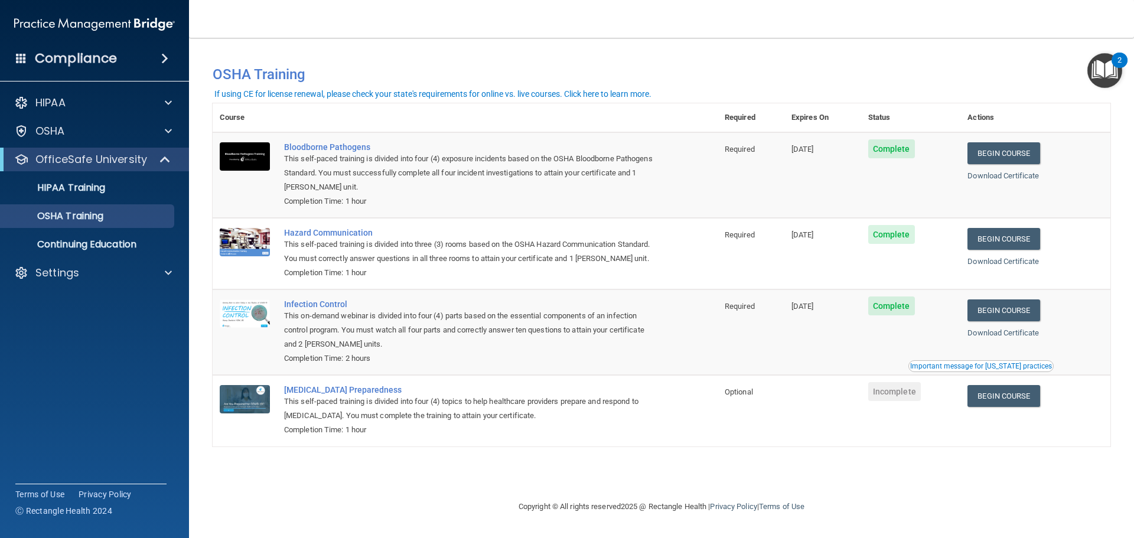
click at [971, 370] on div "Important message for [US_STATE] practices" at bounding box center [981, 366] width 142 height 7
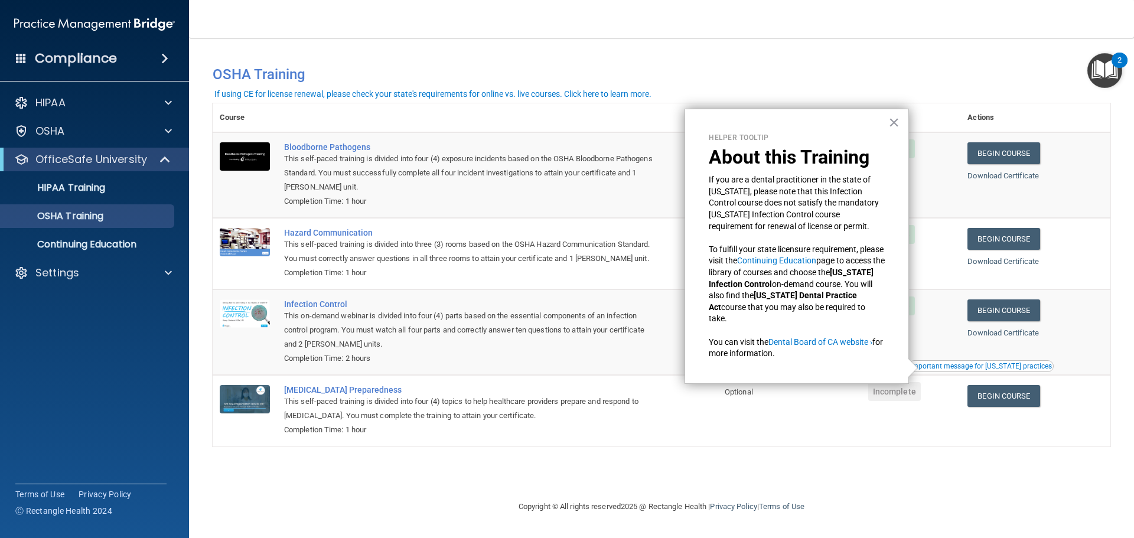
click at [953, 405] on td "Incomplete" at bounding box center [911, 410] width 100 height 71
click at [956, 405] on td "Incomplete" at bounding box center [911, 410] width 100 height 71
click at [1006, 399] on link "Begin Course" at bounding box center [1004, 396] width 72 height 22
click at [891, 125] on button "×" at bounding box center [893, 122] width 11 height 19
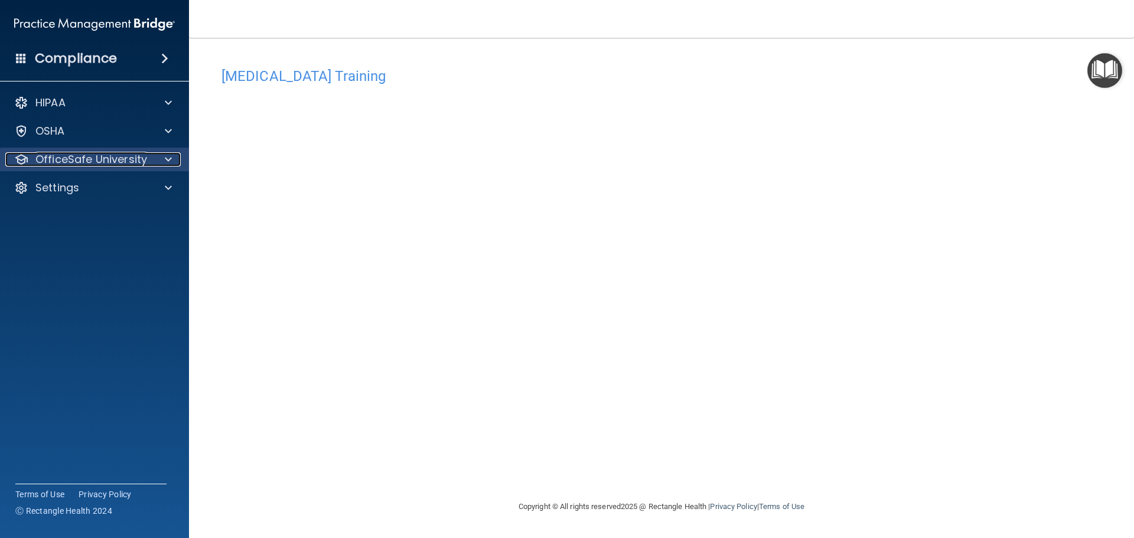
click at [94, 164] on p "OfficeSafe University" at bounding box center [91, 159] width 112 height 14
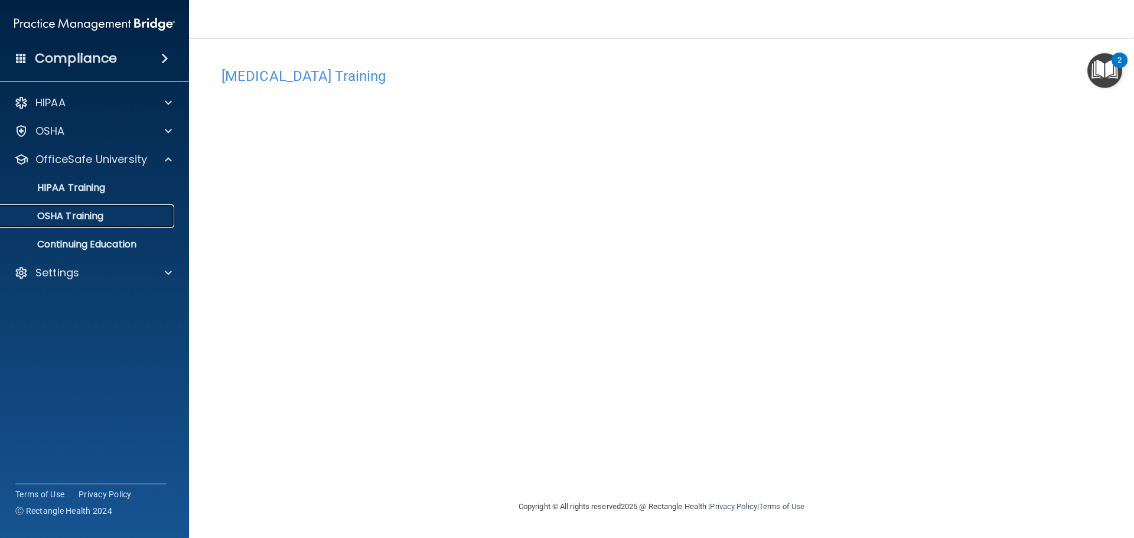
click at [74, 220] on p "OSHA Training" at bounding box center [56, 216] width 96 height 12
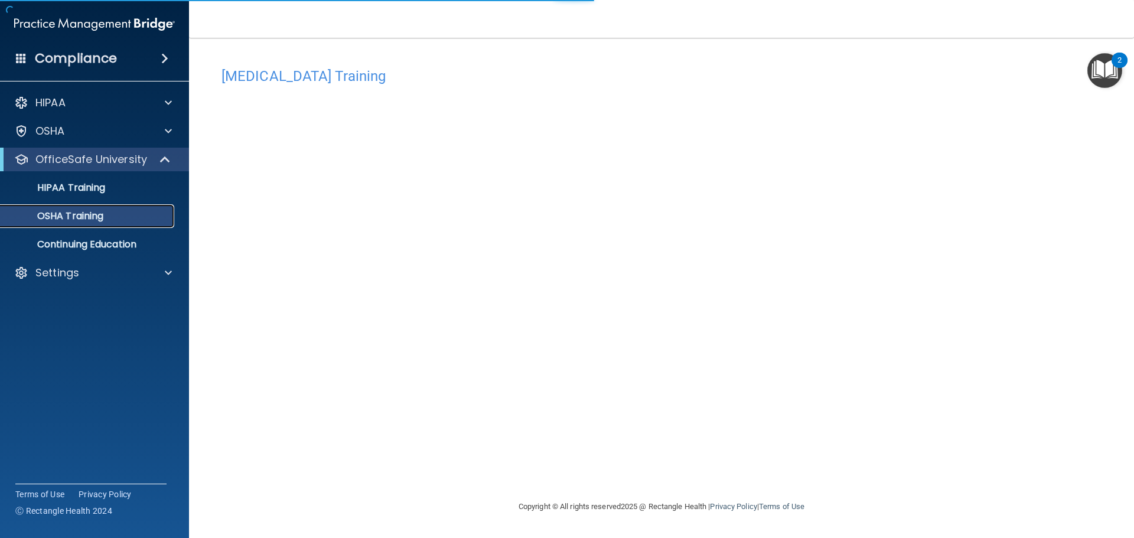
click at [81, 217] on p "OSHA Training" at bounding box center [56, 216] width 96 height 12
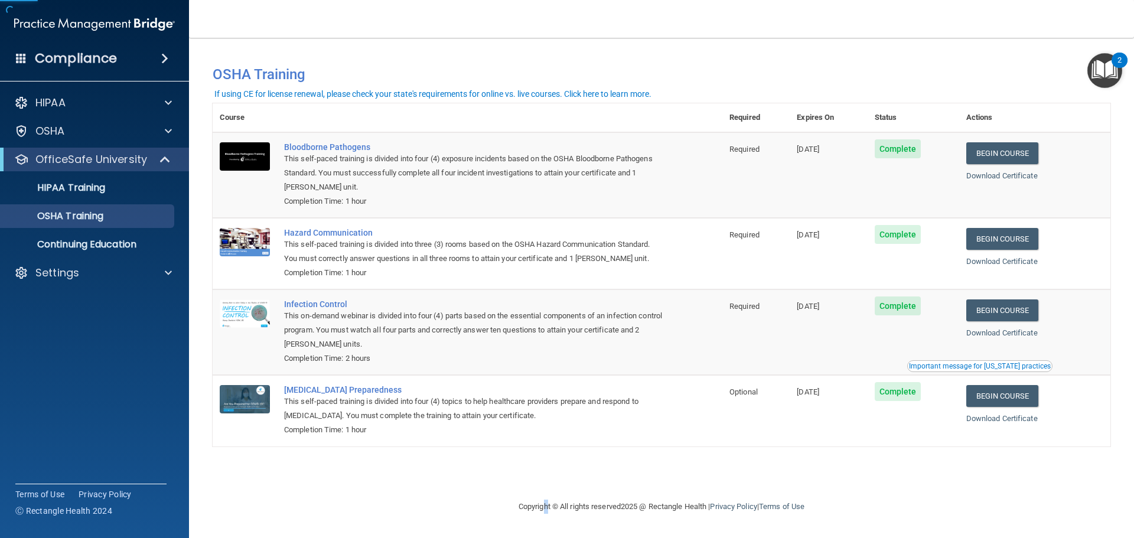
drag, startPoint x: 535, startPoint y: 499, endPoint x: 564, endPoint y: 473, distance: 38.9
click at [543, 494] on div "Copyright © All rights reserved 2025 @ Rectangle Health | Privacy Policy | Term…" at bounding box center [661, 507] width 431 height 38
click at [102, 199] on link "HIPAA Training" at bounding box center [81, 188] width 186 height 24
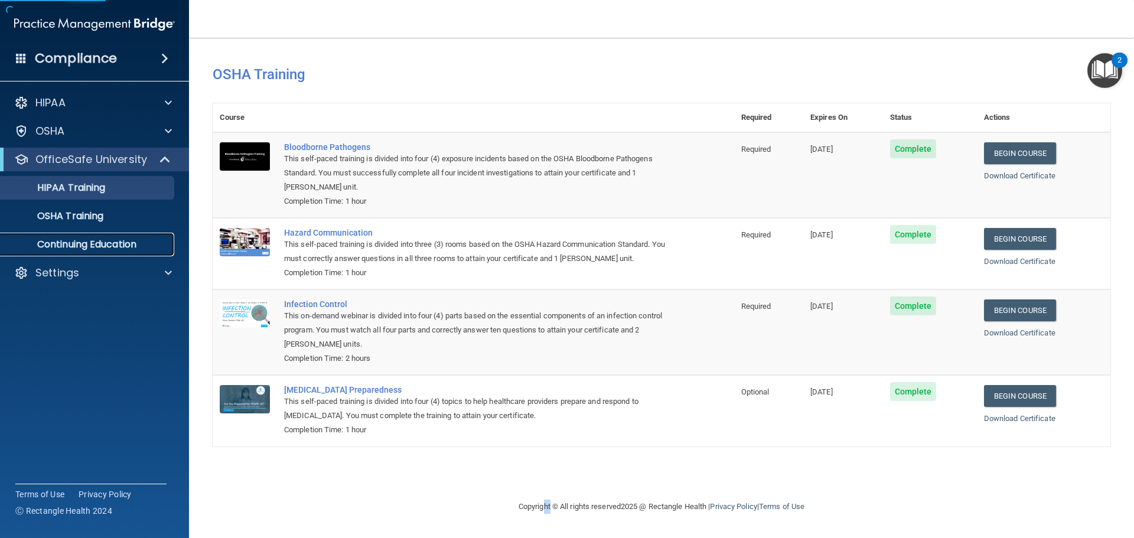
click at [96, 247] on p "Continuing Education" at bounding box center [88, 245] width 161 height 12
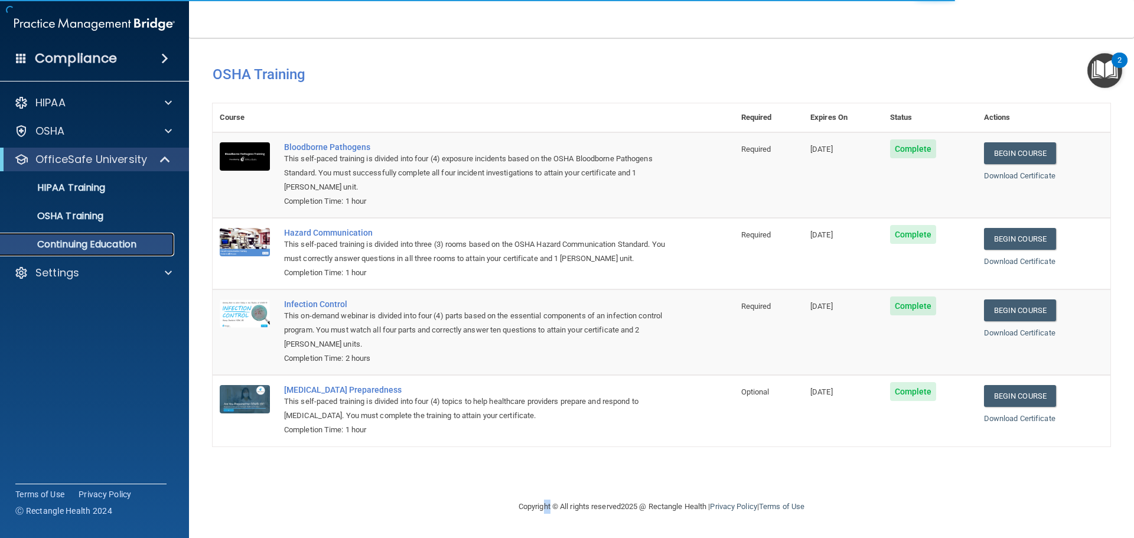
click at [96, 246] on p "Continuing Education" at bounding box center [88, 245] width 161 height 12
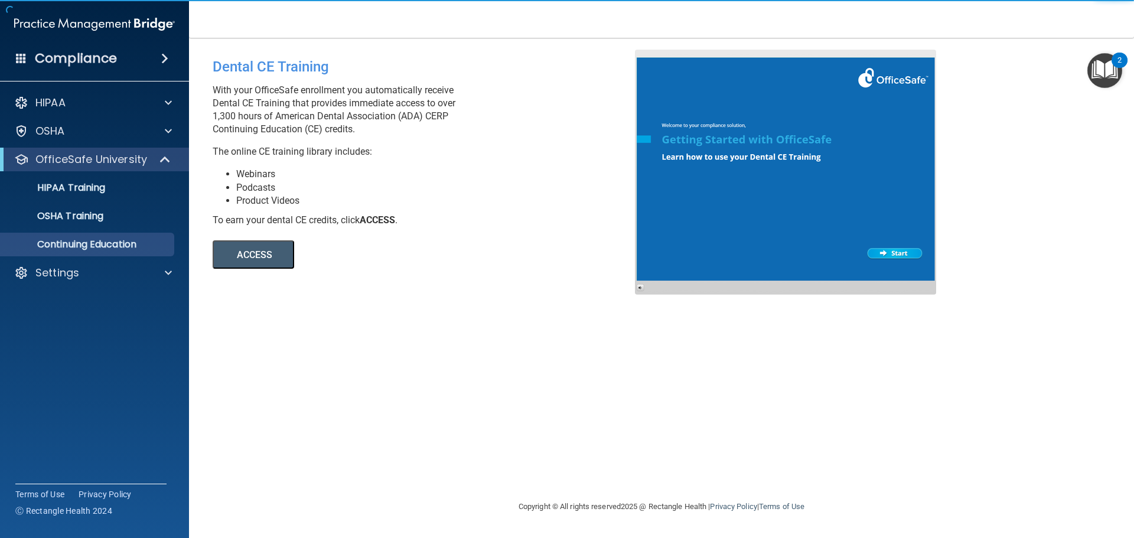
click at [334, 266] on div "ACCESS ACCESS" at bounding box center [374, 248] width 323 height 42
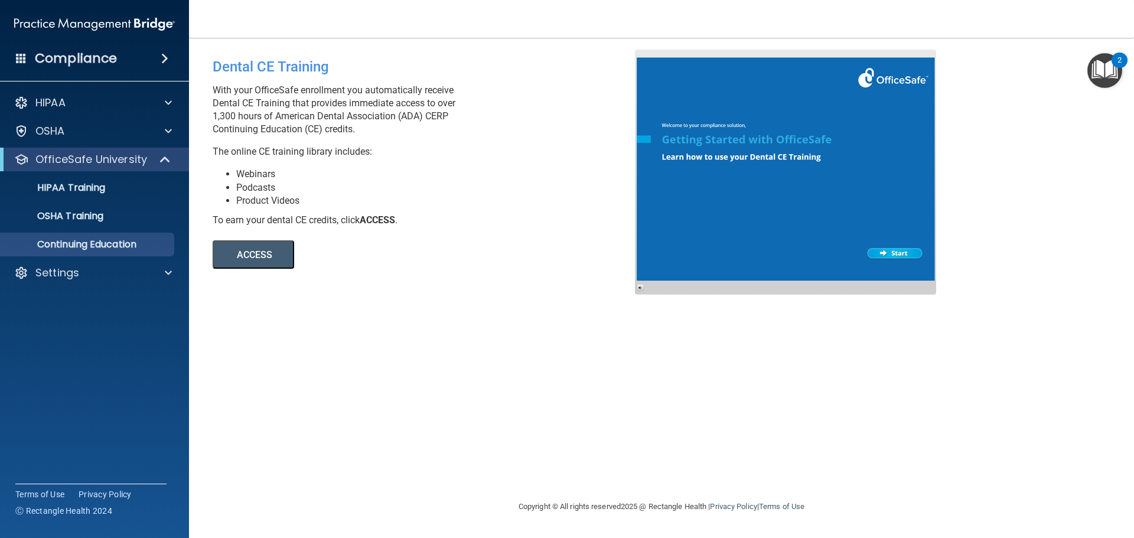
click at [353, 292] on div "Dental CE Training With your OfficeSafe enrollment you automatically receive De…" at bounding box center [662, 269] width 898 height 438
click at [103, 219] on p "OSHA Training" at bounding box center [56, 216] width 96 height 12
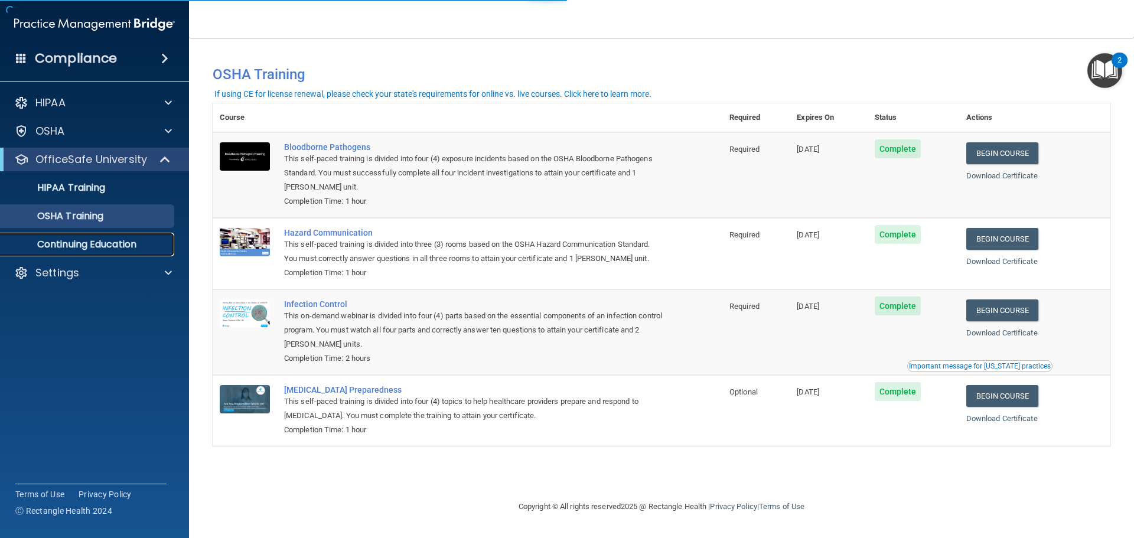
click at [137, 250] on p "Continuing Education" at bounding box center [88, 245] width 161 height 12
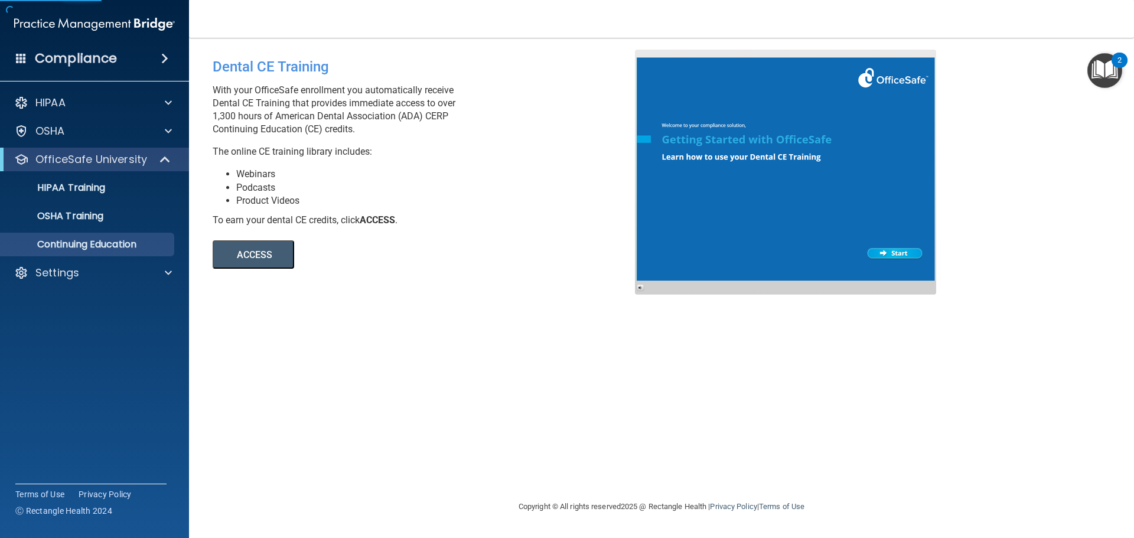
click at [253, 254] on button "ACCESS" at bounding box center [254, 254] width 82 height 28
drag, startPoint x: 467, startPoint y: 236, endPoint x: 210, endPoint y: 190, distance: 260.5
click at [451, 228] on div "ACCESS ACCESS" at bounding box center [374, 248] width 323 height 42
click at [113, 198] on link "HIPAA Training" at bounding box center [81, 188] width 186 height 24
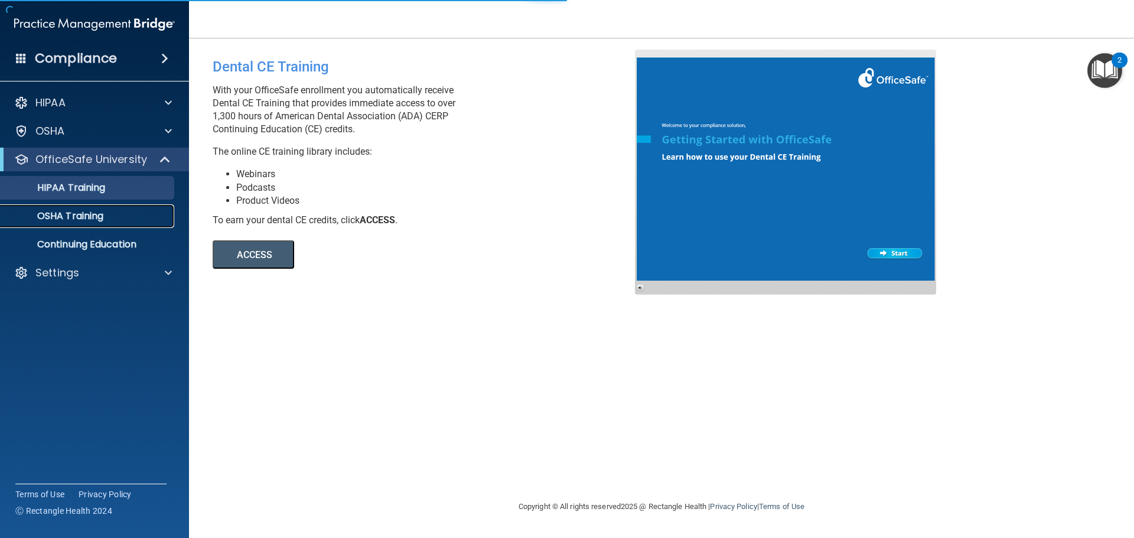
click at [139, 223] on link "OSHA Training" at bounding box center [81, 216] width 186 height 24
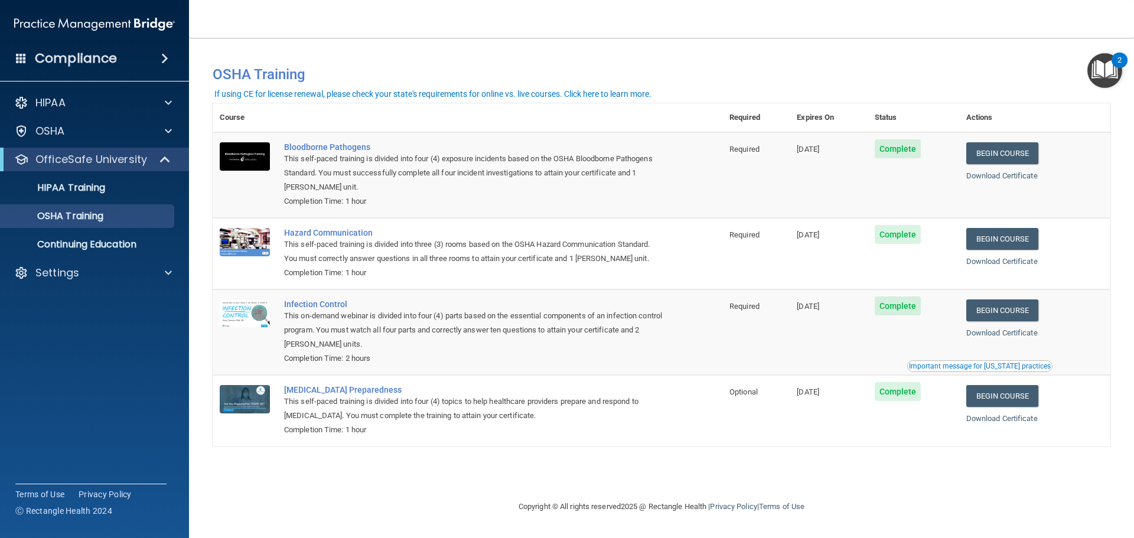
drag, startPoint x: 145, startPoint y: 368, endPoint x: 153, endPoint y: 357, distance: 13.1
click at [148, 366] on accordion "HIPAA Documents and Policies Report an Incident Business Associates Emergency P…" at bounding box center [95, 235] width 190 height 299
click at [122, 271] on div "Settings" at bounding box center [78, 273] width 146 height 14
click at [113, 185] on div "HIPAA Training" at bounding box center [88, 188] width 161 height 12
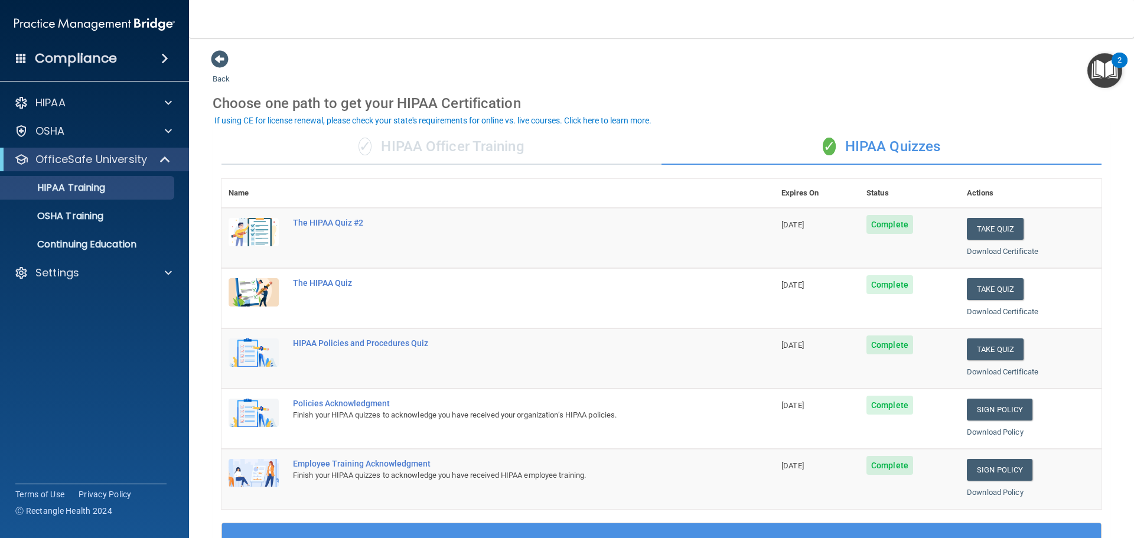
click at [826, 141] on span "✓" at bounding box center [829, 147] width 13 height 18
click at [412, 139] on div "✓ HIPAA Officer Training" at bounding box center [442, 146] width 440 height 35
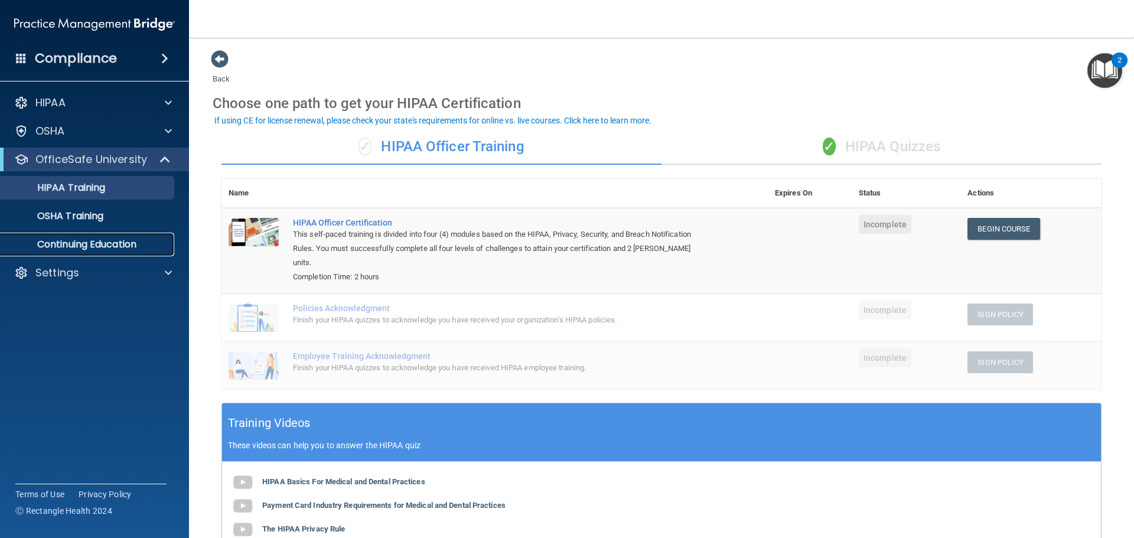
click at [89, 235] on link "Continuing Education" at bounding box center [81, 245] width 186 height 24
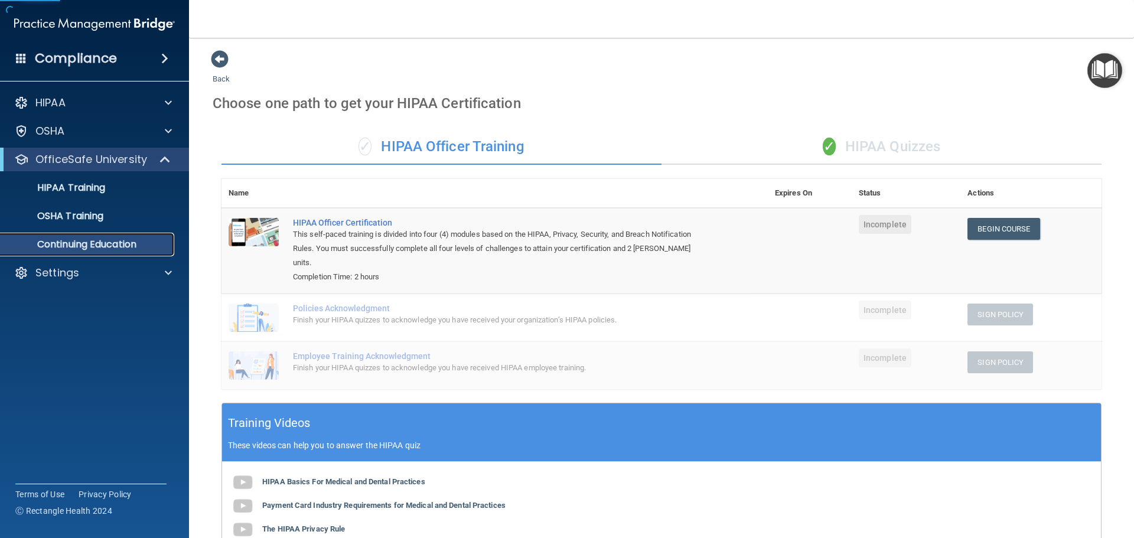
click at [98, 248] on p "Continuing Education" at bounding box center [88, 245] width 161 height 12
